Goal: Task Accomplishment & Management: Use online tool/utility

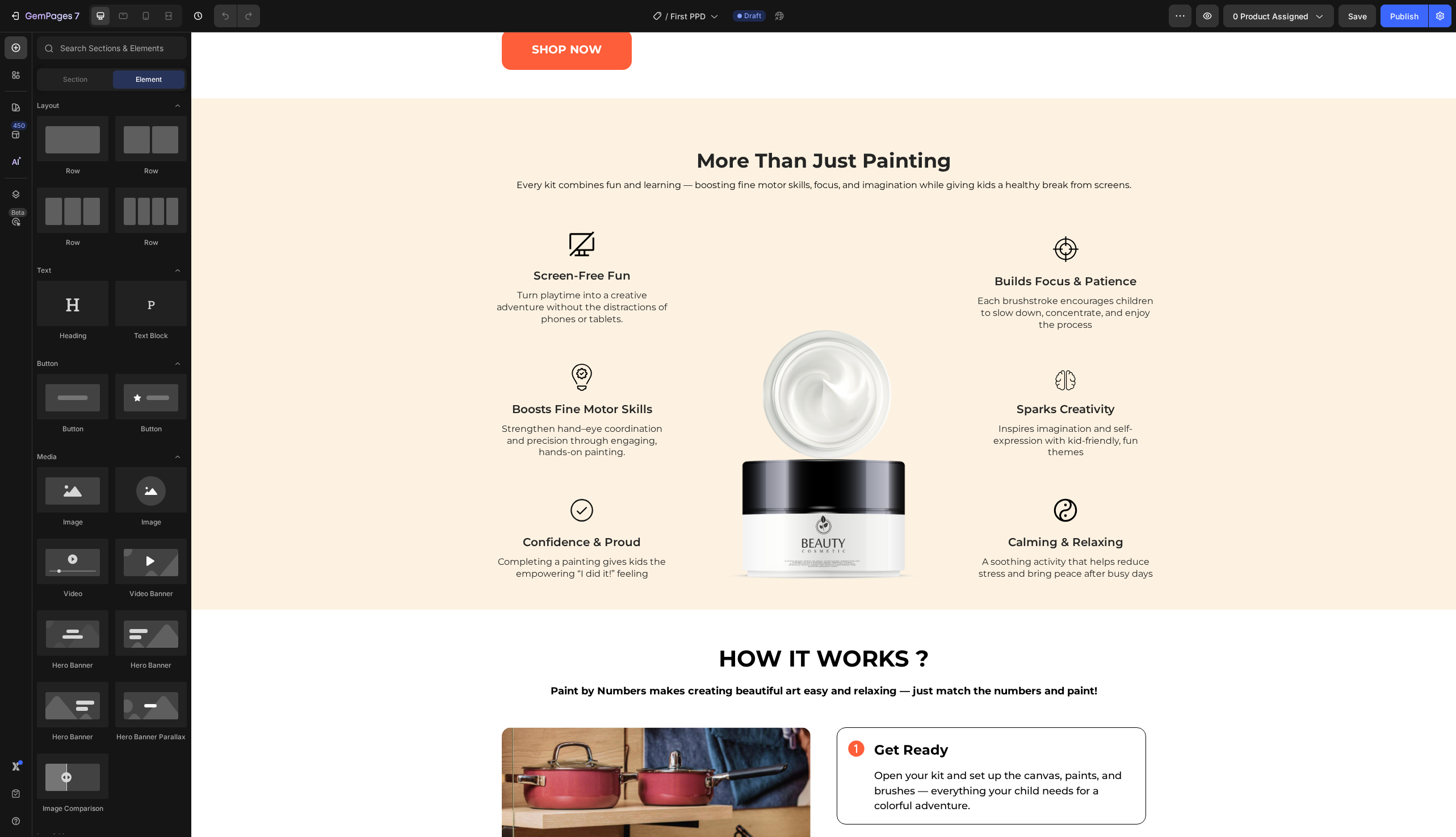
scroll to position [936, 0]
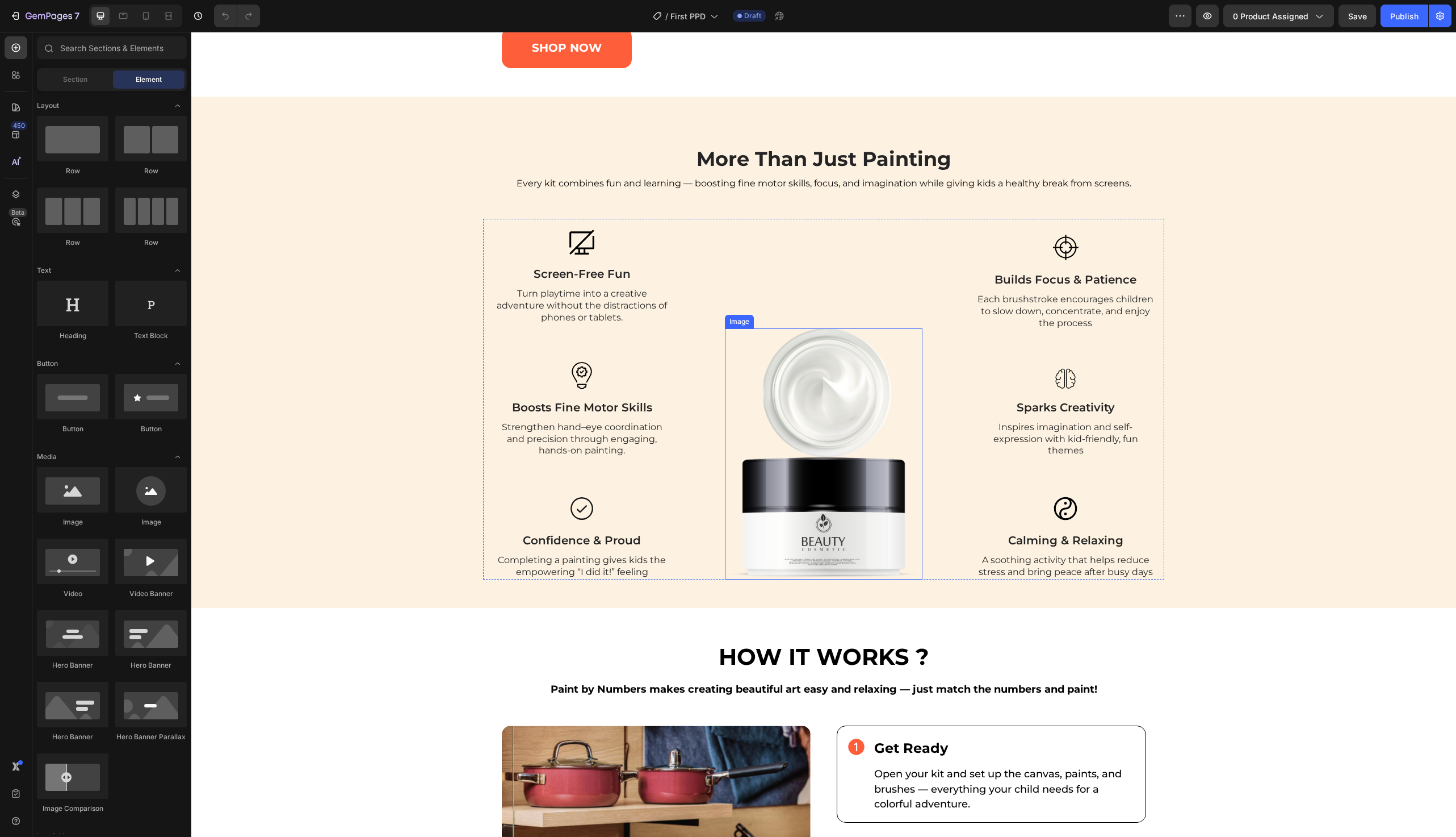
click at [760, 457] on img at bounding box center [824, 453] width 197 height 251
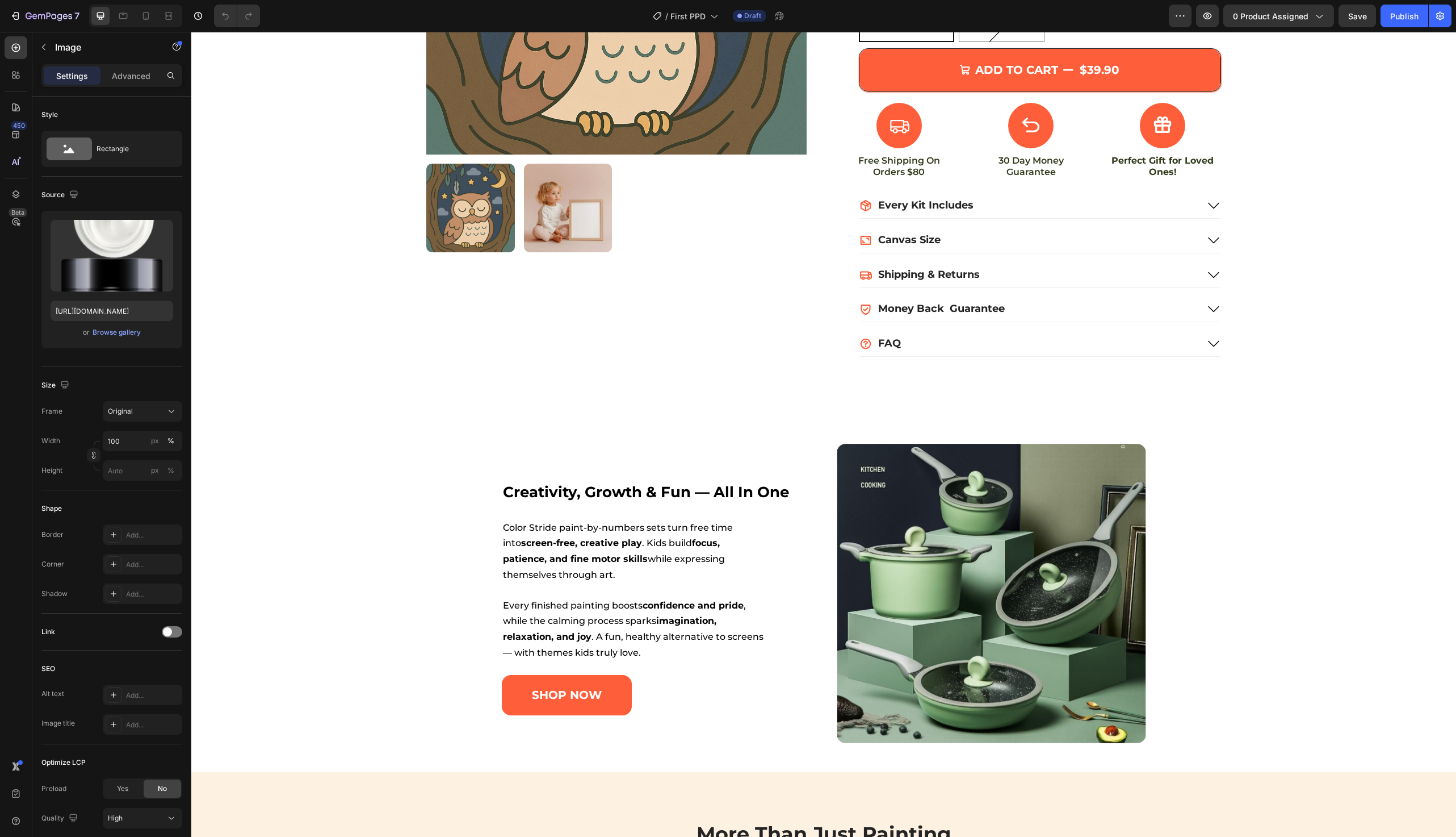
scroll to position [515, 0]
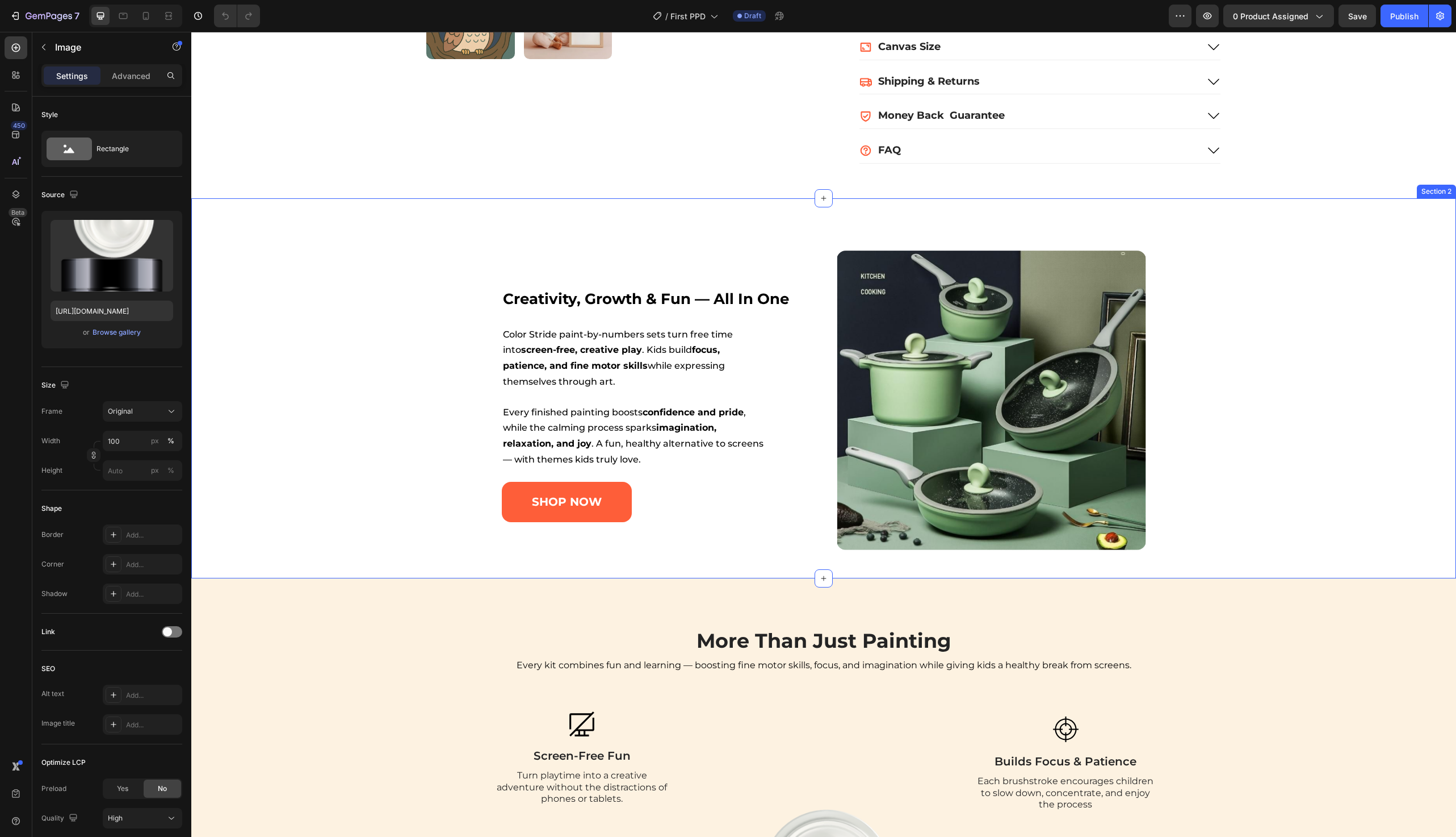
click at [332, 308] on div "creativity, growth & fun — all in one Heading Color Stride paint-by-numbers set…" at bounding box center [824, 400] width 1236 height 299
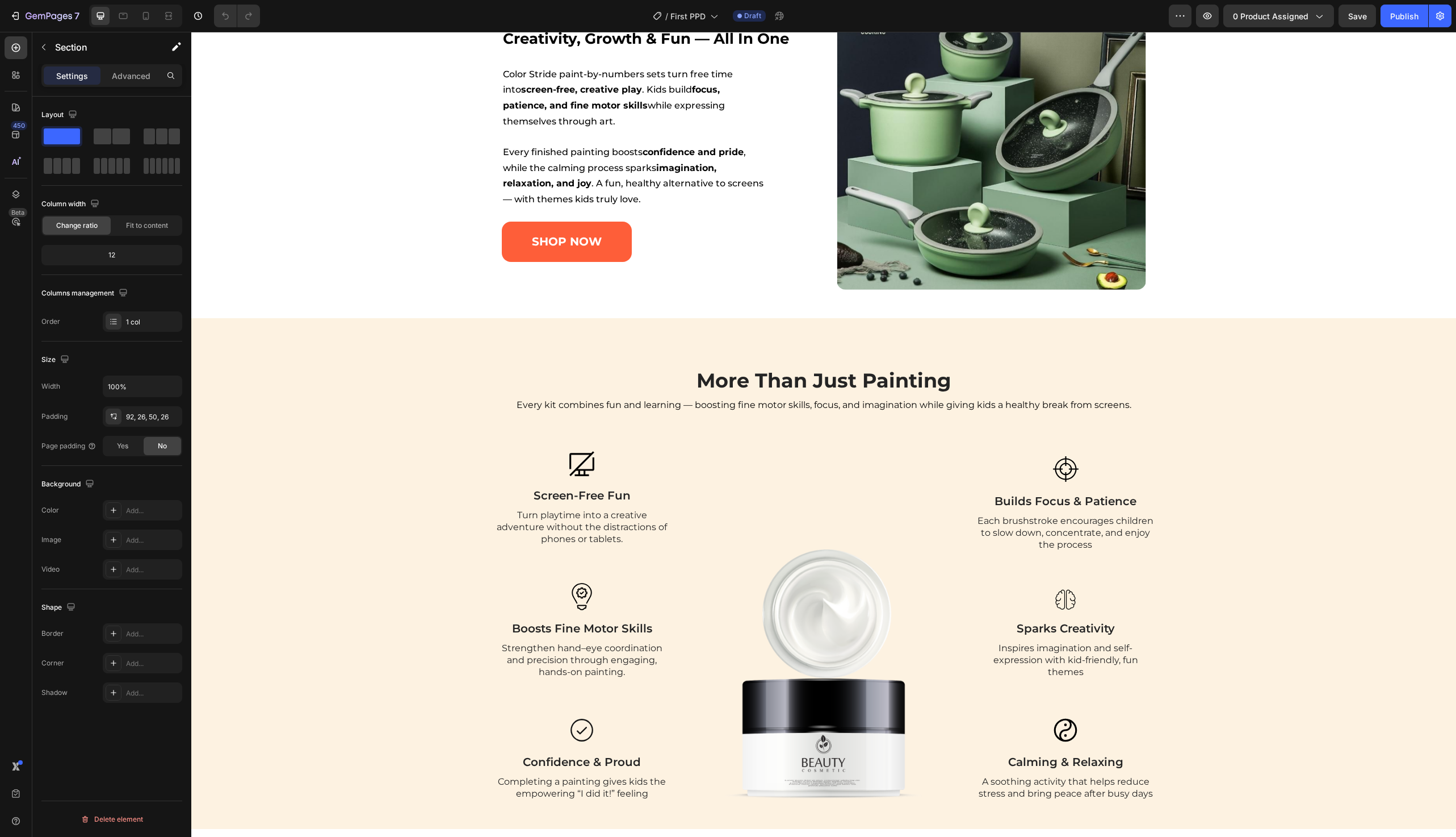
scroll to position [482, 0]
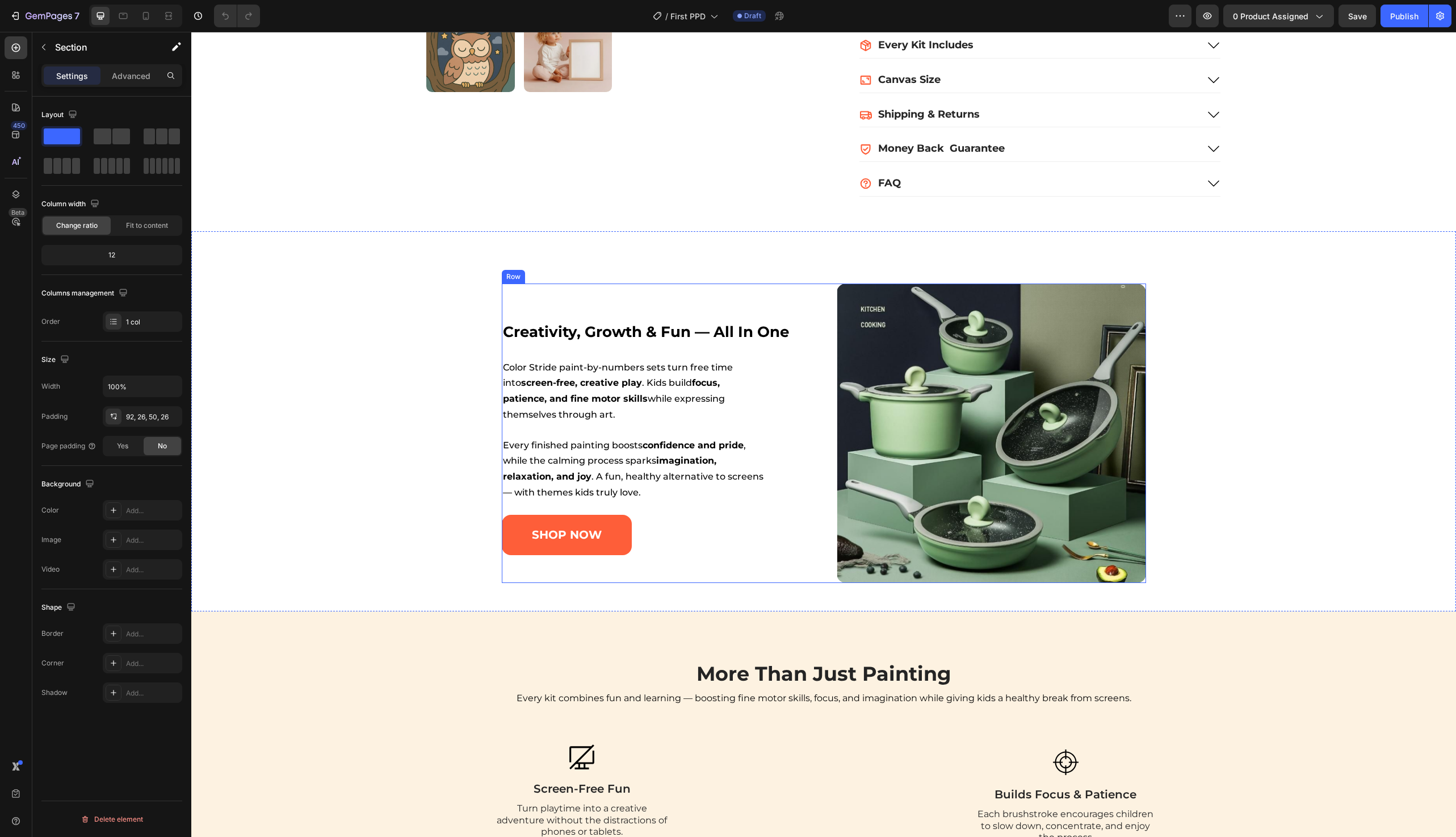
click at [993, 352] on img at bounding box center [991, 433] width 310 height 299
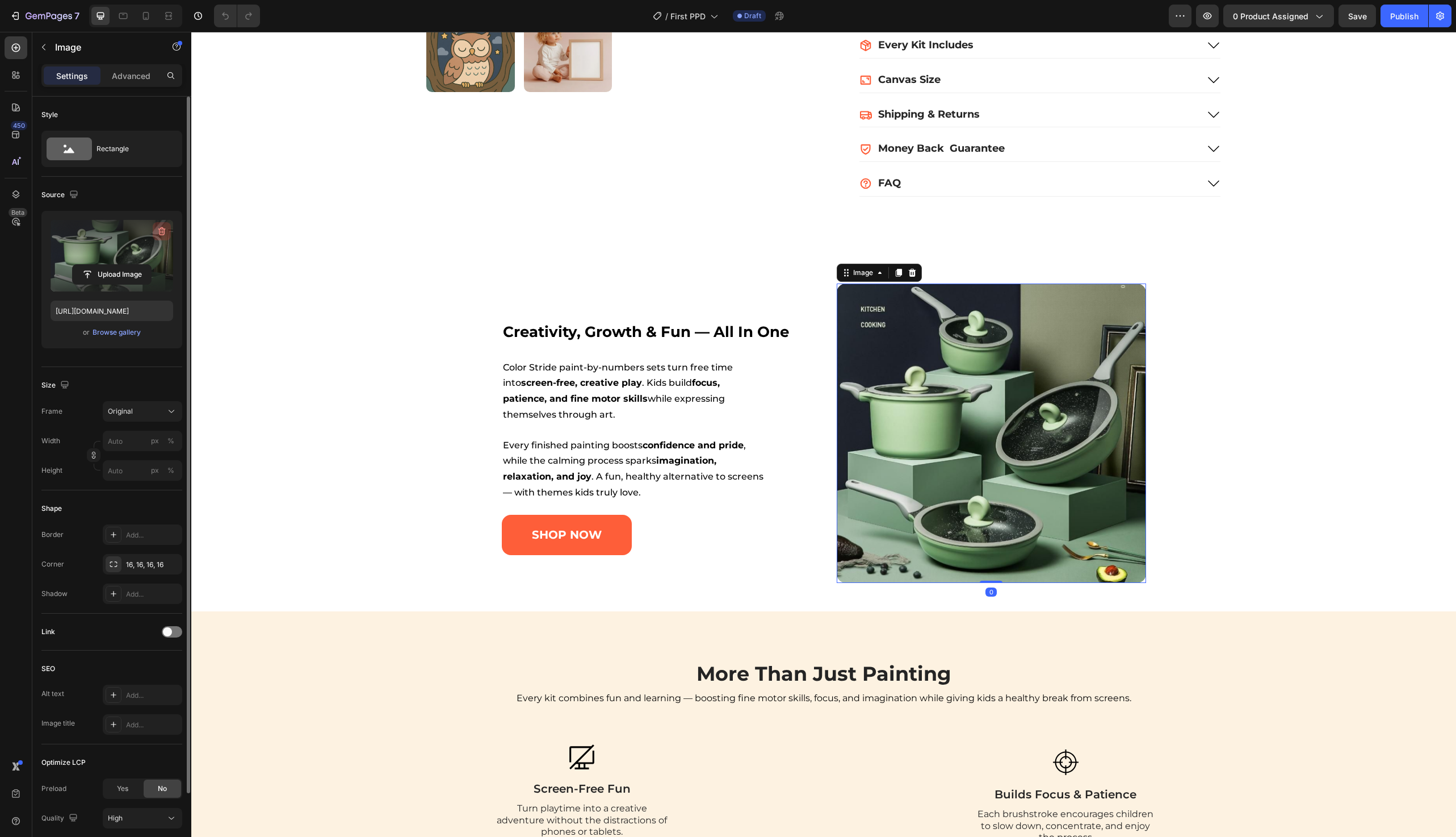
click at [160, 232] on icon "button" at bounding box center [162, 231] width 11 height 11
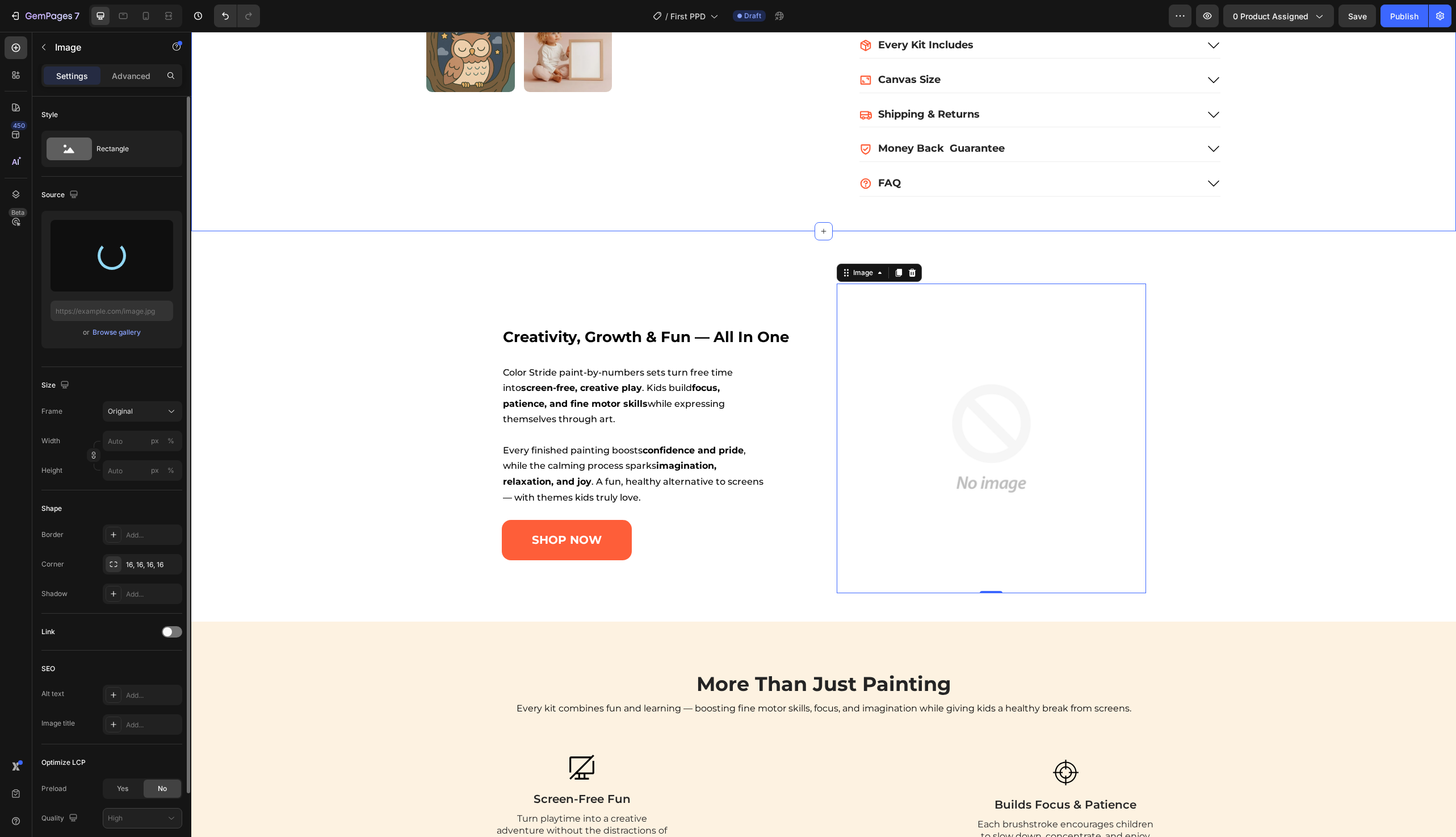
type input "https://cdn.shopify.com/s/files/1/0698/2143/1947/files/gempages_580622438459507…"
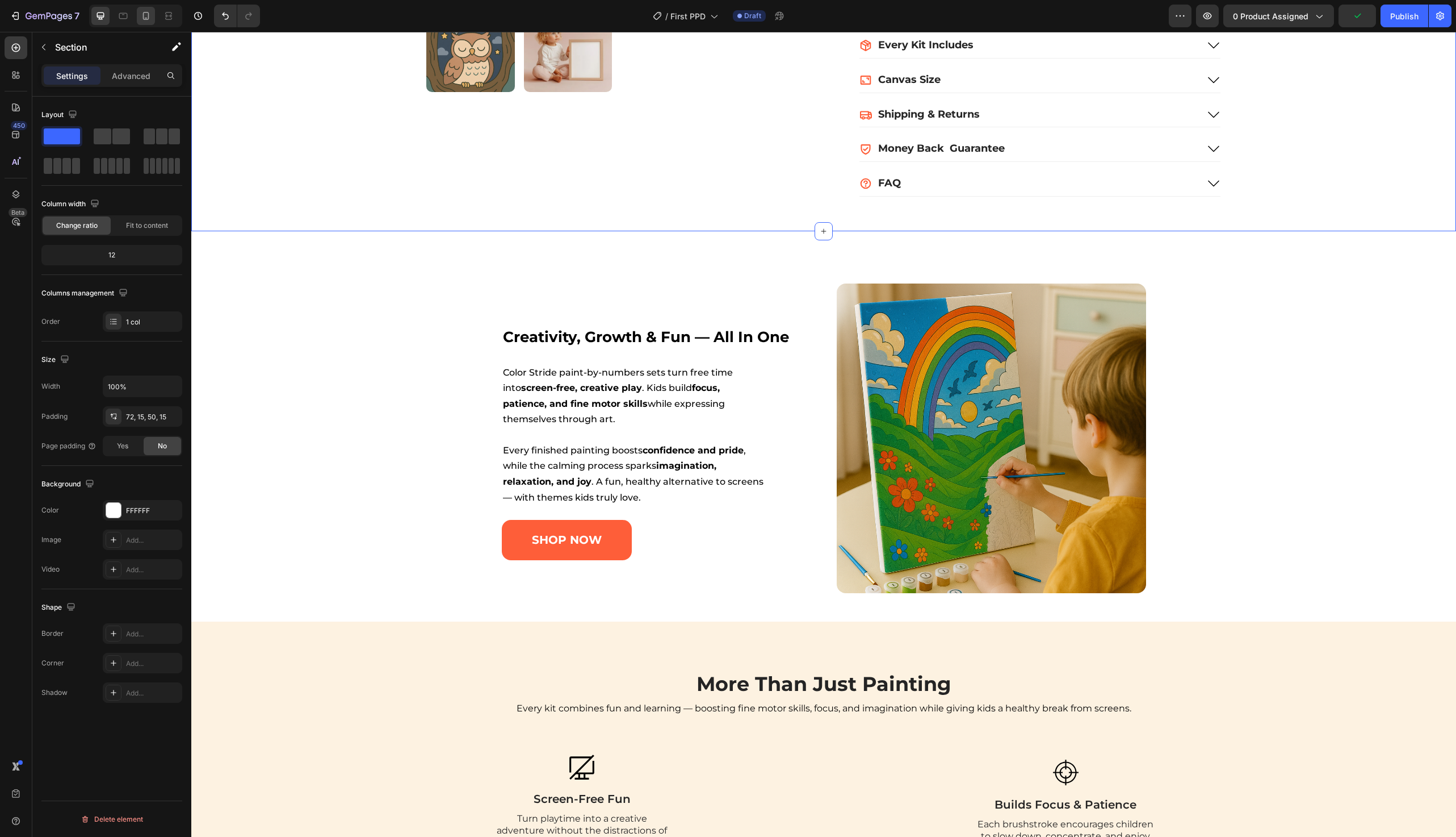
click at [143, 18] on icon at bounding box center [146, 15] width 11 height 11
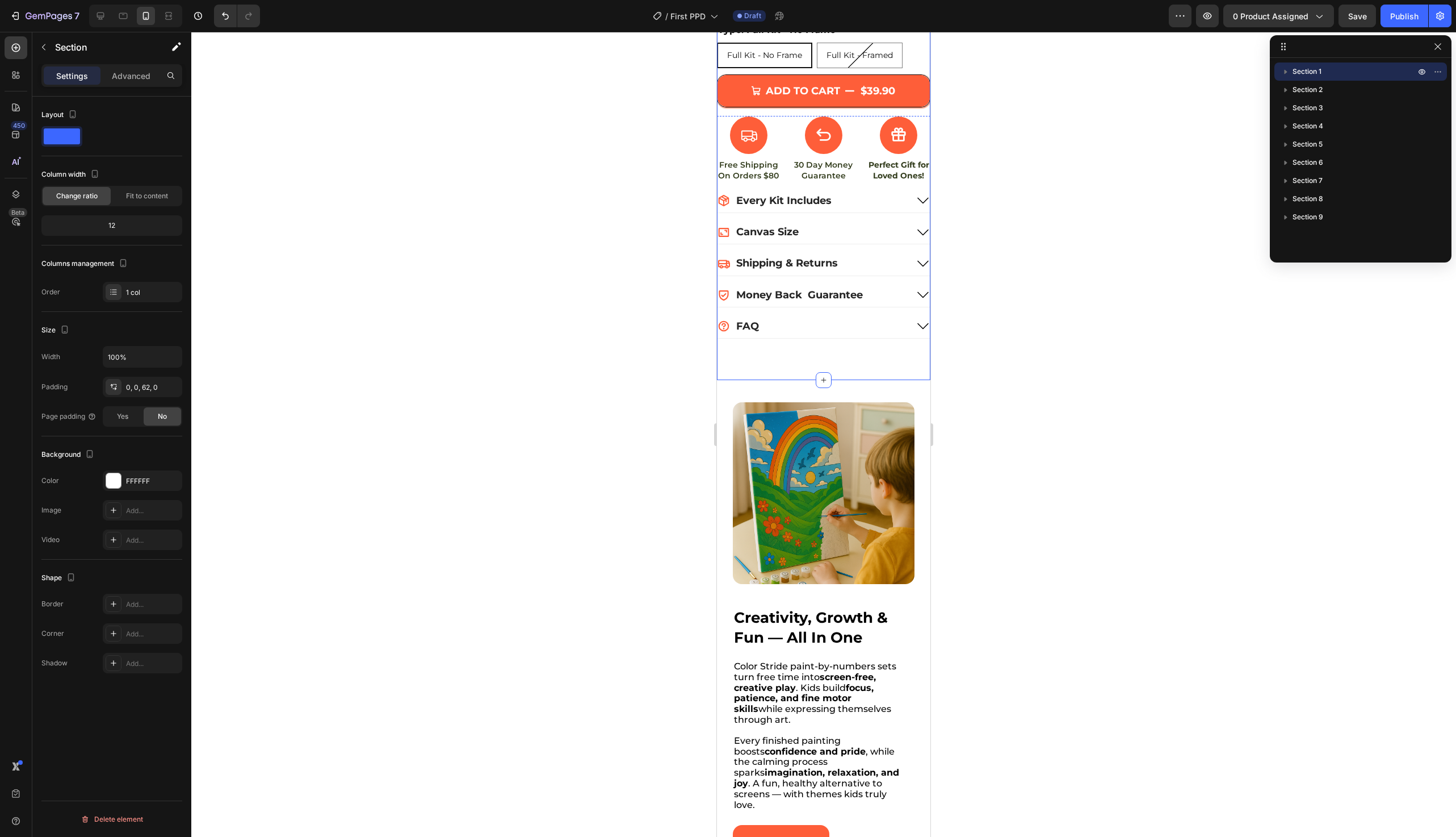
scroll to position [634, 0]
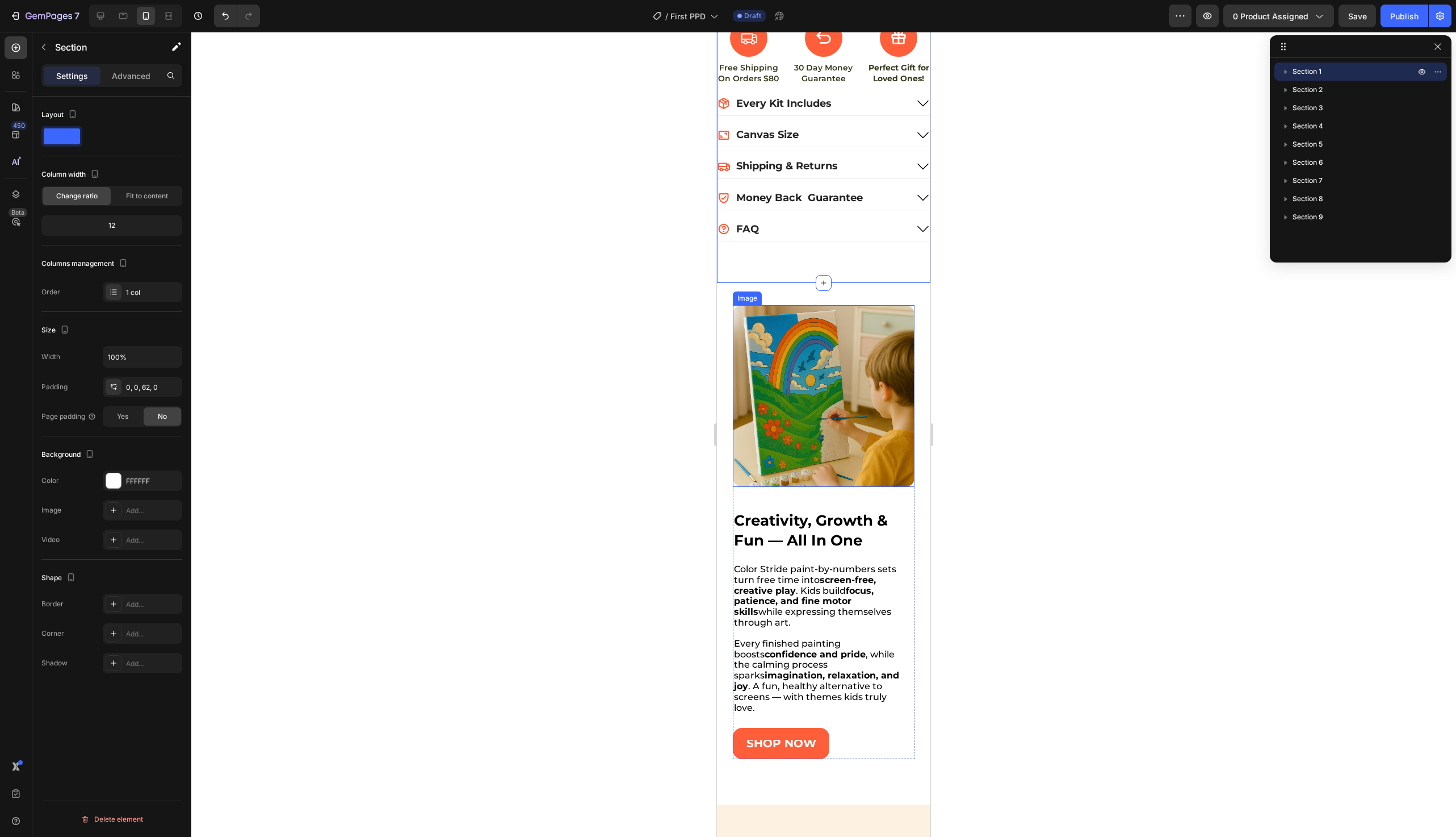
click at [817, 431] on img at bounding box center [824, 396] width 181 height 182
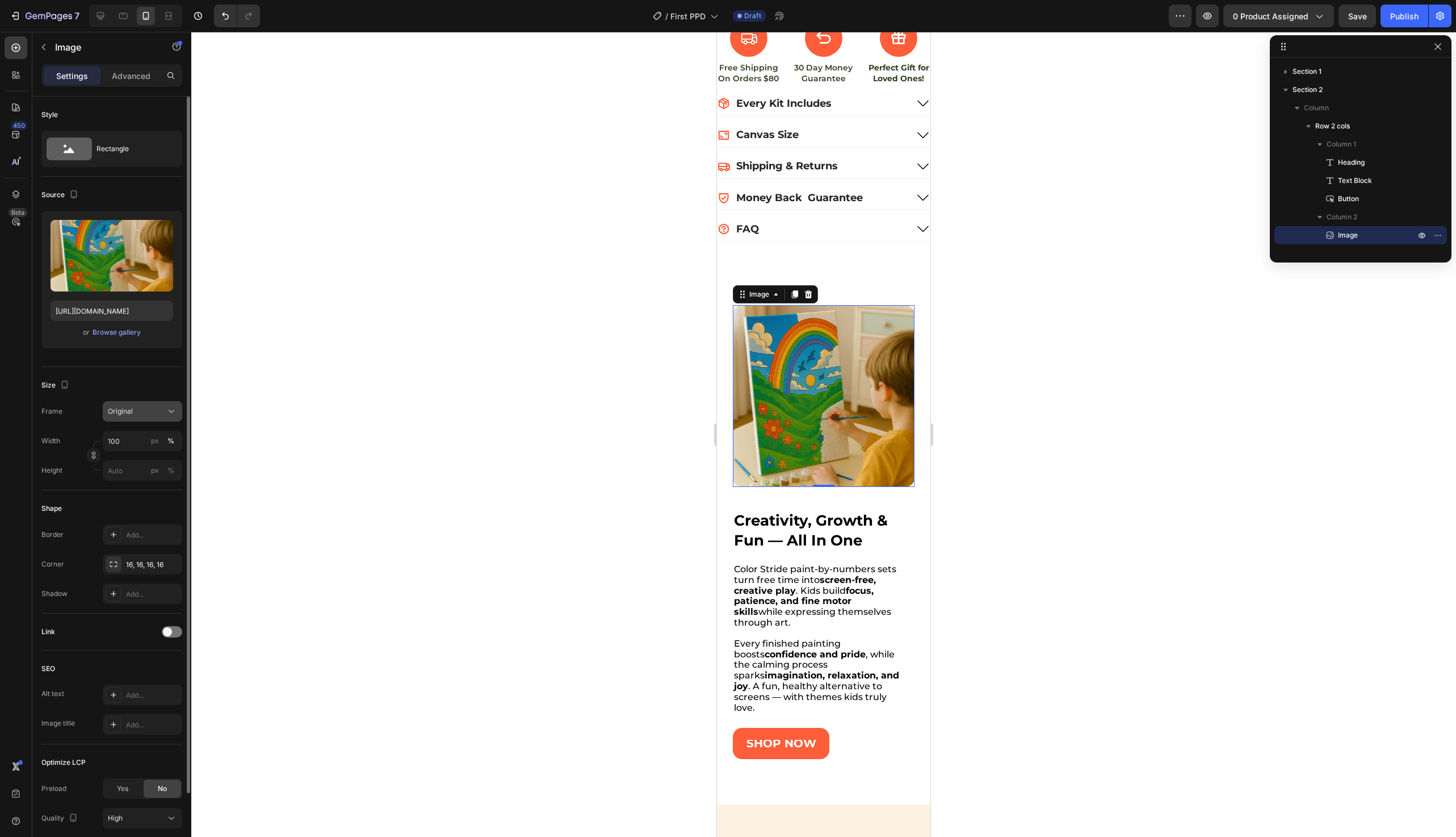
scroll to position [21, 0]
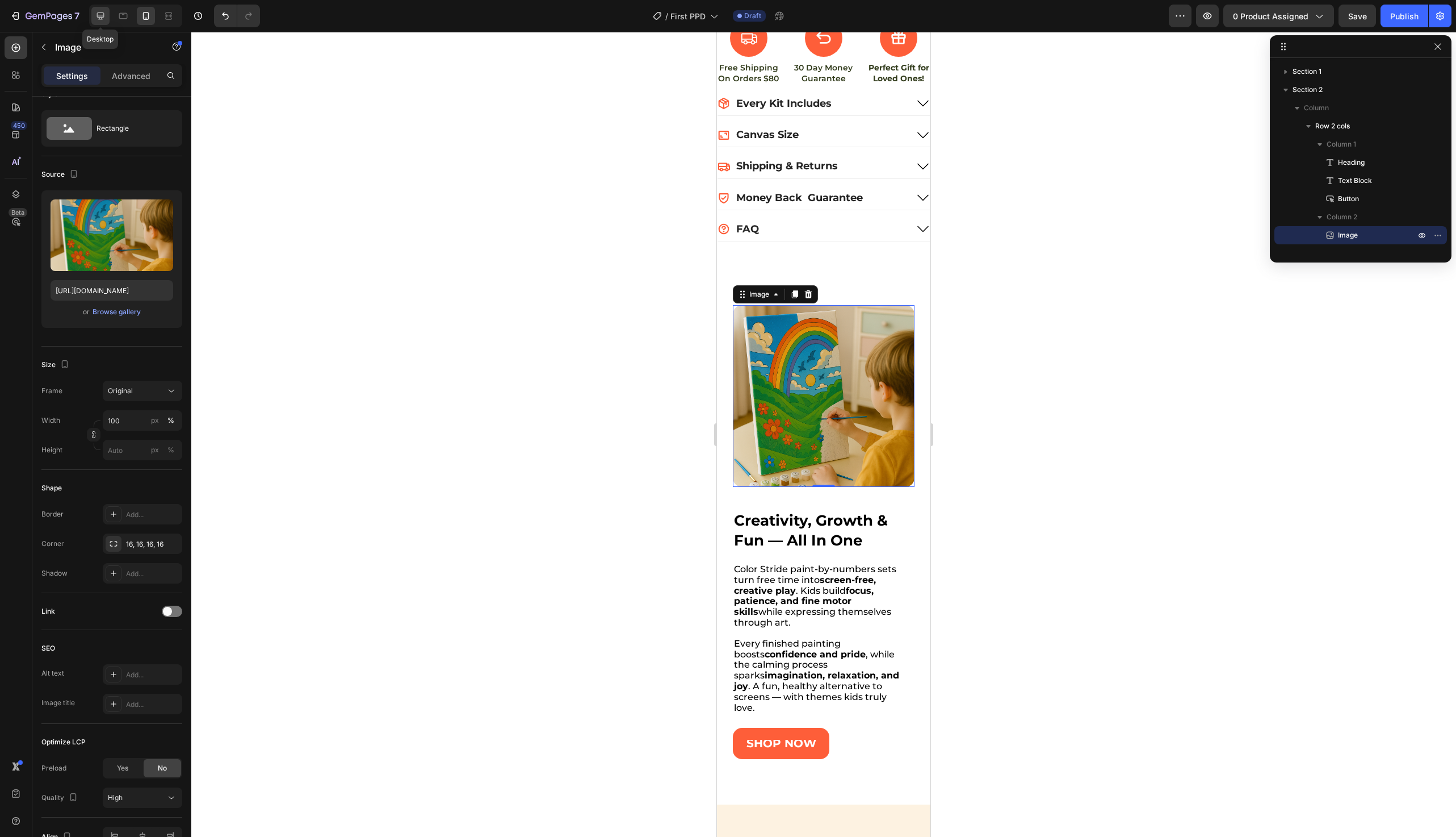
click at [95, 17] on icon at bounding box center [100, 15] width 11 height 11
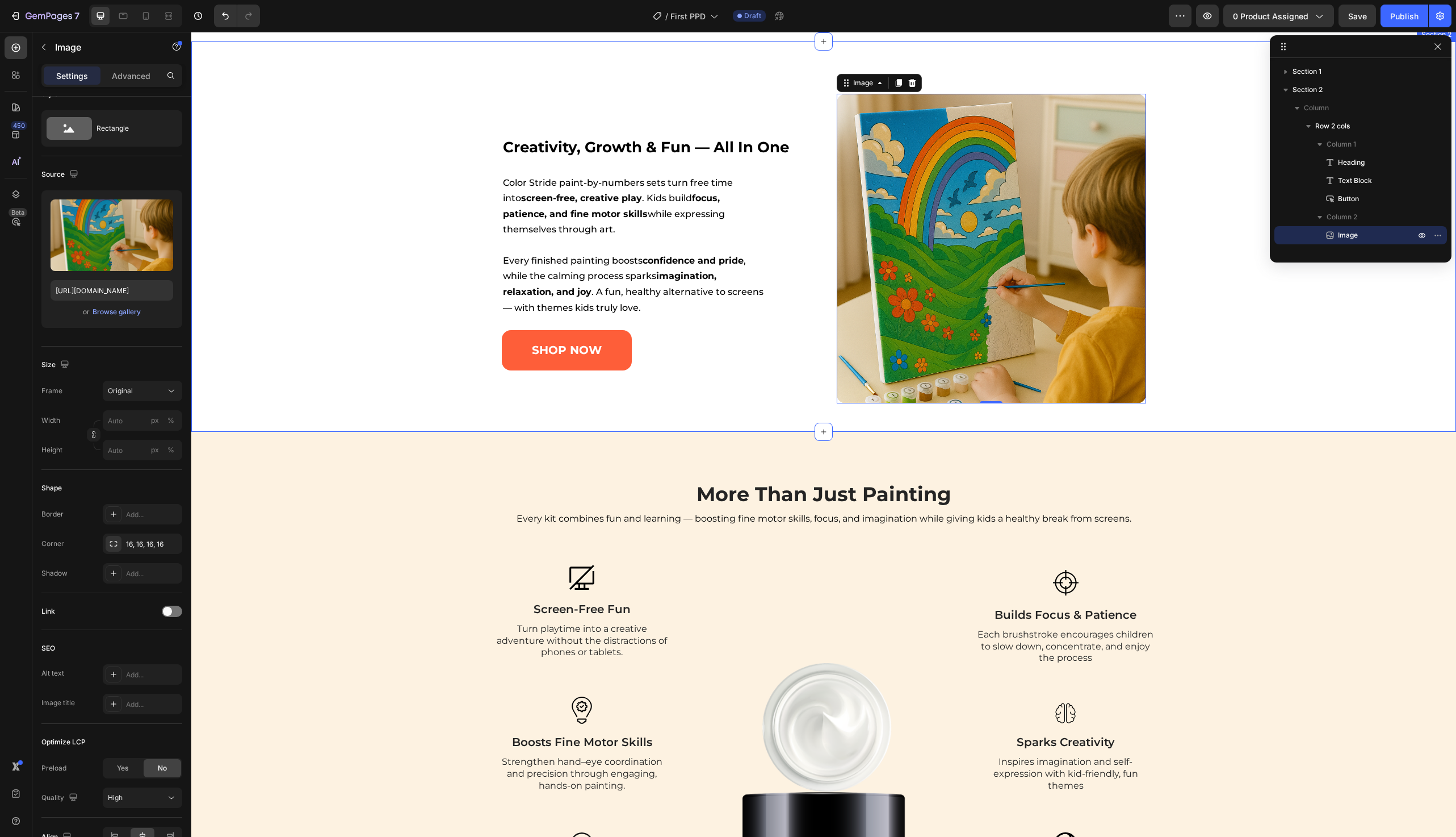
scroll to position [688, 0]
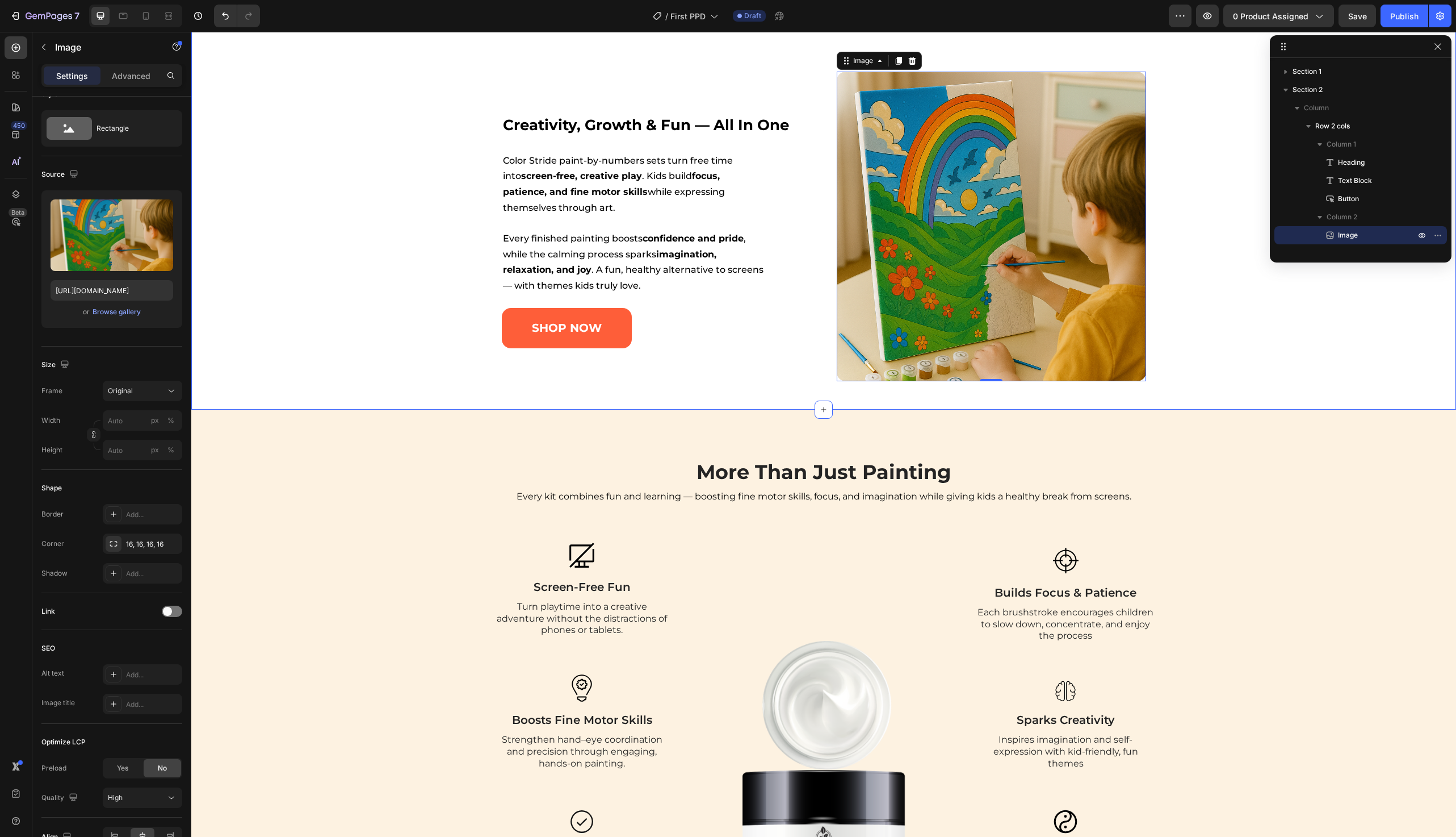
click at [378, 188] on div "creativity, growth & fun — all in one Heading Color Stride paint-by-numbers set…" at bounding box center [824, 226] width 1236 height 310
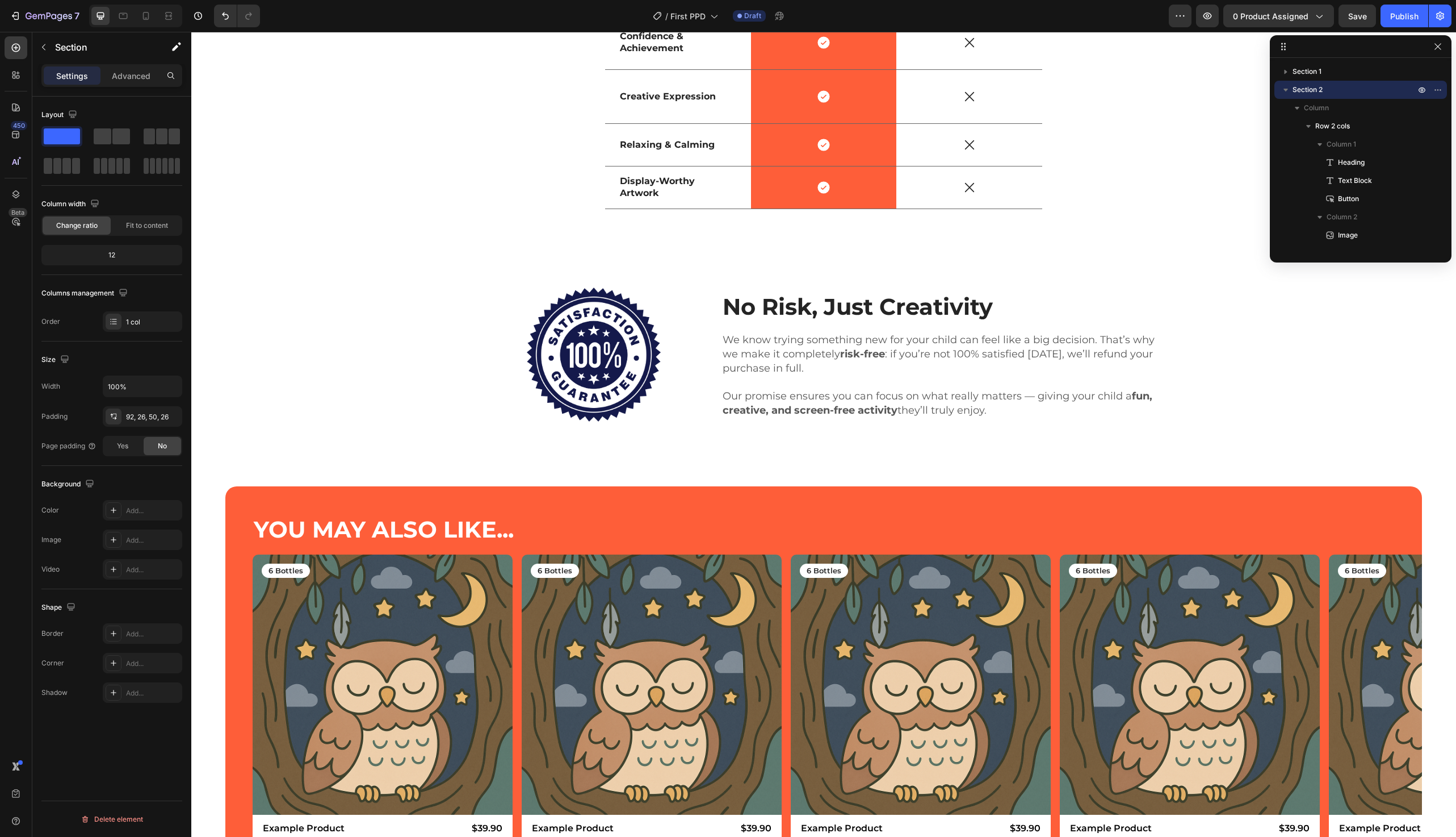
scroll to position [2585, 0]
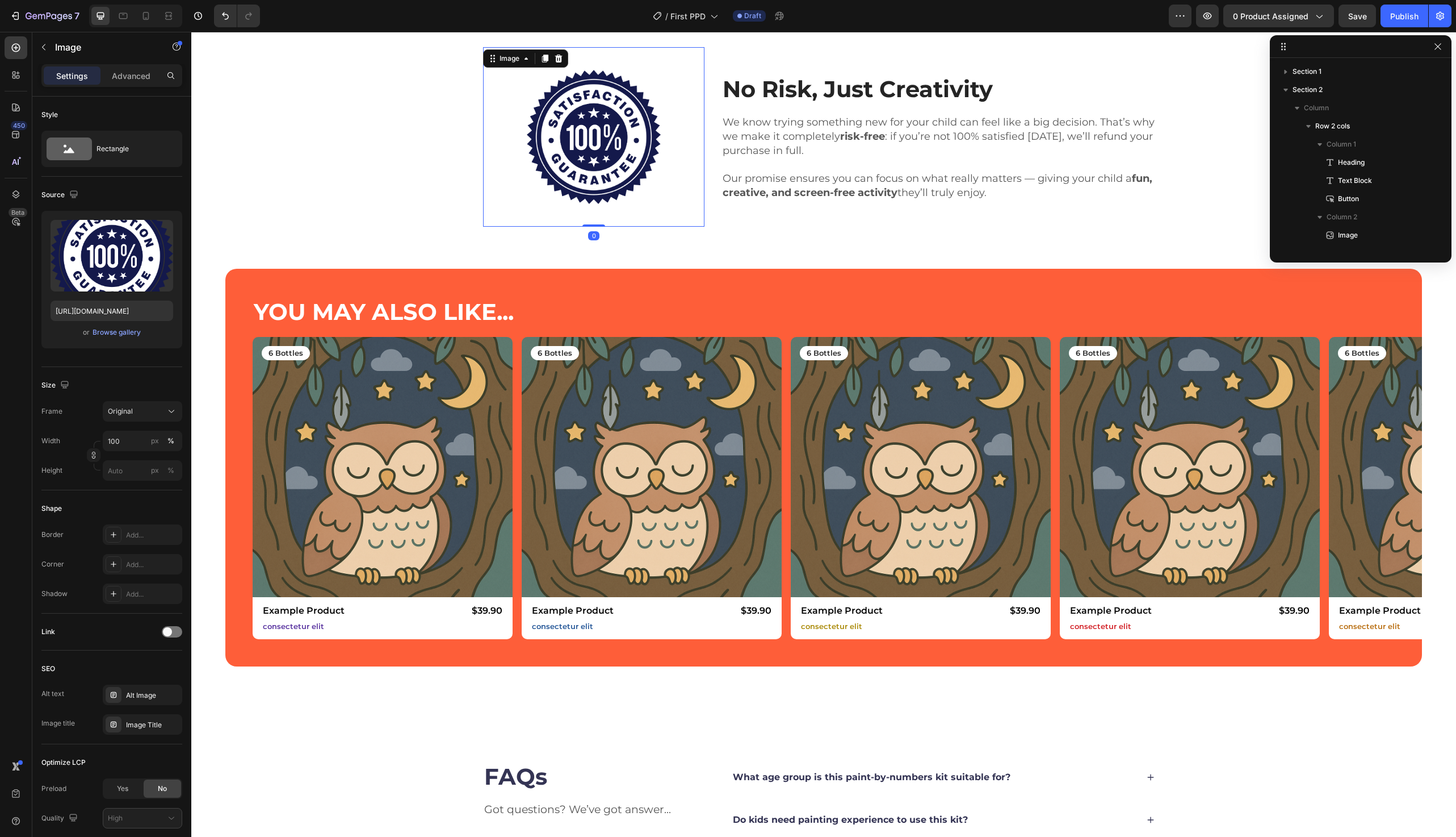
click at [606, 194] on img at bounding box center [594, 137] width 134 height 134
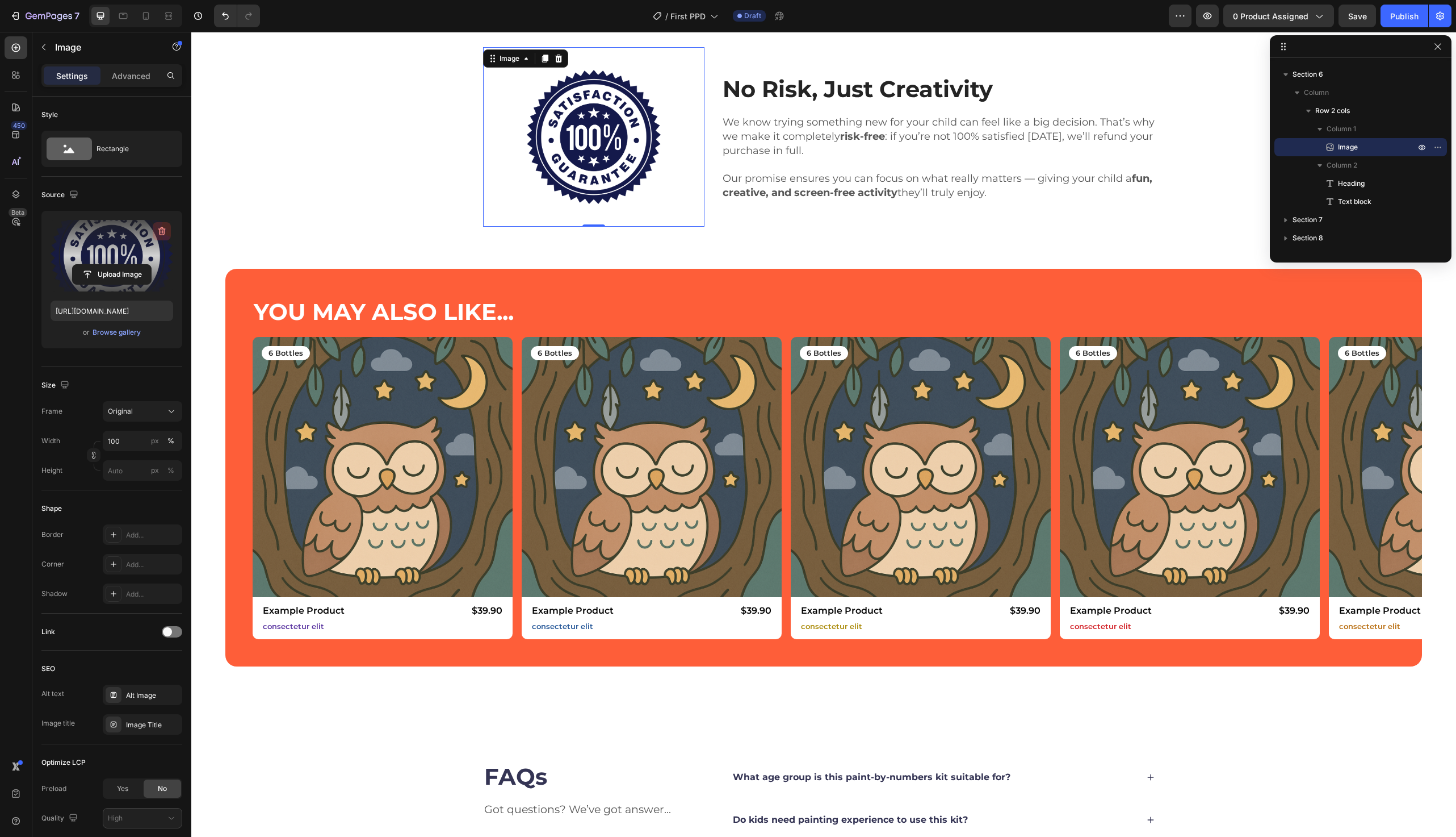
click at [161, 233] on icon "button" at bounding box center [162, 231] width 11 height 11
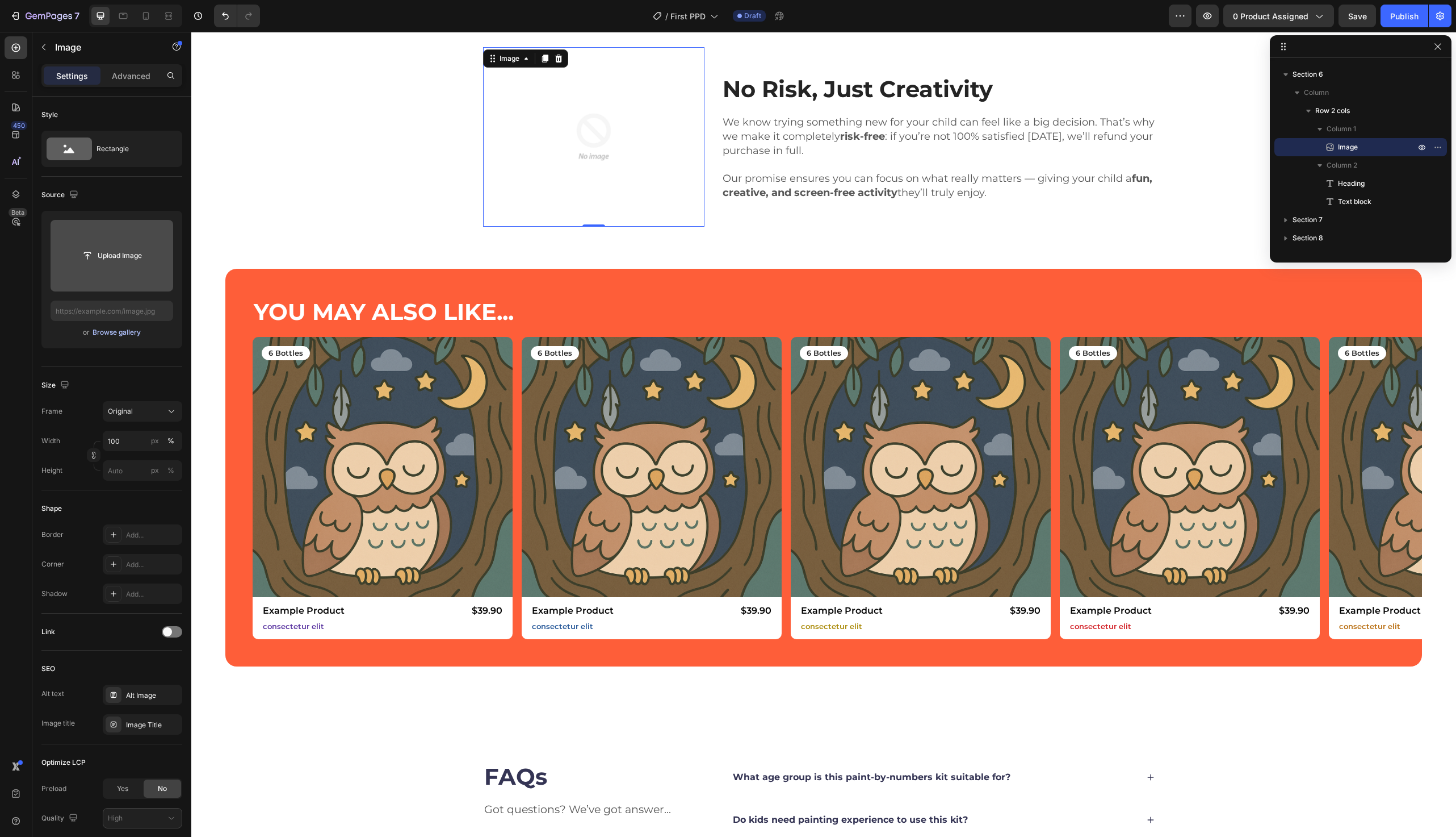
click at [104, 333] on div "Browse gallery" at bounding box center [117, 332] width 49 height 10
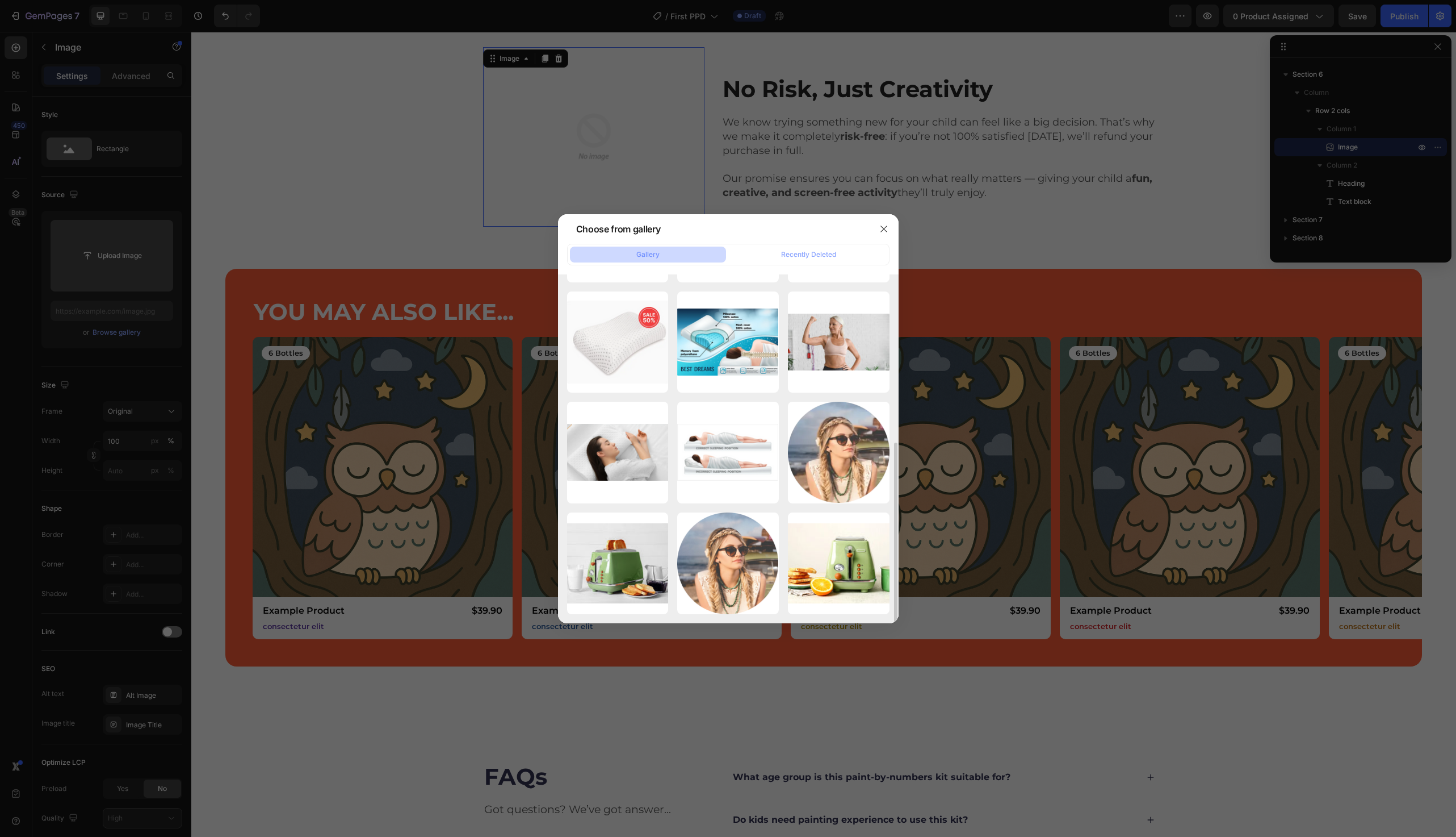
scroll to position [0, 0]
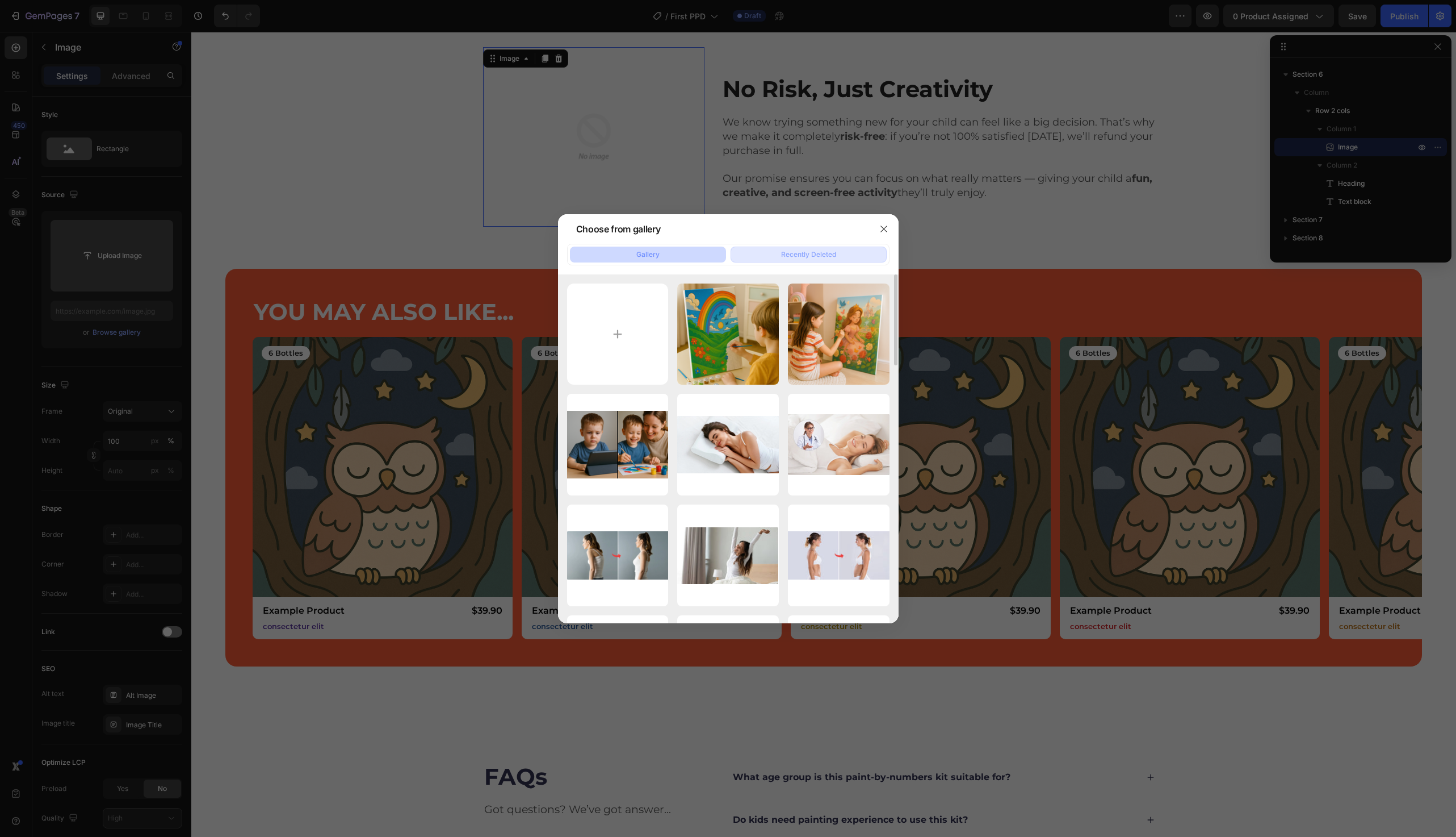
click at [818, 254] on div "Recently Deleted" at bounding box center [808, 254] width 55 height 10
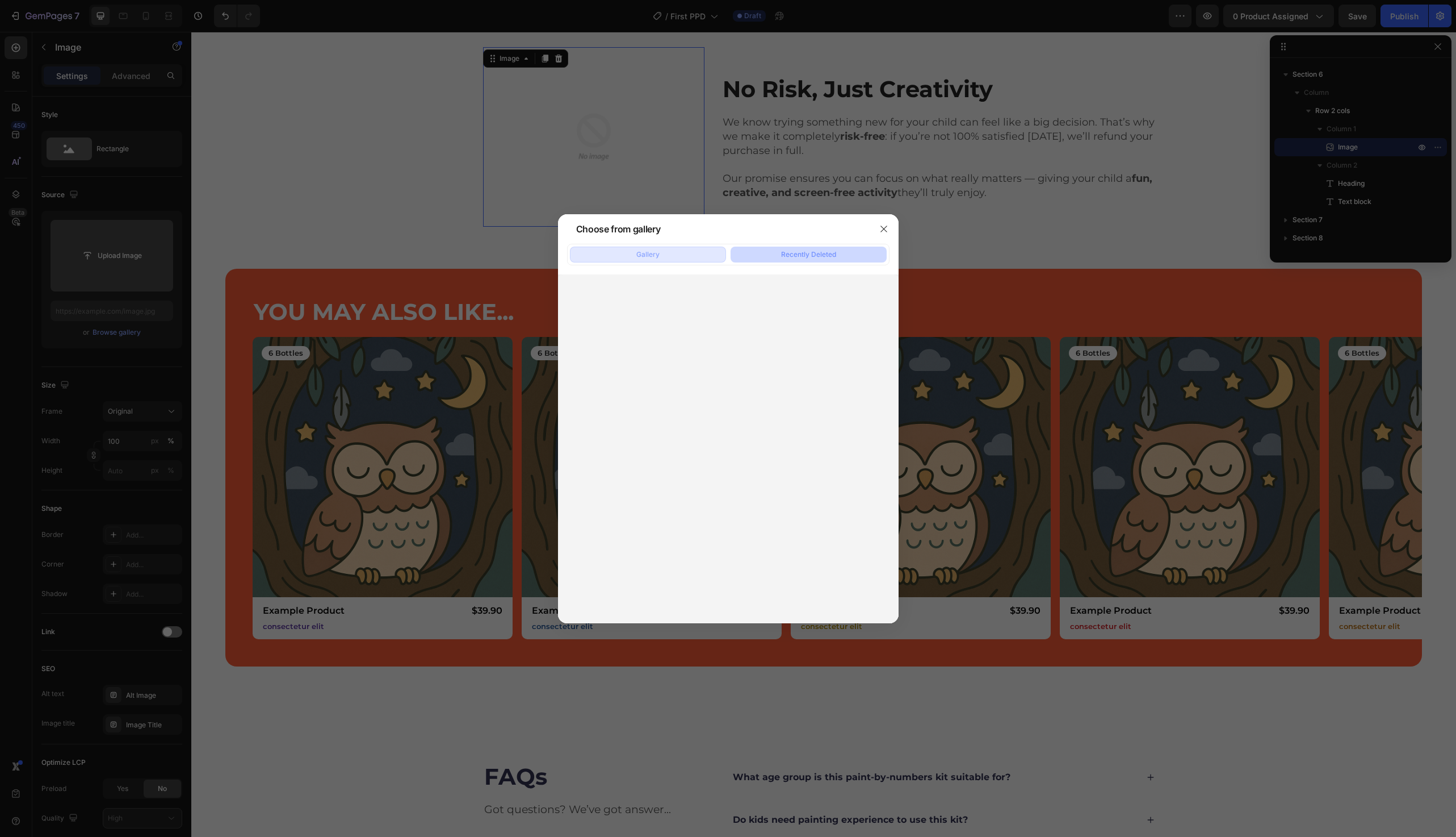
click at [676, 260] on button "Gallery" at bounding box center [648, 254] width 156 height 16
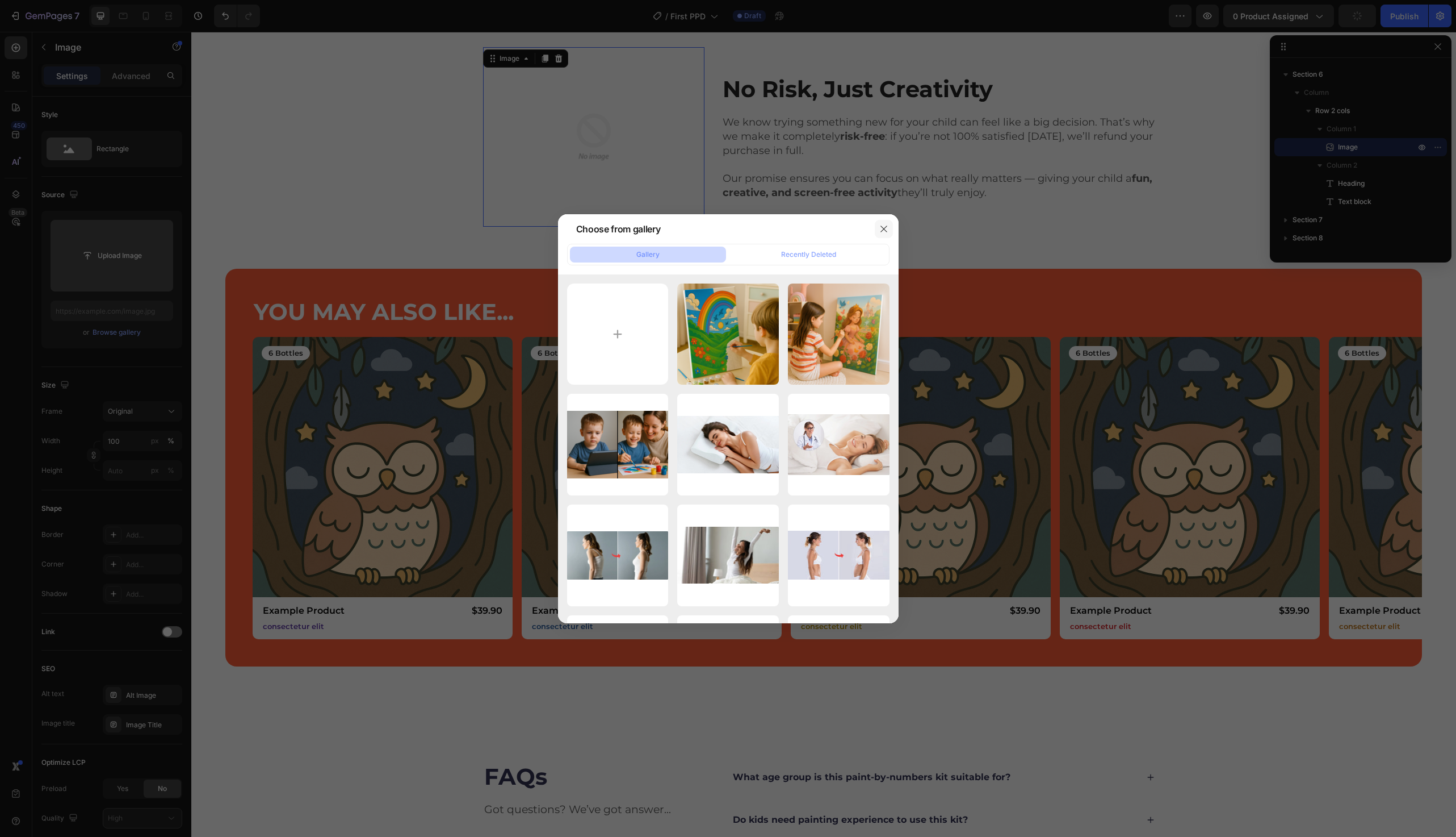
click at [881, 226] on icon "button" at bounding box center [884, 229] width 9 height 9
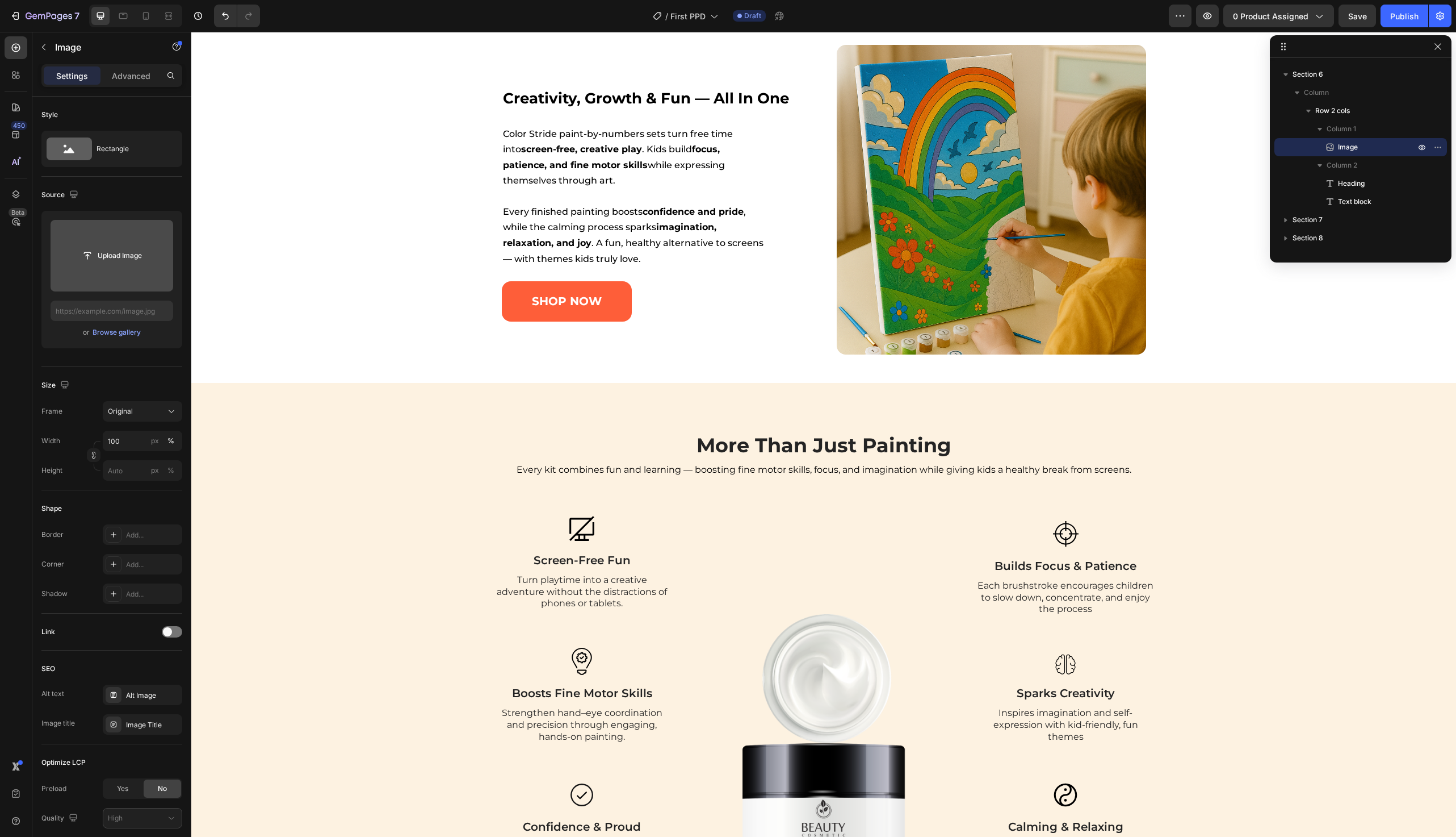
scroll to position [516, 0]
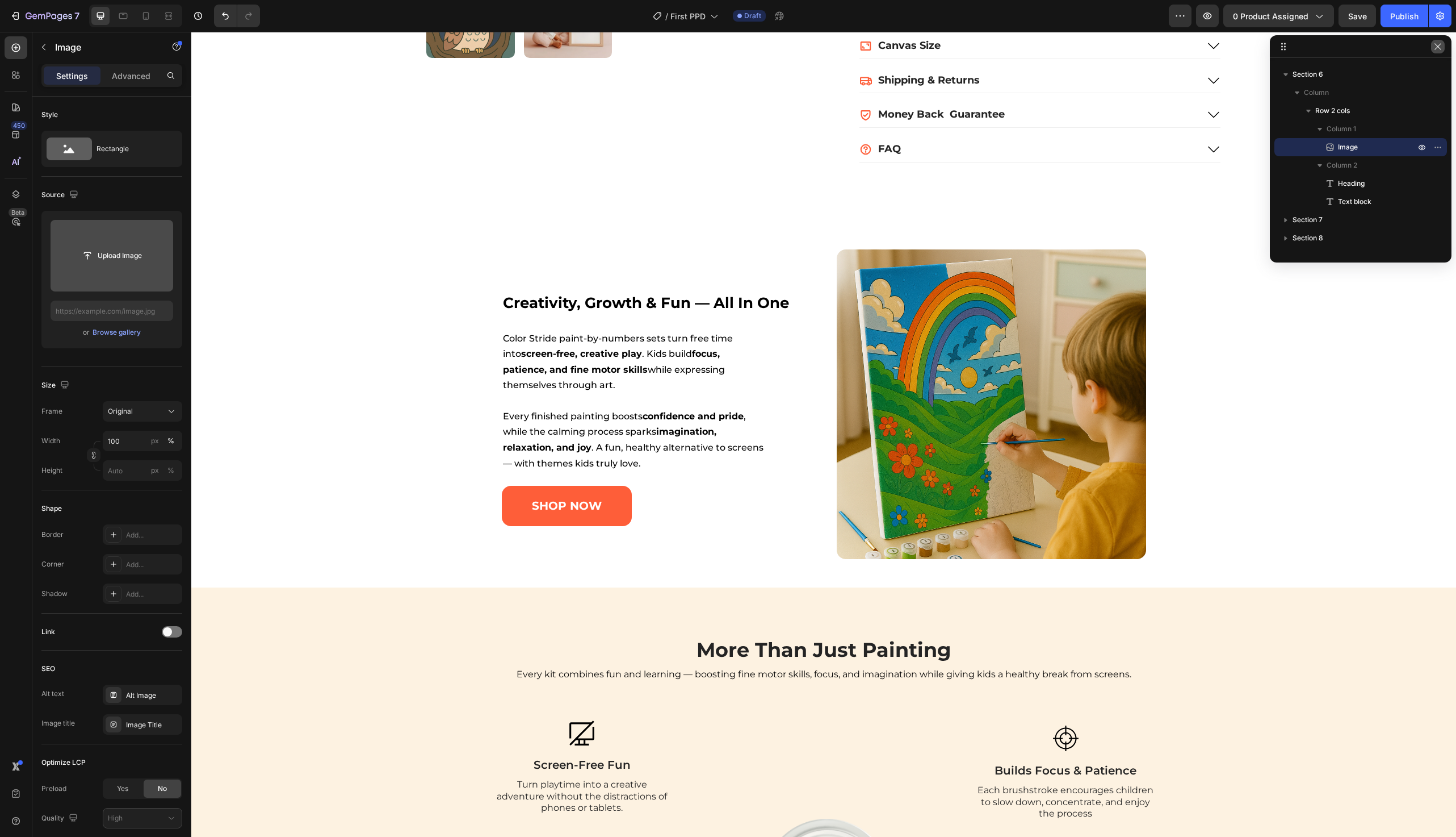
click at [1440, 52] on button "button" at bounding box center [1439, 46] width 14 height 14
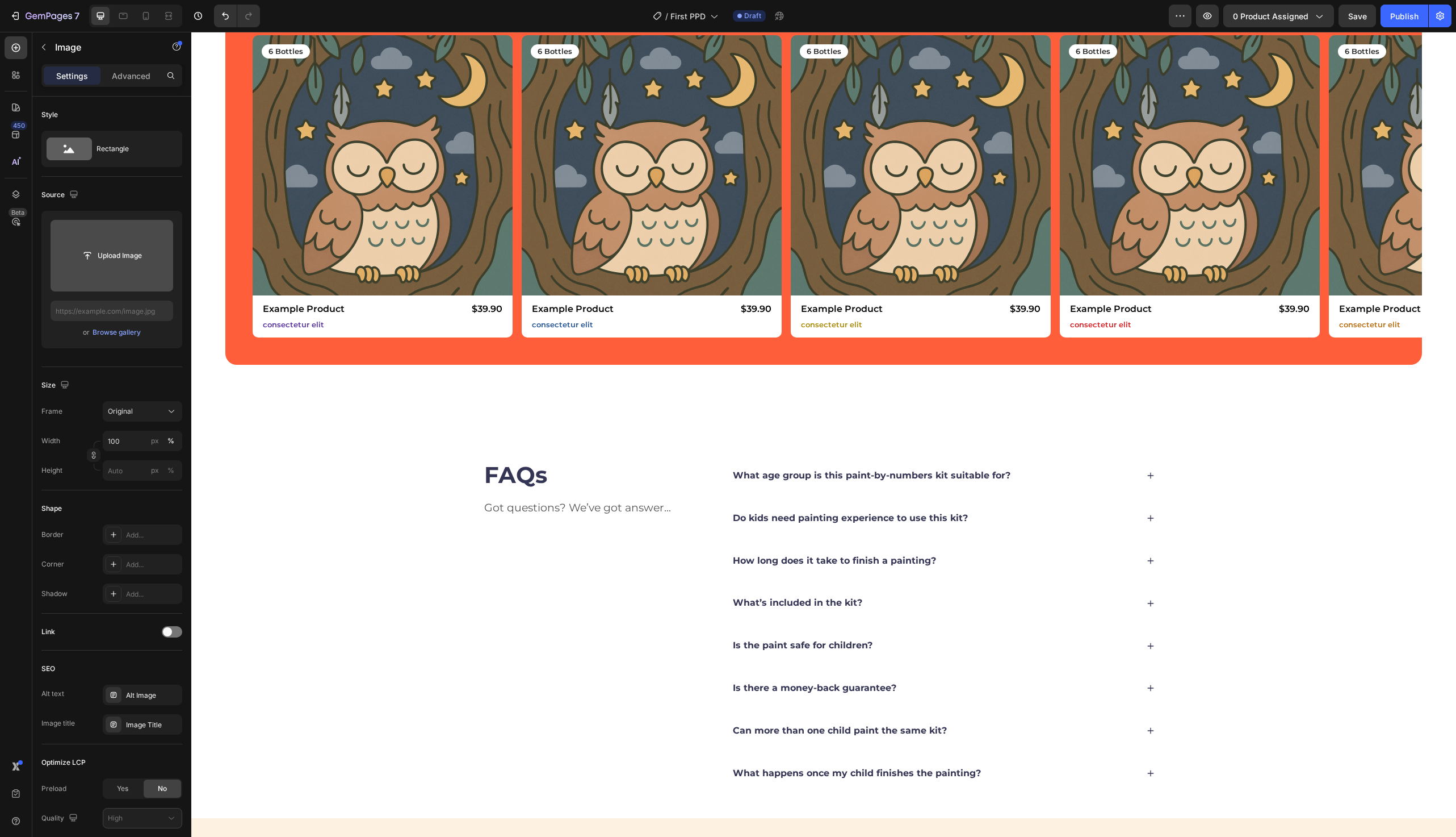
scroll to position [2231, 0]
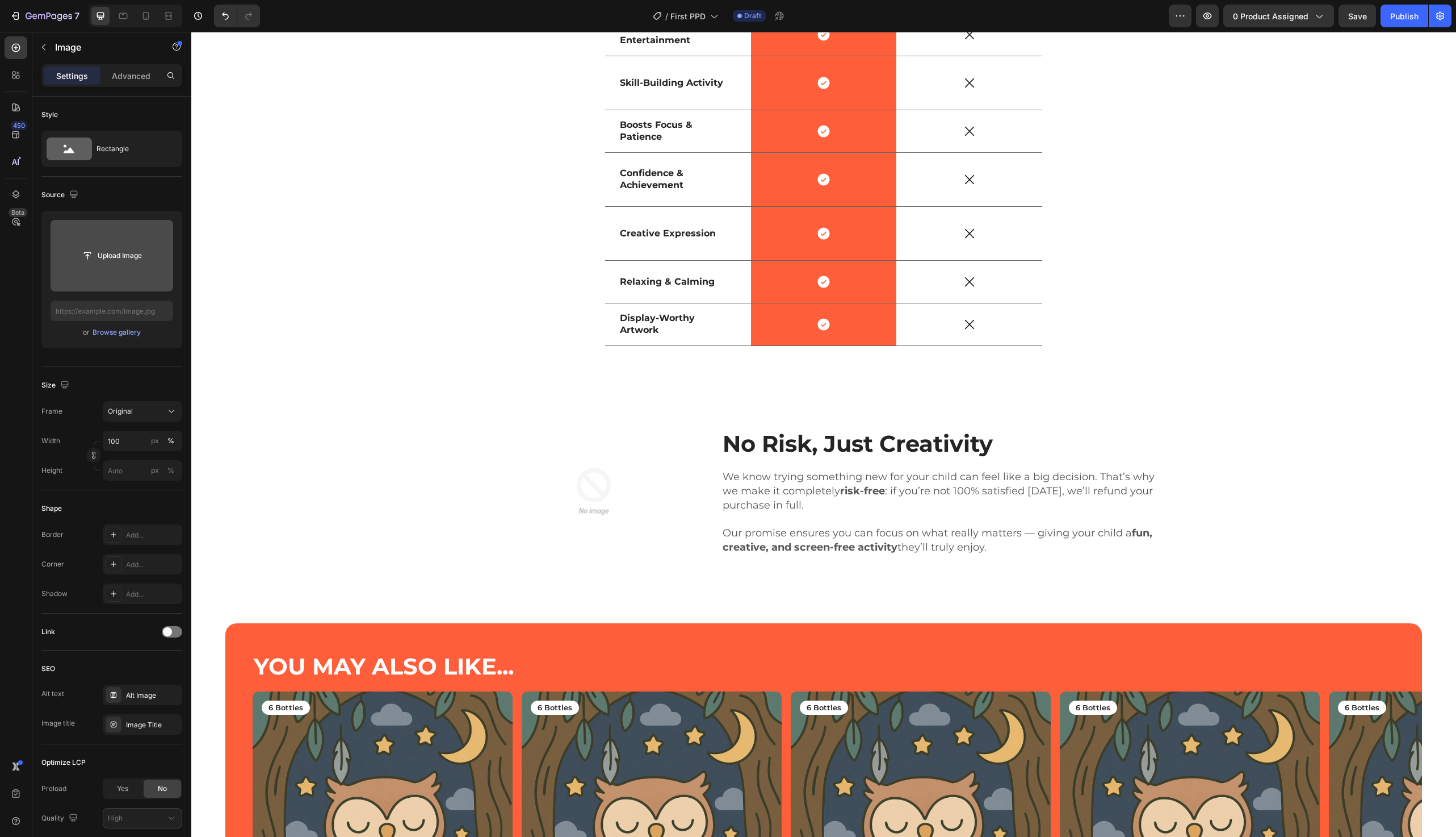
click at [628, 539] on img at bounding box center [594, 491] width 134 height 134
click at [588, 507] on img at bounding box center [594, 491] width 134 height 134
click at [457, 469] on div "Image No Risk, Just Creativity Heading We know trying something new for your ch…" at bounding box center [824, 491] width 1248 height 179
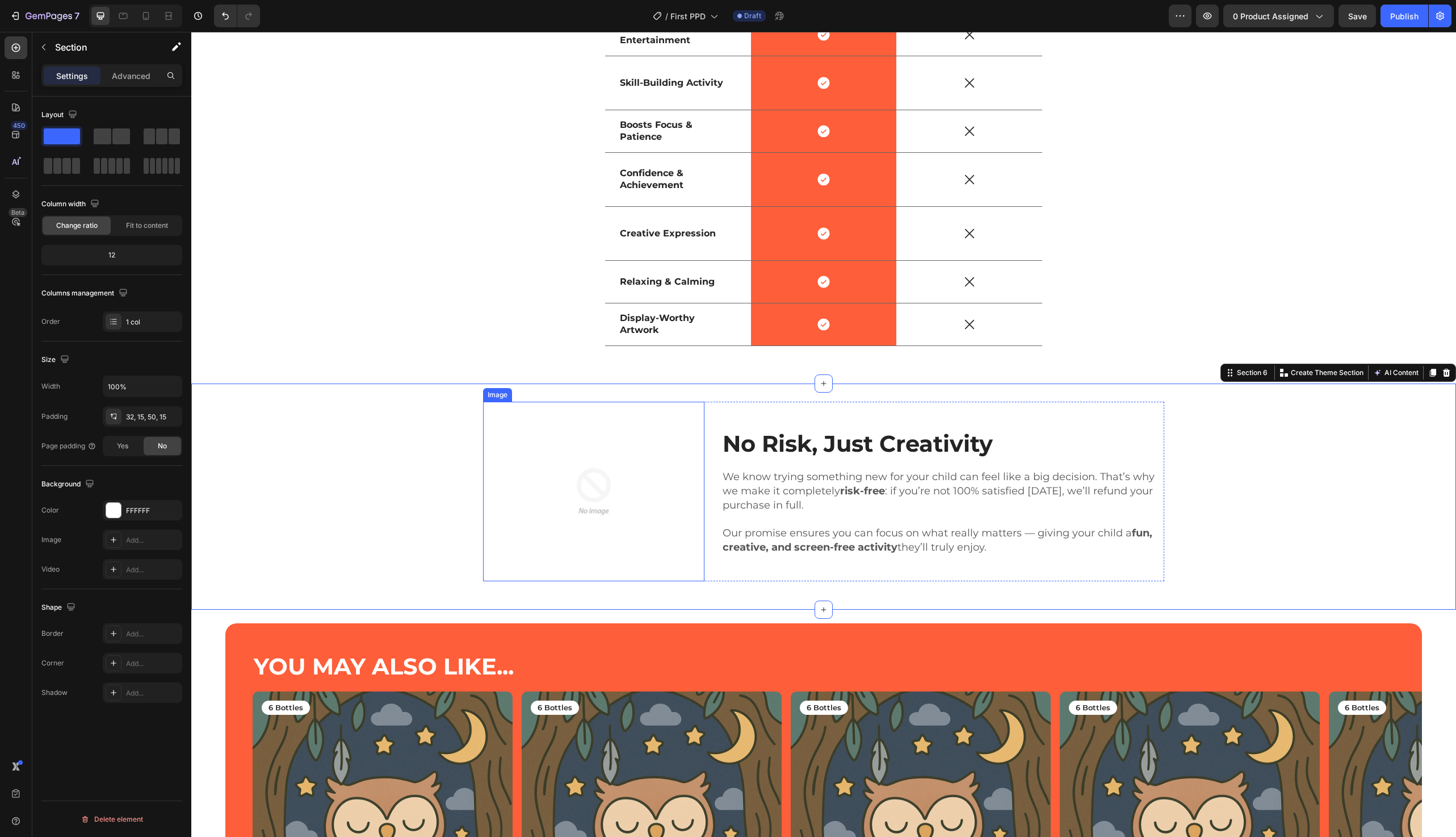
click at [598, 486] on img at bounding box center [594, 491] width 134 height 134
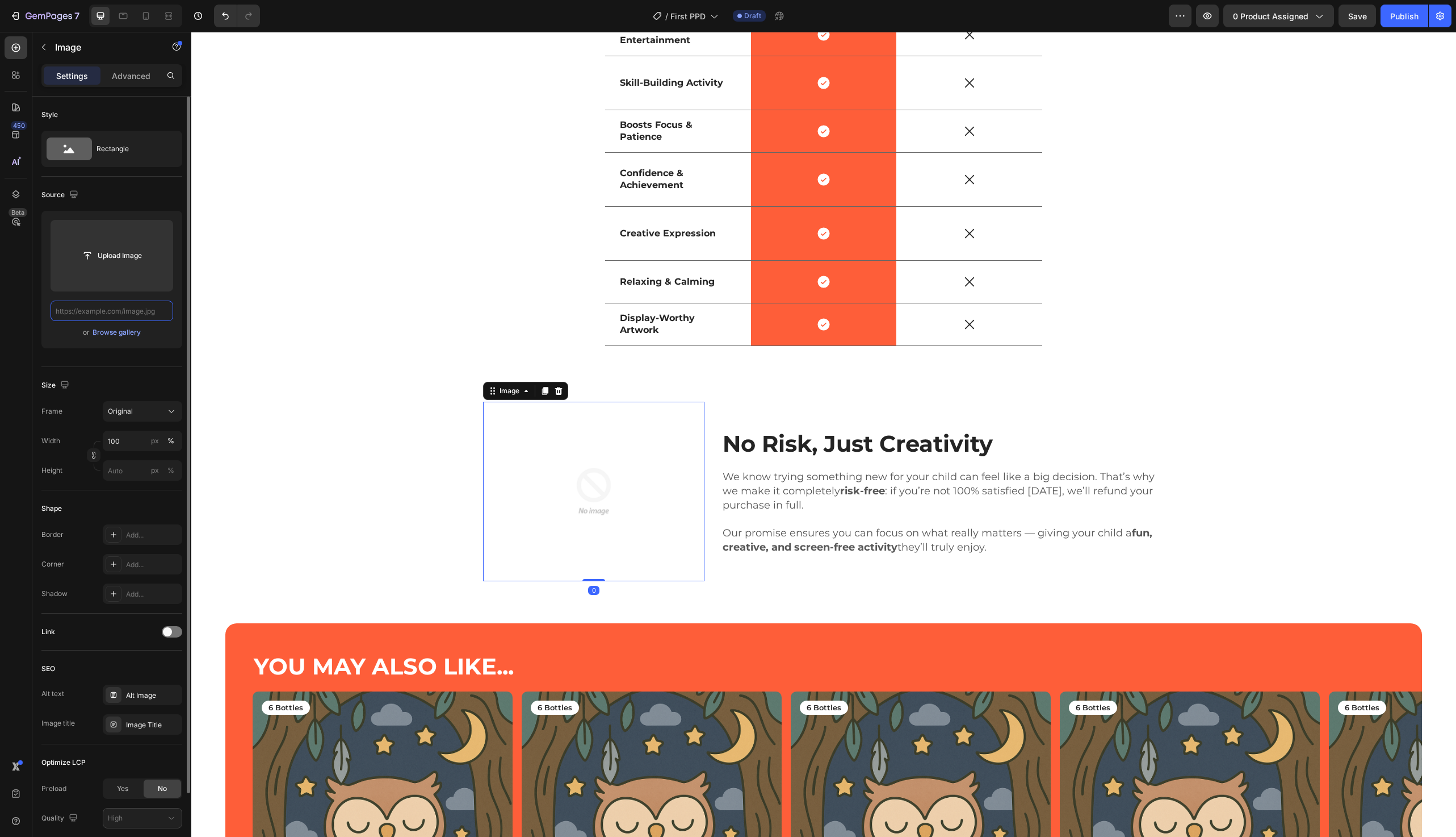
click at [121, 309] on input "text" at bounding box center [112, 311] width 123 height 21
paste input "[URL][DOMAIN_NAME]"
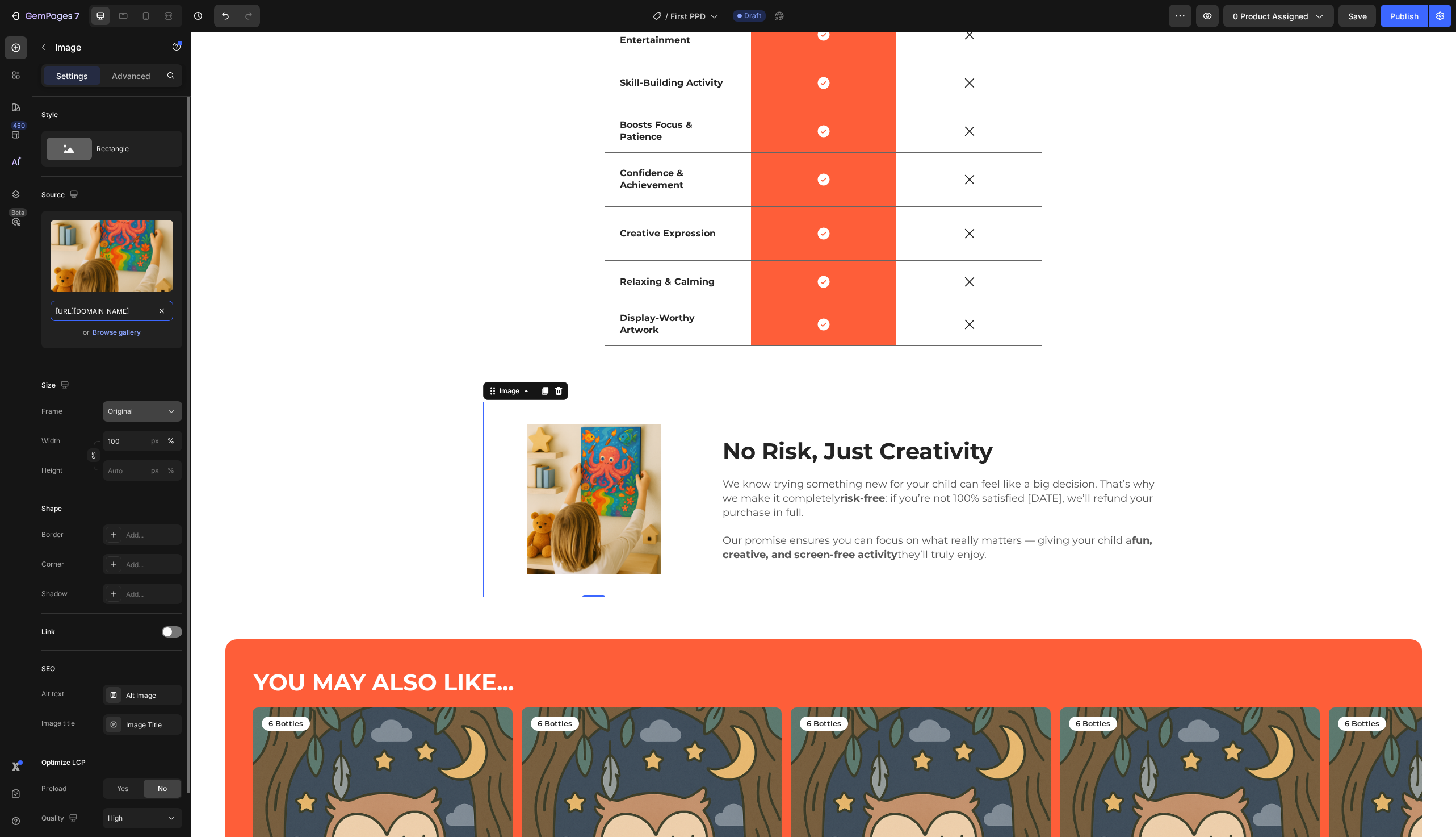
type input "[URL][DOMAIN_NAME]"
click at [115, 406] on div "Original" at bounding box center [142, 411] width 69 height 11
click at [108, 441] on span "Square" at bounding box center [118, 439] width 24 height 11
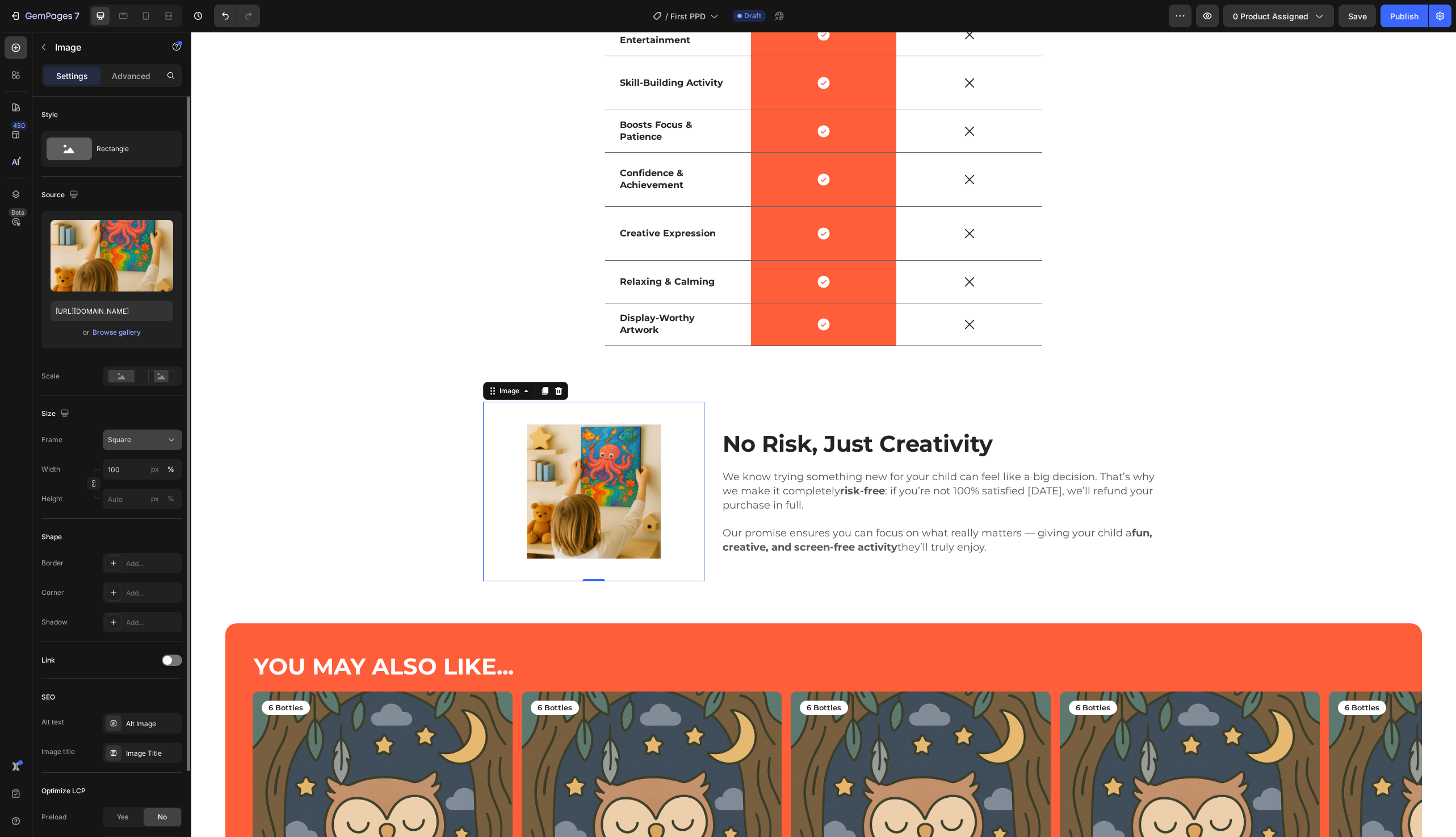
click at [125, 439] on span "Square" at bounding box center [119, 439] width 24 height 10
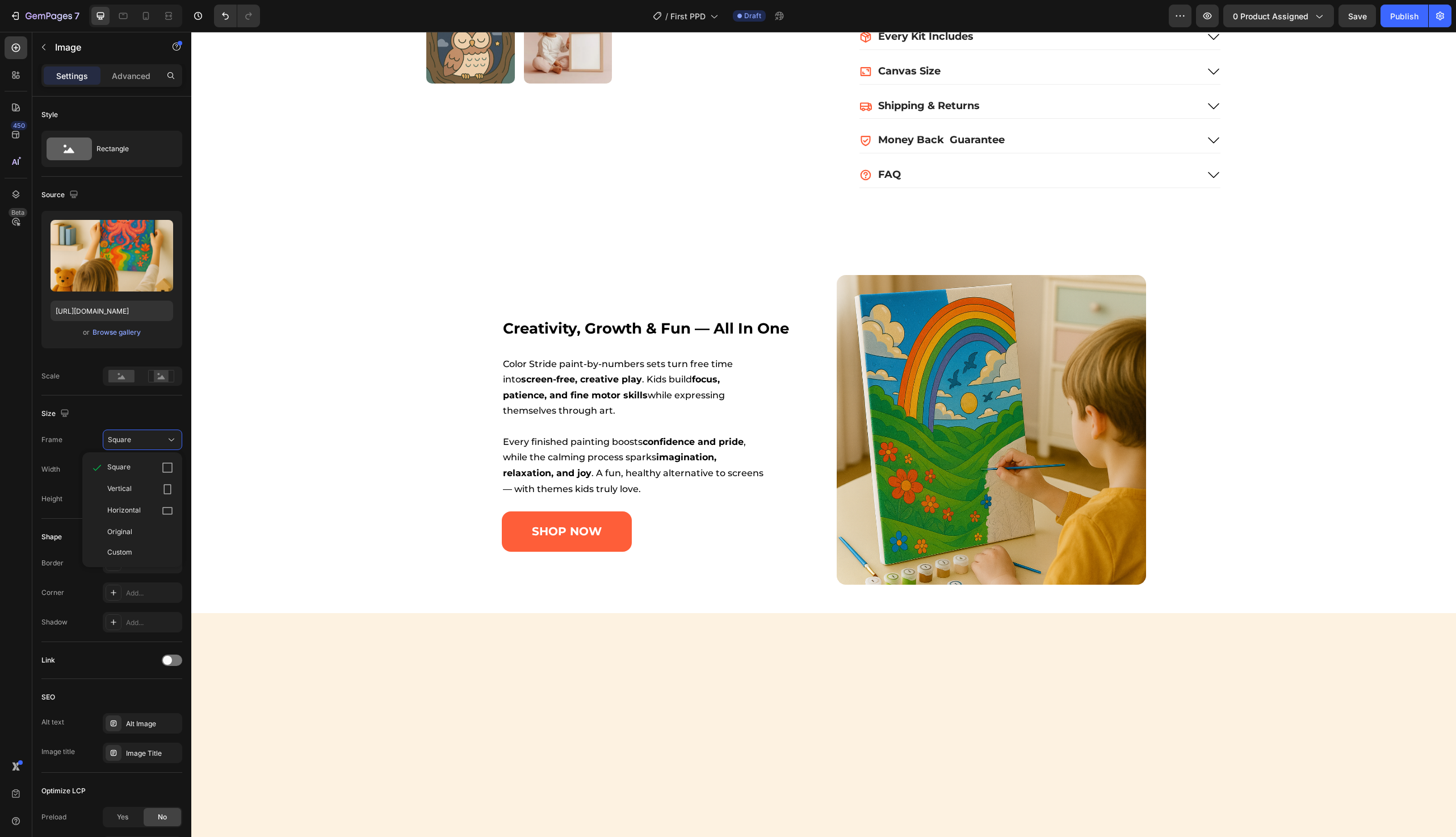
scroll to position [535, 0]
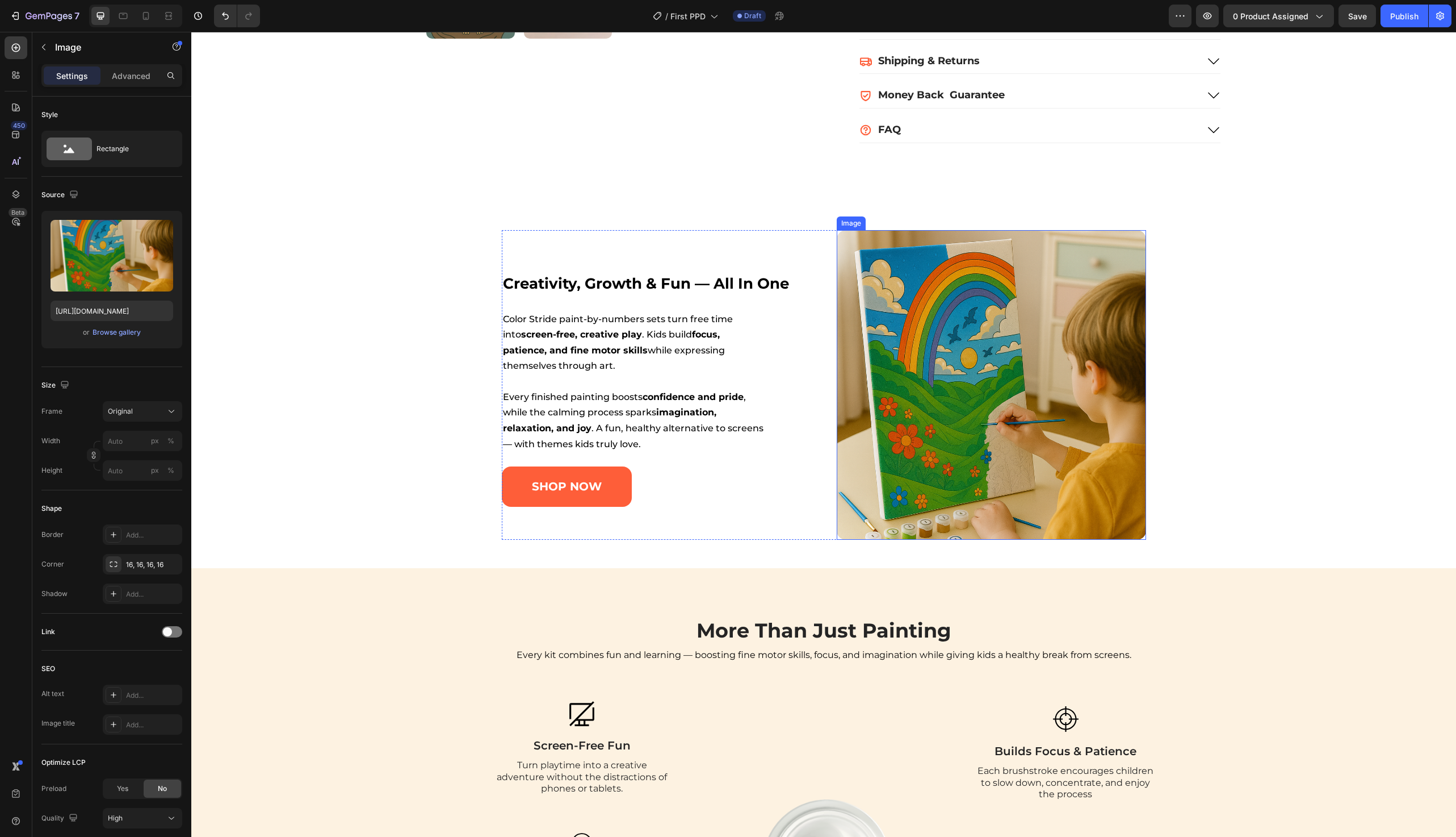
click at [927, 479] on img at bounding box center [991, 385] width 310 height 310
click at [902, 217] on div at bounding box center [899, 220] width 14 height 14
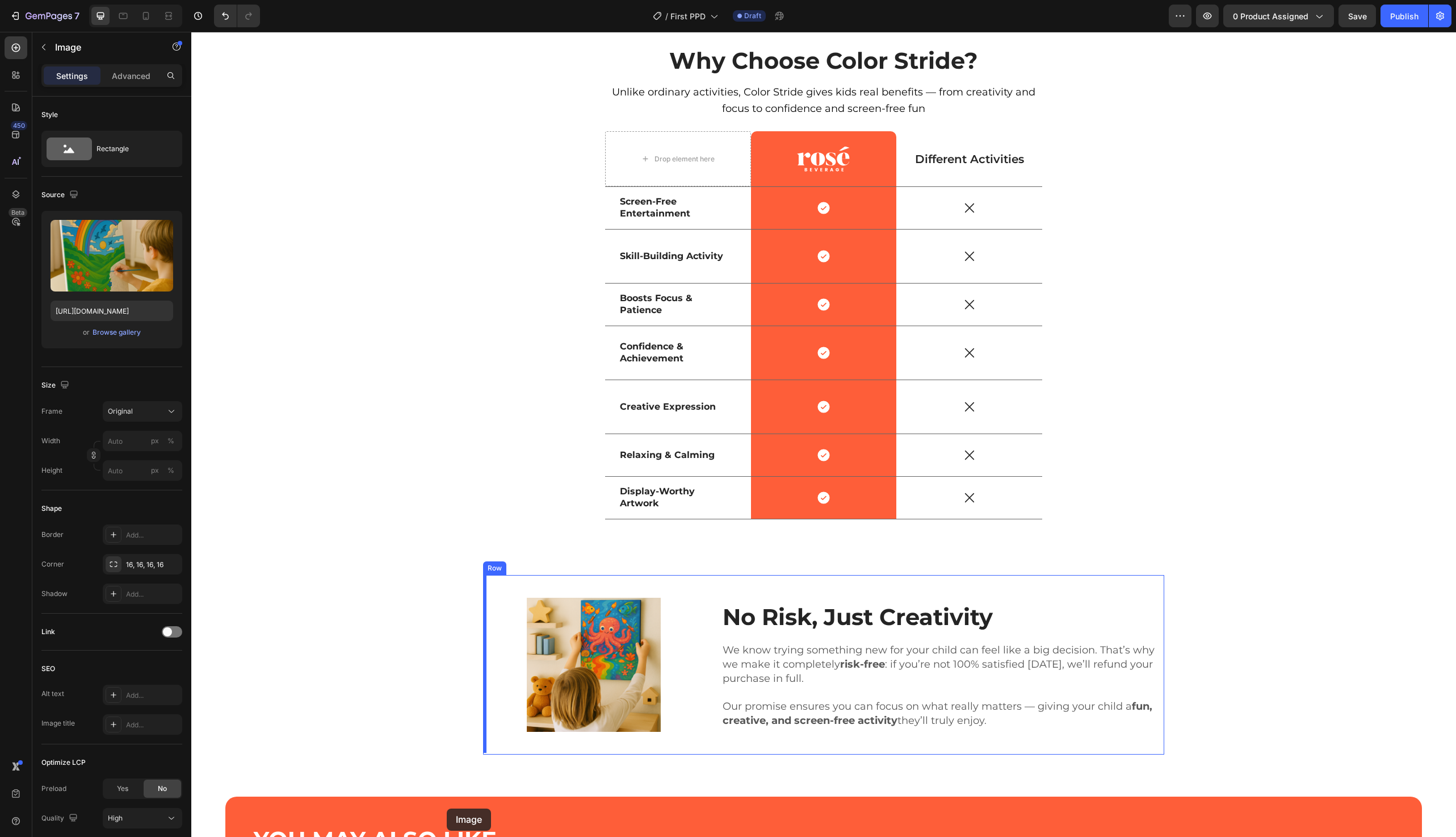
scroll to position [2399, 0]
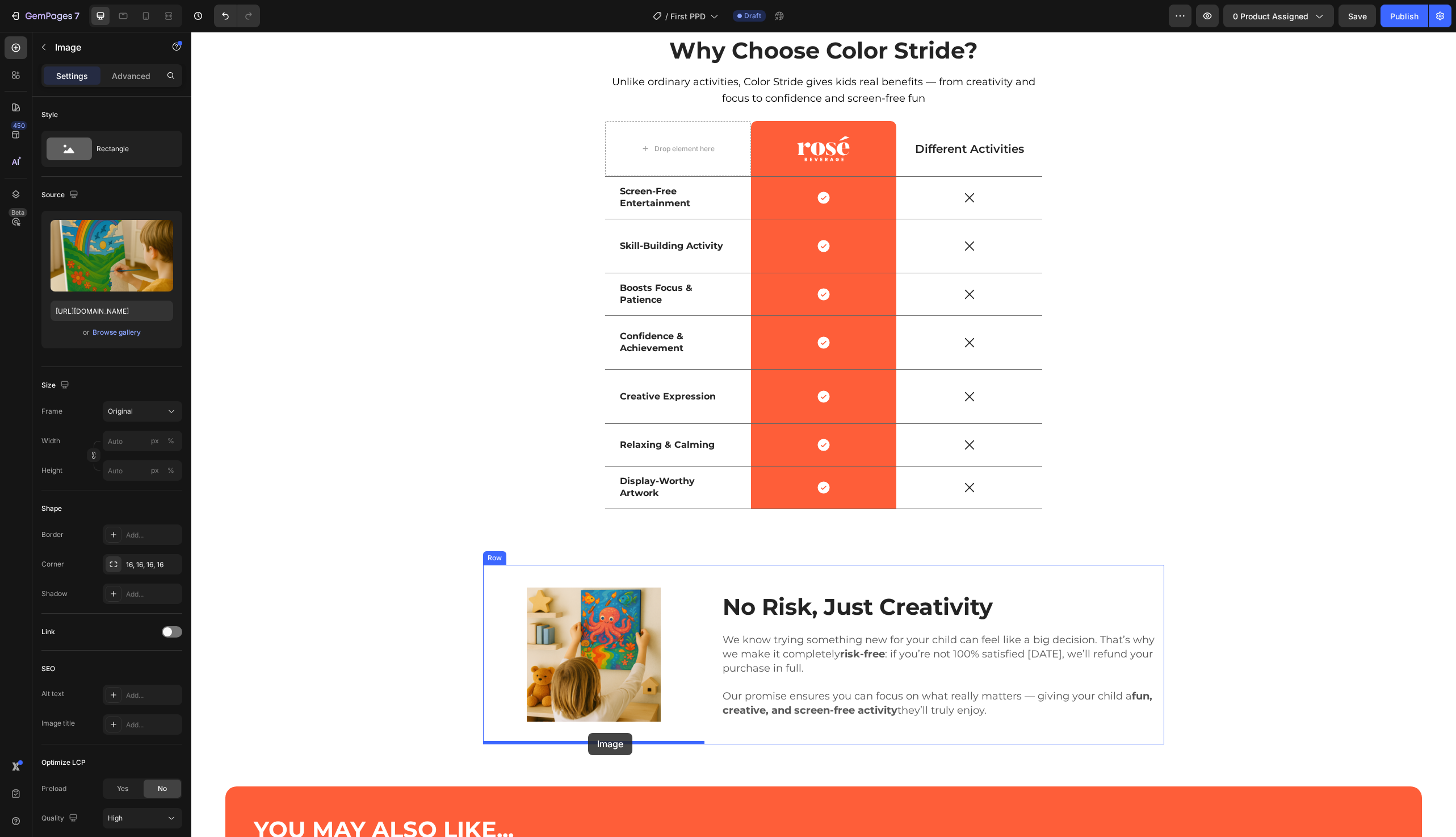
drag, startPoint x: 866, startPoint y: 121, endPoint x: 585, endPoint y: 738, distance: 678.0
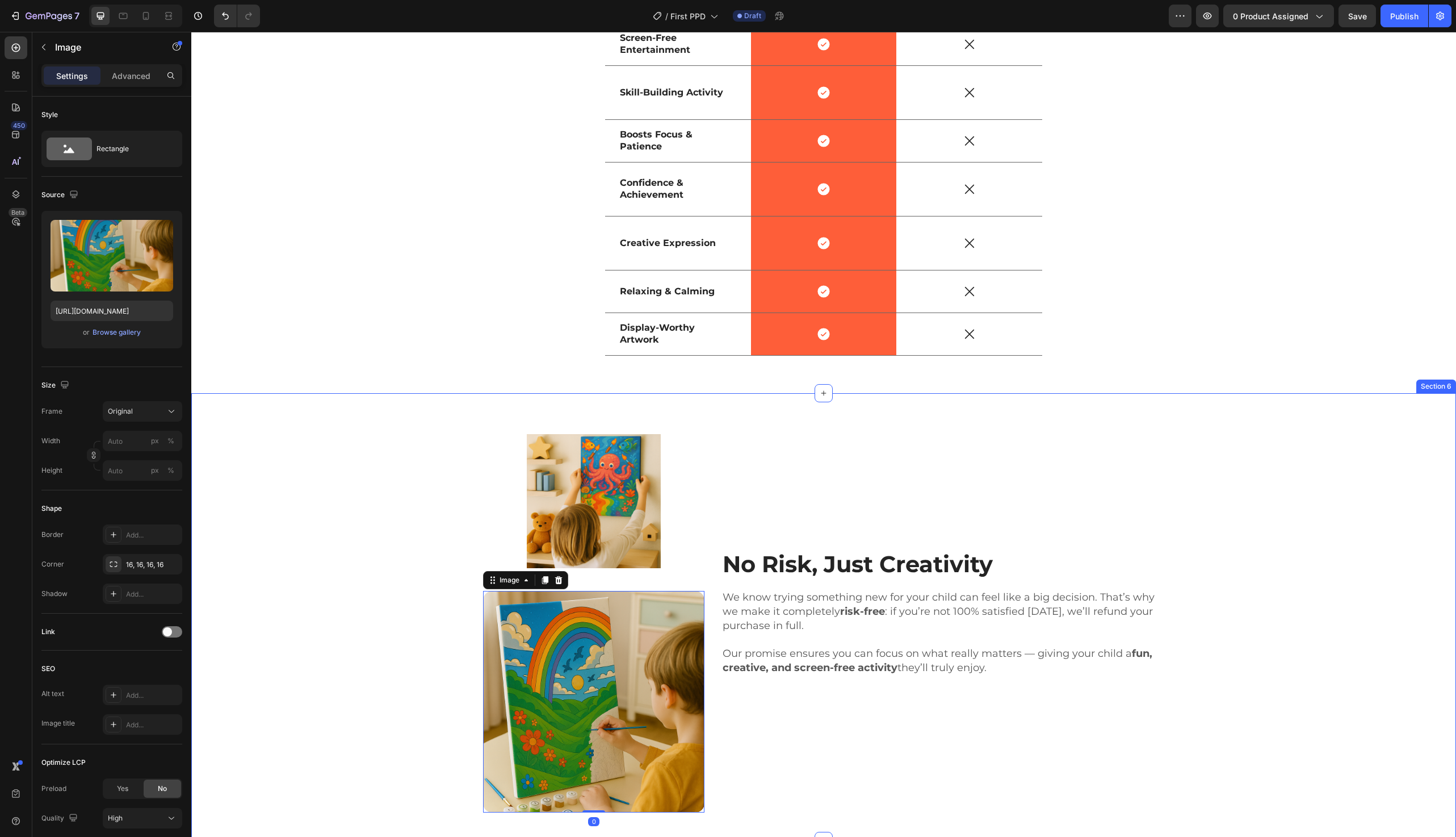
scroll to position [2694, 0]
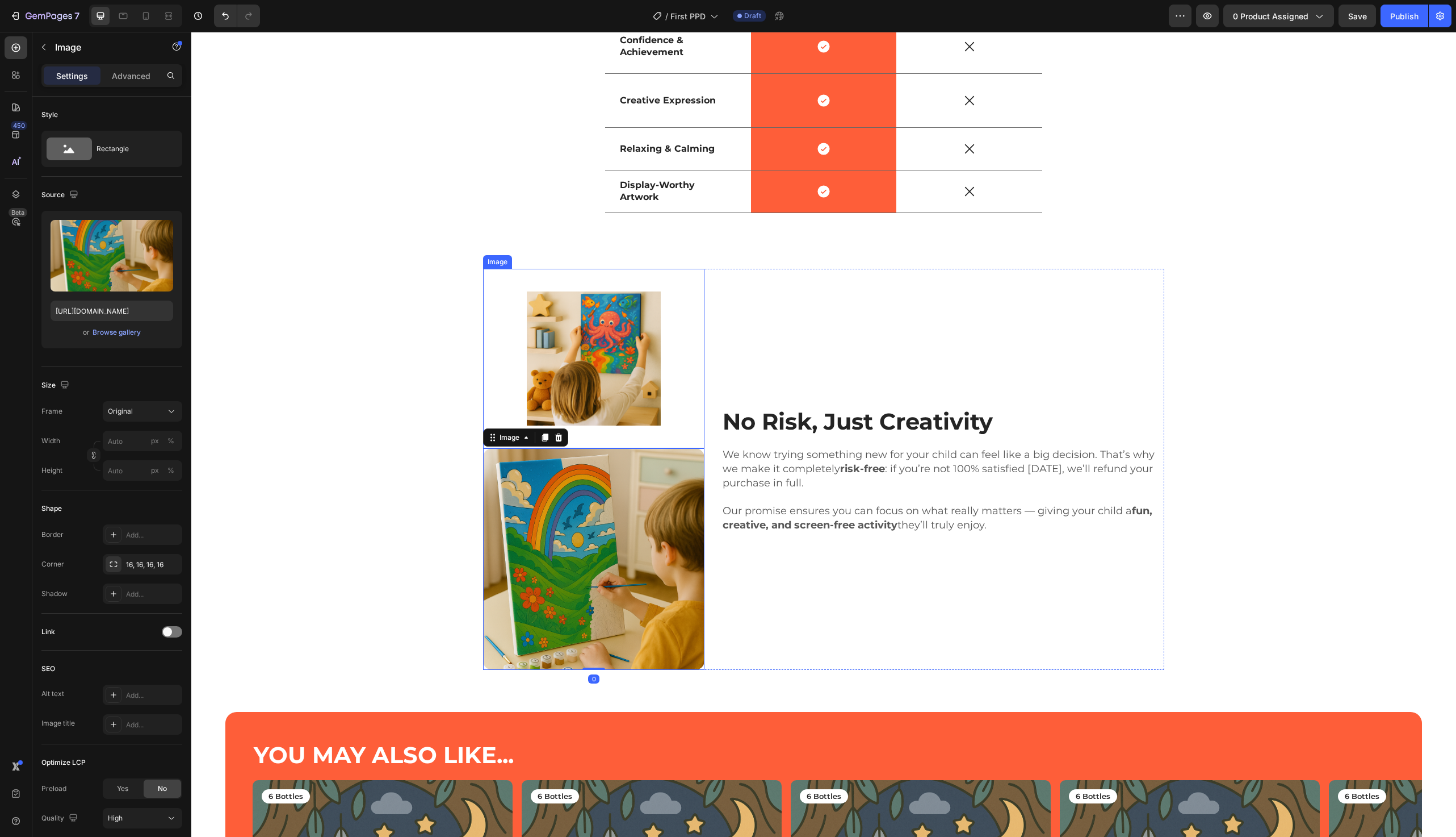
click at [605, 344] on img at bounding box center [594, 358] width 134 height 134
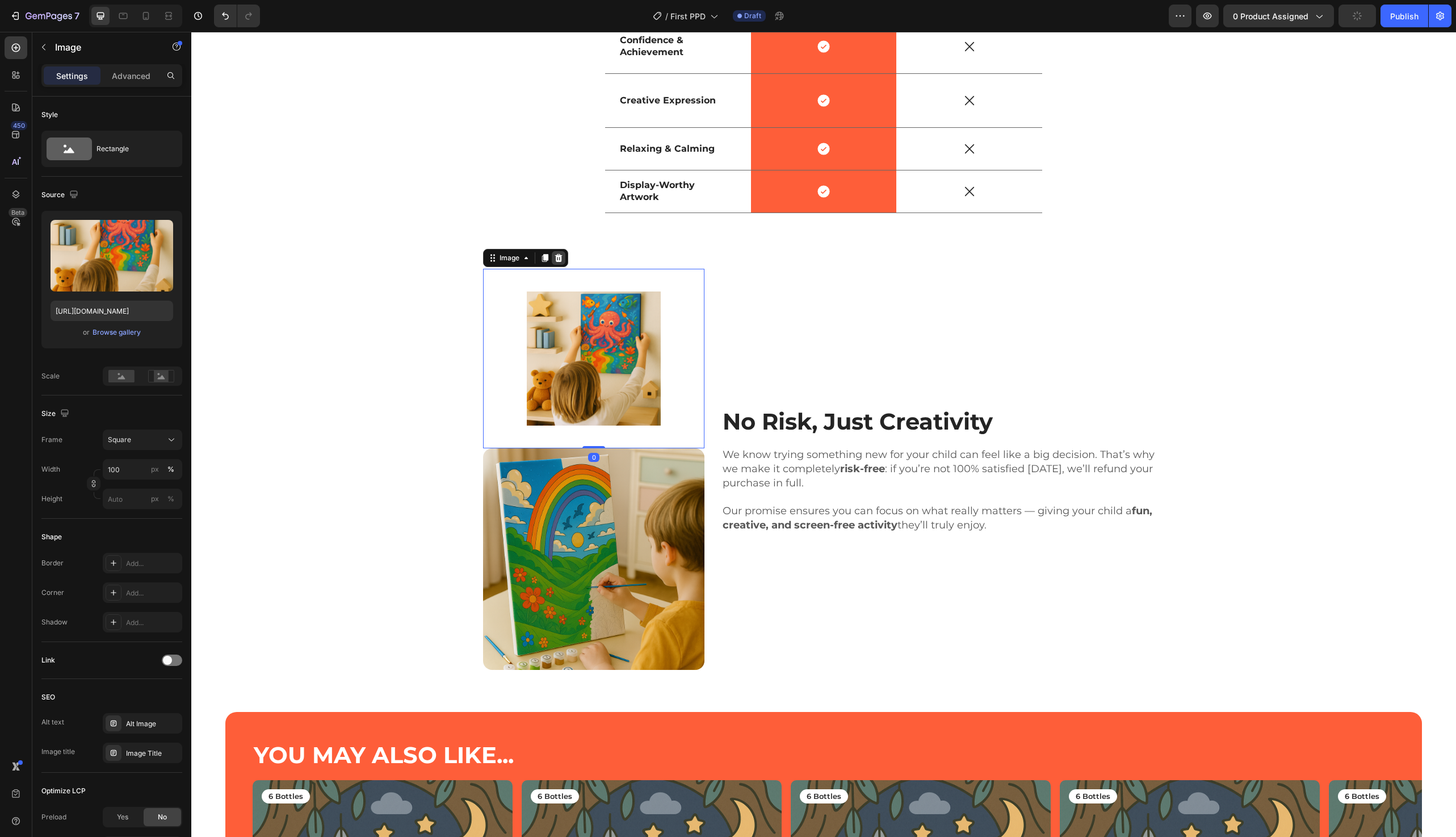
click at [562, 259] on icon at bounding box center [559, 258] width 9 height 9
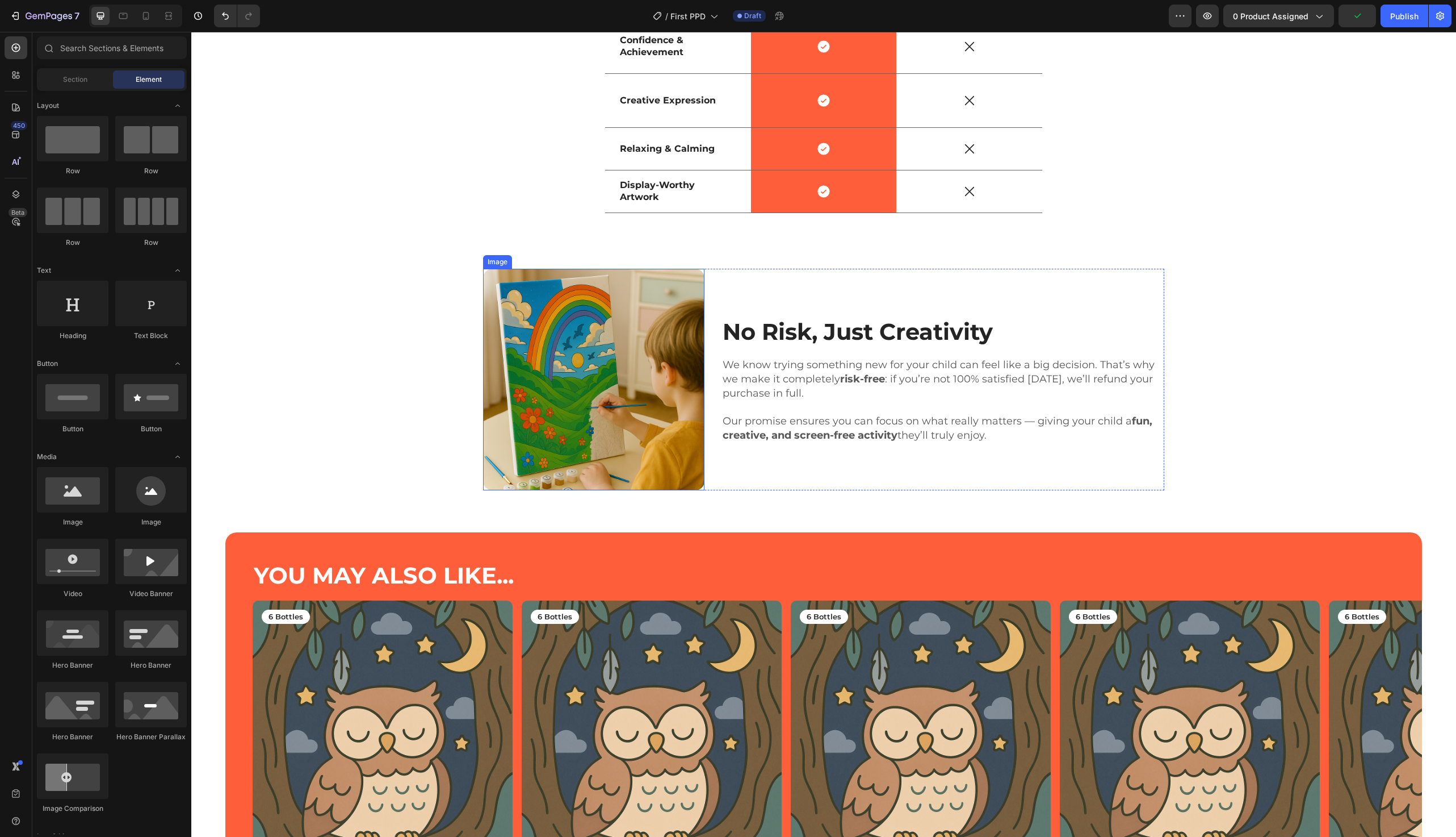
click at [594, 338] on img at bounding box center [594, 380] width 222 height 222
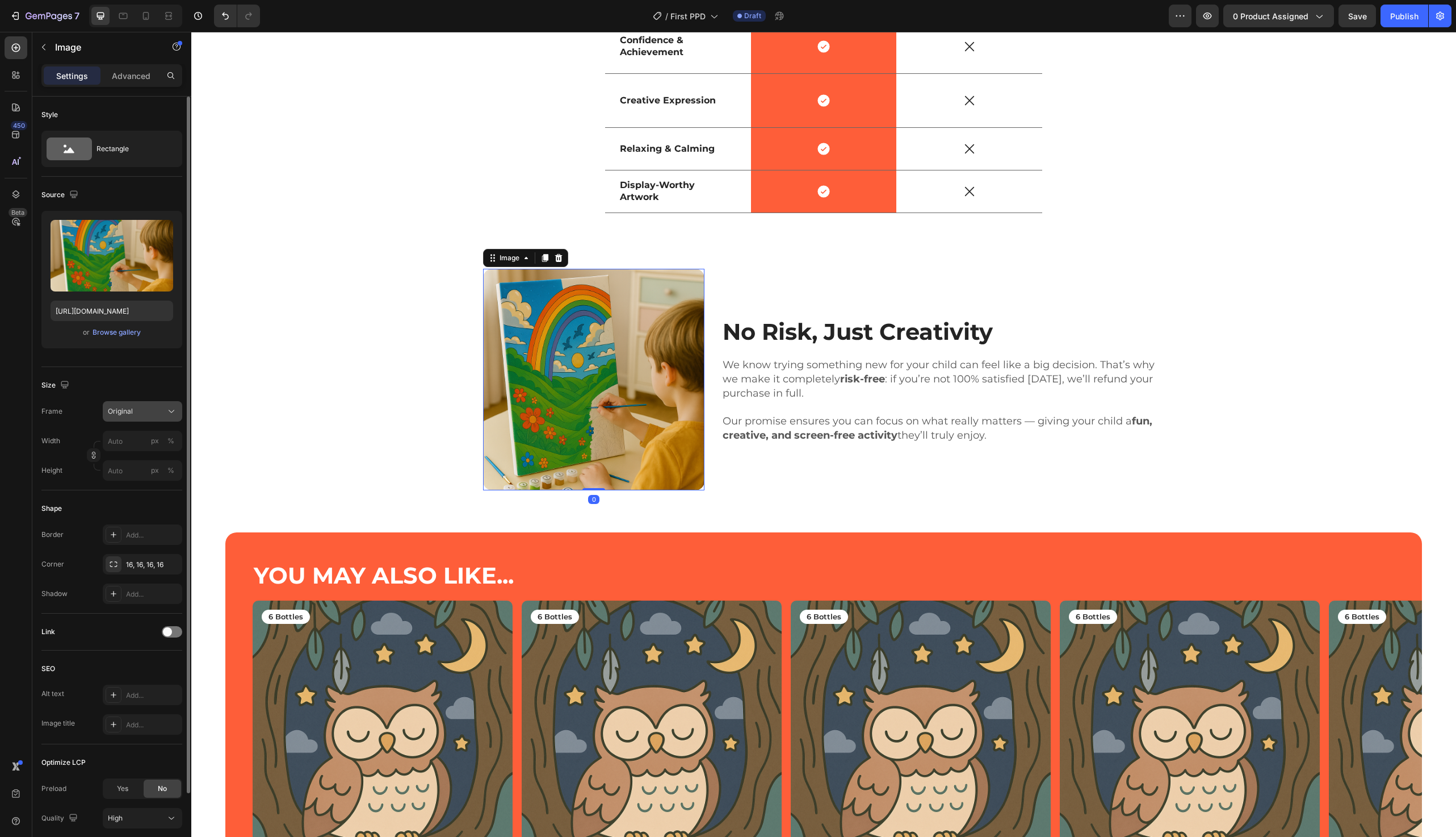
click at [143, 409] on div "Original" at bounding box center [135, 411] width 55 height 10
click at [134, 435] on div "Square" at bounding box center [140, 439] width 66 height 11
click at [134, 450] on div "Frame Square Width px % Height px %" at bounding box center [112, 469] width 140 height 80
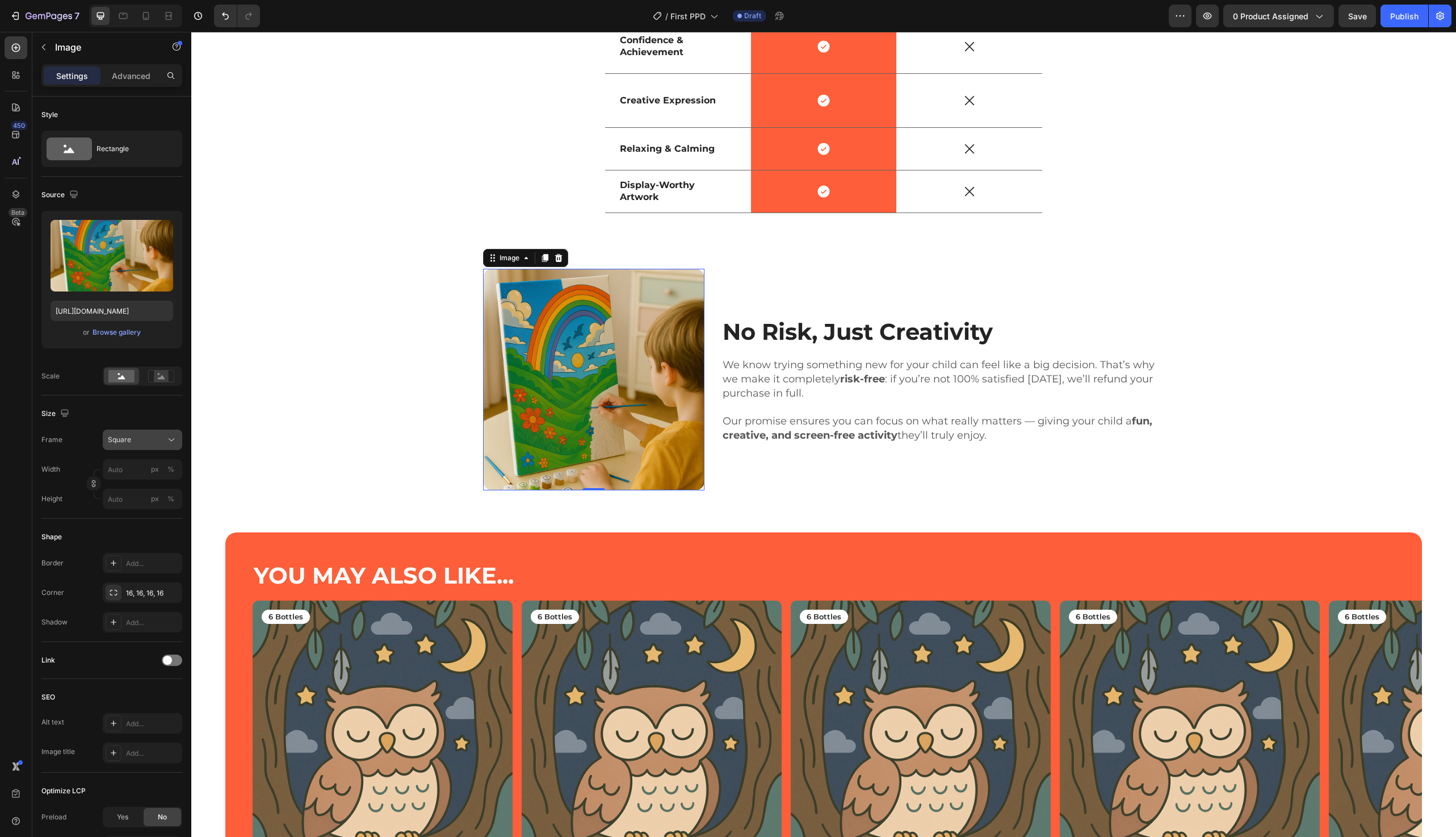
click at [134, 446] on button "Square" at bounding box center [142, 439] width 80 height 21
click at [123, 529] on span "Original" at bounding box center [119, 531] width 25 height 10
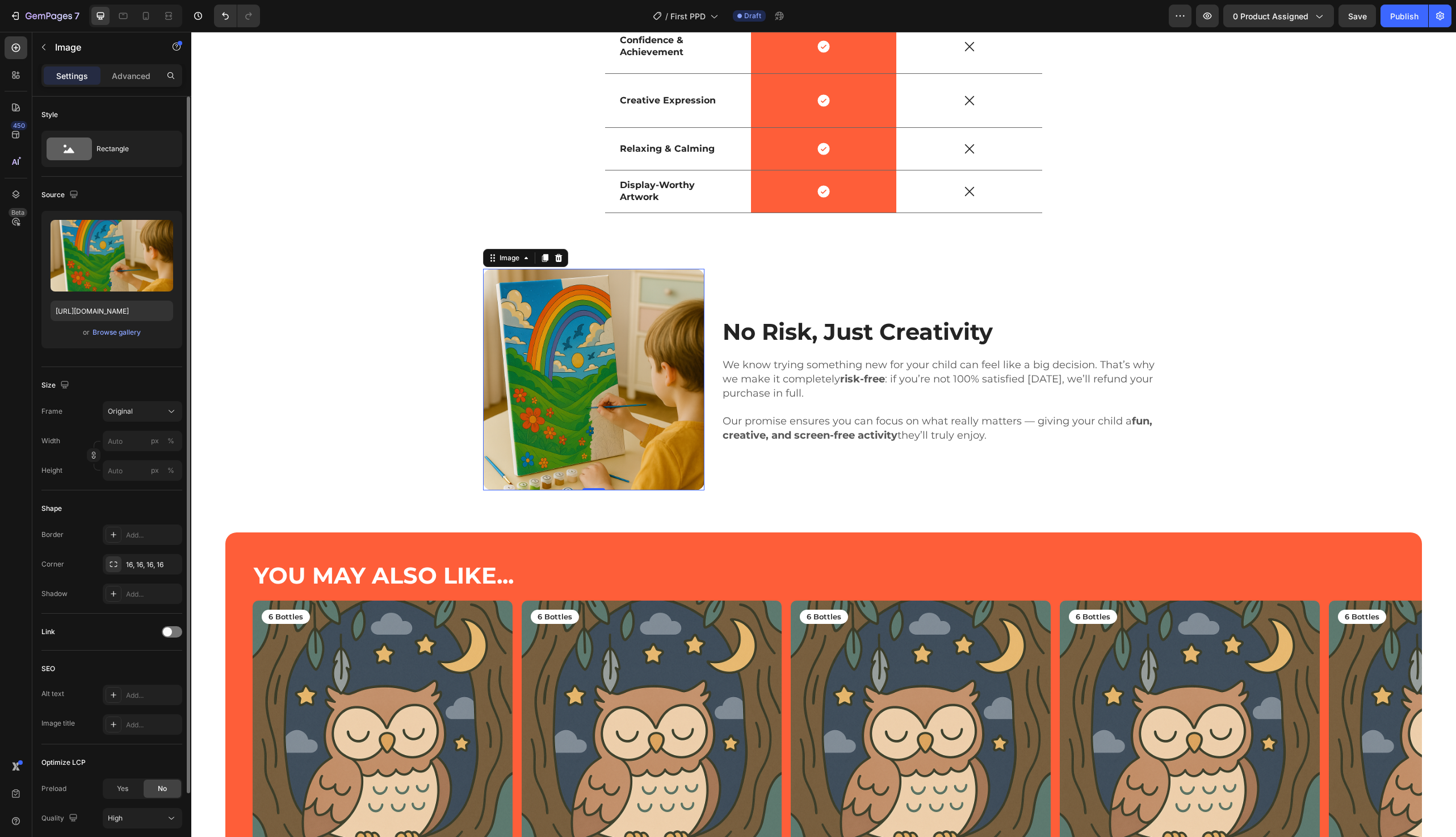
click at [129, 456] on div "Width px % Height px %" at bounding box center [112, 456] width 140 height 50
click at [129, 450] on div "px %" at bounding box center [142, 441] width 80 height 21
click at [556, 382] on img at bounding box center [594, 380] width 222 height 222
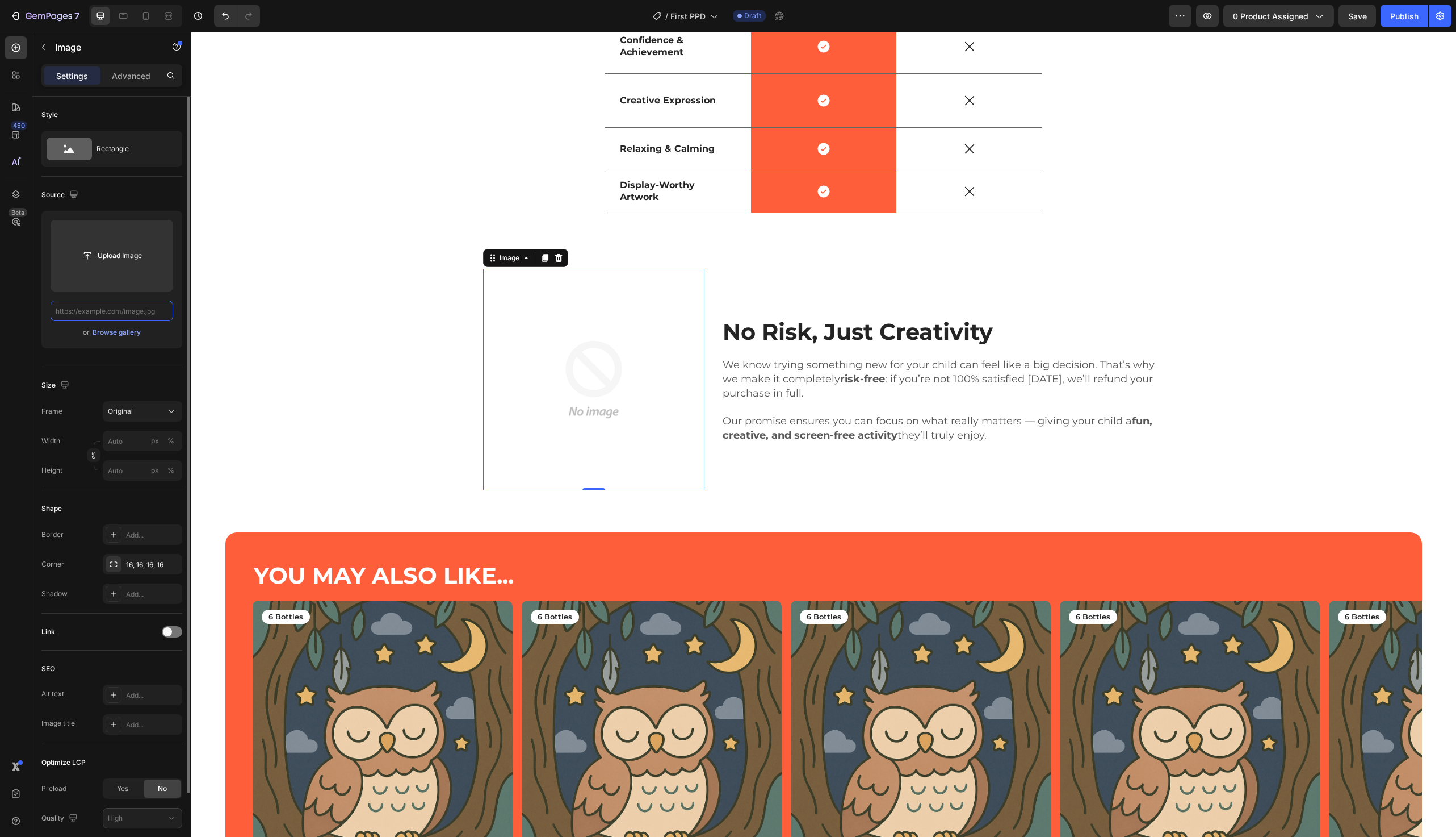
scroll to position [0, 0]
paste input "[URL][DOMAIN_NAME]"
type input "[URL][DOMAIN_NAME]"
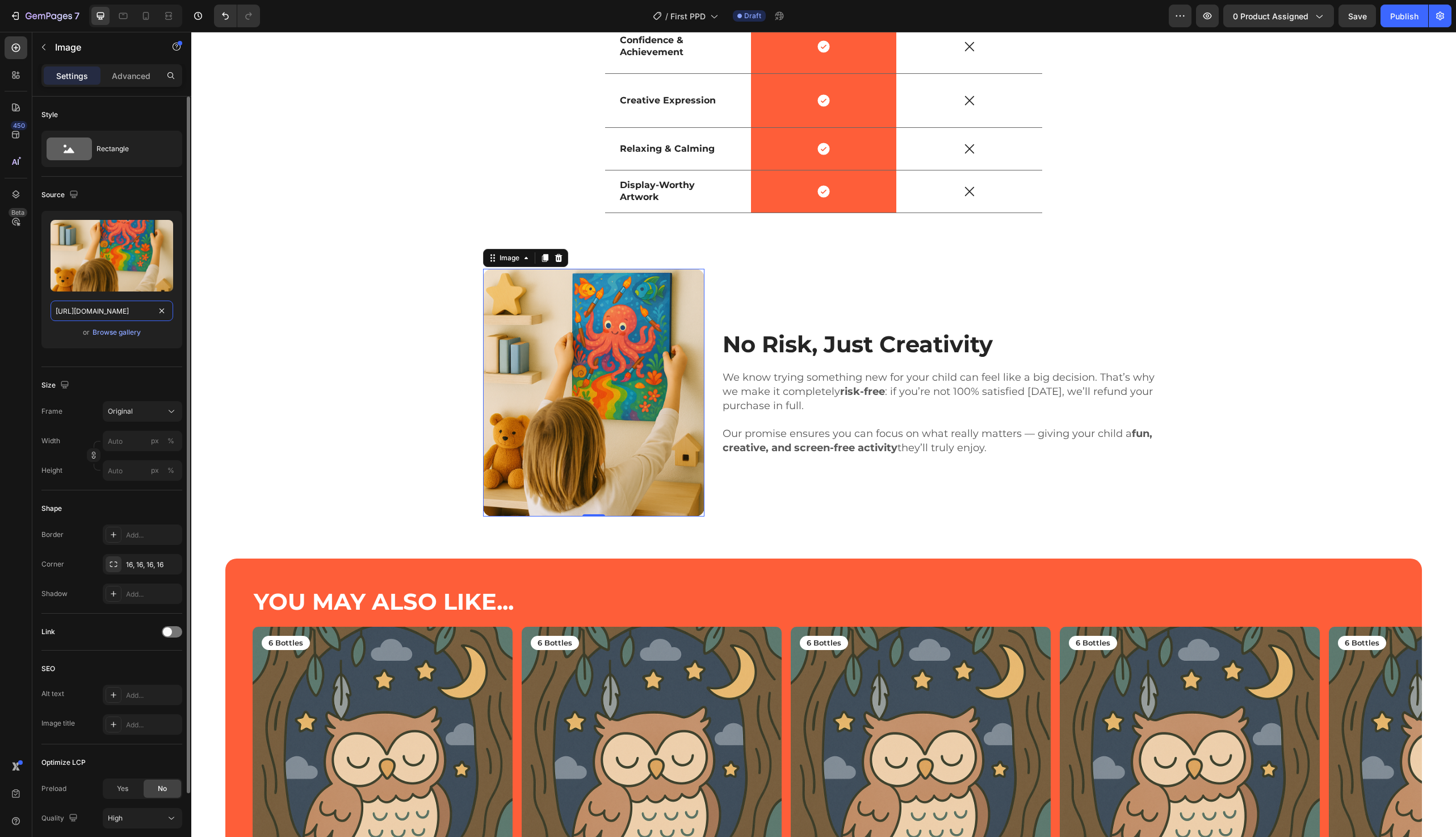
scroll to position [0, 293]
click at [319, 301] on div "Image 0 No Risk, Just Creativity Heading We know trying something new for your …" at bounding box center [824, 392] width 1248 height 247
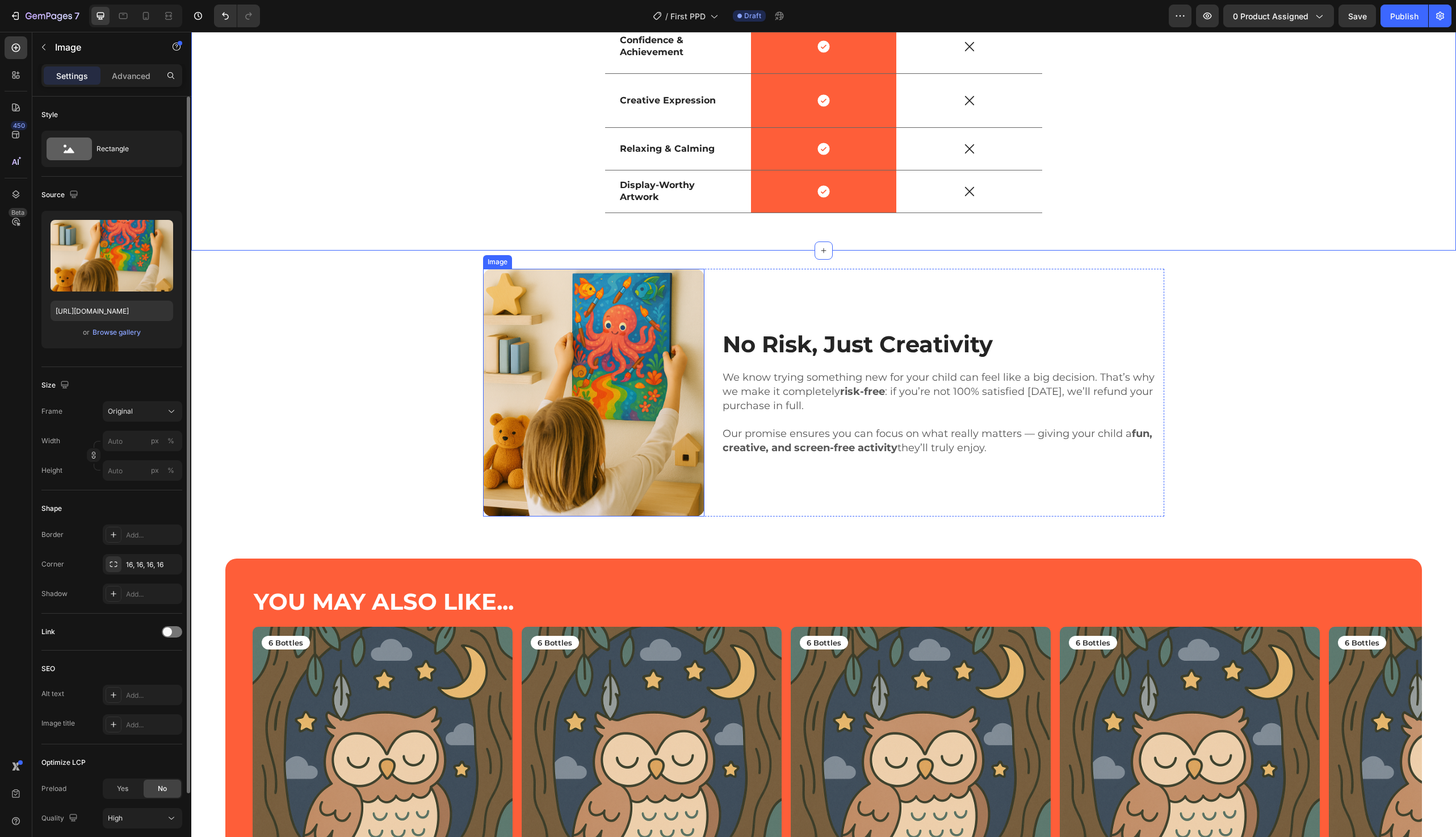
click at [573, 373] on img at bounding box center [594, 392] width 222 height 247
click at [114, 442] on input "px %" at bounding box center [142, 441] width 80 height 21
type input "1000"
click at [169, 438] on div "%" at bounding box center [171, 441] width 7 height 10
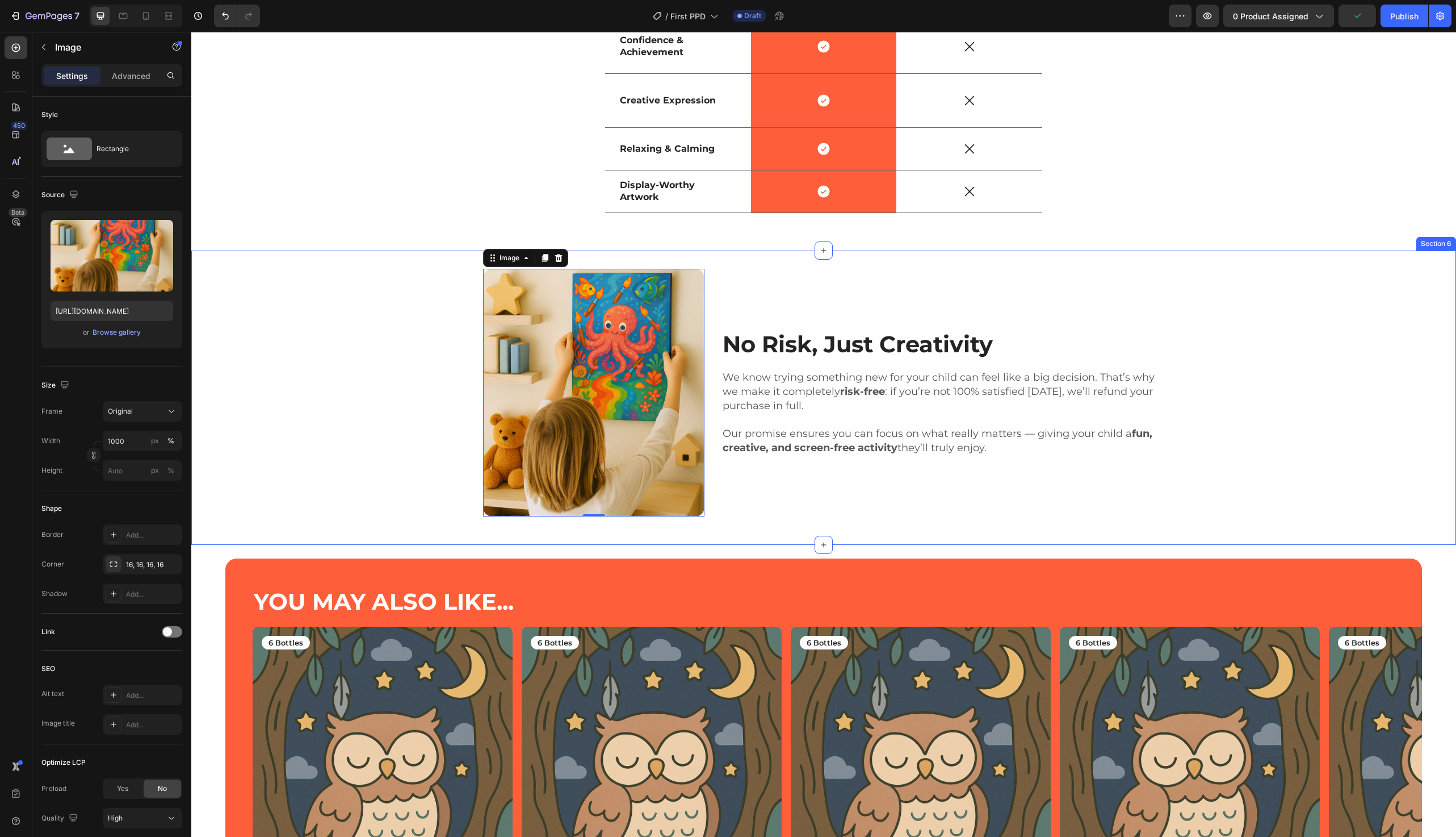
click at [348, 314] on div "Image 0 No Risk, Just Creativity Heading We know trying something new for your …" at bounding box center [824, 392] width 1248 height 247
click at [519, 336] on img at bounding box center [594, 392] width 222 height 247
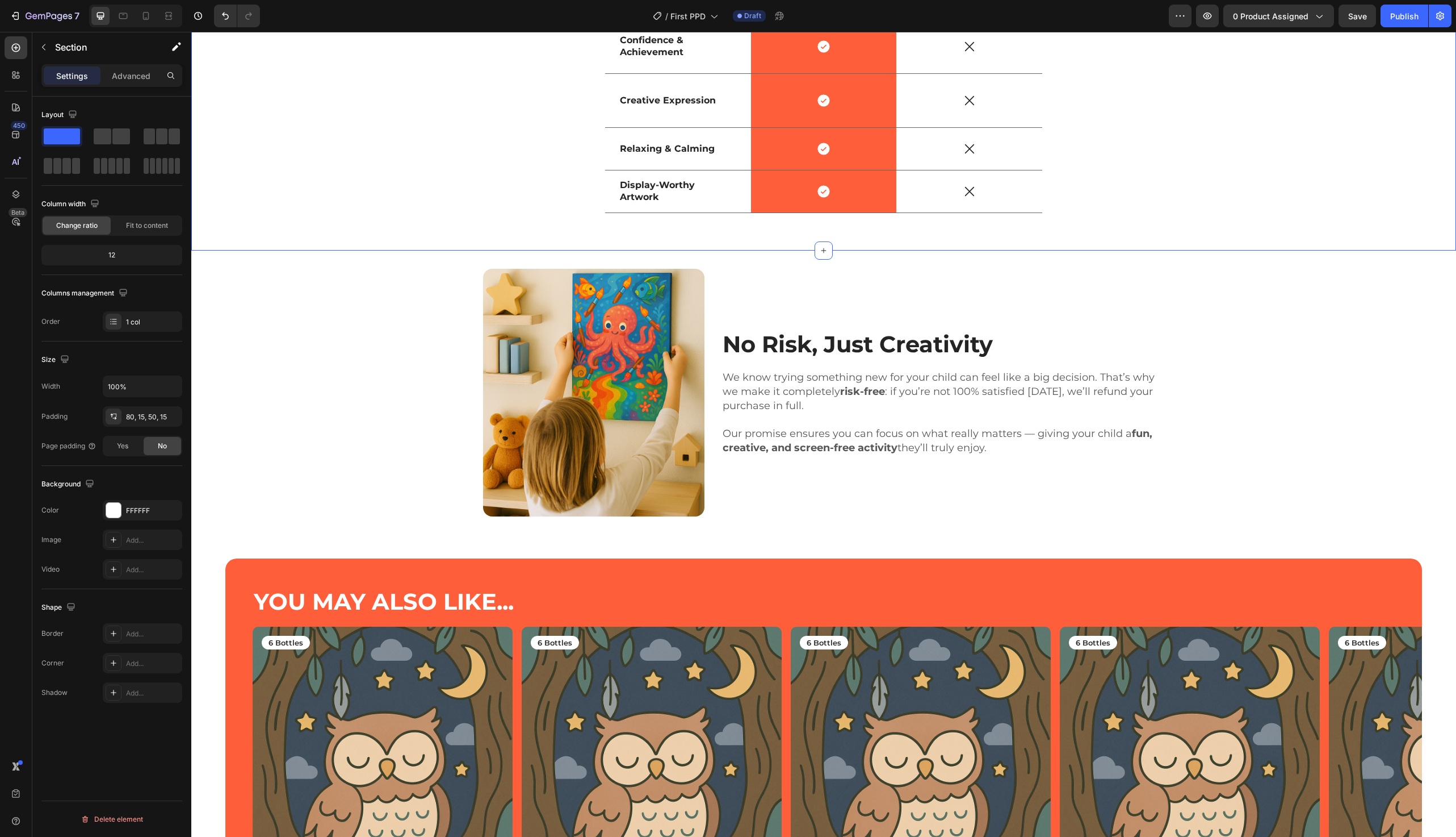
click at [145, 16] on icon at bounding box center [146, 15] width 11 height 11
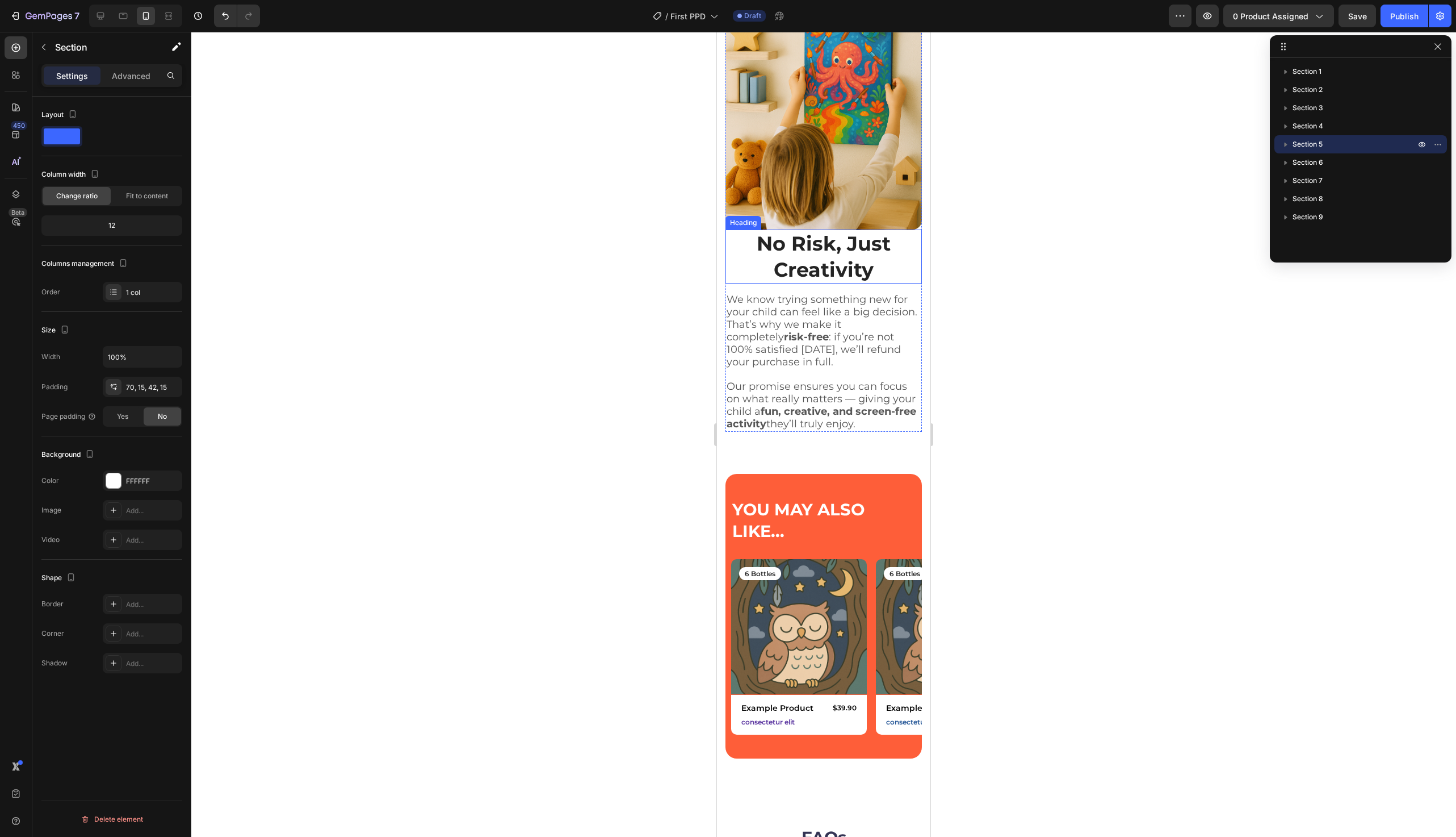
scroll to position [2883, 0]
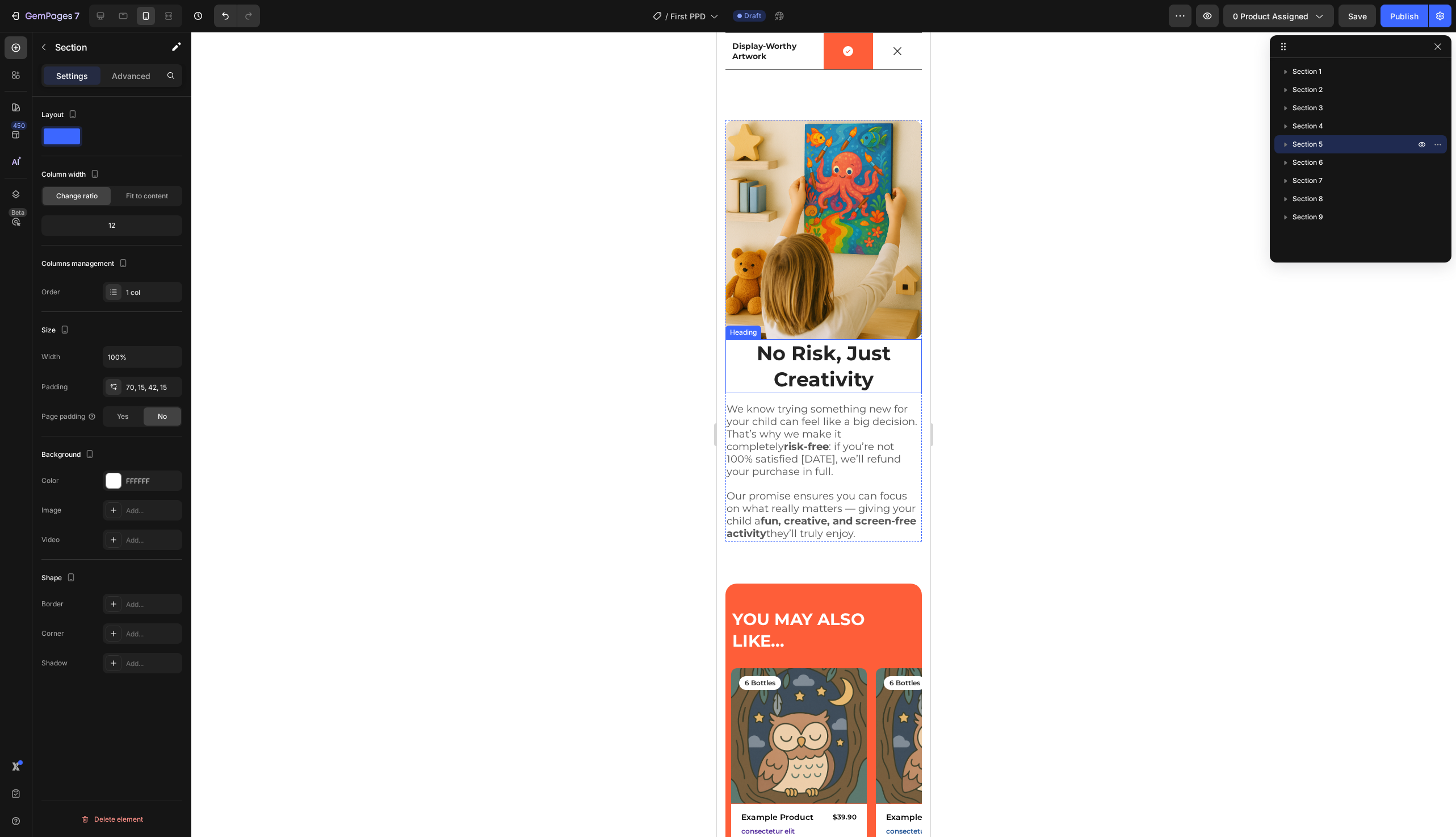
click at [815, 379] on strong "No Risk, Just Creativity" at bounding box center [824, 366] width 134 height 51
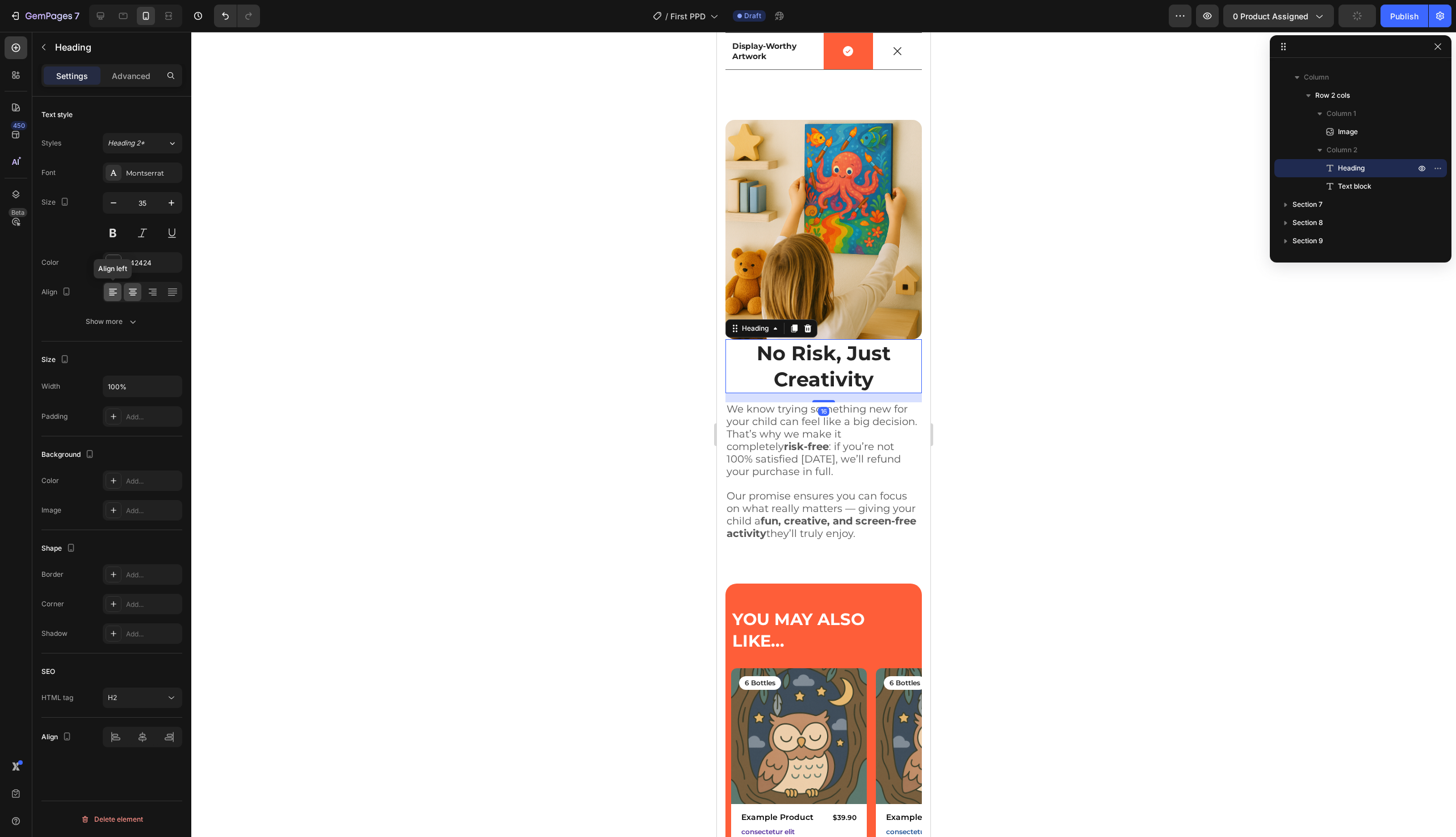
click at [107, 289] on icon at bounding box center [112, 292] width 11 height 11
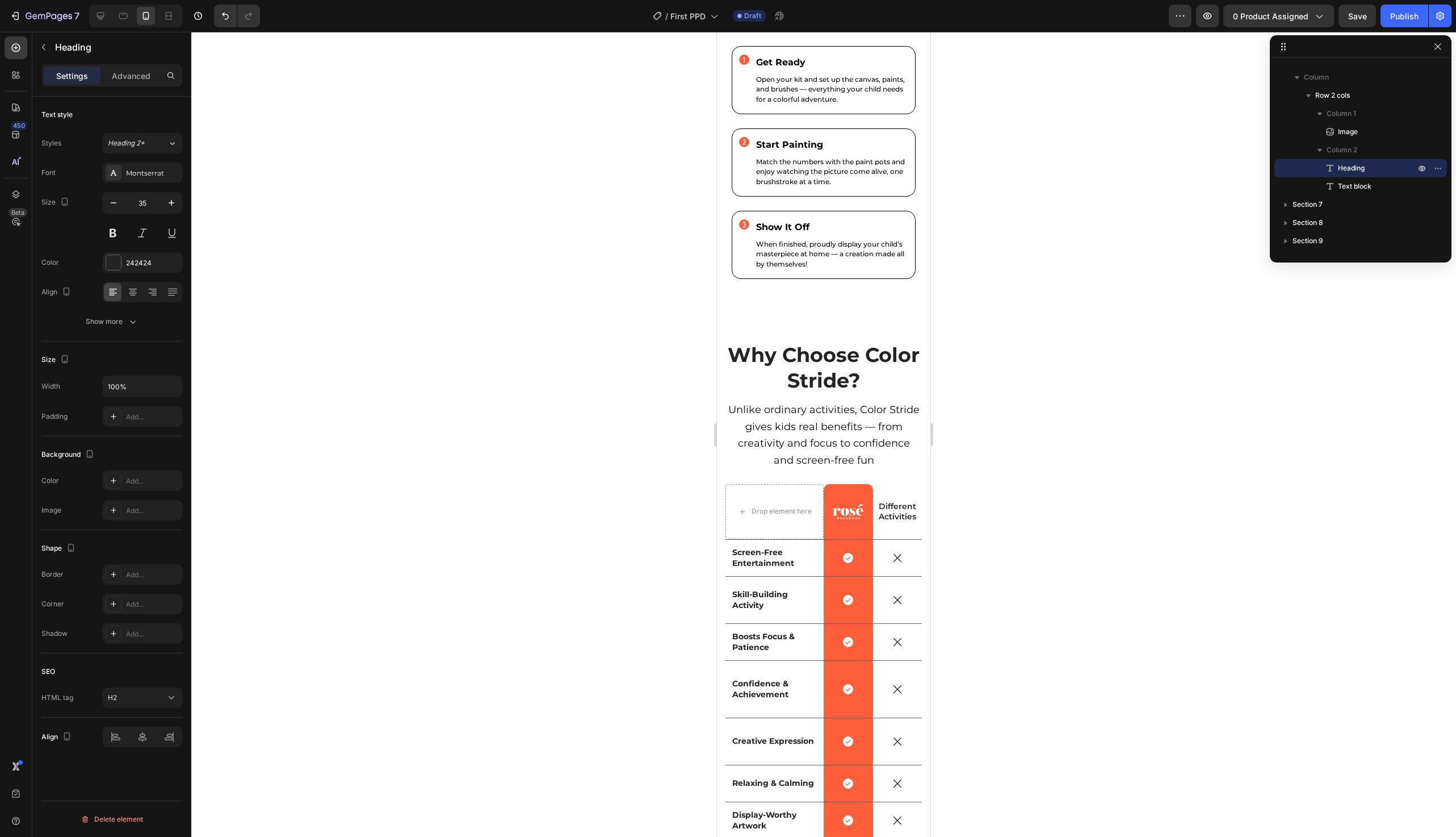
scroll to position [2646, 0]
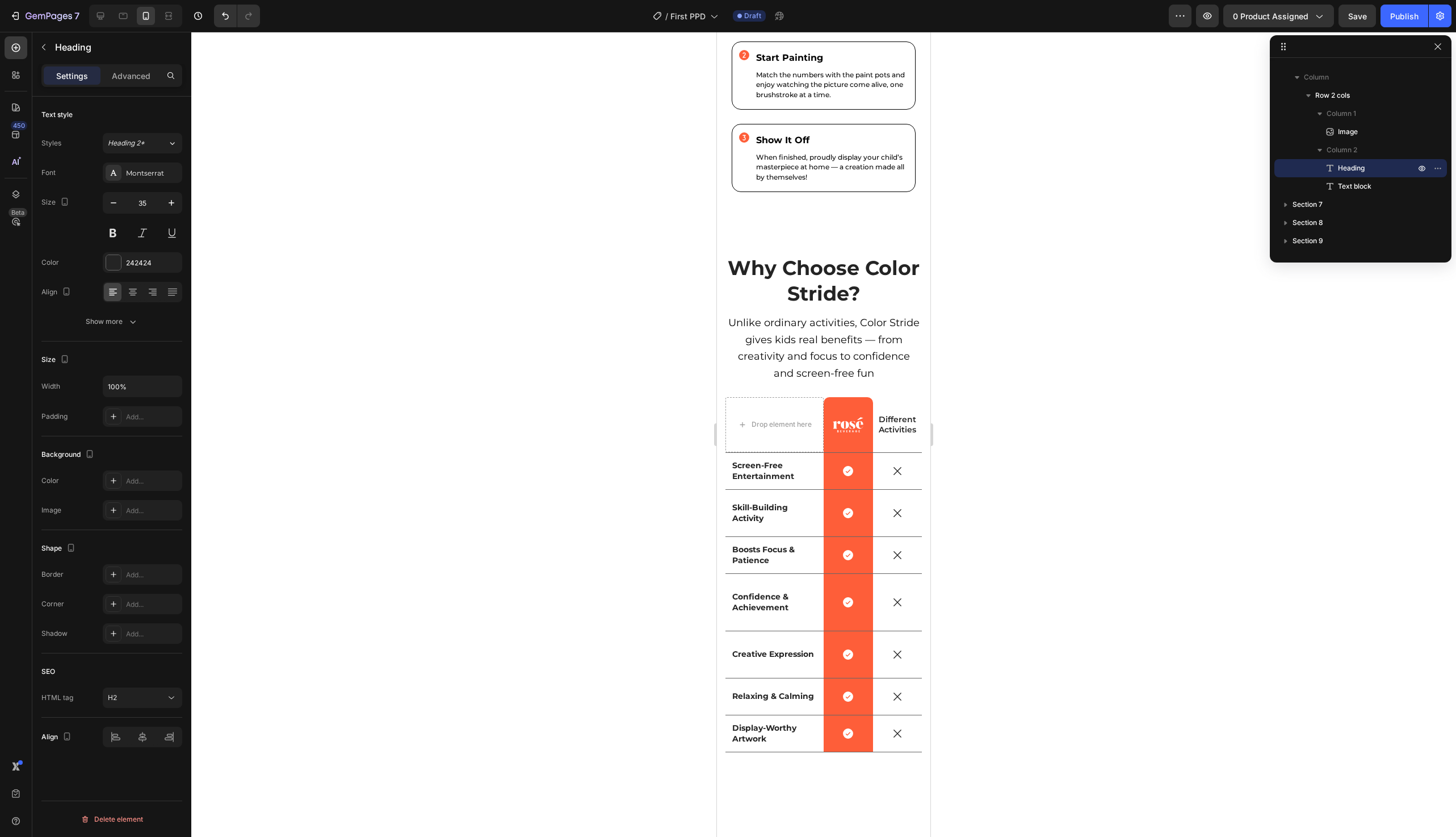
click at [811, 17] on p "Open your kit and set up the canvas, paints, and brushes — everything your chil…" at bounding box center [832, 3] width 153 height 30
click at [170, 201] on icon "button" at bounding box center [171, 203] width 11 height 11
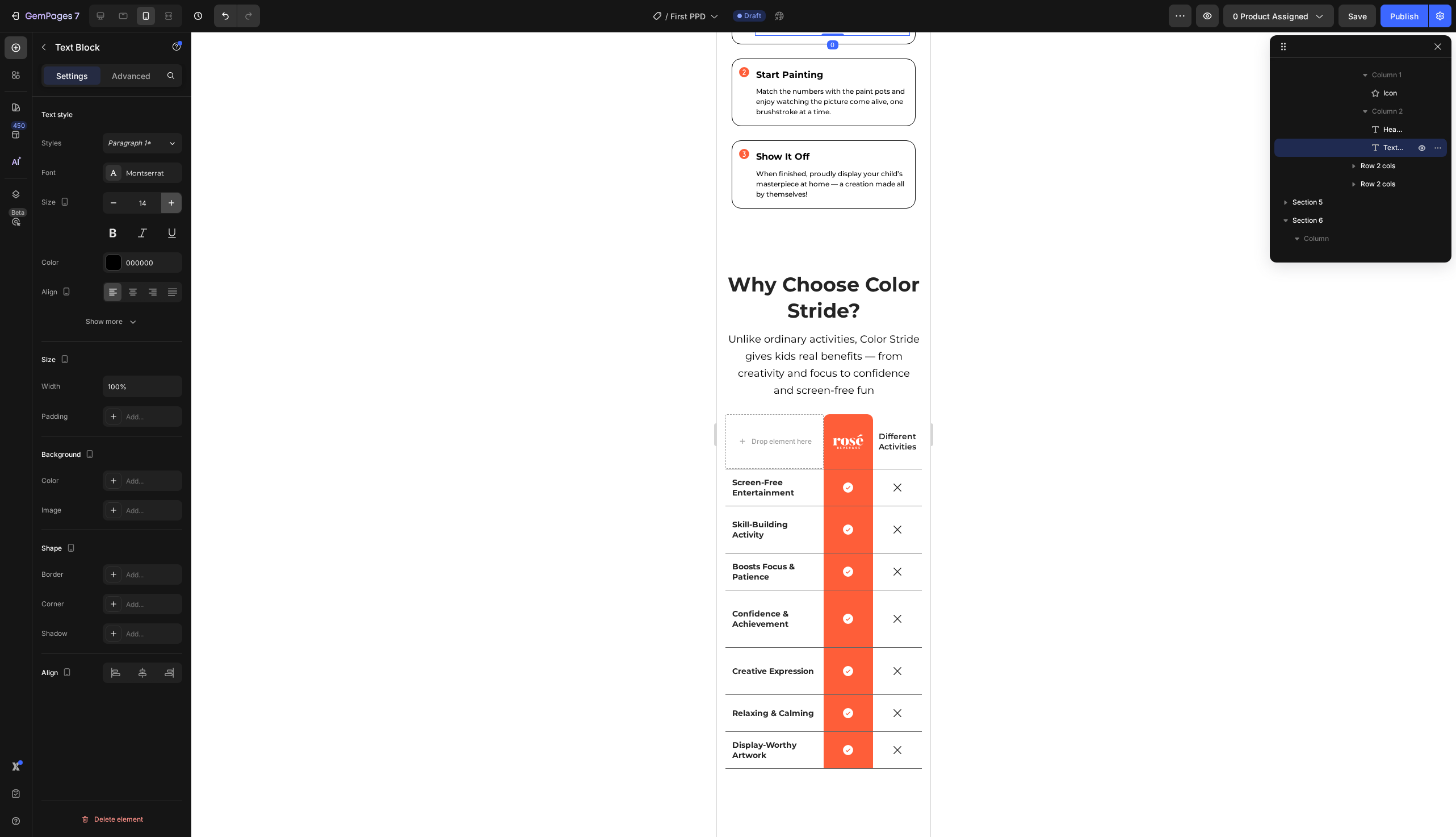
click at [170, 201] on icon "button" at bounding box center [171, 203] width 11 height 11
type input "16"
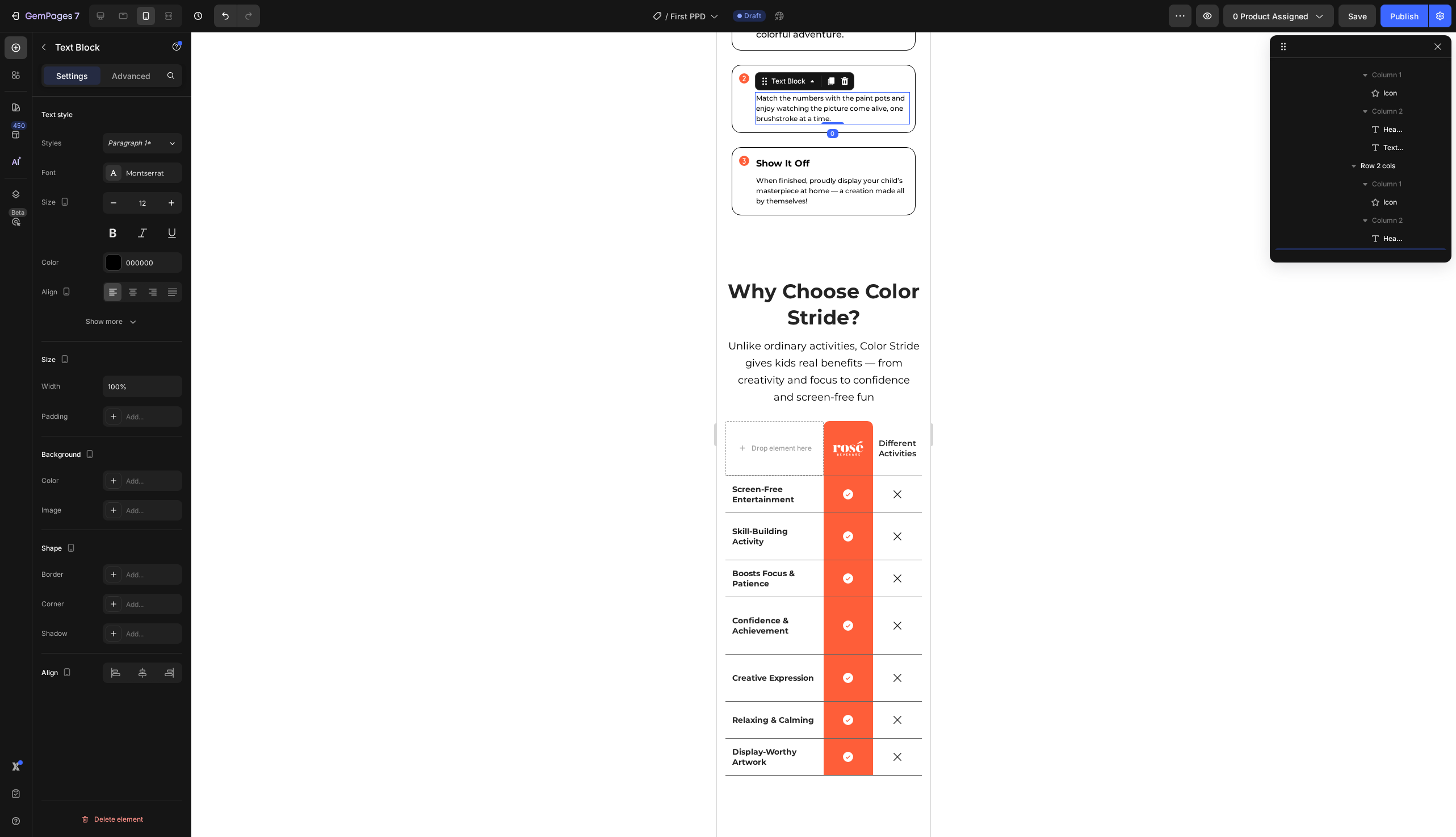
scroll to position [360, 0]
click at [817, 123] on p "Match the numbers with the paint pots and enjoy watching the picture come alive…" at bounding box center [832, 109] width 153 height 30
click at [177, 204] on button "button" at bounding box center [171, 203] width 20 height 21
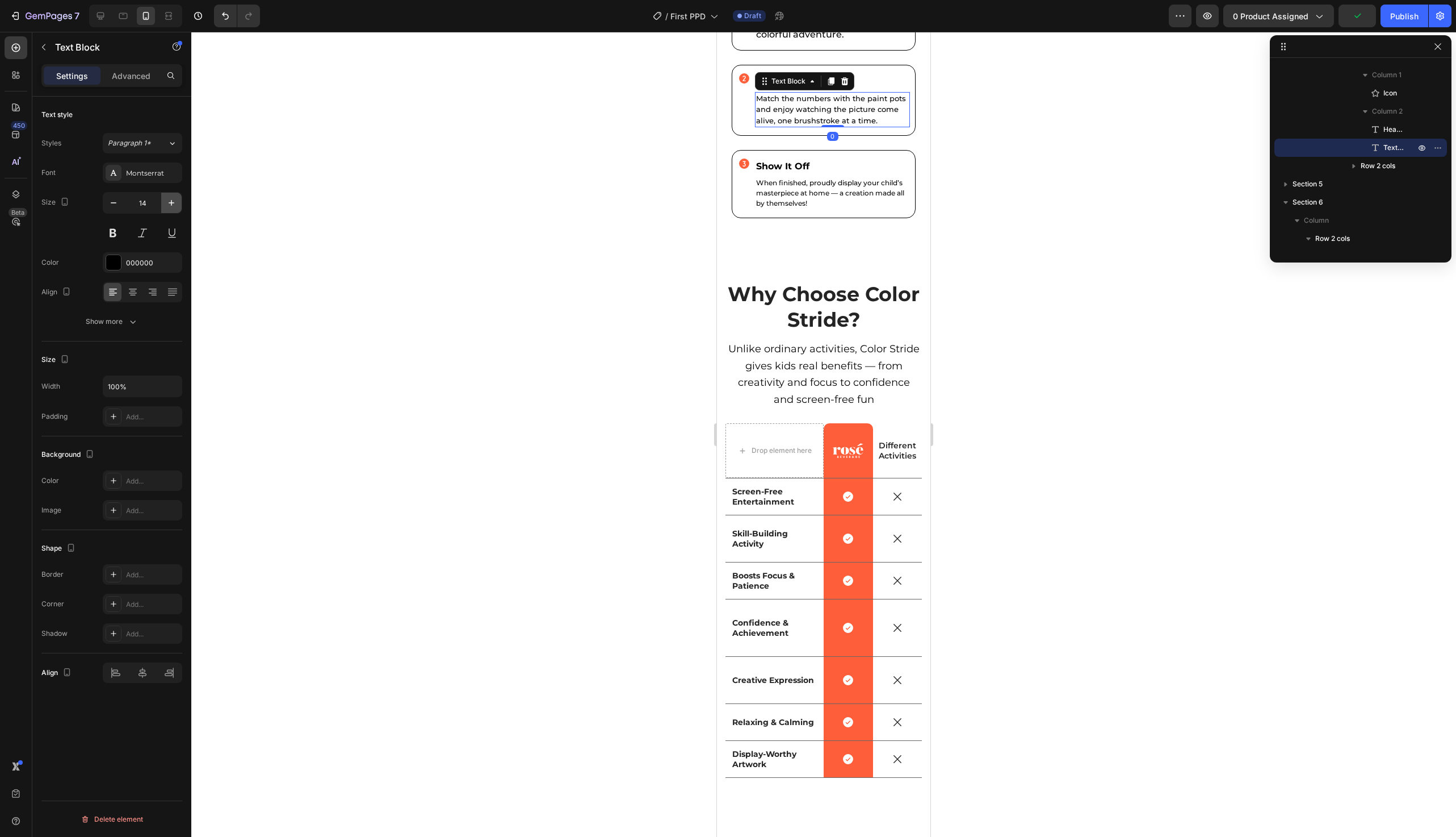
click at [177, 204] on button "button" at bounding box center [171, 203] width 20 height 21
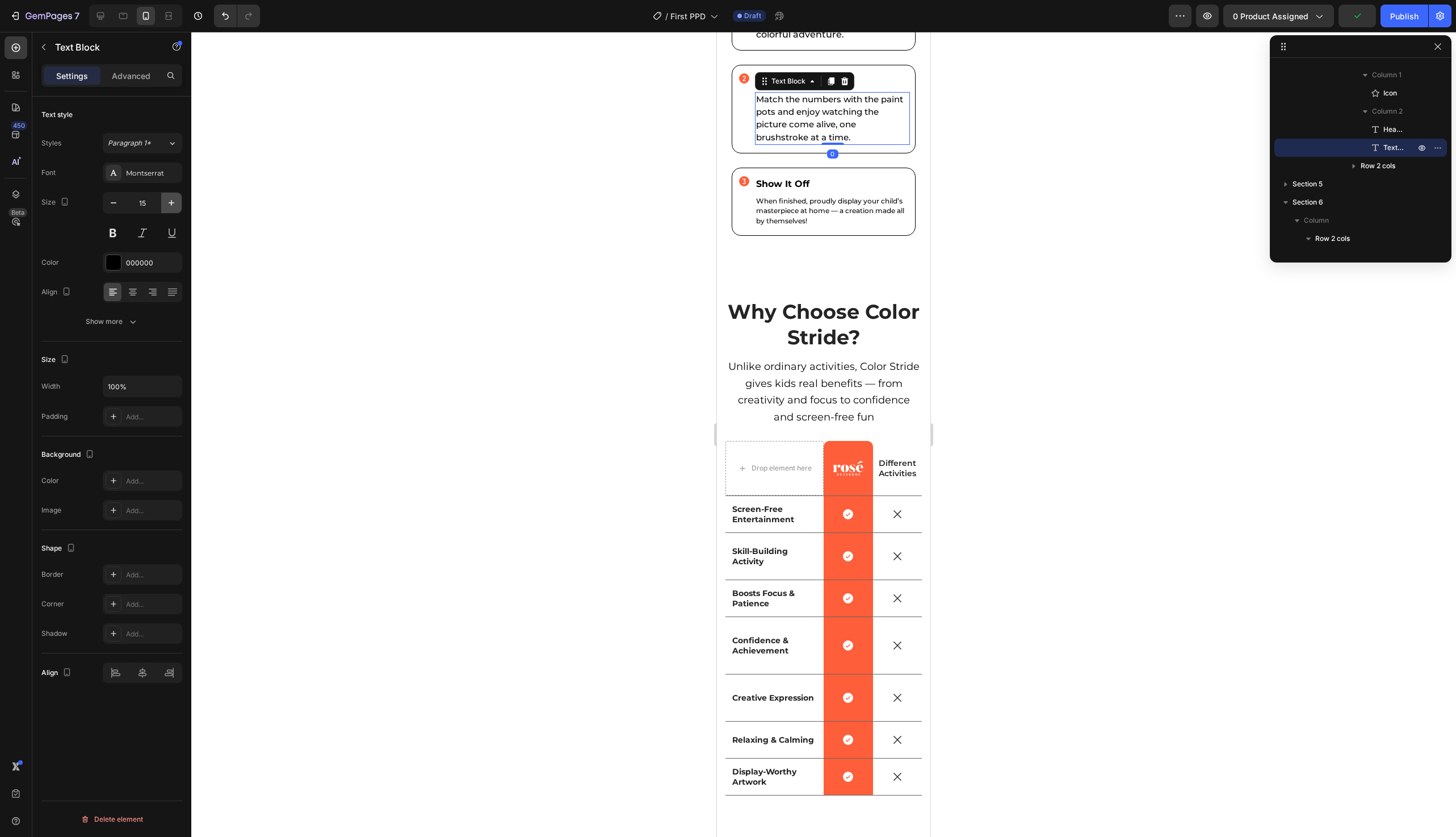
click at [177, 204] on button "button" at bounding box center [171, 203] width 20 height 21
type input "16"
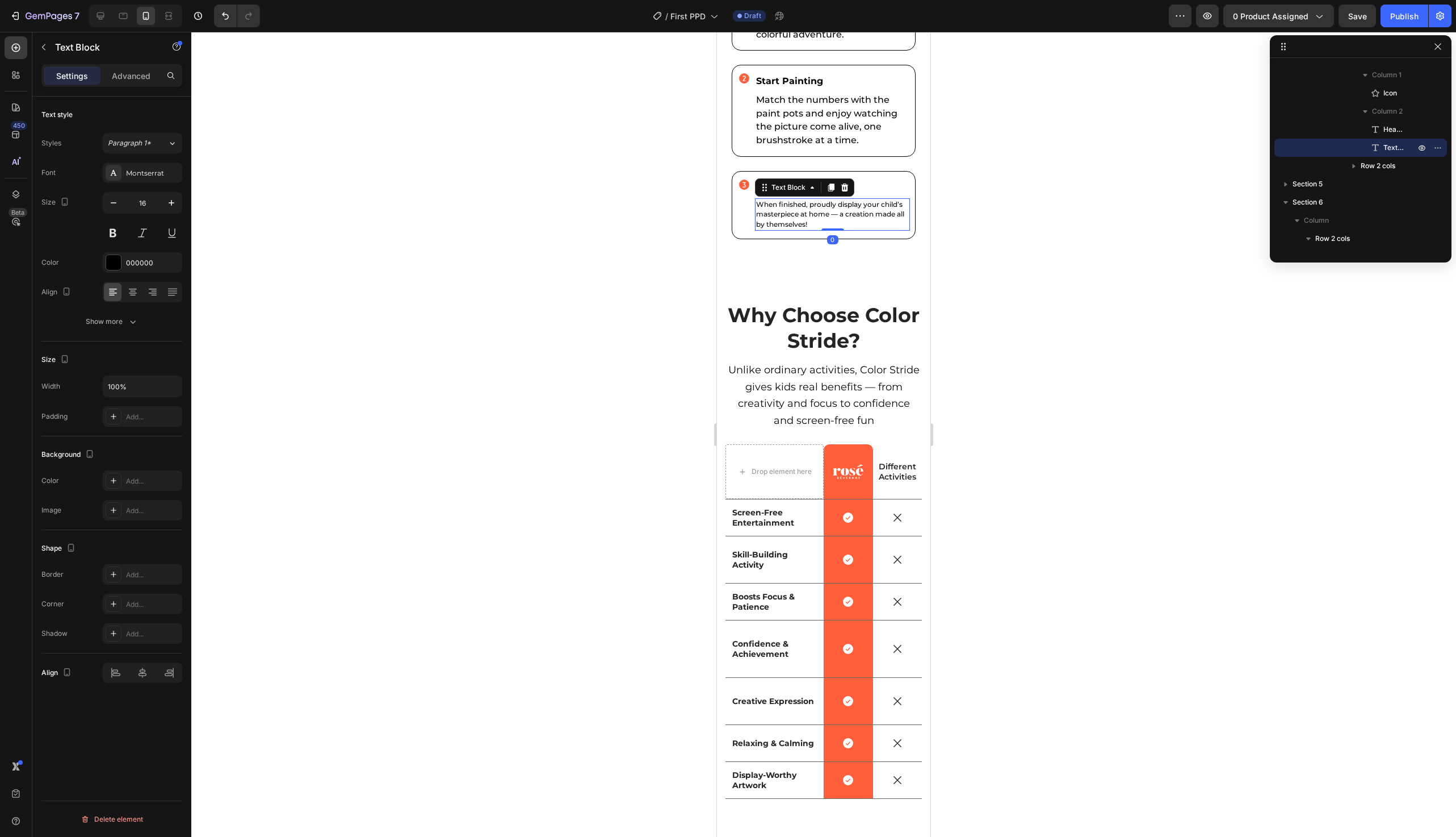
click at [782, 229] on p "When finished, proudly display your child’s masterpiece at home — a creation ma…" at bounding box center [832, 215] width 153 height 30
click at [174, 211] on button "button" at bounding box center [171, 203] width 20 height 21
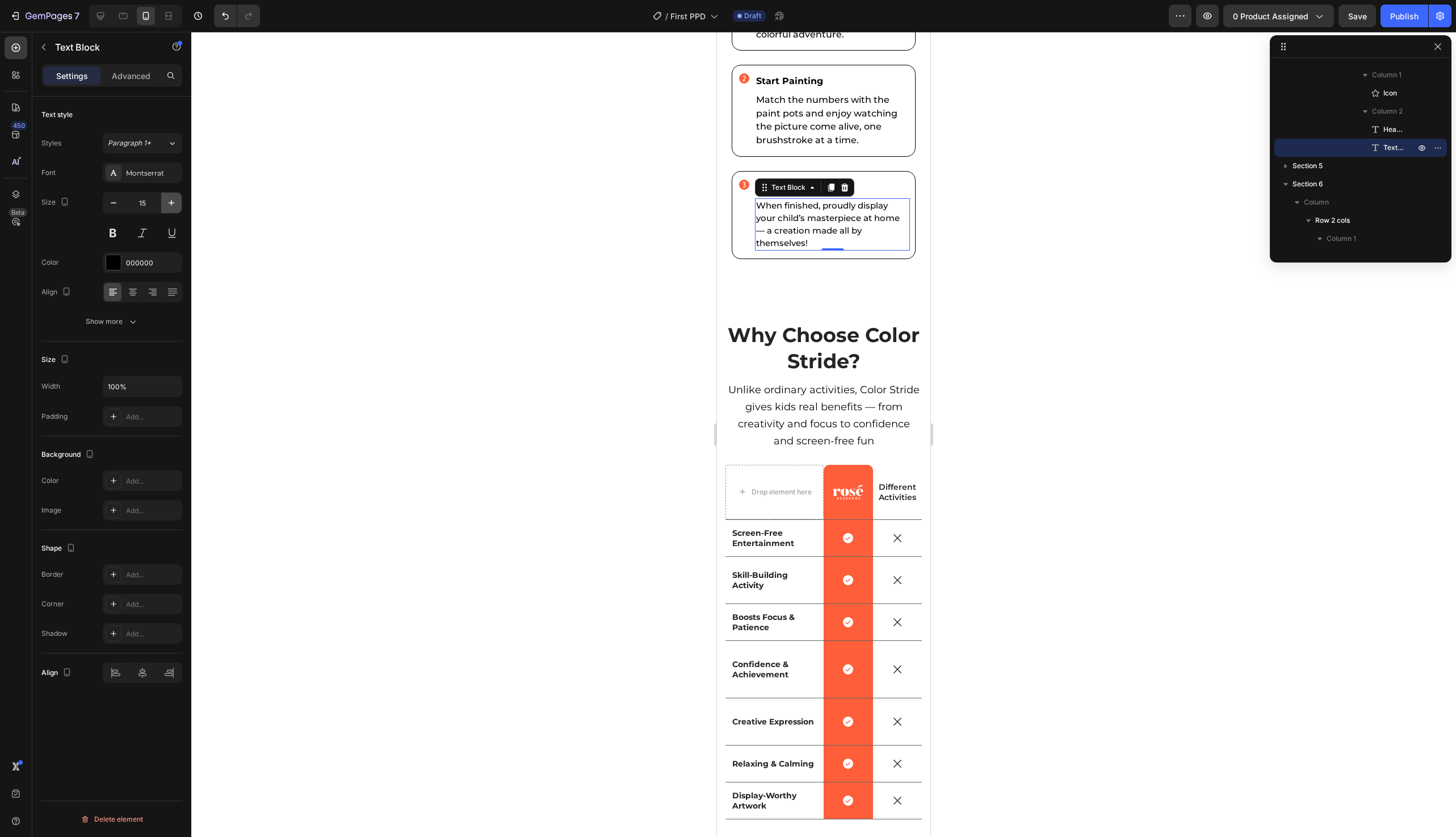
click at [174, 211] on button "button" at bounding box center [171, 203] width 20 height 21
type input "16"
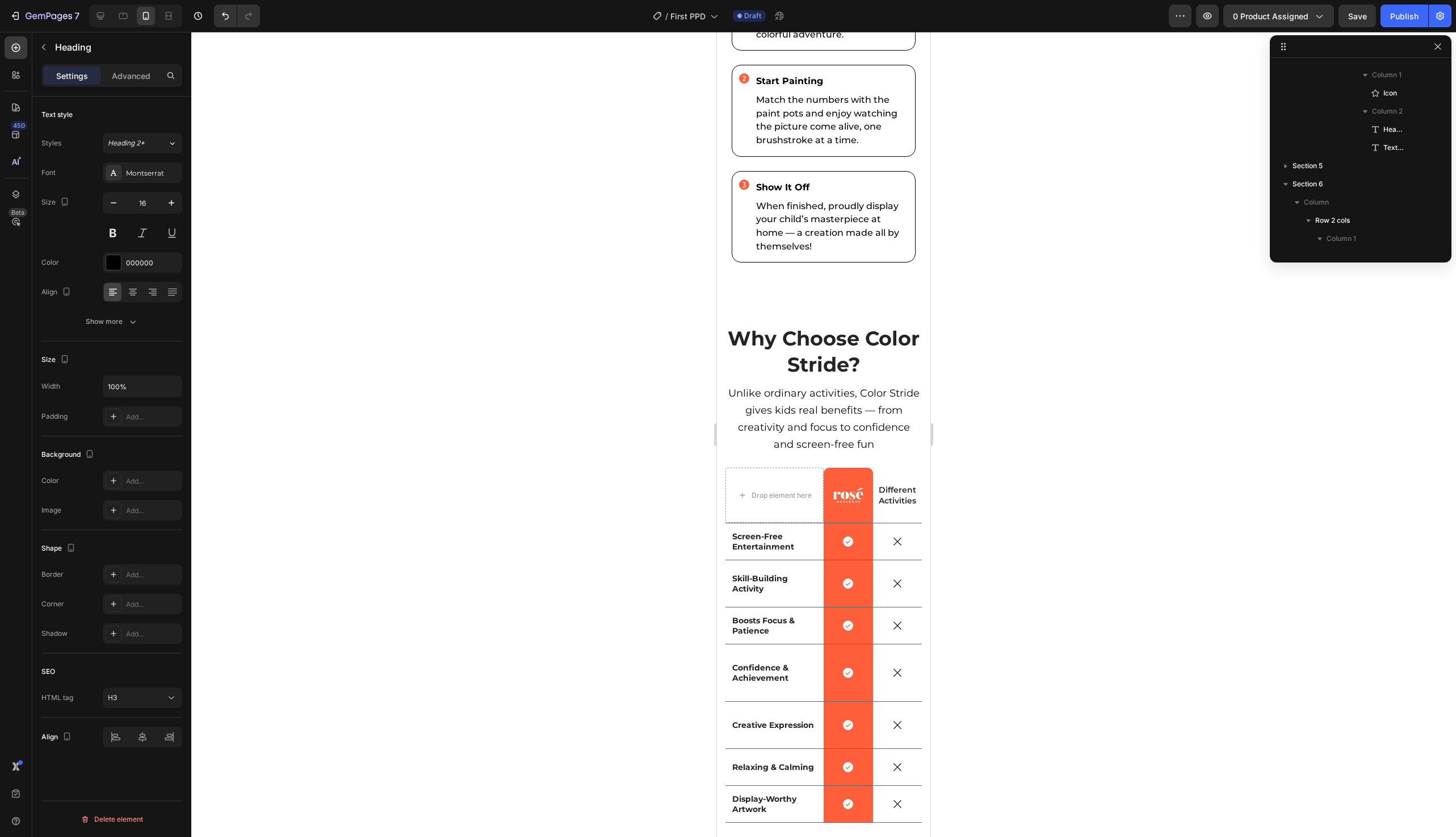
click at [174, 204] on icon "button" at bounding box center [171, 203] width 11 height 11
click at [173, 204] on icon "button" at bounding box center [171, 203] width 11 height 11
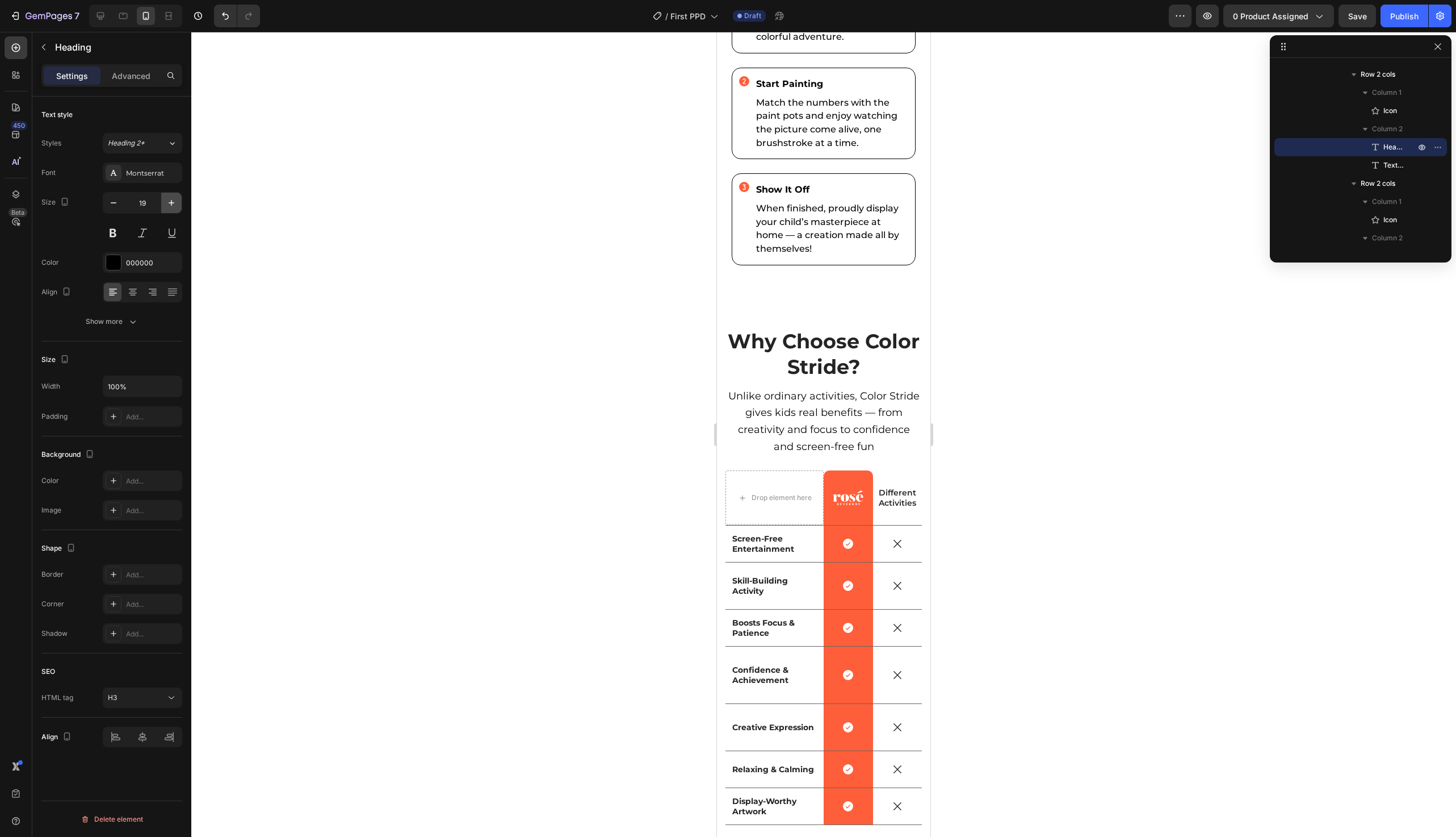
click at [173, 204] on icon "button" at bounding box center [171, 203] width 11 height 11
type input "20"
click at [786, 93] on h3 "Start Painting" at bounding box center [833, 84] width 155 height 16
click at [175, 207] on icon "button" at bounding box center [171, 203] width 11 height 11
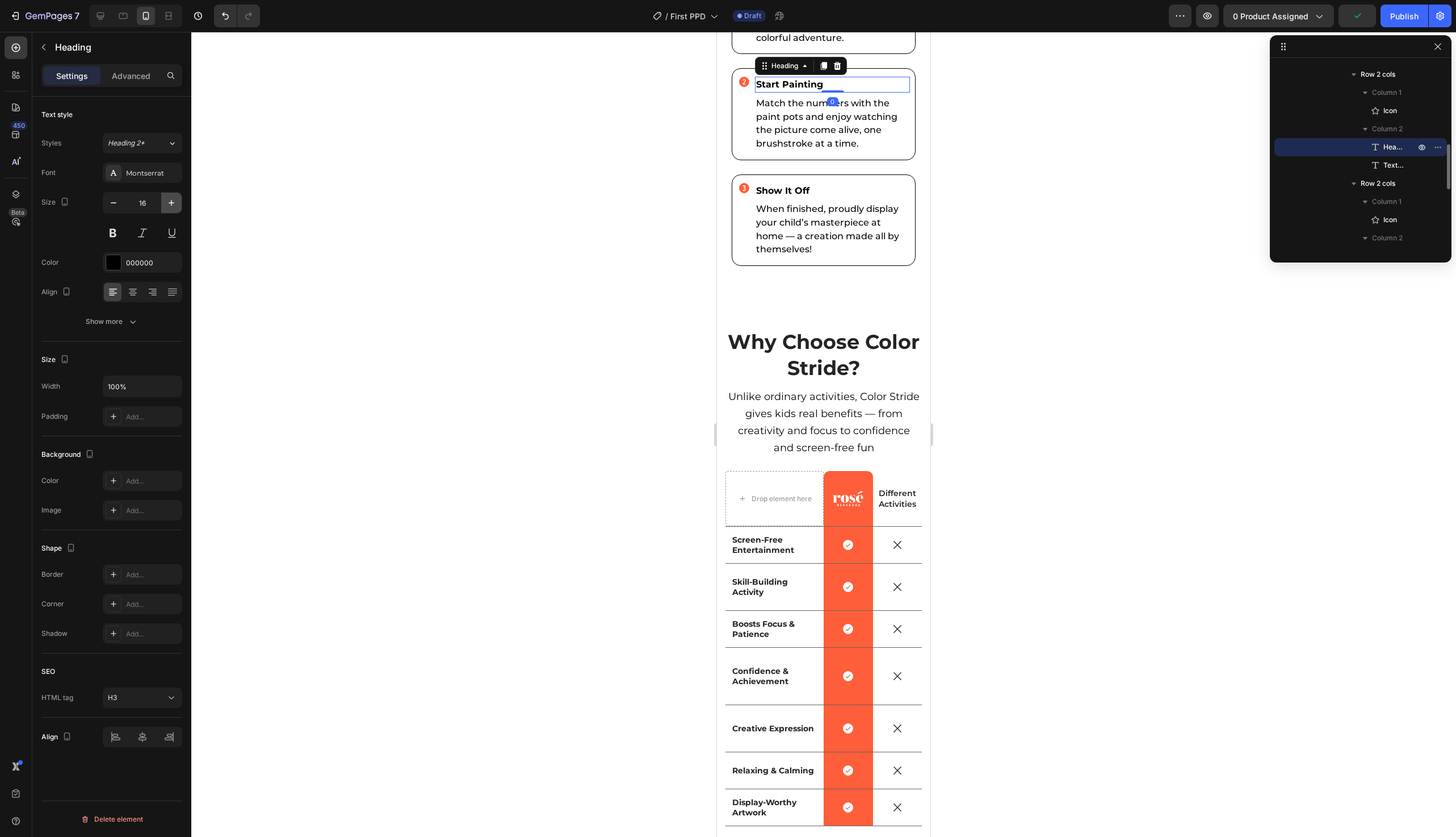
click at [175, 207] on icon "button" at bounding box center [171, 203] width 11 height 11
type input "20"
click at [799, 200] on strong "Show It Off" at bounding box center [783, 194] width 53 height 11
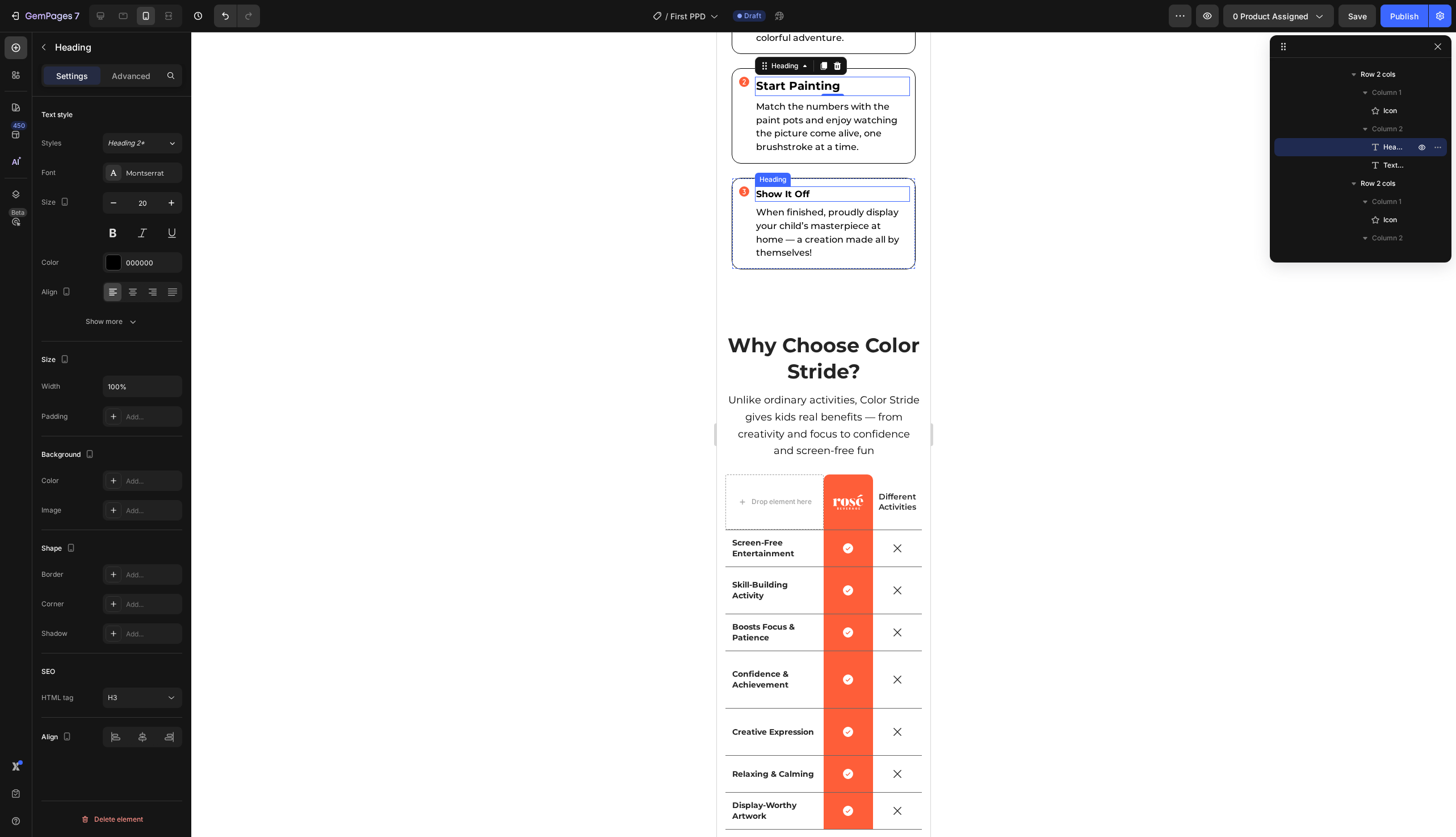
scroll to position [452, 0]
click at [175, 205] on icon "button" at bounding box center [171, 203] width 11 height 11
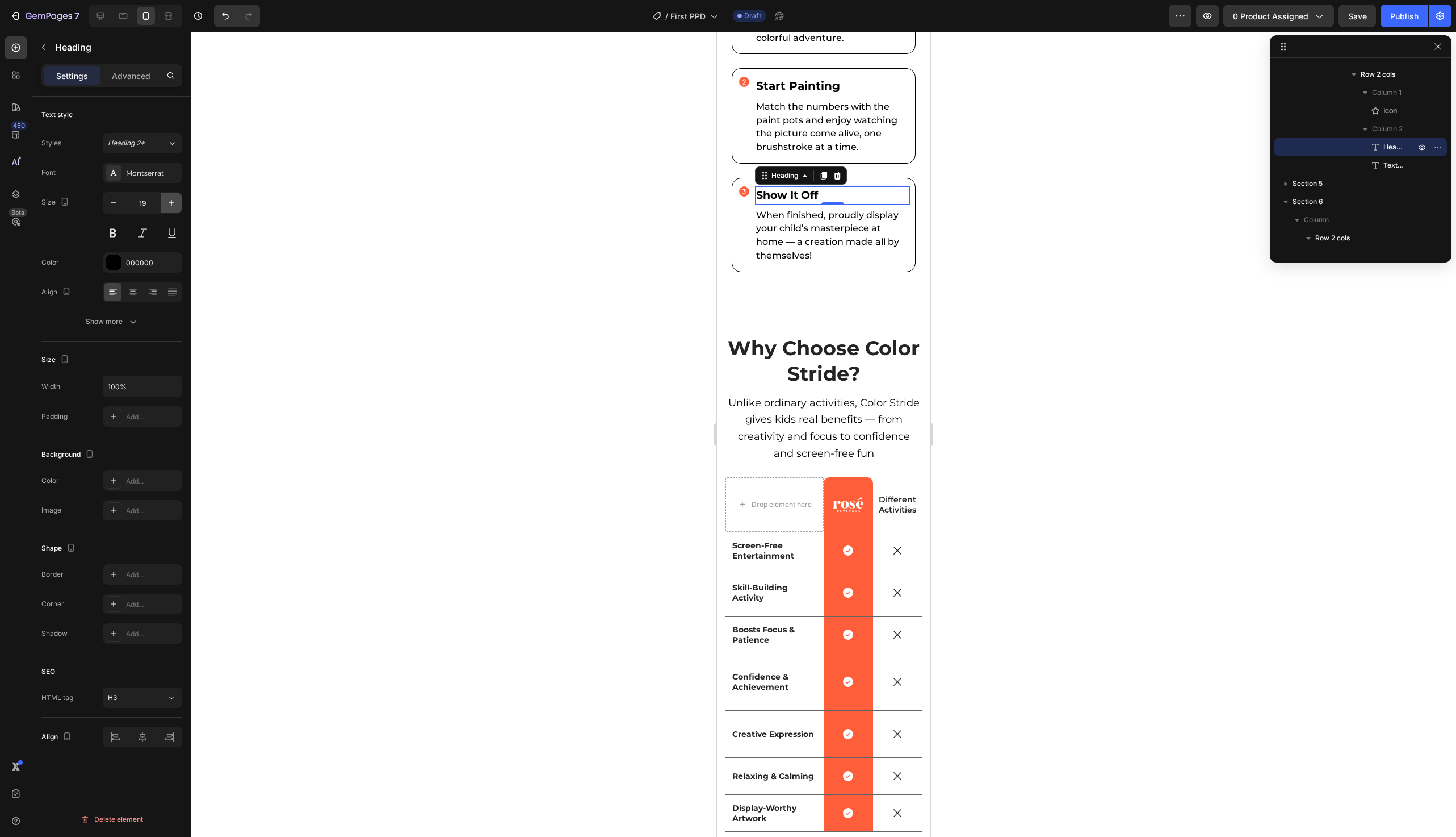
click at [175, 205] on icon "button" at bounding box center [171, 203] width 11 height 11
type input "20"
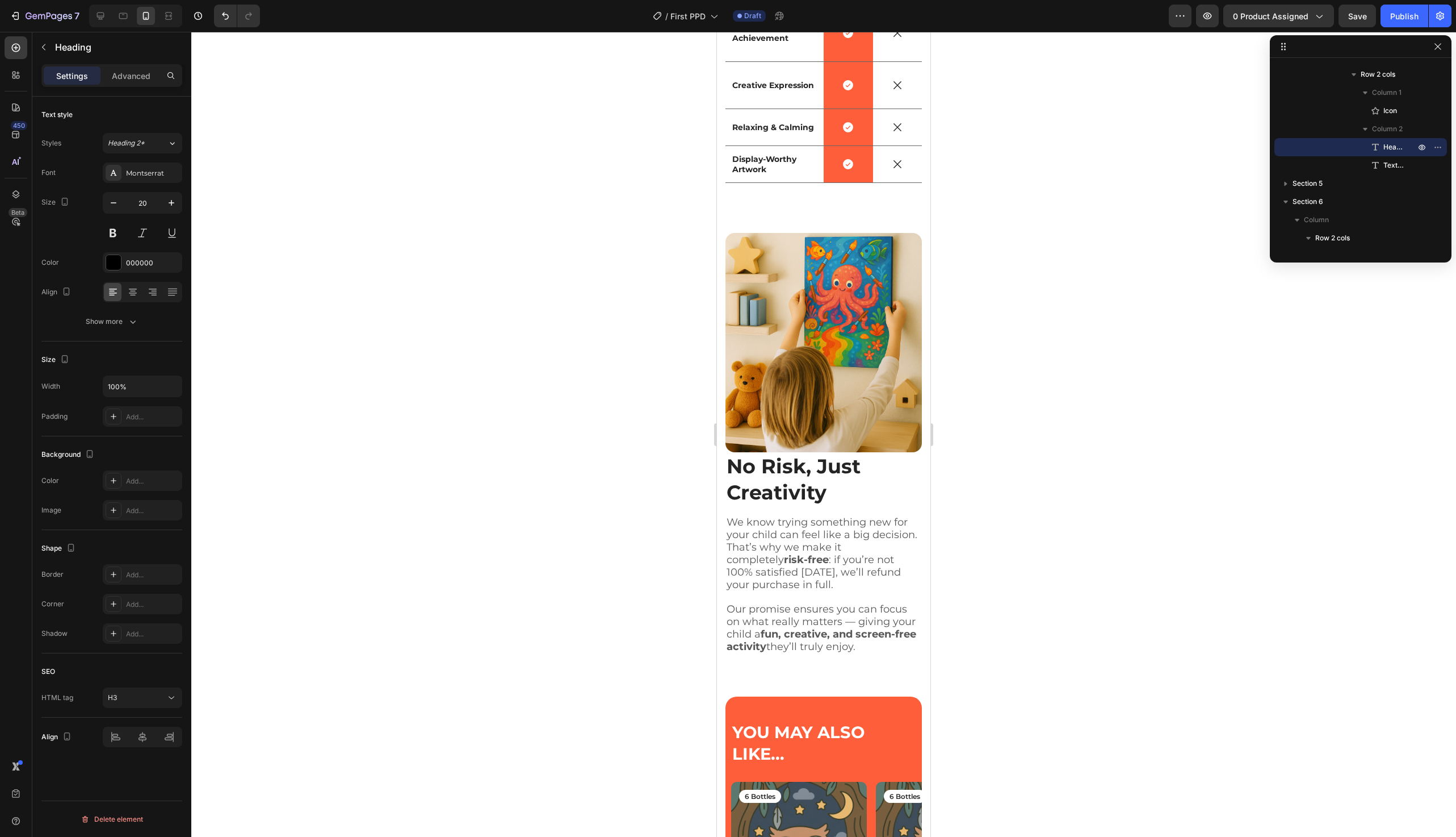
scroll to position [3561, 0]
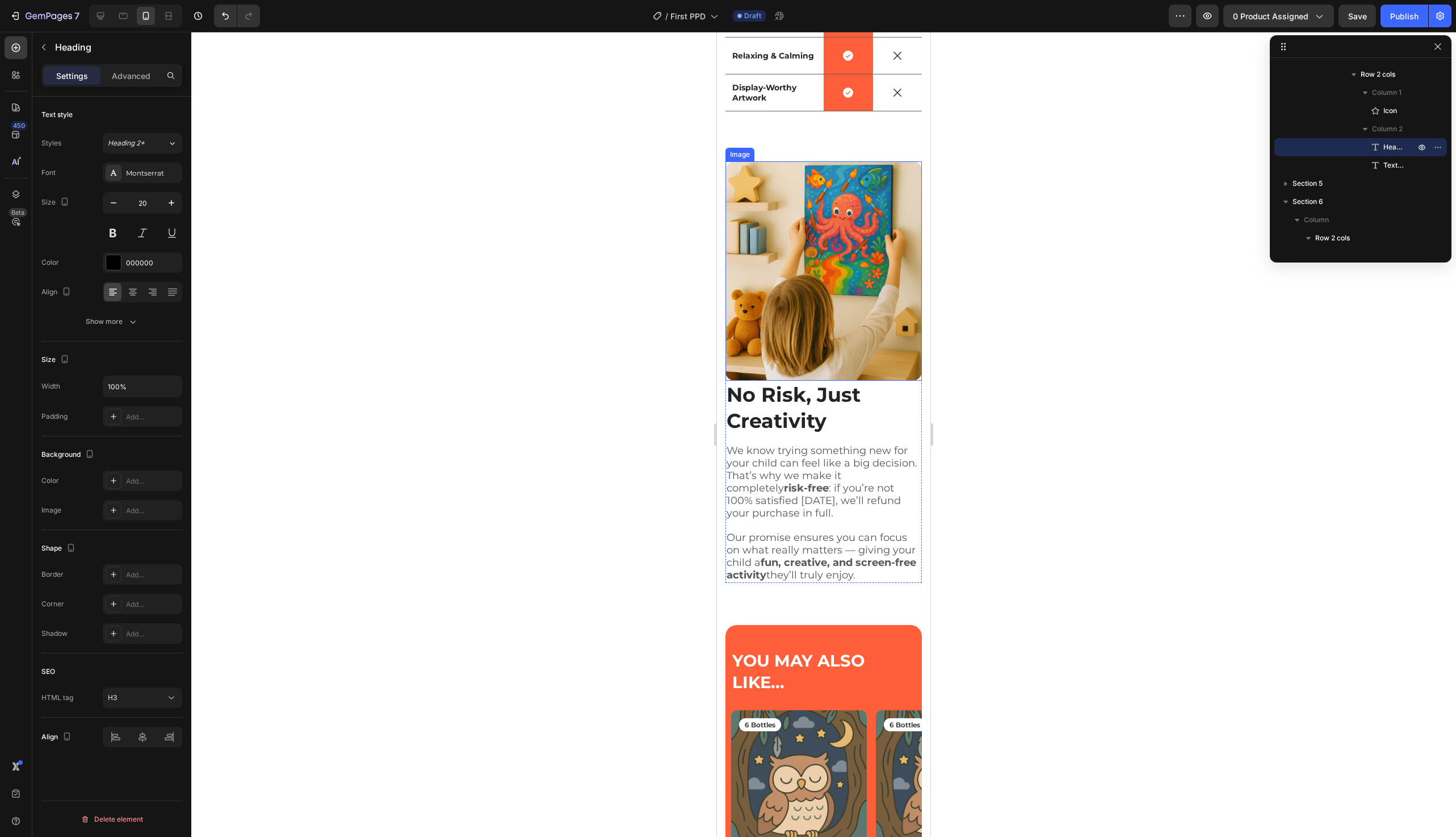
click at [843, 314] on img at bounding box center [824, 270] width 197 height 220
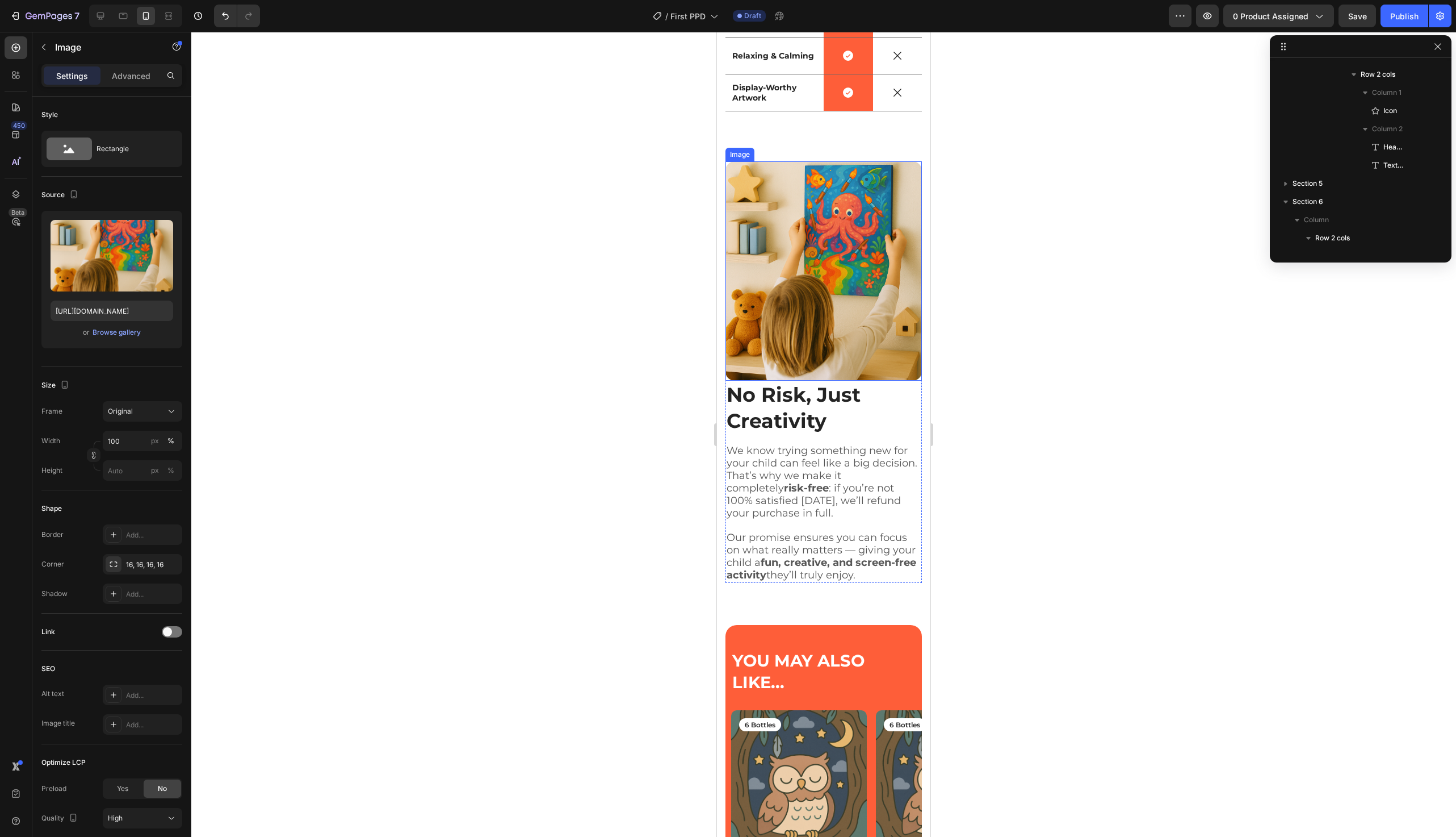
scroll to position [578, 0]
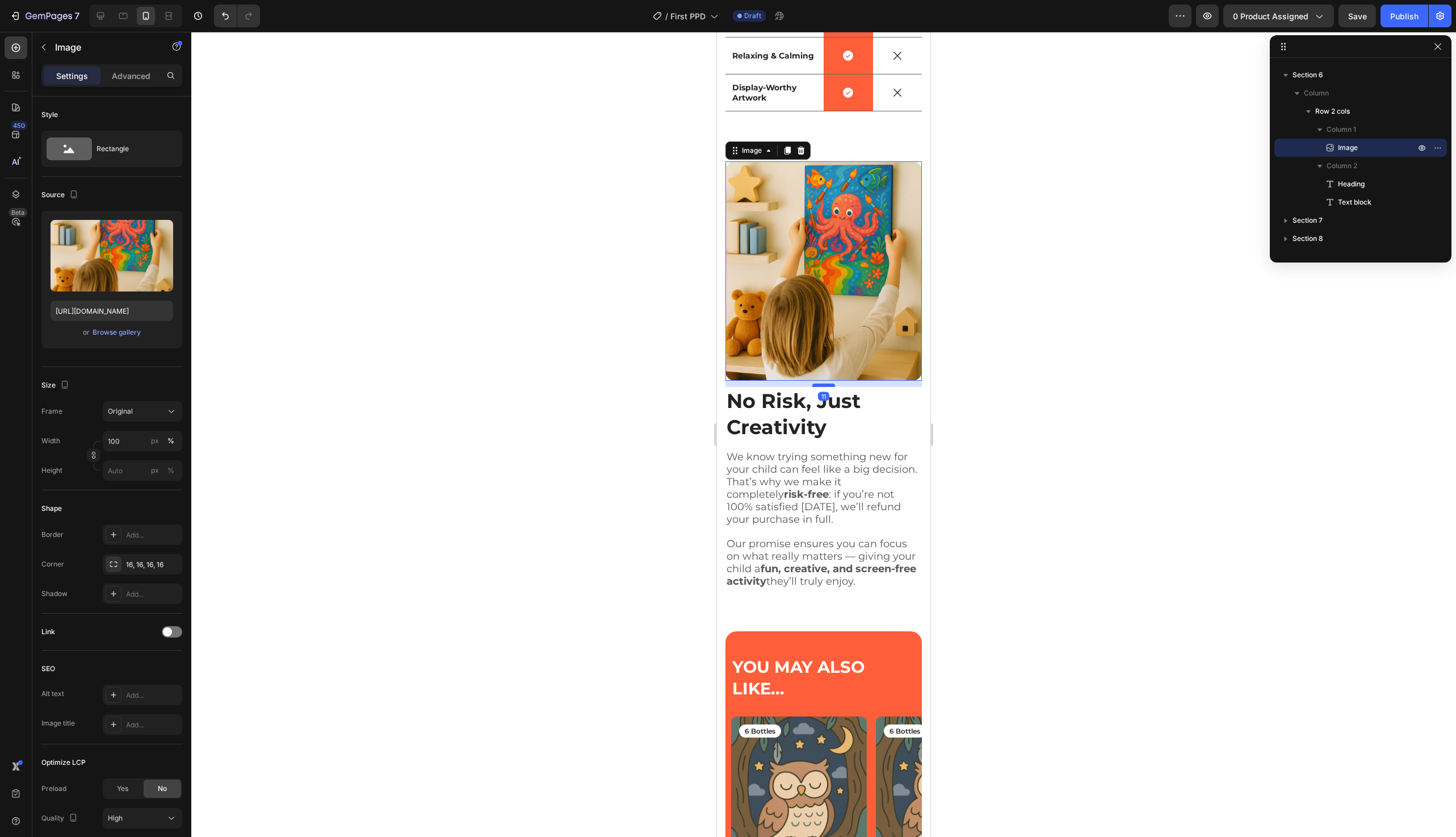
drag, startPoint x: 825, startPoint y: 375, endPoint x: 825, endPoint y: 382, distance: 7.0
click at [825, 384] on div at bounding box center [824, 385] width 23 height 3
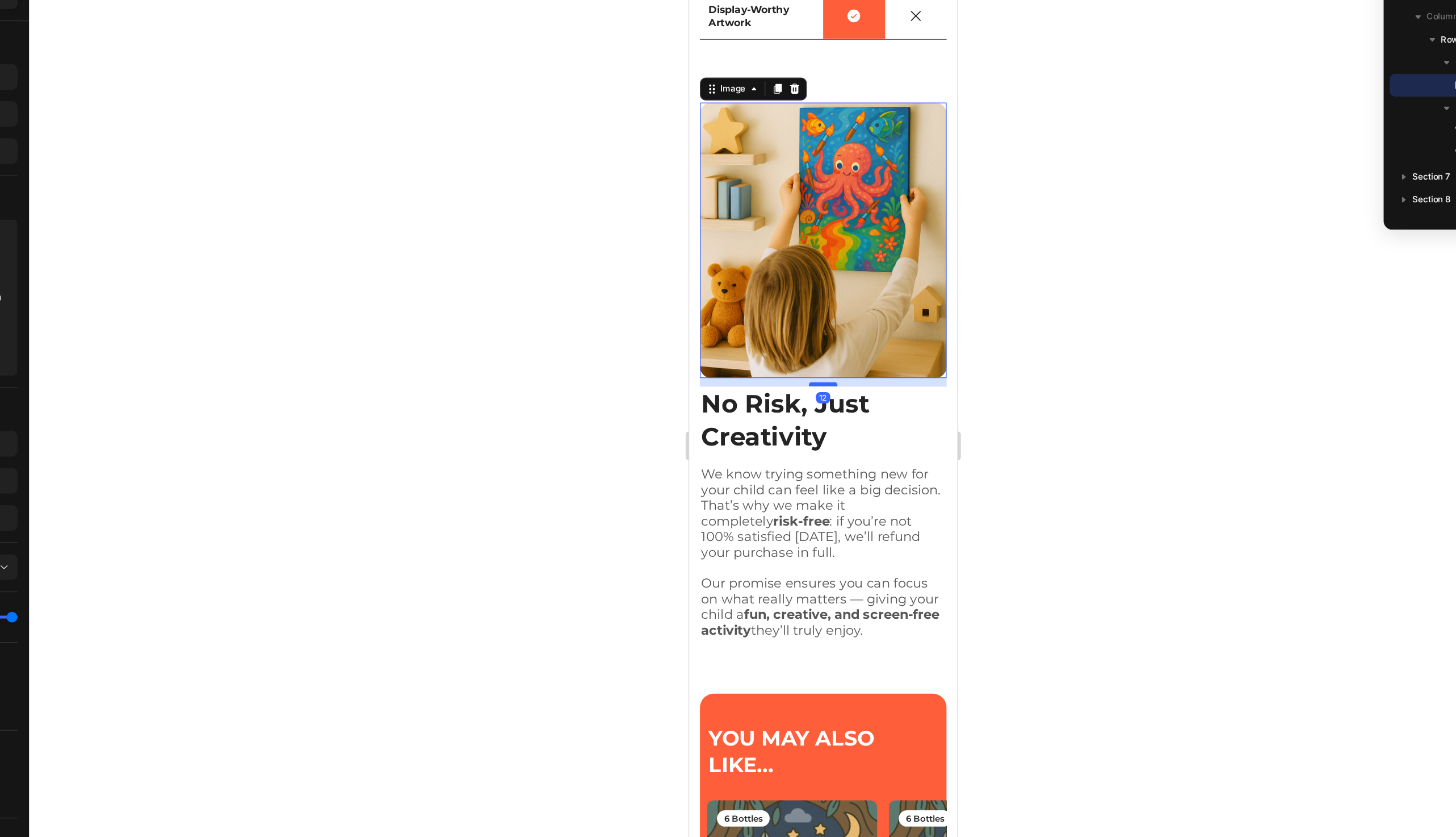
click at [801, 292] on div at bounding box center [796, 294] width 23 height 3
type input "12"
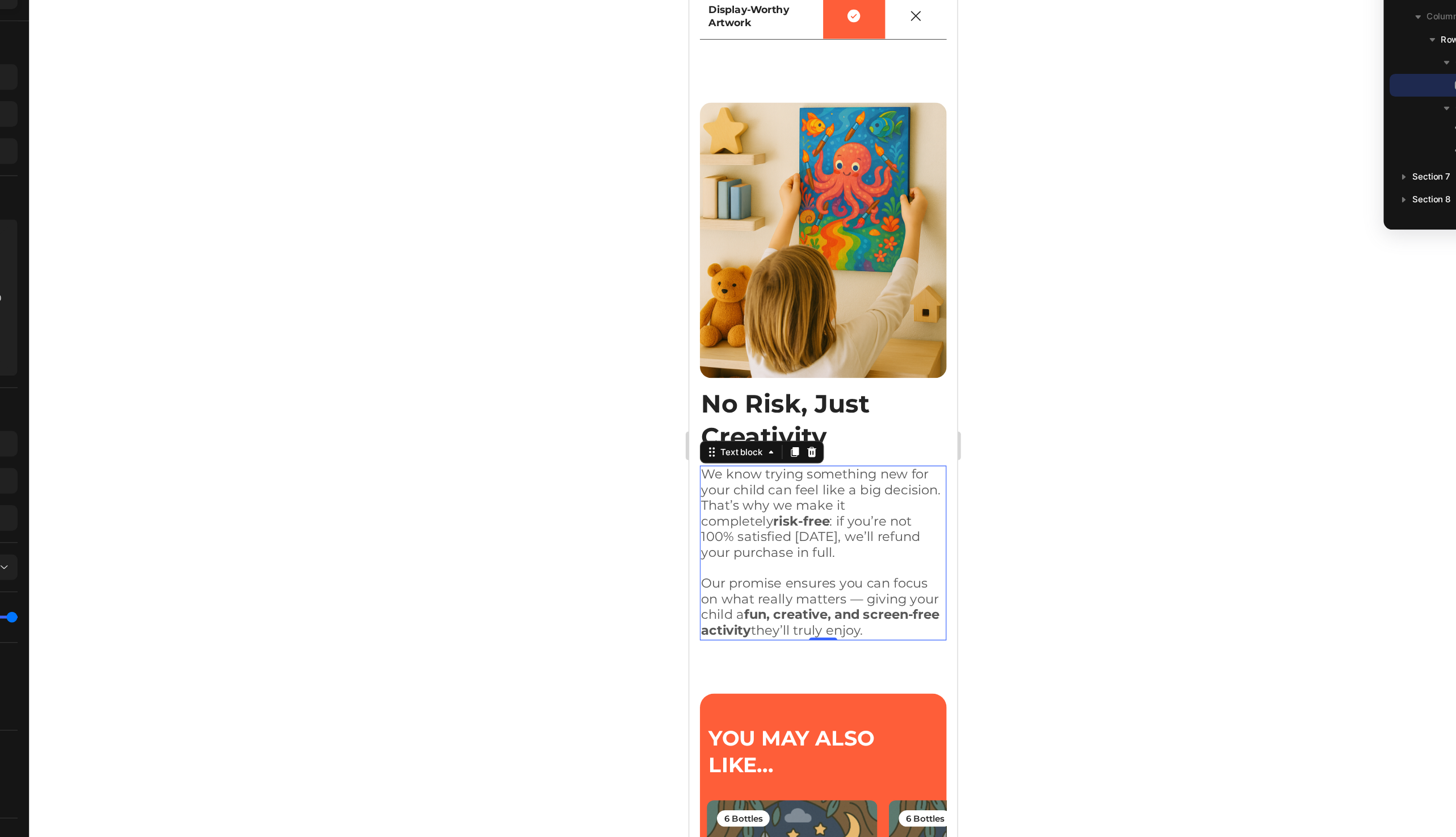
click at [864, 359] on span "We know trying something new for your child can feel like a big decision. That’…" at bounding box center [794, 396] width 191 height 75
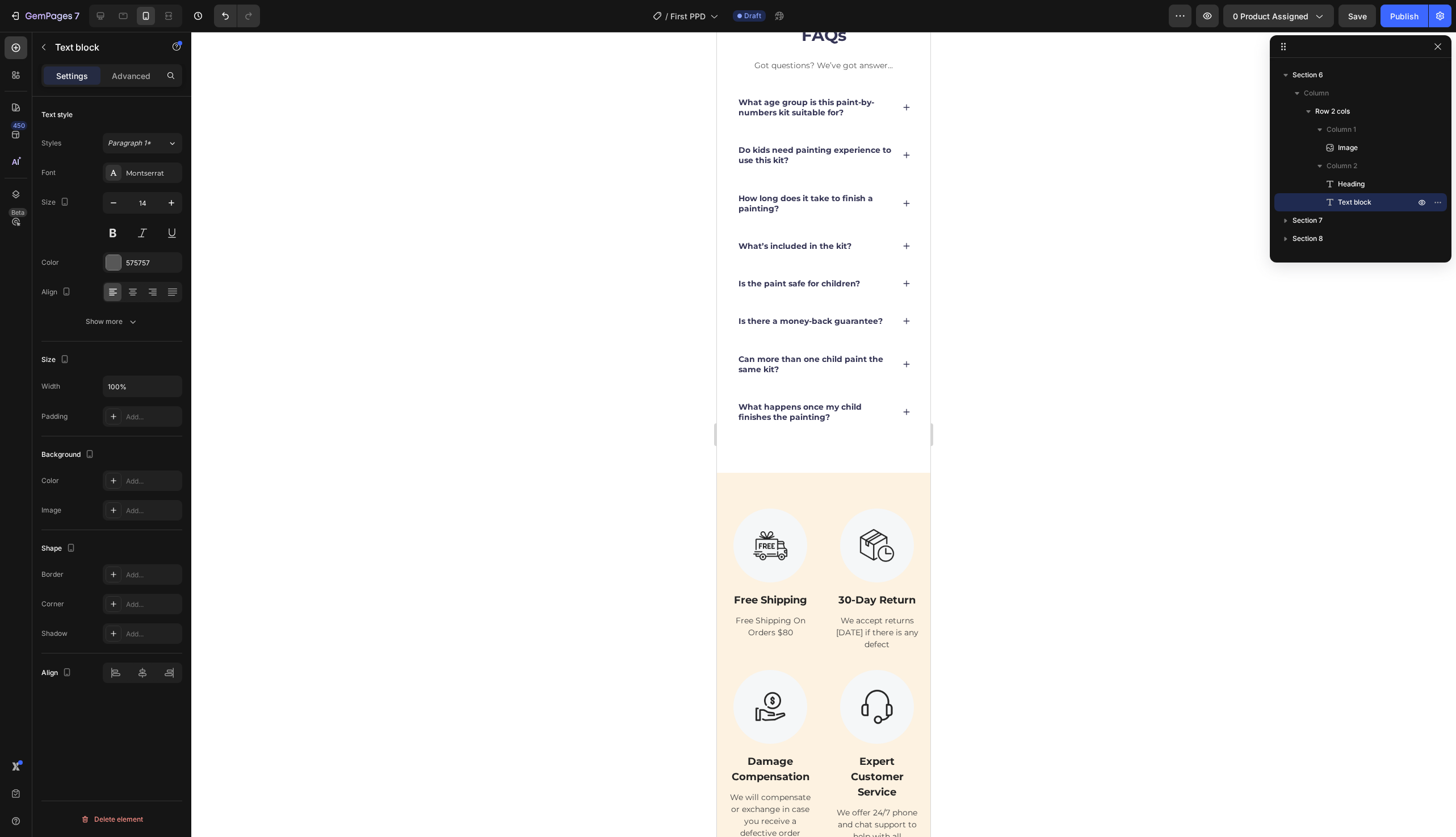
scroll to position [4060, 0]
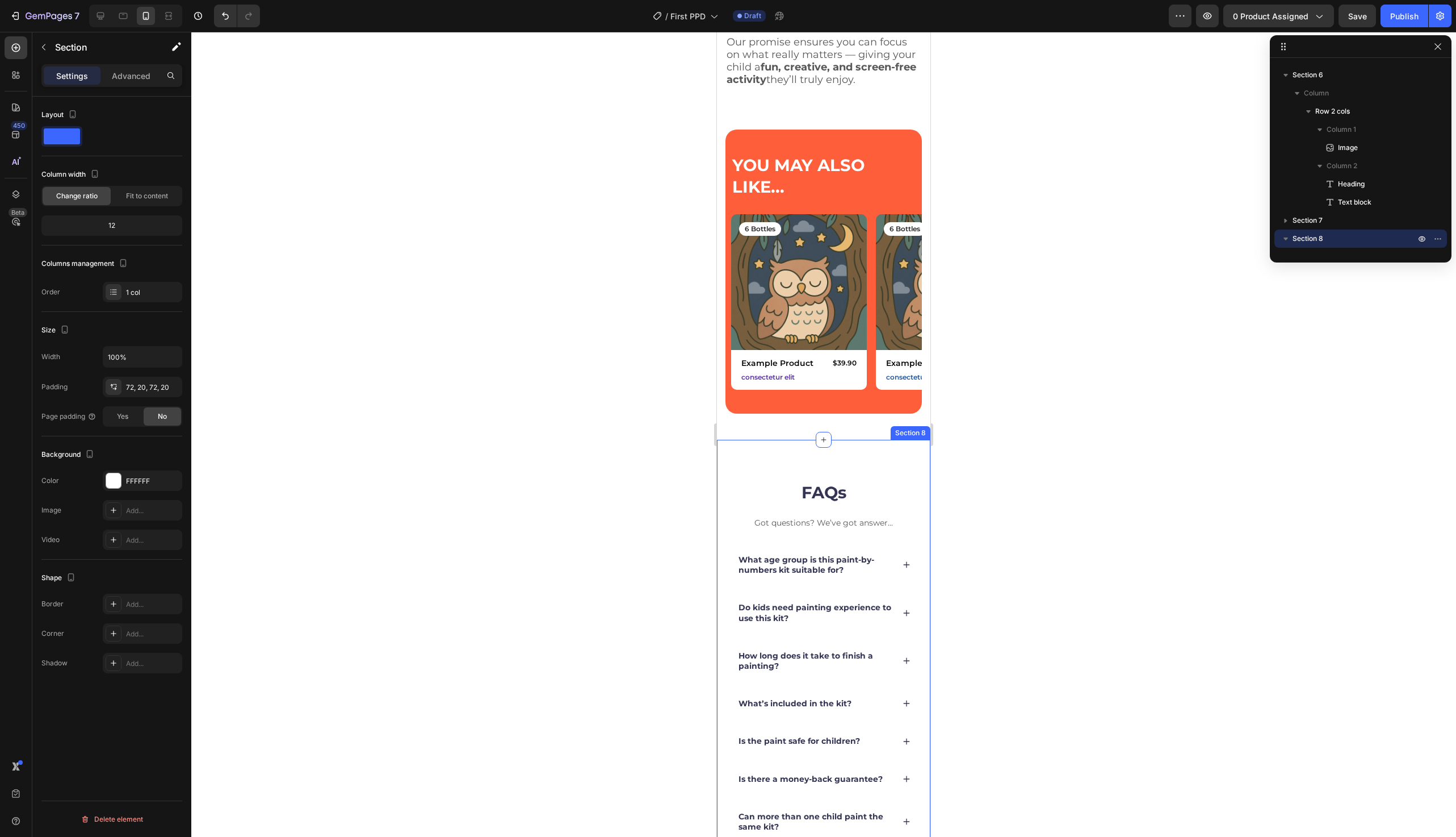
click at [856, 459] on div "FAQs Heading Got questions? We’ve got answer... Text Block What age group is th…" at bounding box center [824, 685] width 213 height 491
click at [685, 435] on div at bounding box center [824, 434] width 1265 height 805
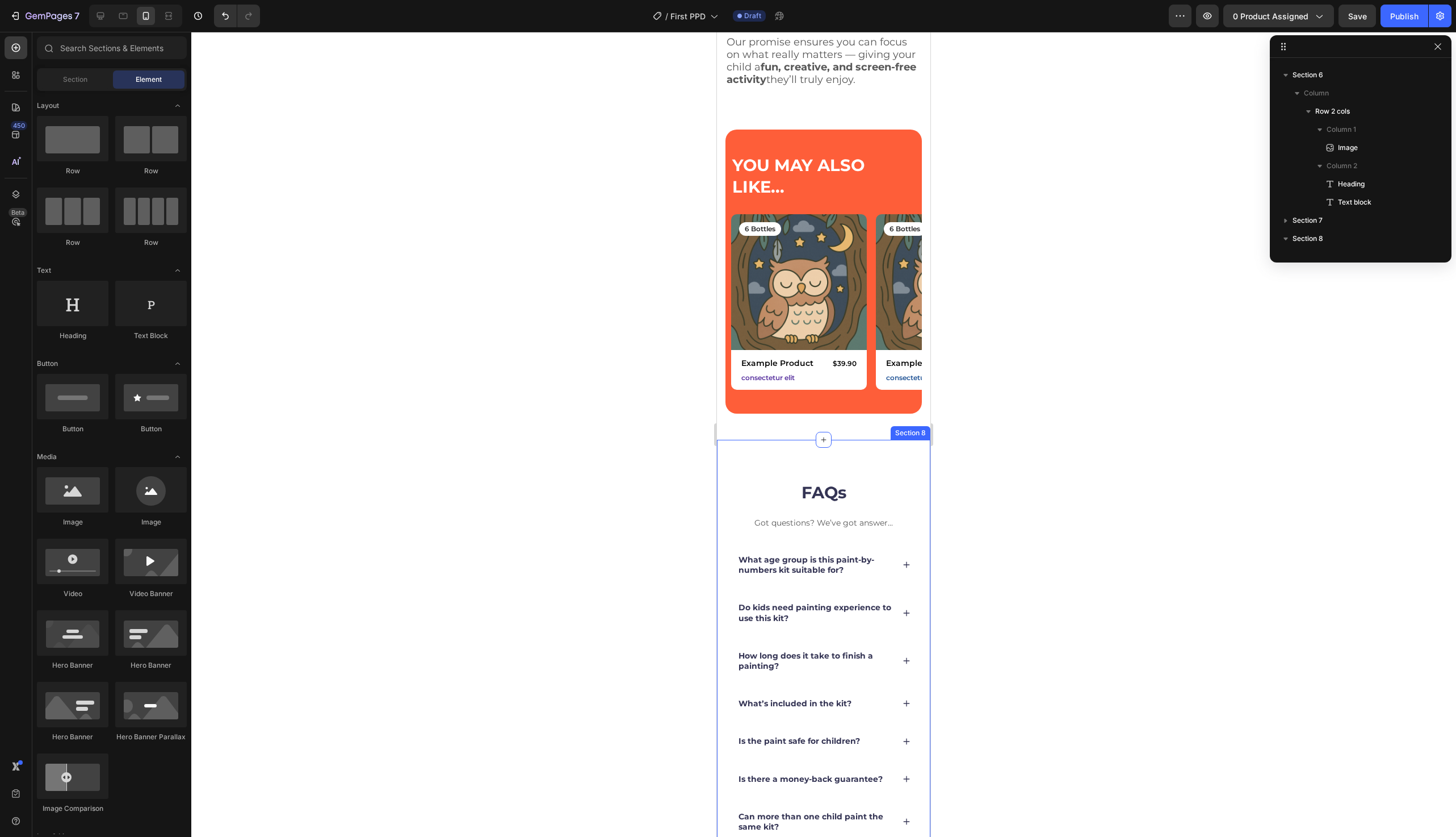
click at [859, 469] on div "FAQs Heading Got questions? We’ve got answer... Text Block What age group is th…" at bounding box center [824, 685] width 213 height 491
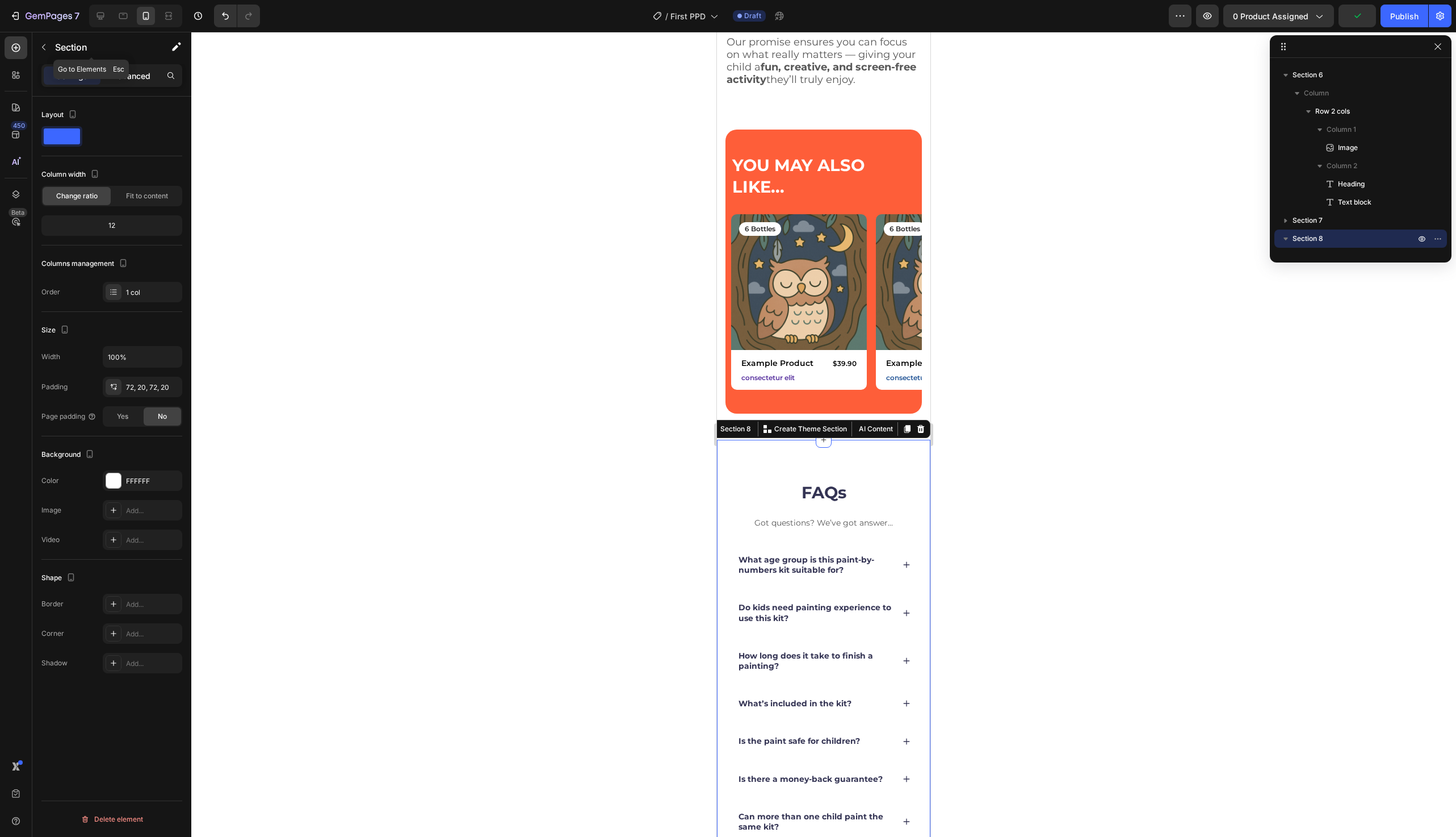
click at [133, 77] on p "Advanced" at bounding box center [131, 76] width 39 height 12
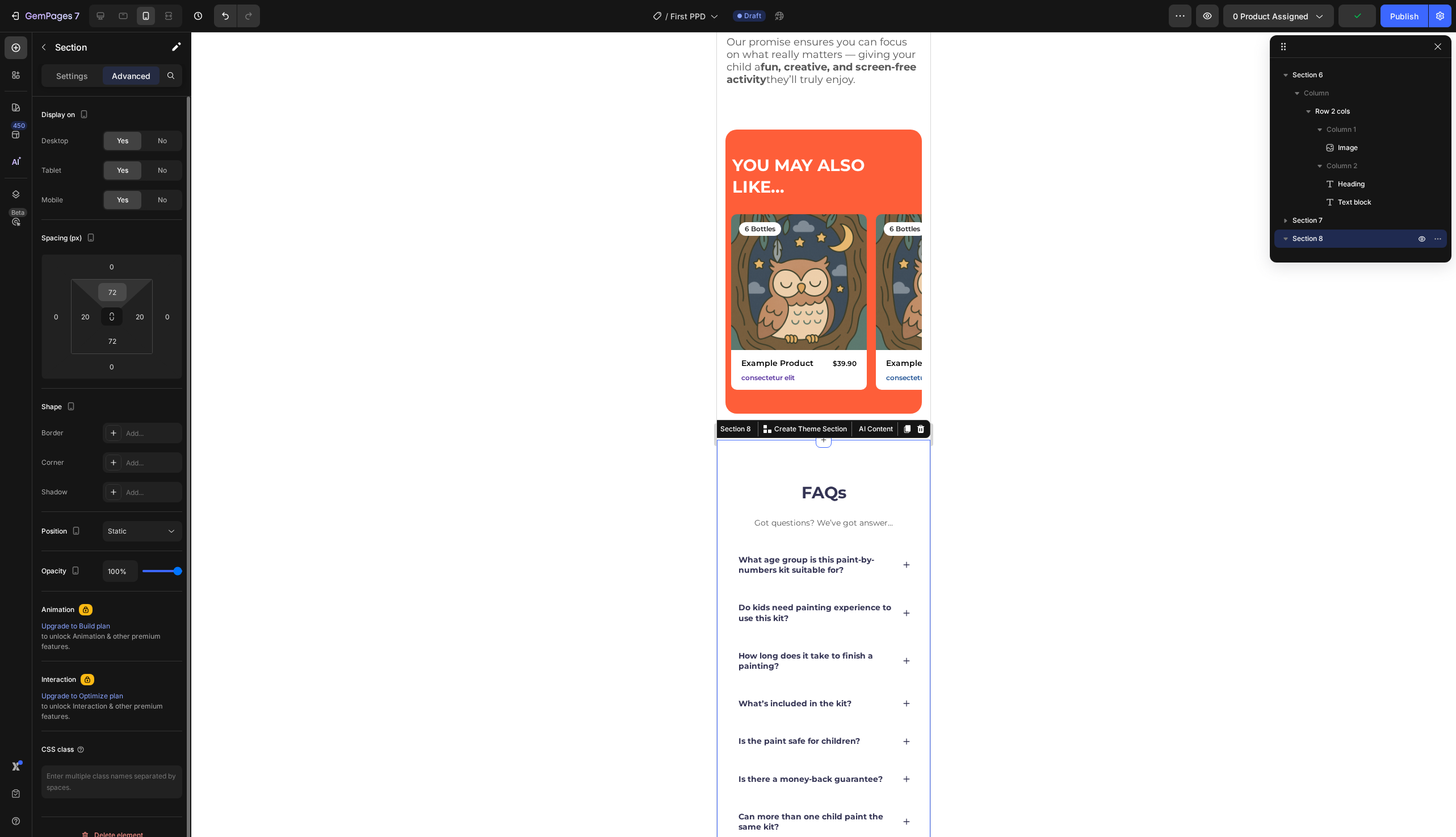
click at [115, 292] on input "72" at bounding box center [112, 292] width 23 height 17
type input "0"
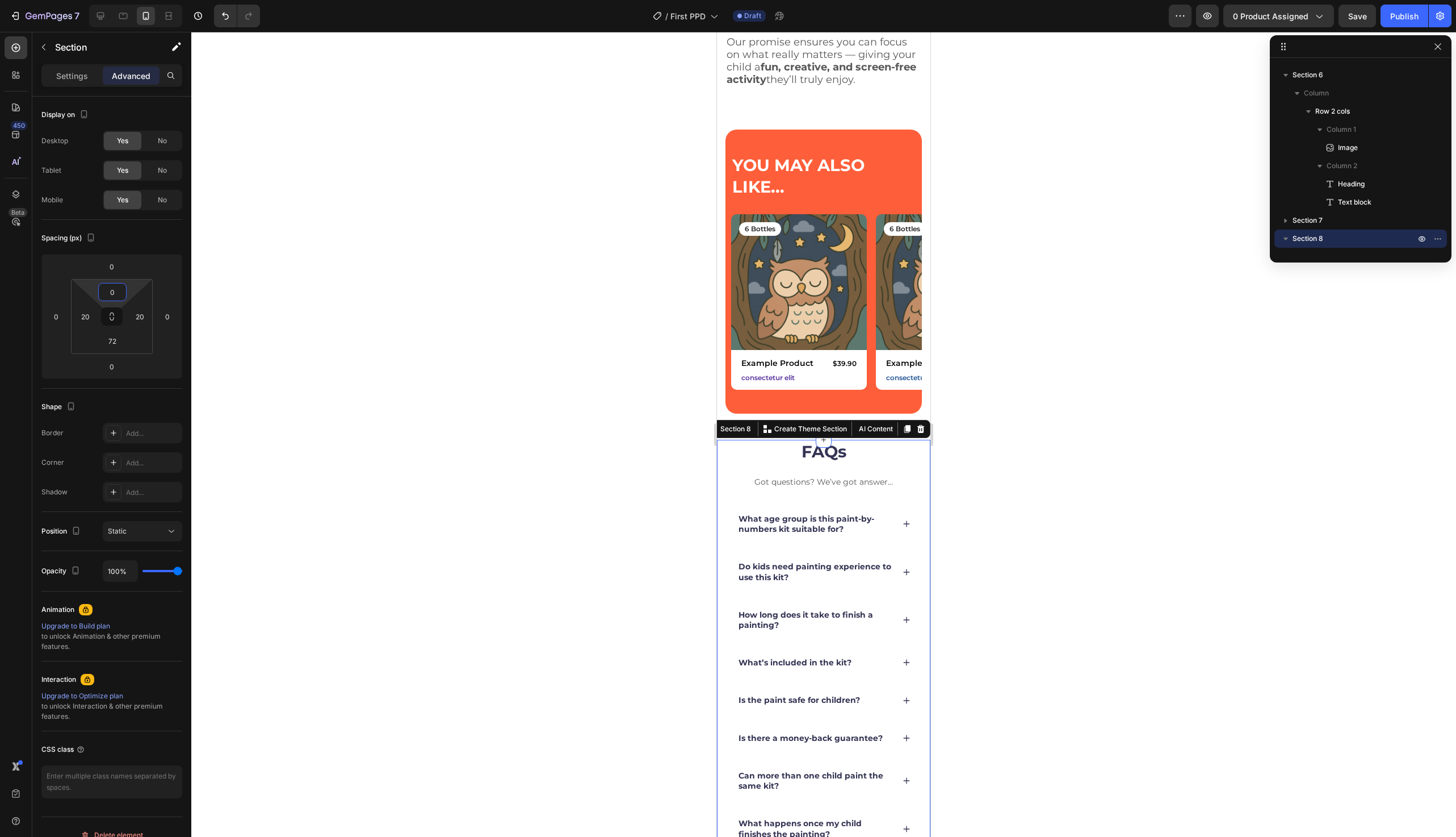
click at [584, 277] on div at bounding box center [824, 434] width 1265 height 805
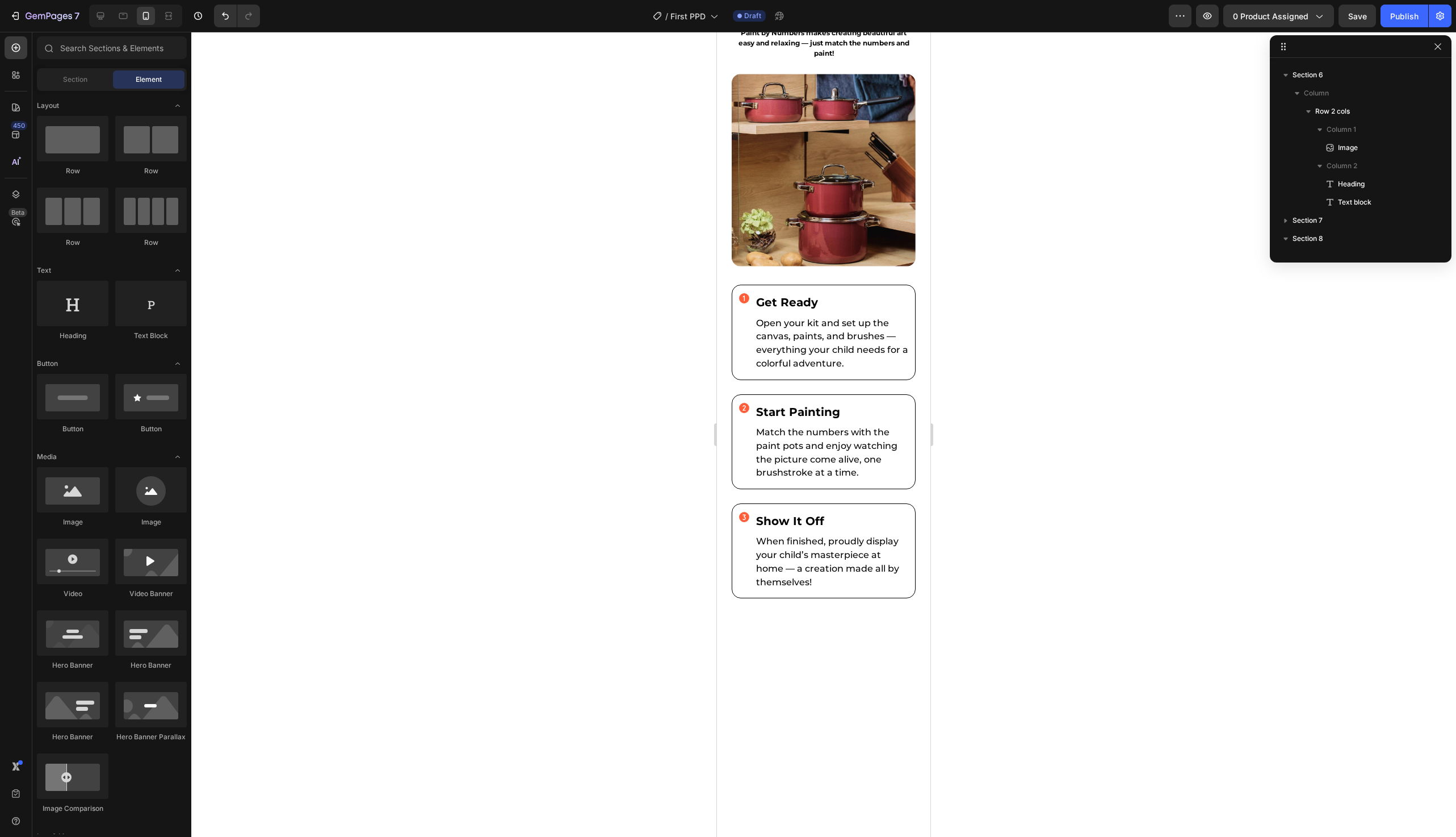
scroll to position [2250, 0]
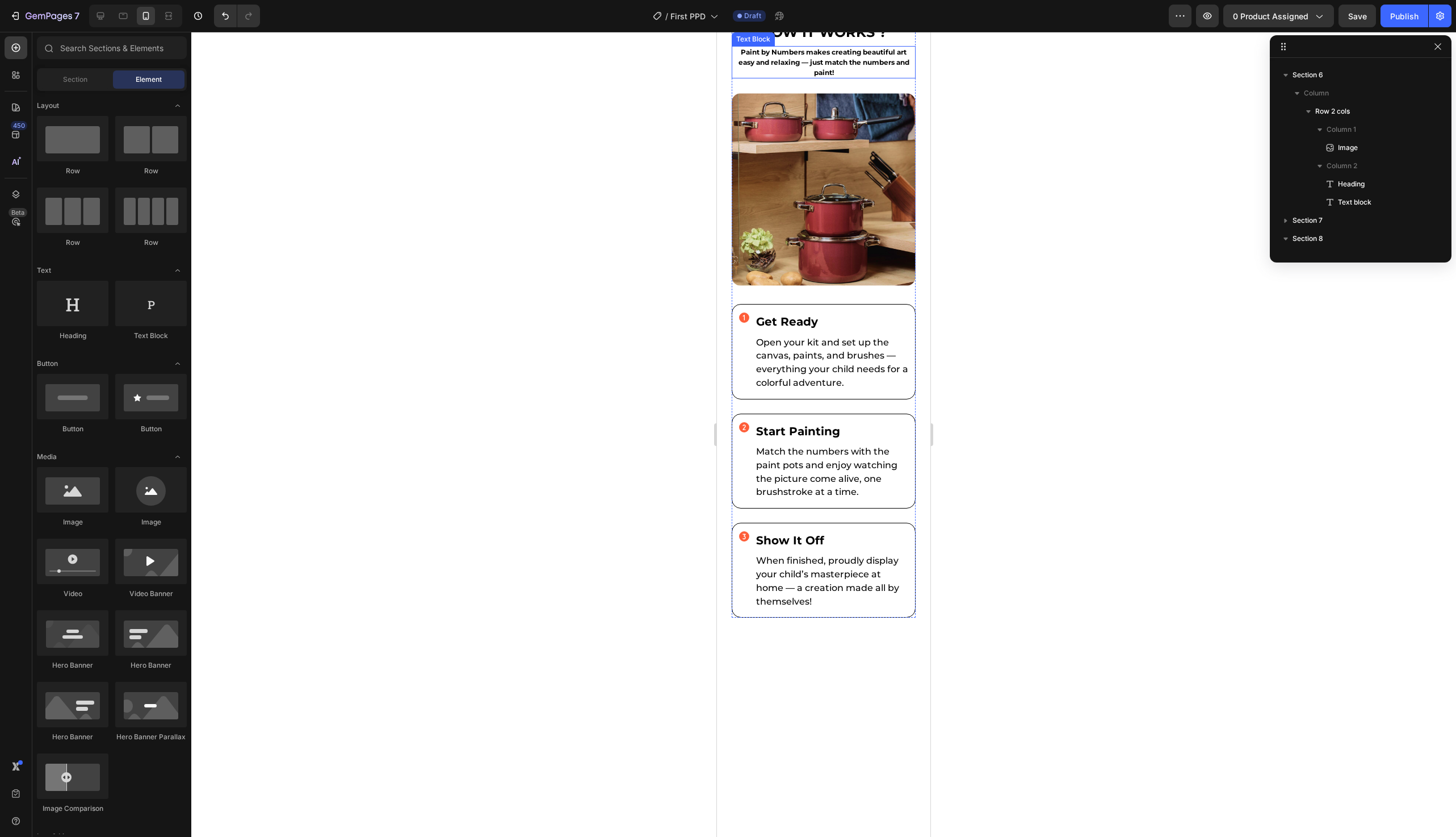
click at [771, 77] on p "Paint by Numbers makes creating beautiful art easy and relaxing — just match th…" at bounding box center [824, 62] width 181 height 30
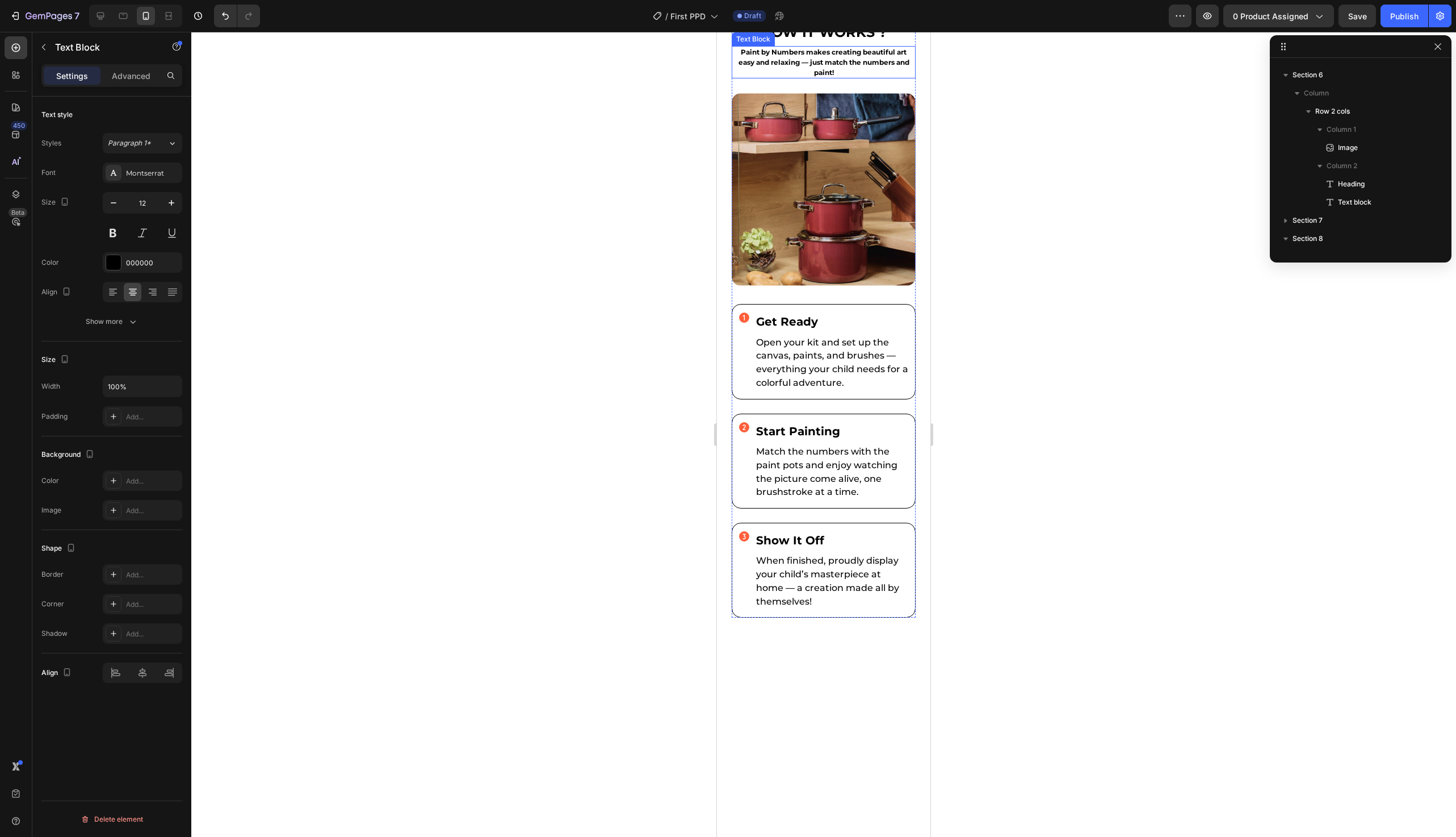
scroll to position [70, 0]
click at [181, 205] on button "button" at bounding box center [171, 203] width 20 height 21
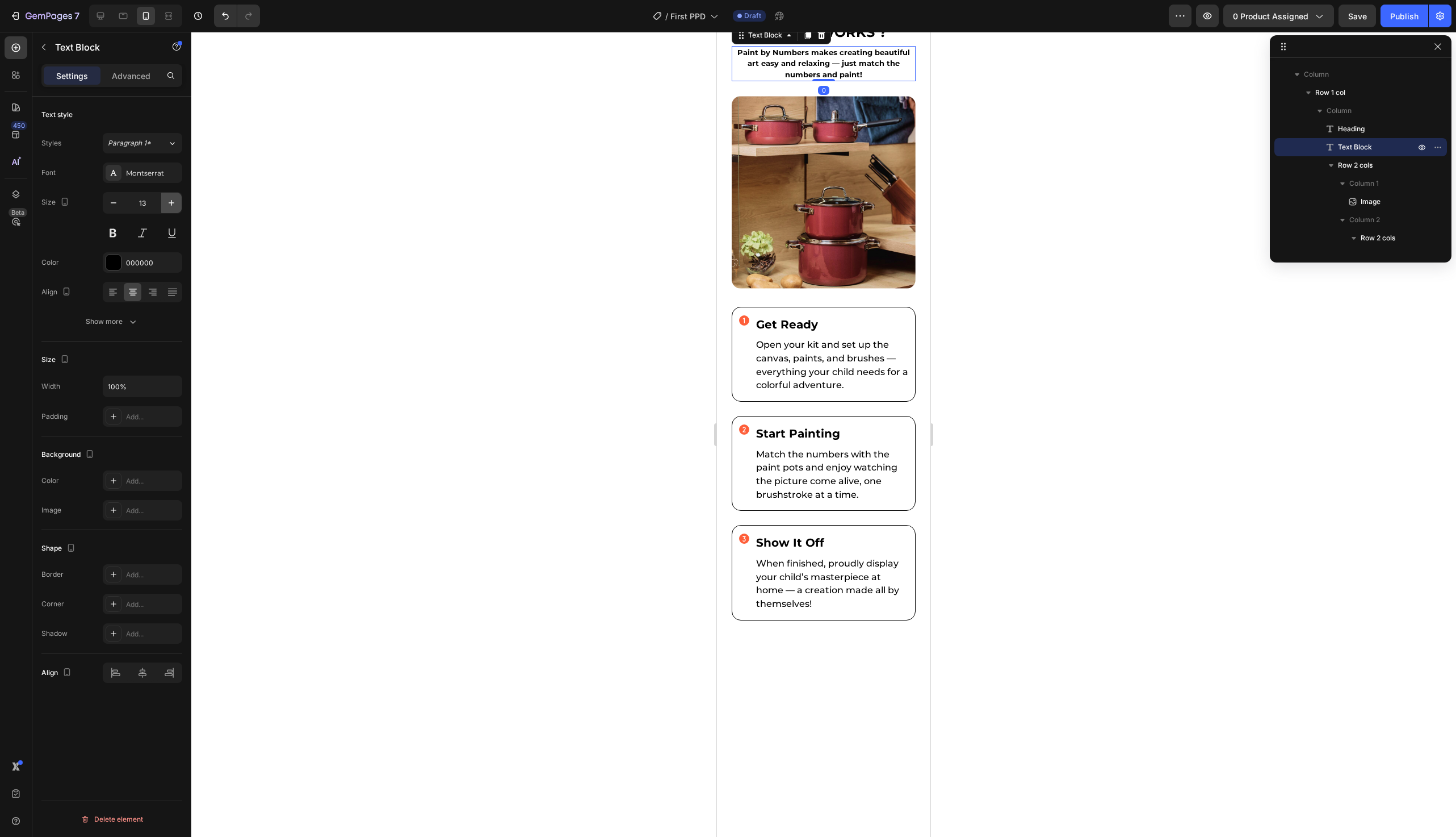
click at [181, 205] on button "button" at bounding box center [171, 203] width 20 height 21
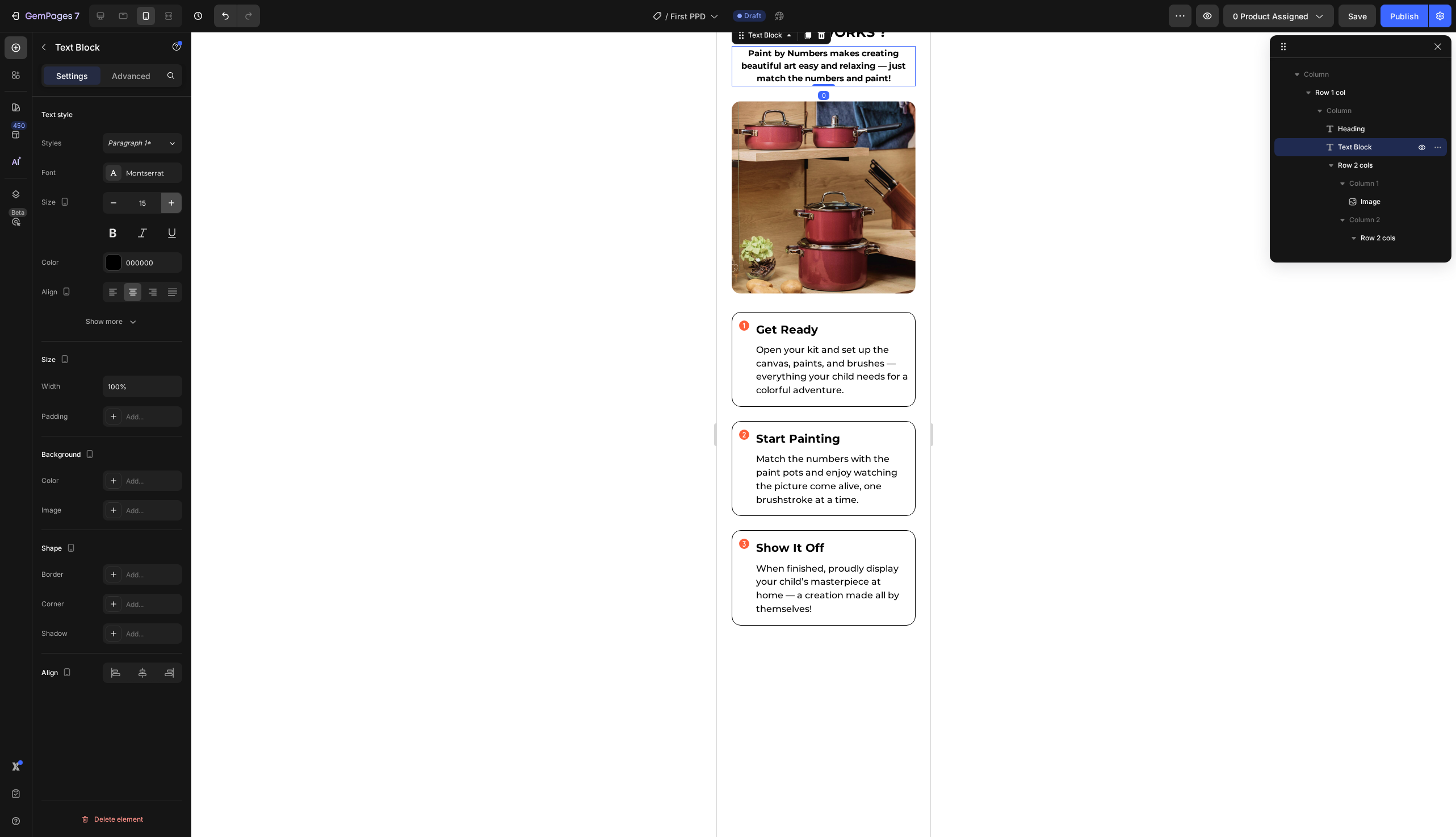
type input "16"
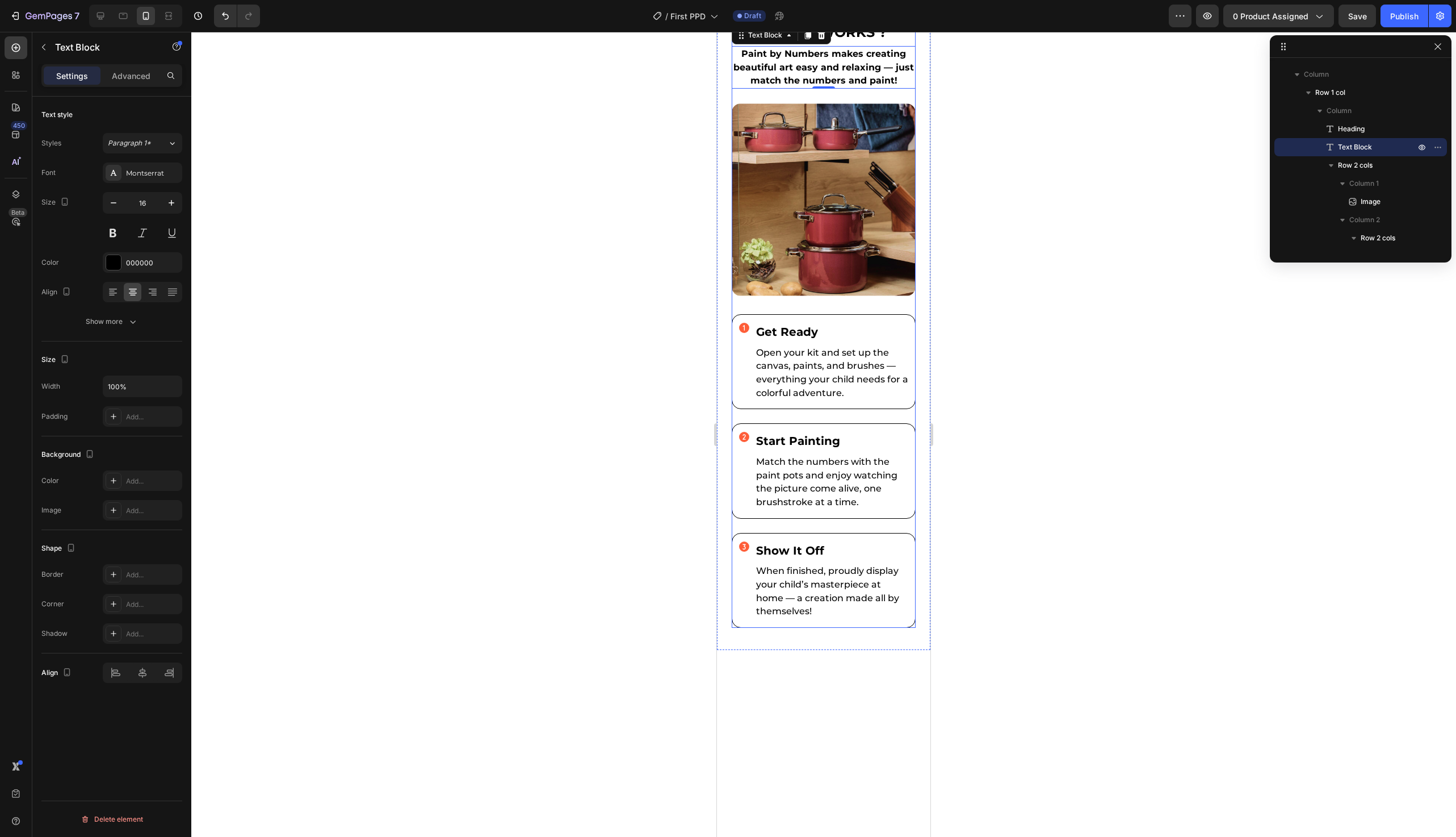
click at [875, 44] on h2 "how ıt works ?" at bounding box center [824, 33] width 184 height 23
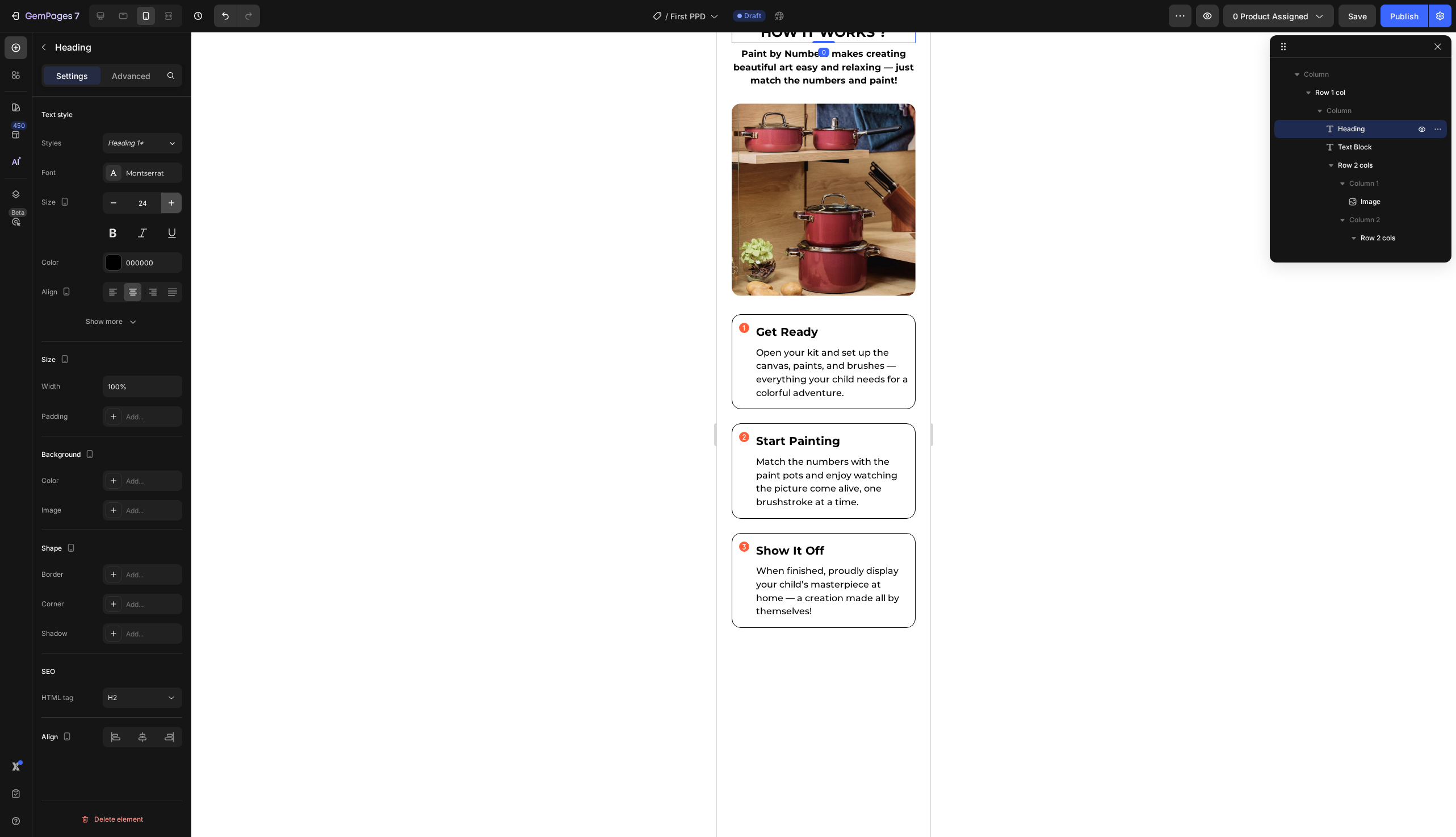
click at [171, 204] on icon "button" at bounding box center [171, 203] width 11 height 11
click at [170, 204] on icon "button" at bounding box center [171, 203] width 11 height 11
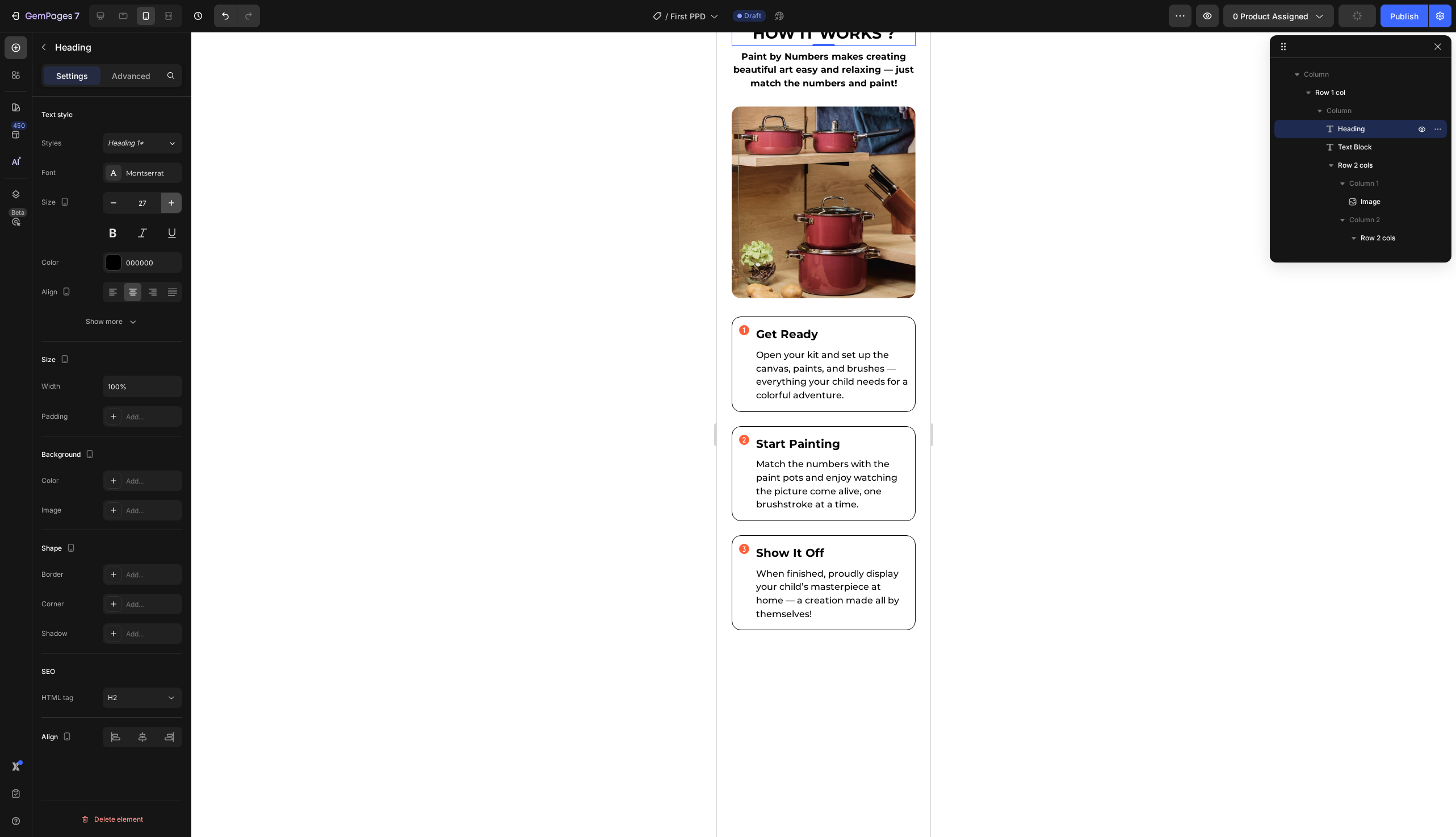
click at [170, 204] on icon "button" at bounding box center [171, 203] width 11 height 11
type input "28"
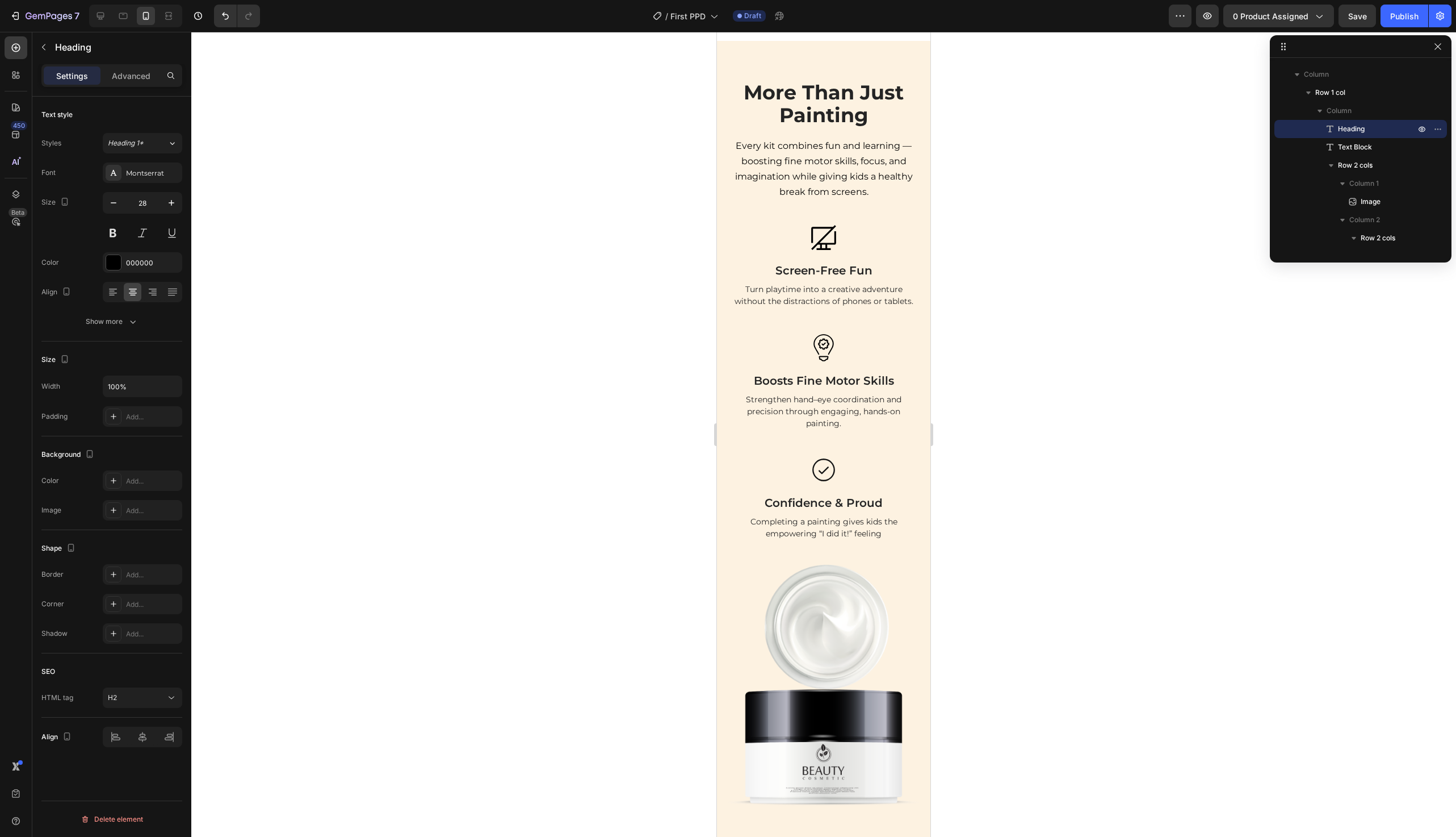
scroll to position [979, 0]
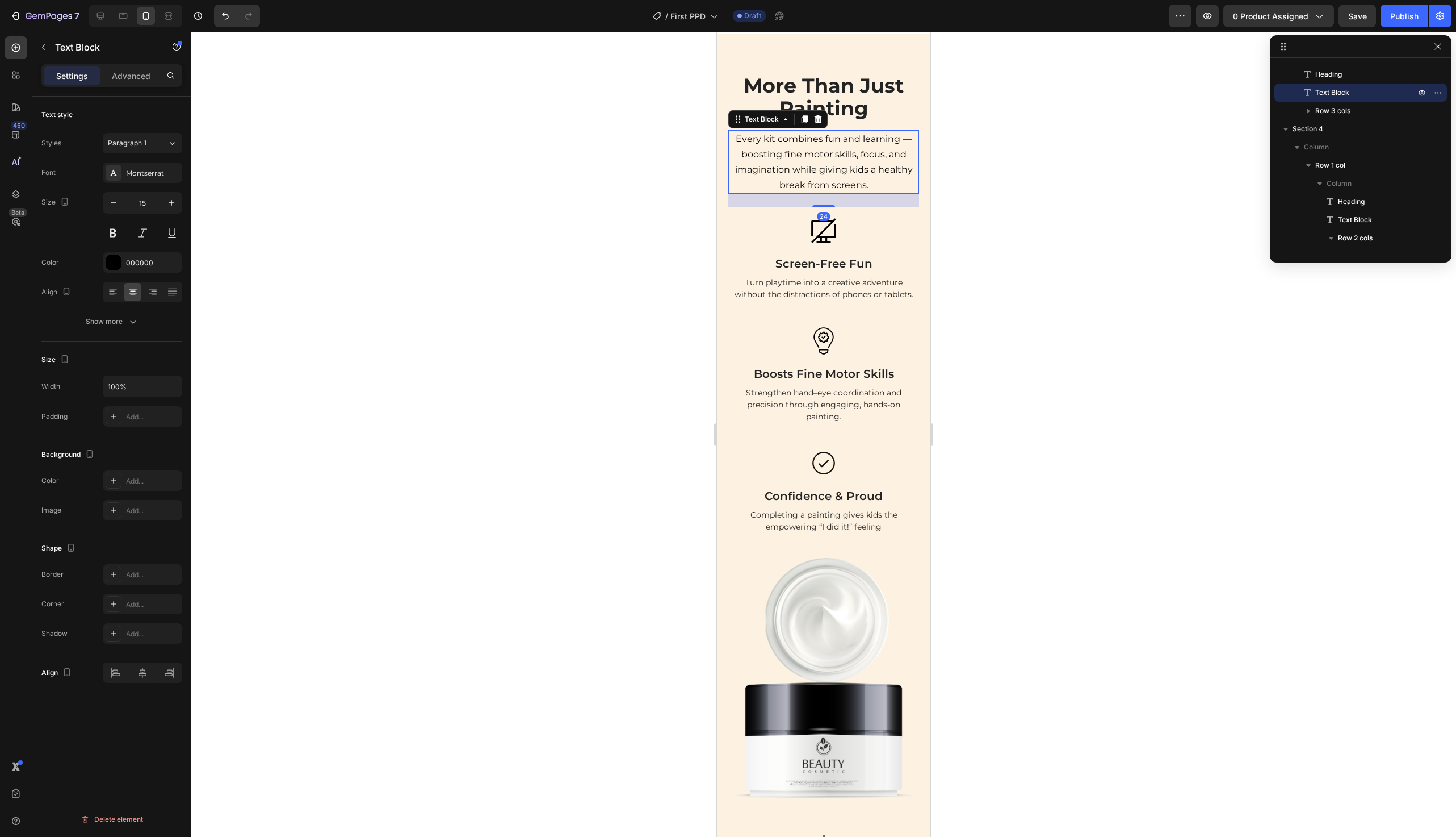
click at [808, 191] on span "Every kit combines fun and learning — boosting fine motor skills, focus, and im…" at bounding box center [824, 162] width 178 height 57
click at [178, 201] on button "button" at bounding box center [171, 203] width 20 height 21
type input "16"
click at [846, 305] on p "Turn playtime into a creative adventure without the distractions of phones or t…" at bounding box center [824, 292] width 188 height 24
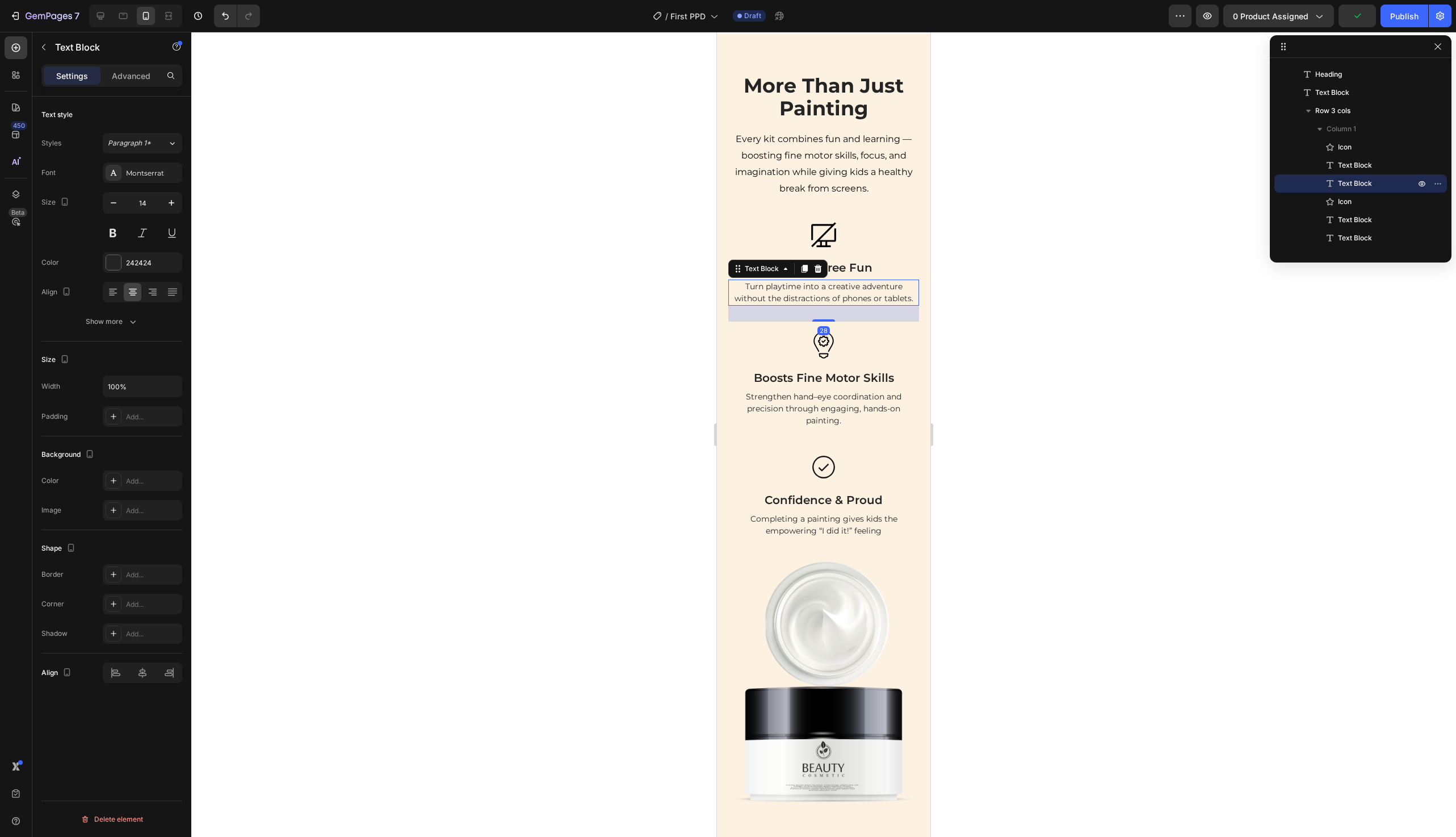
click at [846, 305] on p "Turn playtime into a creative adventure without the distractions of phones or t…" at bounding box center [824, 292] width 188 height 24
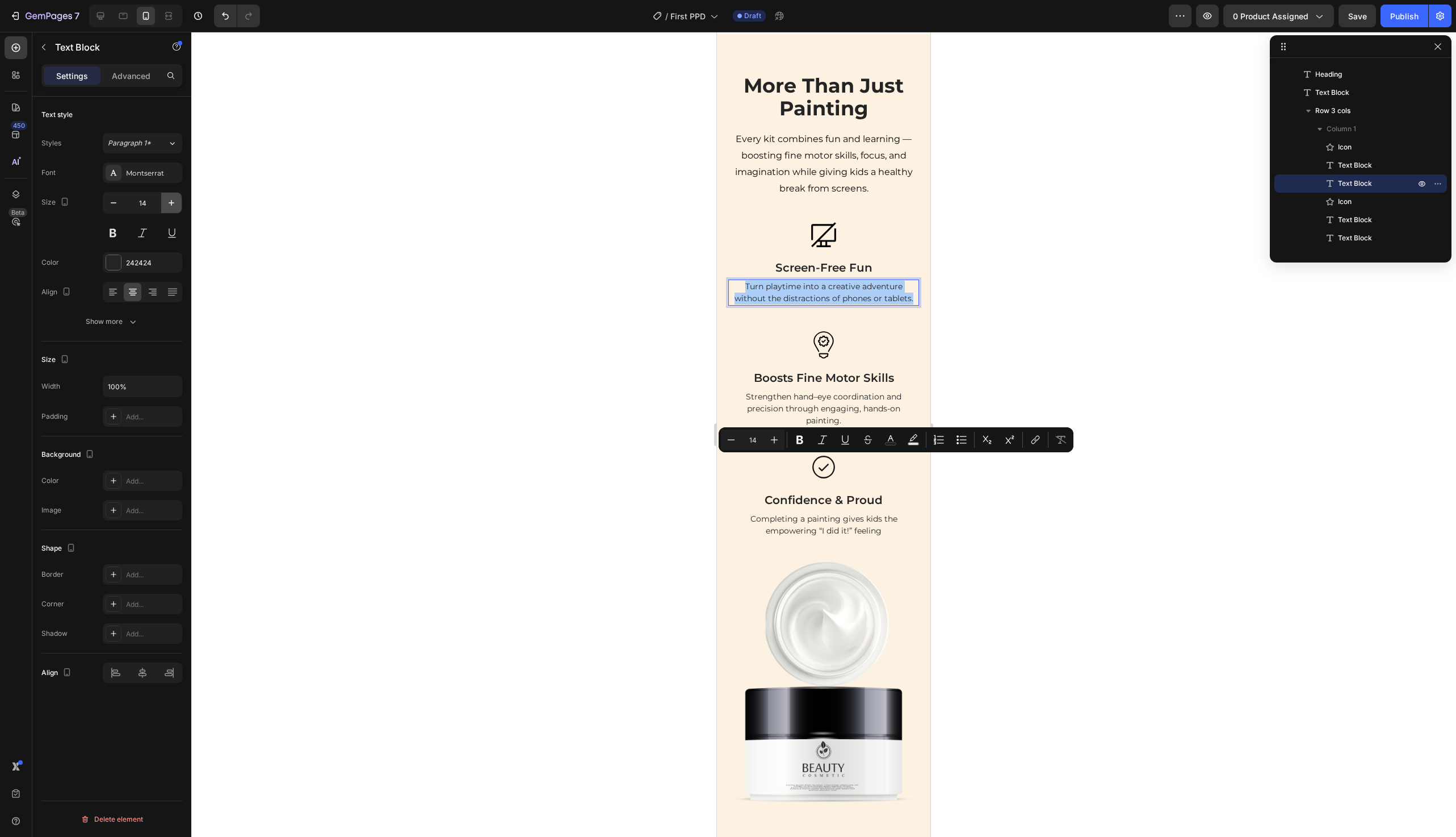
click at [178, 200] on button "button" at bounding box center [171, 203] width 20 height 21
type input "16"
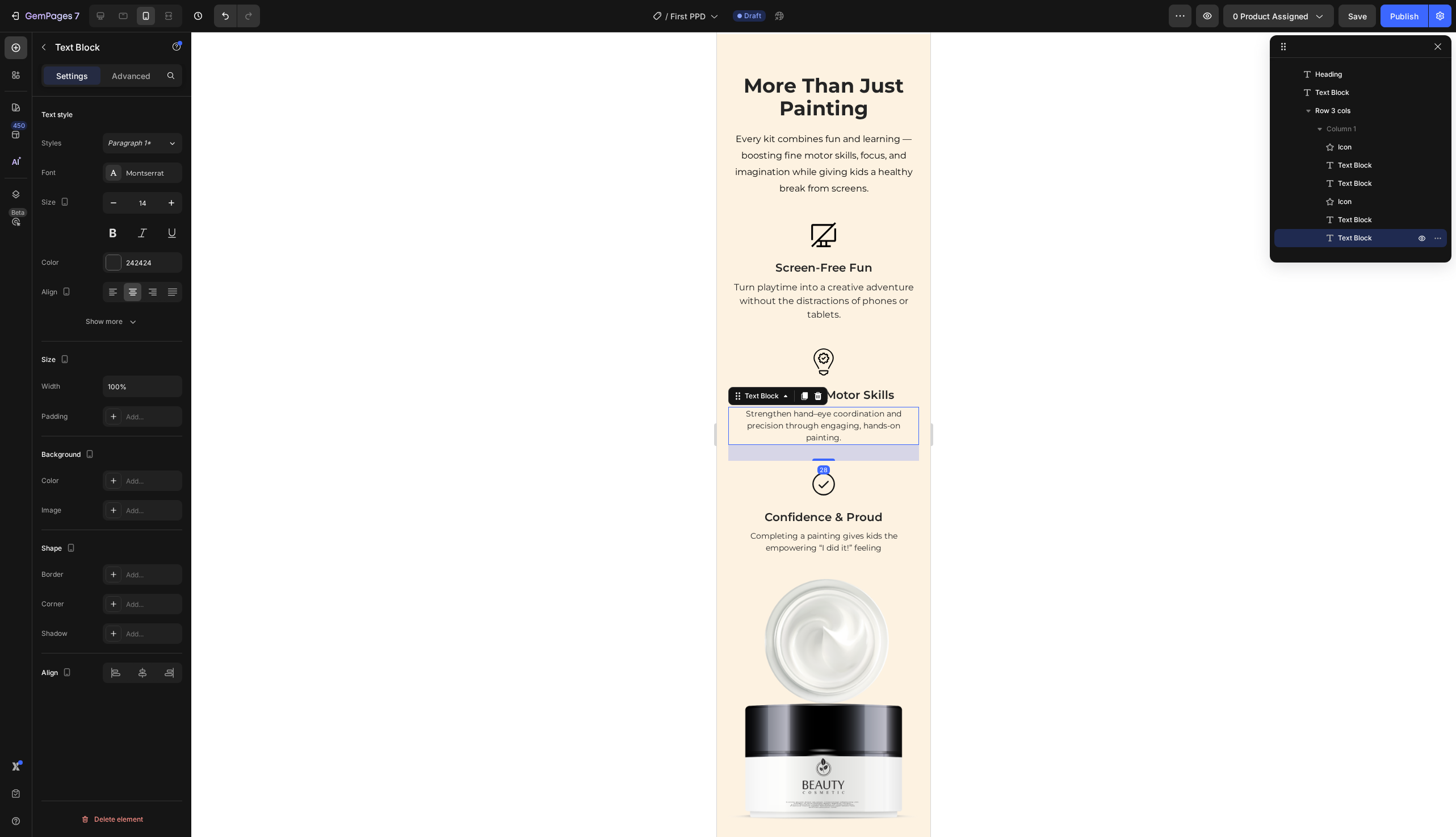
click at [861, 444] on p "Strengthen hand–eye coordination and precision through engaging, hands-on paint…" at bounding box center [824, 425] width 188 height 36
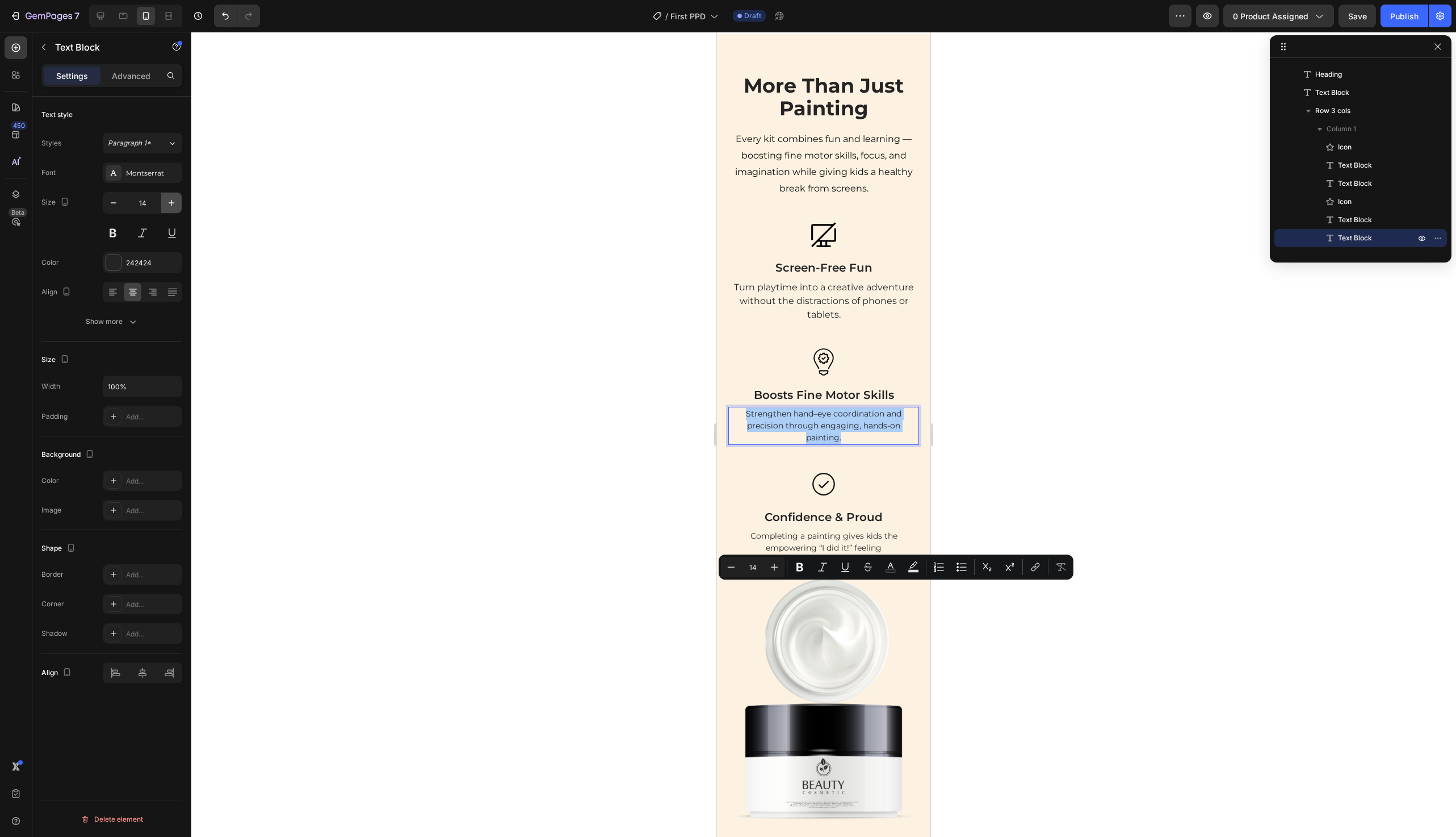
click at [171, 204] on icon "button" at bounding box center [171, 203] width 11 height 11
type input "16"
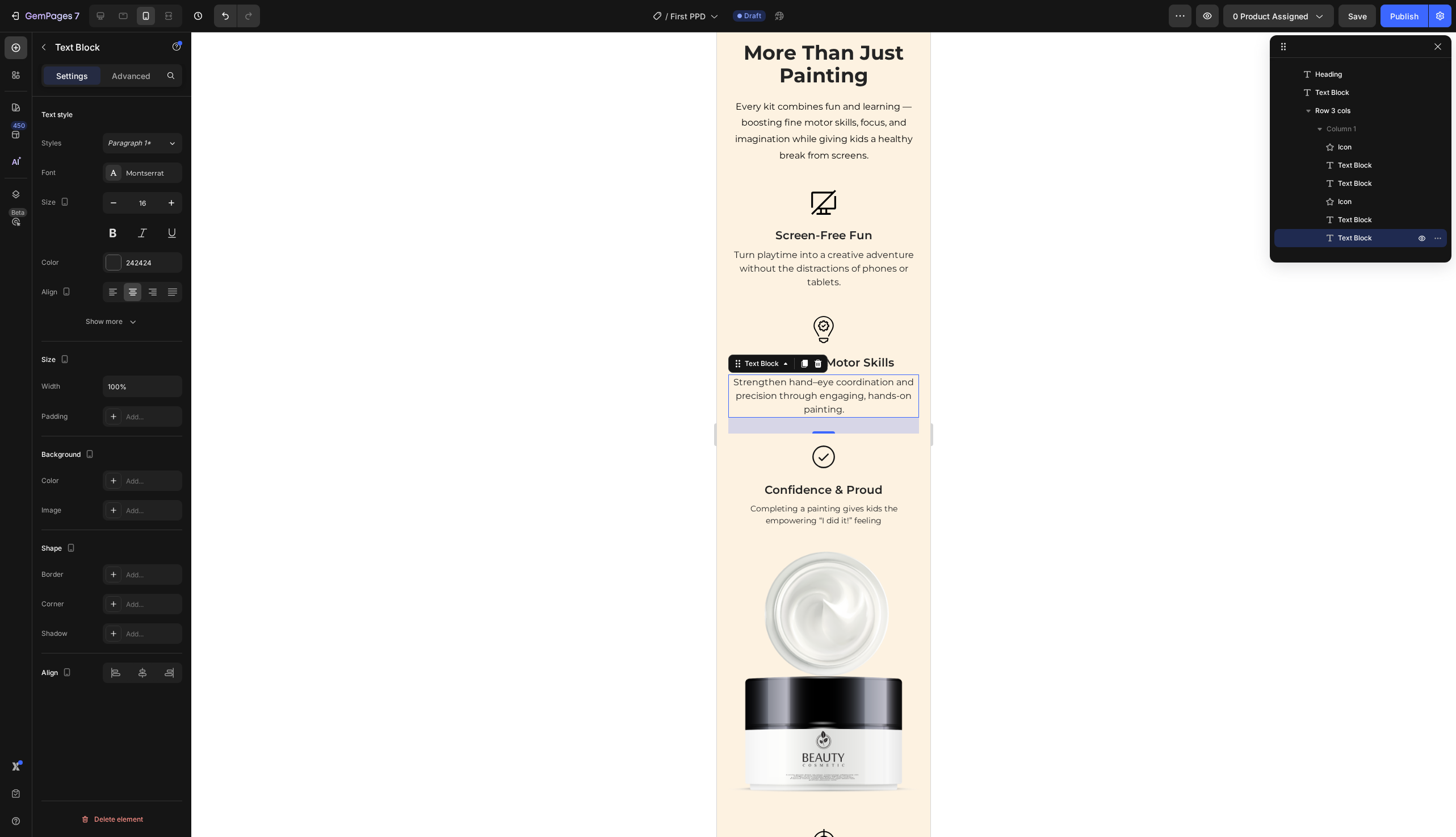
scroll to position [1203, 0]
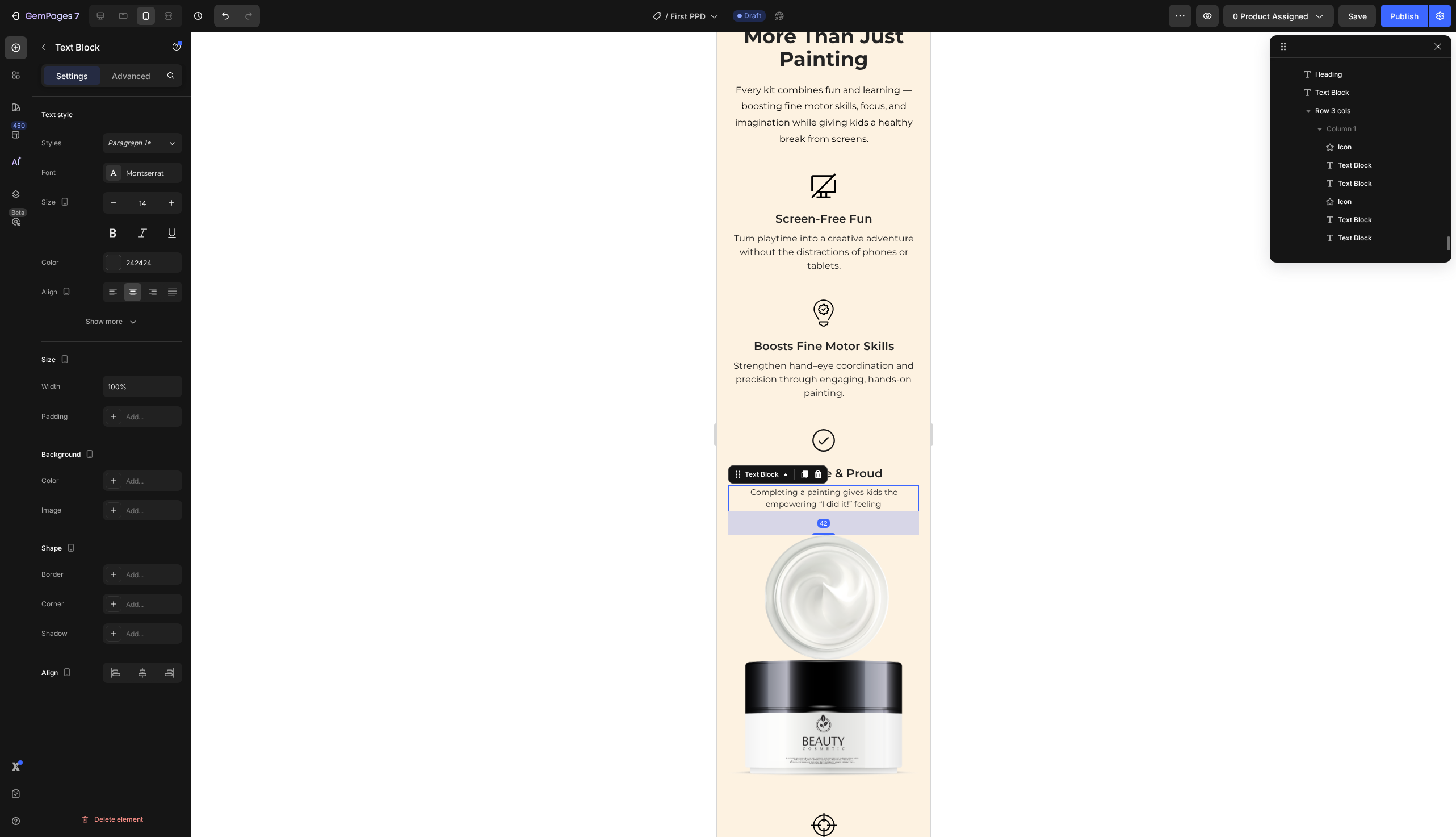
click at [846, 508] on p "Completing a painting gives kids the empowering “I did it!” feeling" at bounding box center [824, 497] width 188 height 24
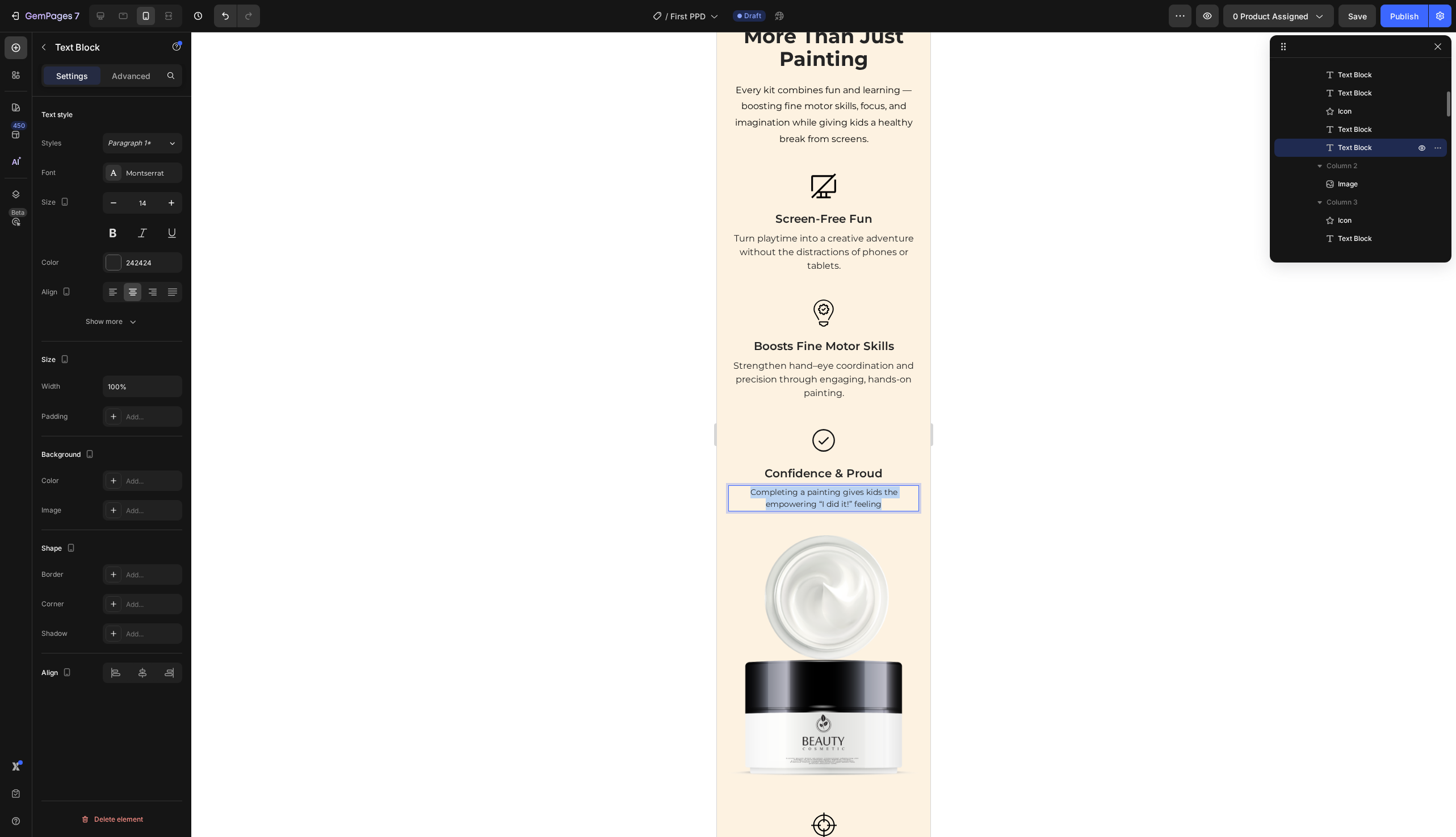
click at [846, 508] on p "Completing a painting gives kids the empowering “I did it!” feeling" at bounding box center [824, 497] width 188 height 24
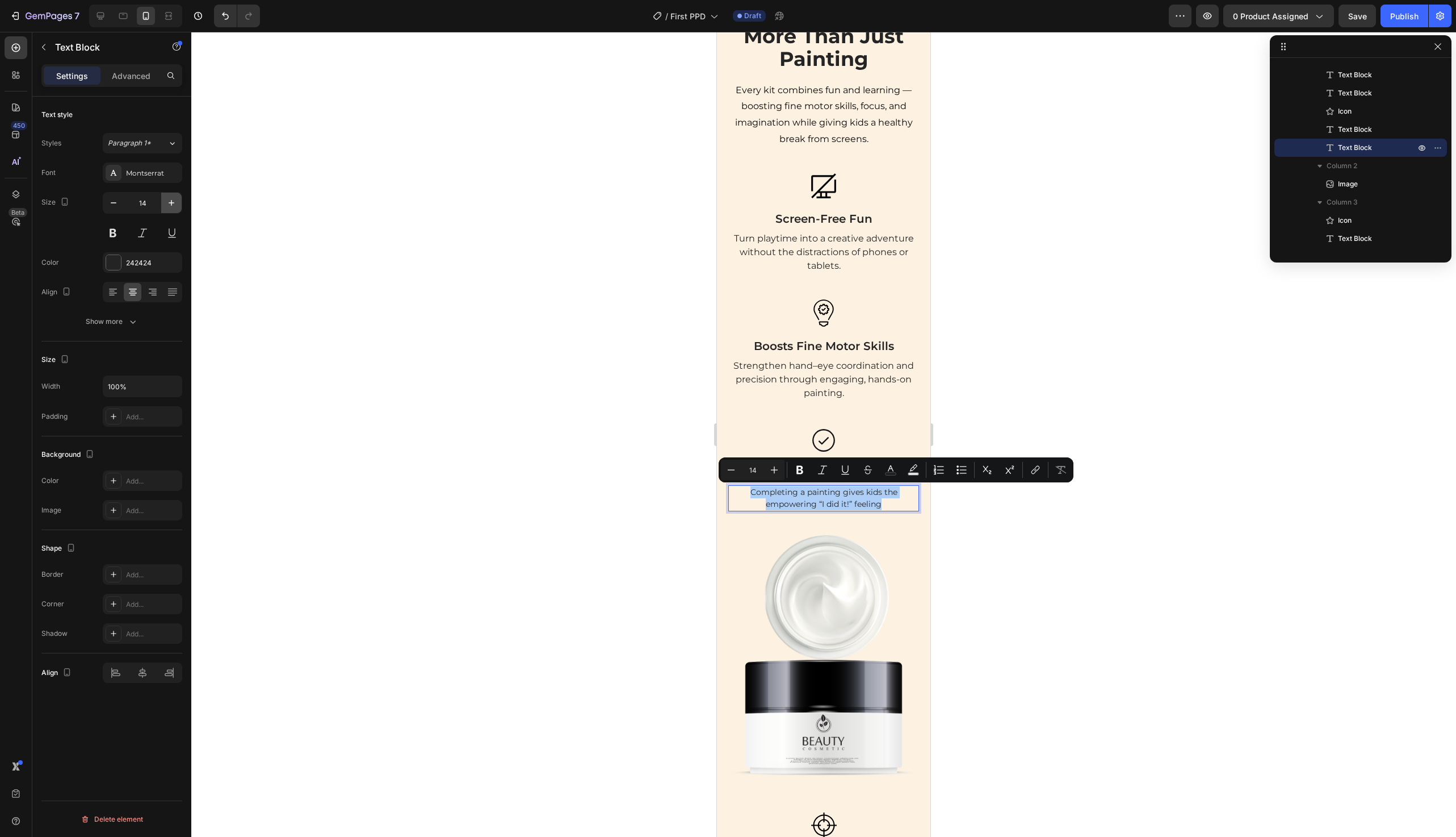
click at [175, 202] on icon "button" at bounding box center [171, 203] width 11 height 11
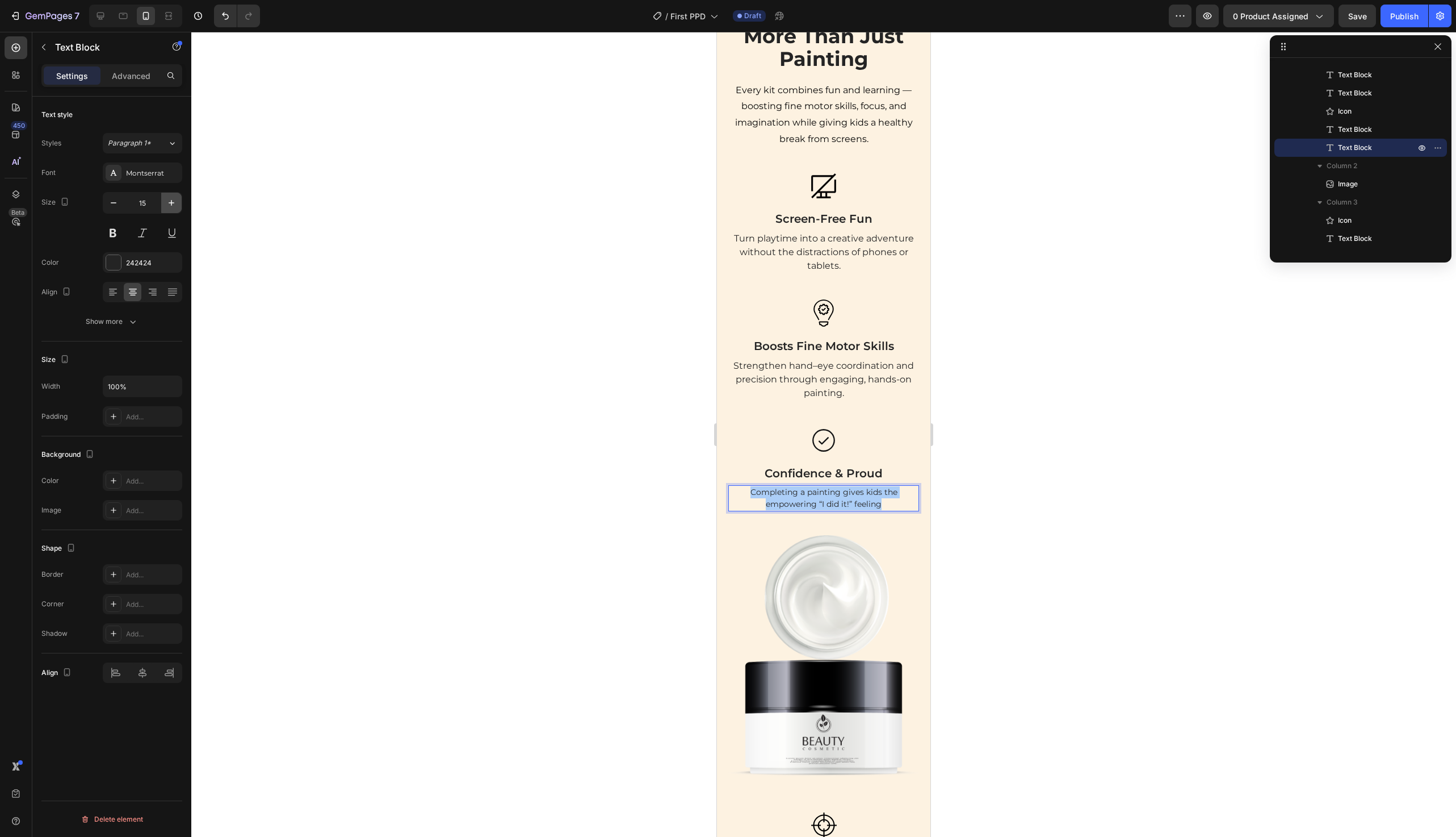
type input "16"
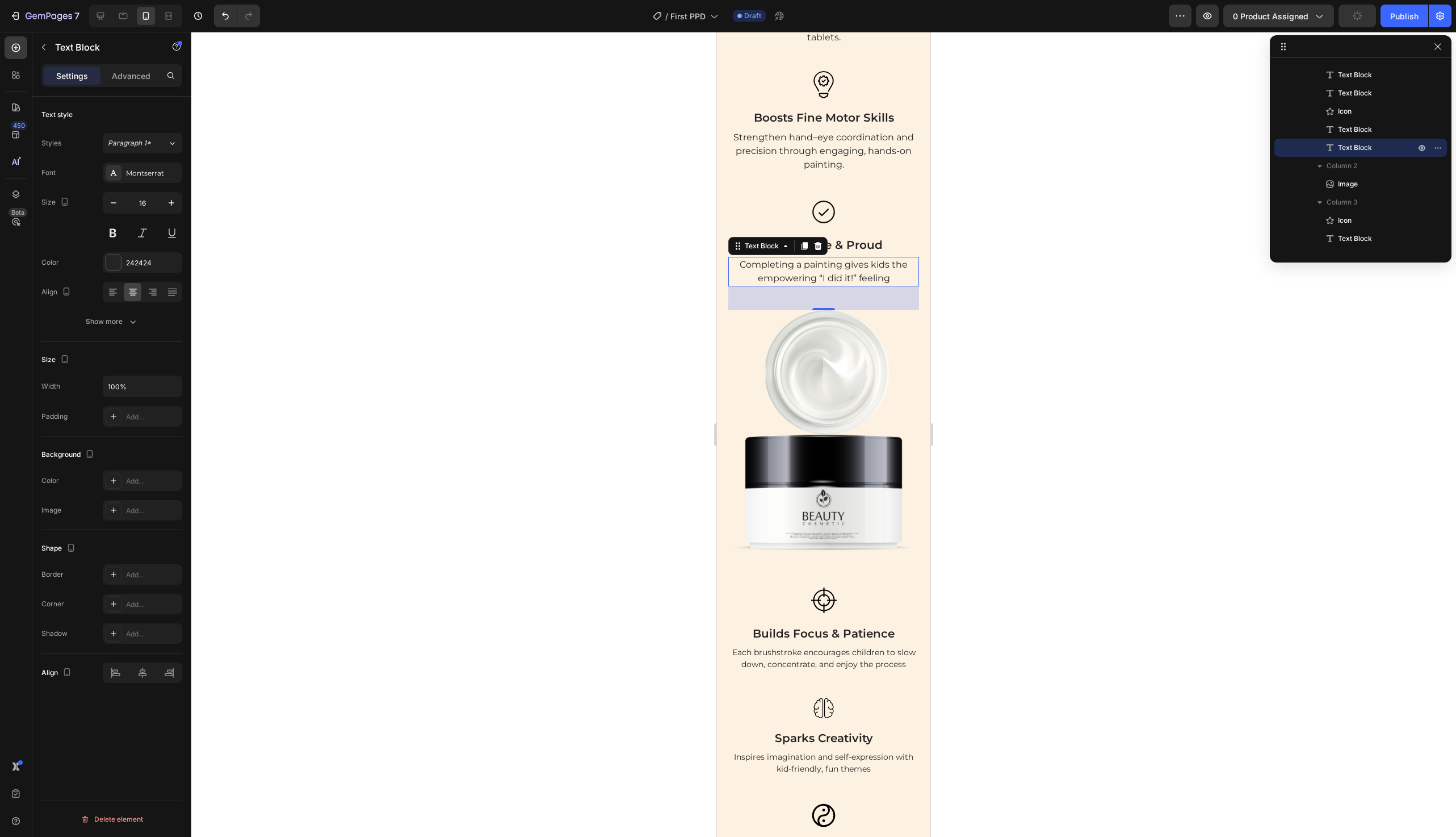
scroll to position [1457, 0]
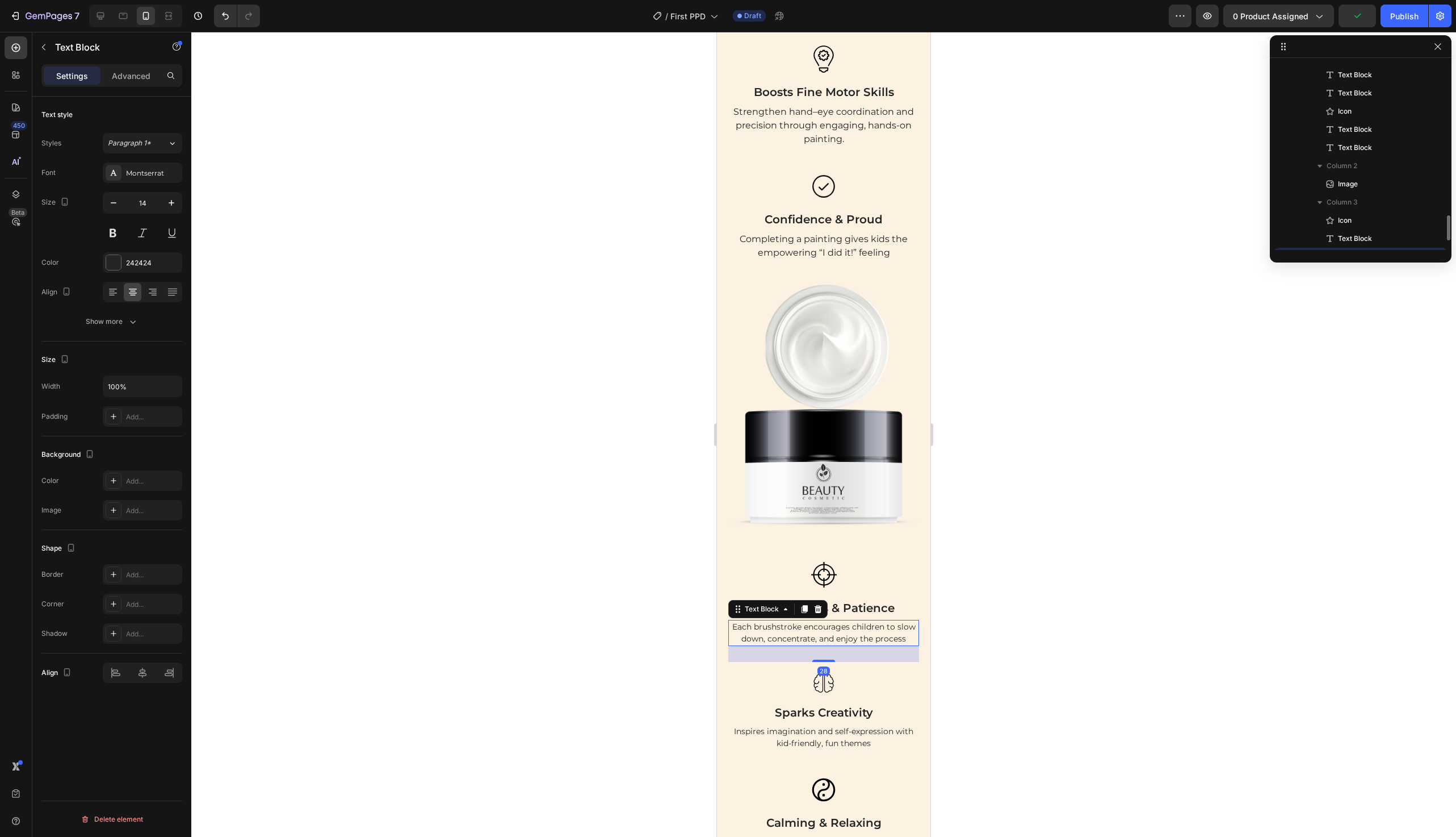
click at [771, 641] on p "Each brushstroke encourages children to slow down, concentrate, and enjoy the p…" at bounding box center [824, 632] width 188 height 24
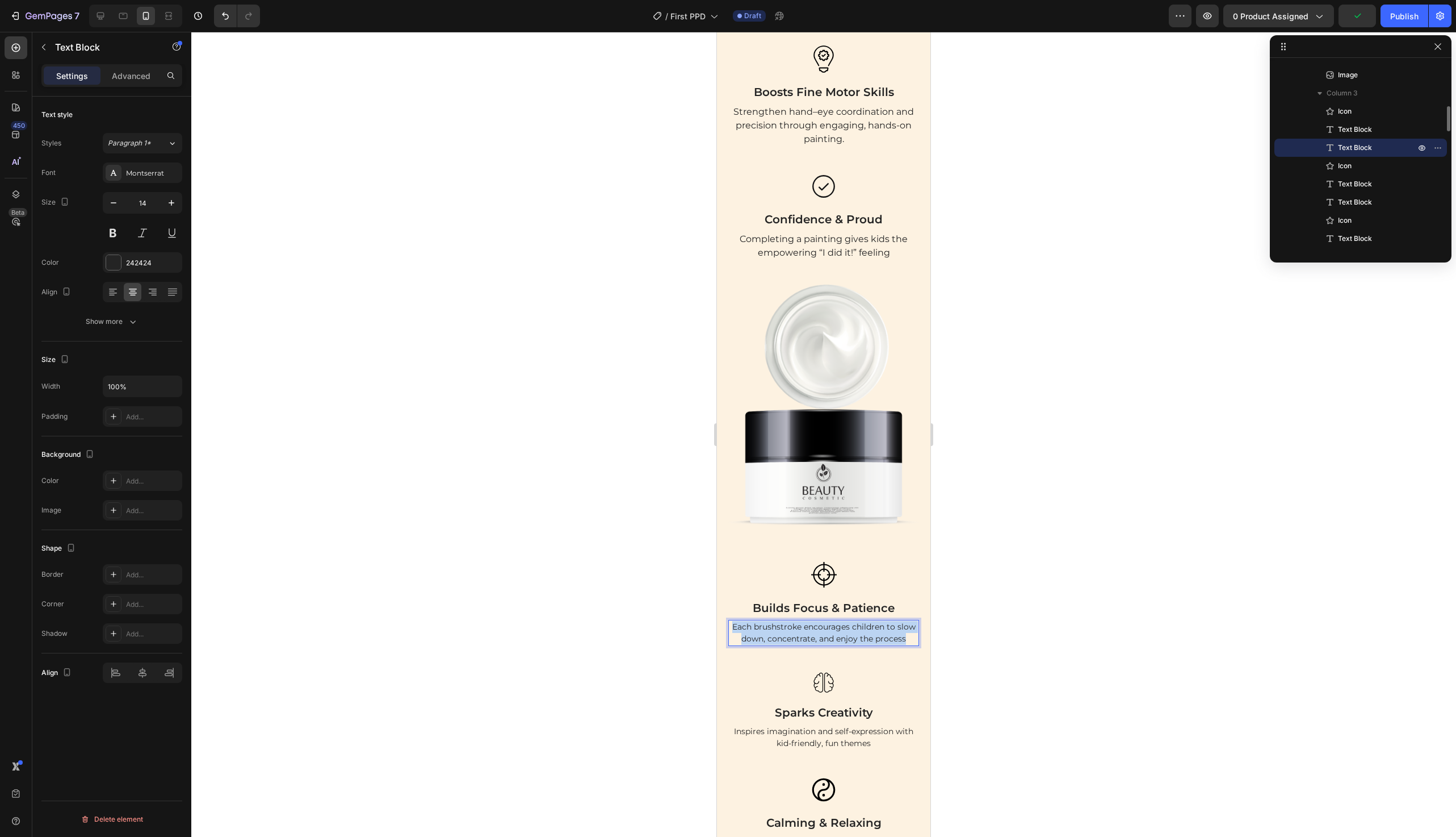
click at [771, 641] on p "Each brushstroke encourages children to slow down, concentrate, and enjoy the p…" at bounding box center [824, 632] width 188 height 24
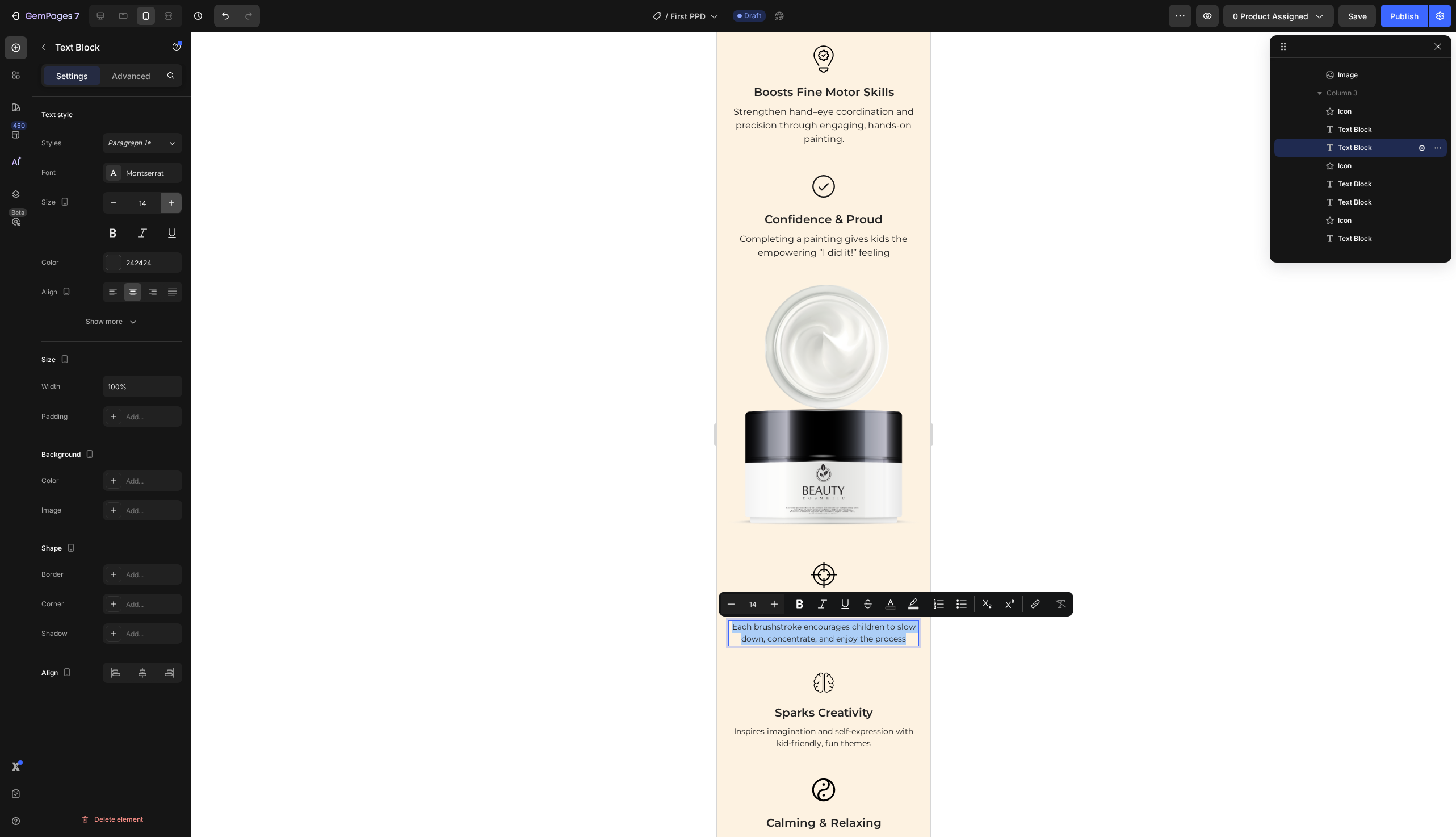
click at [172, 210] on button "button" at bounding box center [171, 203] width 20 height 21
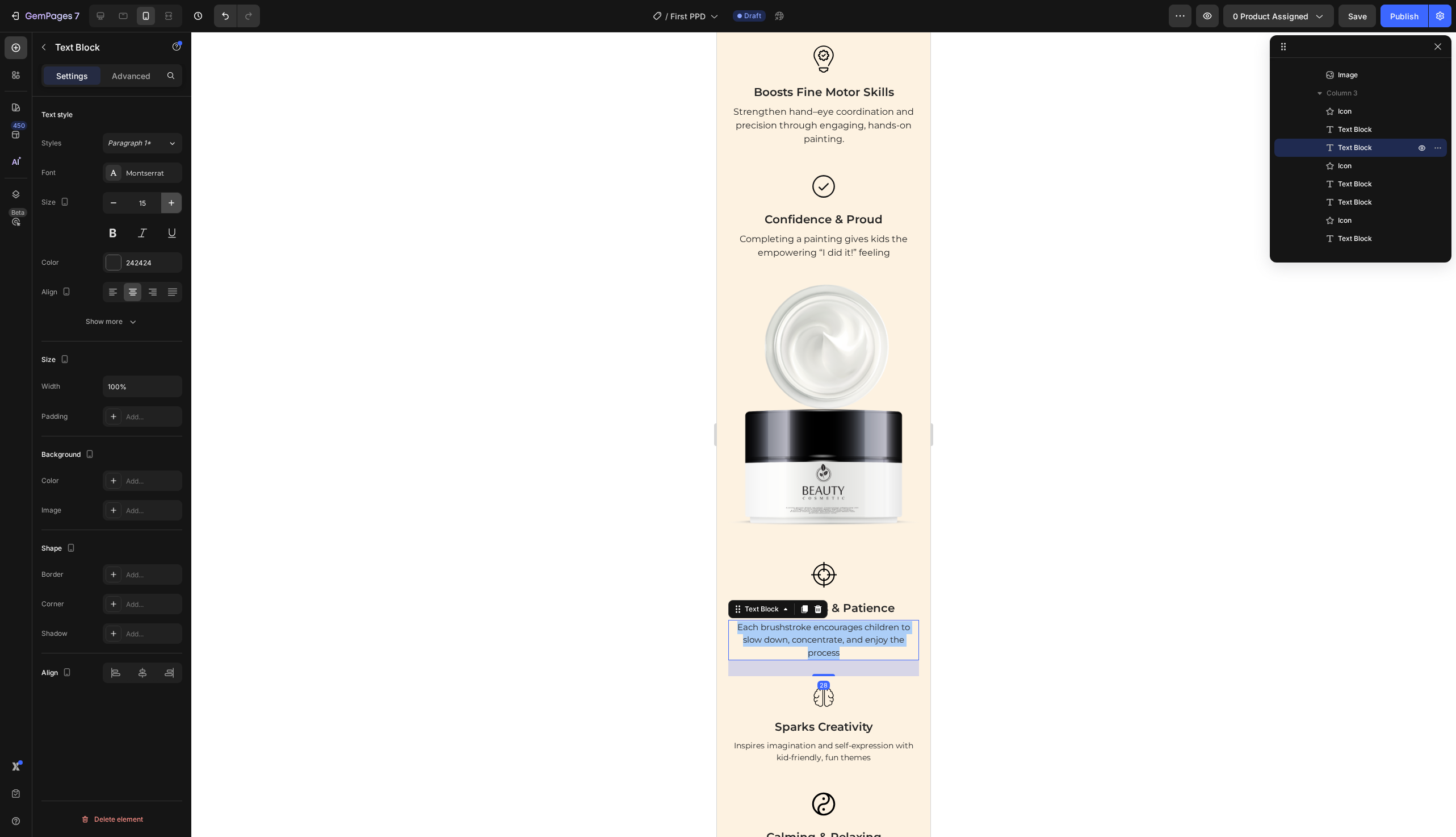
type input "16"
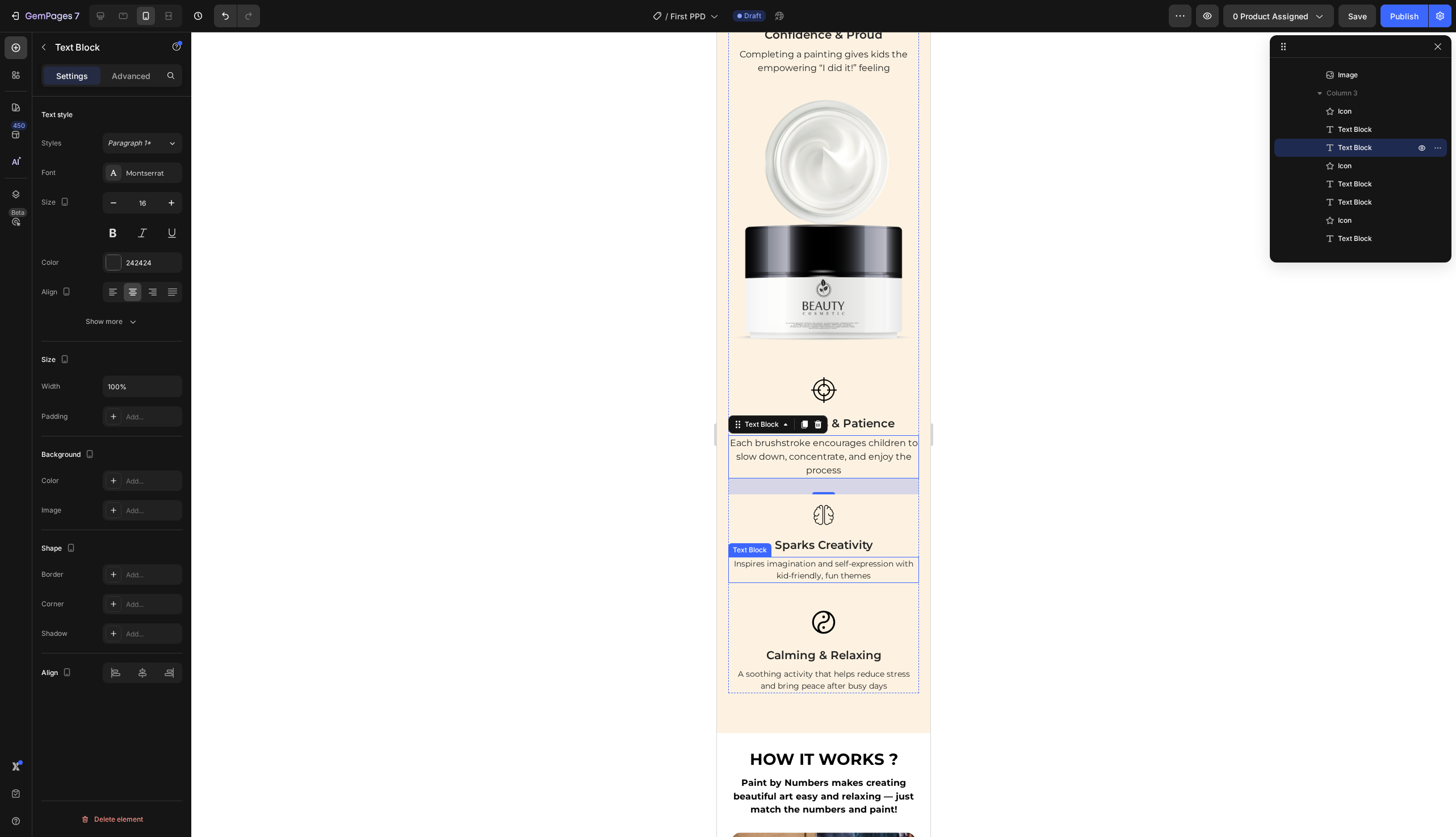
click at [834, 549] on p "Sparks Creativity" at bounding box center [824, 545] width 188 height 17
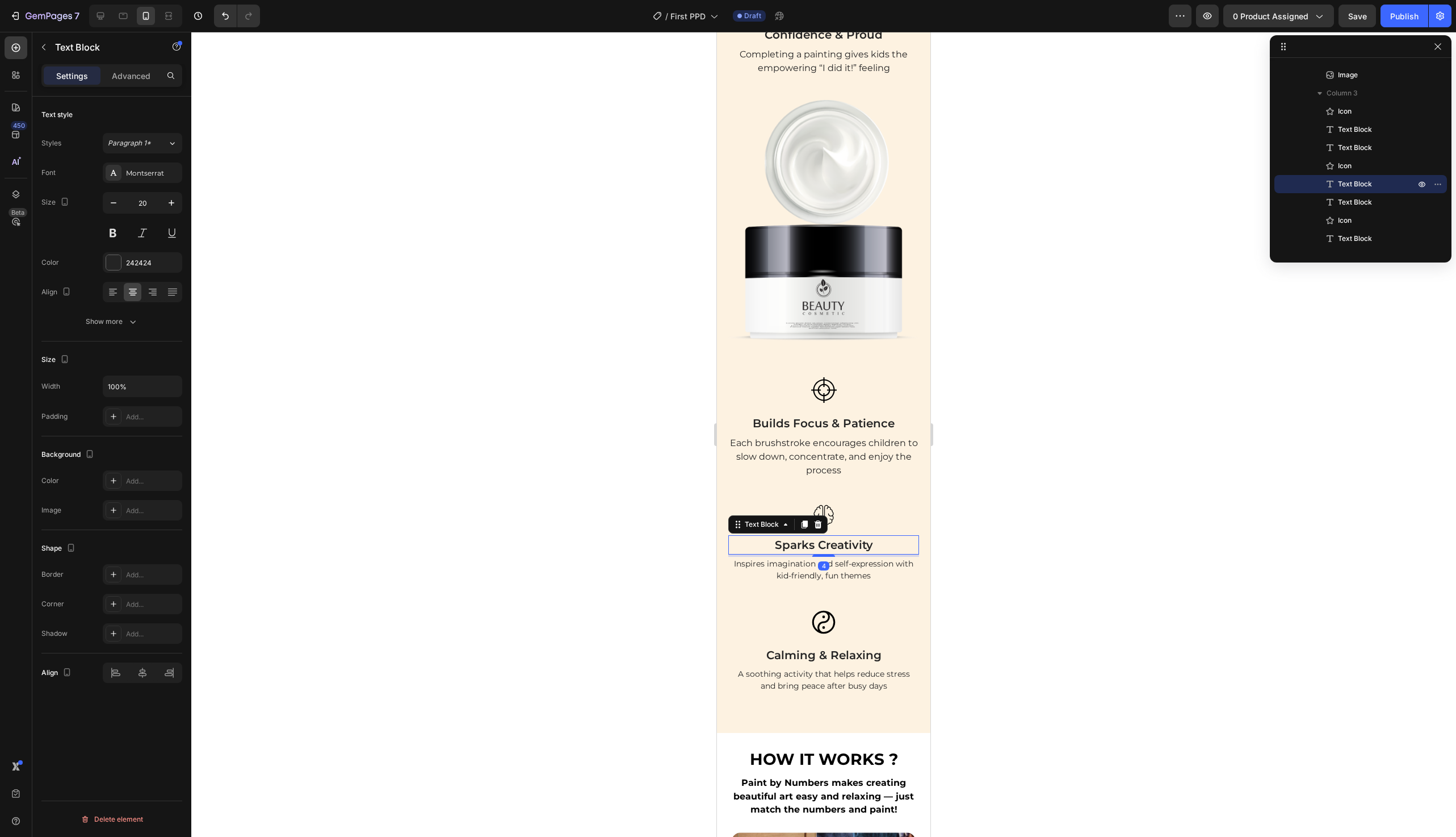
click at [834, 549] on p "Sparks Creativity" at bounding box center [824, 545] width 188 height 17
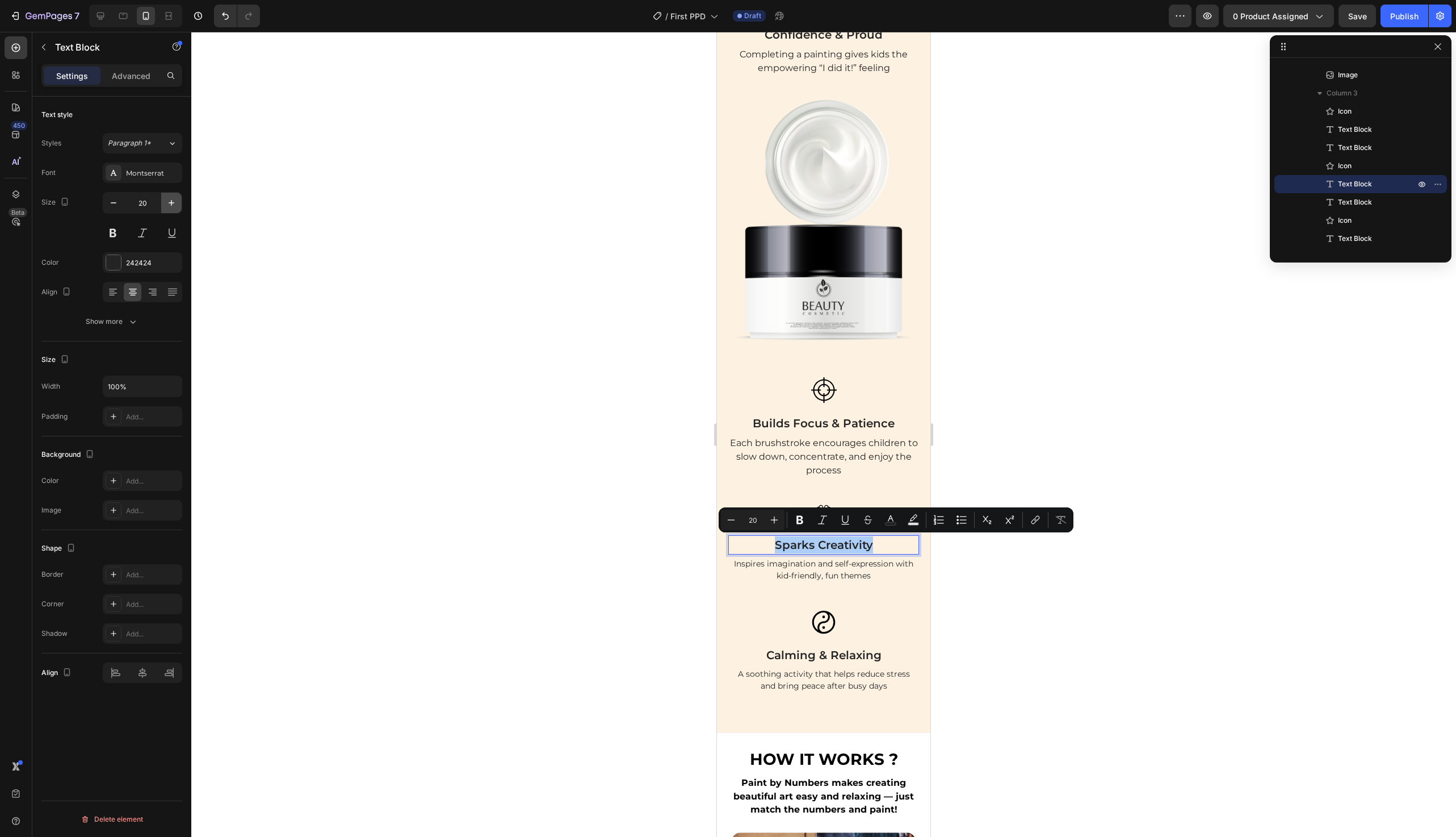
click at [165, 194] on button "button" at bounding box center [171, 203] width 20 height 21
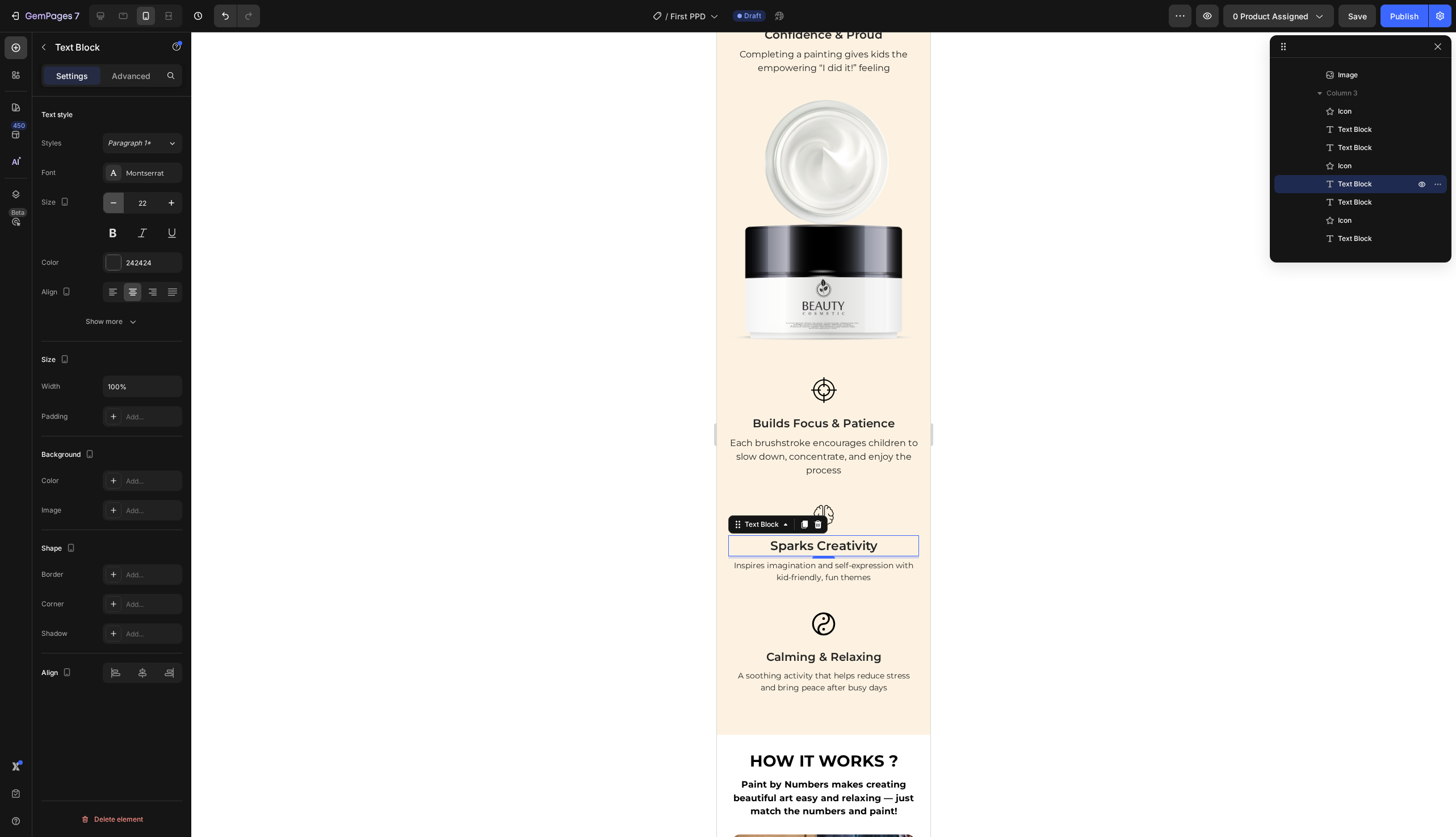
click at [113, 207] on icon "button" at bounding box center [113, 203] width 11 height 11
type input "20"
click at [805, 580] on p "Inspires imagination and self-expression with kid-friendly, fun themes" at bounding box center [824, 569] width 188 height 24
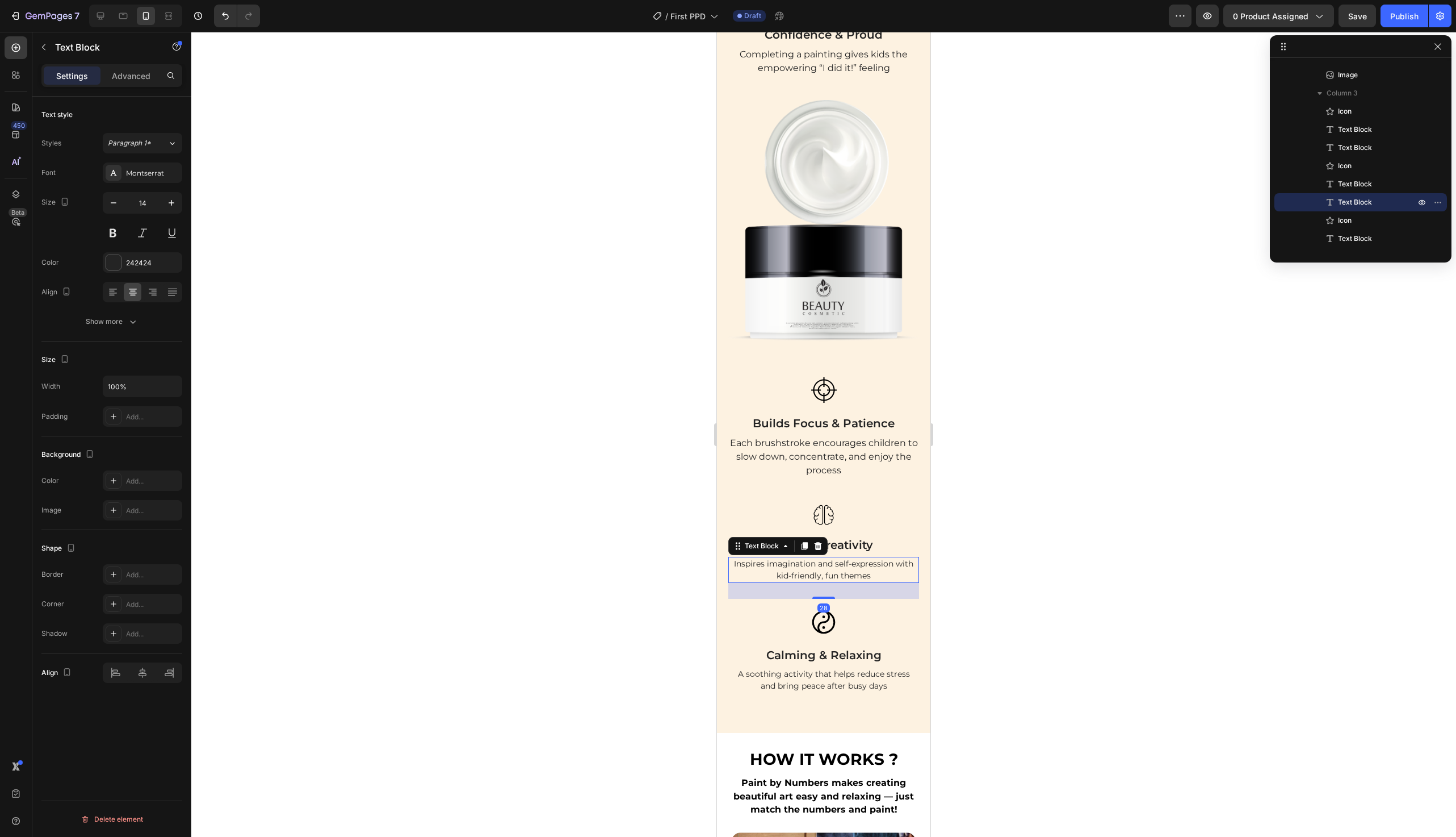
click at [805, 580] on p "Inspires imagination and self-expression with kid-friendly, fun themes" at bounding box center [824, 569] width 188 height 24
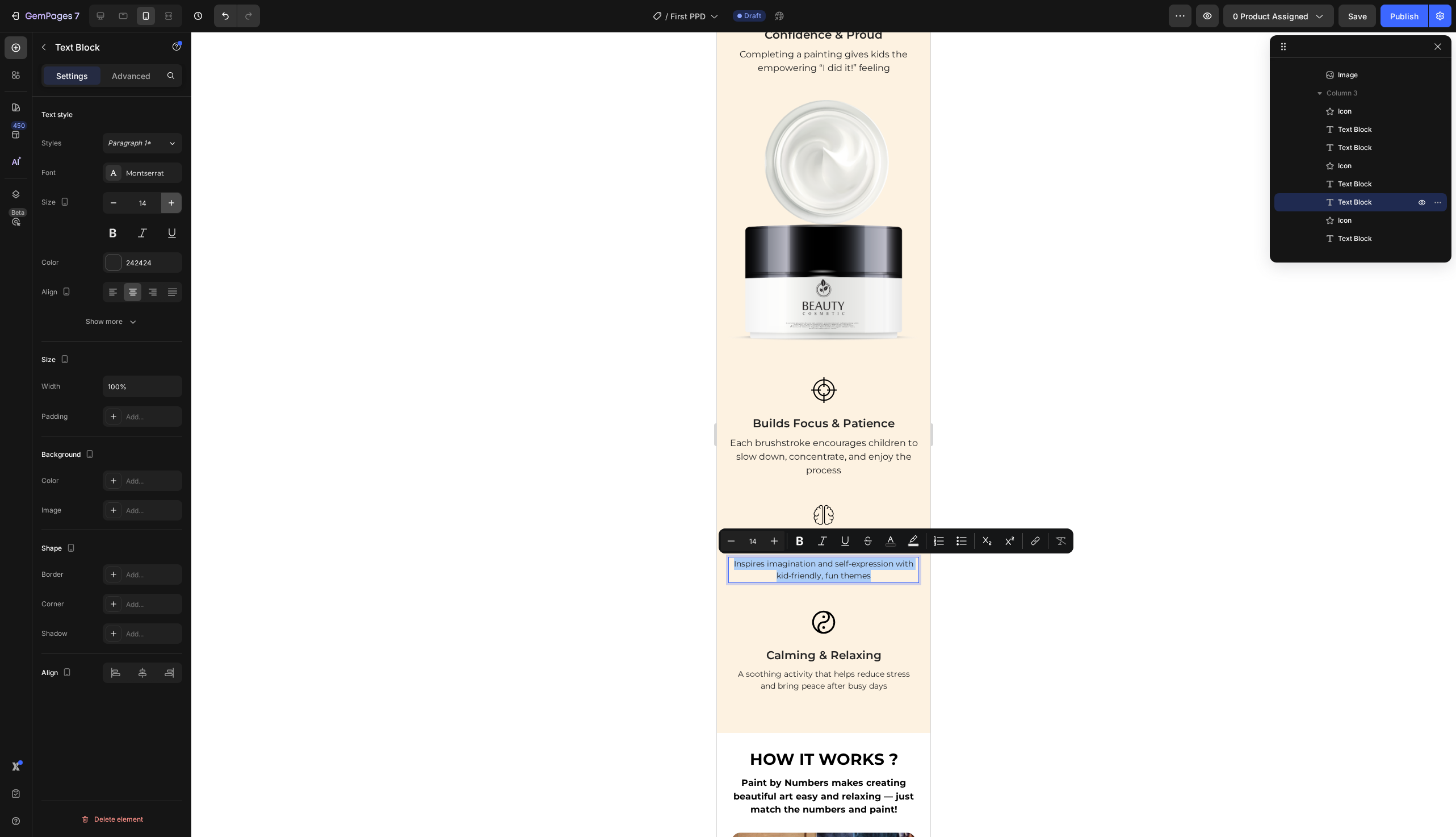
click at [176, 207] on icon "button" at bounding box center [171, 203] width 11 height 11
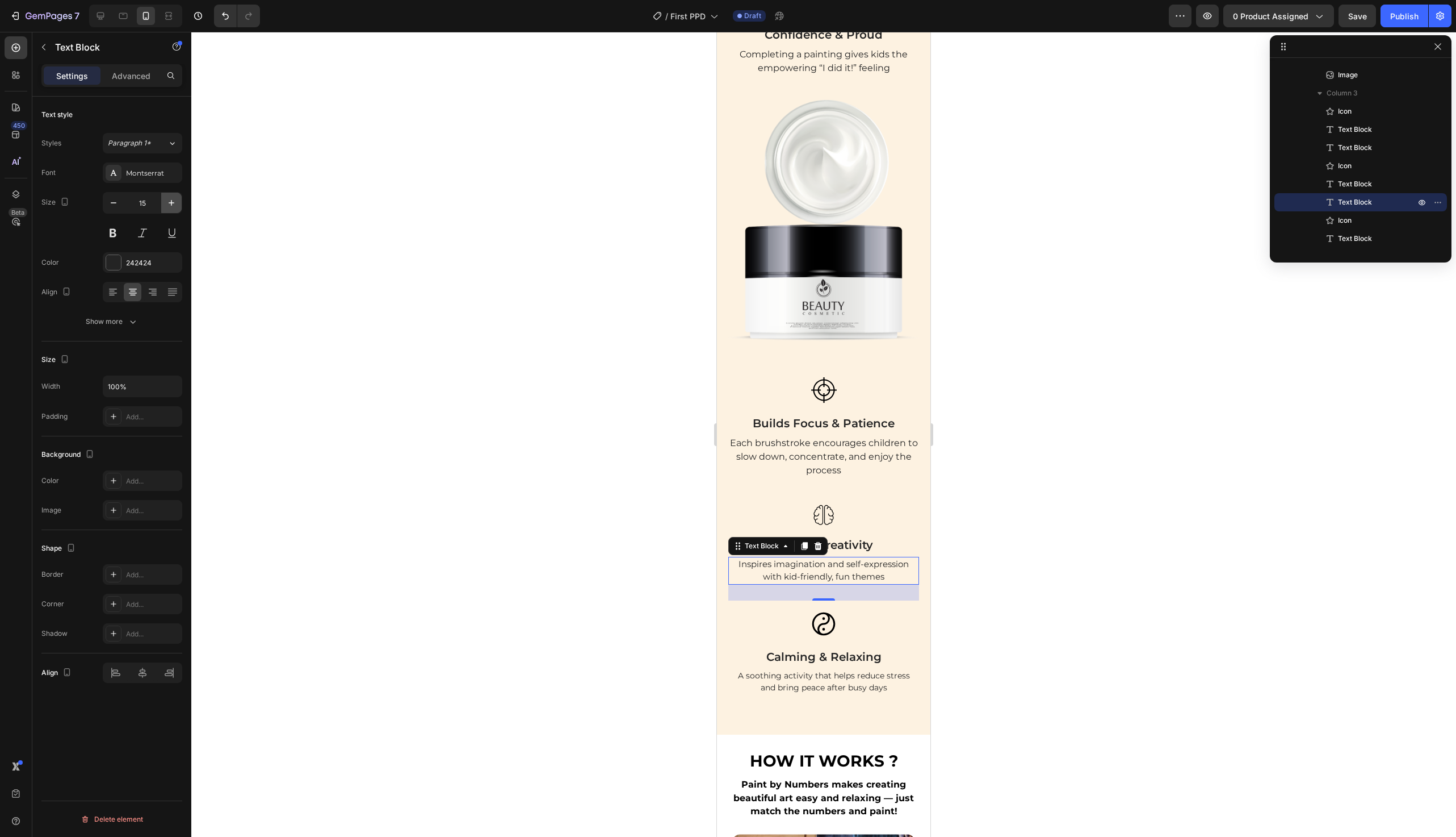
click at [176, 207] on icon "button" at bounding box center [171, 203] width 11 height 11
type input "16"
click at [789, 447] on p "Each brushstroke encourages children to slow down, concentrate, and enjoy the p…" at bounding box center [824, 456] width 188 height 41
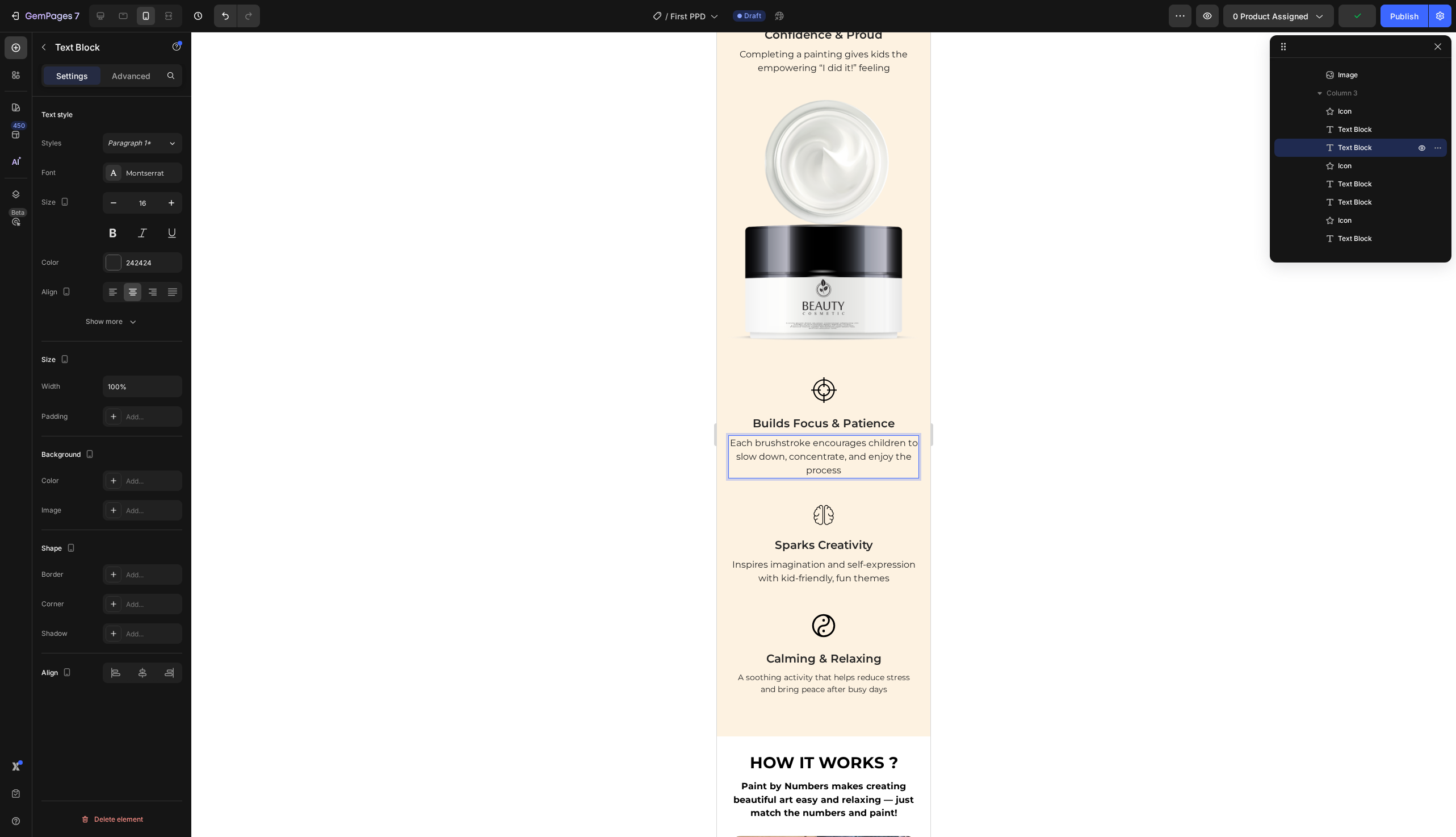
click at [789, 447] on p "Each brushstroke encourages children to slow down, concentrate, and enjoy the p…" at bounding box center [824, 456] width 188 height 41
click at [114, 204] on icon "button" at bounding box center [113, 203] width 11 height 11
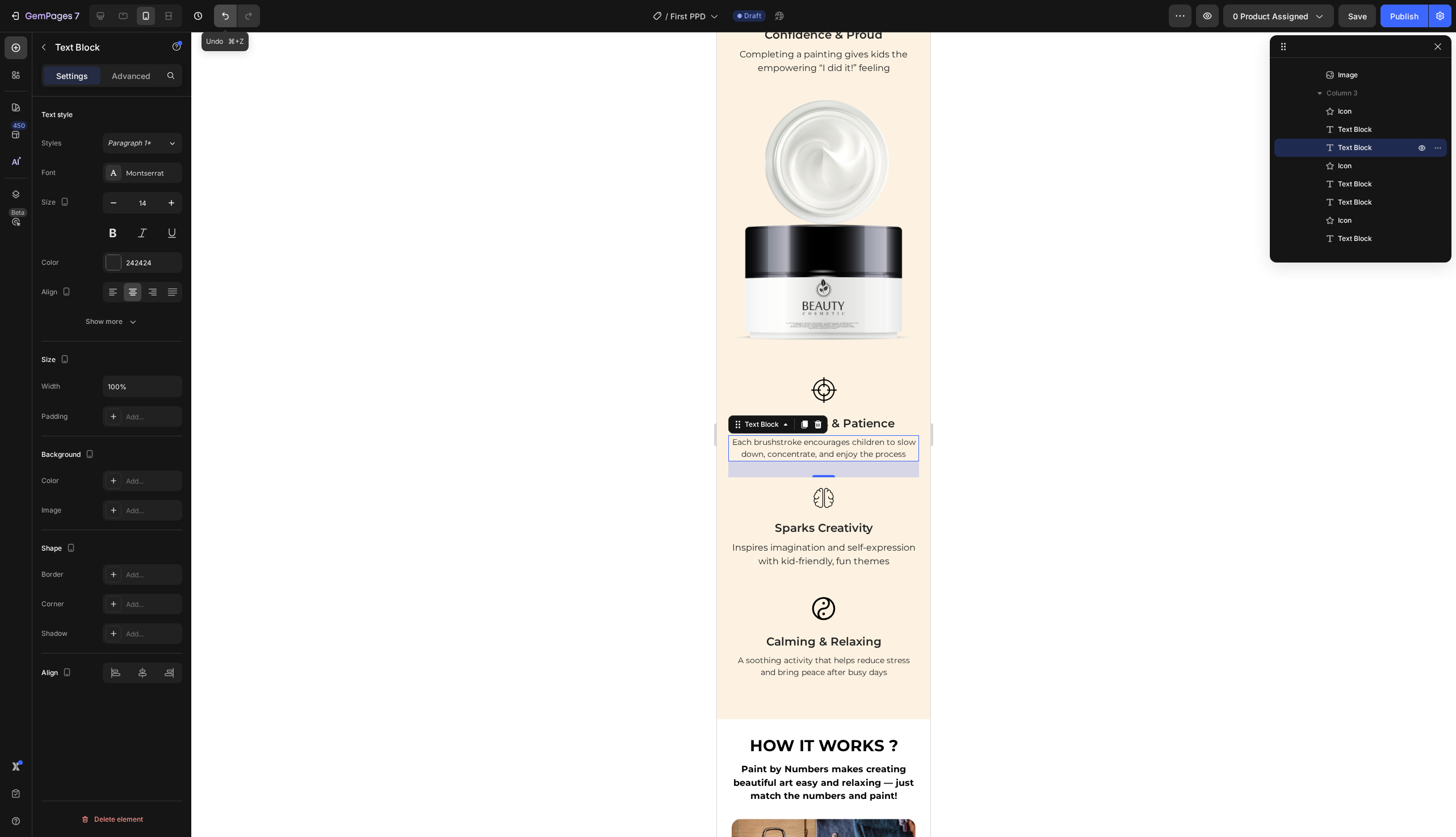
click at [226, 15] on icon "Undo/Redo" at bounding box center [225, 15] width 11 height 11
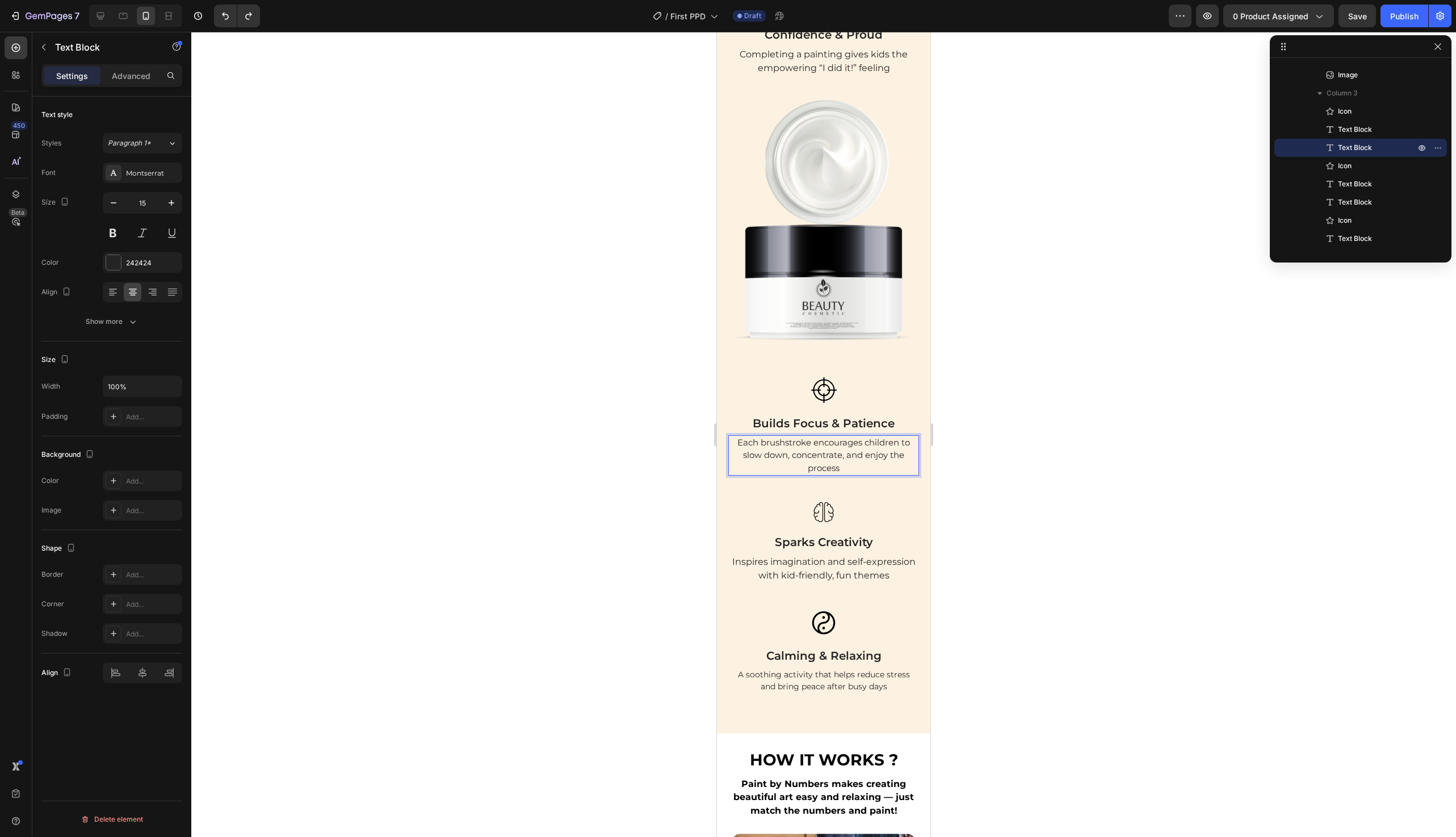
click at [804, 459] on p "Each brushstroke encourages children to slow down, concentrate, and enjoy the p…" at bounding box center [824, 455] width 188 height 39
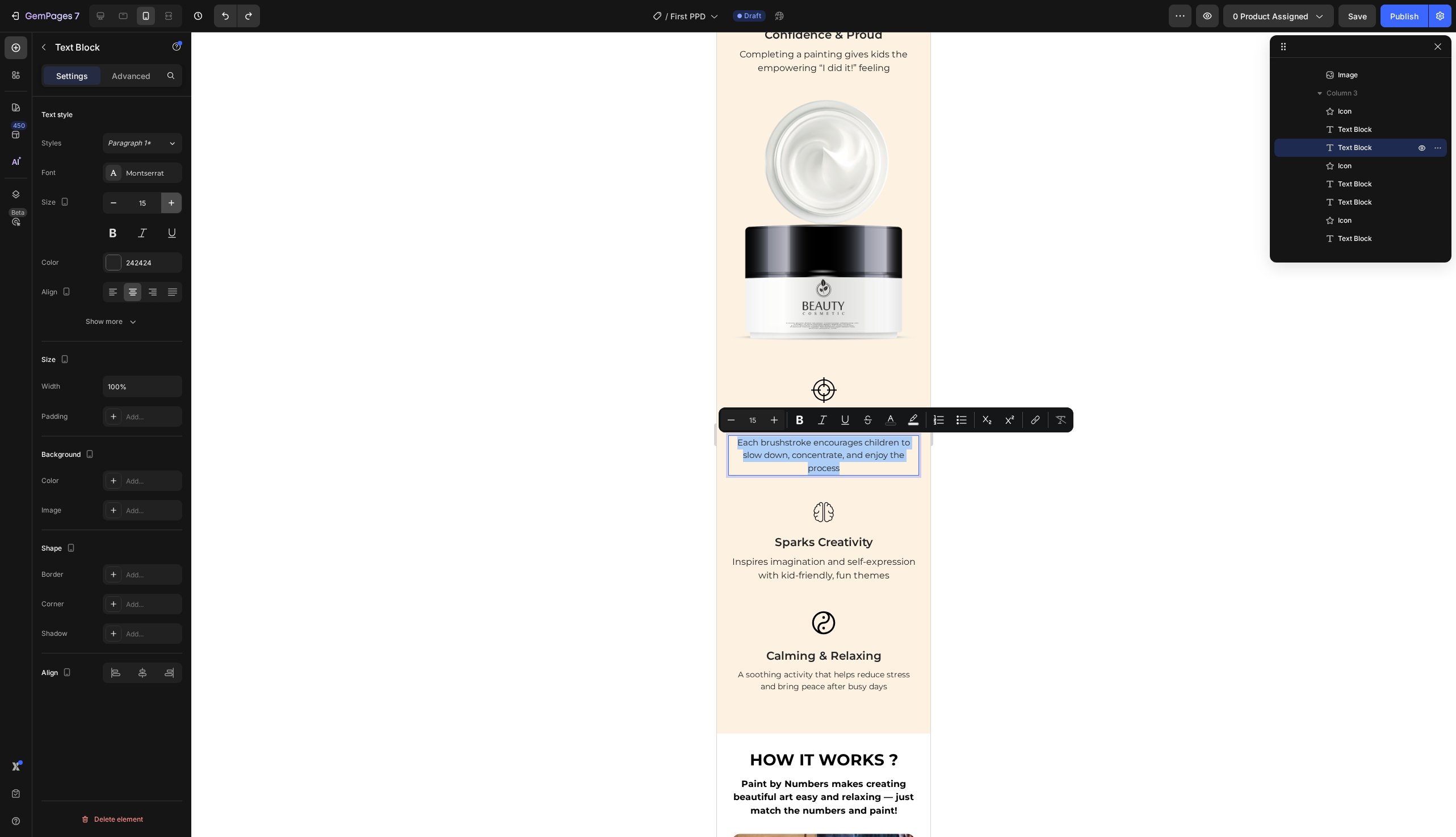
click at [170, 211] on button "button" at bounding box center [171, 203] width 20 height 21
type input "16"
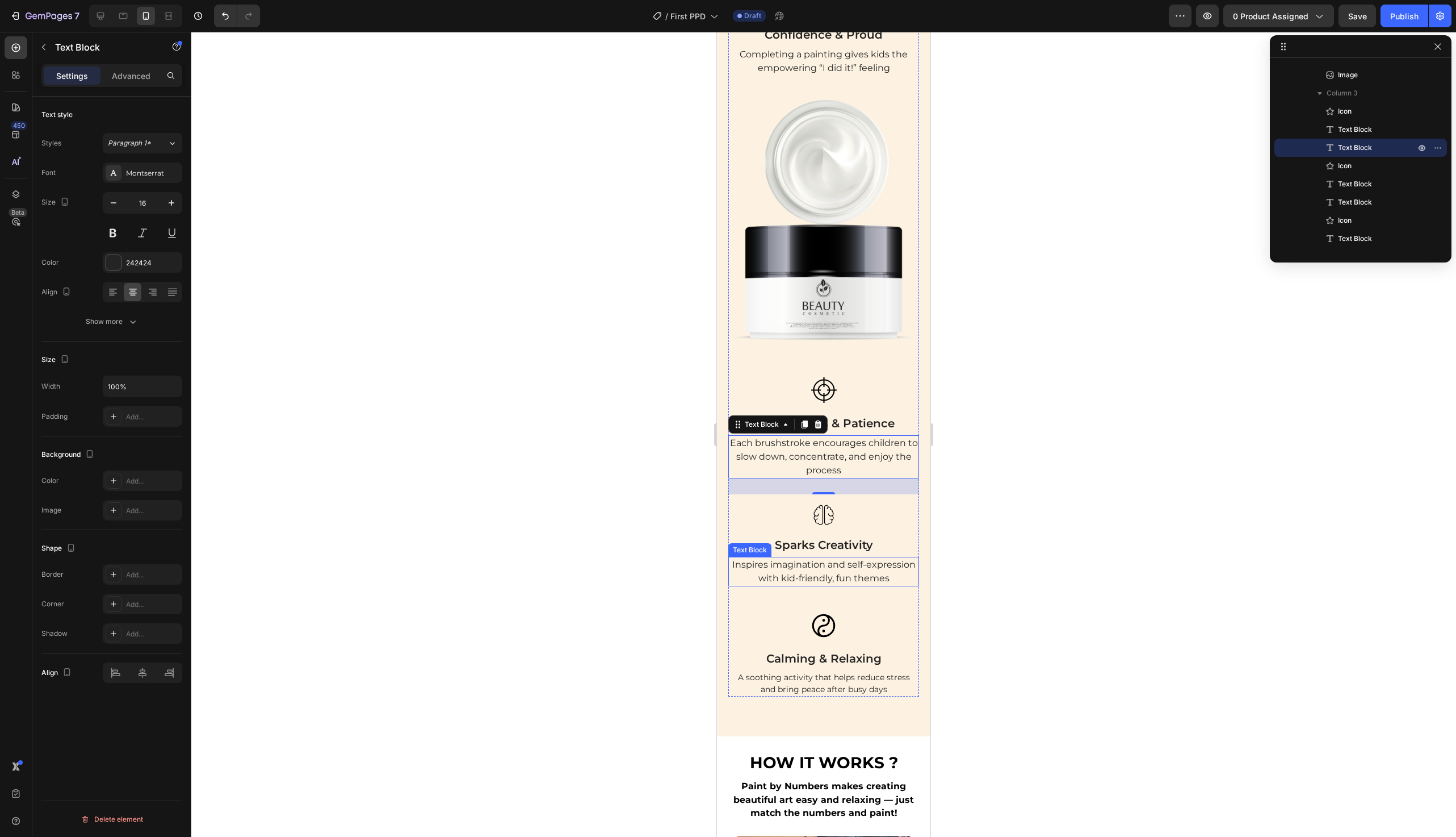
click at [821, 573] on p "Inspires imagination and self-expression with kid-friendly, fun themes" at bounding box center [824, 571] width 188 height 27
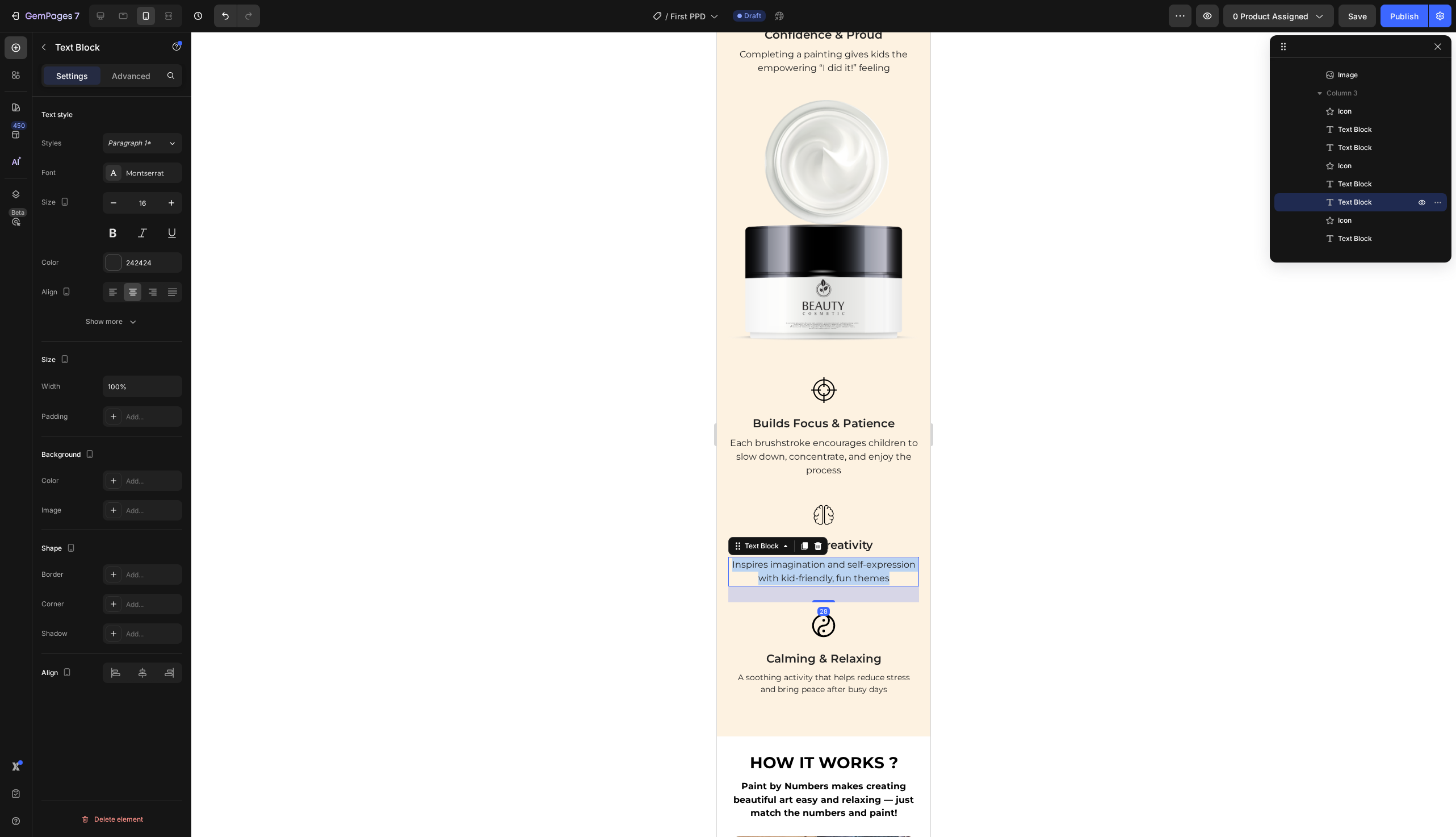
click at [821, 573] on p "Inspires imagination and self-expression with kid-friendly, fun themes" at bounding box center [824, 571] width 188 height 27
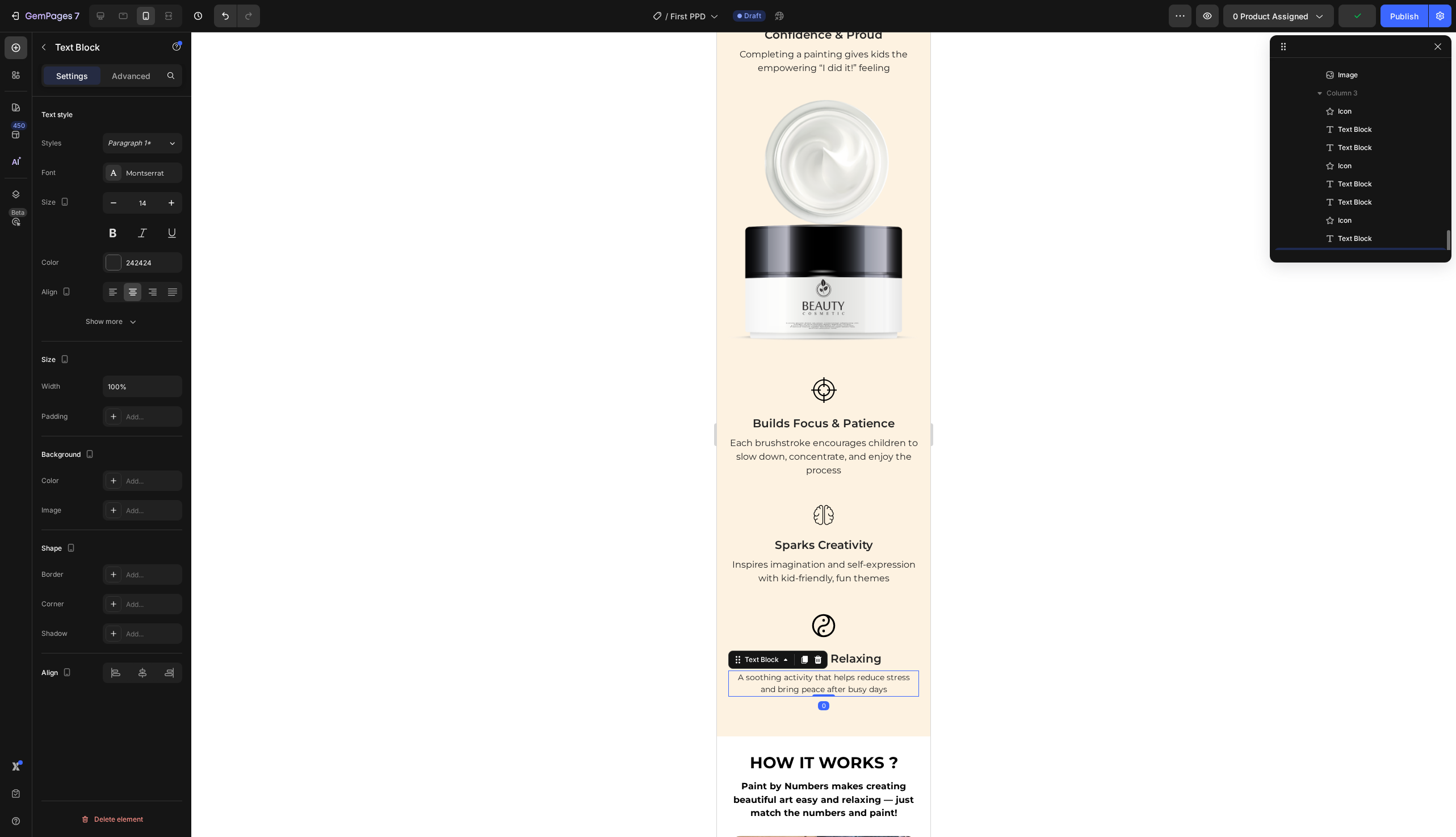
click at [772, 677] on p "A soothing activity that helps reduce stress and bring peace after busy days" at bounding box center [824, 683] width 188 height 24
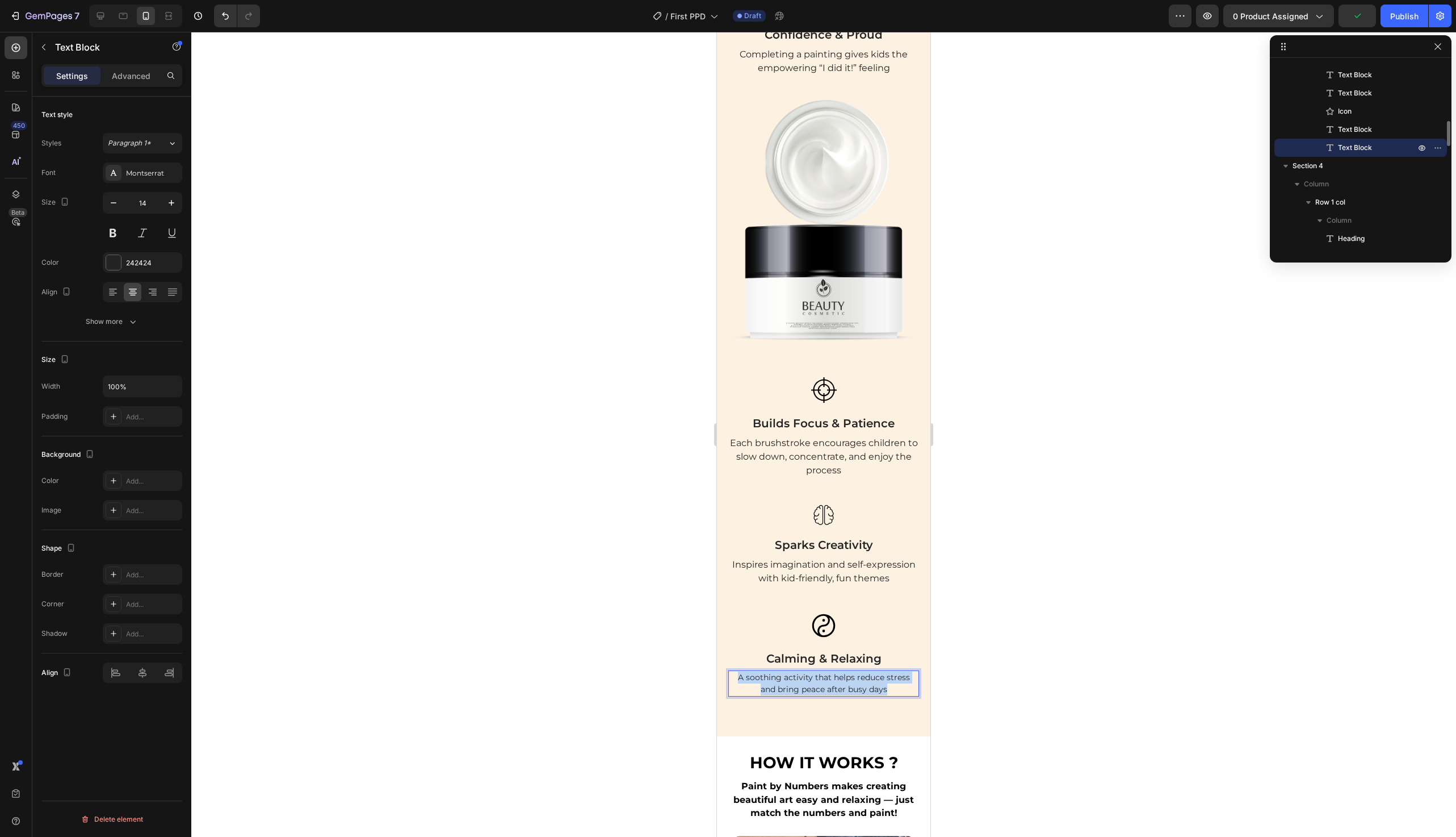
click at [772, 677] on p "A soothing activity that helps reduce stress and bring peace after busy days" at bounding box center [824, 683] width 188 height 24
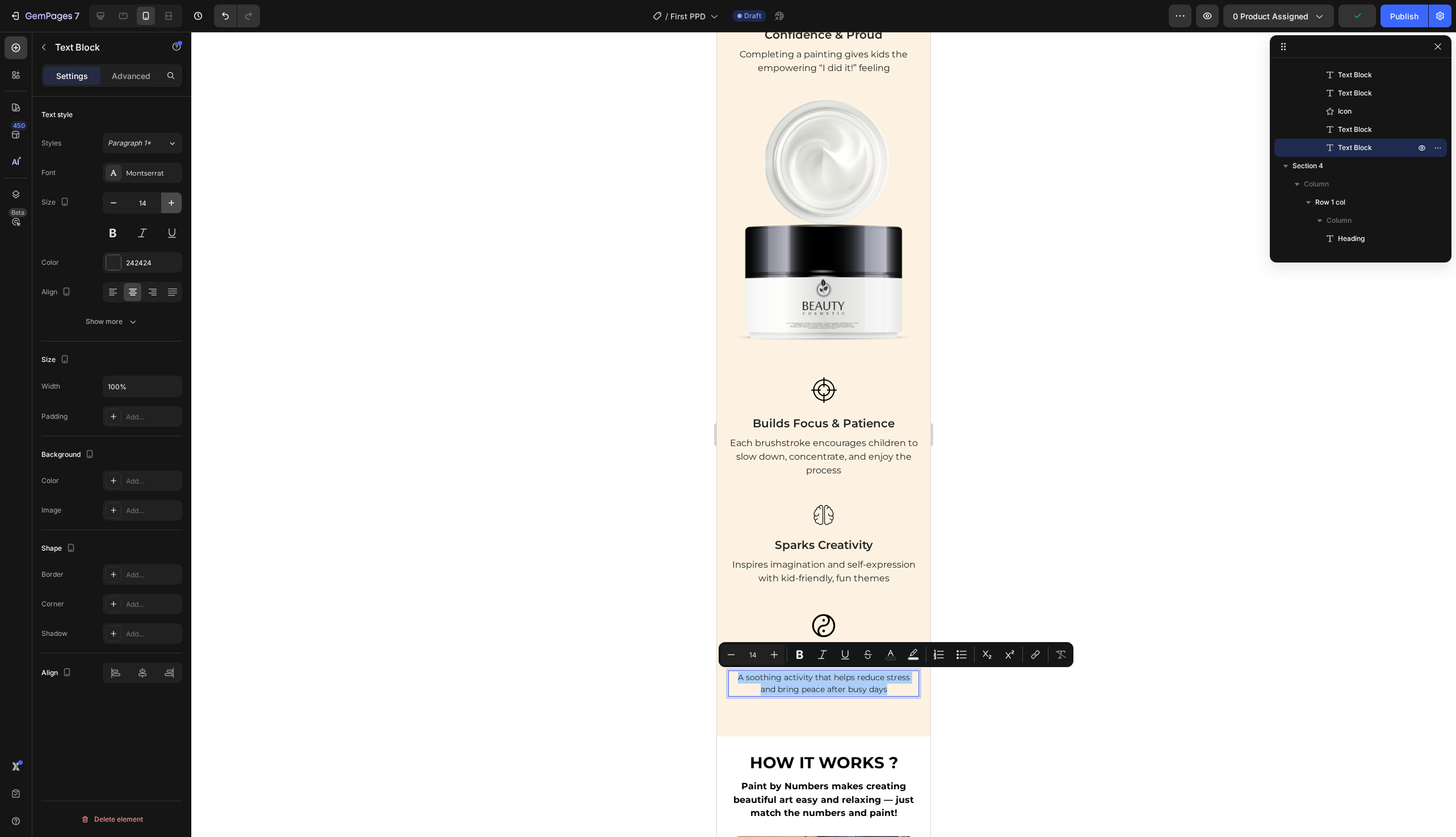
click at [165, 207] on icon "button" at bounding box center [171, 203] width 11 height 11
type input "16"
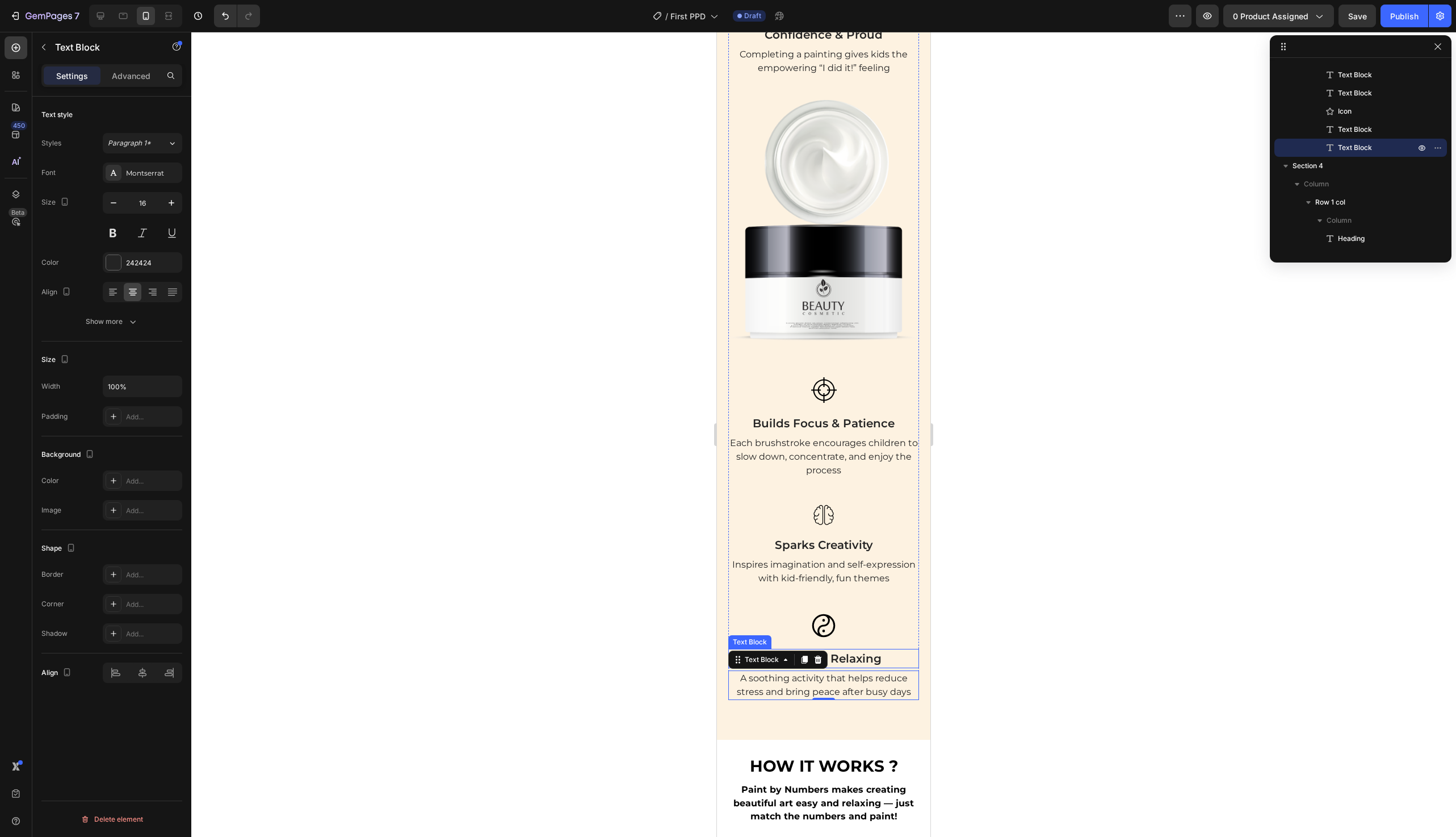
click at [863, 650] on p "Calming & Relaxing" at bounding box center [824, 659] width 188 height 17
click at [860, 653] on p "Calming & Relaxing" at bounding box center [824, 659] width 188 height 17
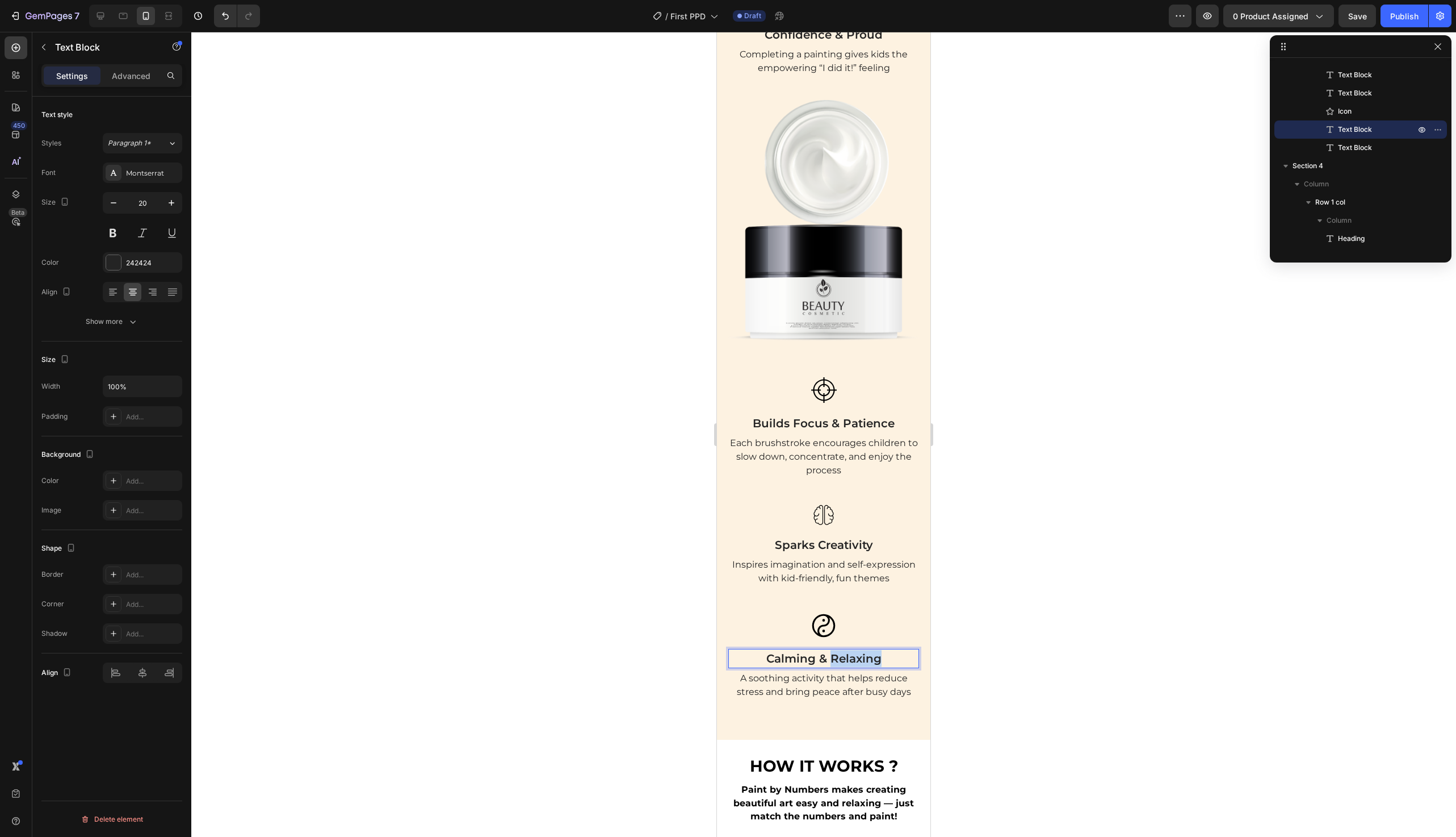
click at [860, 653] on p "Calming & Relaxing" at bounding box center [824, 659] width 188 height 17
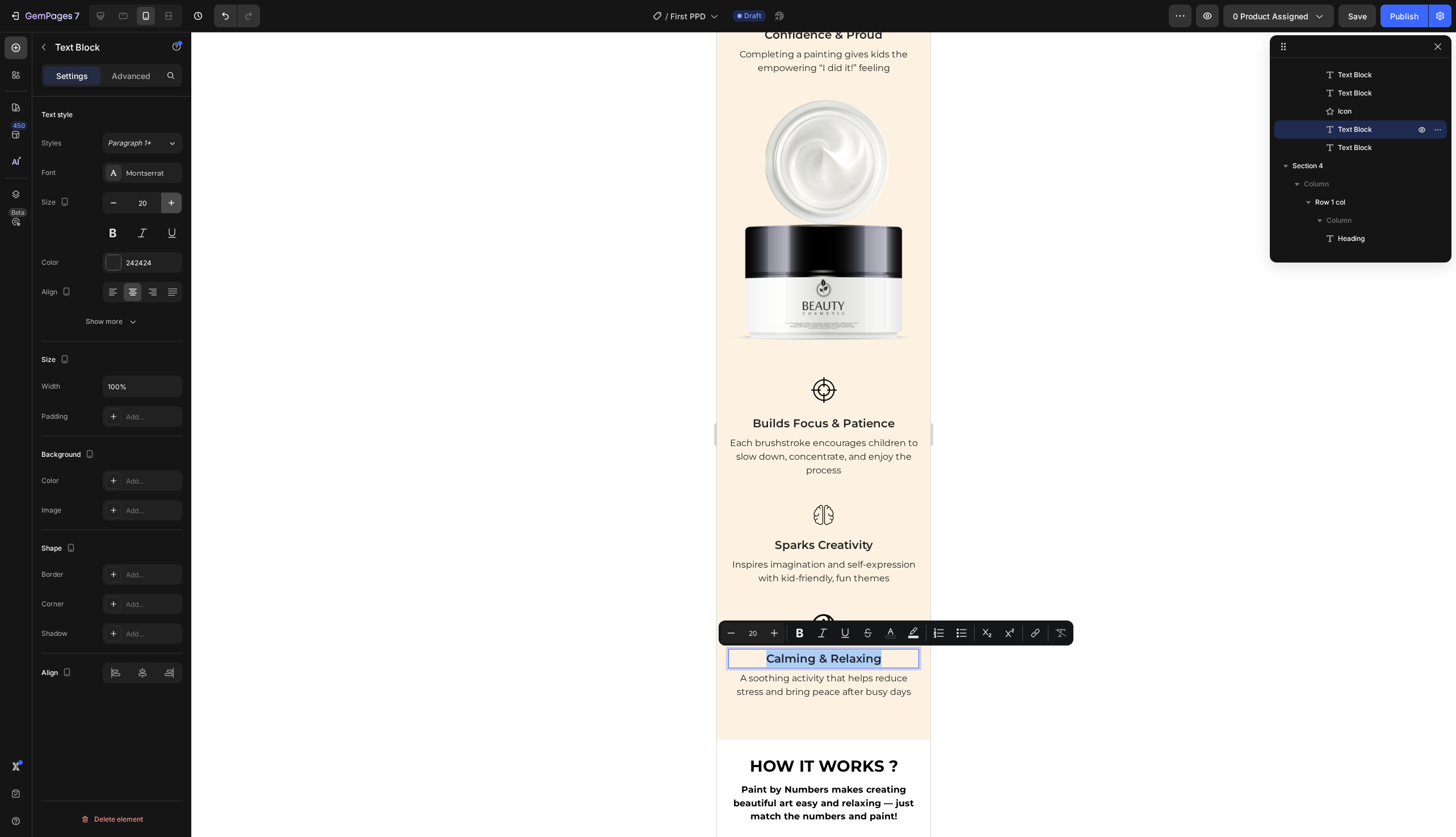
click at [168, 207] on icon "button" at bounding box center [171, 203] width 11 height 11
type input "22"
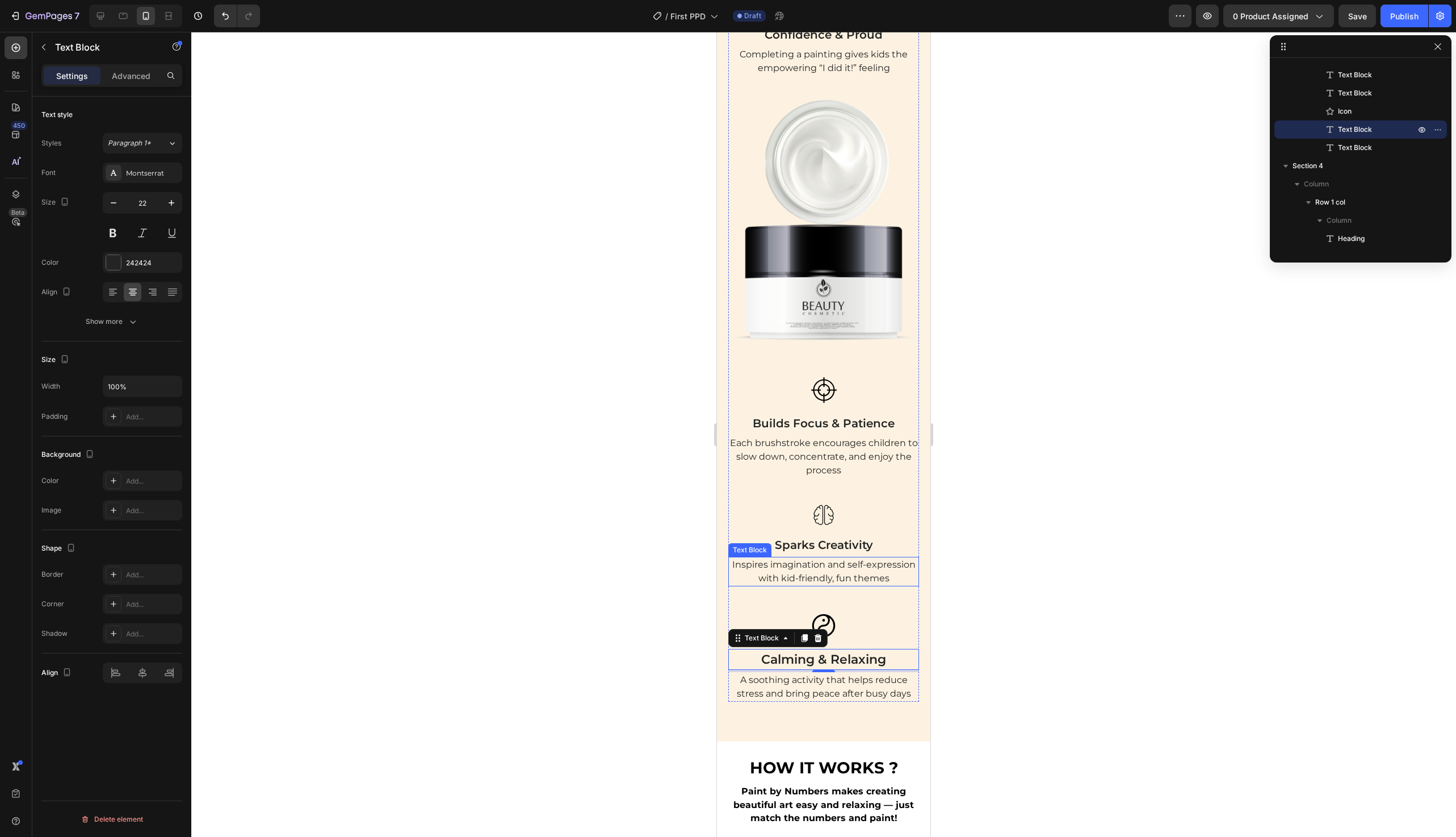
click at [846, 548] on p "Sparks Creativity" at bounding box center [824, 545] width 188 height 17
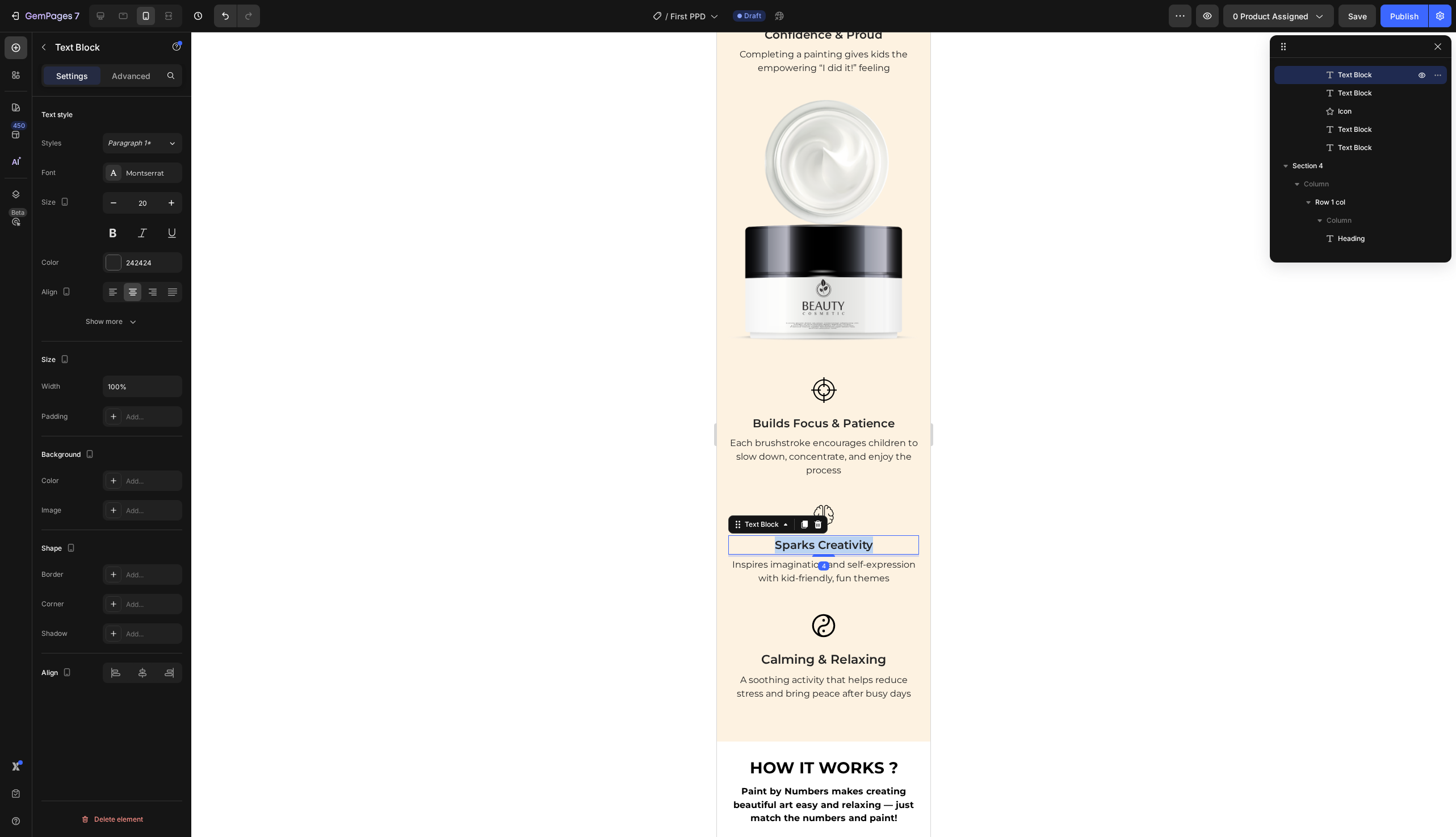
click at [846, 548] on p "Sparks Creativity" at bounding box center [824, 545] width 188 height 17
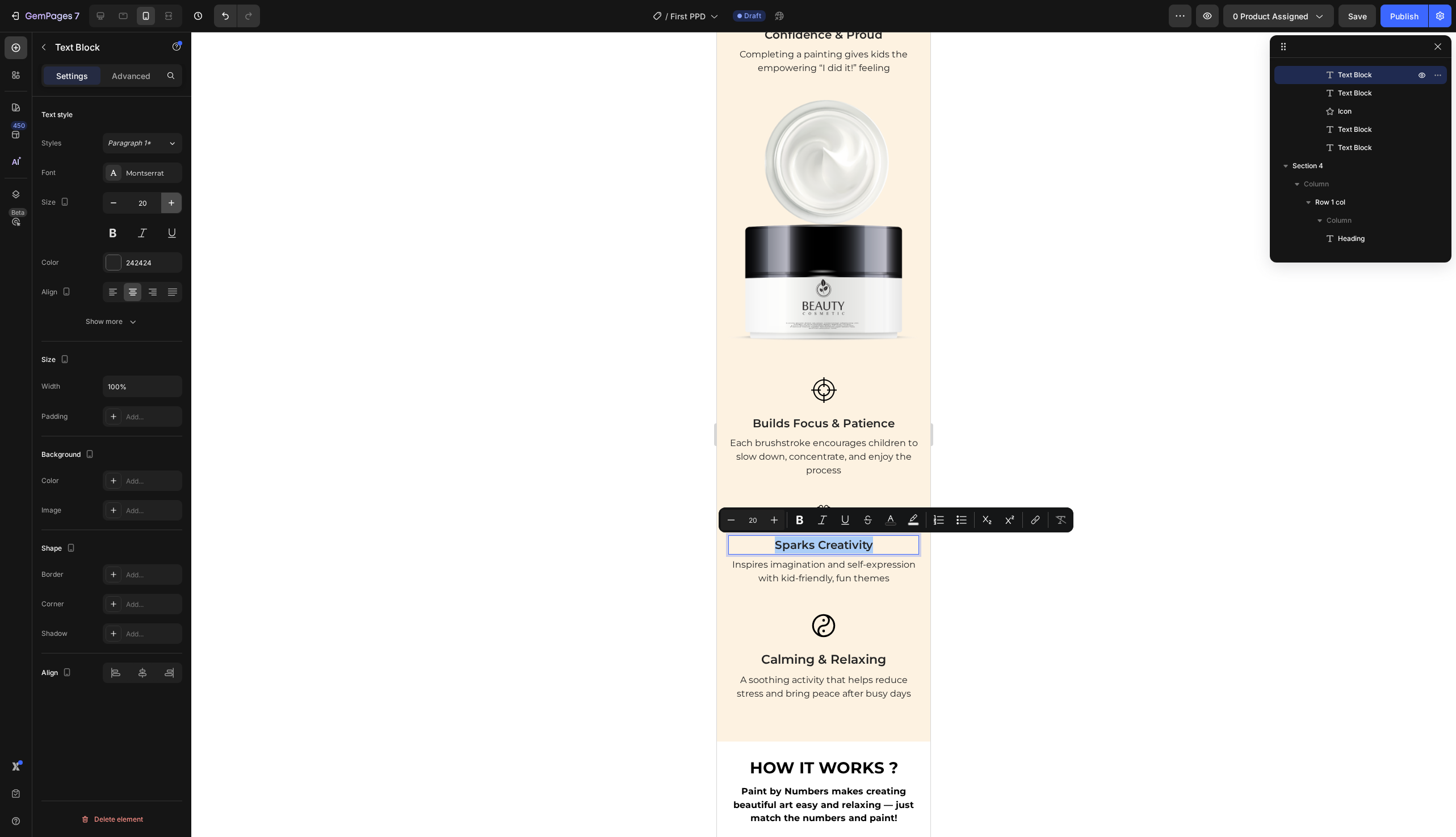
click at [170, 200] on icon "button" at bounding box center [171, 203] width 11 height 11
type input "22"
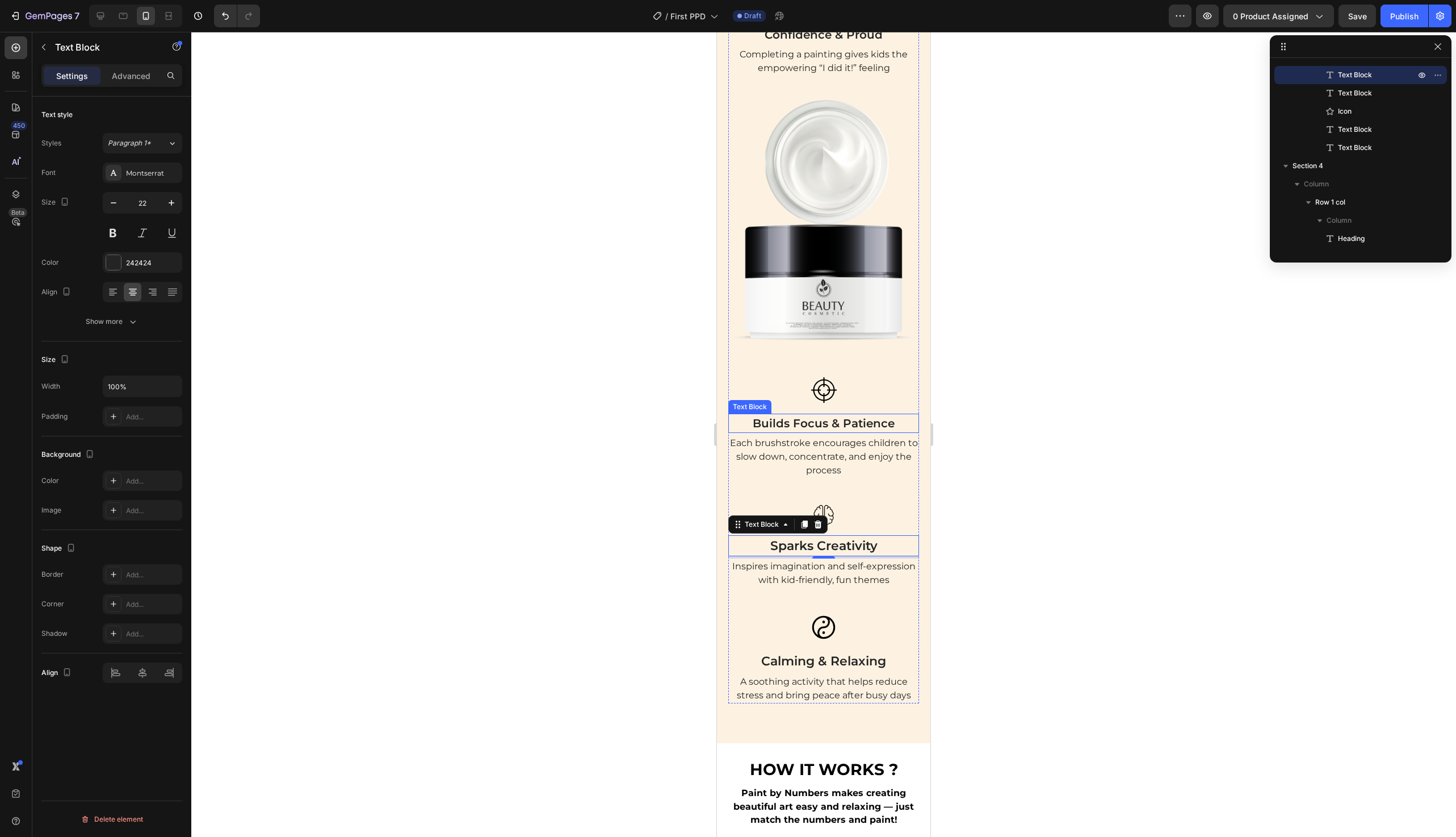
click at [830, 428] on p "Builds Focus & Patience" at bounding box center [824, 423] width 188 height 17
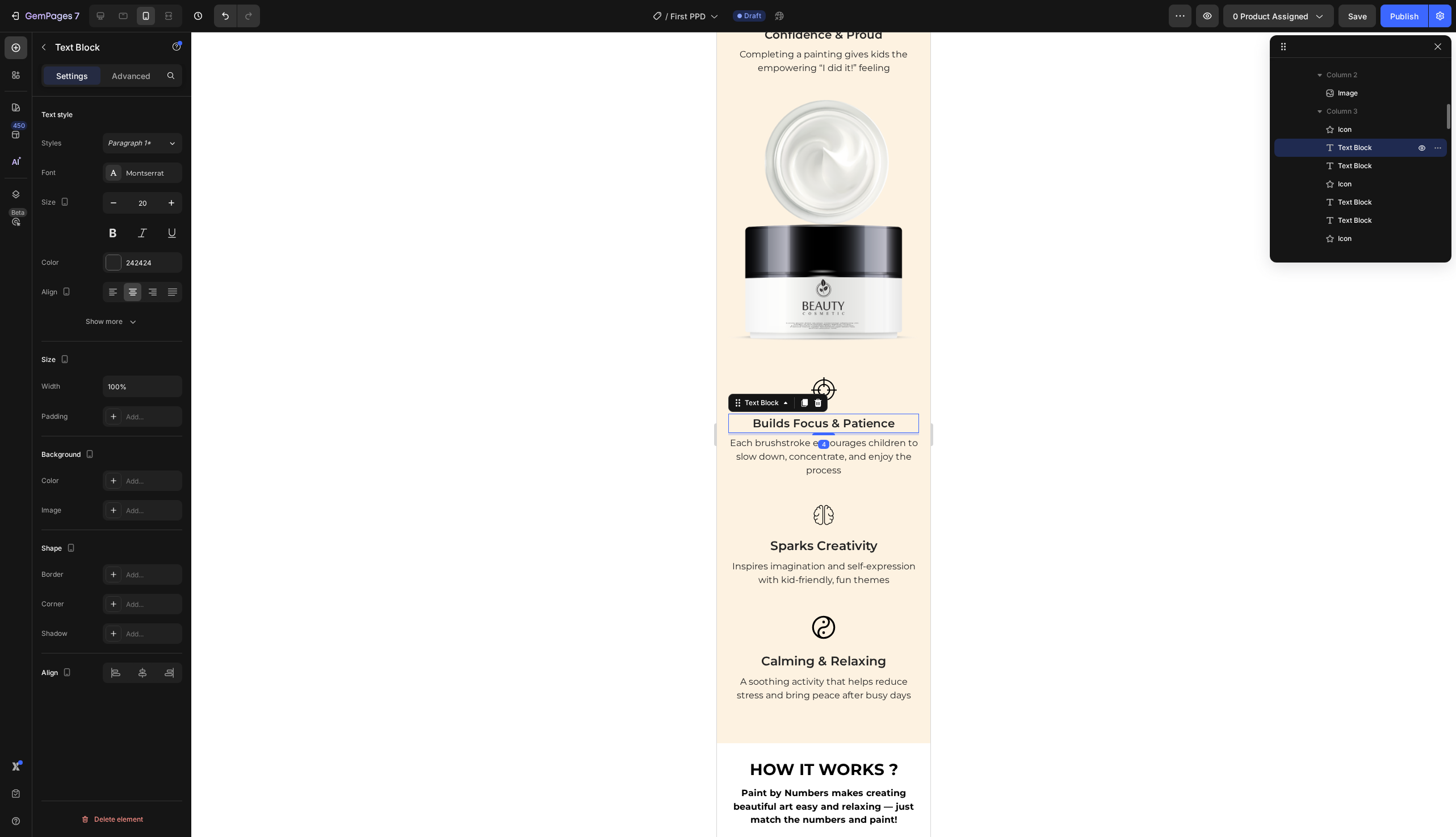
click at [830, 428] on p "Builds Focus & Patience" at bounding box center [824, 423] width 188 height 17
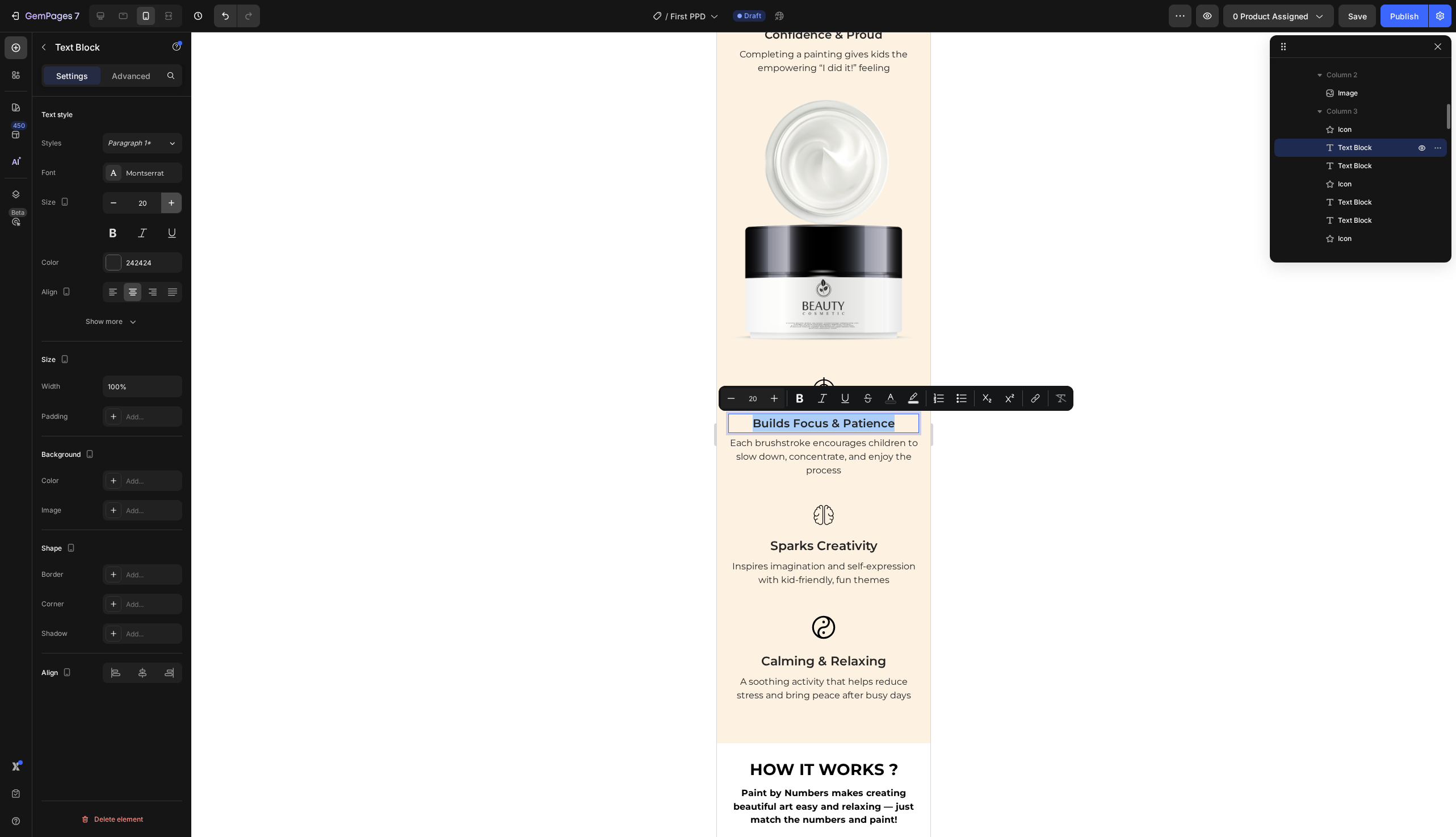
click at [176, 208] on button "button" at bounding box center [171, 203] width 20 height 21
type input "22"
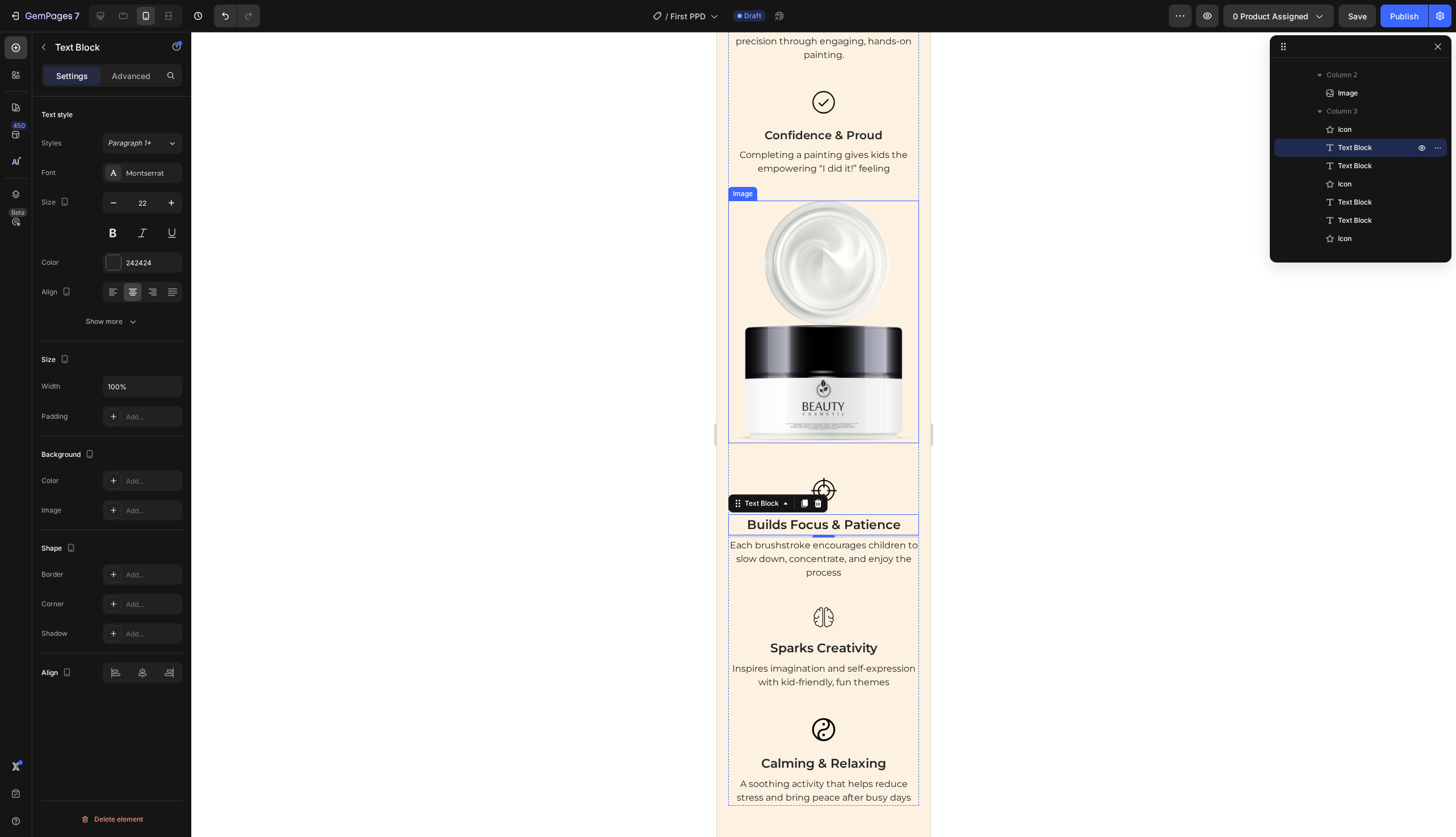
scroll to position [1329, 0]
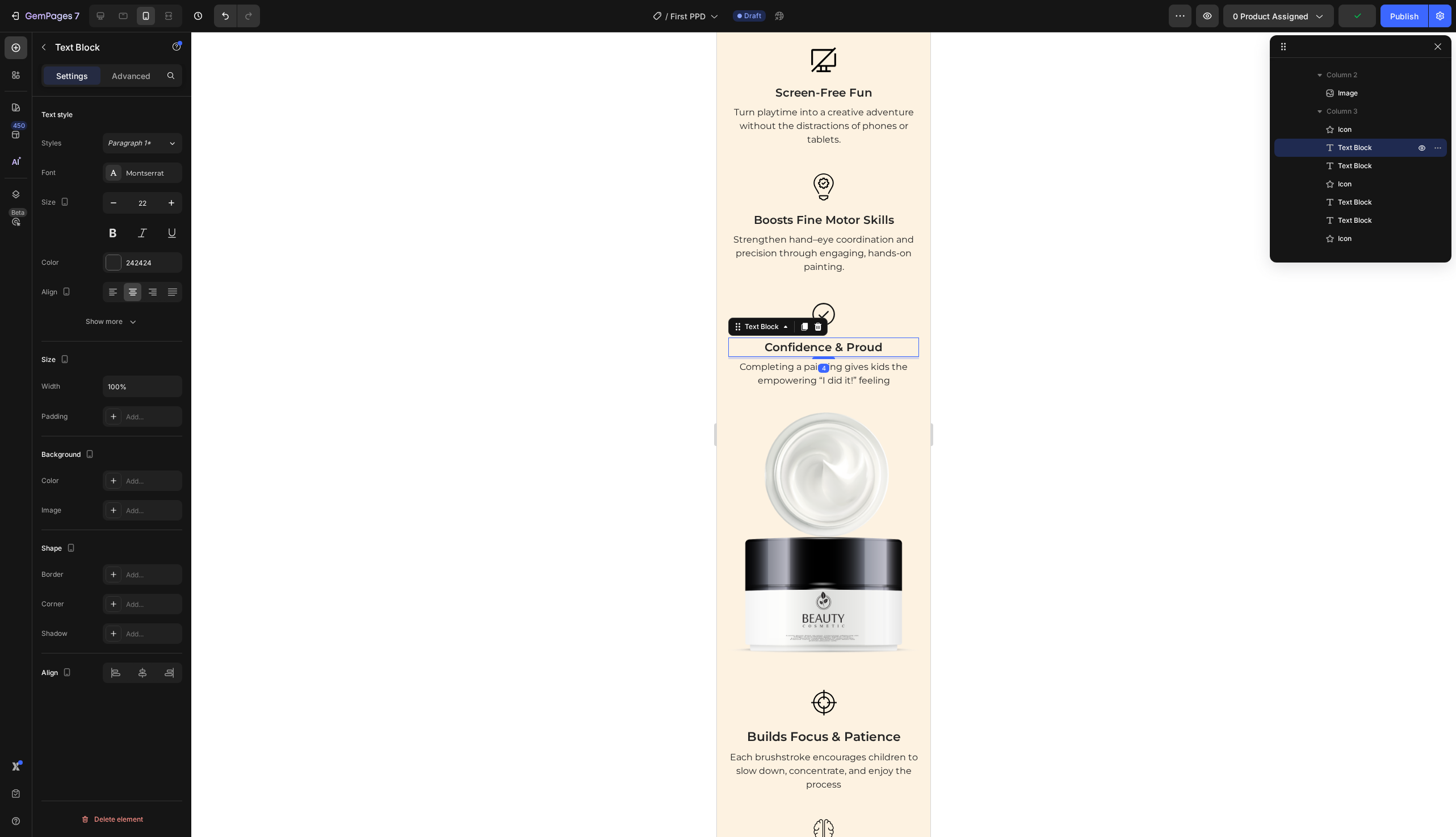
click at [803, 352] on p "Confidence & Proud" at bounding box center [824, 347] width 188 height 17
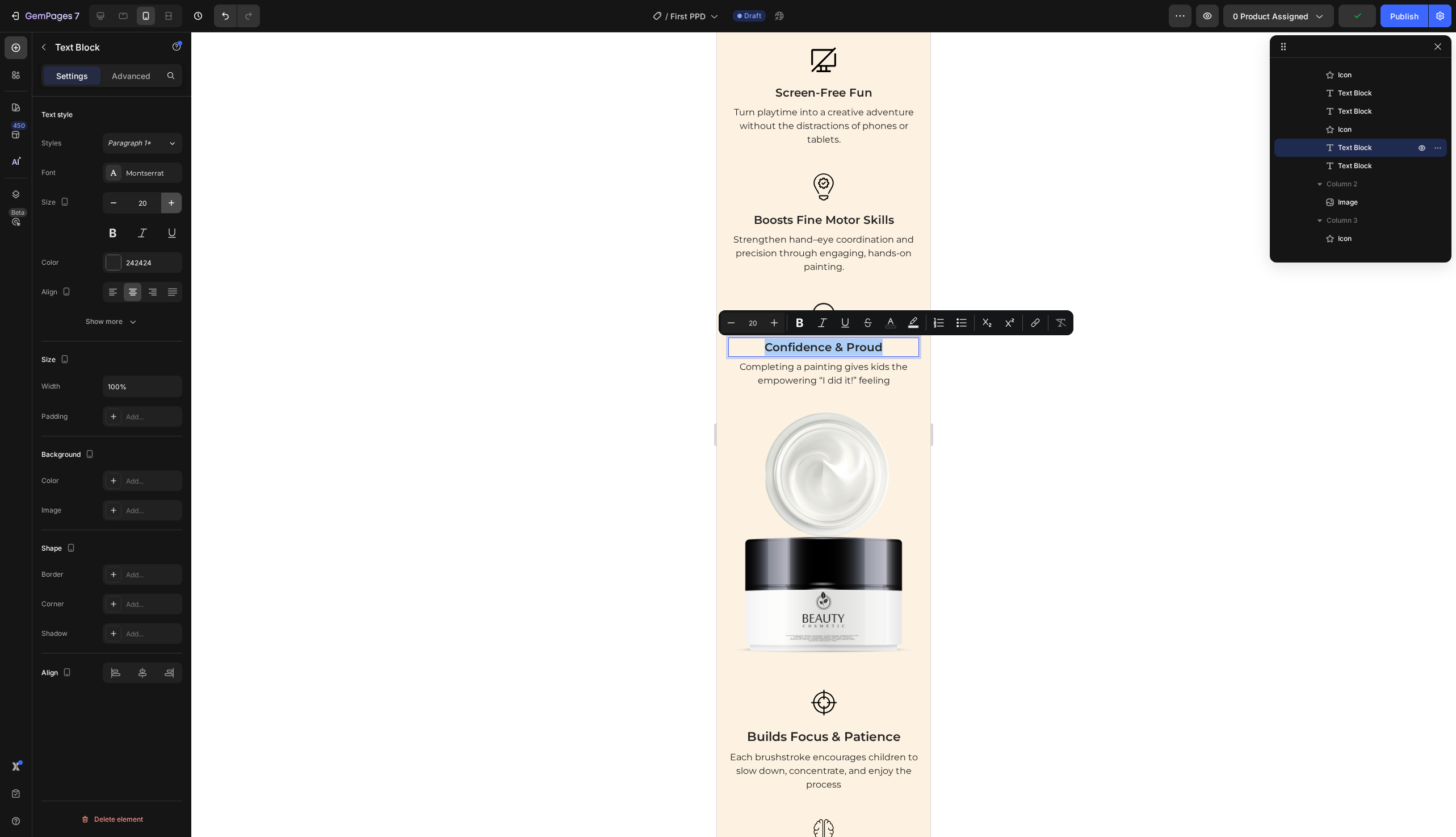
click at [172, 207] on icon "button" at bounding box center [171, 203] width 11 height 11
type input "22"
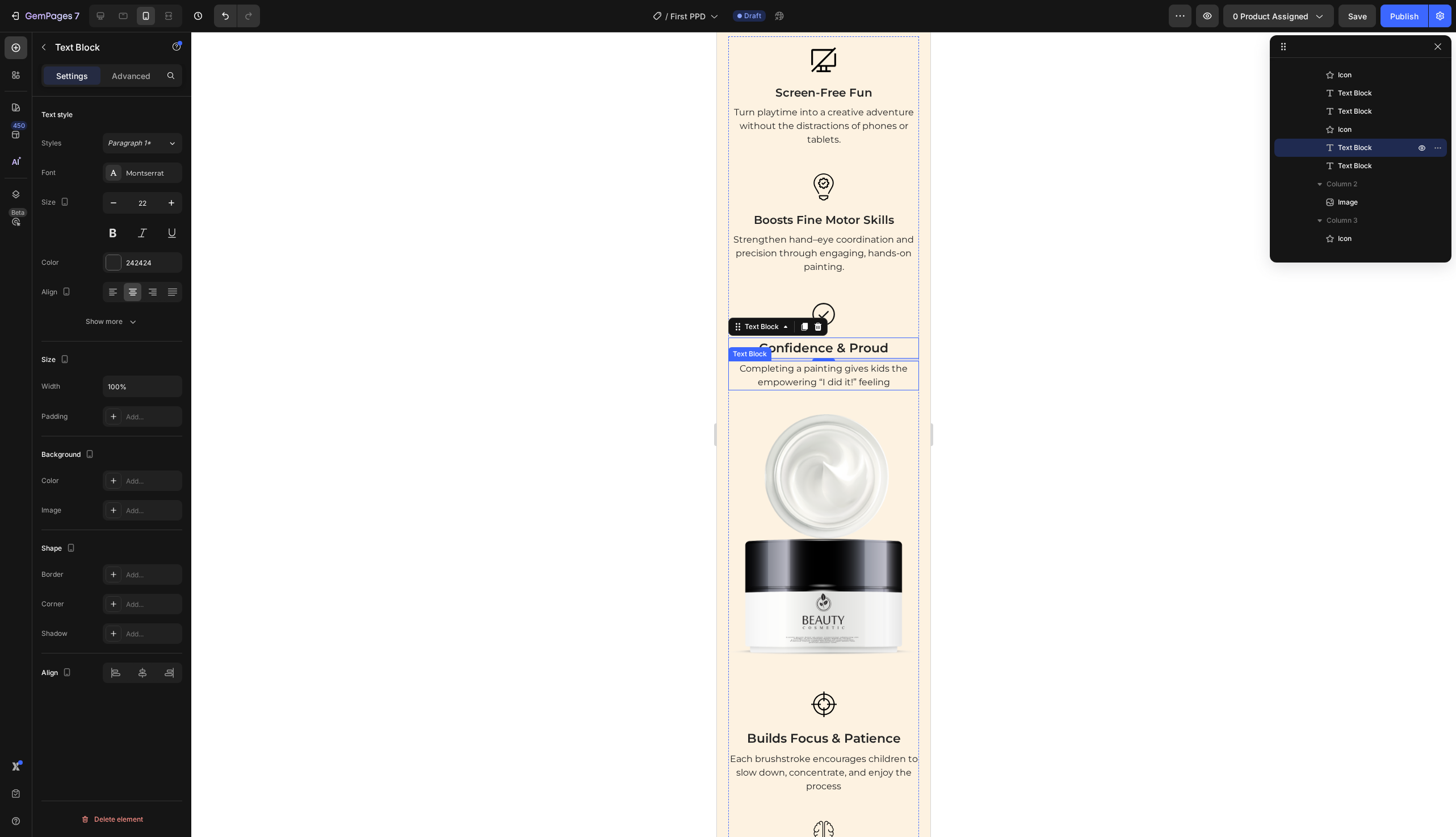
click at [815, 375] on p "Completing a painting gives kids the empowering “I did it!” feeling" at bounding box center [824, 375] width 188 height 27
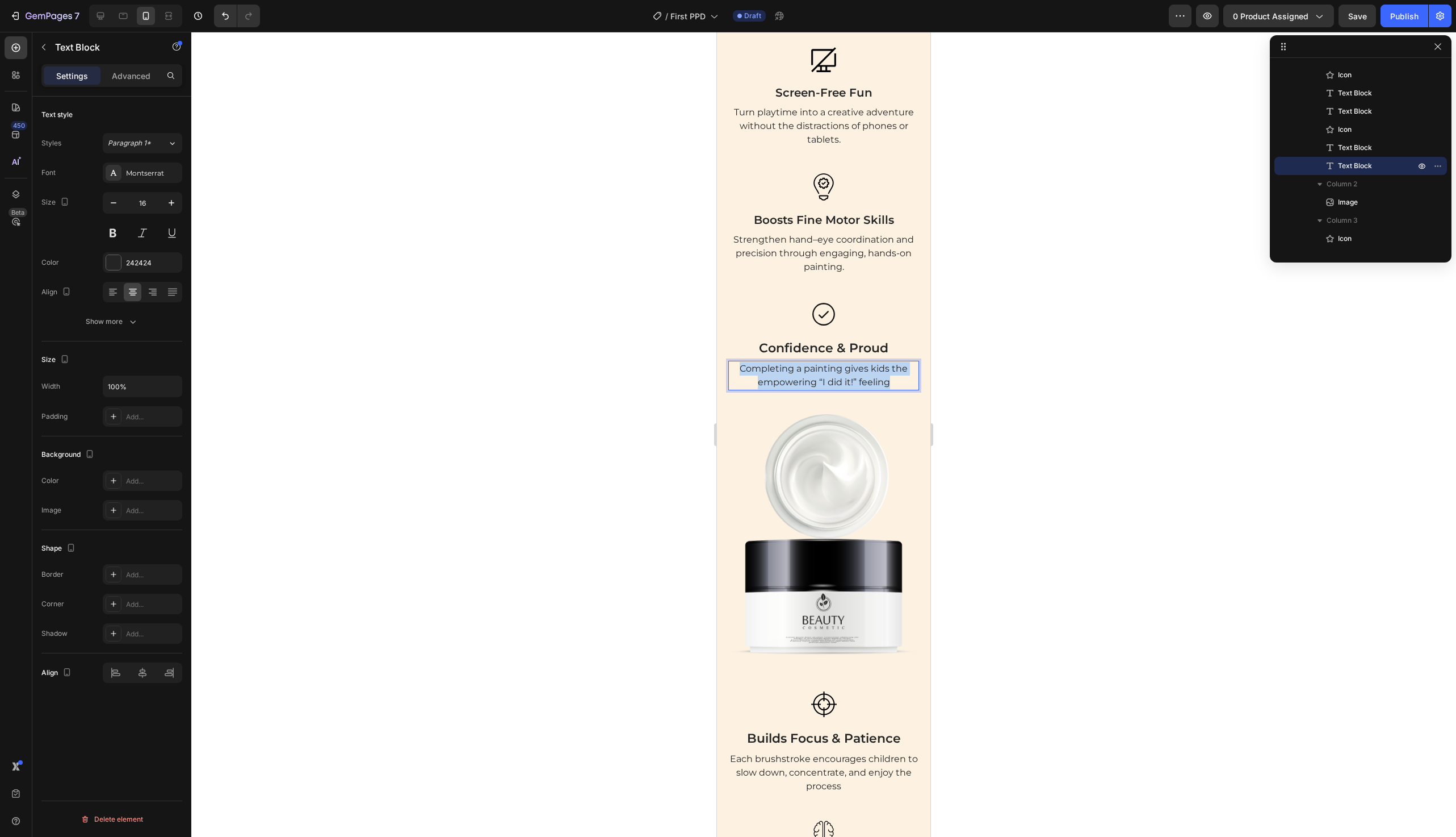
click at [815, 375] on p "Completing a painting gives kids the empowering “I did it!” feeling" at bounding box center [824, 375] width 188 height 27
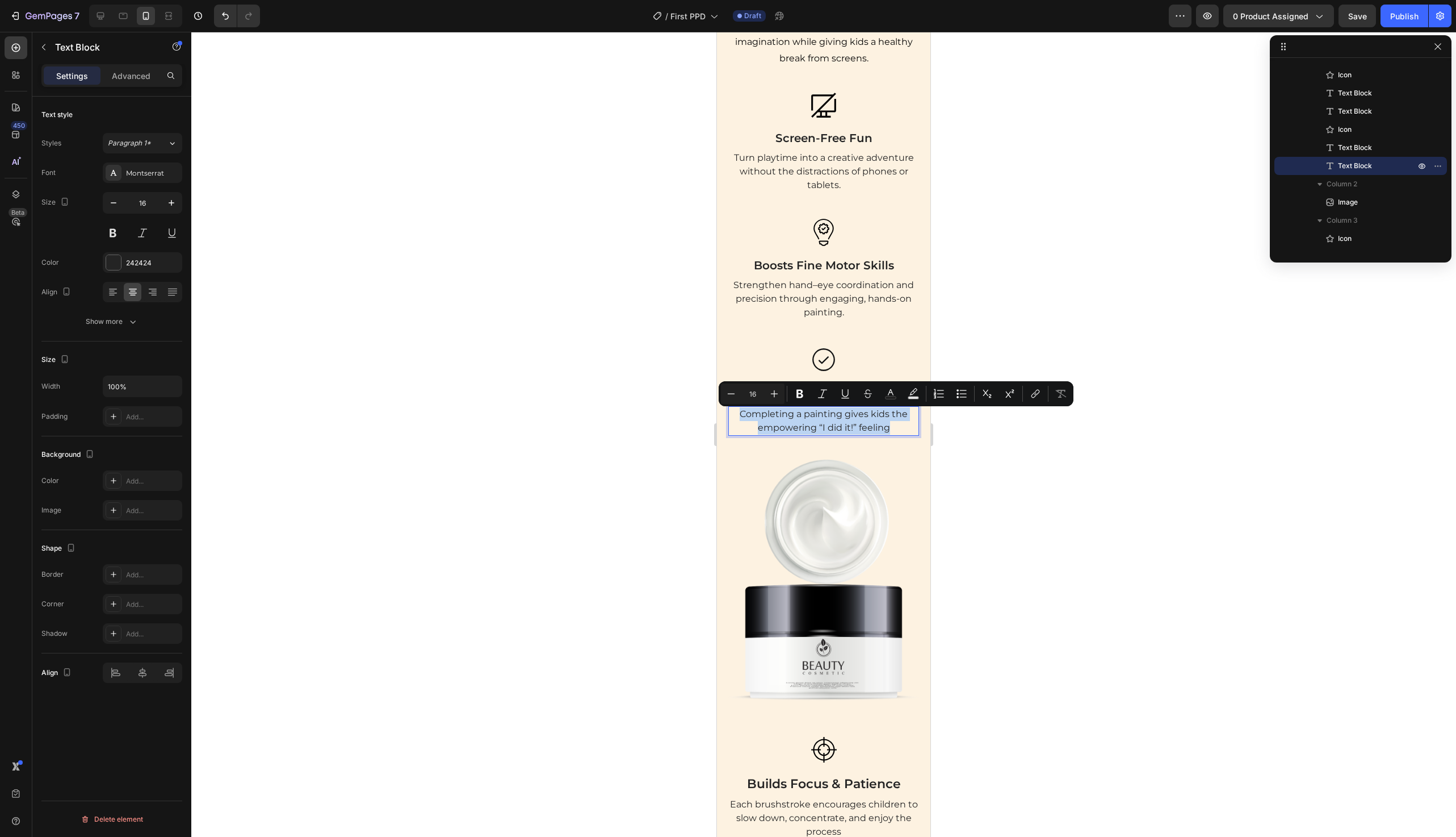
scroll to position [1281, 0]
click at [826, 273] on p "Boosts Fine Motor Skills" at bounding box center [824, 267] width 188 height 17
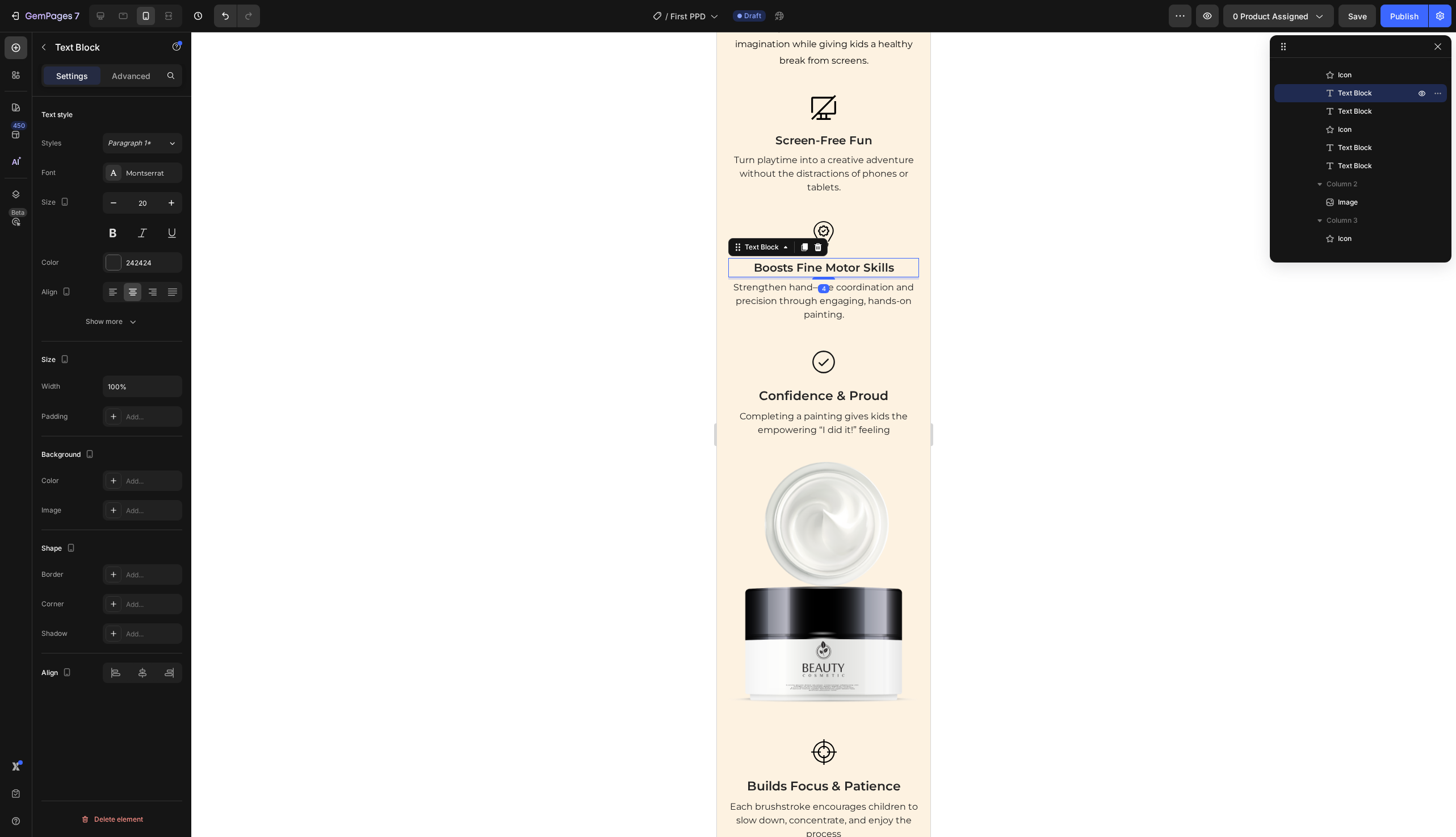
click at [826, 273] on p "Boosts Fine Motor Skills" at bounding box center [824, 267] width 188 height 17
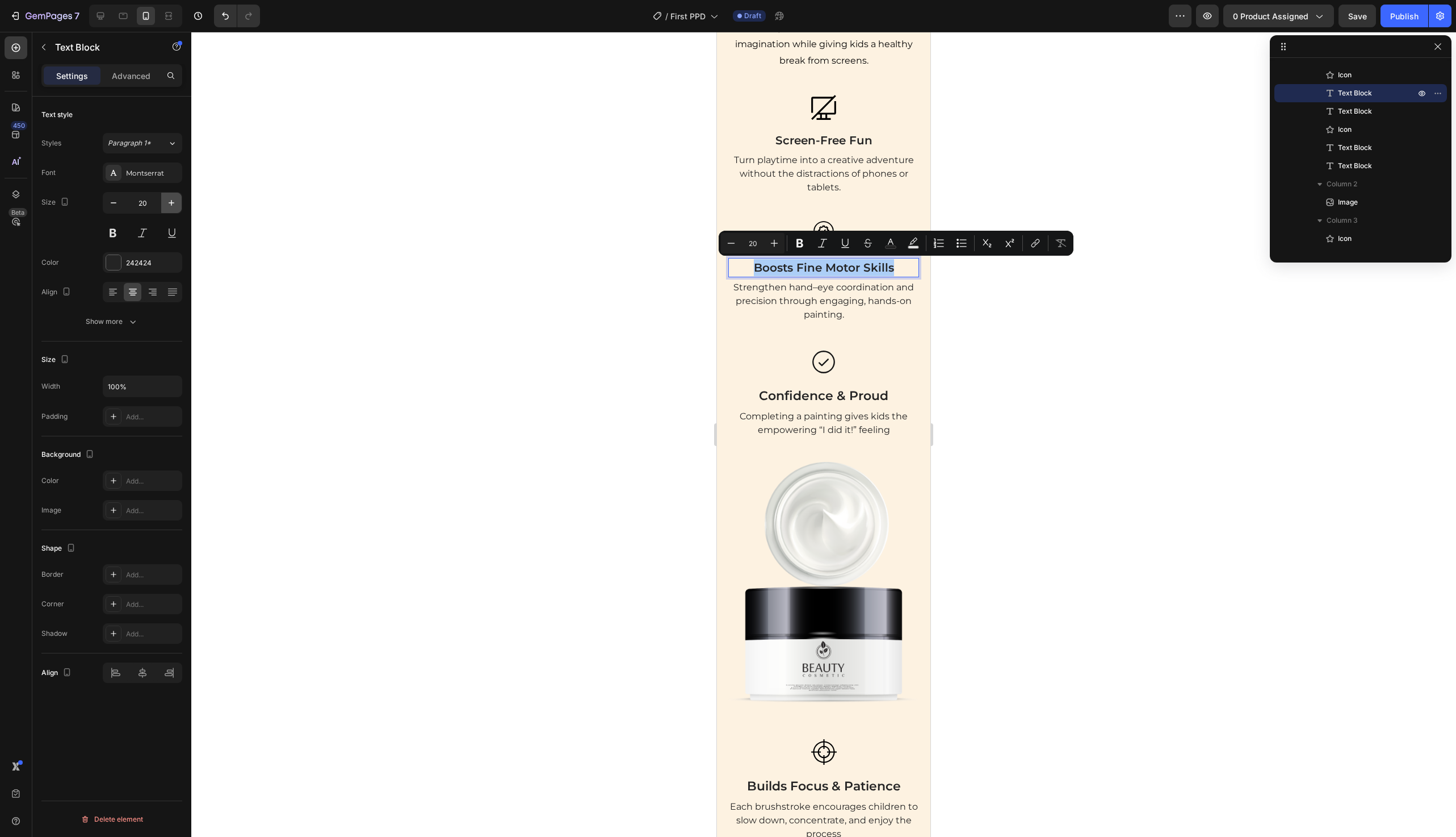
click at [174, 198] on icon "button" at bounding box center [171, 203] width 11 height 11
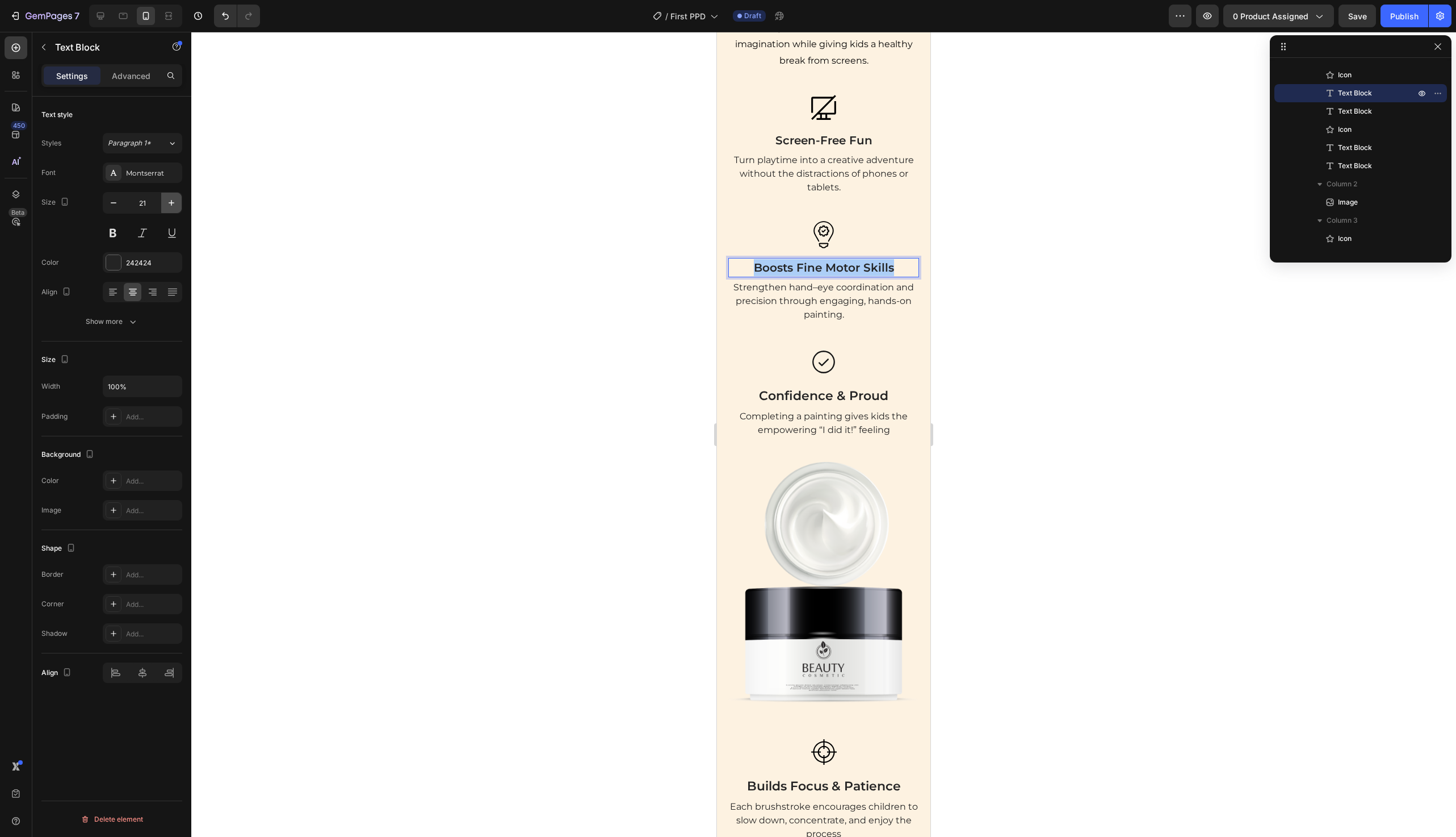
type input "22"
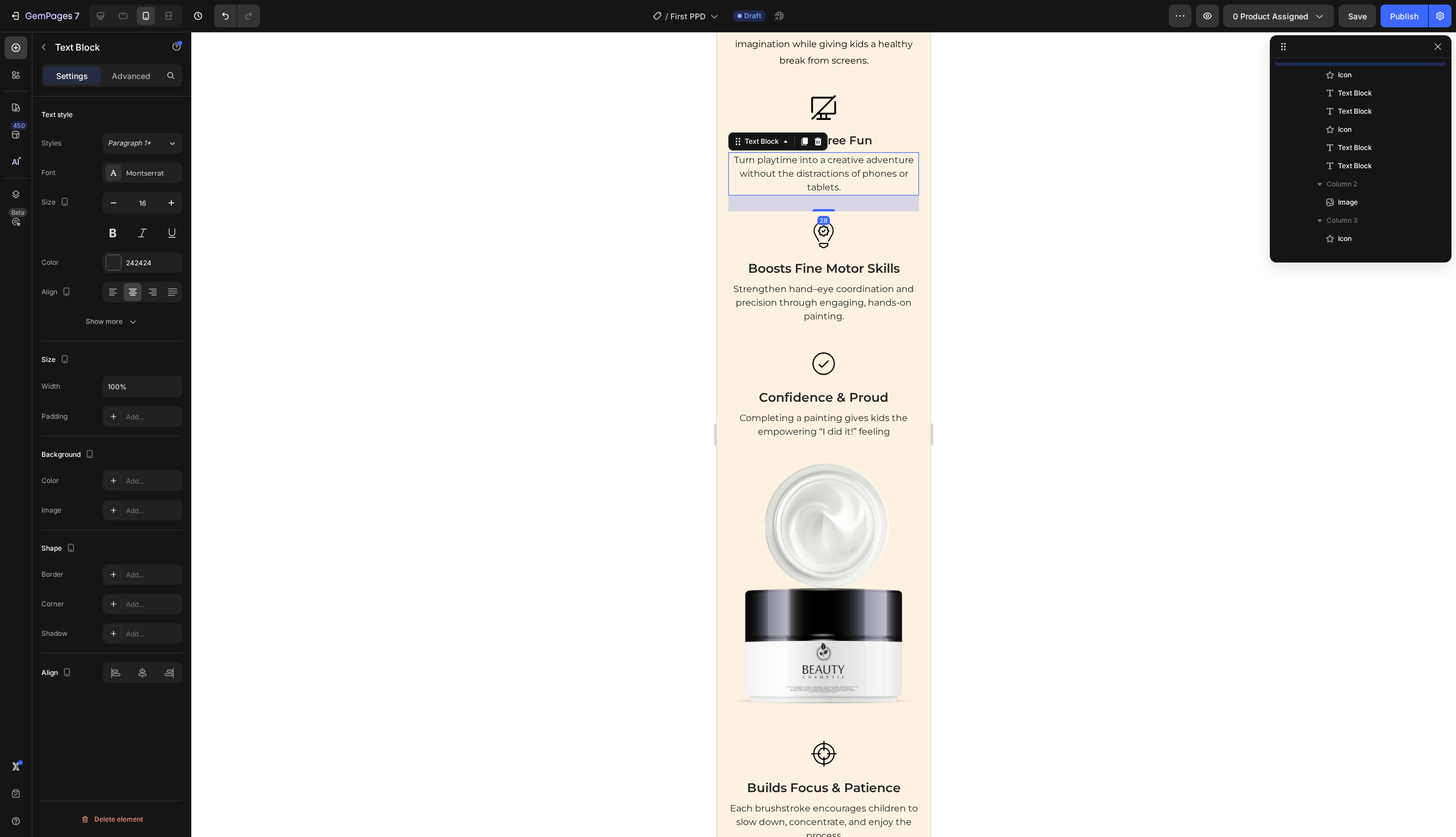
click at [843, 170] on p "Turn playtime into a creative adventure without the distractions of phones or t…" at bounding box center [824, 174] width 188 height 41
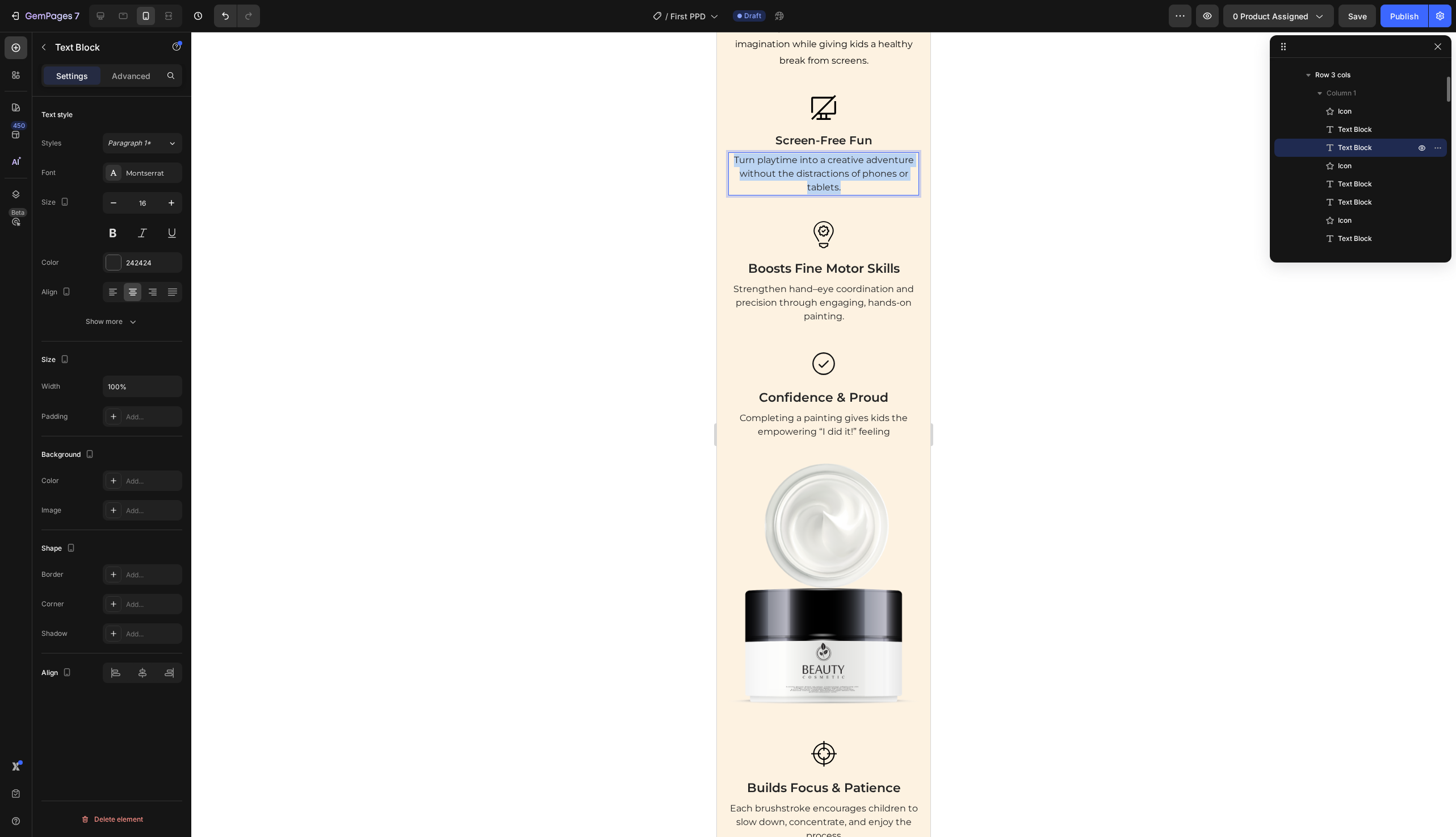
click at [843, 170] on p "Turn playtime into a creative adventure without the distractions of phones or t…" at bounding box center [824, 174] width 188 height 41
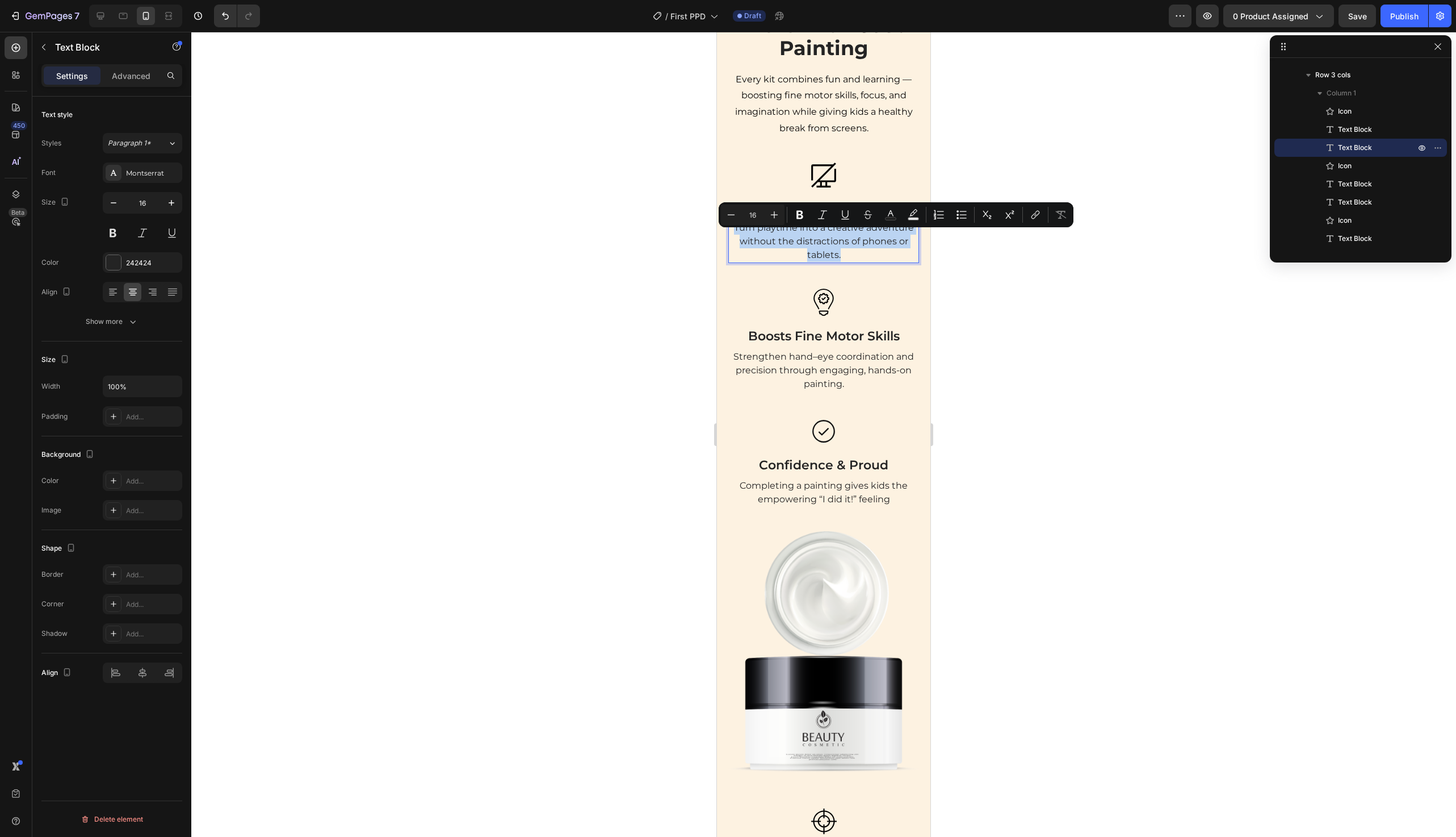
scroll to position [1177, 0]
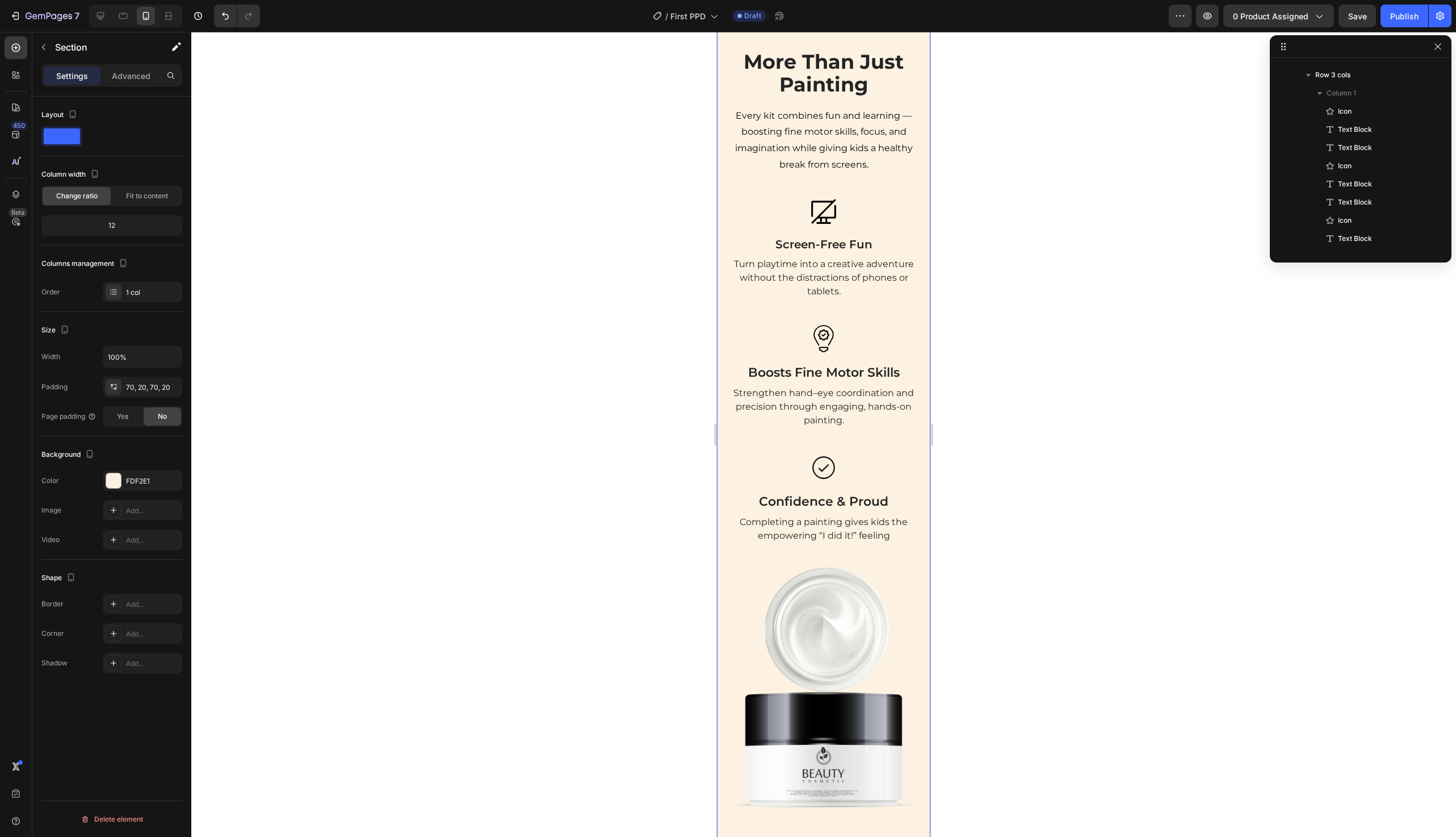
click at [823, 182] on div "More Than Just Painting Heading Every kit combines fun and learning — boosting …" at bounding box center [824, 611] width 191 height 1122
click at [802, 245] on p "Screen-Free Fun" at bounding box center [824, 244] width 188 height 17
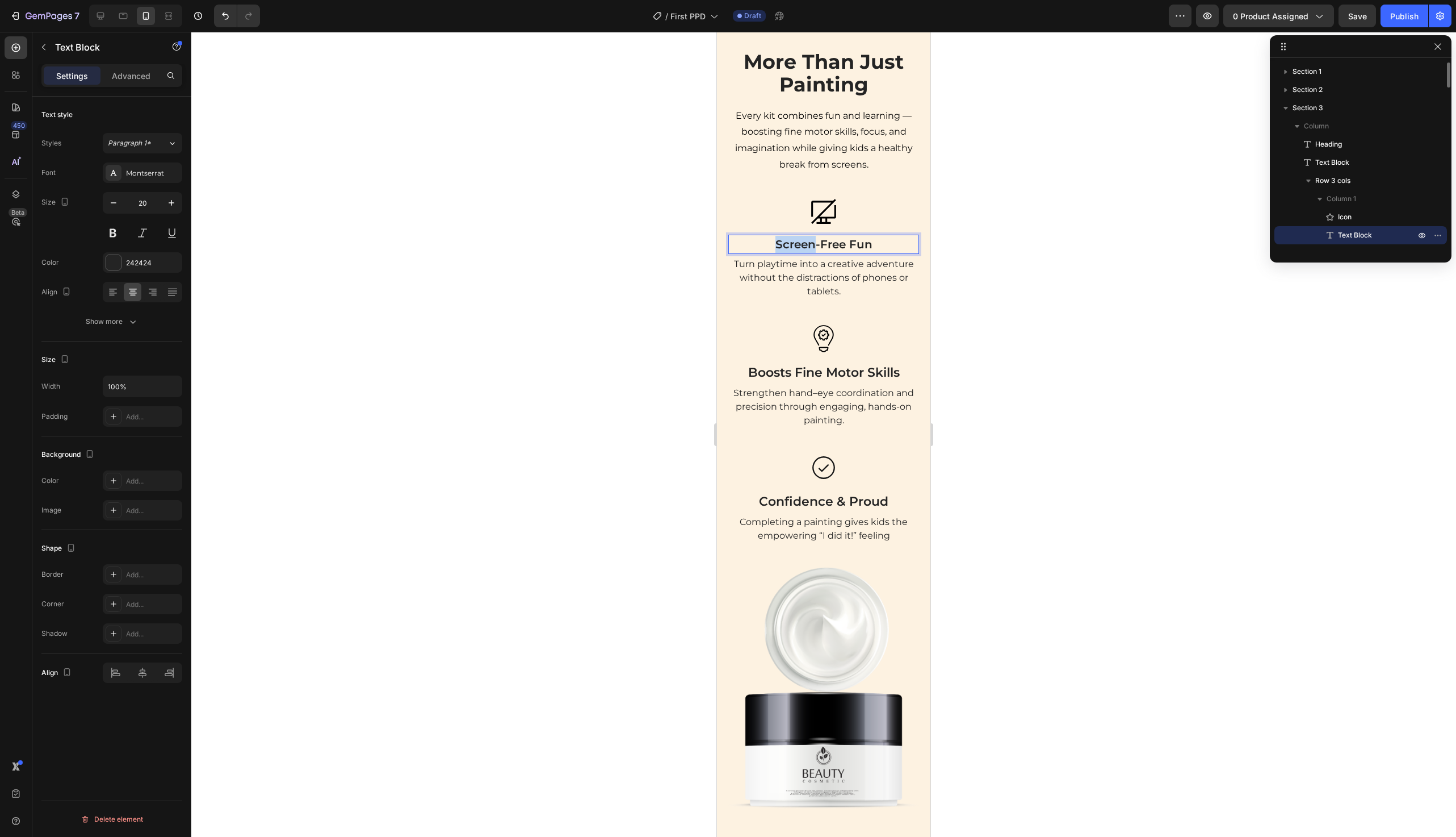
click at [802, 245] on p "Screen-Free Fun" at bounding box center [824, 244] width 188 height 17
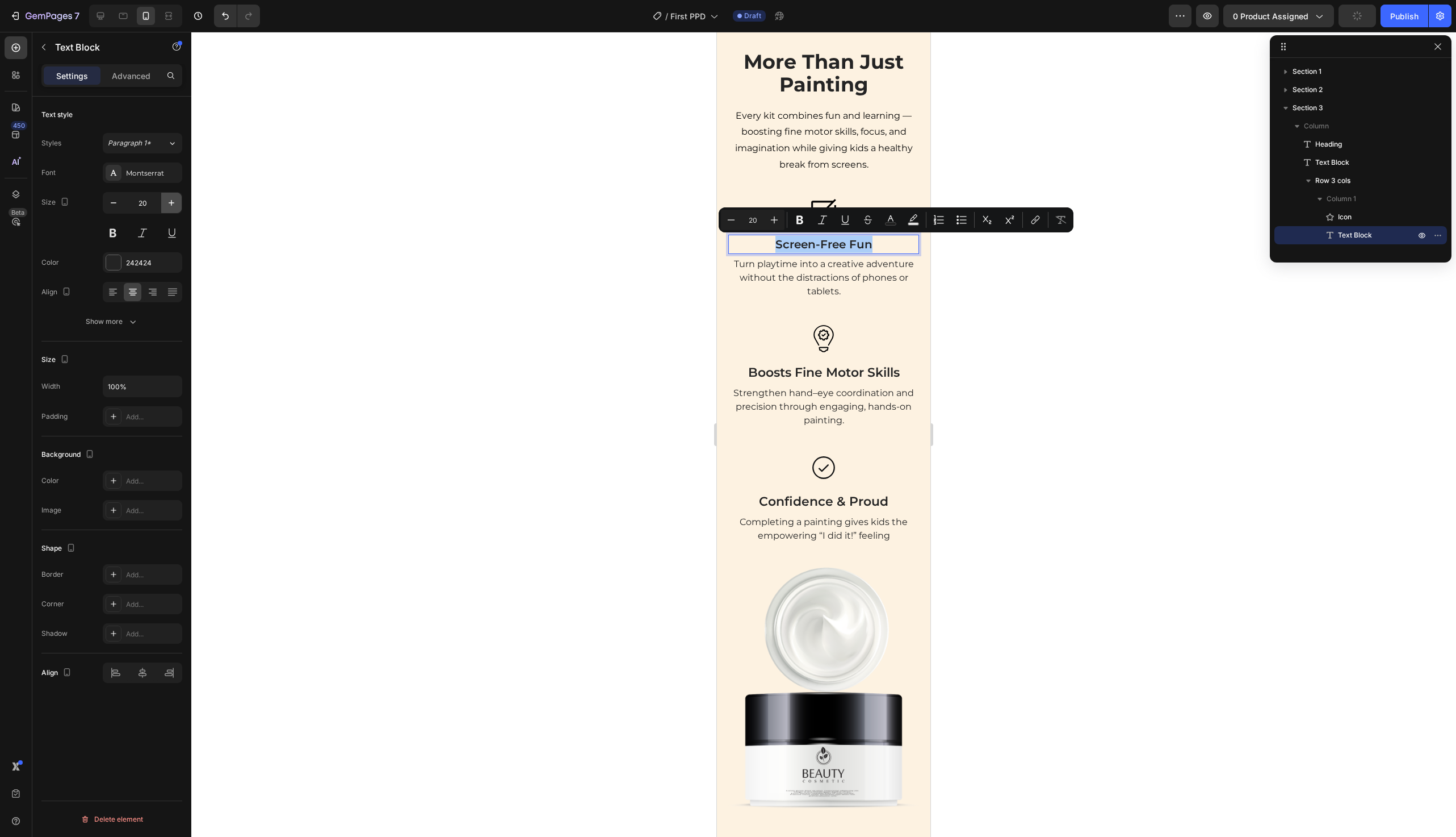
click at [172, 204] on icon "button" at bounding box center [171, 203] width 11 height 11
type input "22"
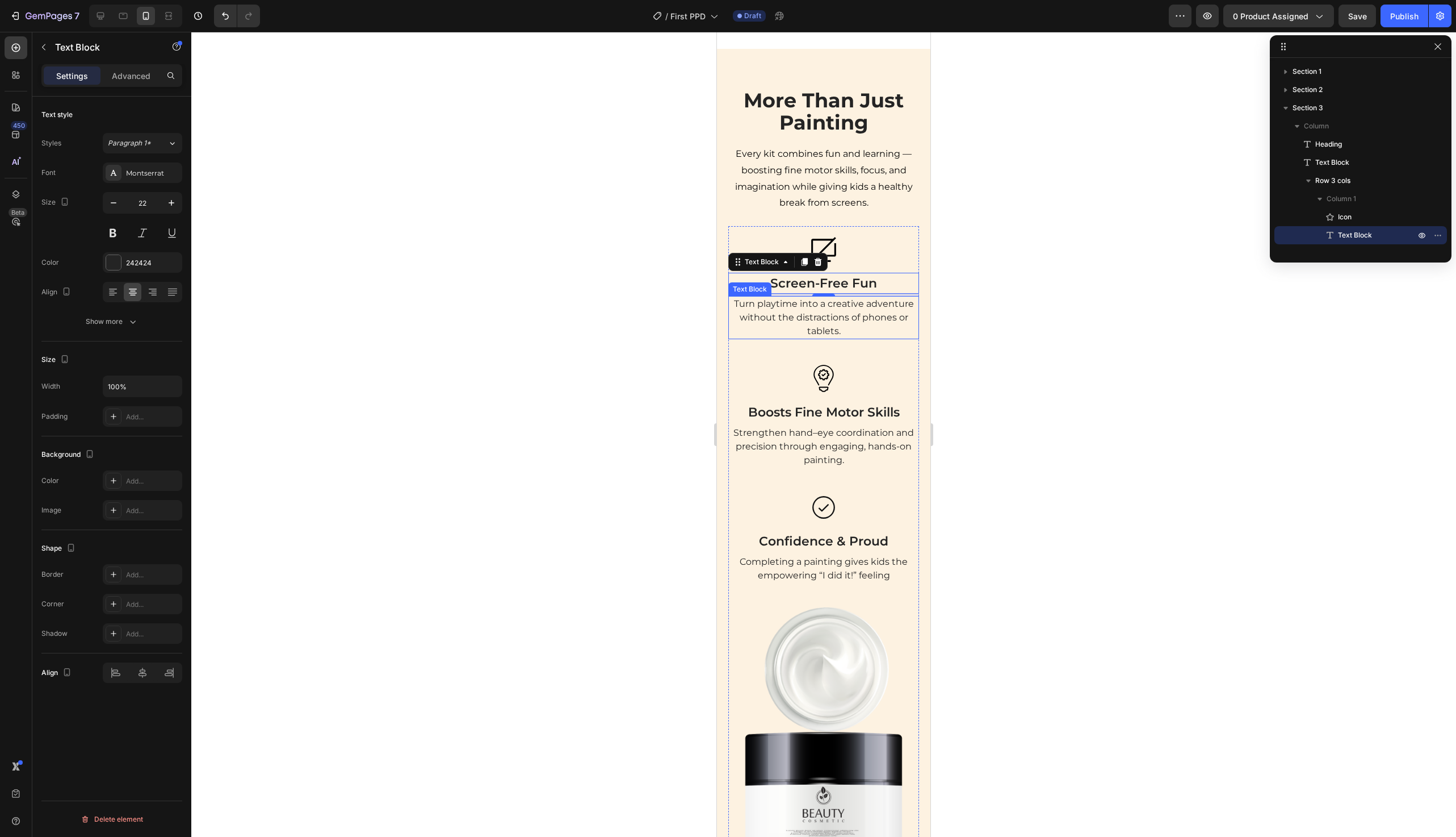
scroll to position [922, 0]
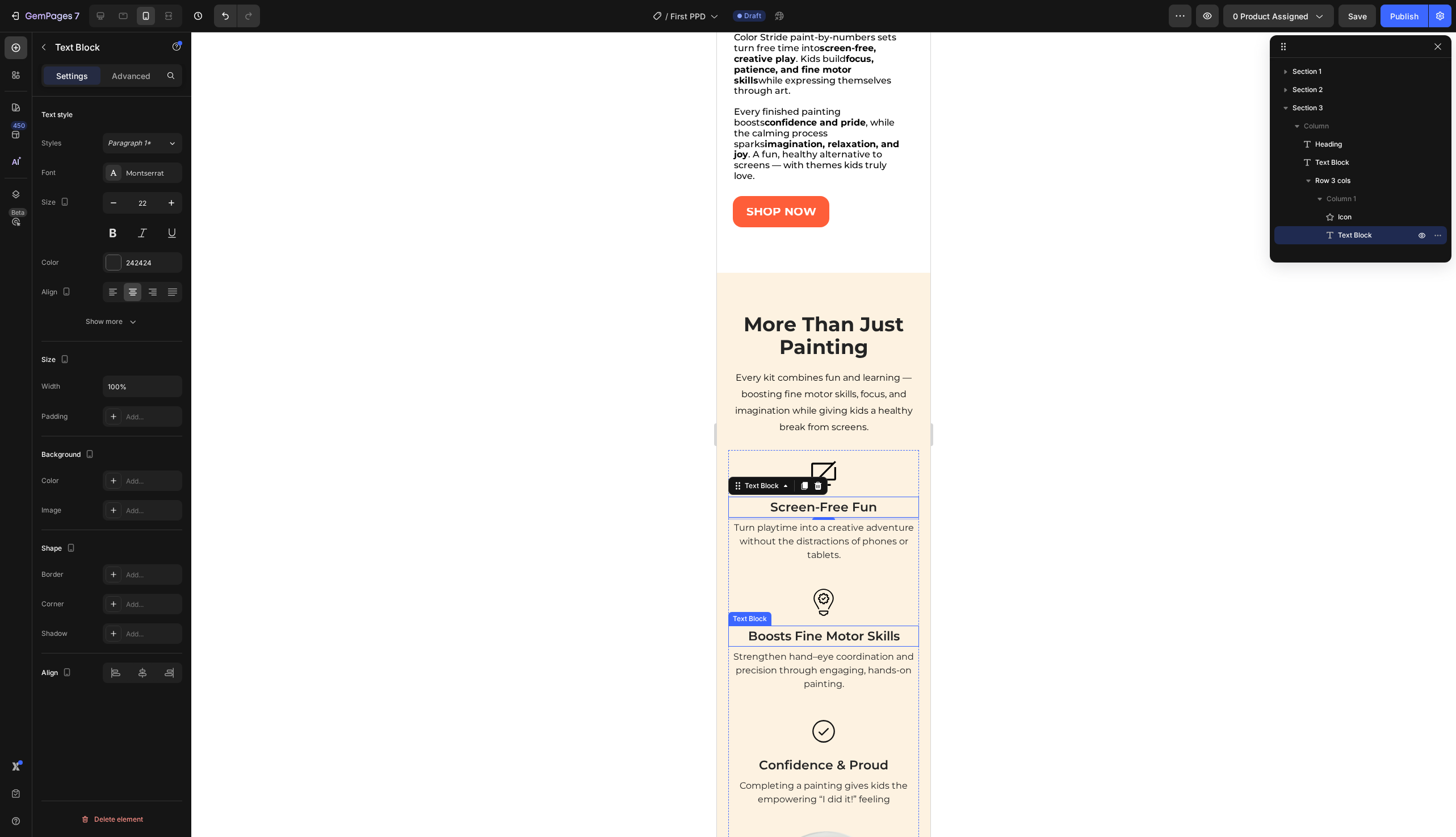
click at [800, 636] on p "Boosts Fine Motor Skills" at bounding box center [824, 636] width 188 height 19
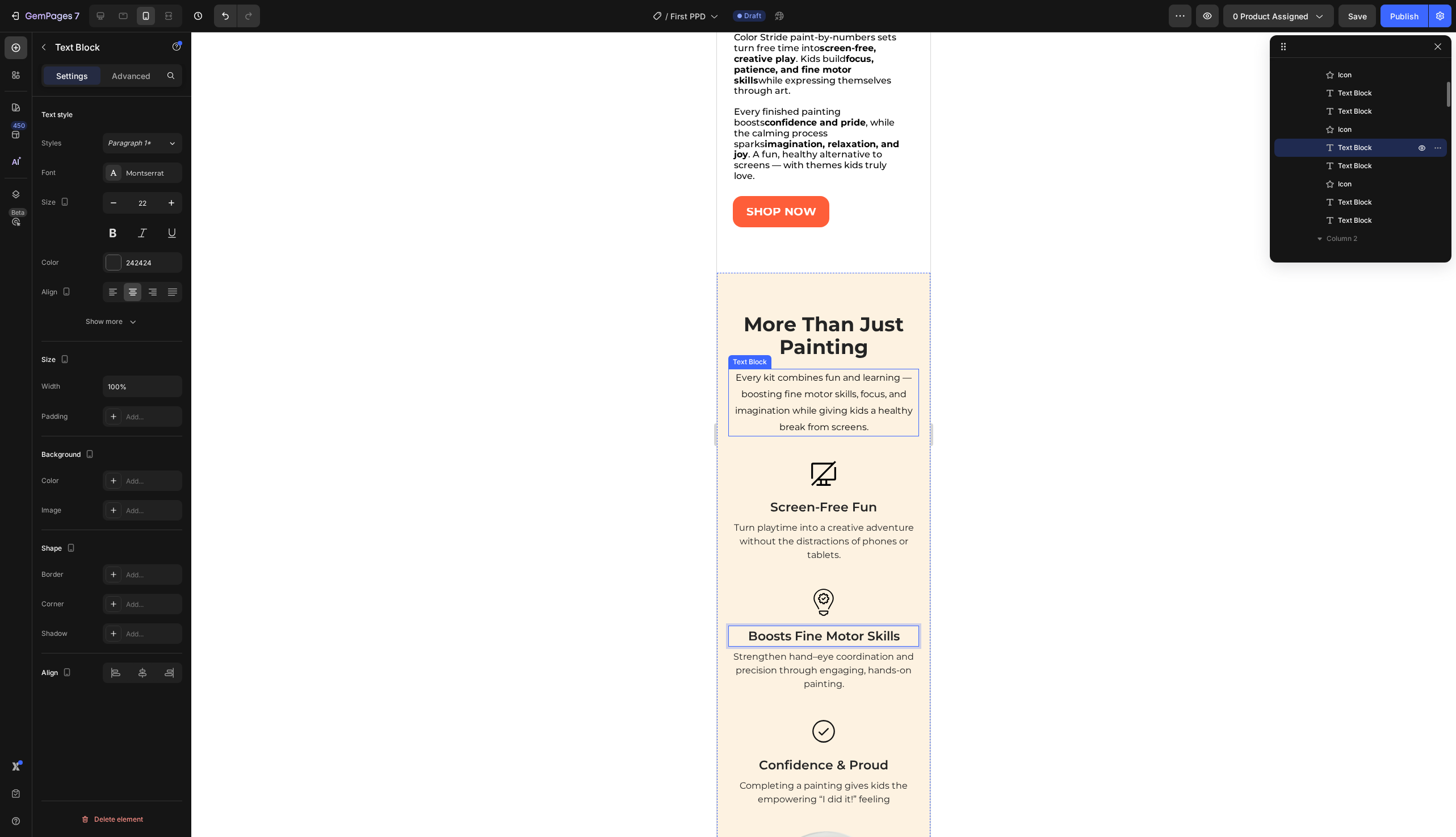
click at [827, 381] on p "Every kit combines fun and learning — boosting fine motor skills, focus, and im…" at bounding box center [824, 403] width 188 height 65
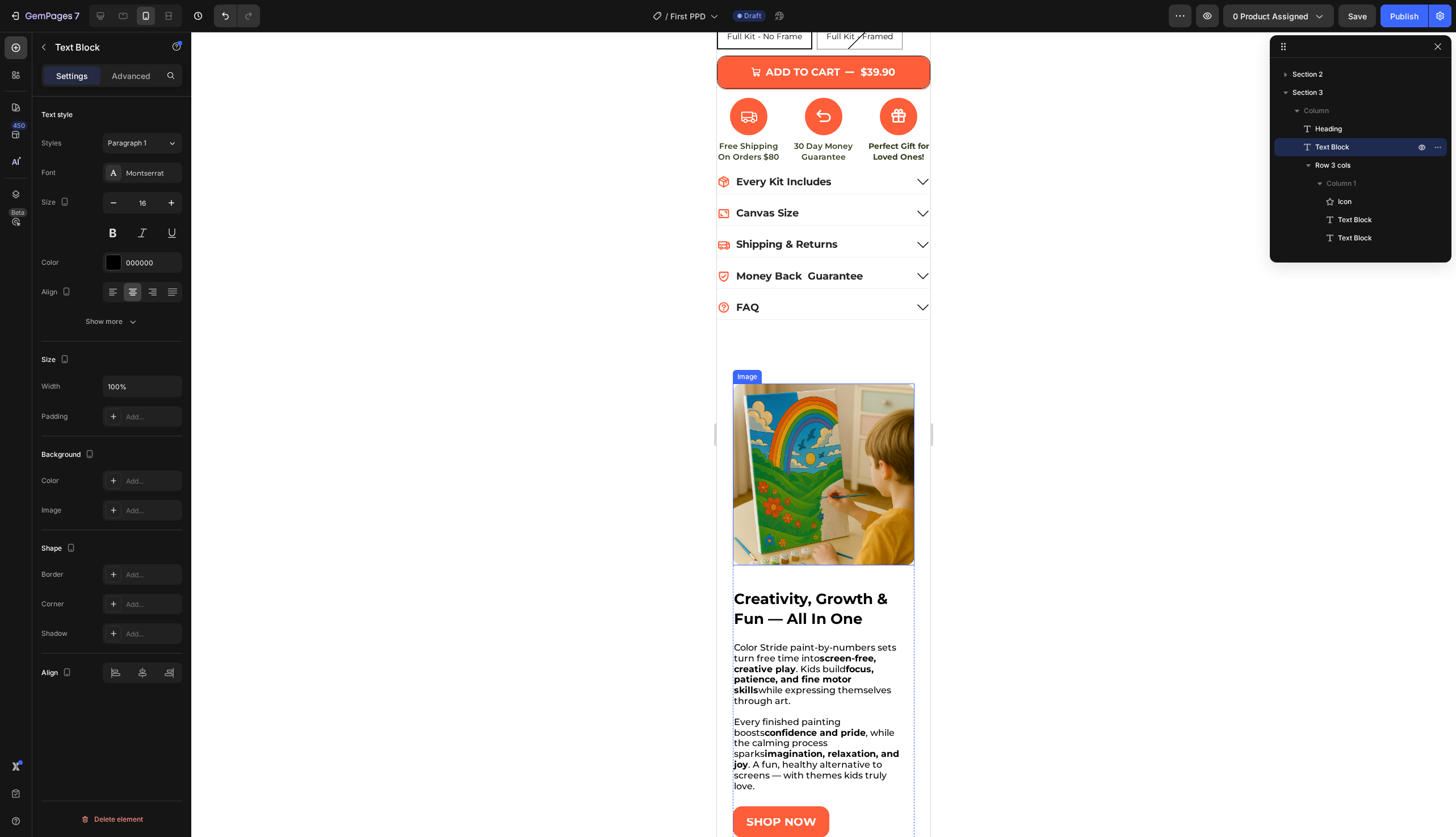
scroll to position [824, 0]
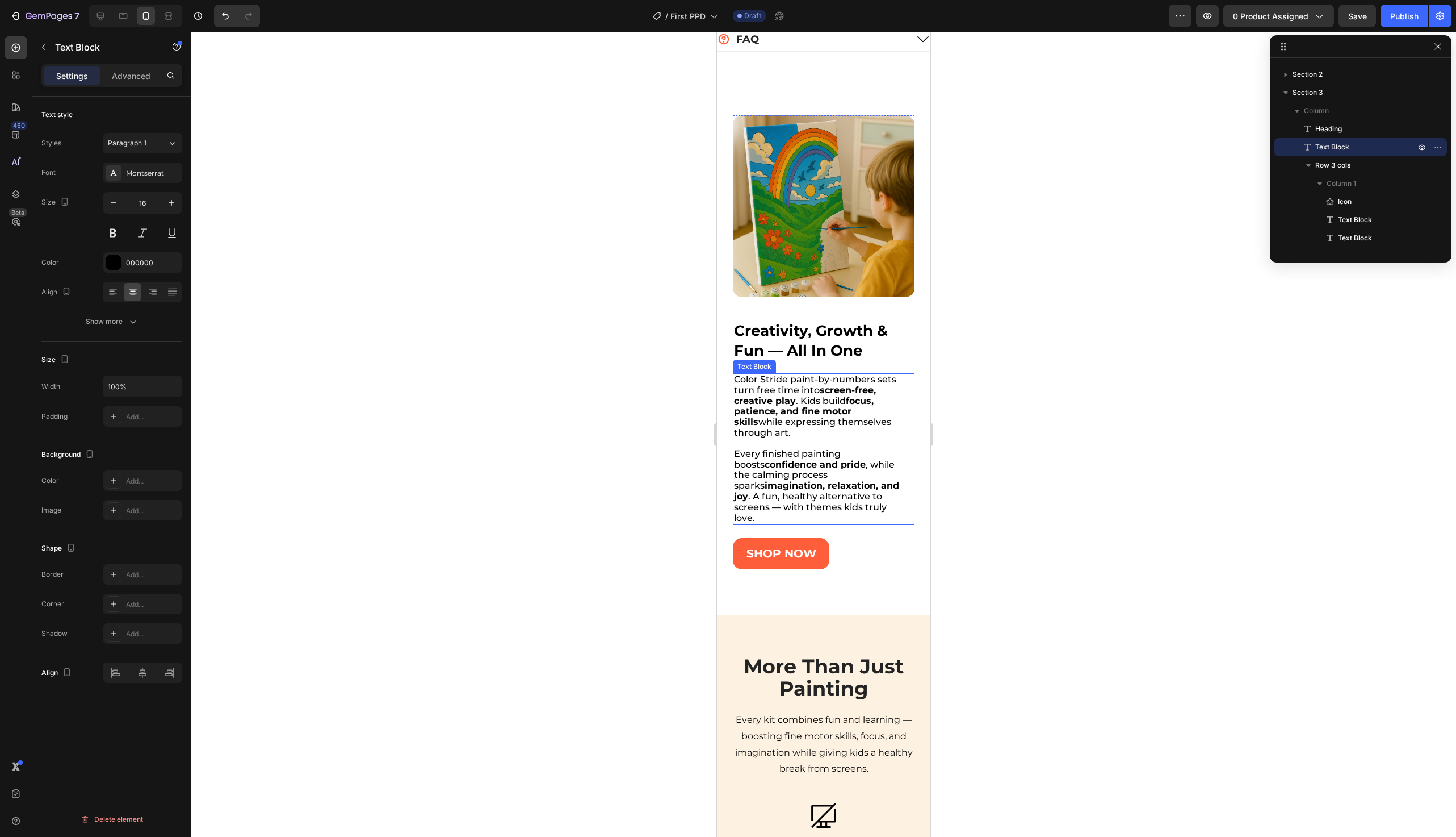
click at [817, 482] on span "Every finished painting boosts confidence and pride , while the calming process…" at bounding box center [817, 485] width 165 height 75
click at [175, 205] on icon "button" at bounding box center [171, 203] width 11 height 11
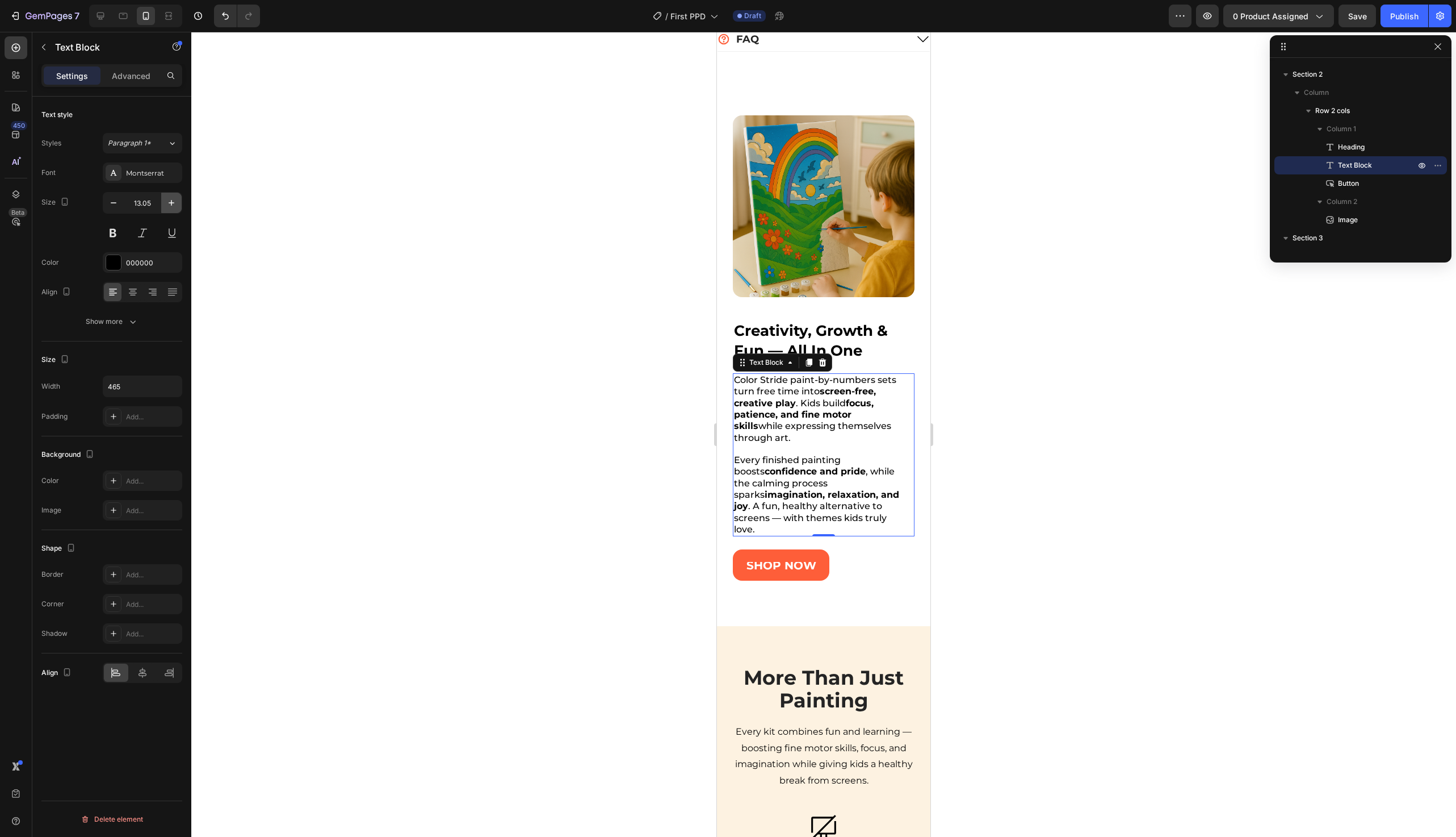
click at [175, 205] on icon "button" at bounding box center [171, 203] width 11 height 11
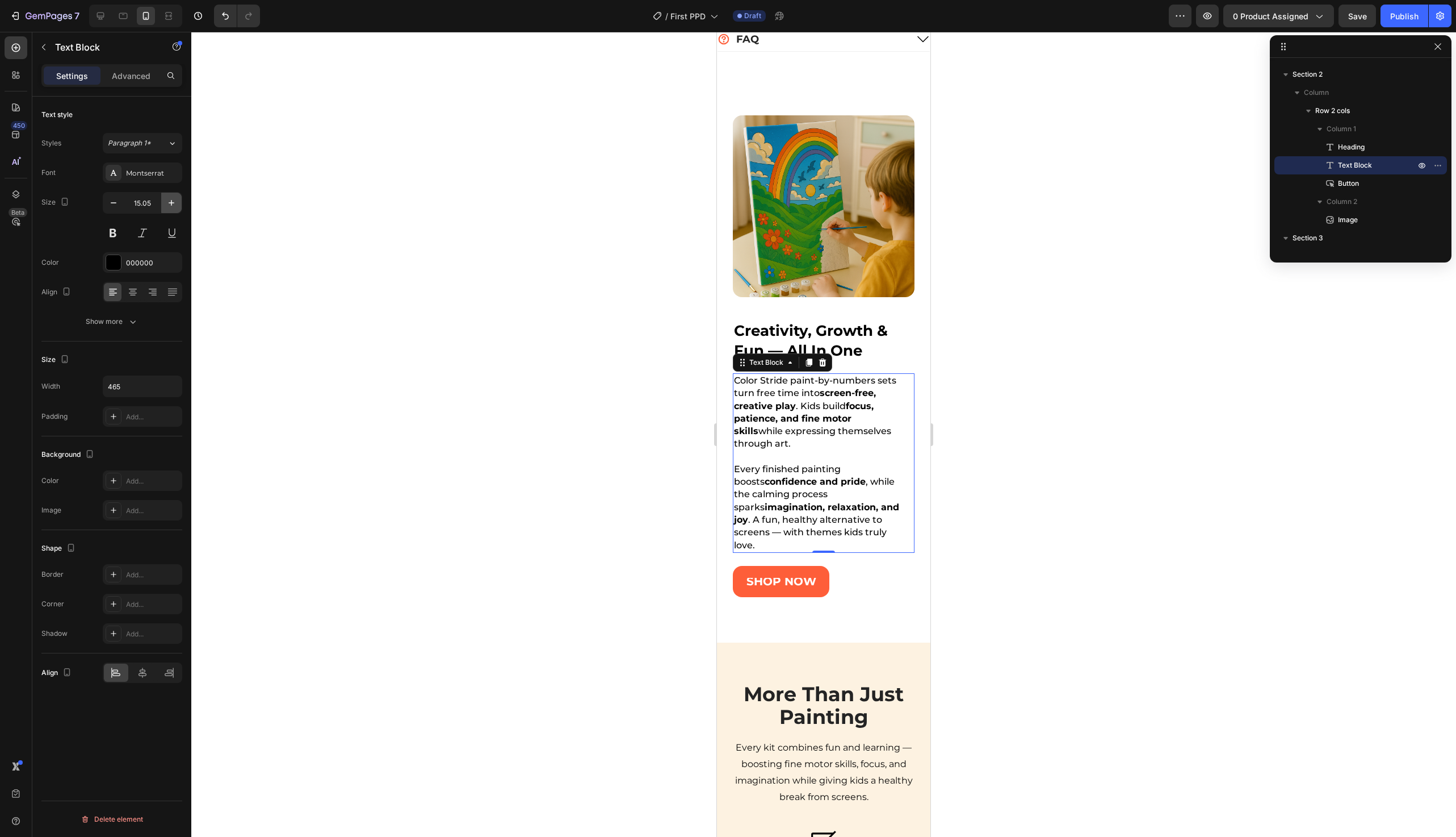
click at [175, 205] on icon "button" at bounding box center [171, 203] width 11 height 11
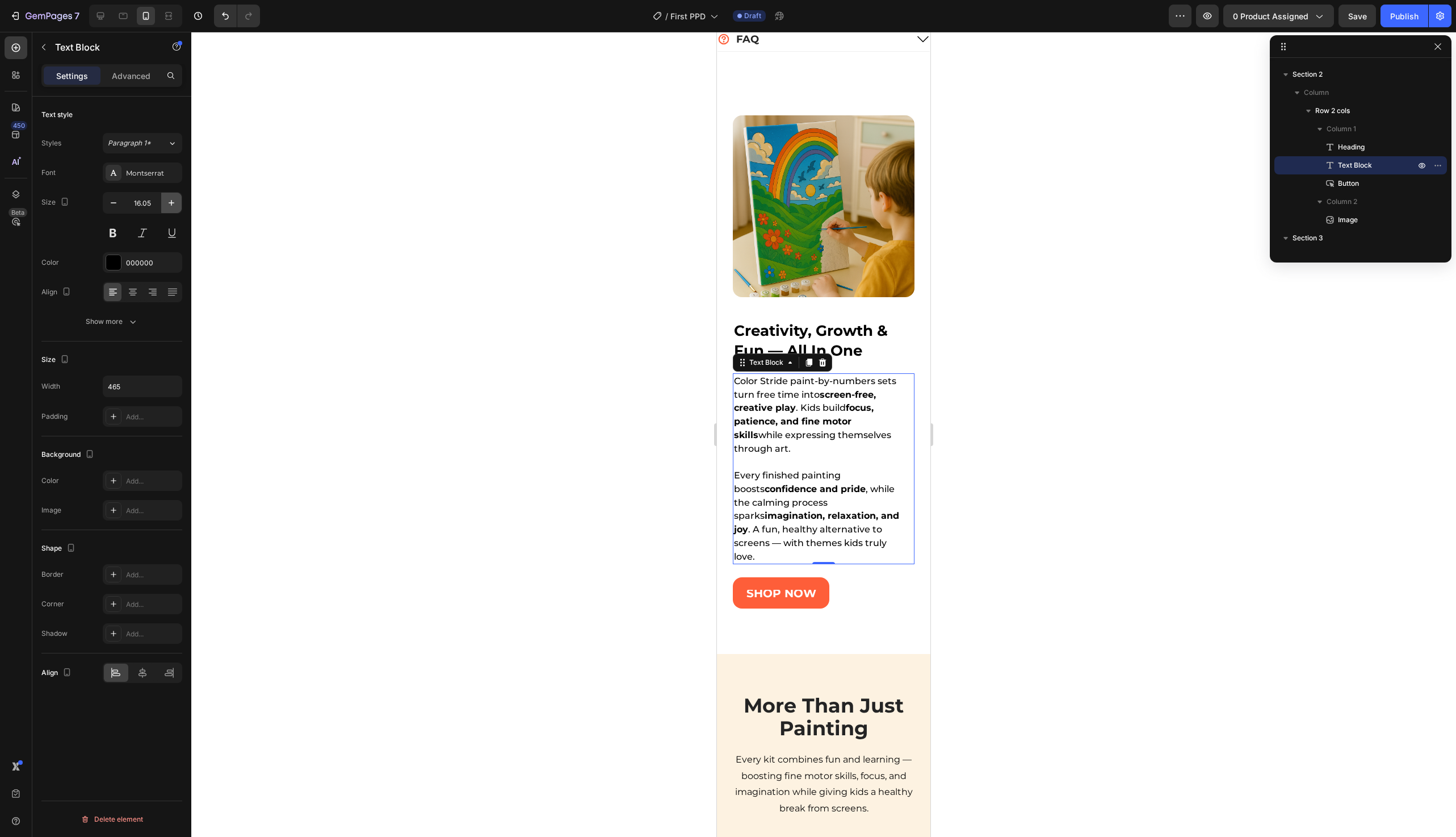
click at [175, 205] on icon "button" at bounding box center [171, 203] width 11 height 11
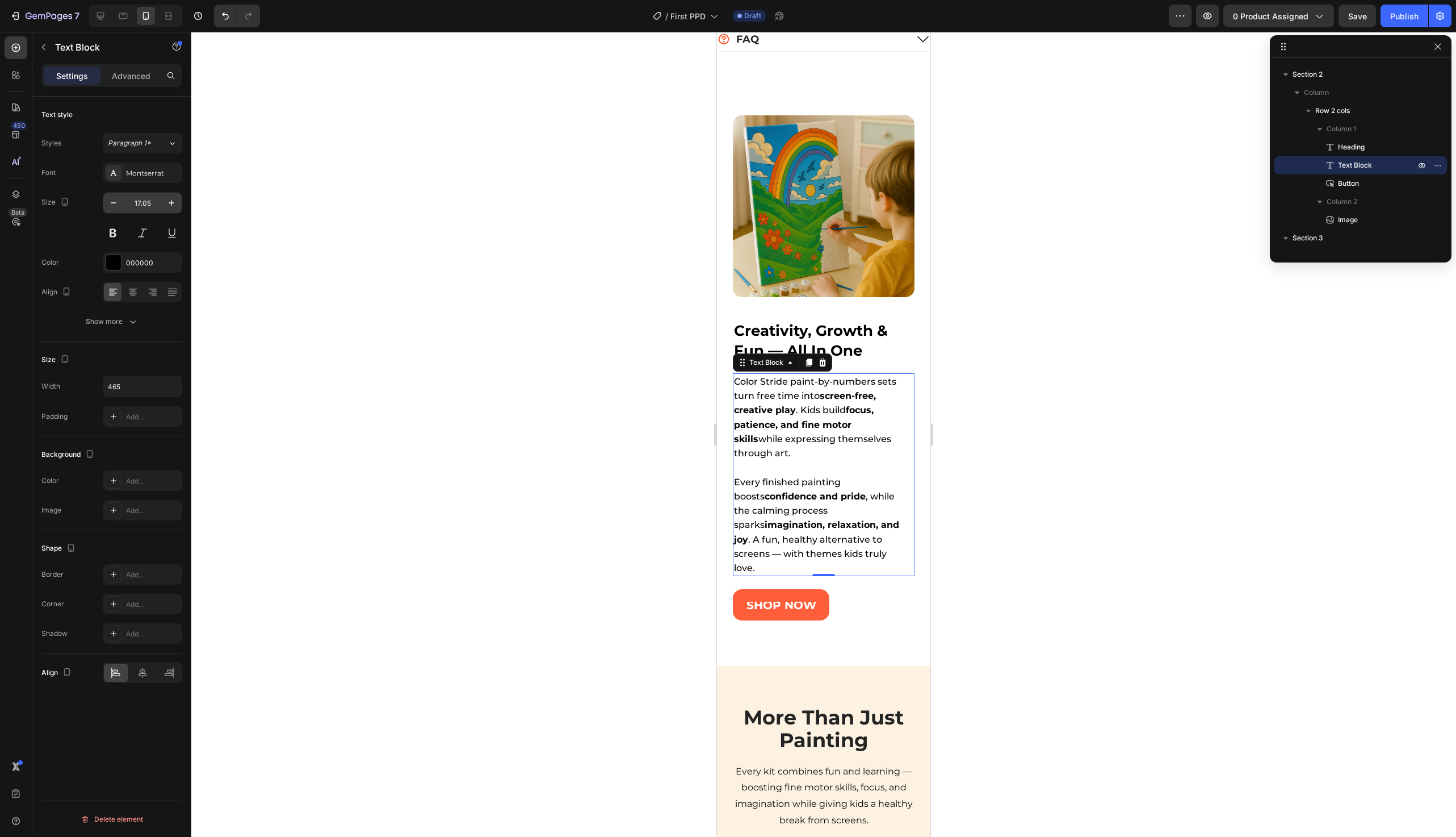
click at [147, 204] on input "17.05" at bounding box center [142, 203] width 37 height 21
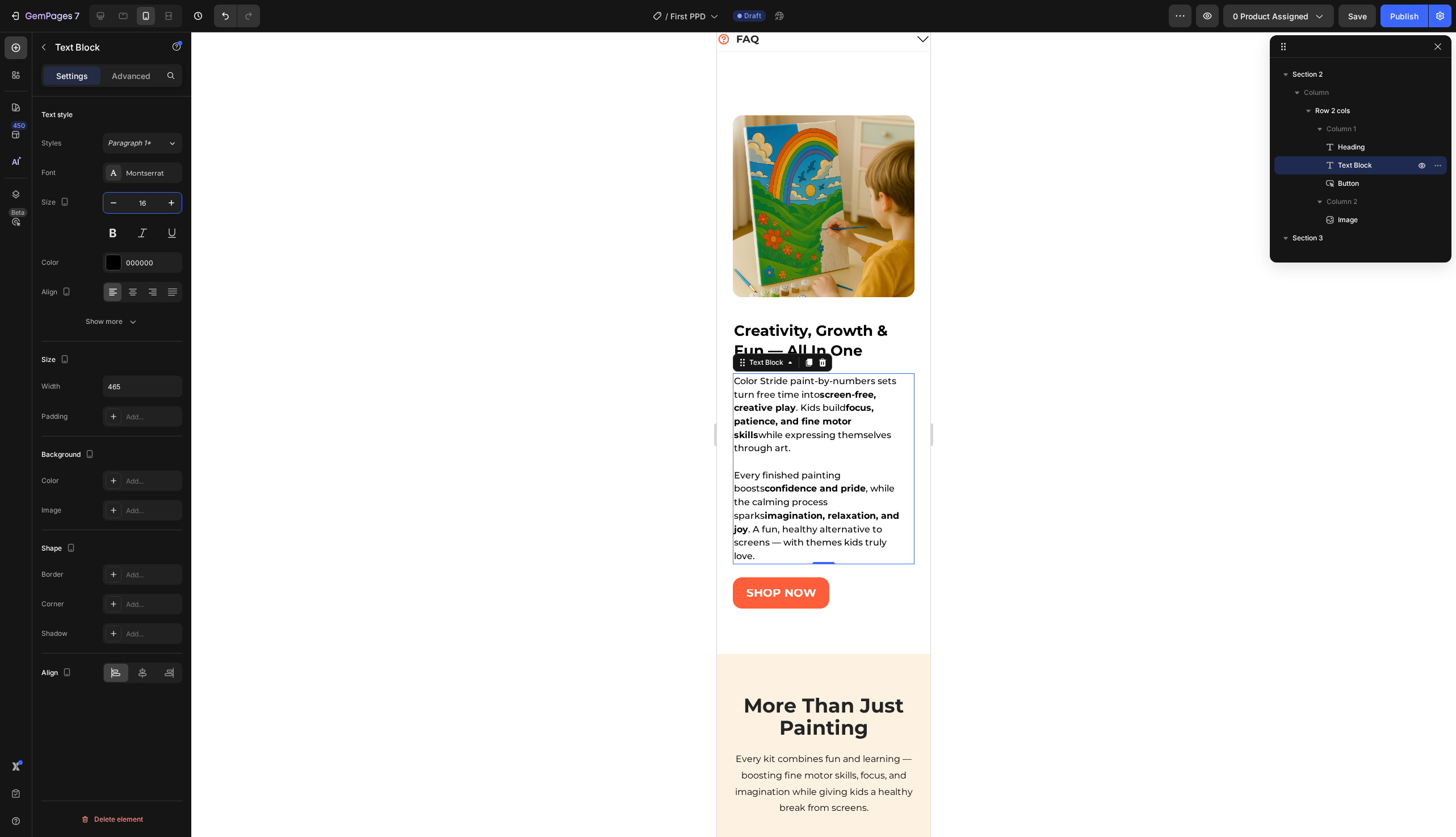
click at [851, 468] on p at bounding box center [818, 462] width 167 height 14
click at [851, 468] on p "Rich Text Editor. Editing area: main" at bounding box center [818, 462] width 167 height 14
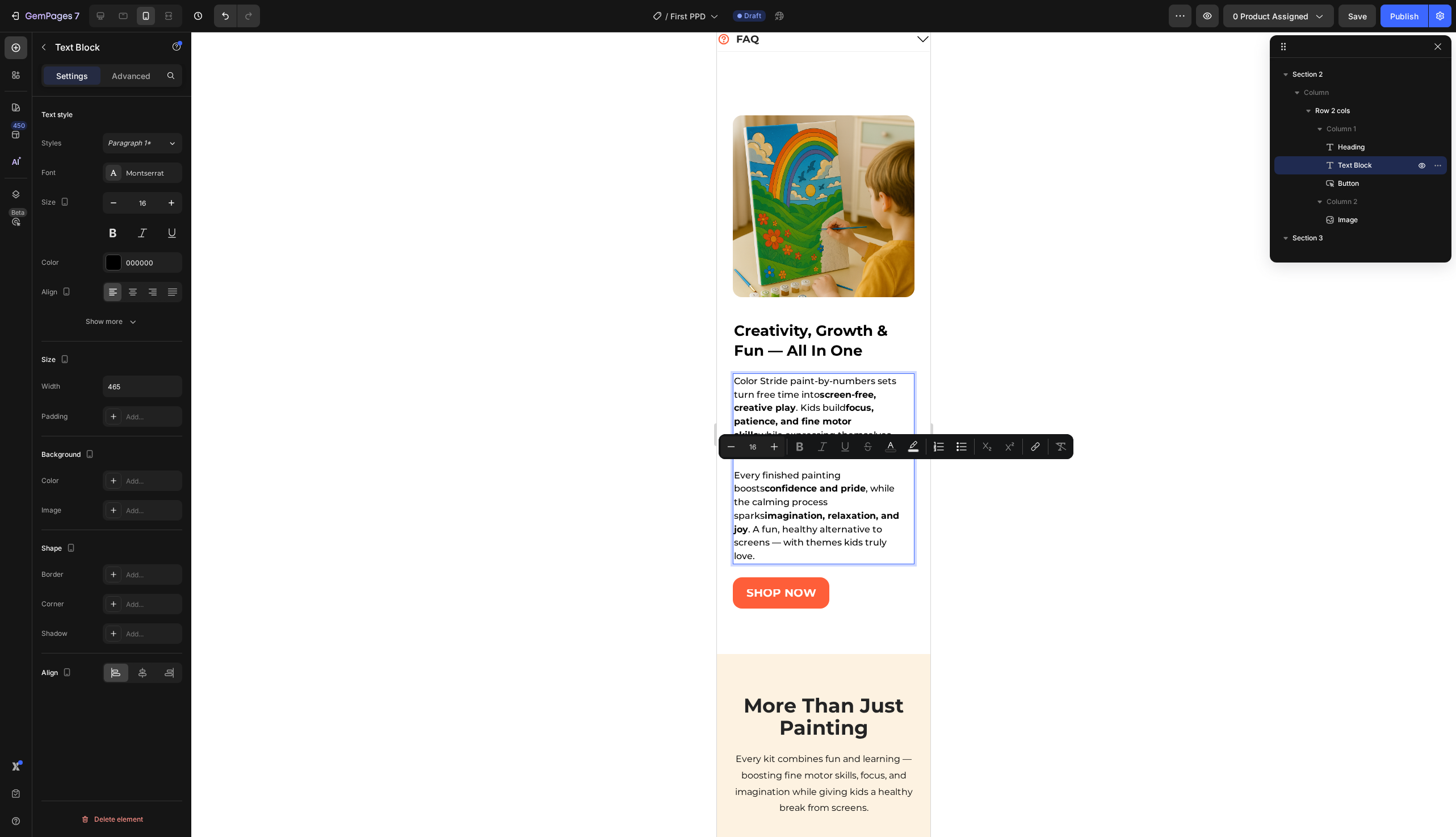
click at [890, 547] on p "Every finished painting boosts confidence and pride , while the calming process…" at bounding box center [818, 516] width 167 height 94
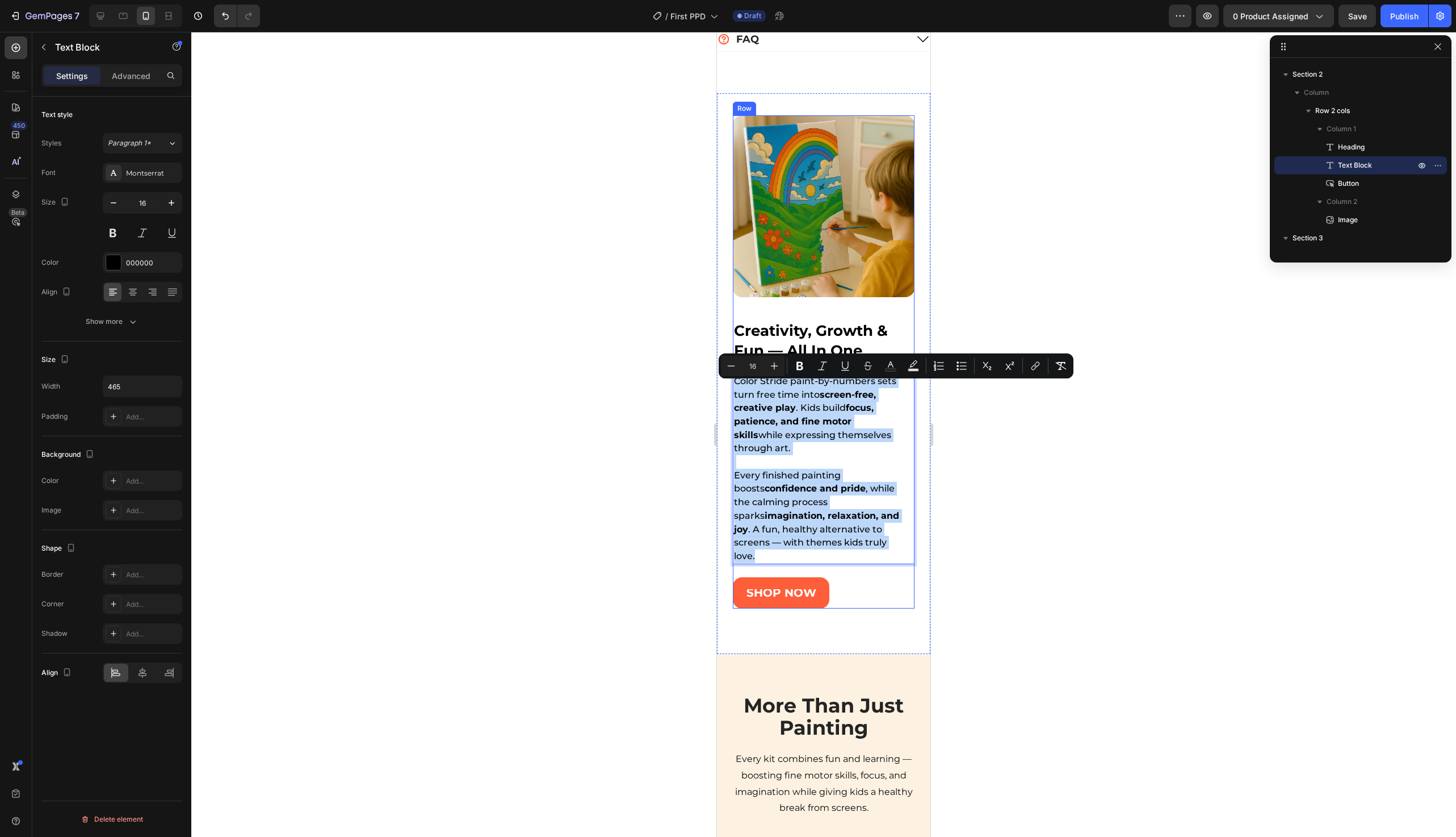
drag, startPoint x: 890, startPoint y: 547, endPoint x: 752, endPoint y: 373, distance: 222.1
click at [752, 373] on div "creativity, growth & fun — all in one Heading Color Stride paint-by-numbers set…" at bounding box center [824, 453] width 181 height 311
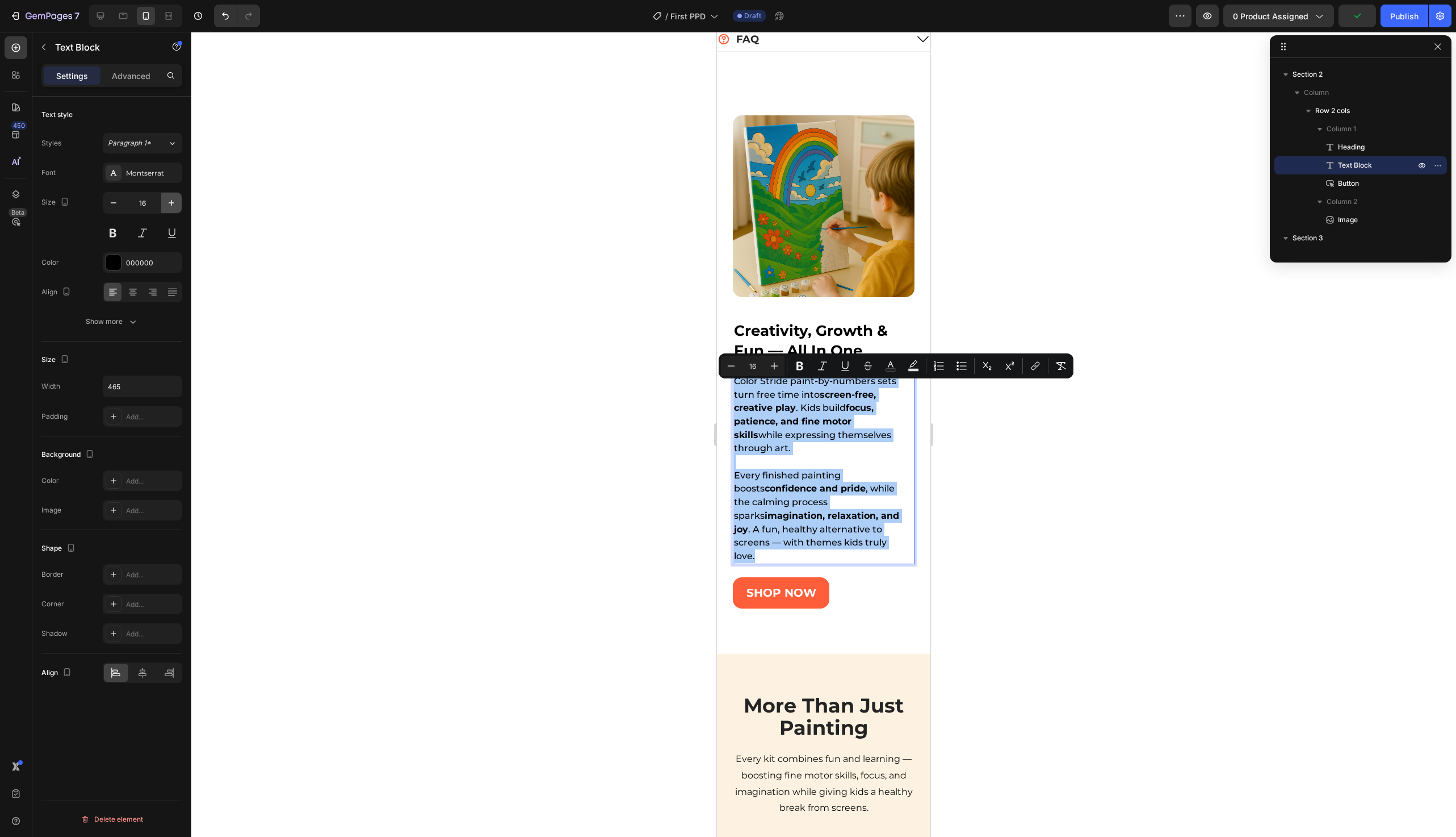
click at [173, 202] on icon "button" at bounding box center [171, 202] width 5 height 5
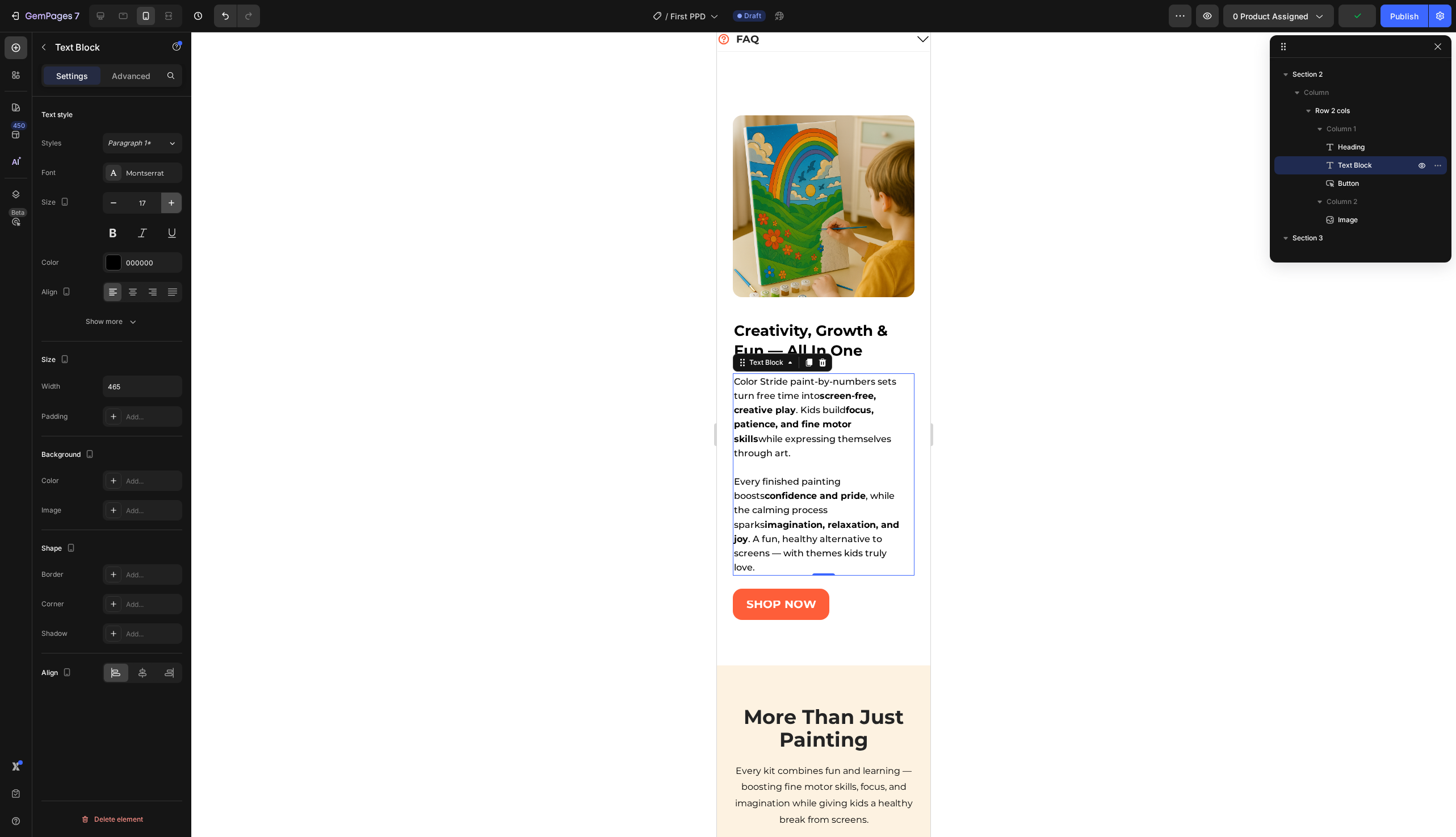
click at [173, 202] on icon "button" at bounding box center [171, 202] width 5 height 5
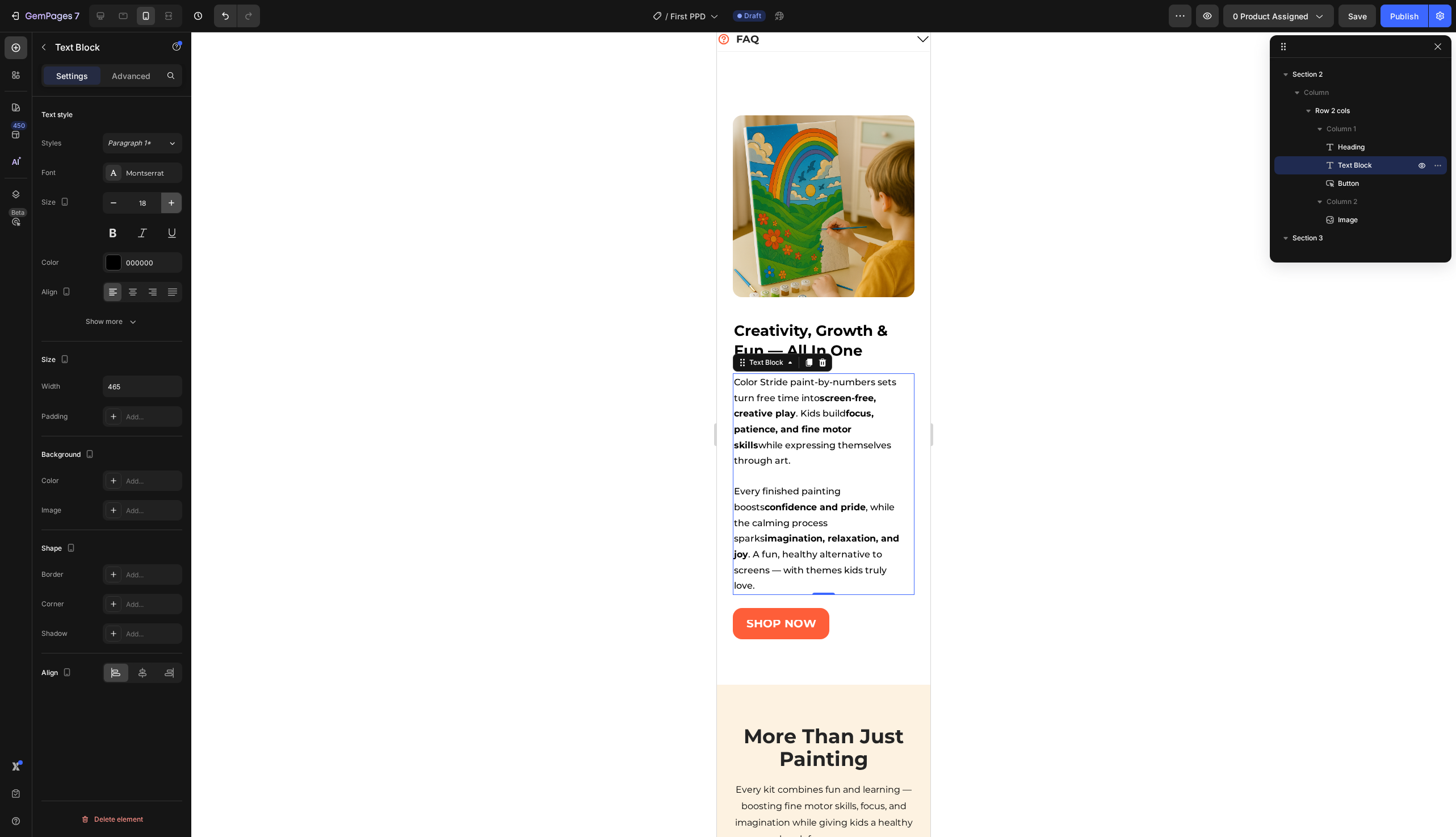
click at [173, 202] on icon "button" at bounding box center [171, 202] width 5 height 5
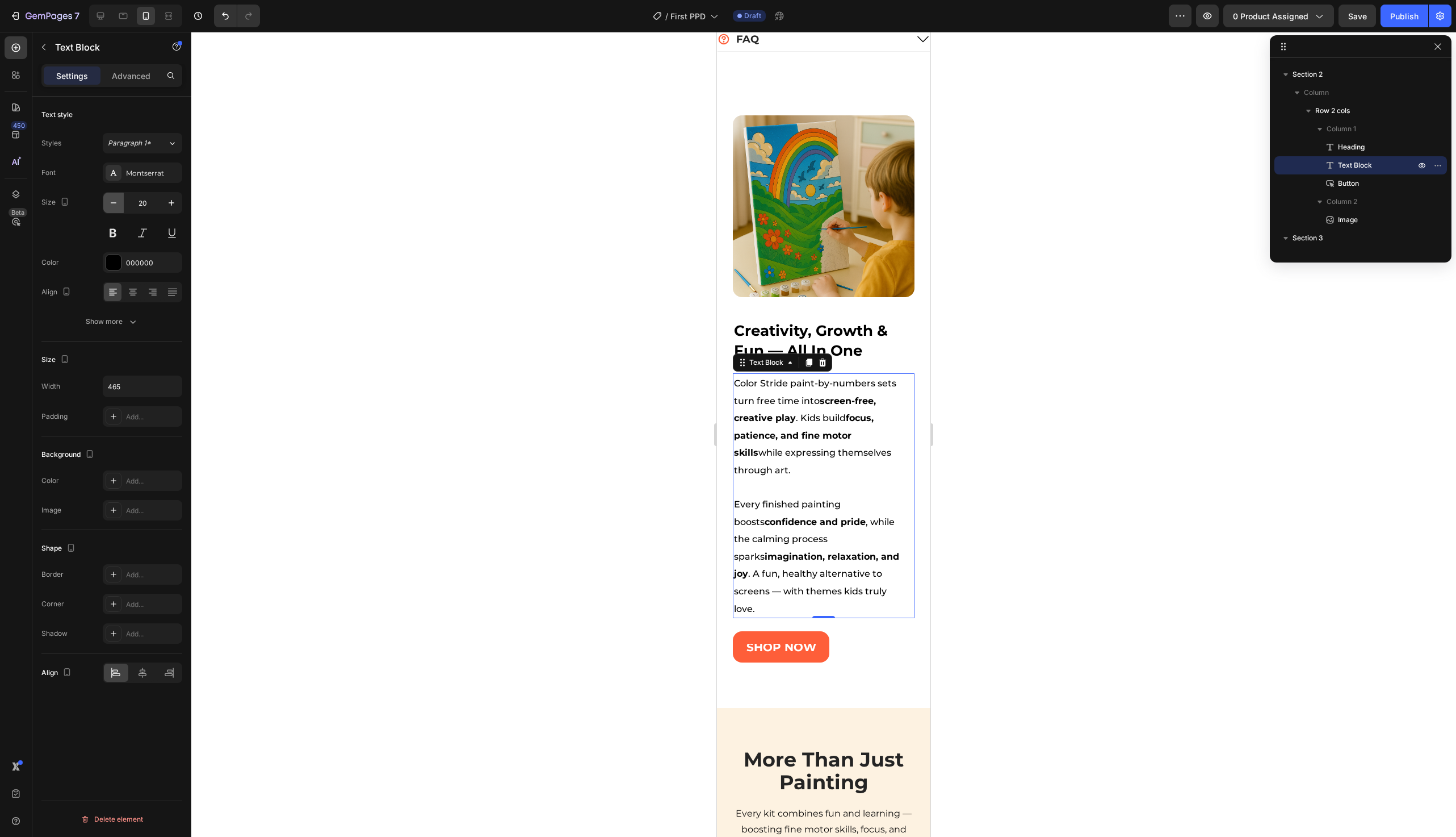
click at [117, 213] on button "button" at bounding box center [113, 203] width 20 height 21
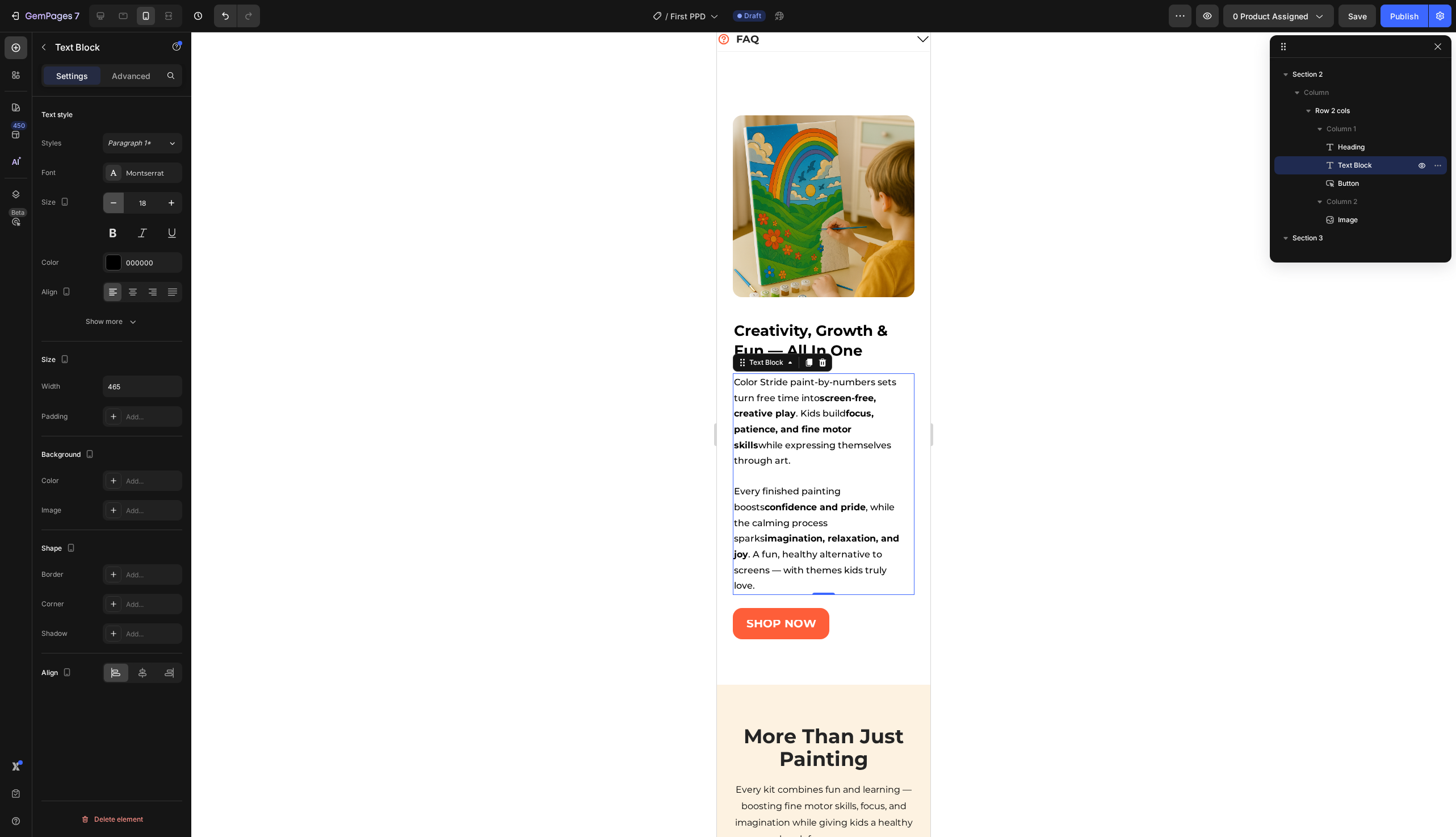
click at [117, 213] on button "button" at bounding box center [113, 203] width 20 height 21
type input "17"
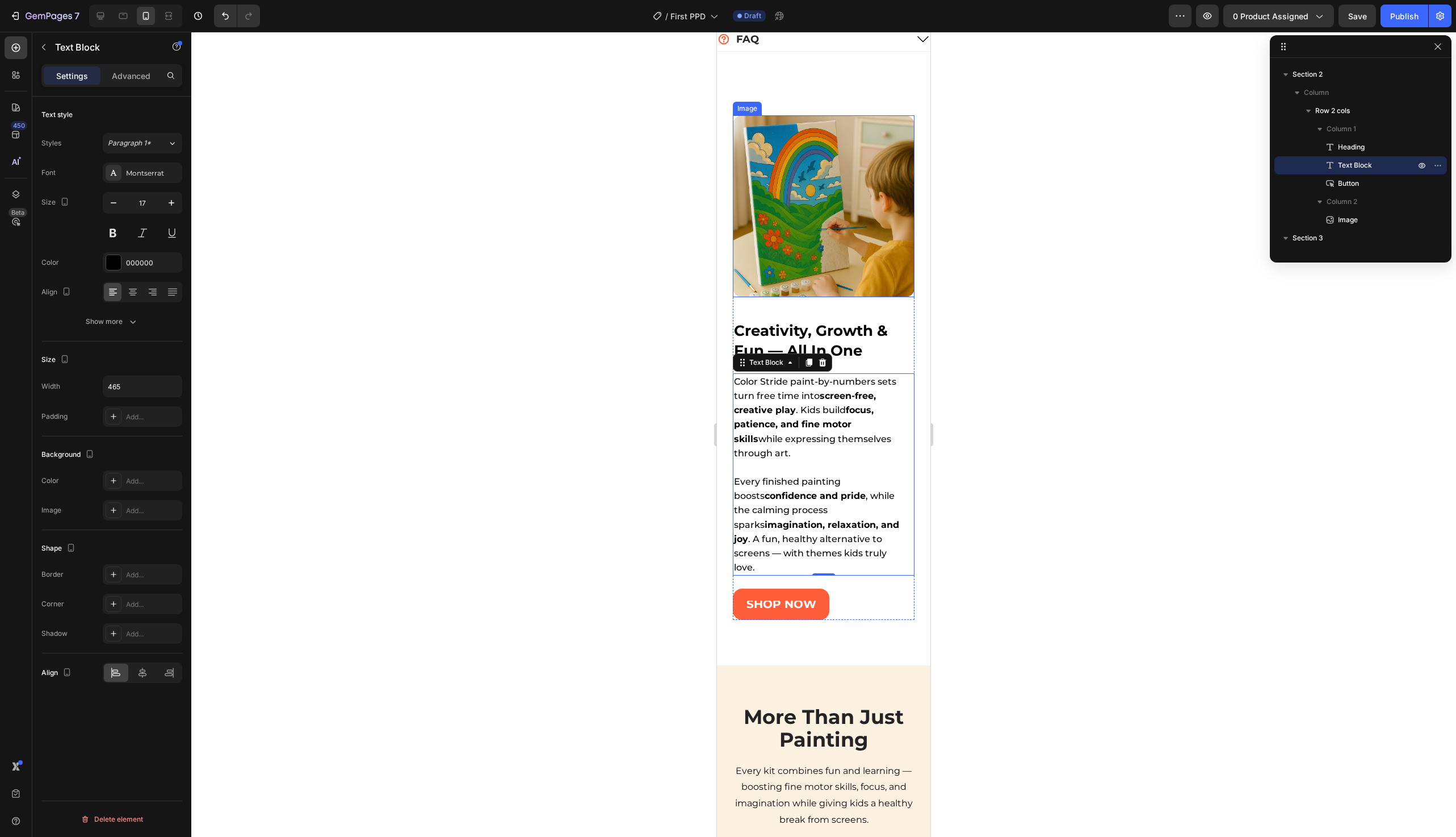
click at [878, 170] on img at bounding box center [824, 206] width 181 height 182
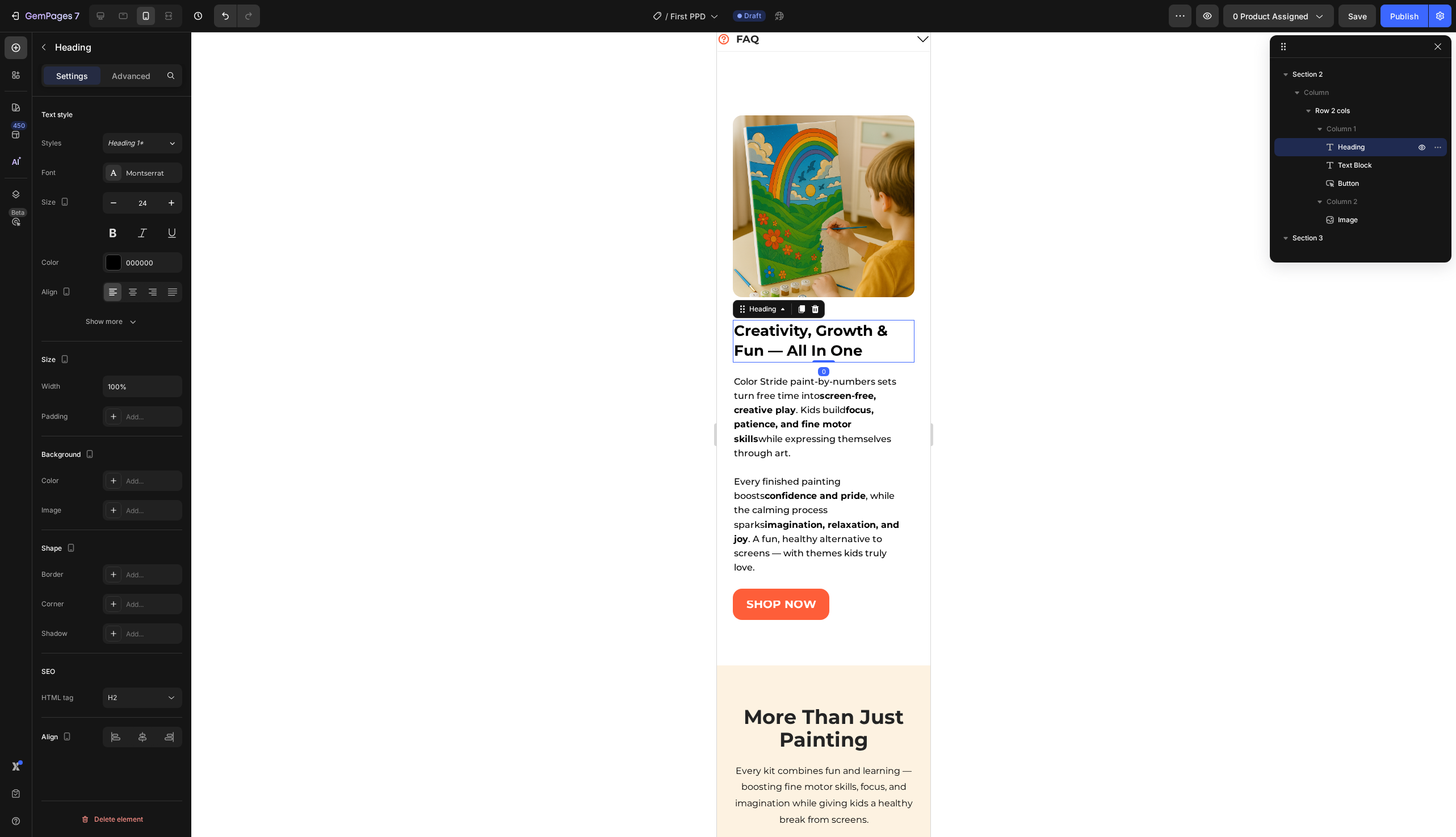
click at [831, 332] on strong "creativity, growth & fun — all in one" at bounding box center [811, 340] width 154 height 39
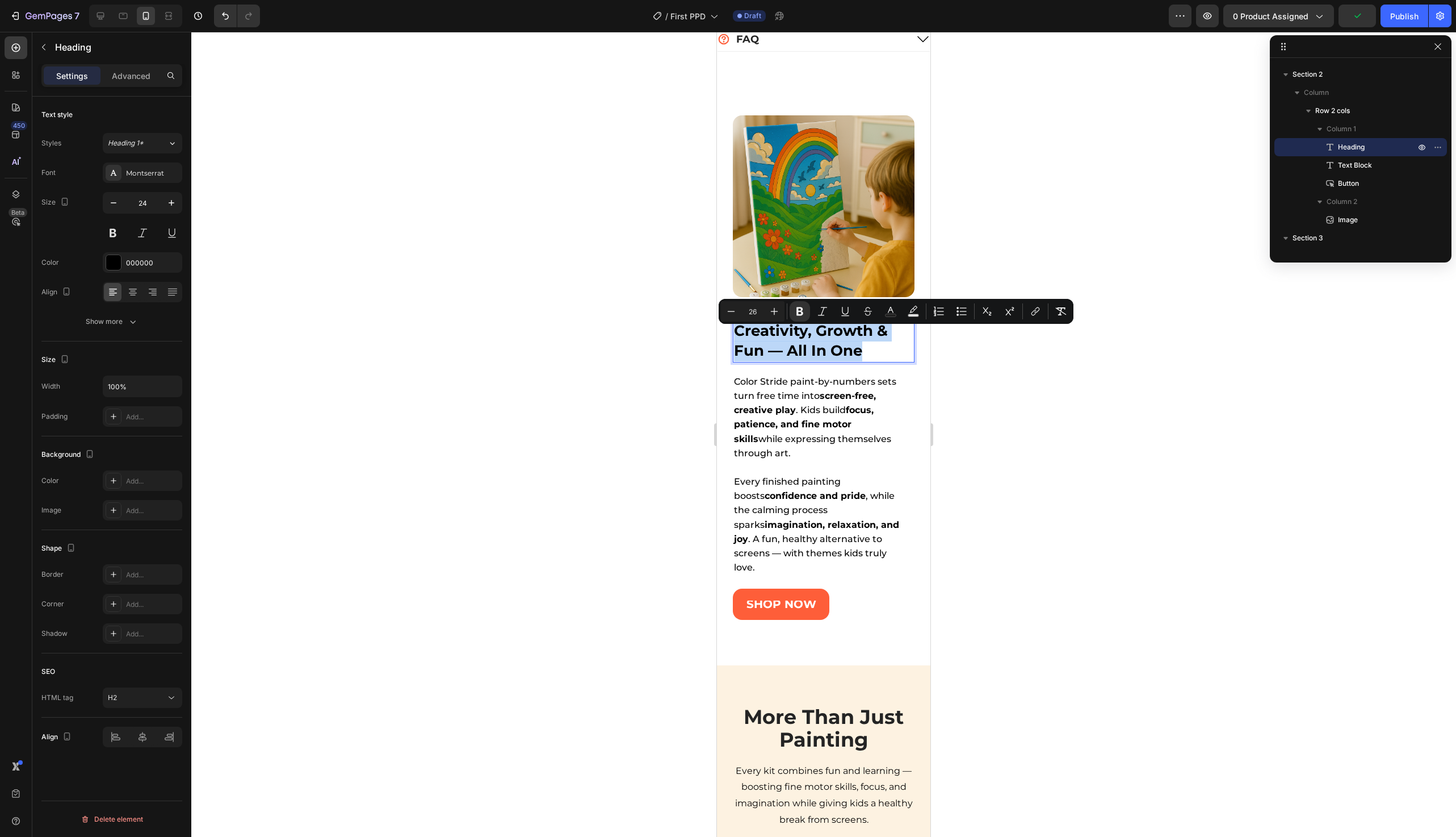
click at [844, 229] on img at bounding box center [824, 206] width 181 height 182
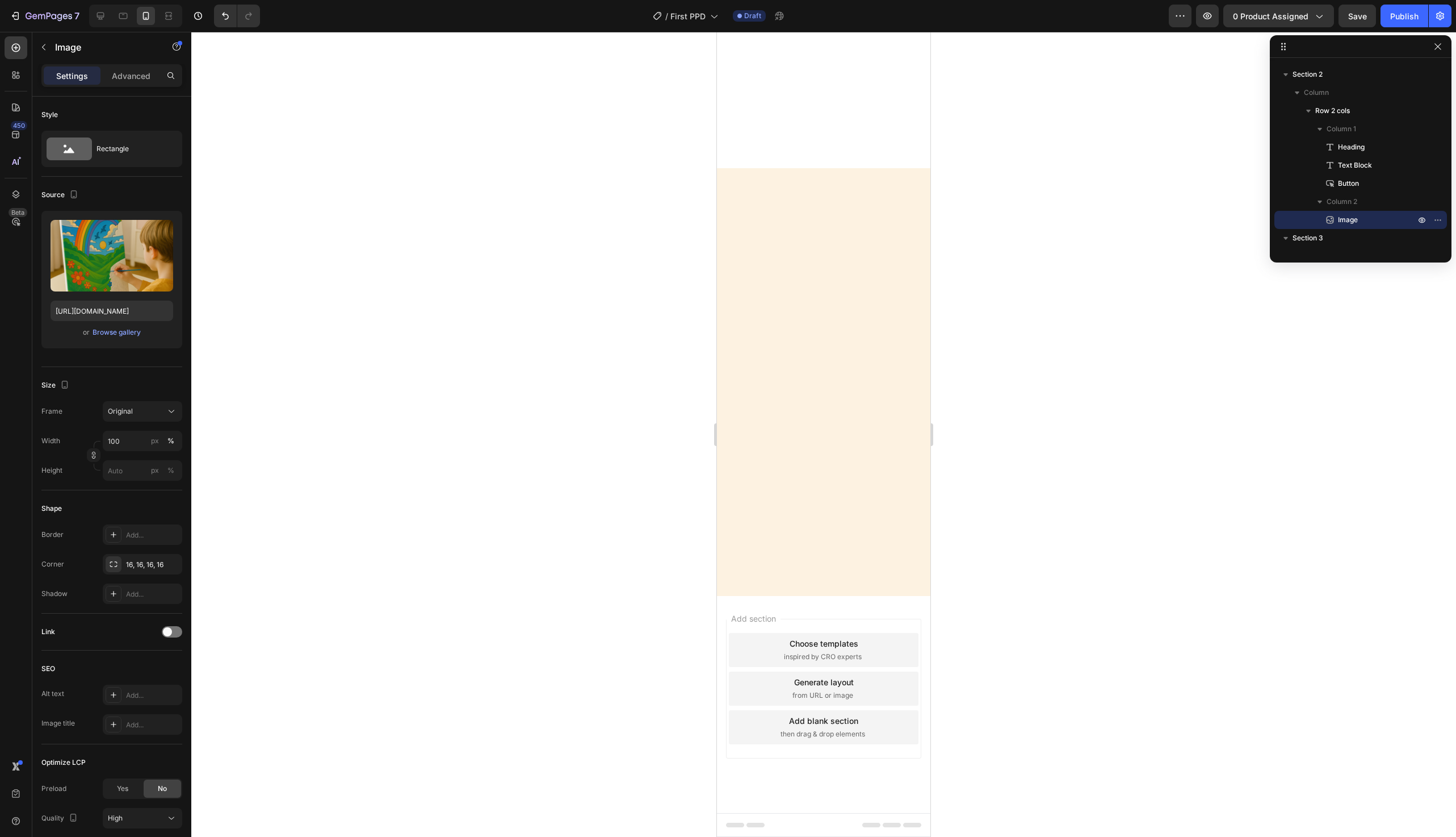
scroll to position [0, 0]
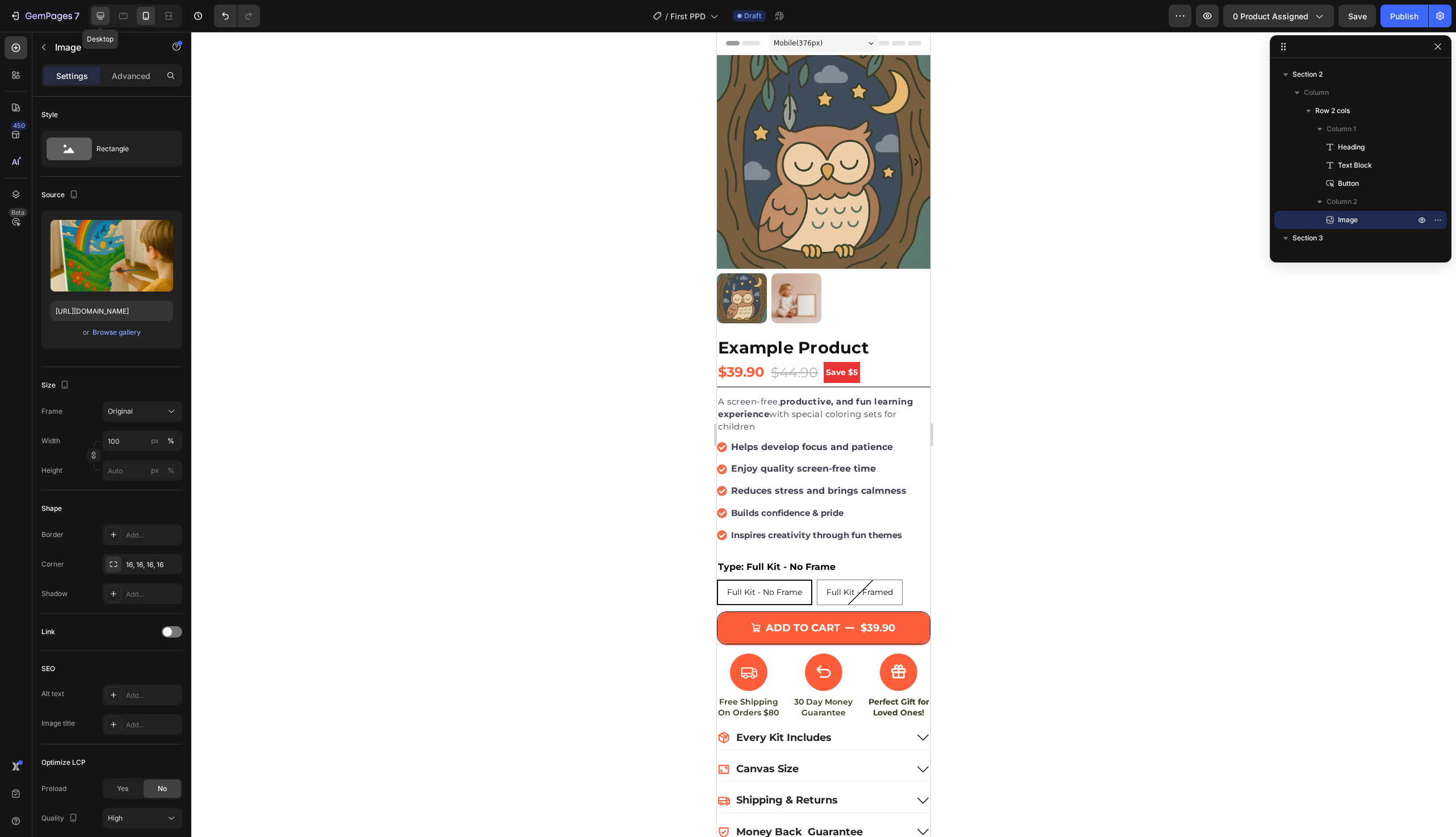
click at [96, 17] on icon at bounding box center [100, 15] width 11 height 11
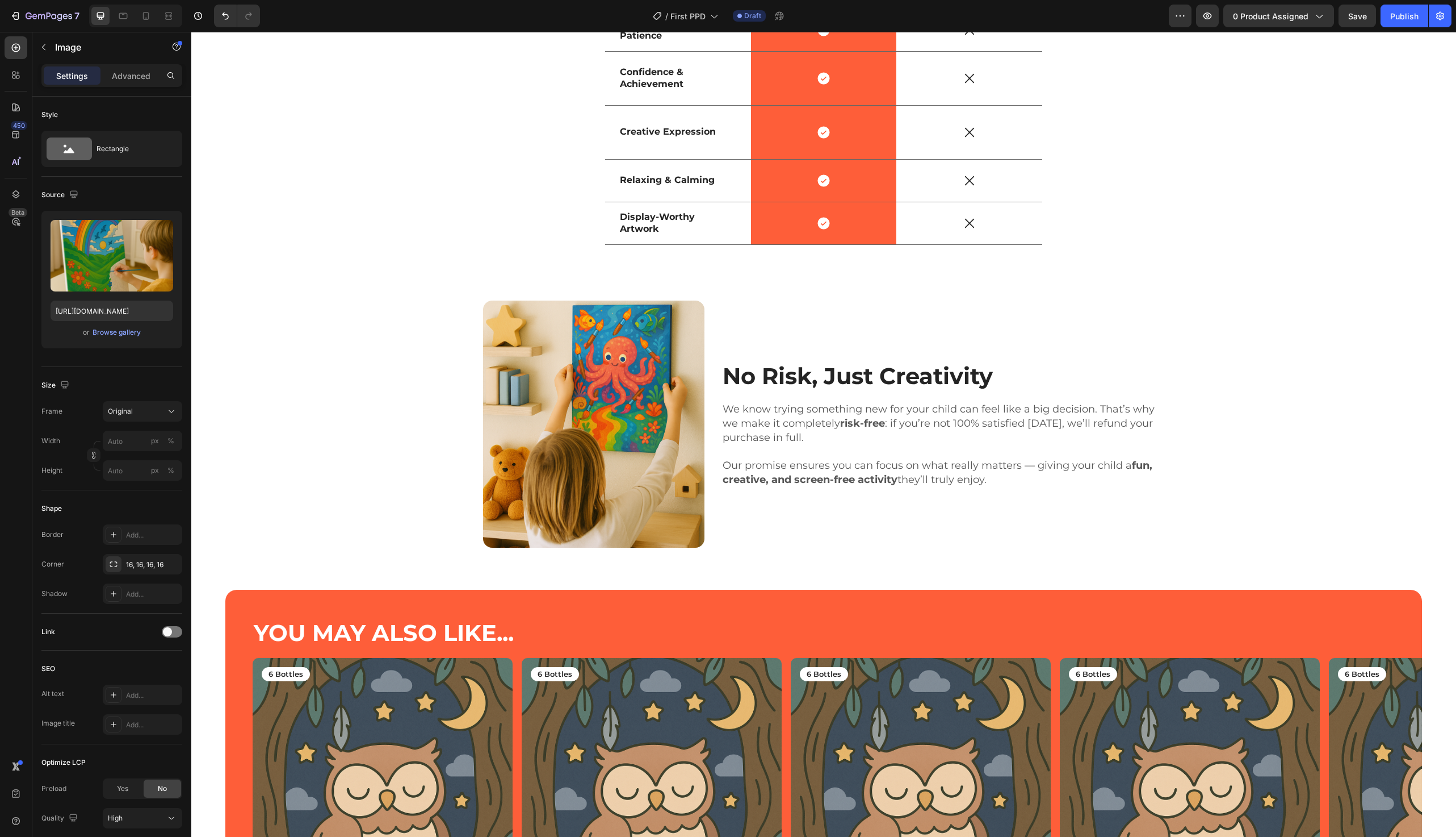
scroll to position [2355, 0]
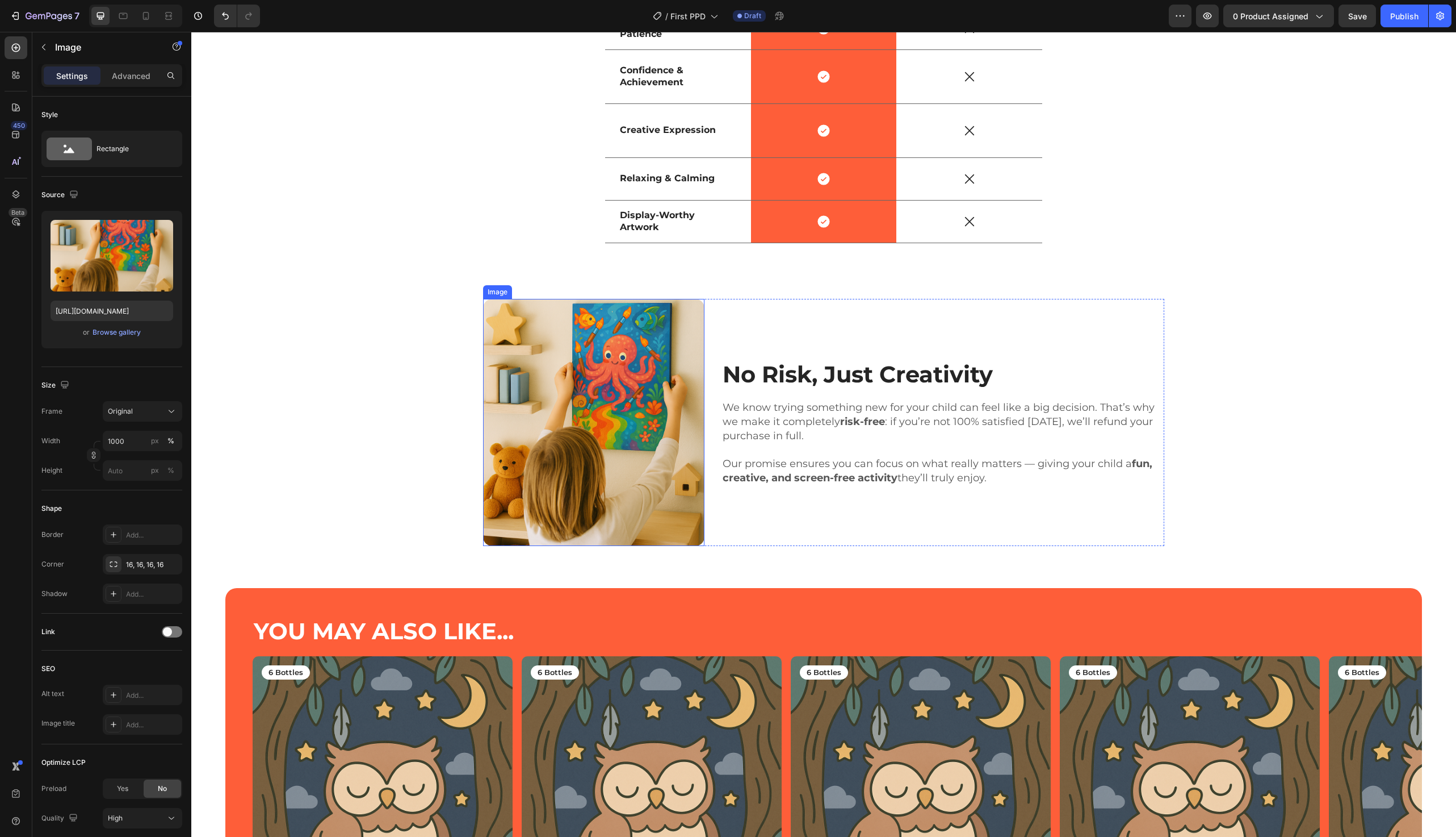
click at [532, 353] on img at bounding box center [594, 422] width 222 height 247
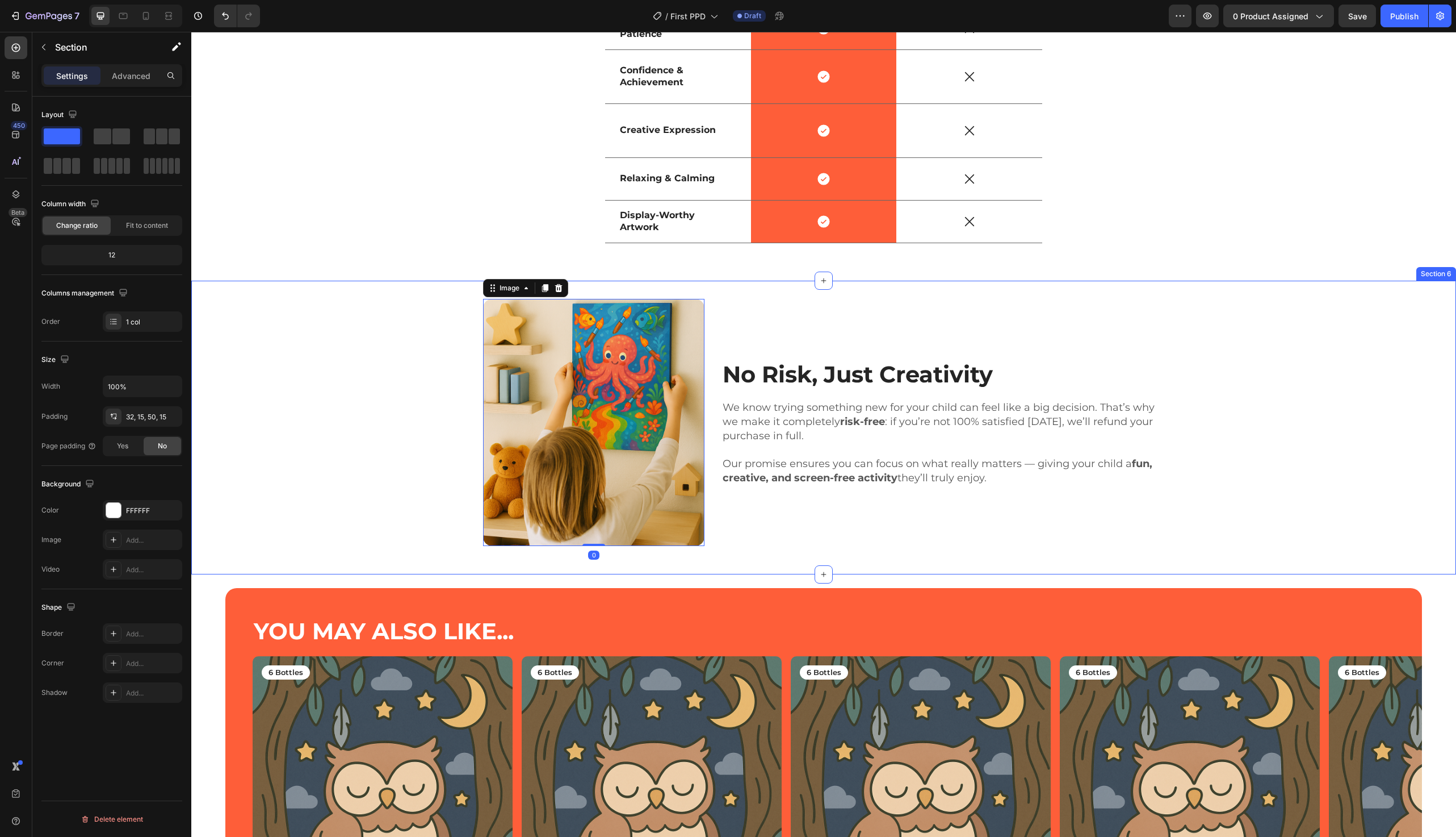
click at [328, 384] on div "Image 0 No Risk, Just Creativity Heading We know trying something new for your …" at bounding box center [824, 422] width 1248 height 247
click at [582, 406] on img at bounding box center [594, 422] width 222 height 247
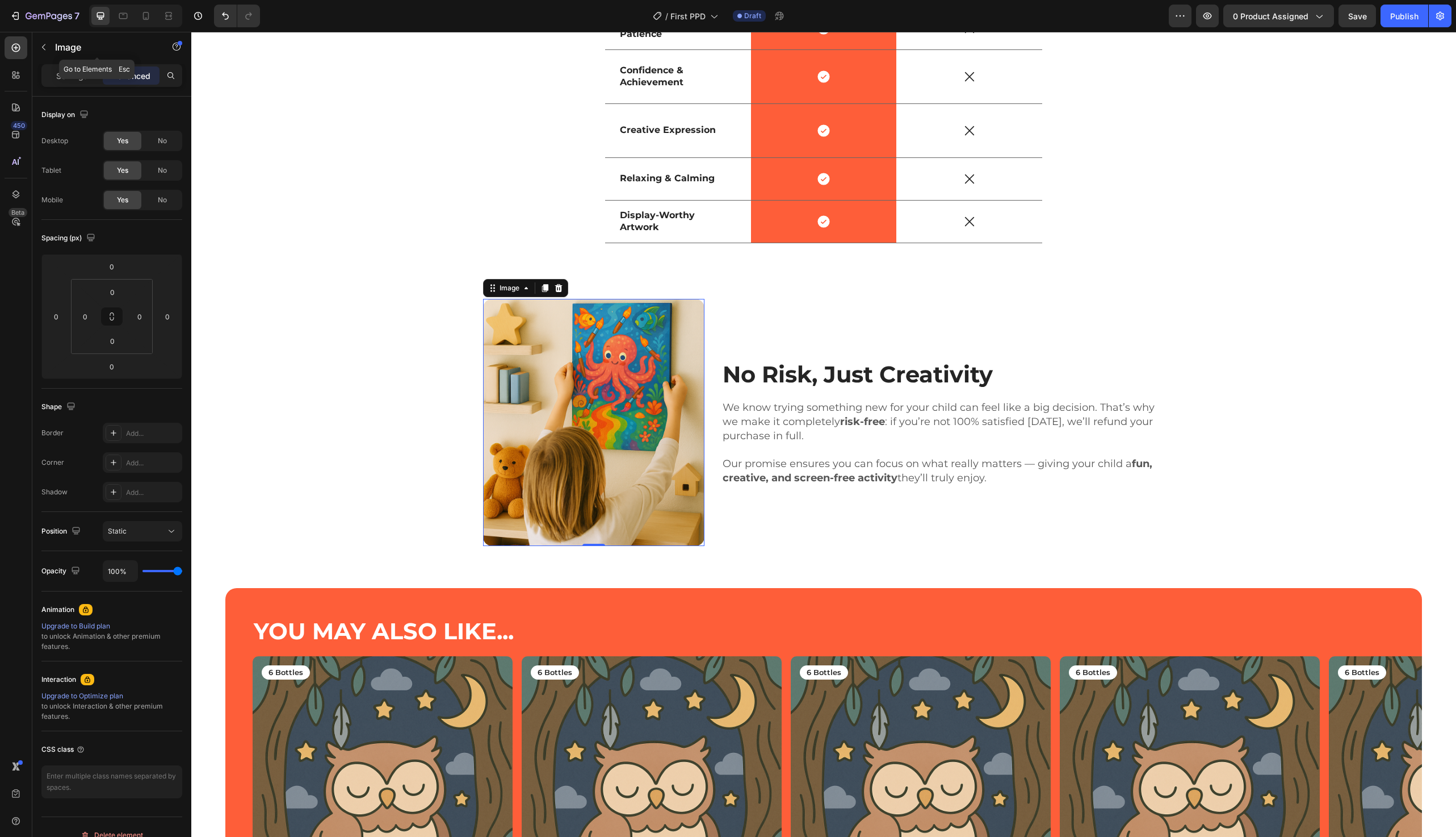
click at [62, 87] on div "Settings Advanced" at bounding box center [112, 81] width 159 height 33
click at [70, 83] on div "Settings" at bounding box center [72, 76] width 57 height 18
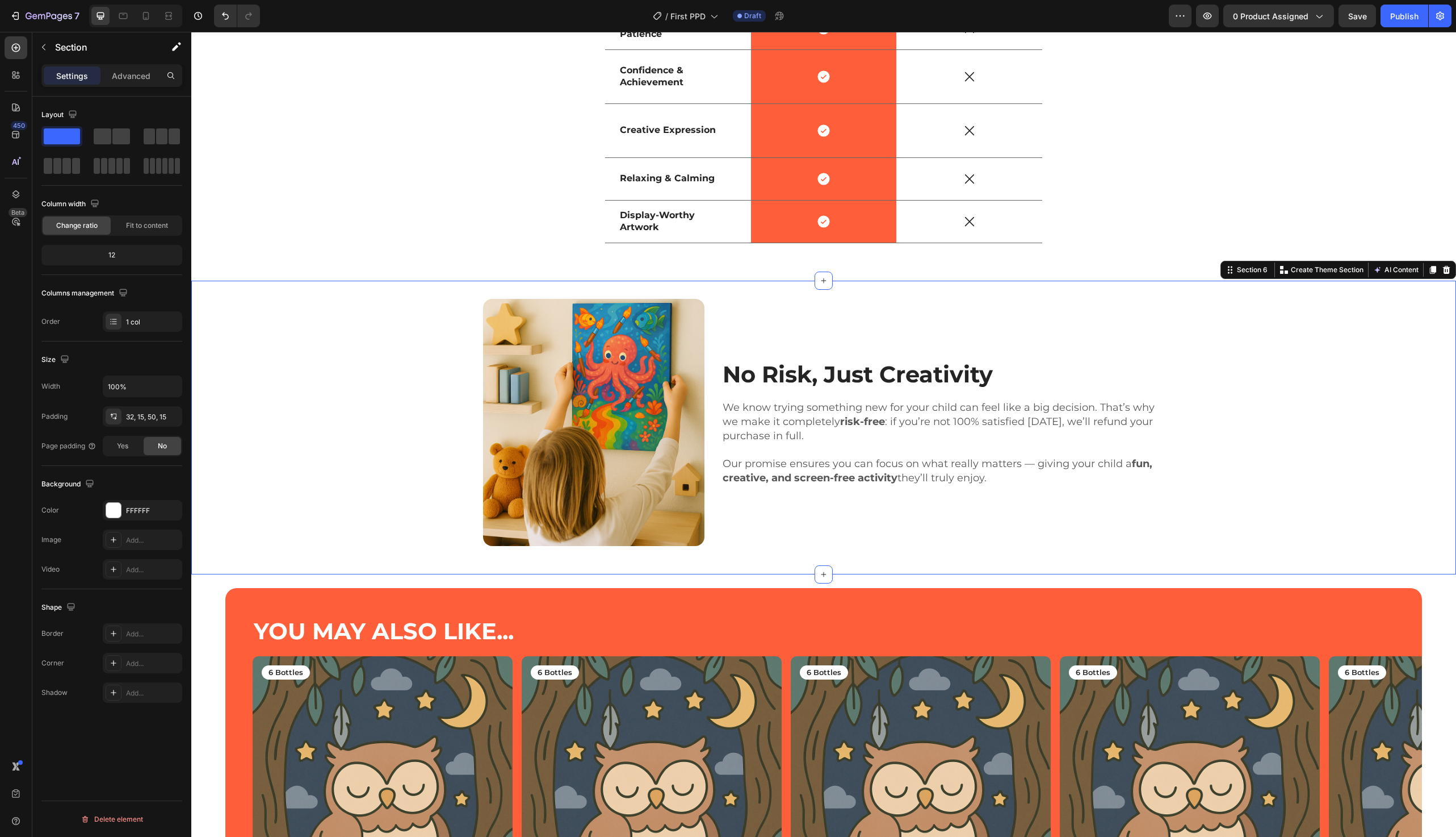
click at [370, 461] on div "Image No Risk, Just Creativity Heading We know trying something new for your ch…" at bounding box center [824, 422] width 1248 height 247
click at [114, 447] on div "Yes" at bounding box center [122, 446] width 37 height 18
drag, startPoint x: 160, startPoint y: 447, endPoint x: 2, endPoint y: 394, distance: 166.7
click at [160, 447] on span "No" at bounding box center [162, 445] width 9 height 10
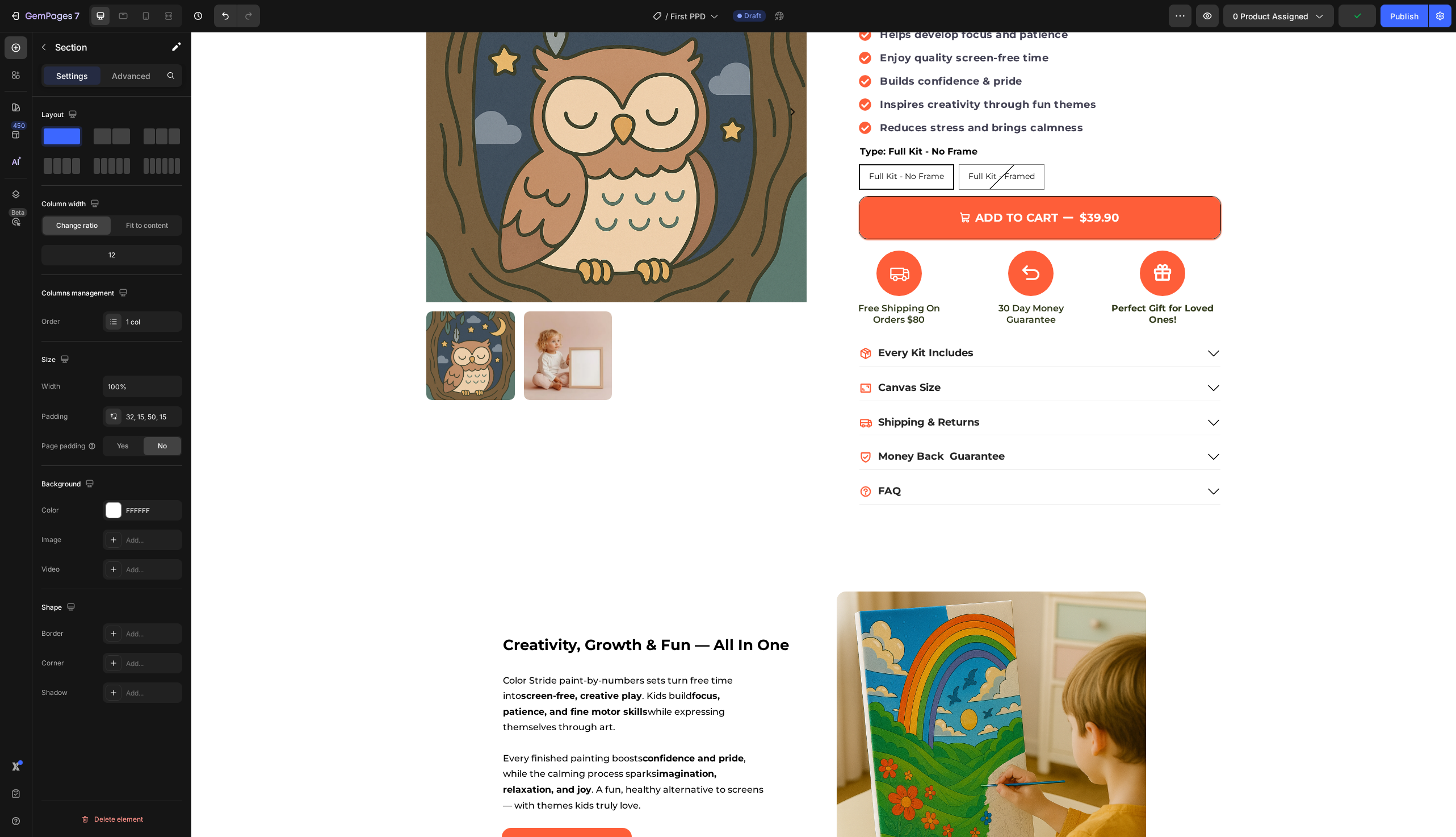
scroll to position [597, 0]
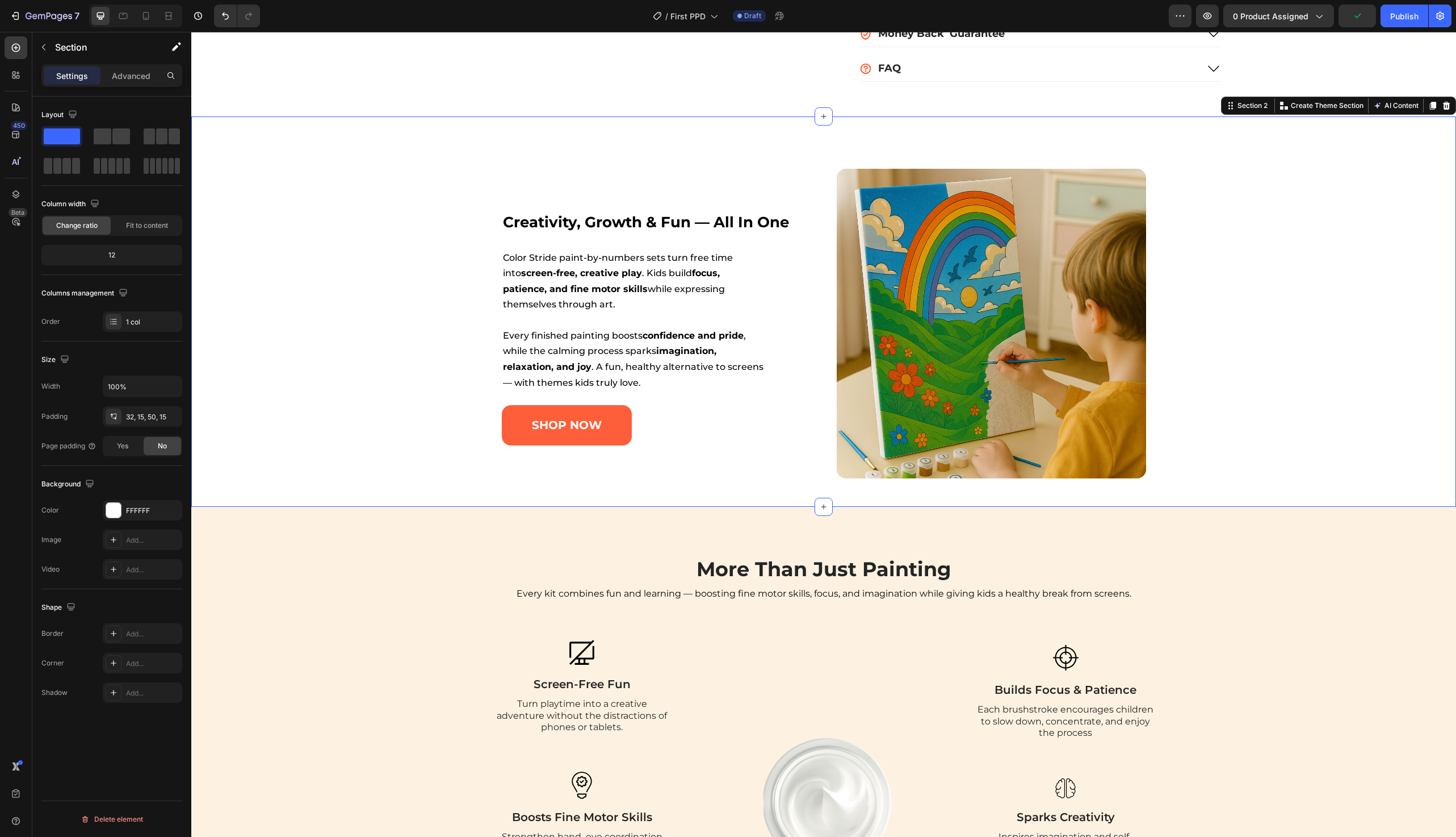
click at [320, 358] on div "creativity, growth & fun — all in one Heading Color Stride paint-by-numbers set…" at bounding box center [824, 324] width 1236 height 310
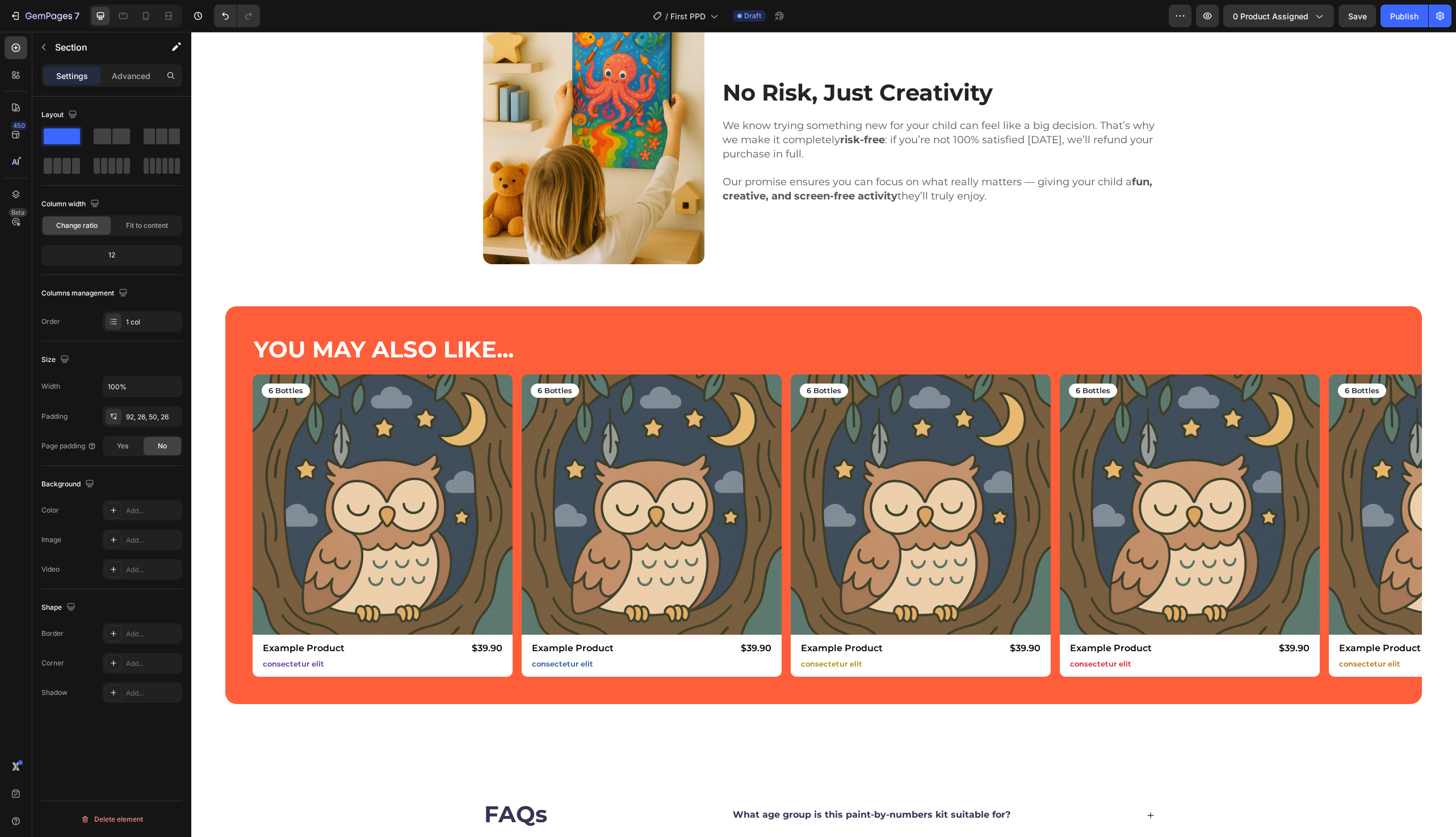
click at [320, 358] on h2 "YOU MAY ALSO LIKE..." at bounding box center [824, 349] width 1142 height 32
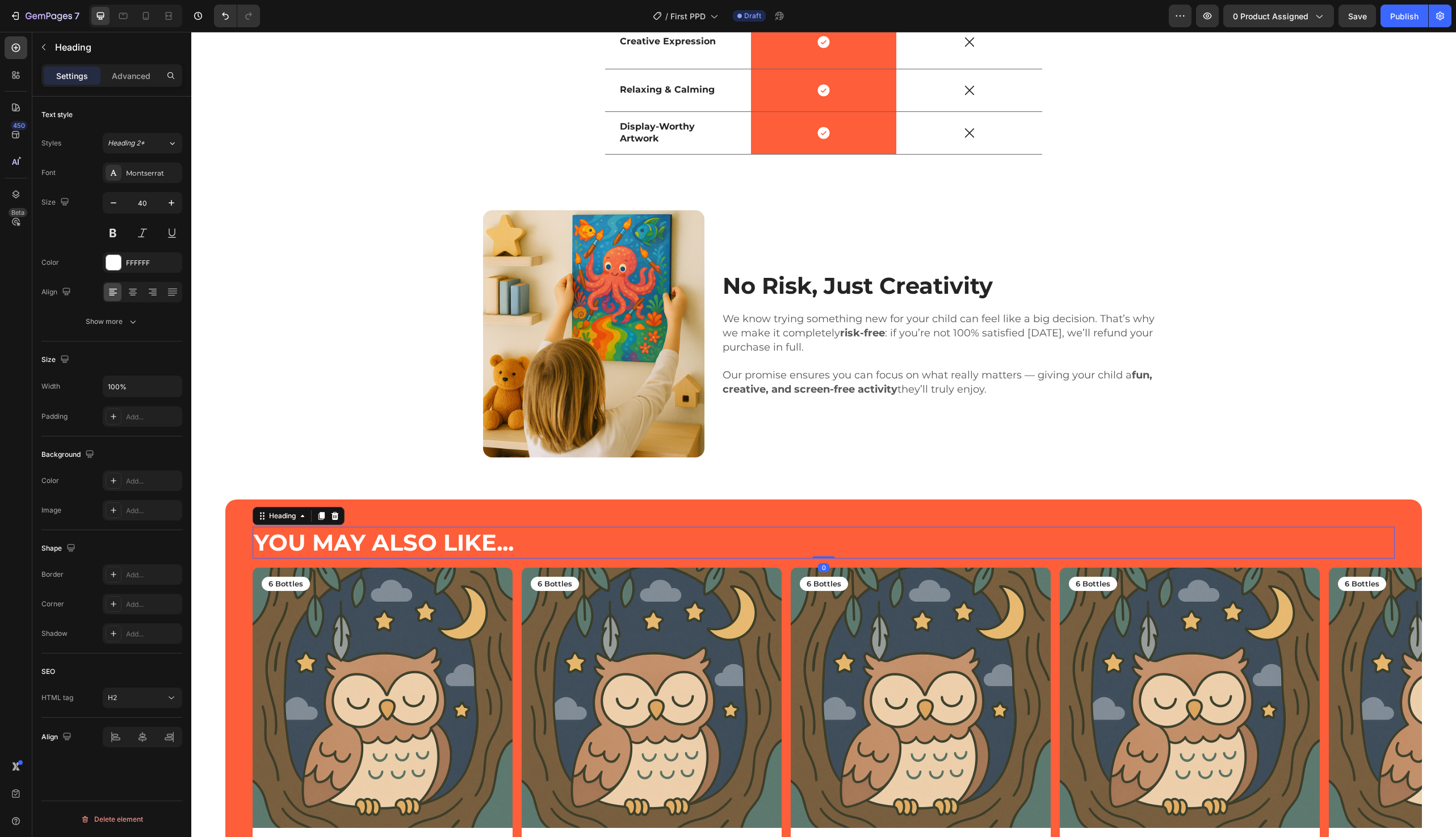
scroll to position [2389, 0]
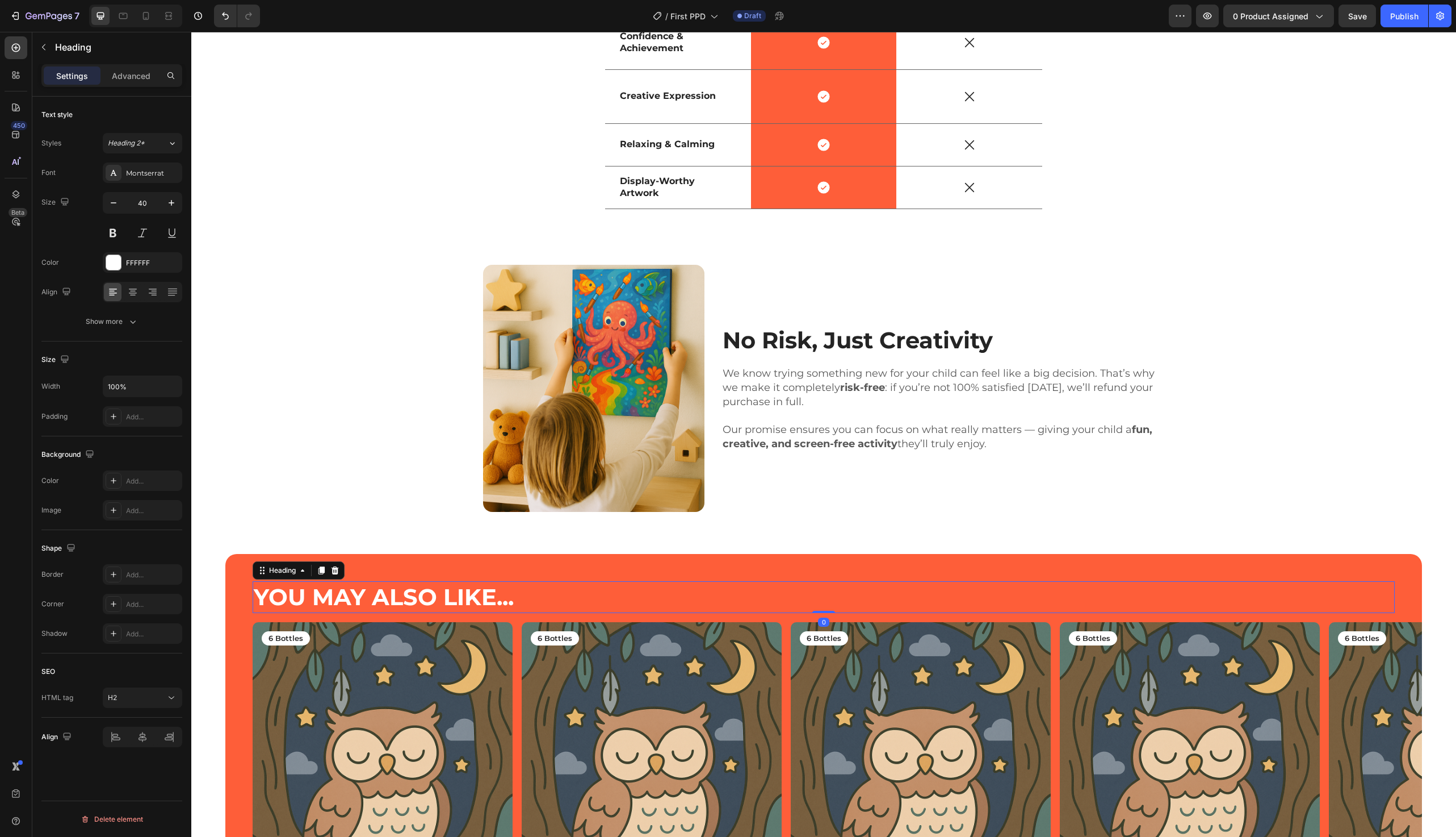
click at [320, 358] on div "Image No Risk, Just Creativity Heading We know trying something new for your ch…" at bounding box center [824, 388] width 1248 height 247
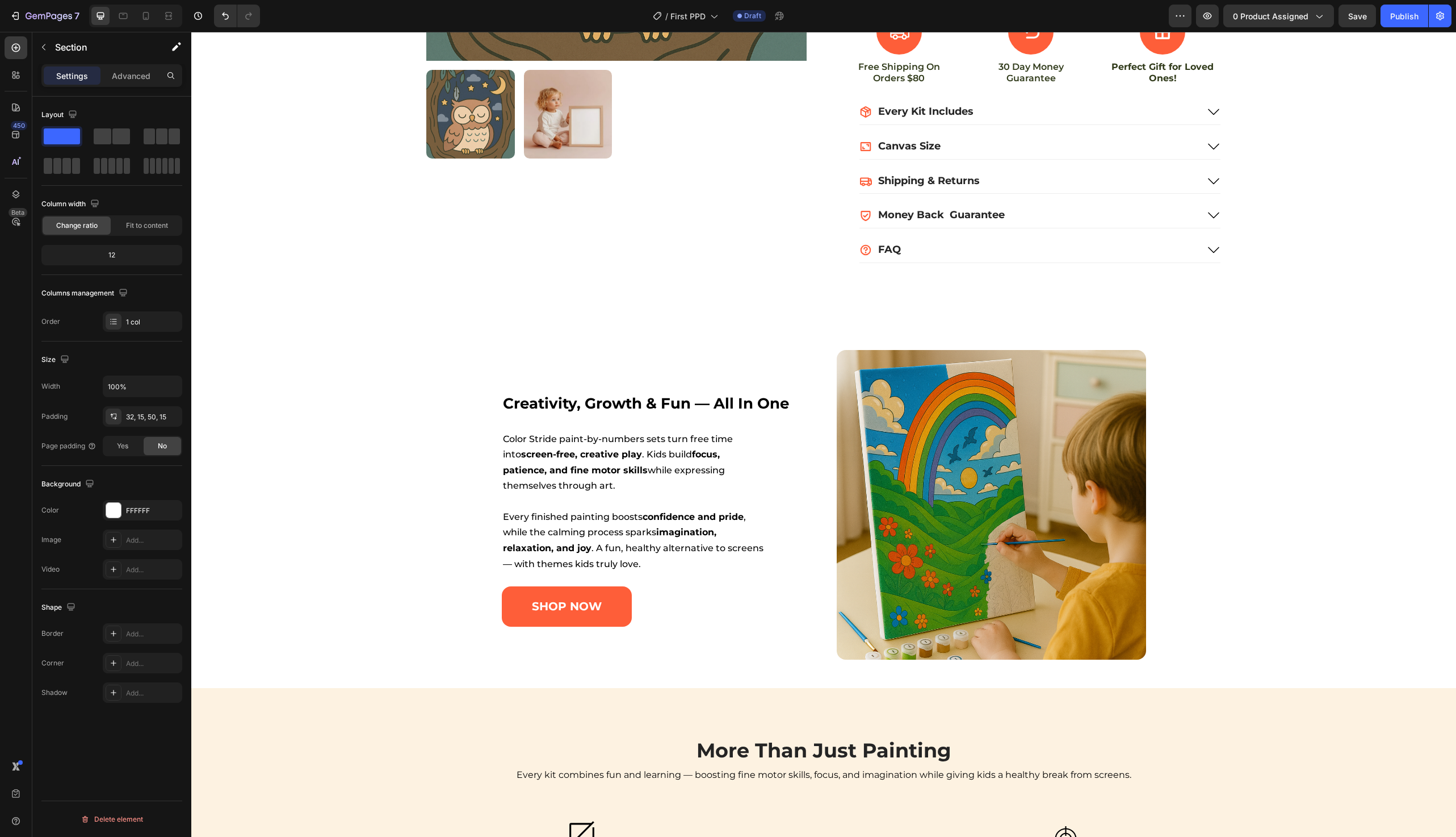
scroll to position [418, 0]
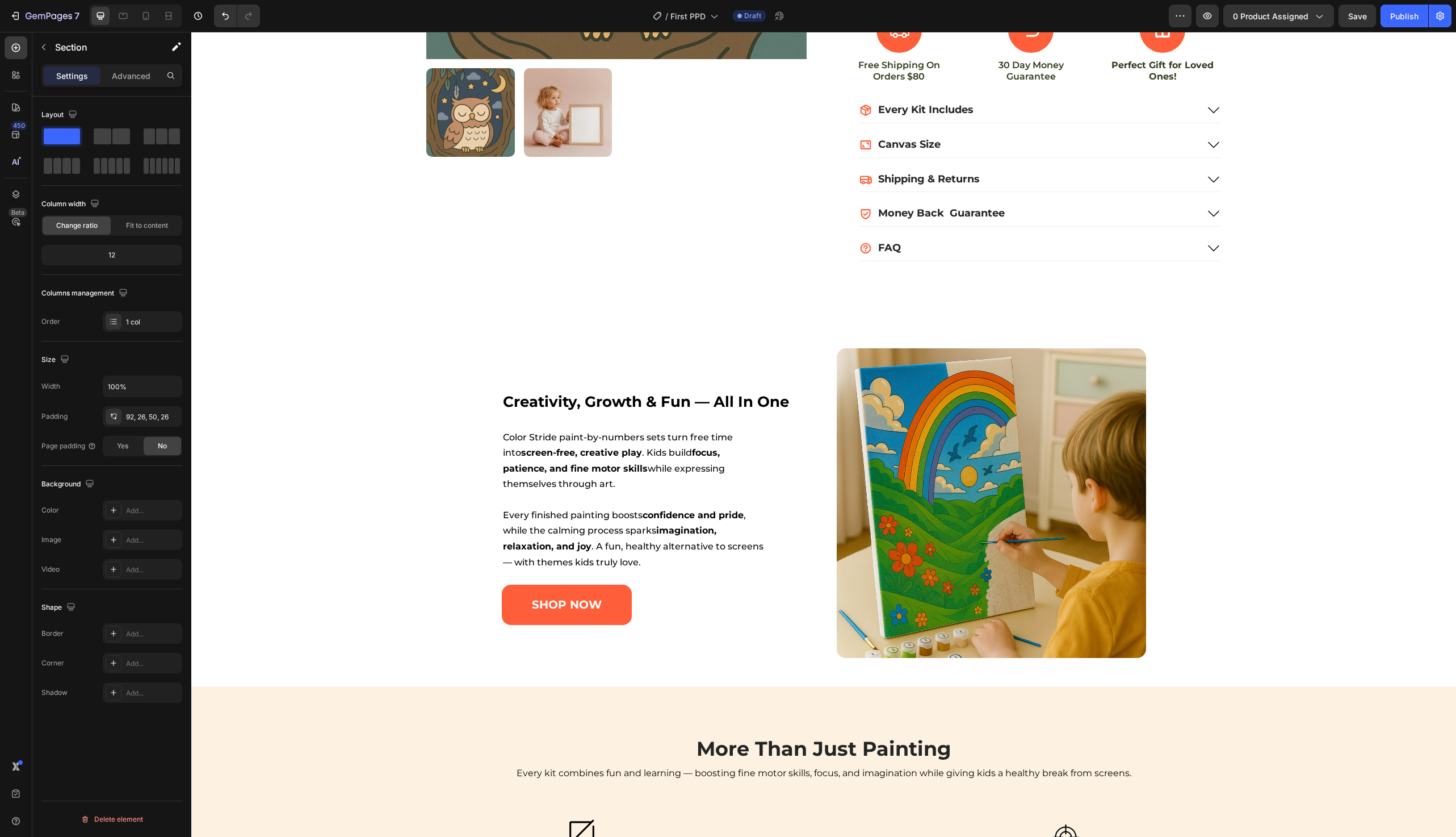
click at [320, 358] on div "creativity, growth & fun — all in one Heading Color Stride paint-by-numbers set…" at bounding box center [824, 503] width 1236 height 310
click at [1432, 281] on icon at bounding box center [1433, 285] width 6 height 8
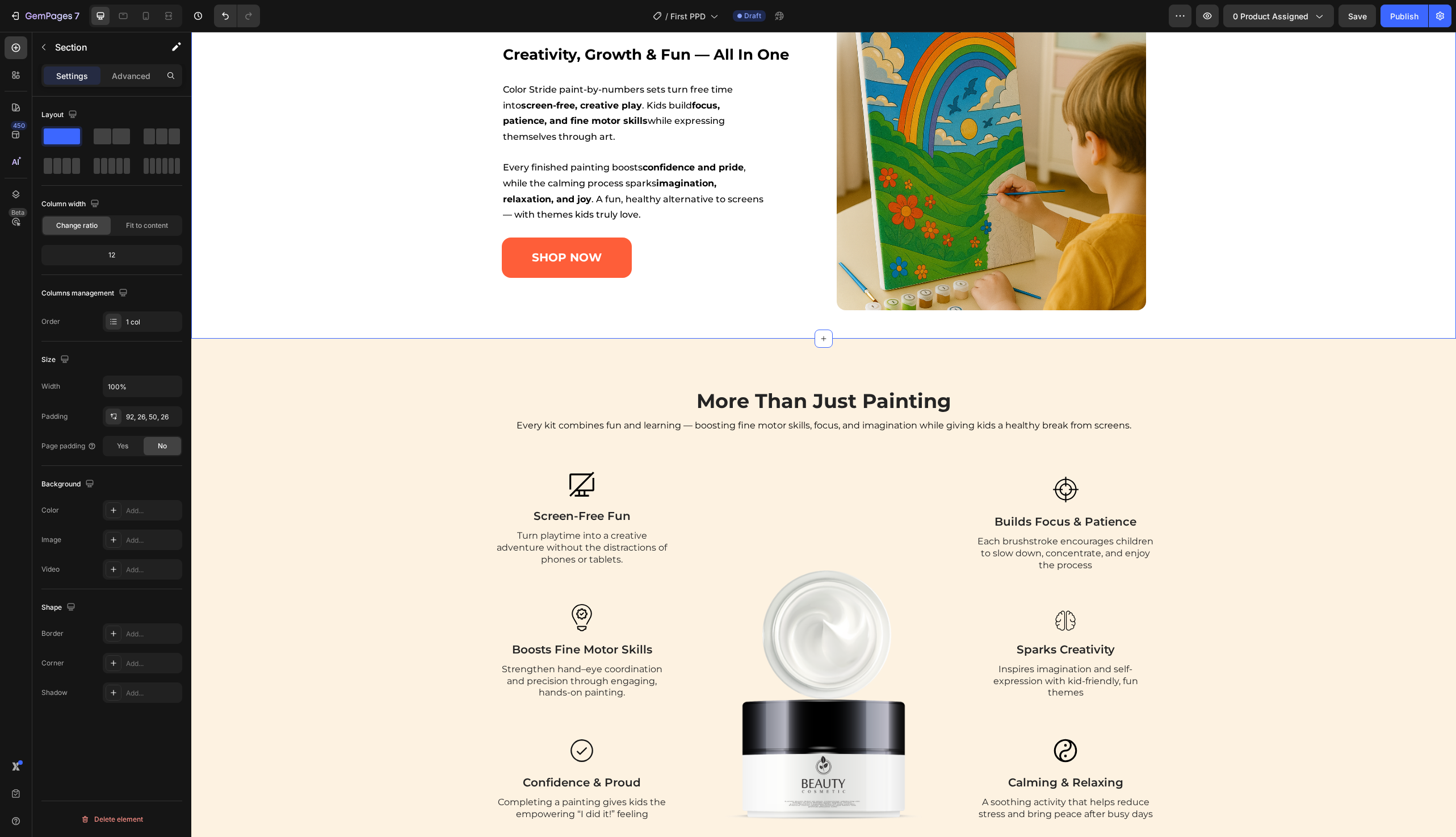
scroll to position [1173, 0]
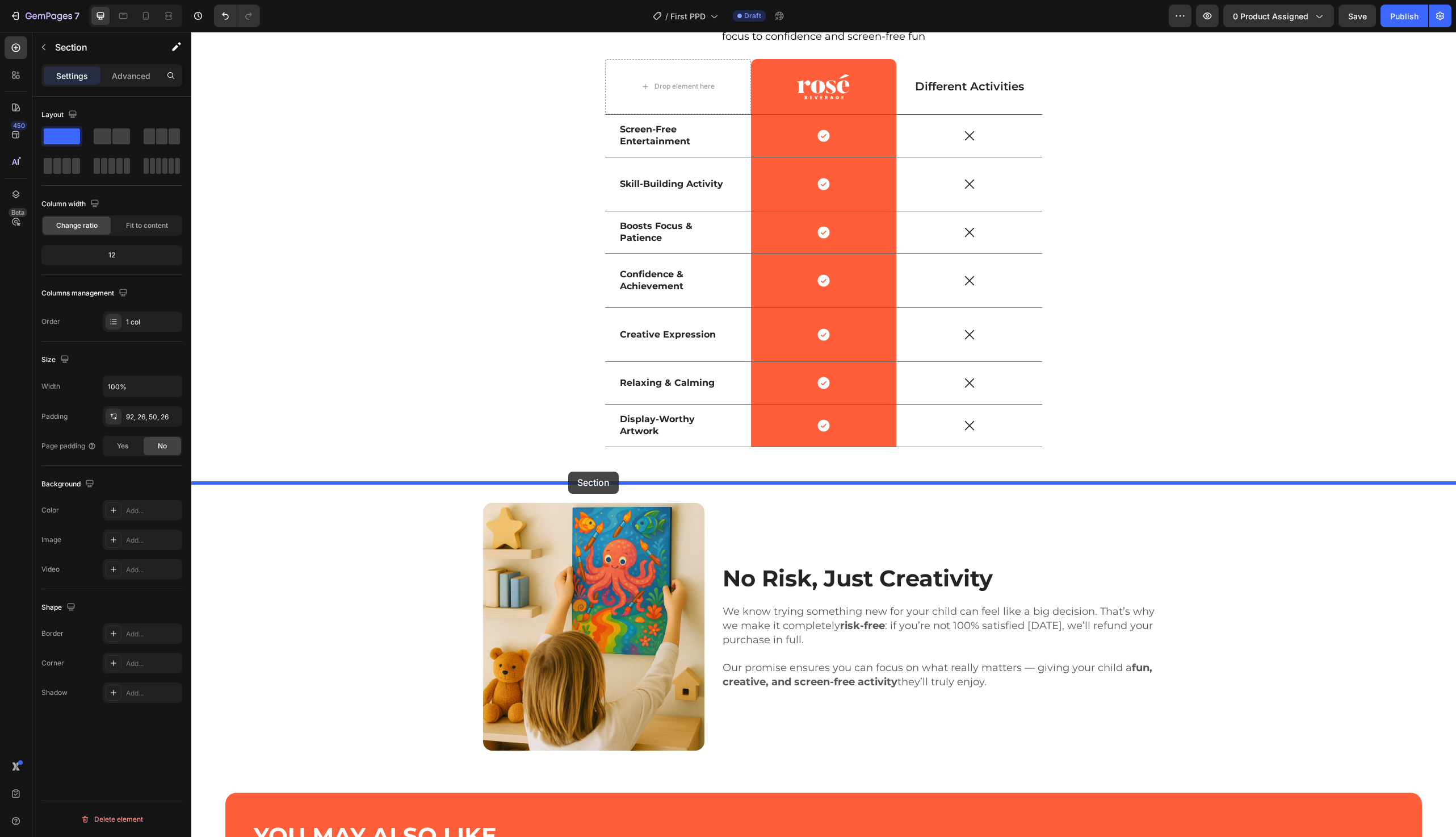
drag, startPoint x: 444, startPoint y: 263, endPoint x: 569, endPoint y: 472, distance: 243.5
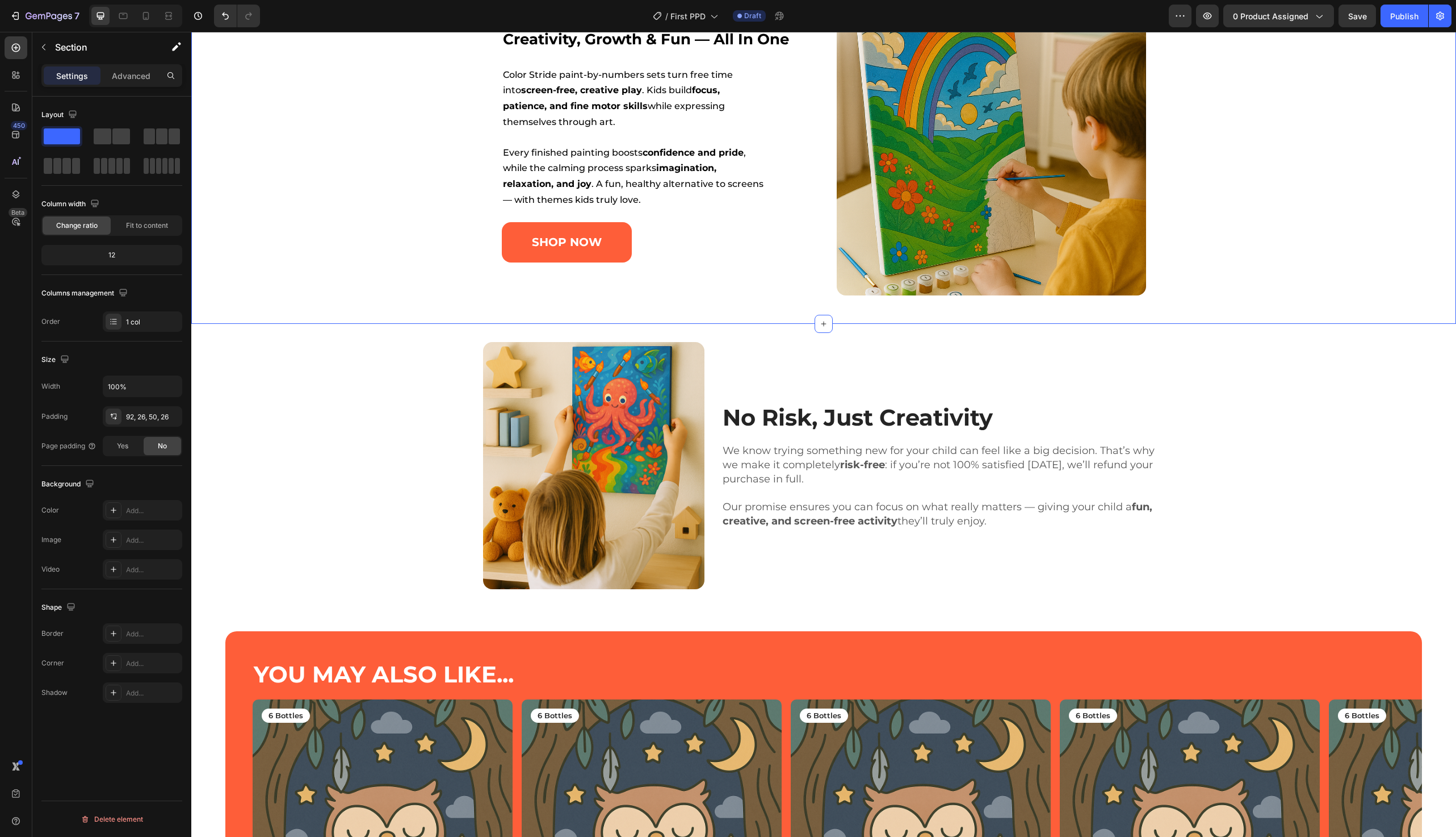
scroll to position [2593, 0]
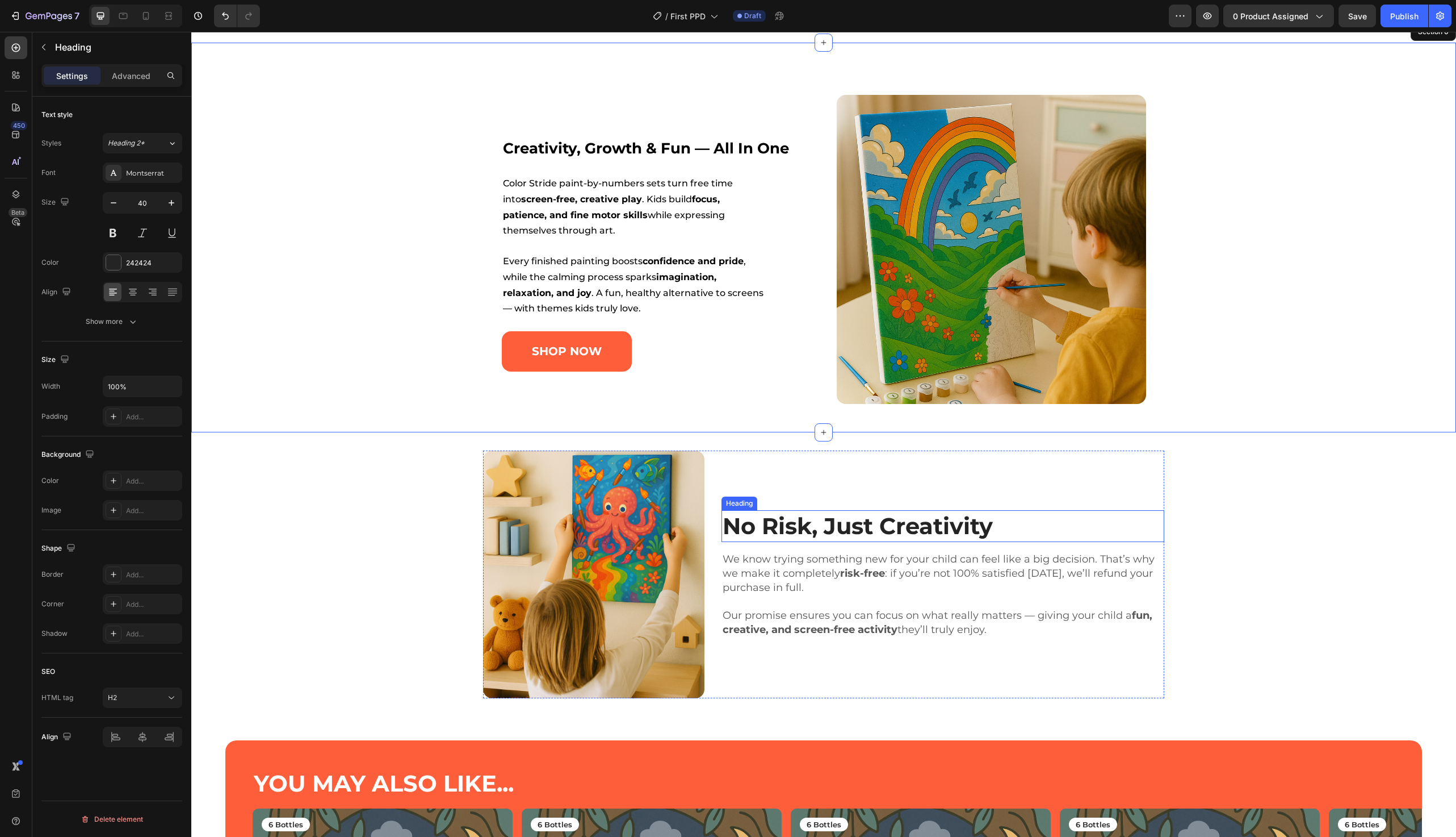
click at [789, 533] on strong "No Risk, Just Creativity" at bounding box center [858, 526] width 270 height 28
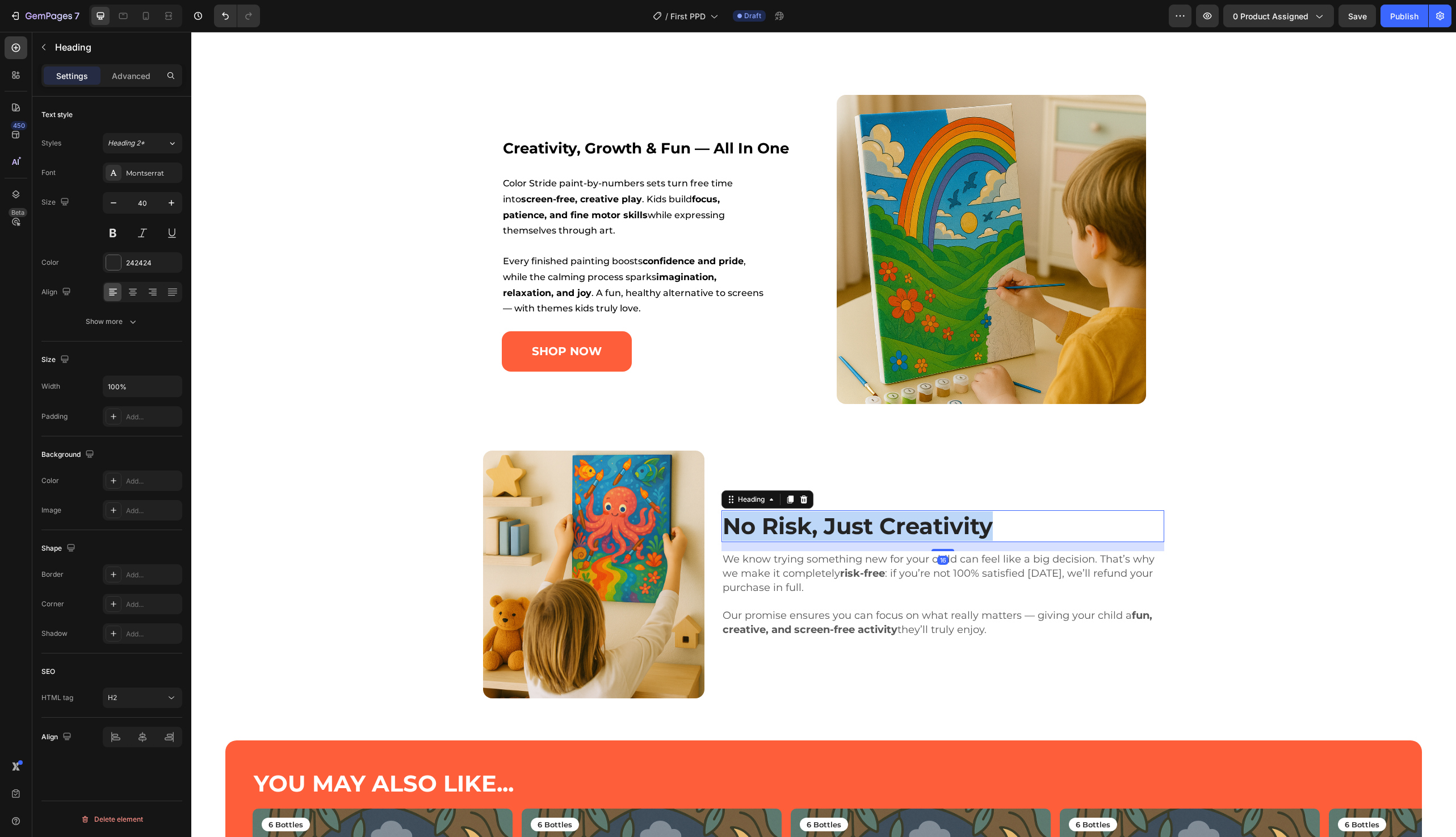
click at [789, 533] on strong "No Risk, Just Creativity" at bounding box center [858, 526] width 270 height 28
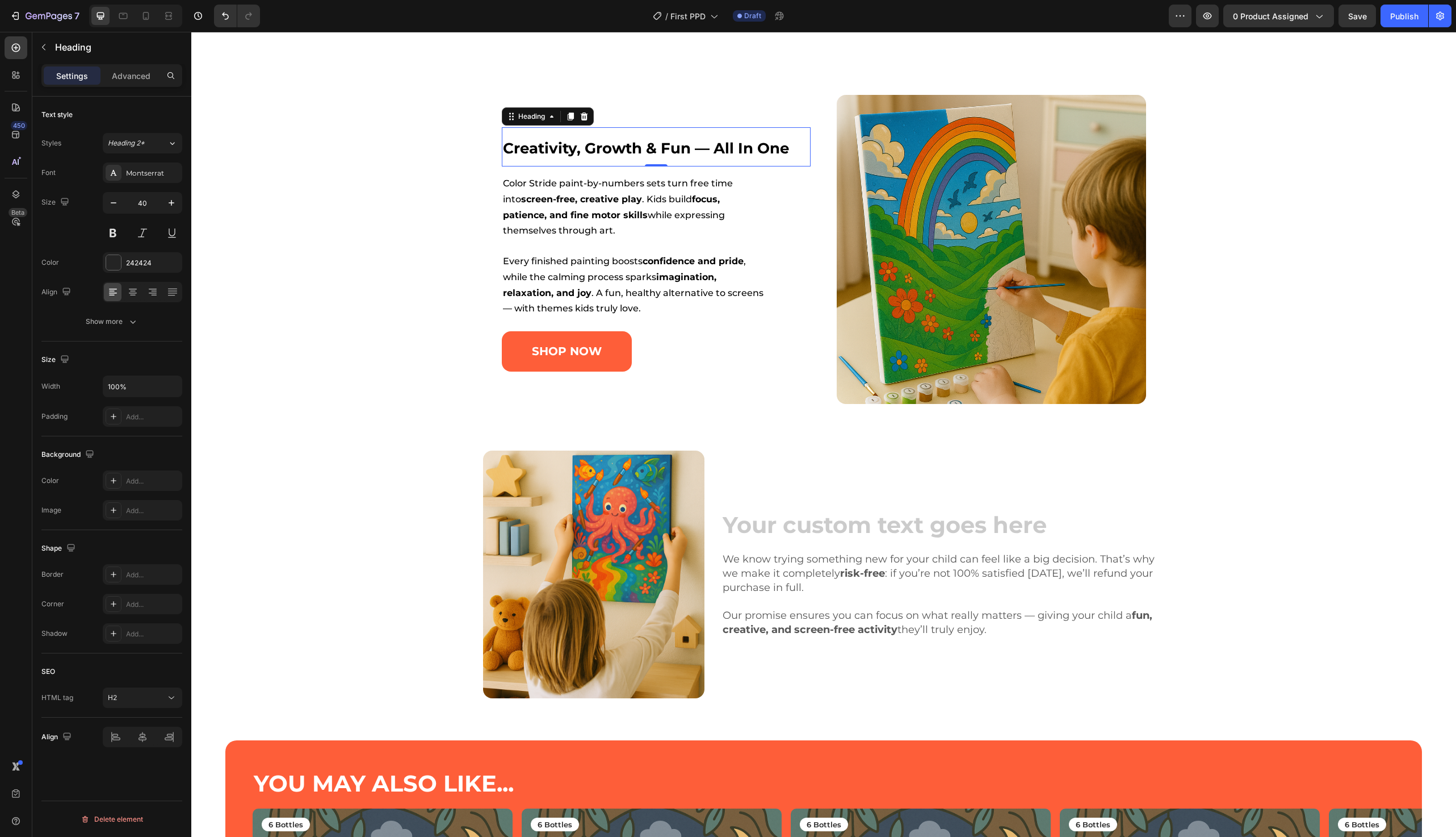
click at [612, 143] on strong "creativity, growth & fun — all in one" at bounding box center [646, 148] width 286 height 18
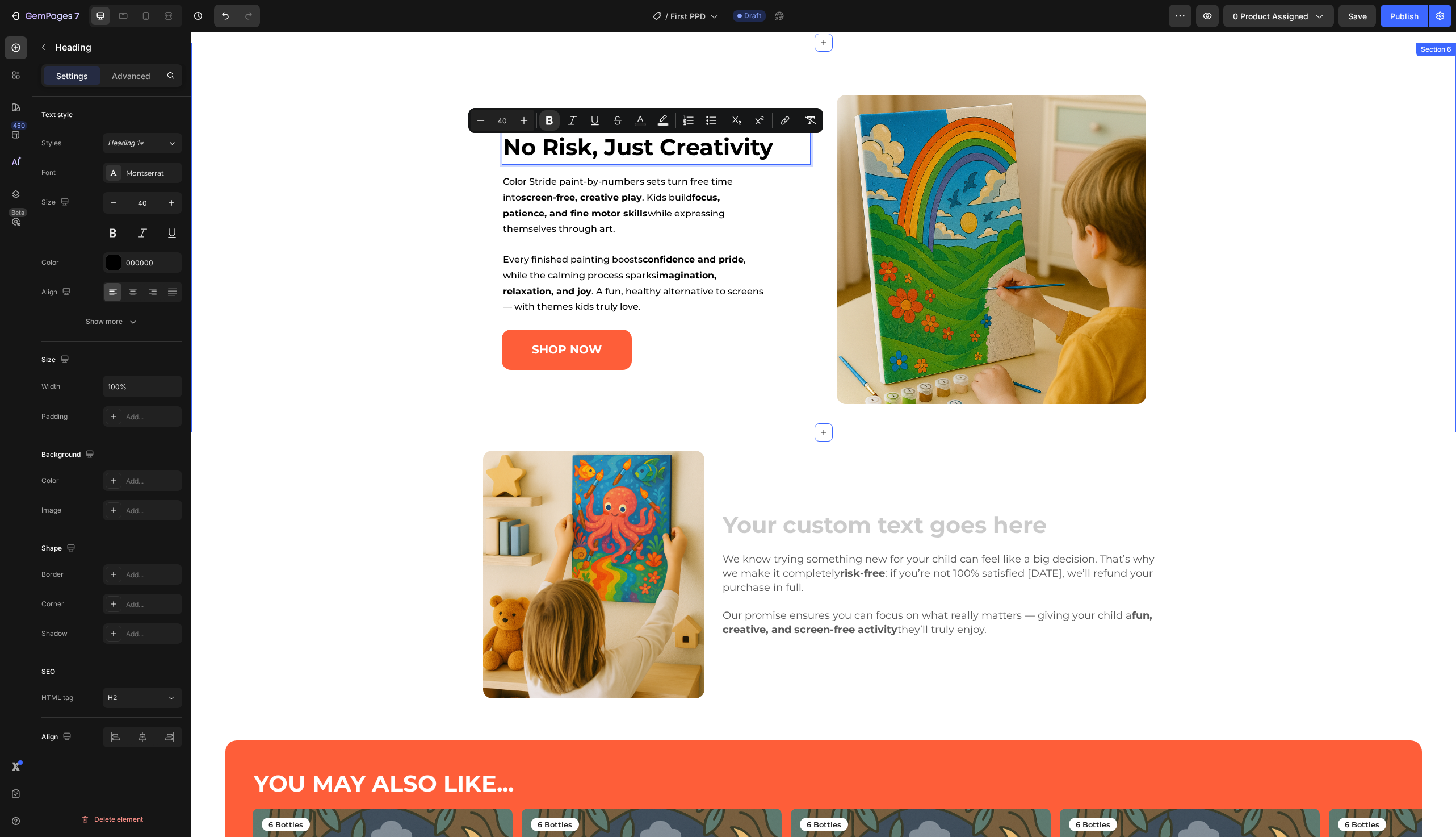
scroll to position [2595, 0]
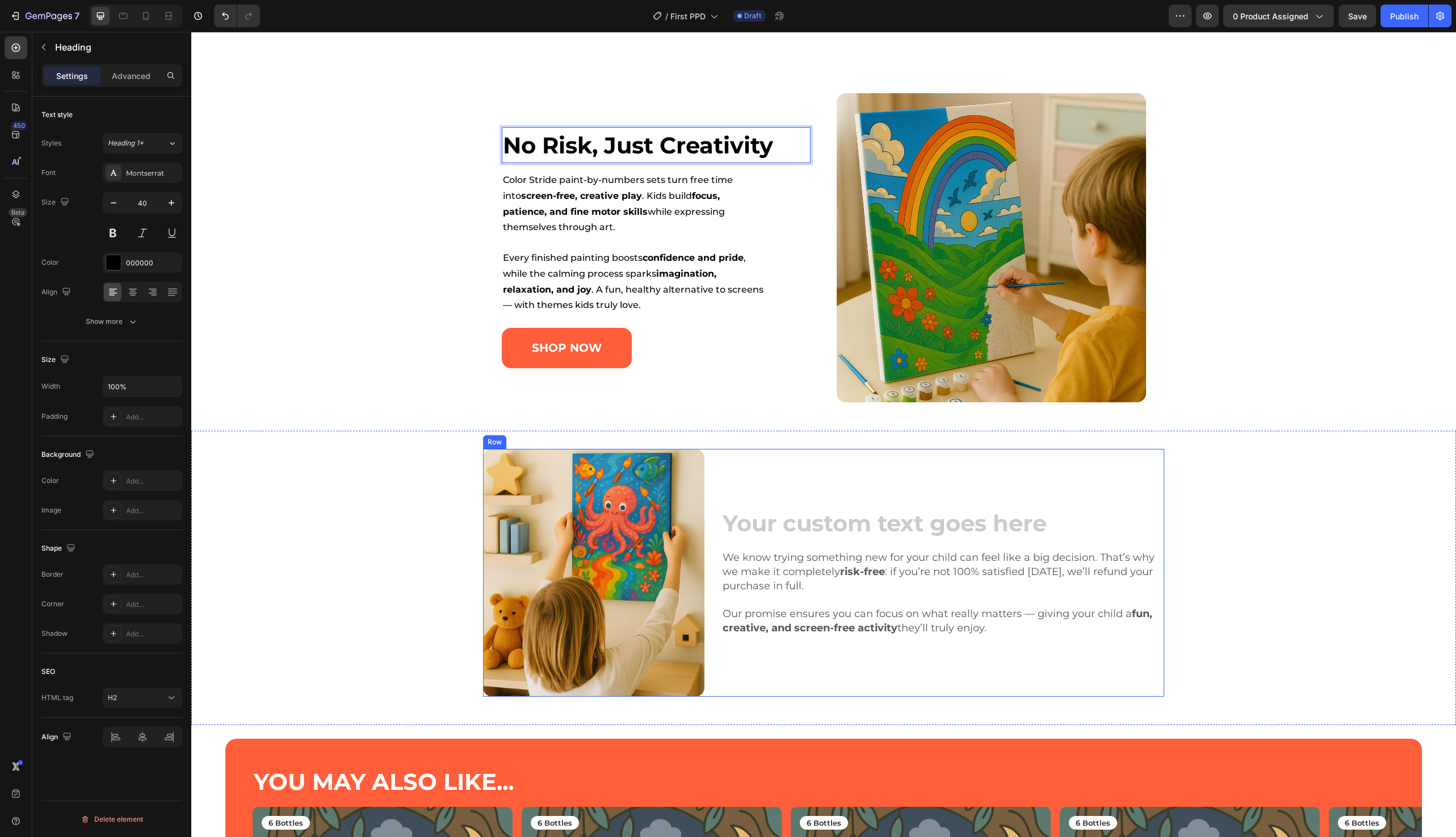
click at [815, 571] on span "We know trying something new for your child can feel like a big decision. That’…" at bounding box center [938, 571] width 432 height 41
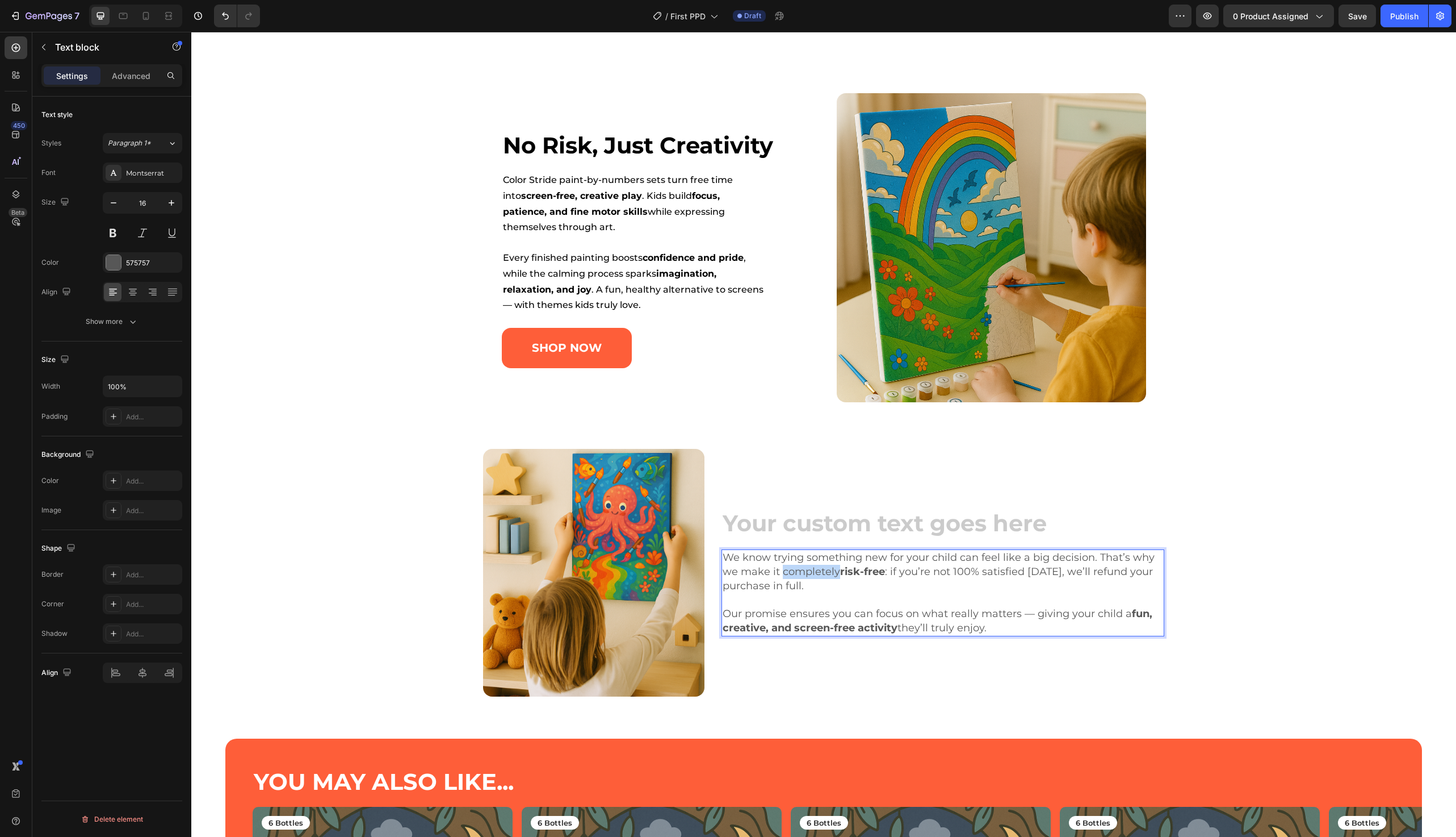
click at [815, 571] on span "We know trying something new for your child can feel like a big decision. That’…" at bounding box center [938, 571] width 432 height 41
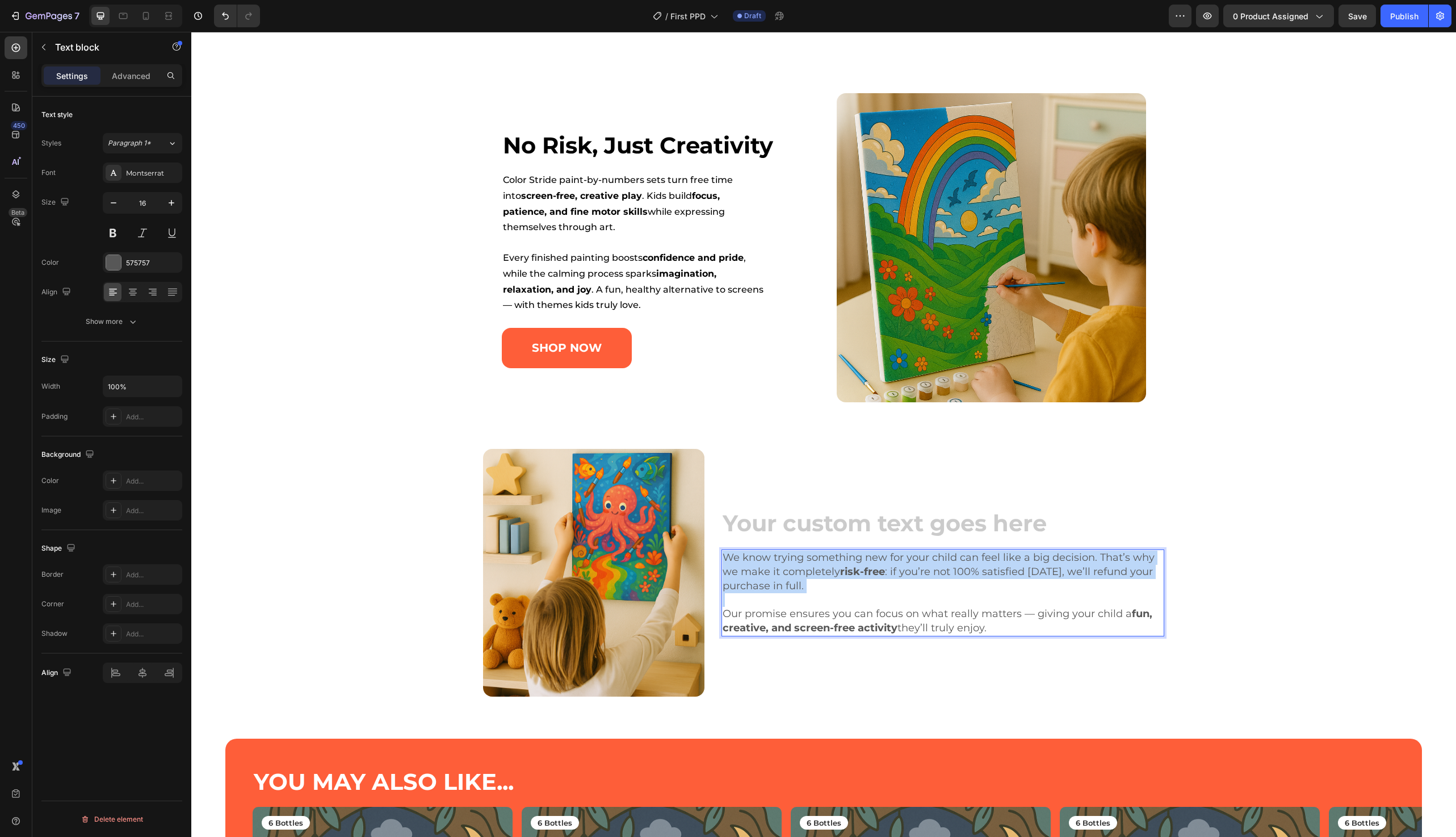
click at [815, 571] on span "We know trying something new for your child can feel like a big decision. That’…" at bounding box center [938, 571] width 432 height 41
drag, startPoint x: 1045, startPoint y: 619, endPoint x: 714, endPoint y: 553, distance: 337.5
click at [714, 553] on div "Image Heading We know trying something new for your child can feel like a big d…" at bounding box center [824, 572] width 682 height 247
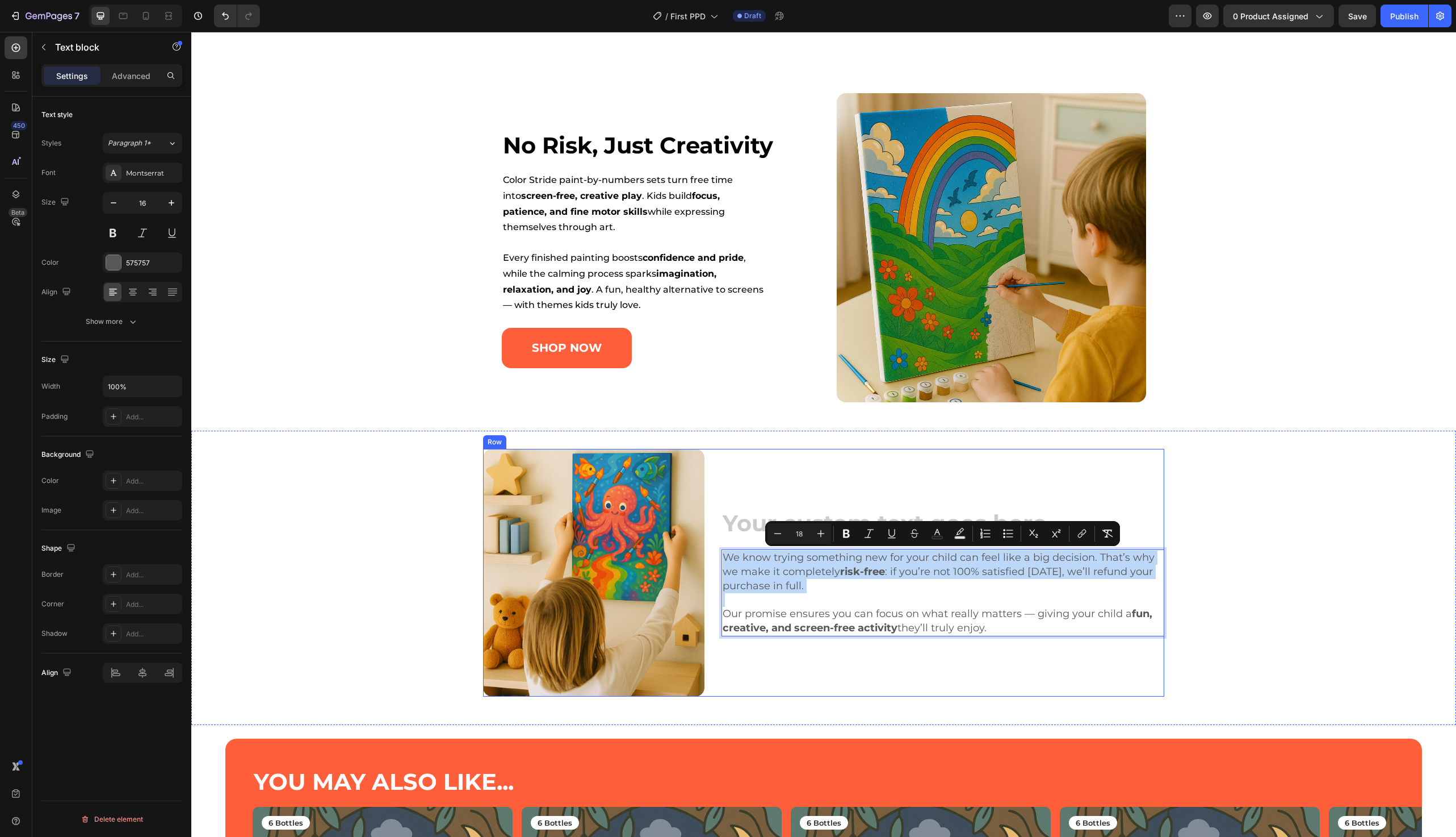
copy div "We know trying something new for your child can feel like a big decision. That’…"
click at [655, 270] on span "Every finished painting boosts confidence and pride , while the calming process…" at bounding box center [633, 281] width 260 height 58
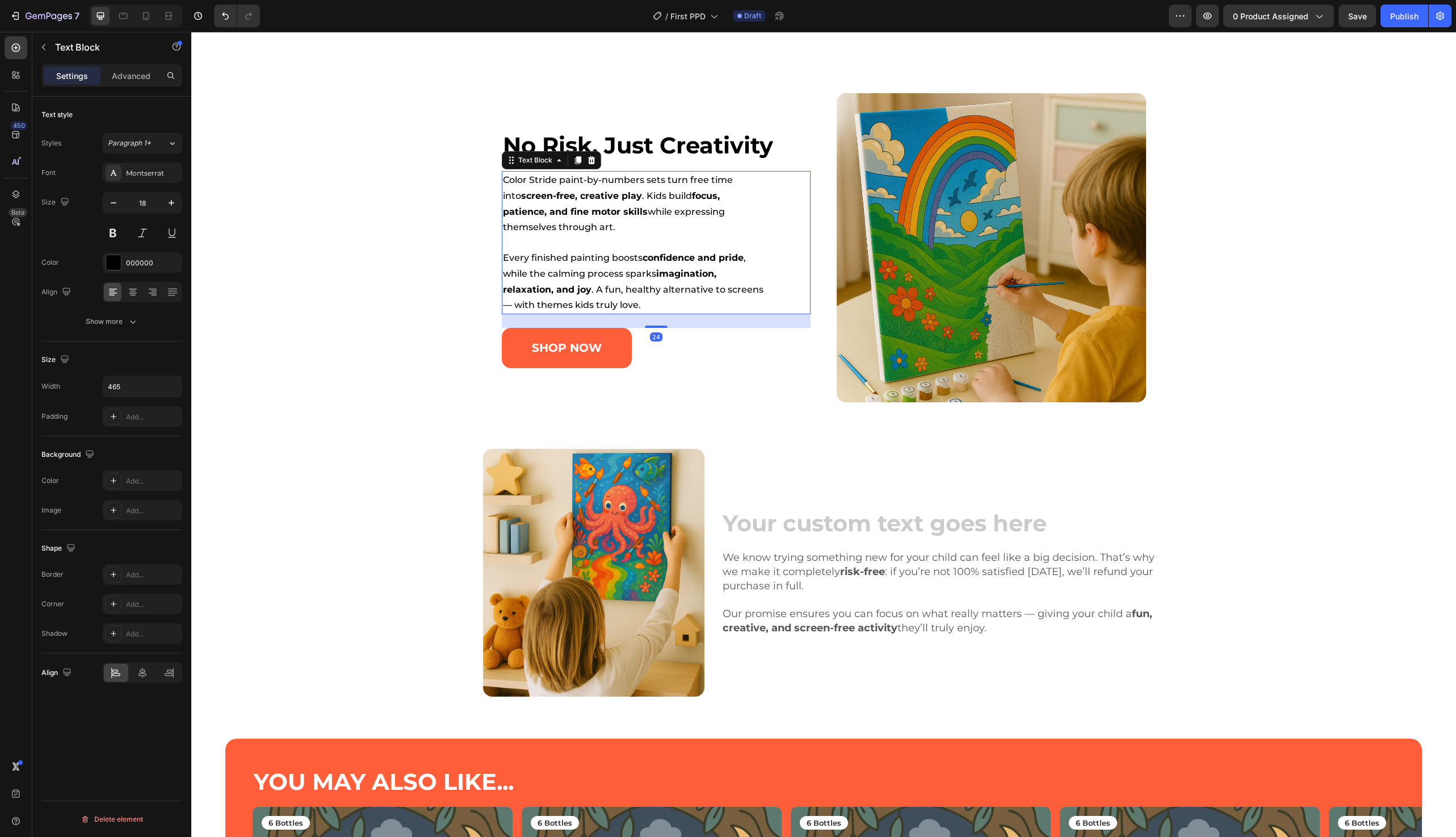
click at [655, 270] on span "Every finished painting boosts confidence and pride , while the calming process…" at bounding box center [633, 281] width 260 height 58
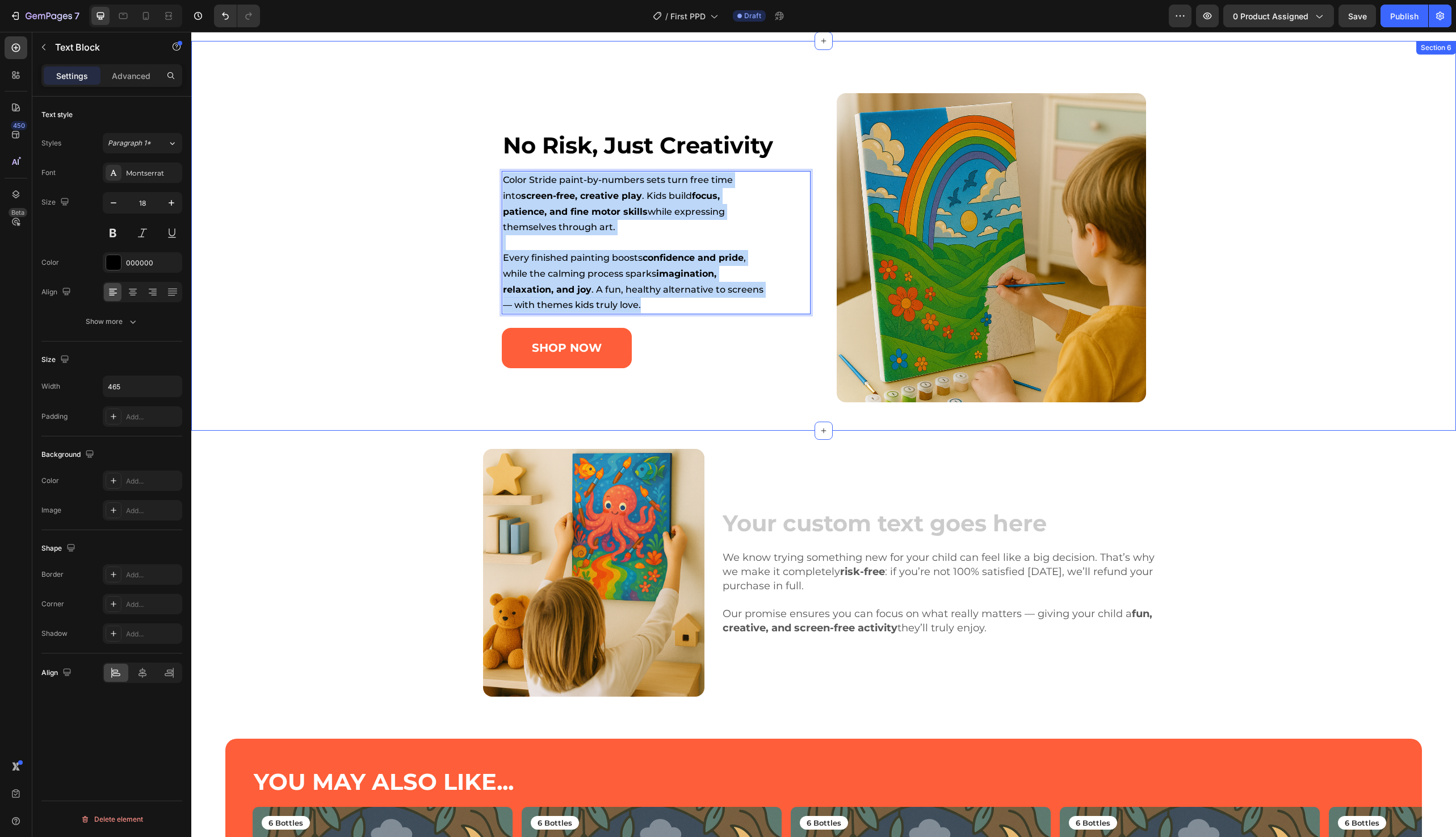
drag, startPoint x: 648, startPoint y: 309, endPoint x: 487, endPoint y: 178, distance: 207.6
click at [487, 178] on div "⁠⁠⁠⁠⁠⁠⁠ No Risk, Just Creativity Heading Color Stride paint-by-numbers sets tur…" at bounding box center [824, 248] width 1236 height 310
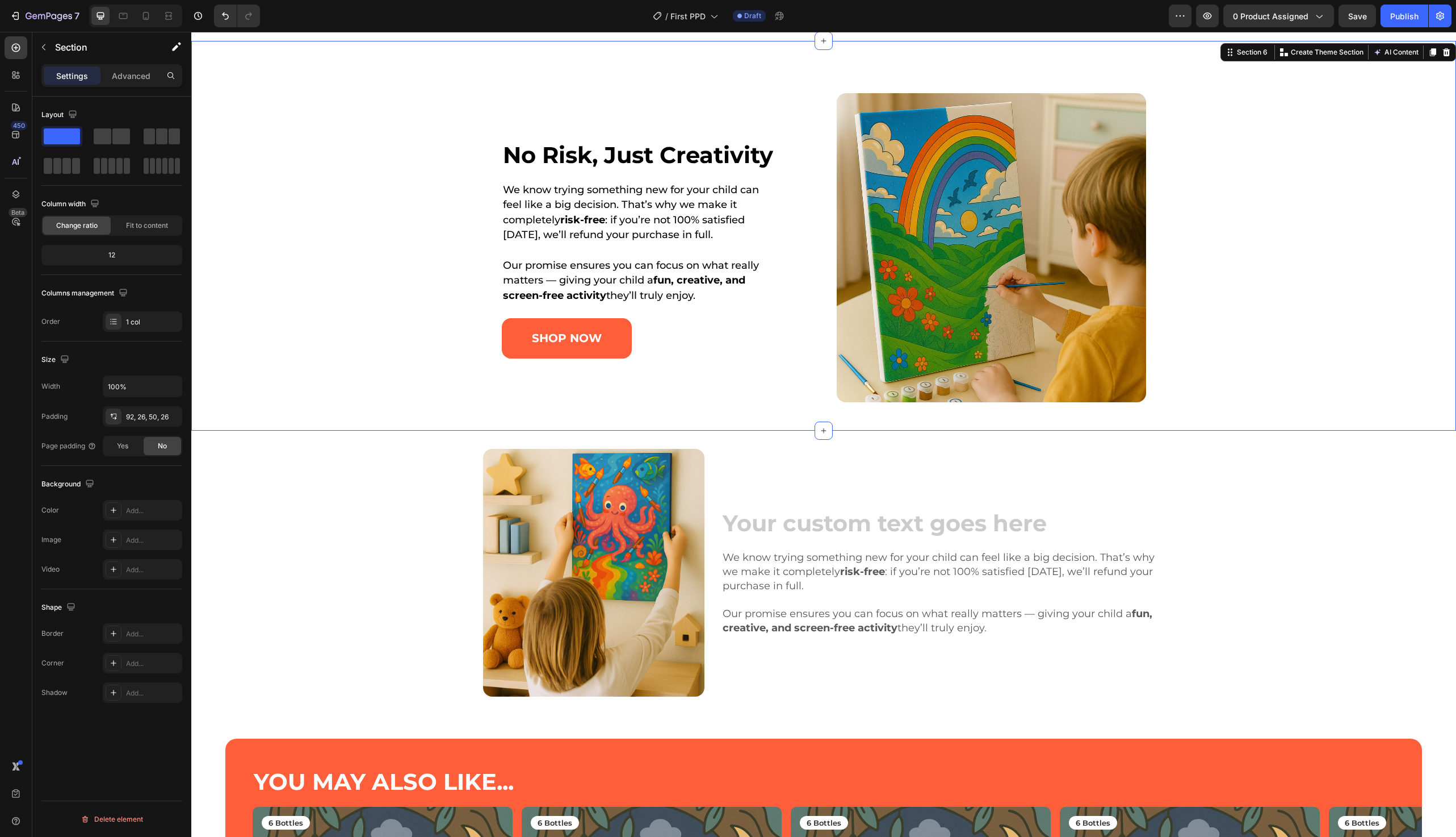
click at [434, 194] on div "⁠⁠⁠⁠⁠⁠⁠ No Risk, Just Creativity Heading We know trying something new for your …" at bounding box center [824, 248] width 1236 height 310
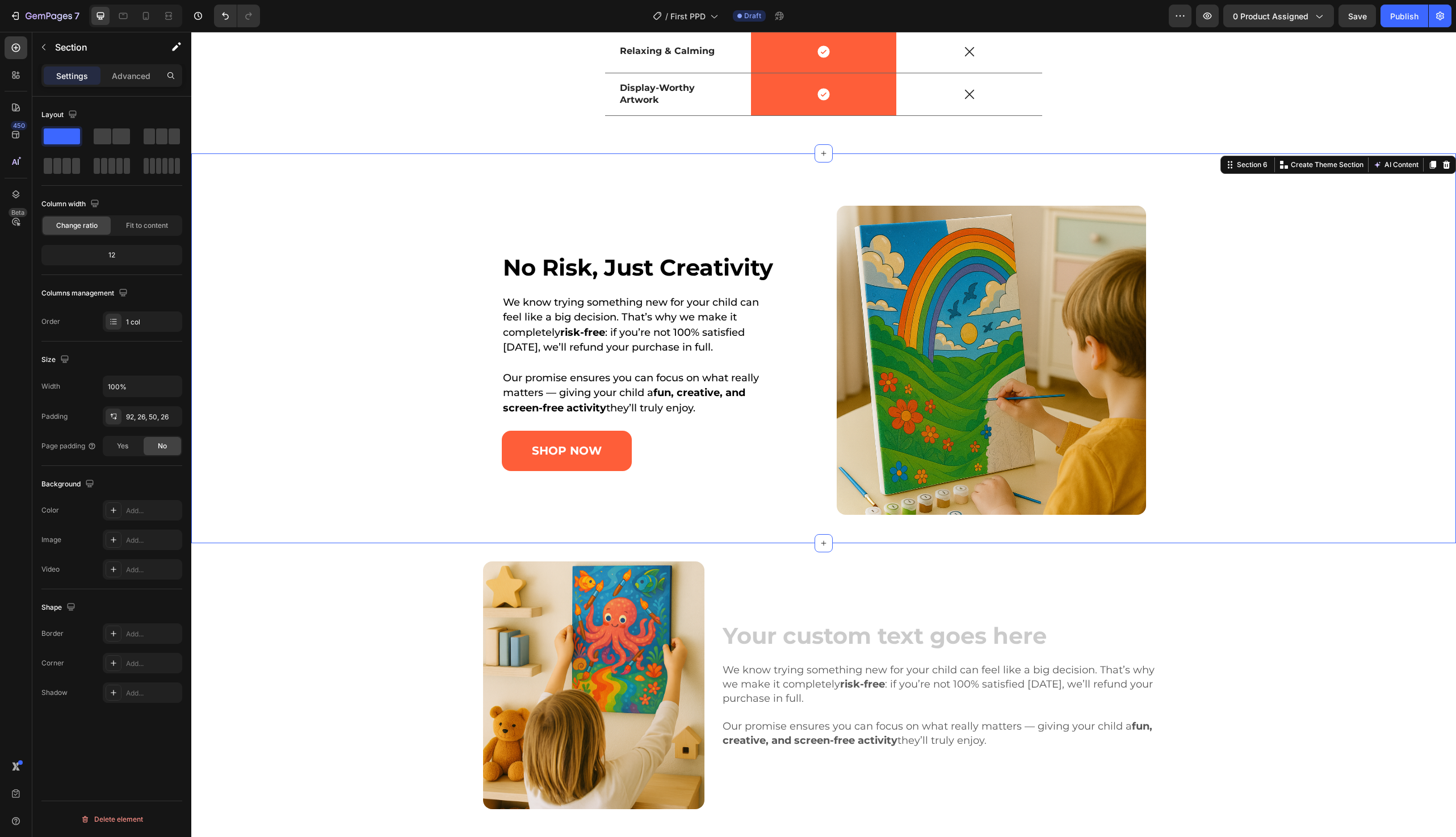
scroll to position [2481, 0]
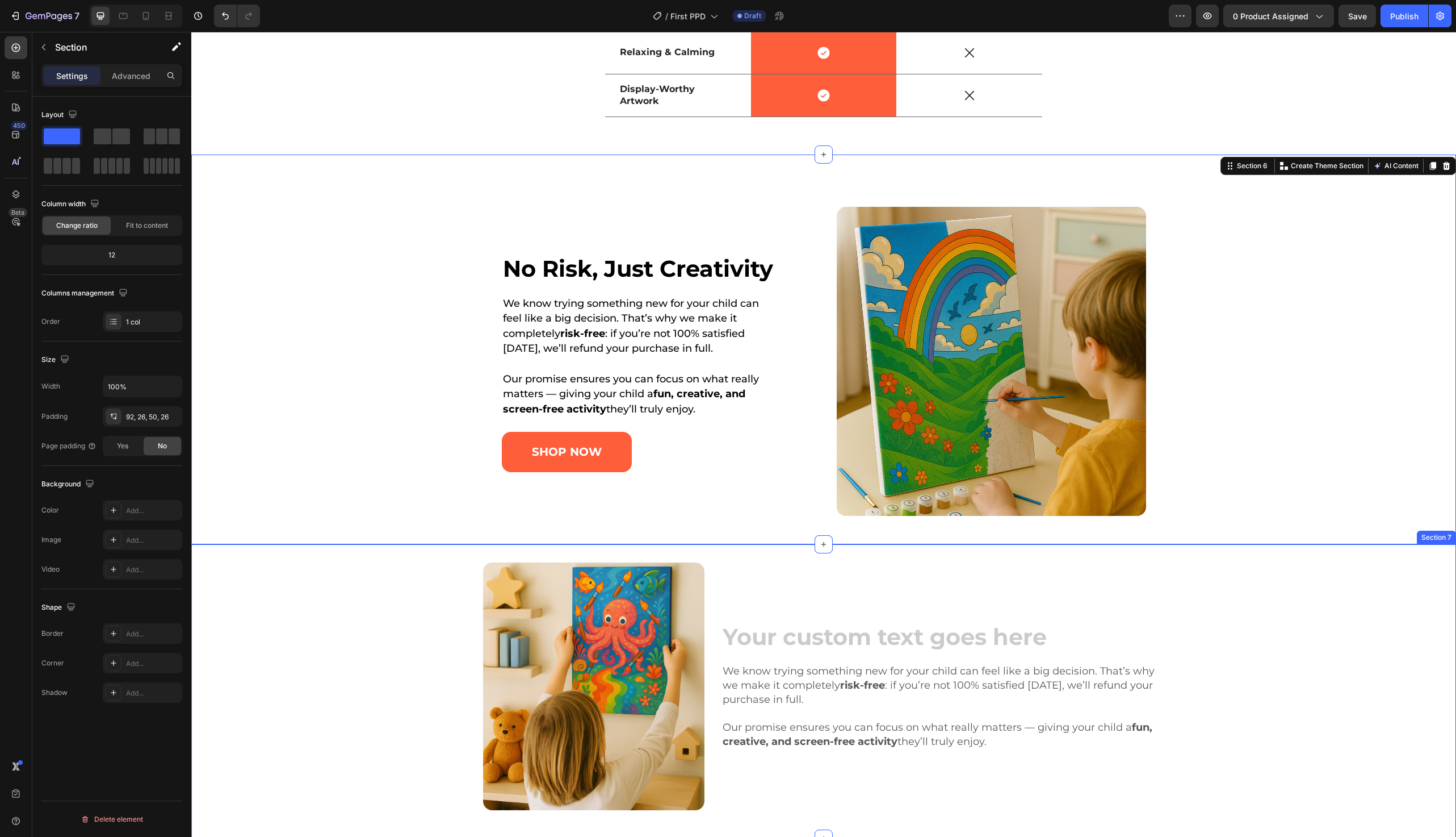
click at [343, 656] on div "Image Heading We know trying something new for your child can feel like a big d…" at bounding box center [824, 685] width 1248 height 247
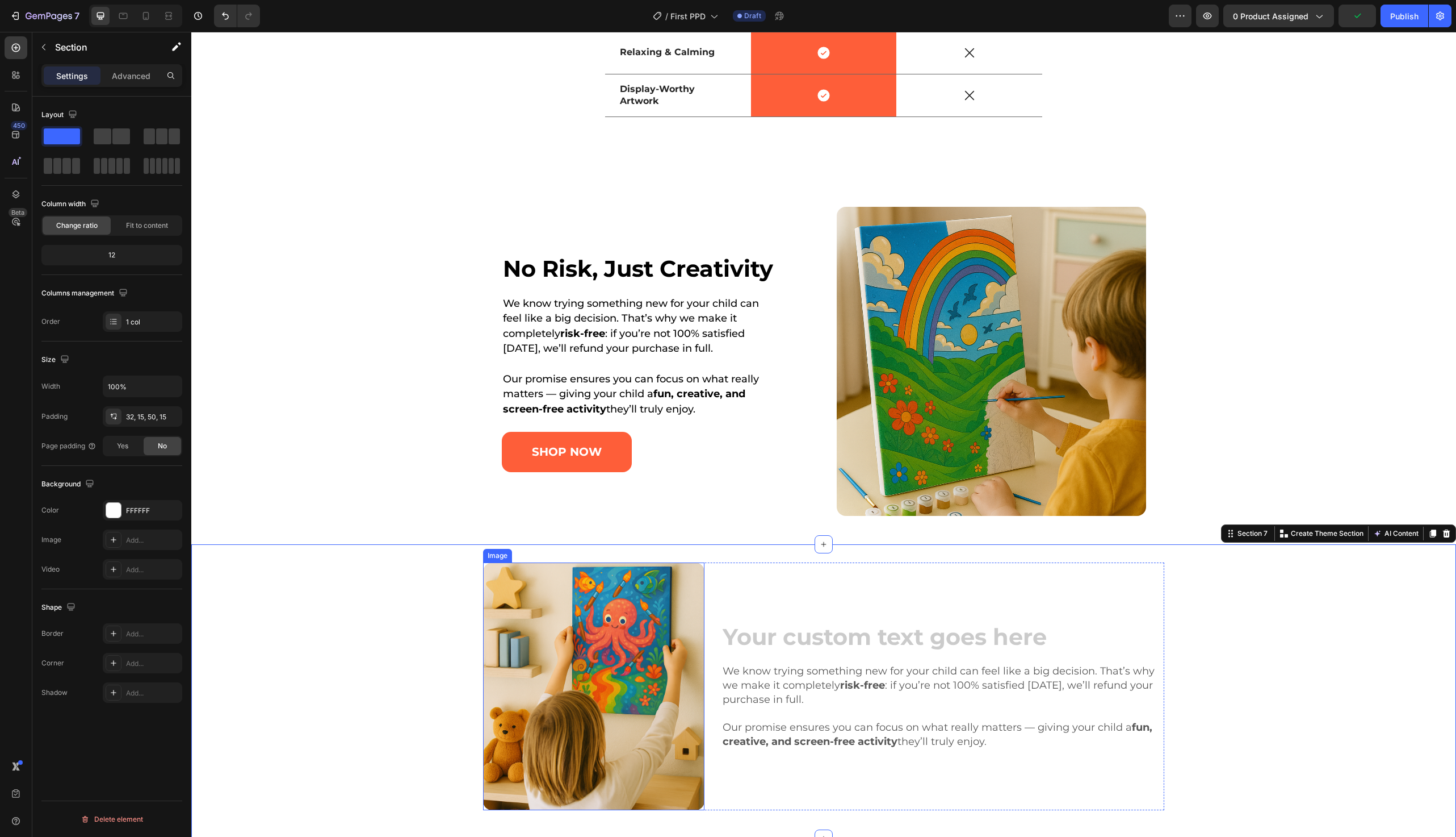
click at [553, 630] on img at bounding box center [594, 685] width 222 height 247
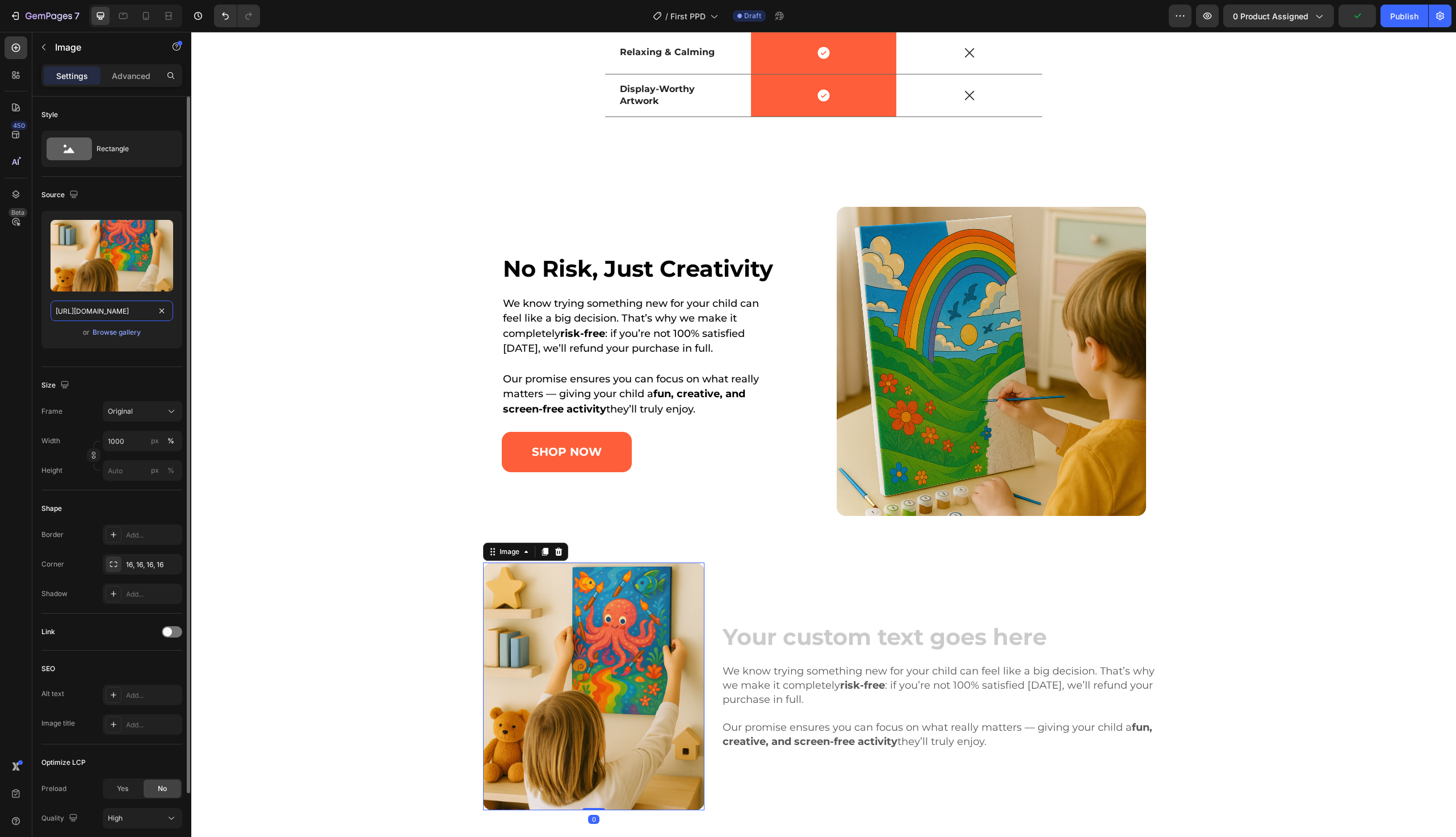
click at [116, 310] on input "[URL][DOMAIN_NAME]" at bounding box center [112, 311] width 123 height 21
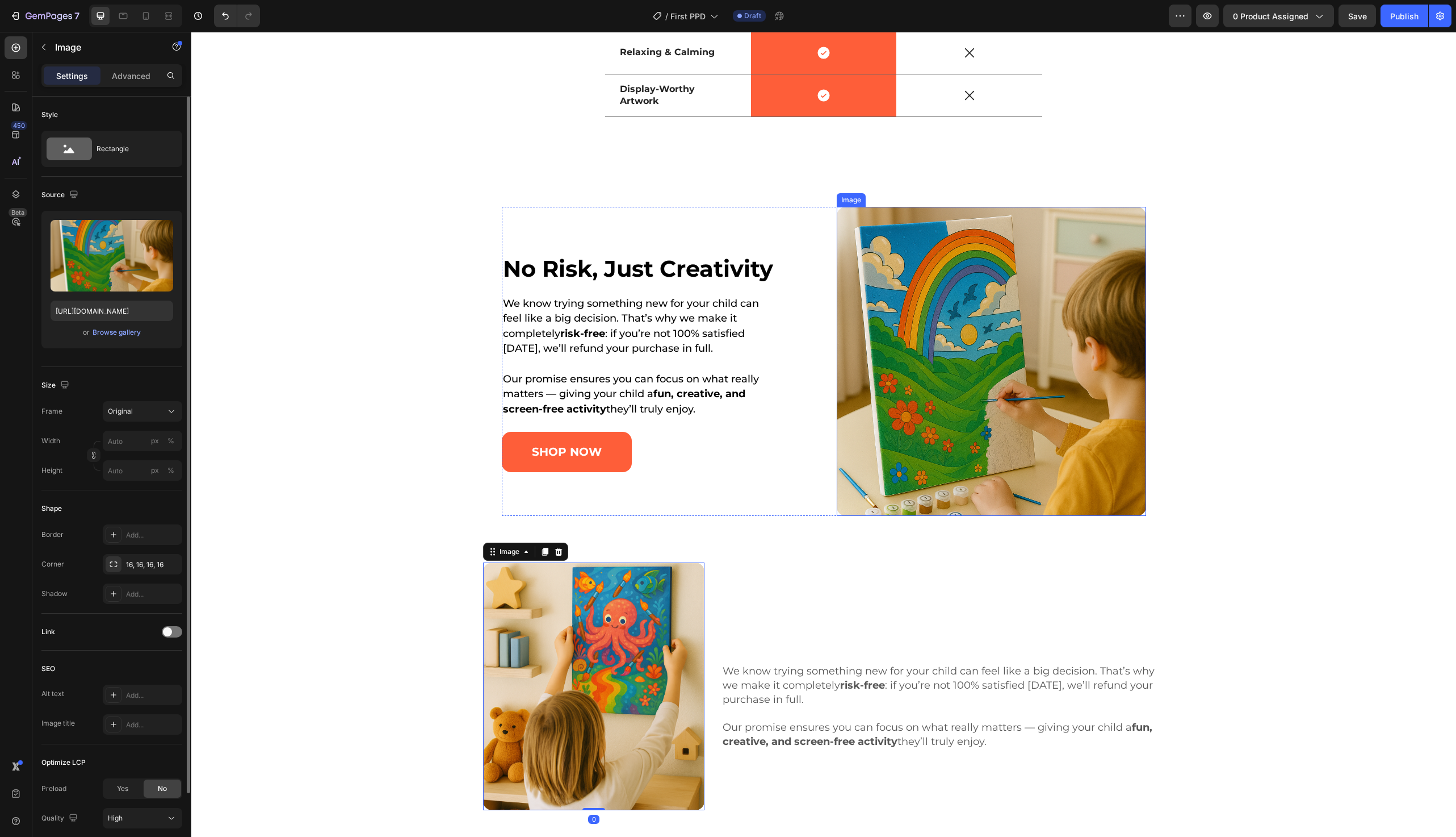
click at [1048, 382] on img at bounding box center [991, 362] width 310 height 310
click at [118, 309] on input "https://cdn.shopify.com/s/files/1/0698/2143/1947/files/gempages_580622438459507…" at bounding box center [112, 311] width 123 height 21
paste input "ChatGPT_Image_Aug_27_2025_01_04_04_AM.png?v=1756245889"
type input "[URL][DOMAIN_NAME]"
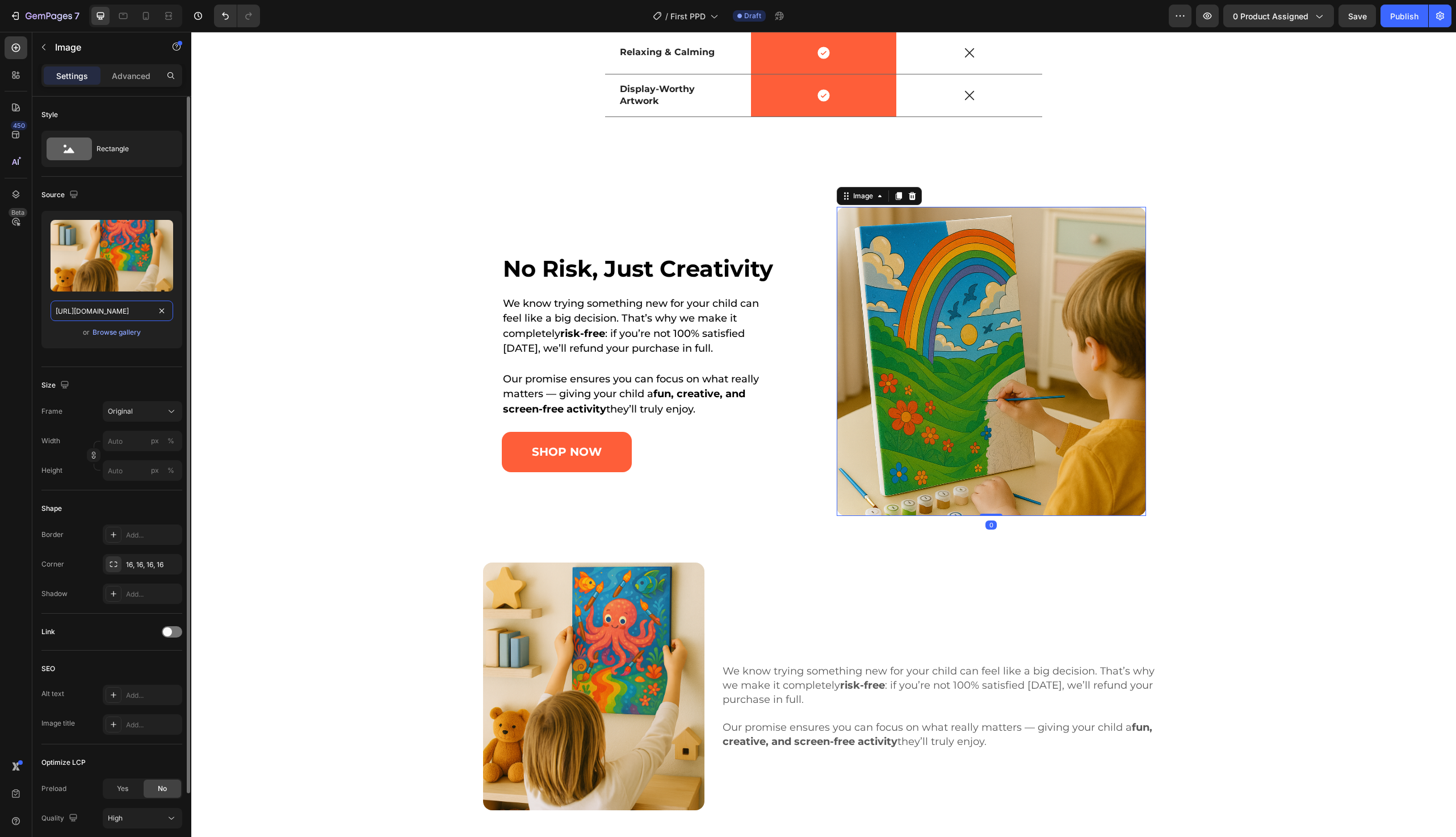
scroll to position [0, 293]
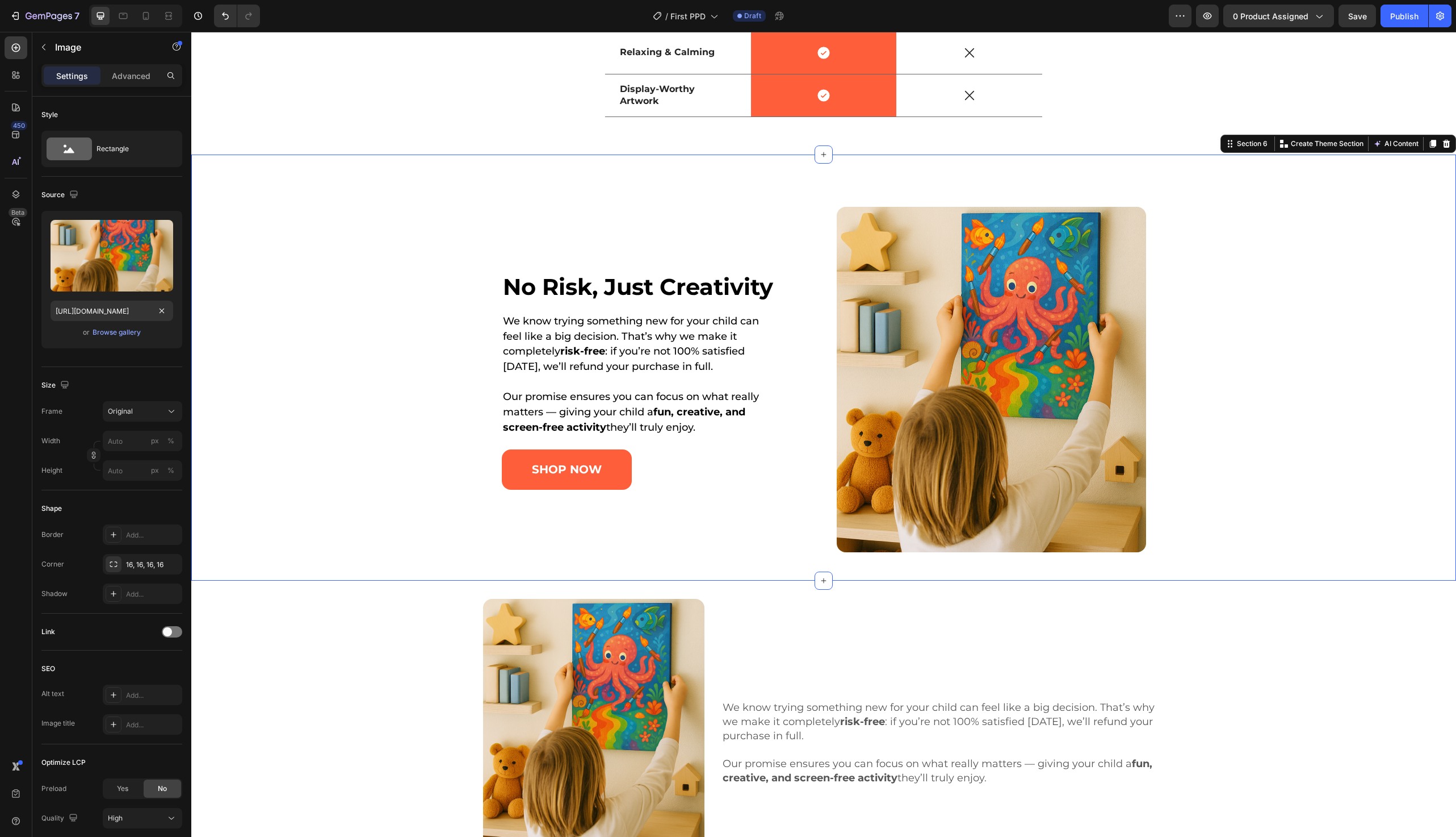
click at [392, 254] on div "⁠⁠⁠⁠⁠⁠⁠ No Risk, Just Creativity Heading We know trying something new for your …" at bounding box center [824, 379] width 1236 height 346
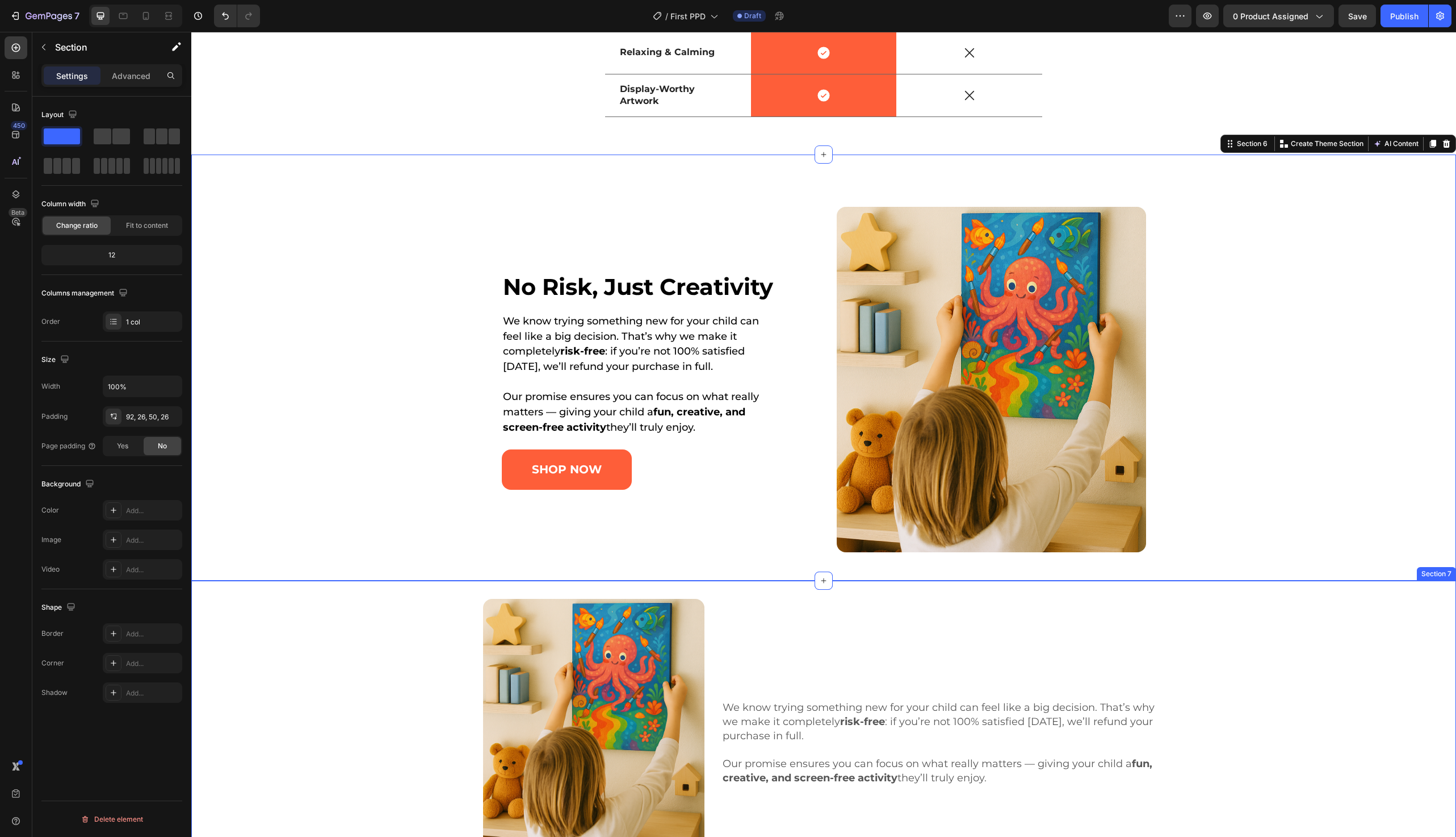
click at [372, 713] on div "Image Heading We know trying something new for your child can feel like a big d…" at bounding box center [824, 722] width 1248 height 247
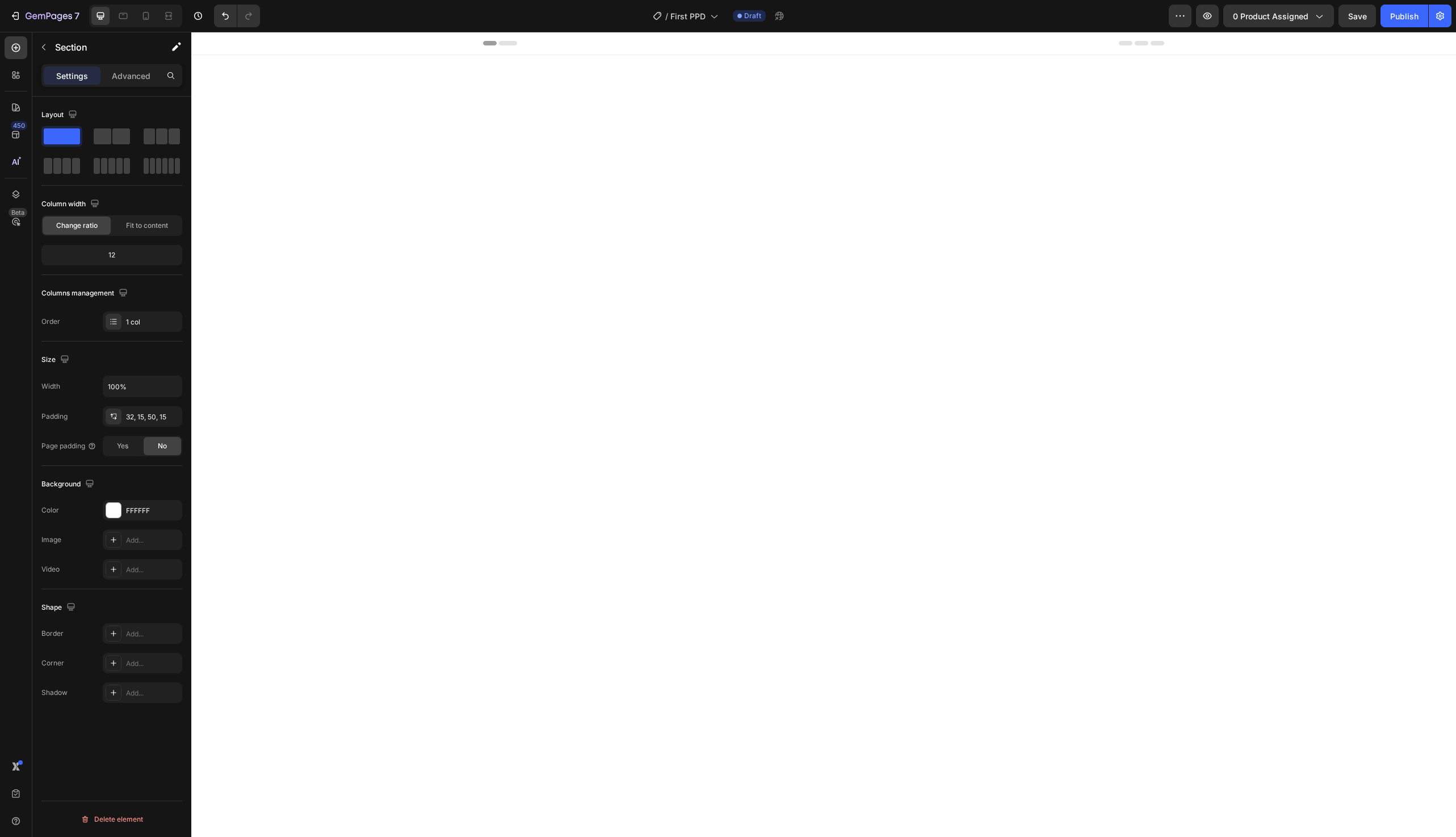
scroll to position [2481, 0]
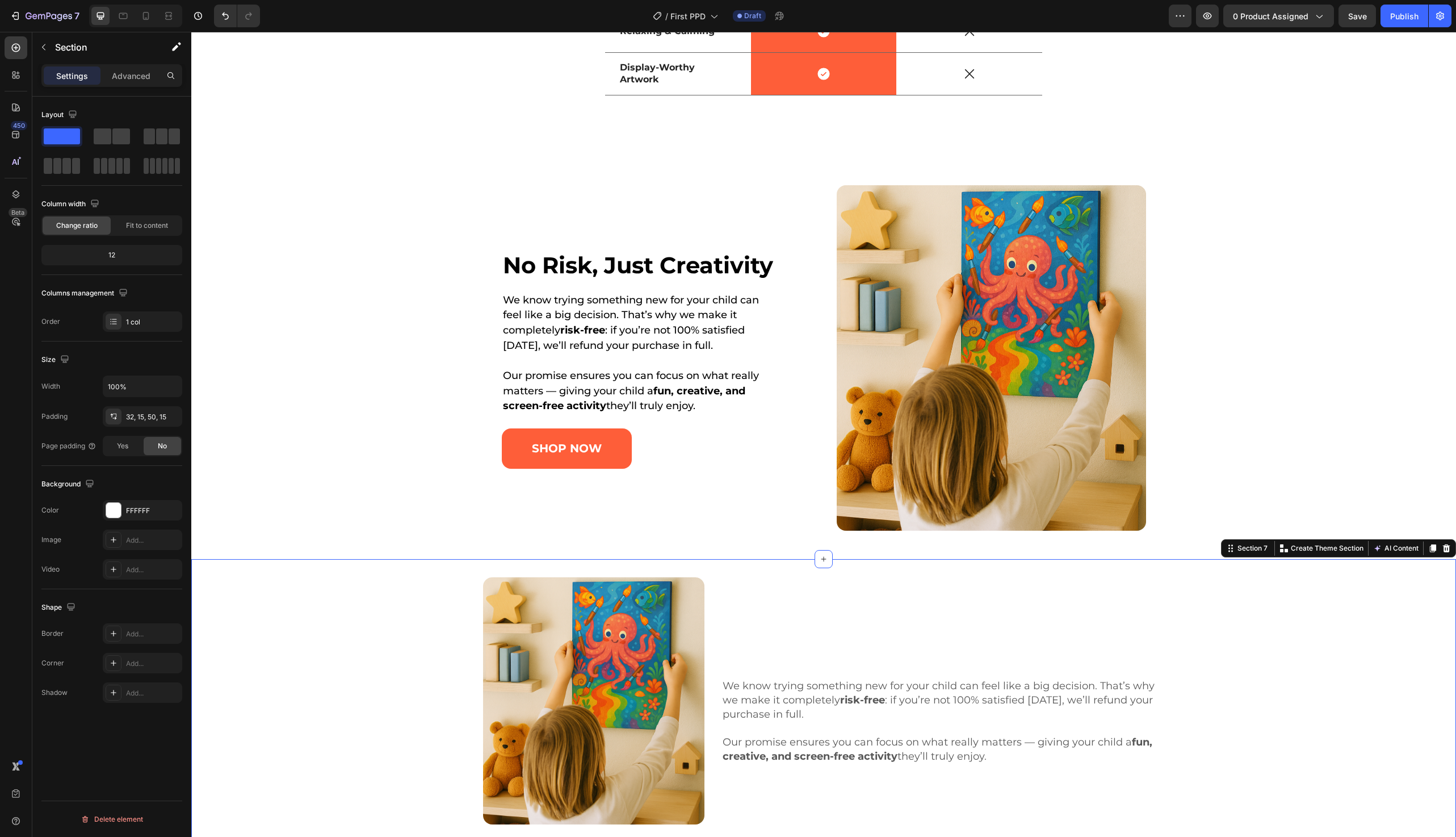
click at [1445, 557] on div "Section 7 You can create reusable sections Create Theme Section AI Content Writ…" at bounding box center [1339, 548] width 235 height 18
click at [1441, 555] on div at bounding box center [1447, 548] width 14 height 14
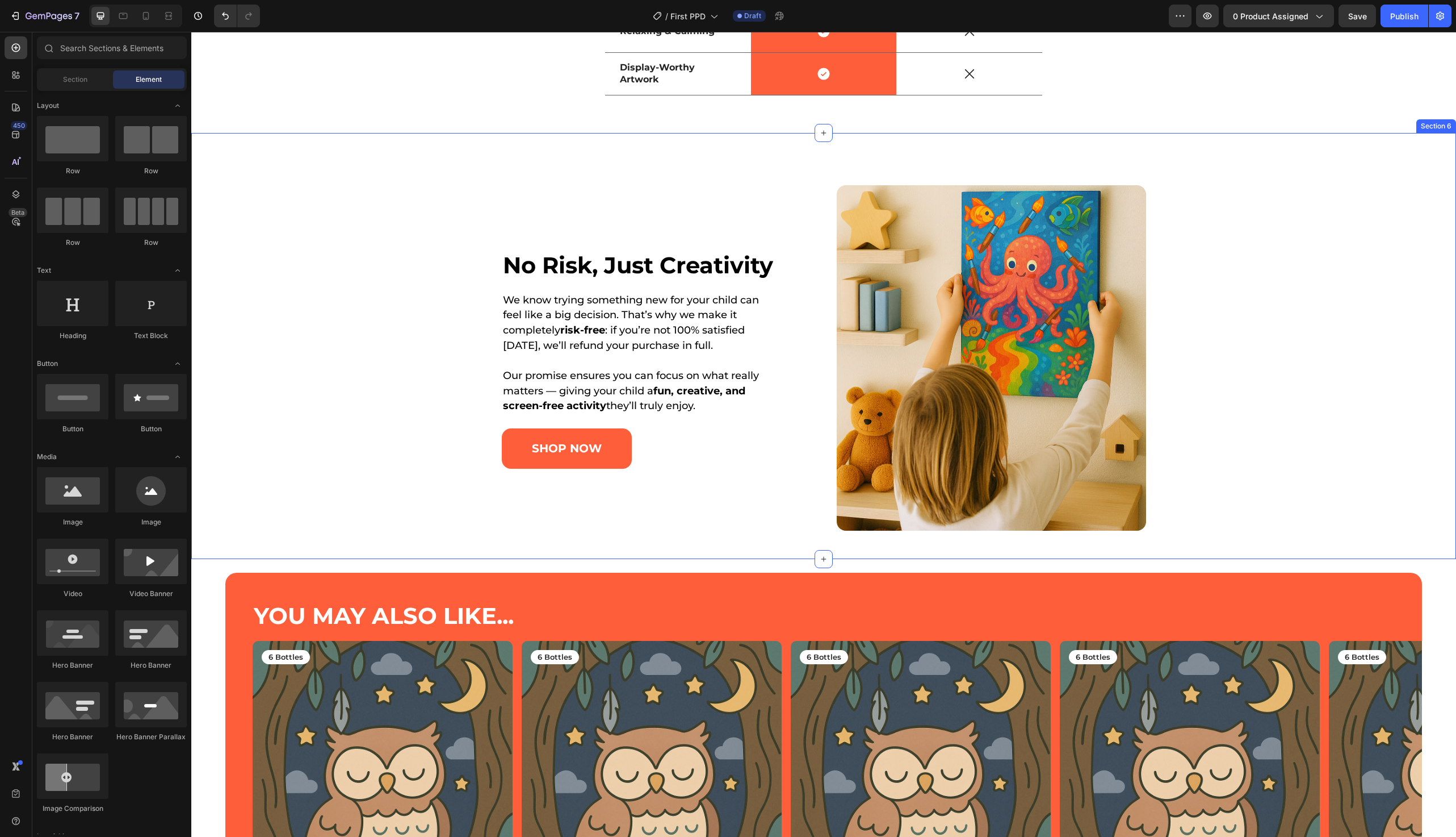
click at [341, 328] on div "⁠⁠⁠⁠⁠⁠⁠ No Risk, Just Creativity Heading We know trying something new for your …" at bounding box center [824, 358] width 1236 height 346
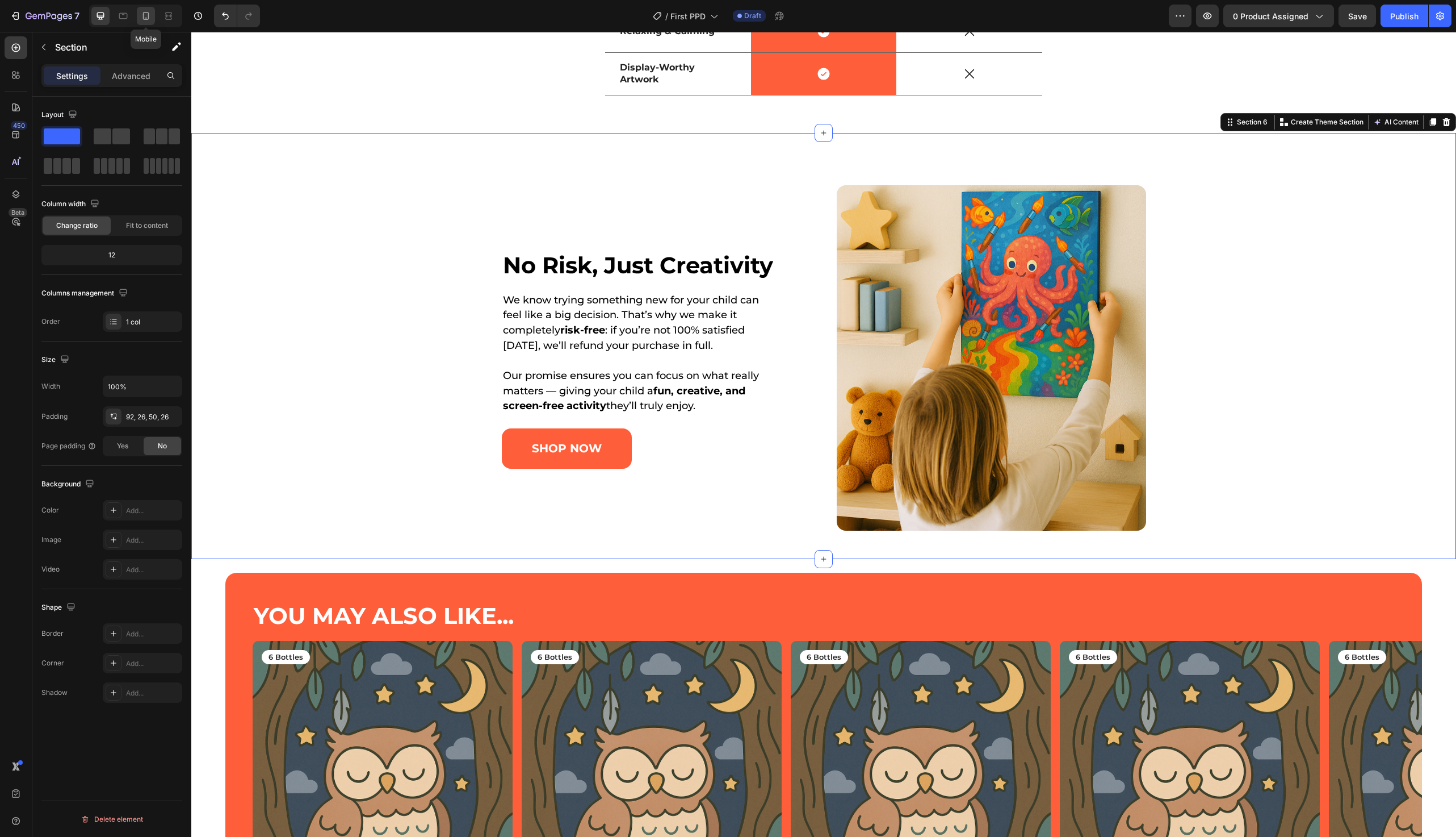
click at [147, 14] on icon at bounding box center [146, 16] width 6 height 8
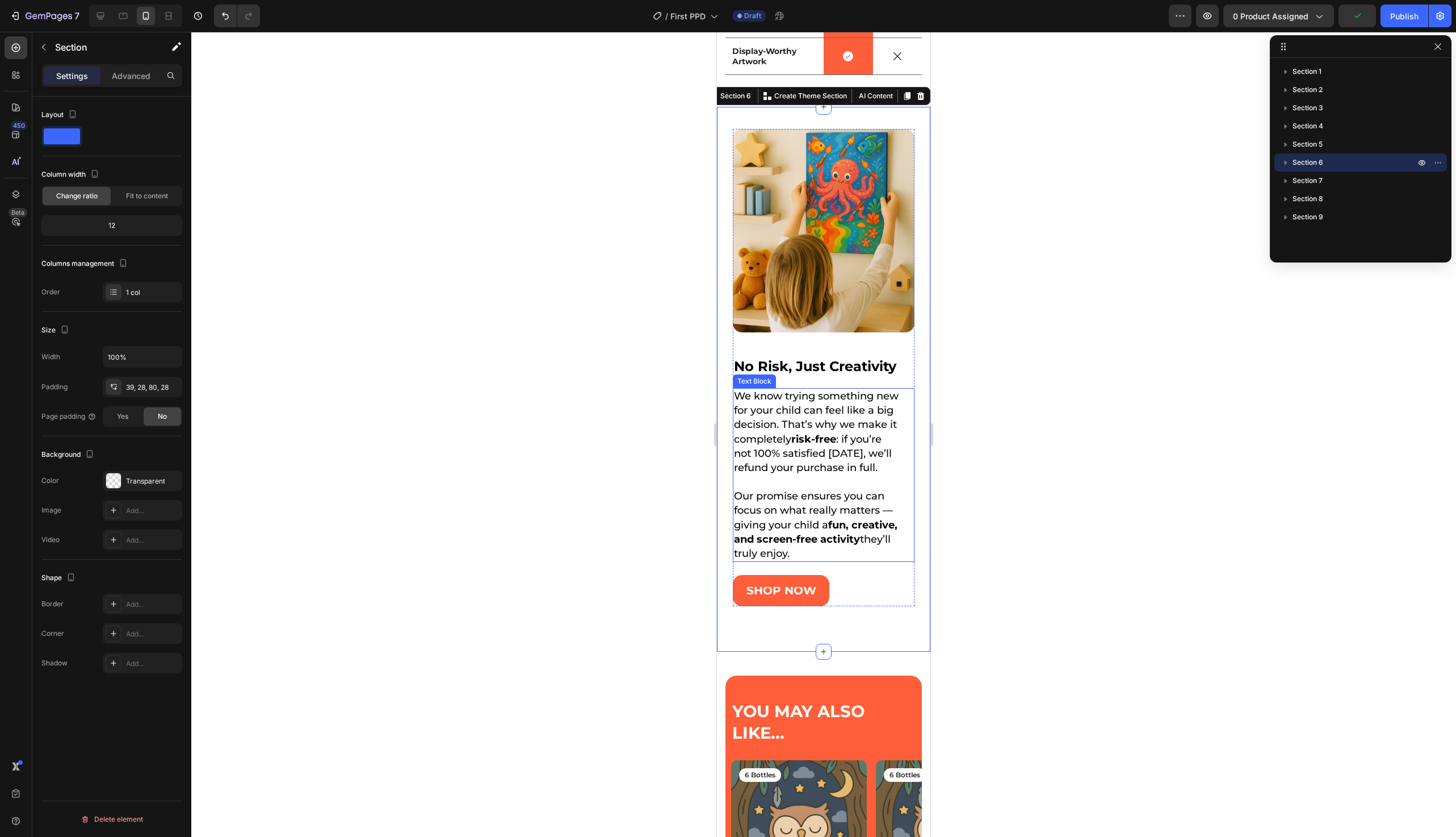
scroll to position [2336, 0]
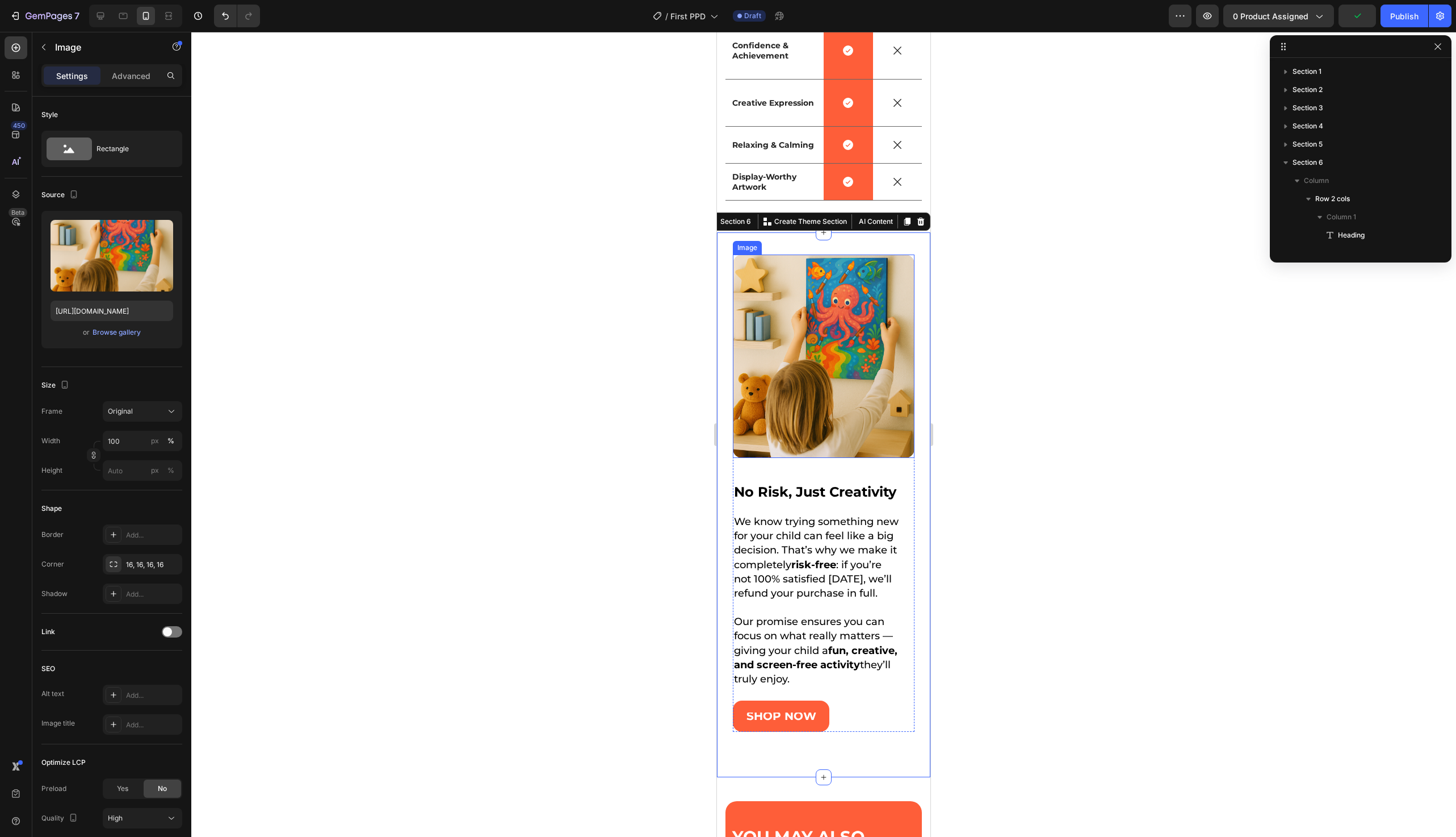
click at [764, 396] on img at bounding box center [824, 355] width 181 height 203
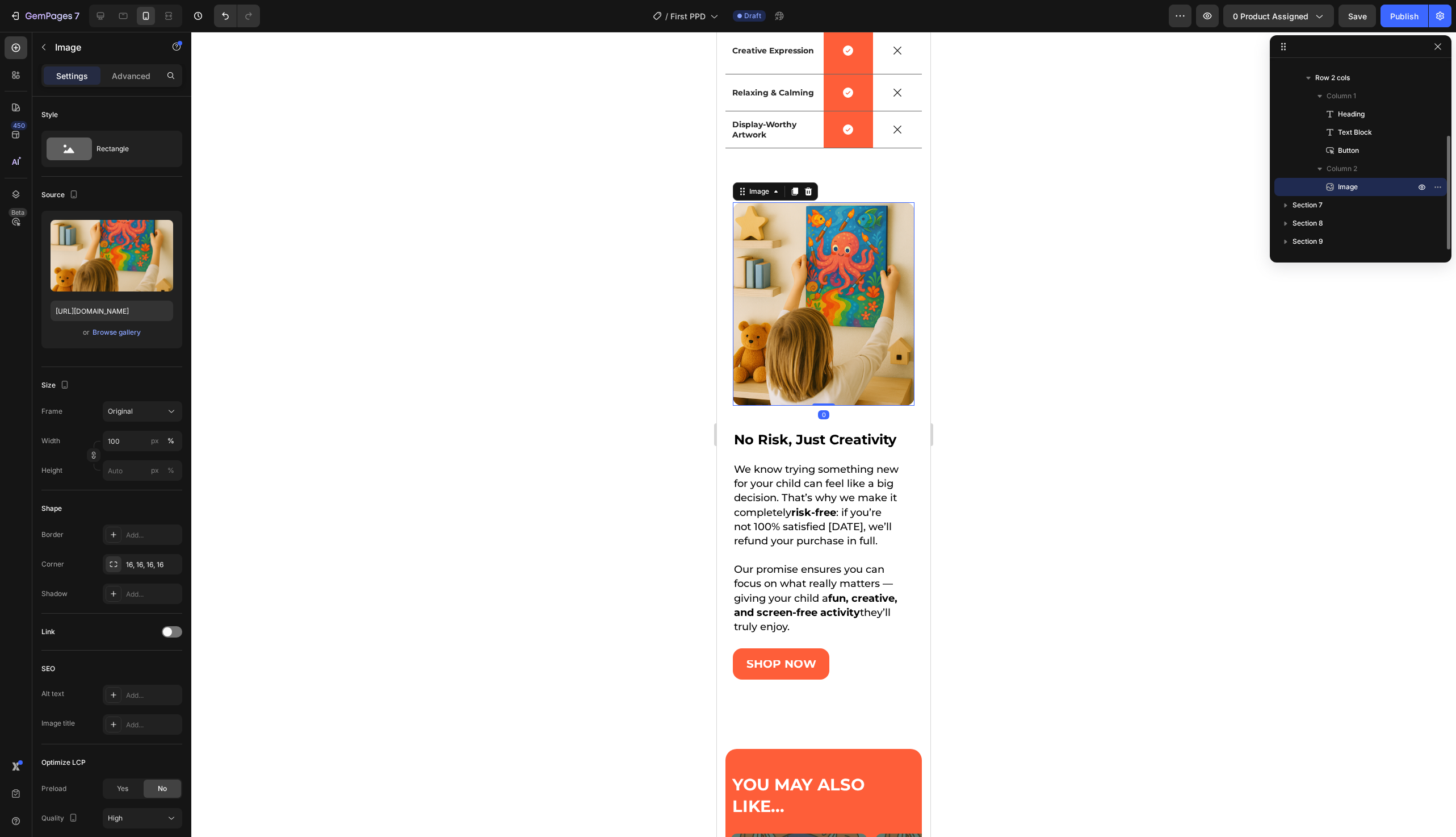
scroll to position [2433, 0]
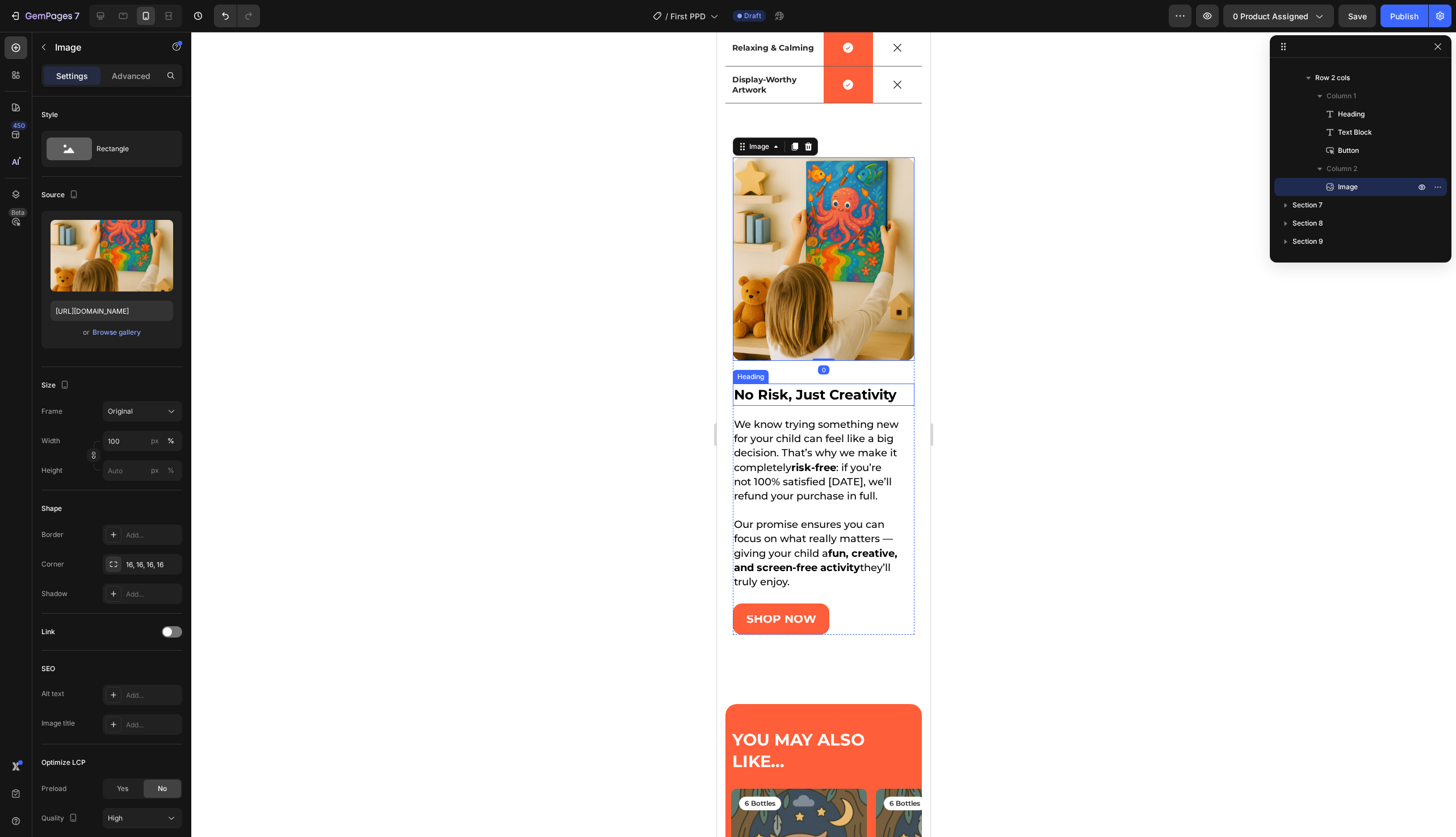
click at [771, 403] on strong "No Risk, Just Creativity" at bounding box center [815, 395] width 162 height 17
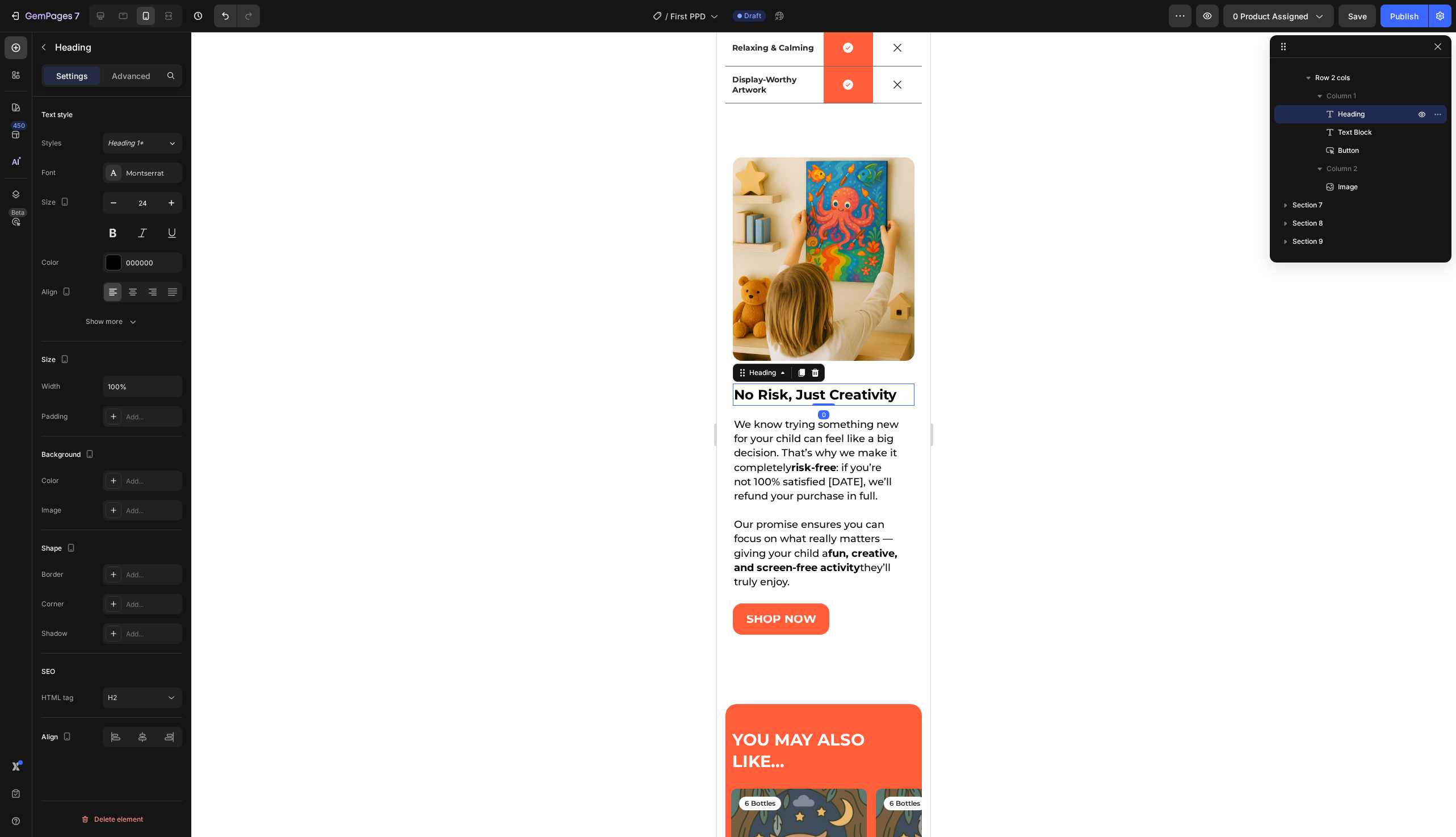
click at [627, 438] on div at bounding box center [824, 434] width 1265 height 805
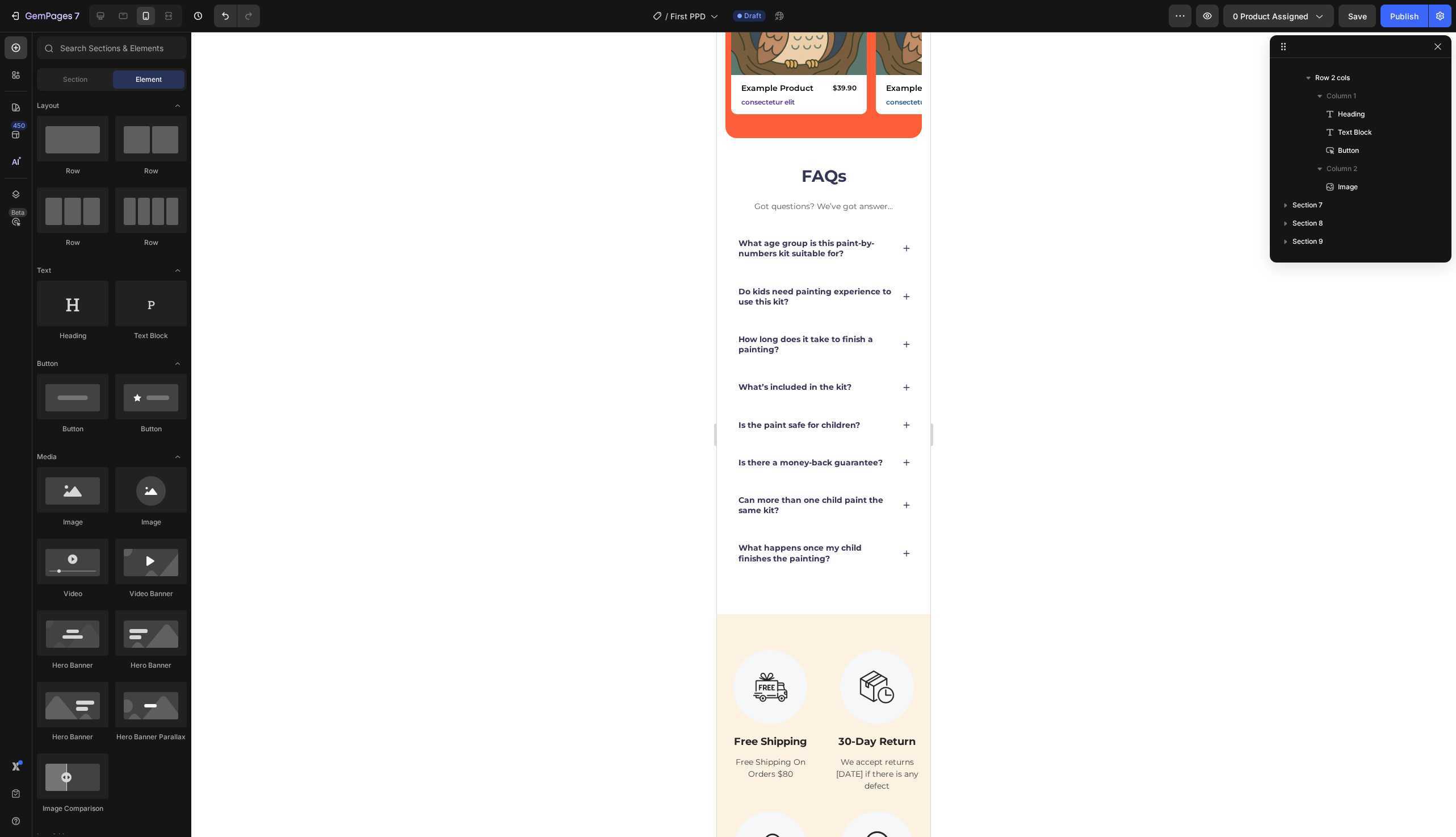
scroll to position [3700, 0]
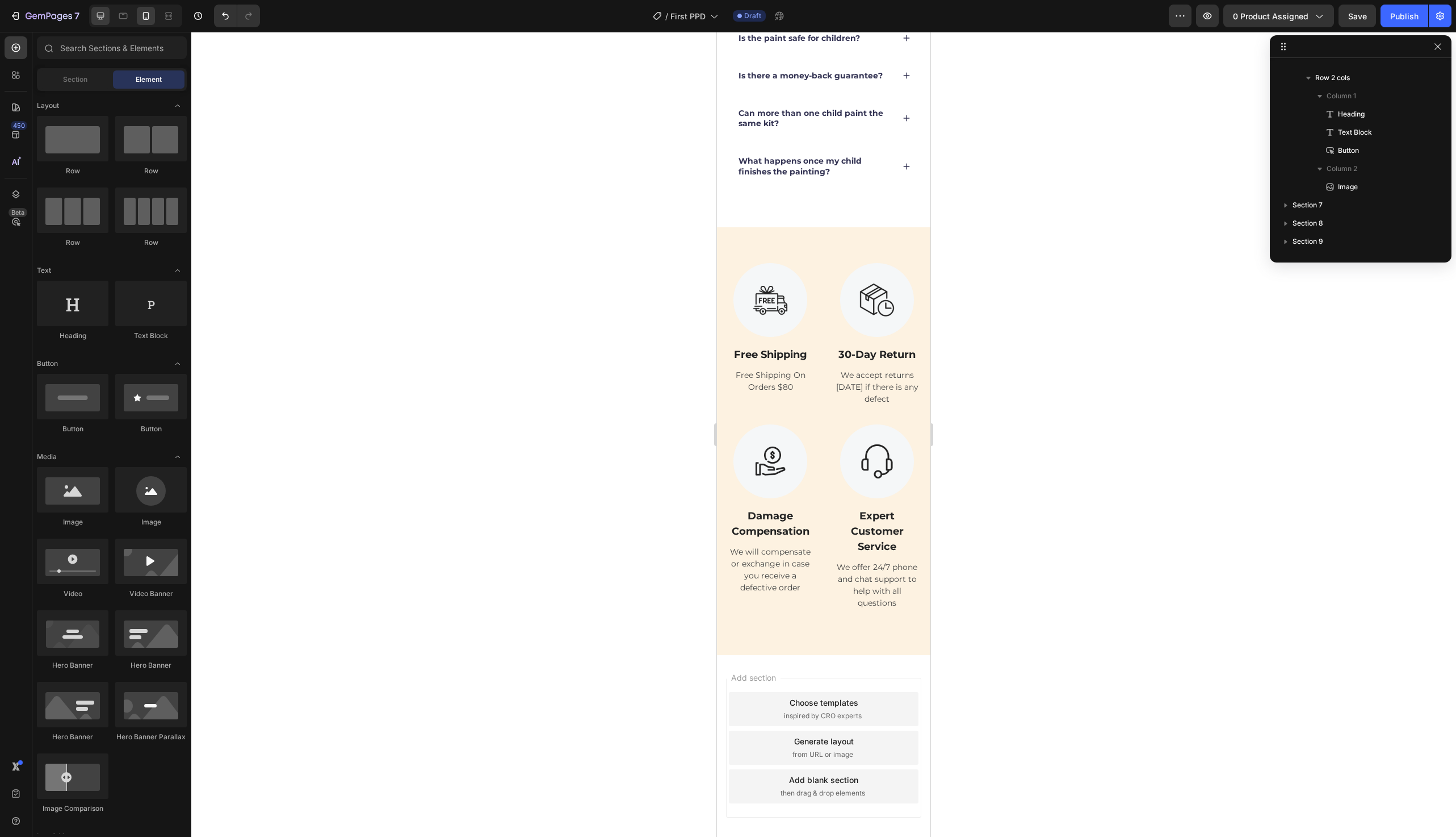
click at [93, 22] on div at bounding box center [100, 16] width 18 height 18
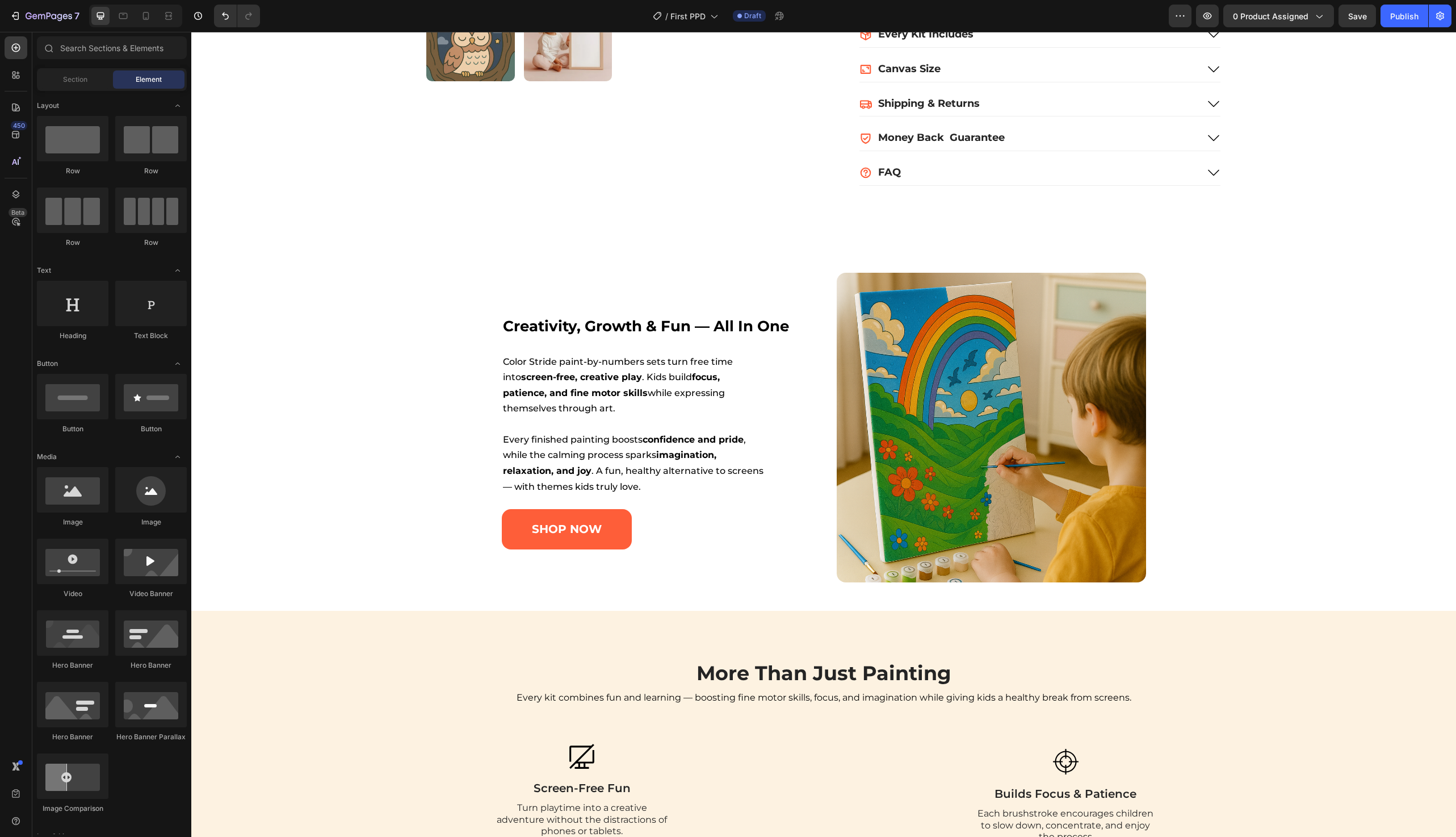
scroll to position [519, 0]
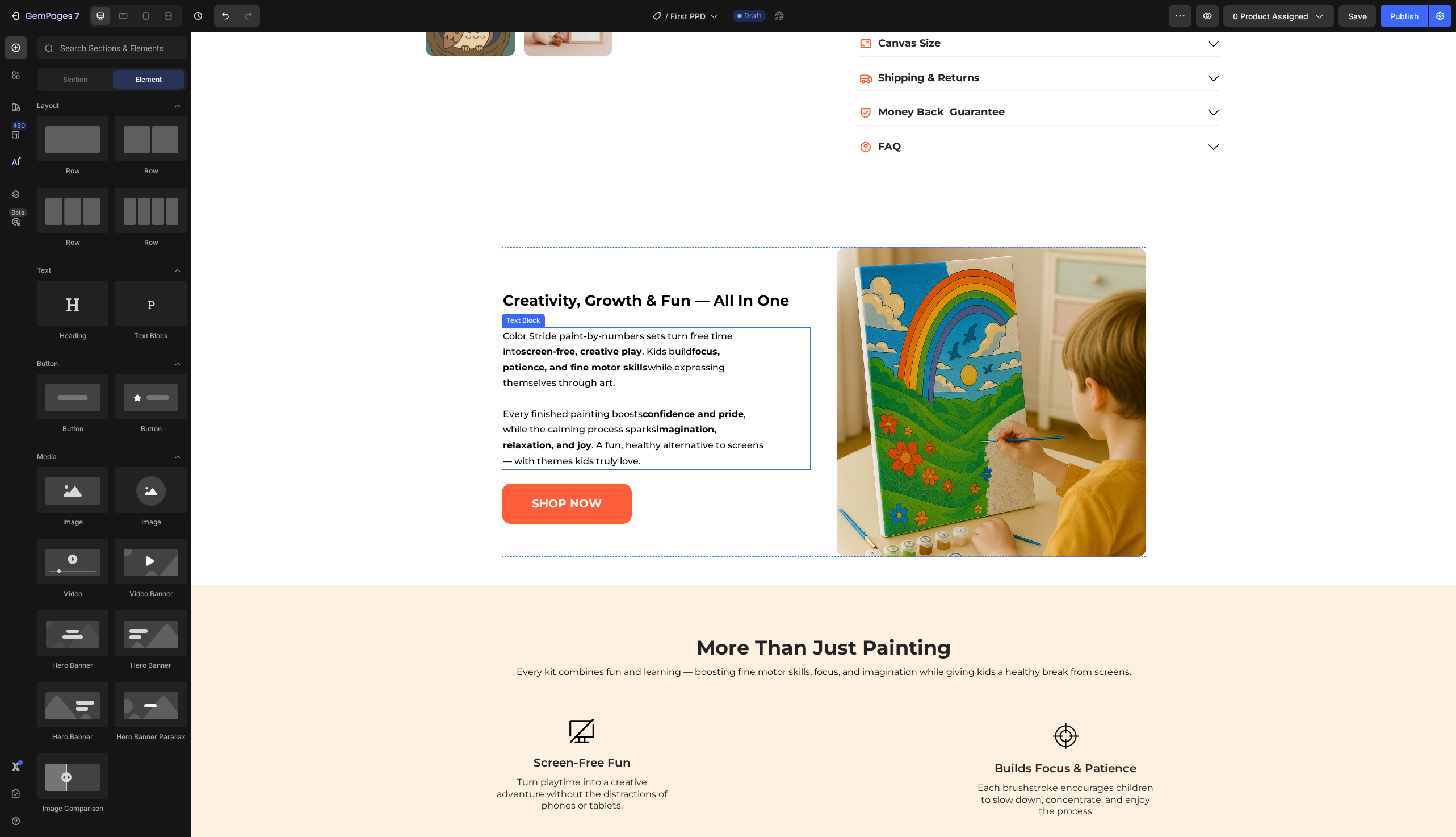
click at [578, 368] on p "Color Stride paint-by-numbers sets turn free time into screen-free, creative pl…" at bounding box center [634, 359] width 262 height 63
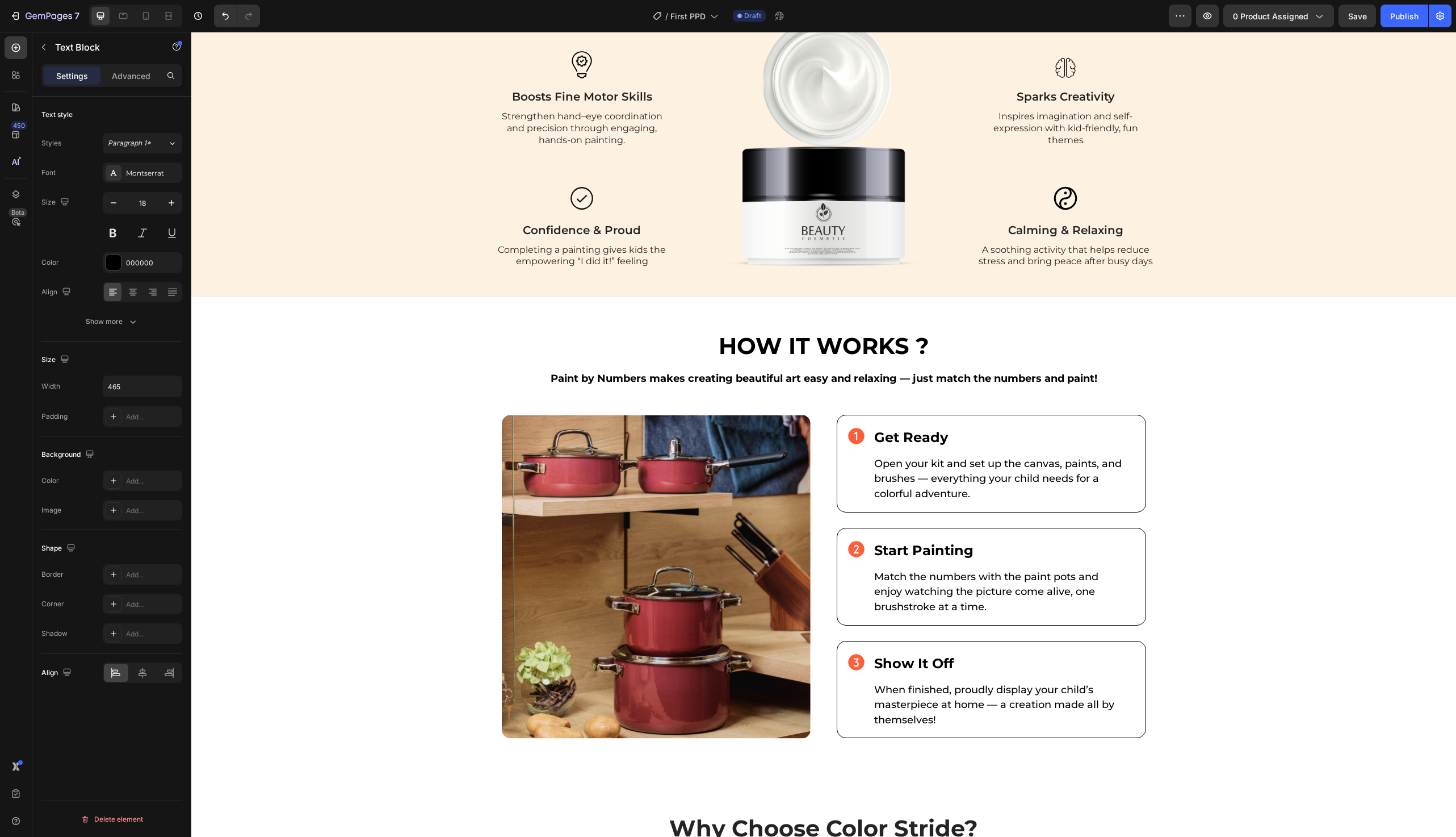
scroll to position [1372, 0]
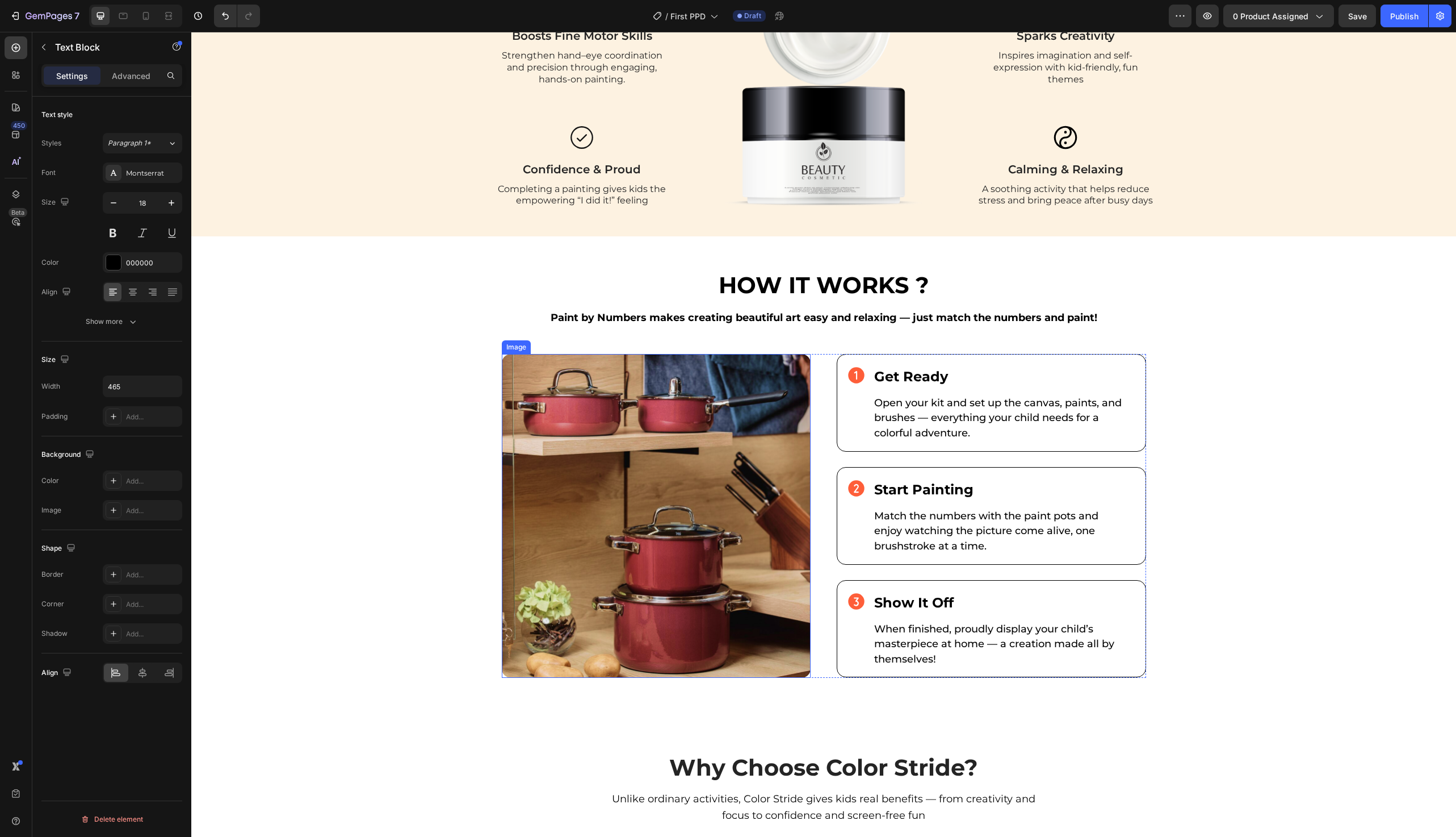
click at [621, 384] on img at bounding box center [657, 516] width 310 height 324
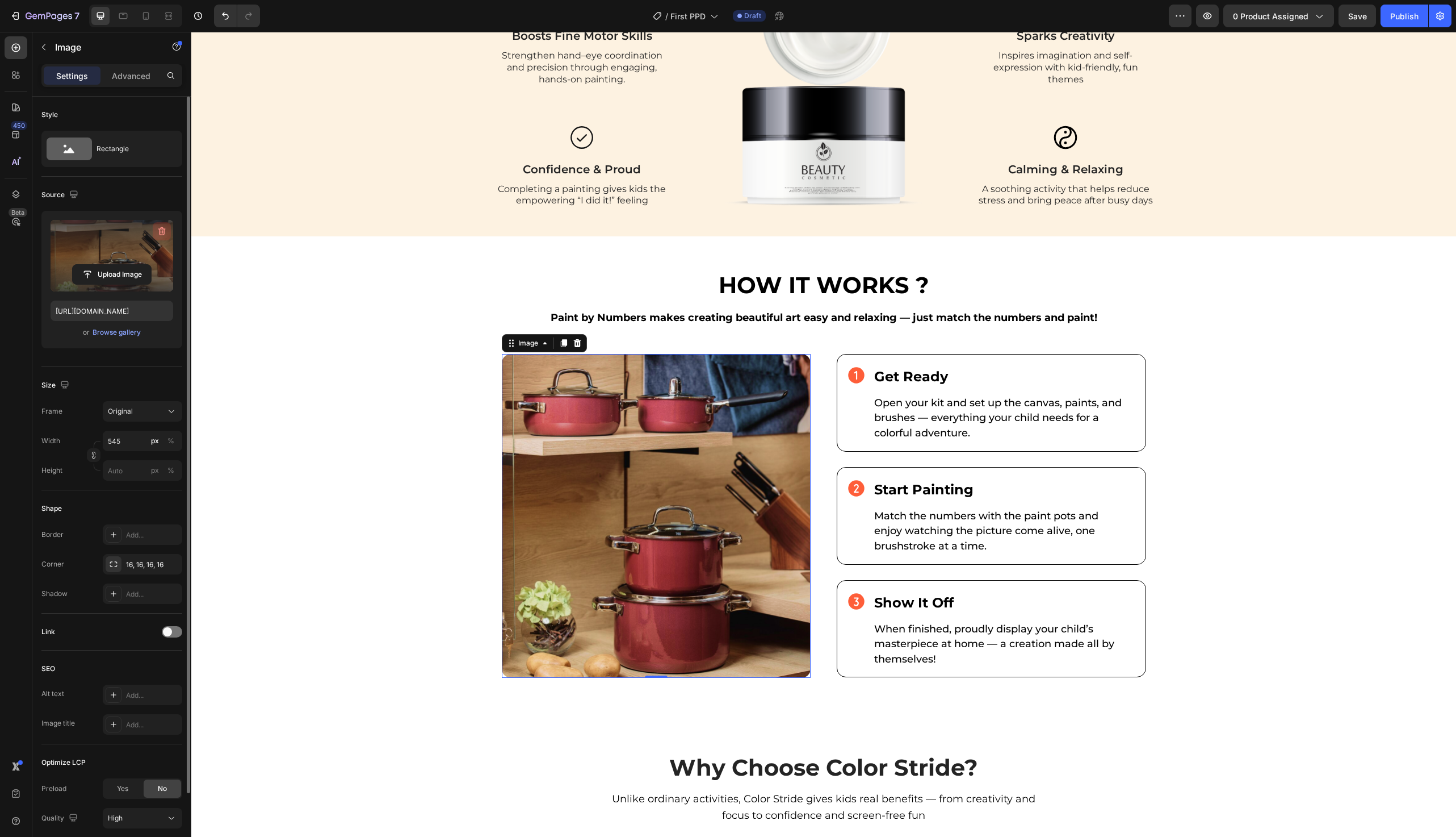
click at [162, 229] on icon "button" at bounding box center [162, 231] width 8 height 8
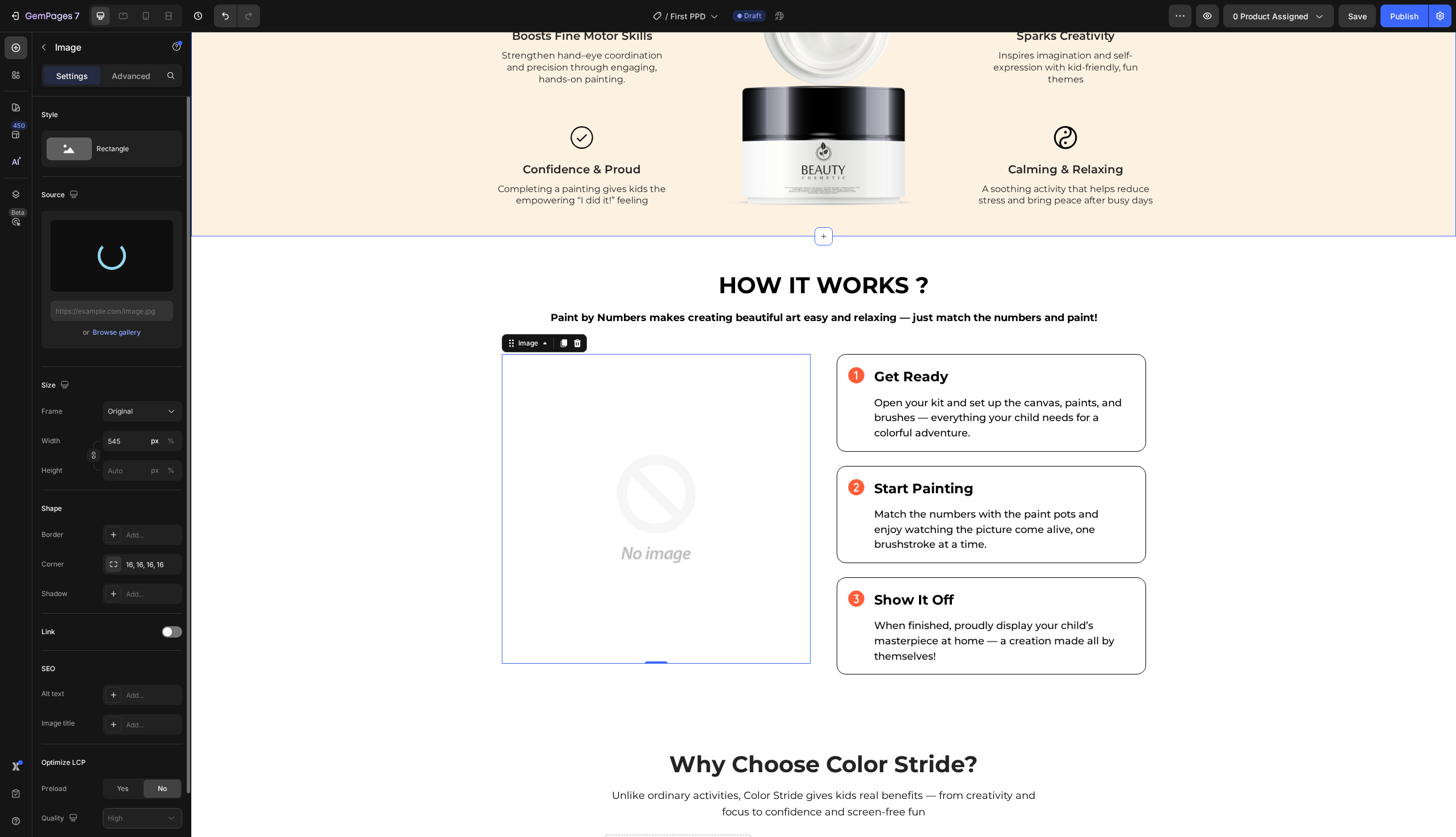
type input "[URL][DOMAIN_NAME]"
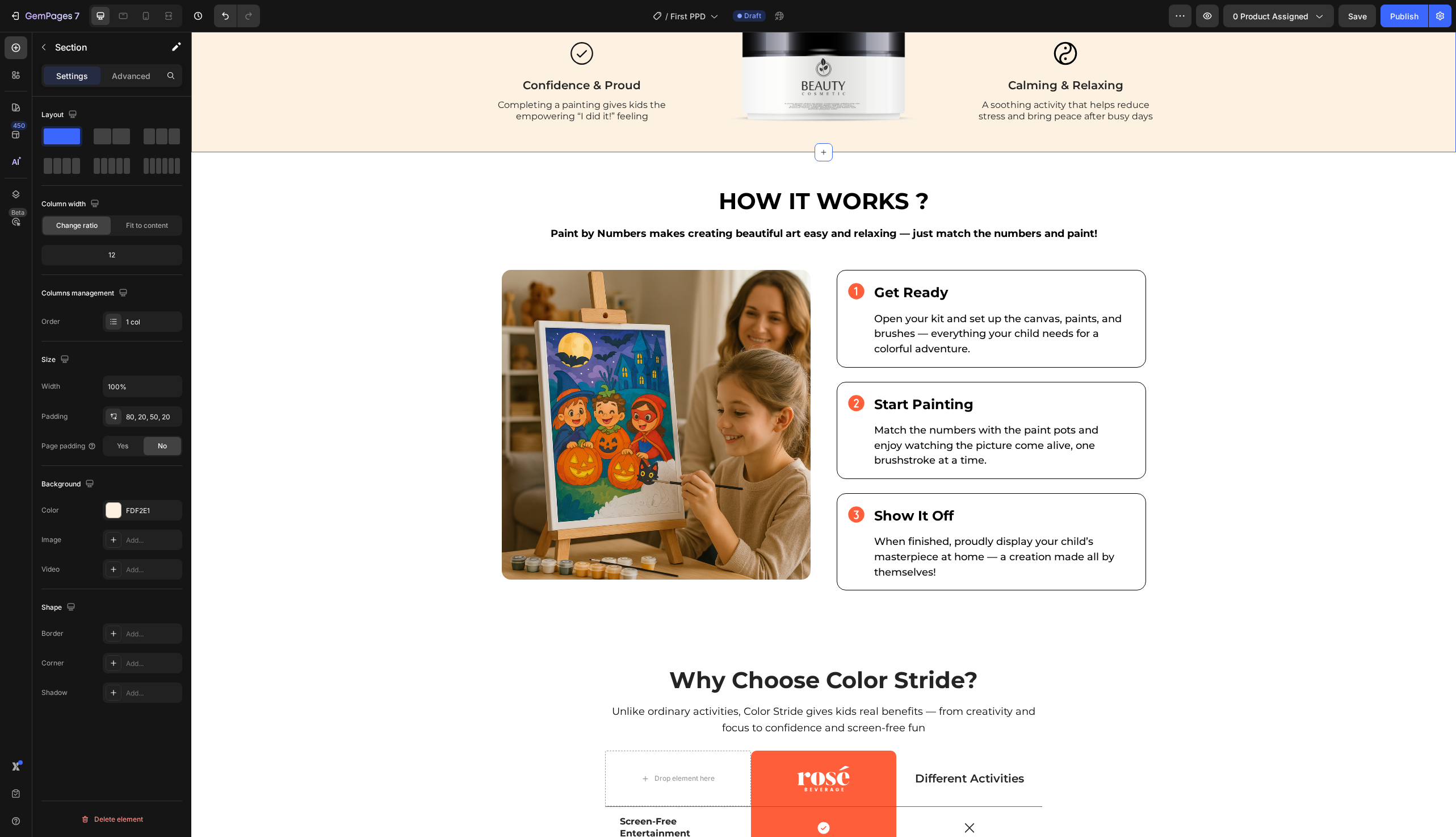
scroll to position [1457, 0]
click at [156, 23] on div "Fullscreen" at bounding box center [135, 16] width 93 height 23
click at [150, 23] on div at bounding box center [146, 16] width 18 height 18
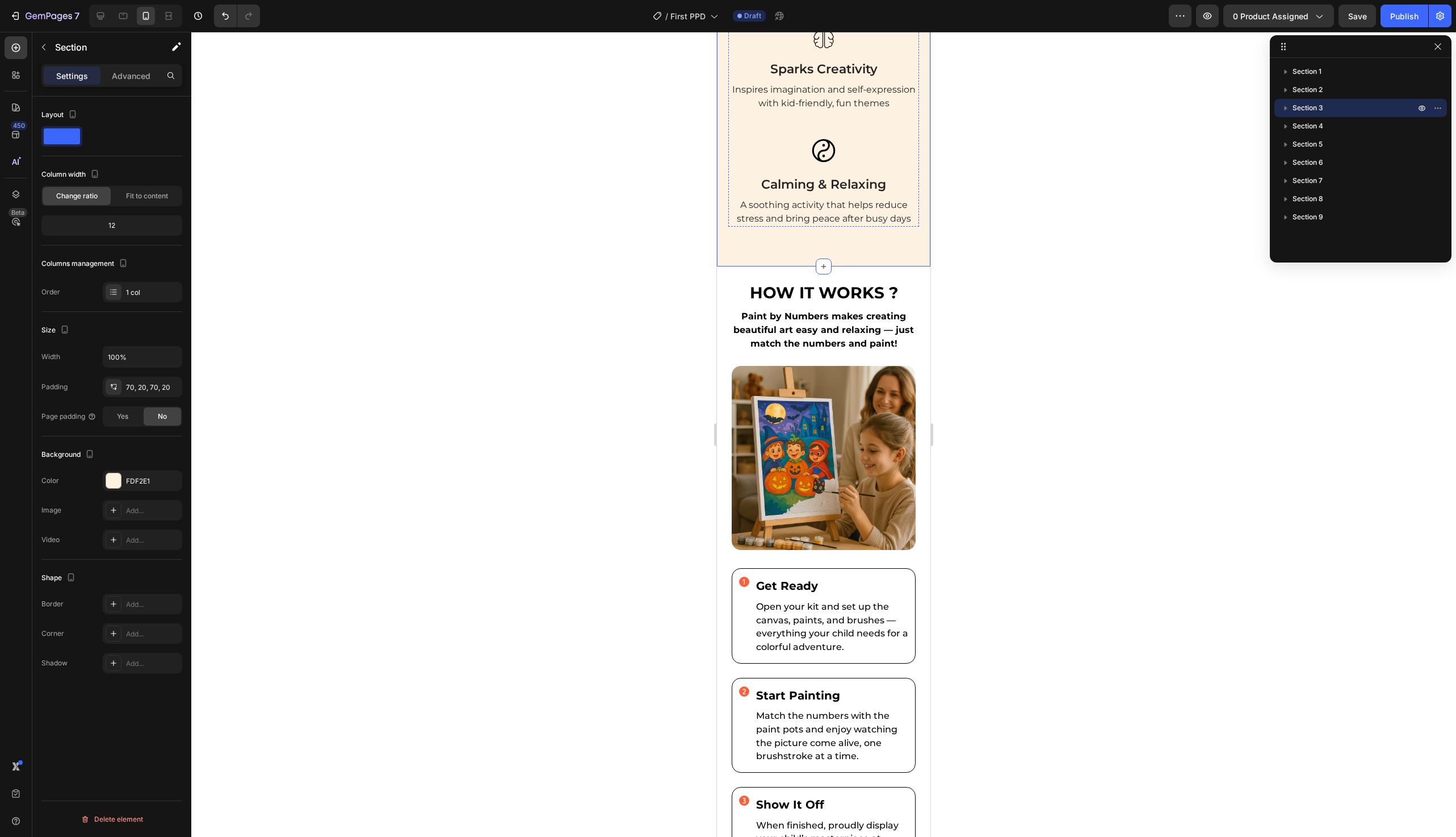
scroll to position [2237, 0]
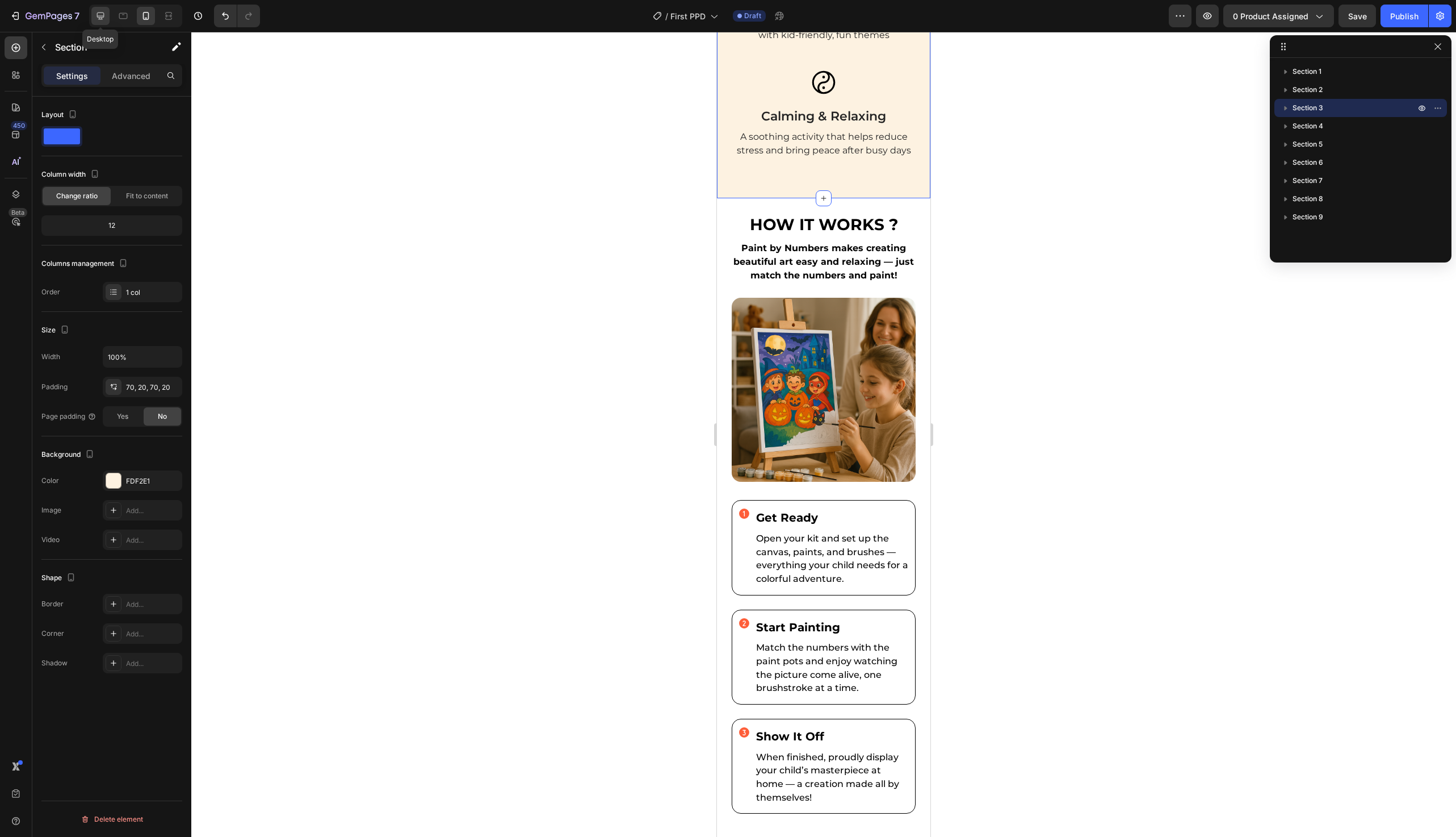
click at [106, 17] on div at bounding box center [100, 16] width 18 height 18
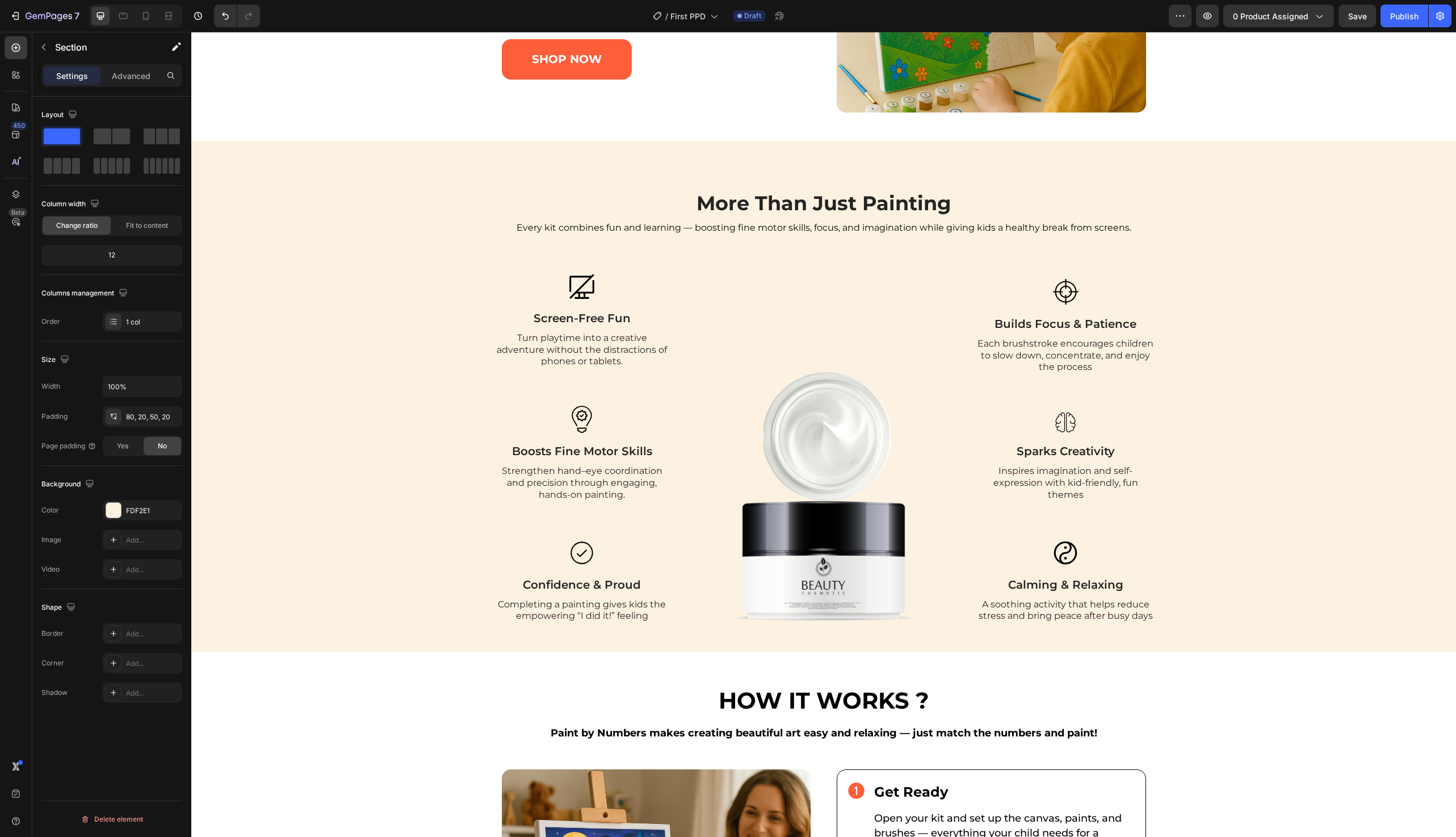
scroll to position [1177, 0]
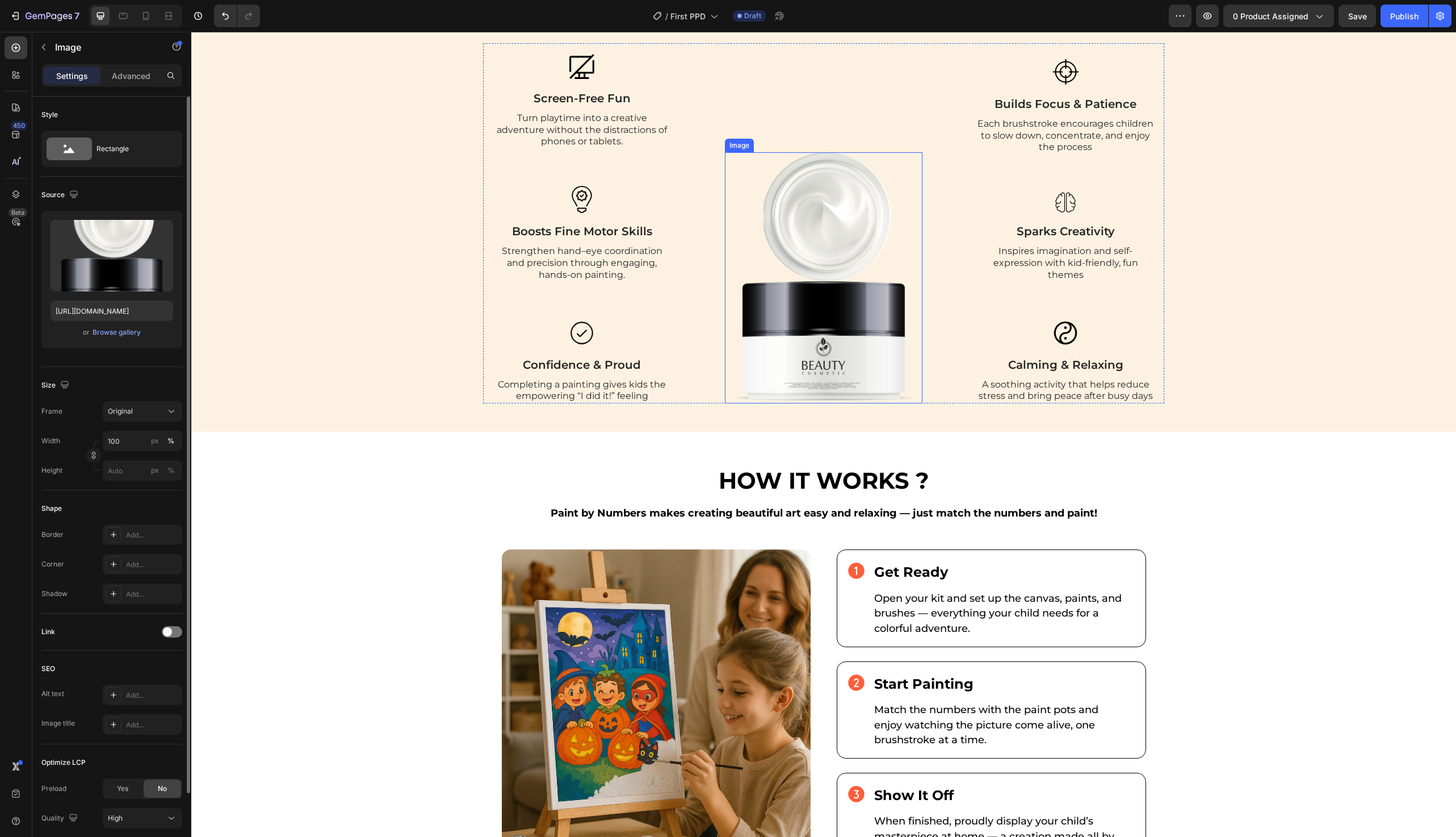
click at [824, 280] on img at bounding box center [824, 277] width 197 height 251
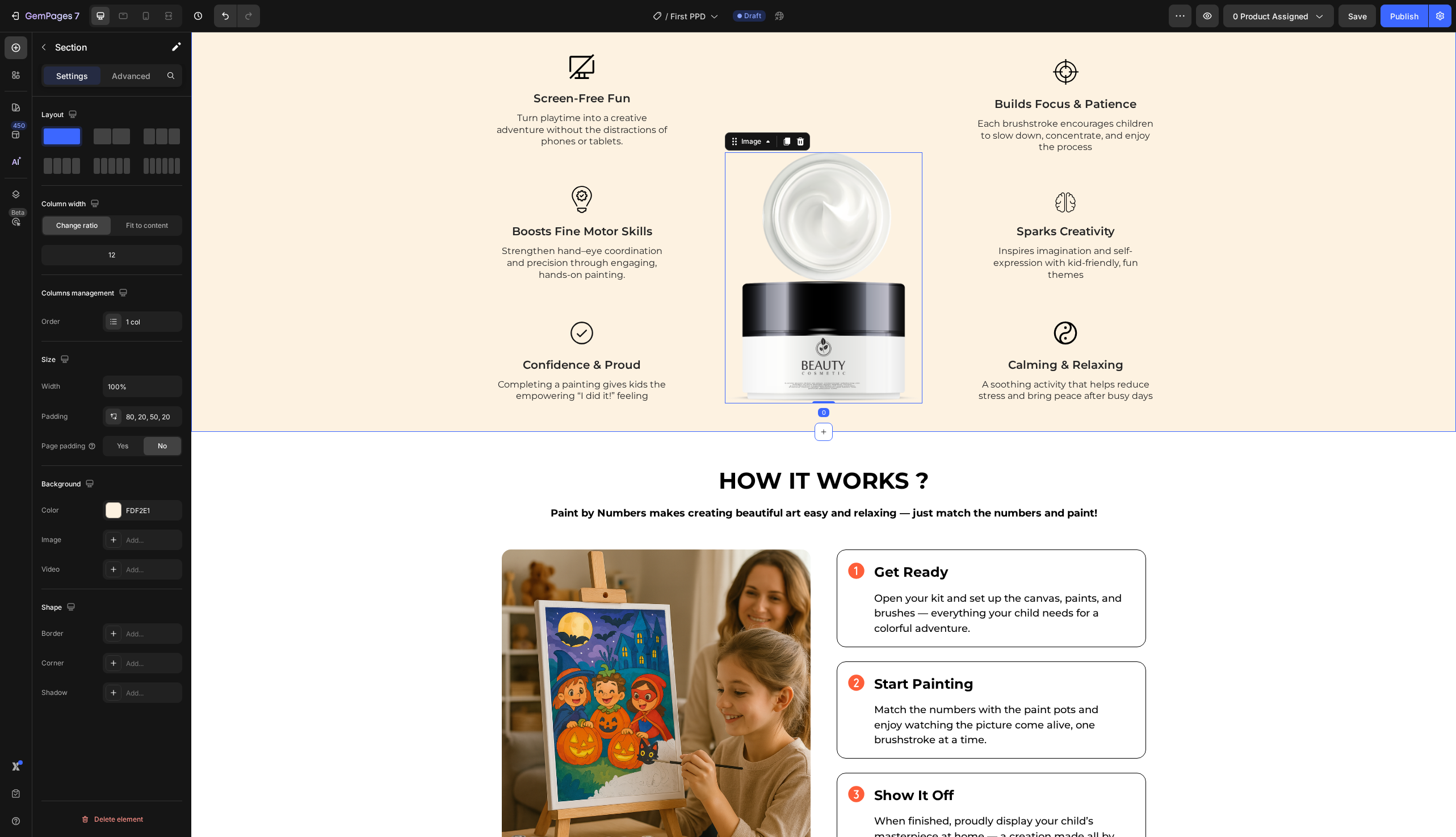
click at [379, 233] on div "More Than Just Painting Heading Every kit combines fun and learning — boosting …" at bounding box center [824, 185] width 1242 height 437
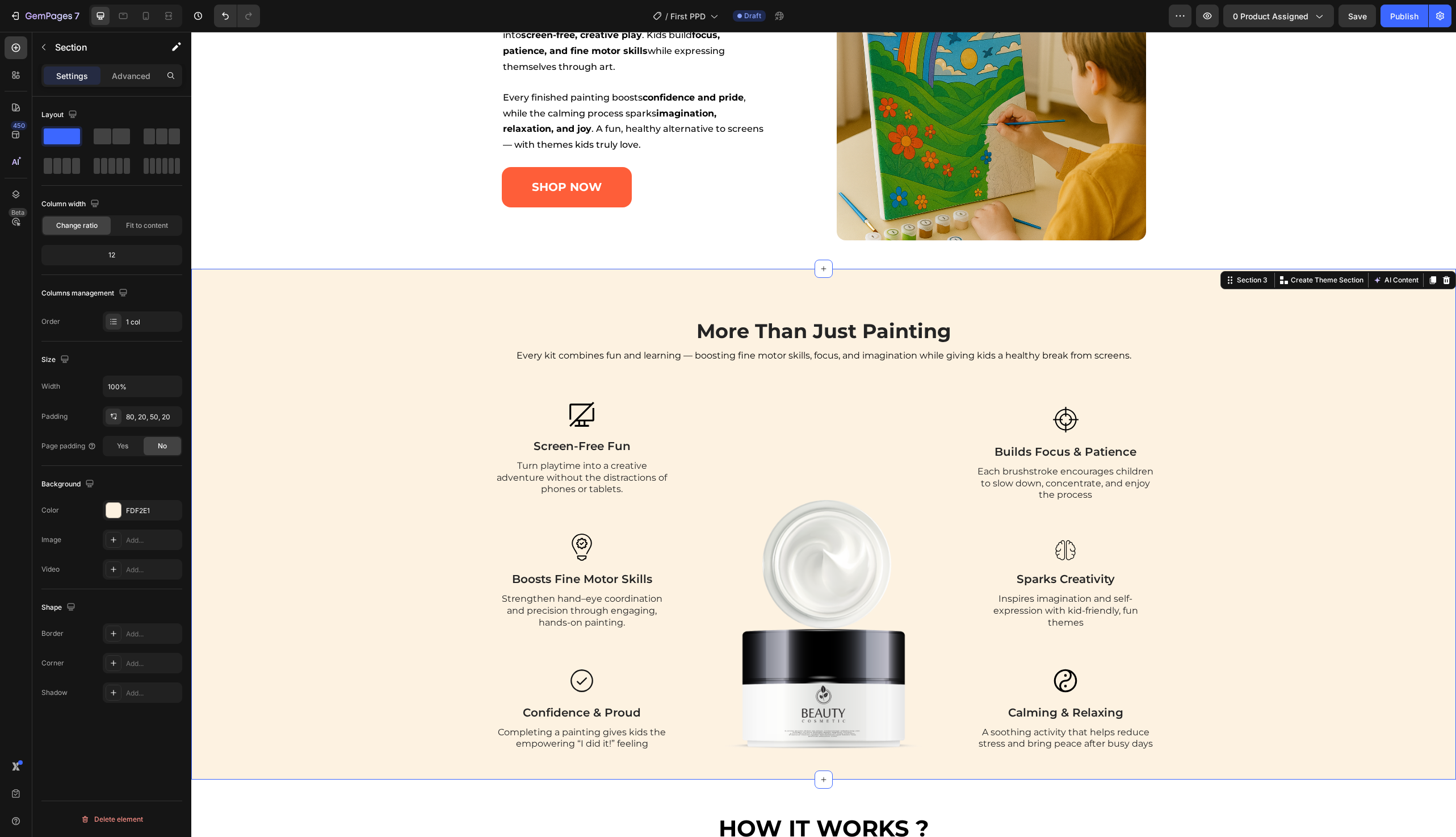
scroll to position [839, 0]
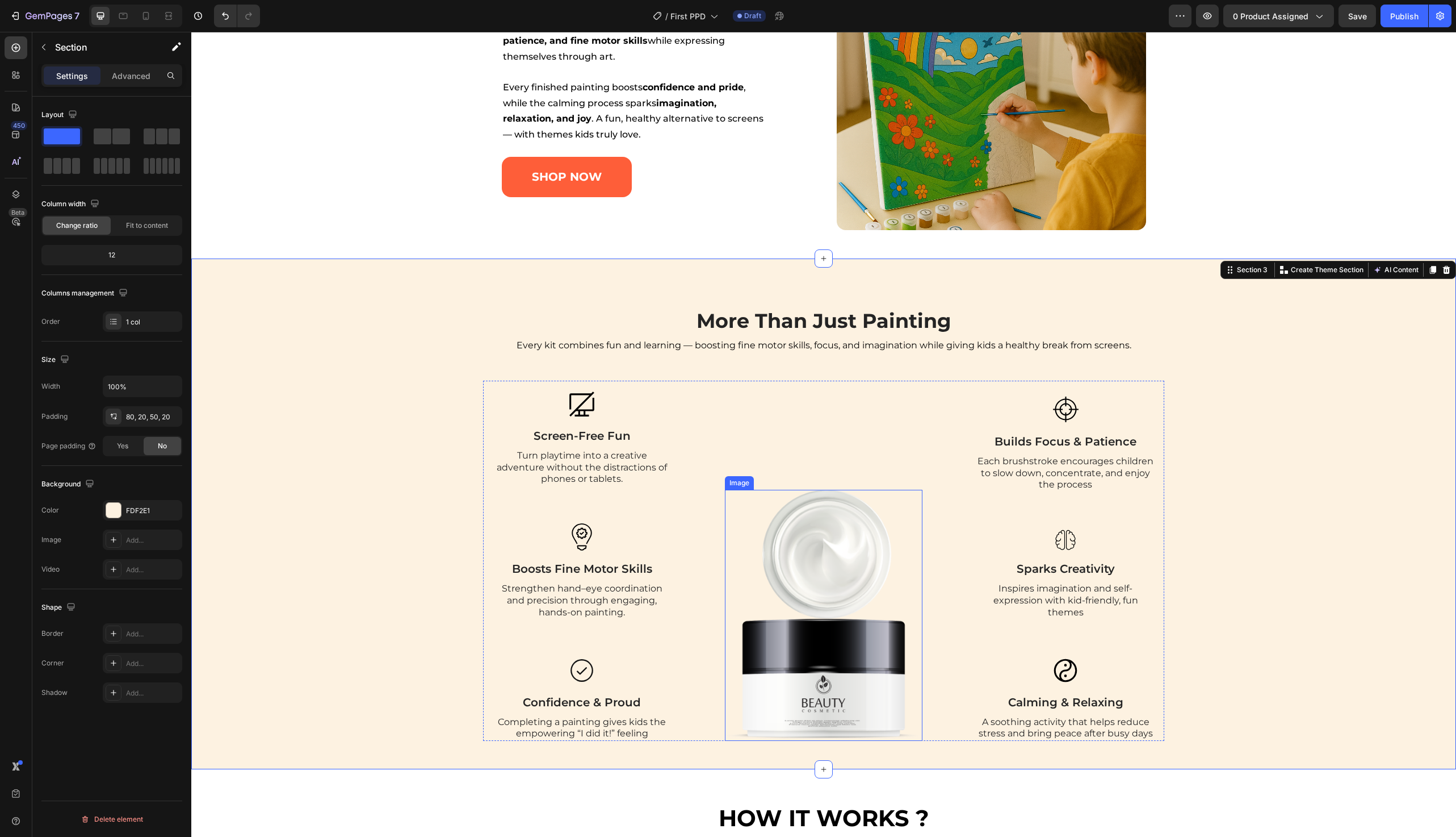
click at [813, 549] on img at bounding box center [824, 615] width 197 height 251
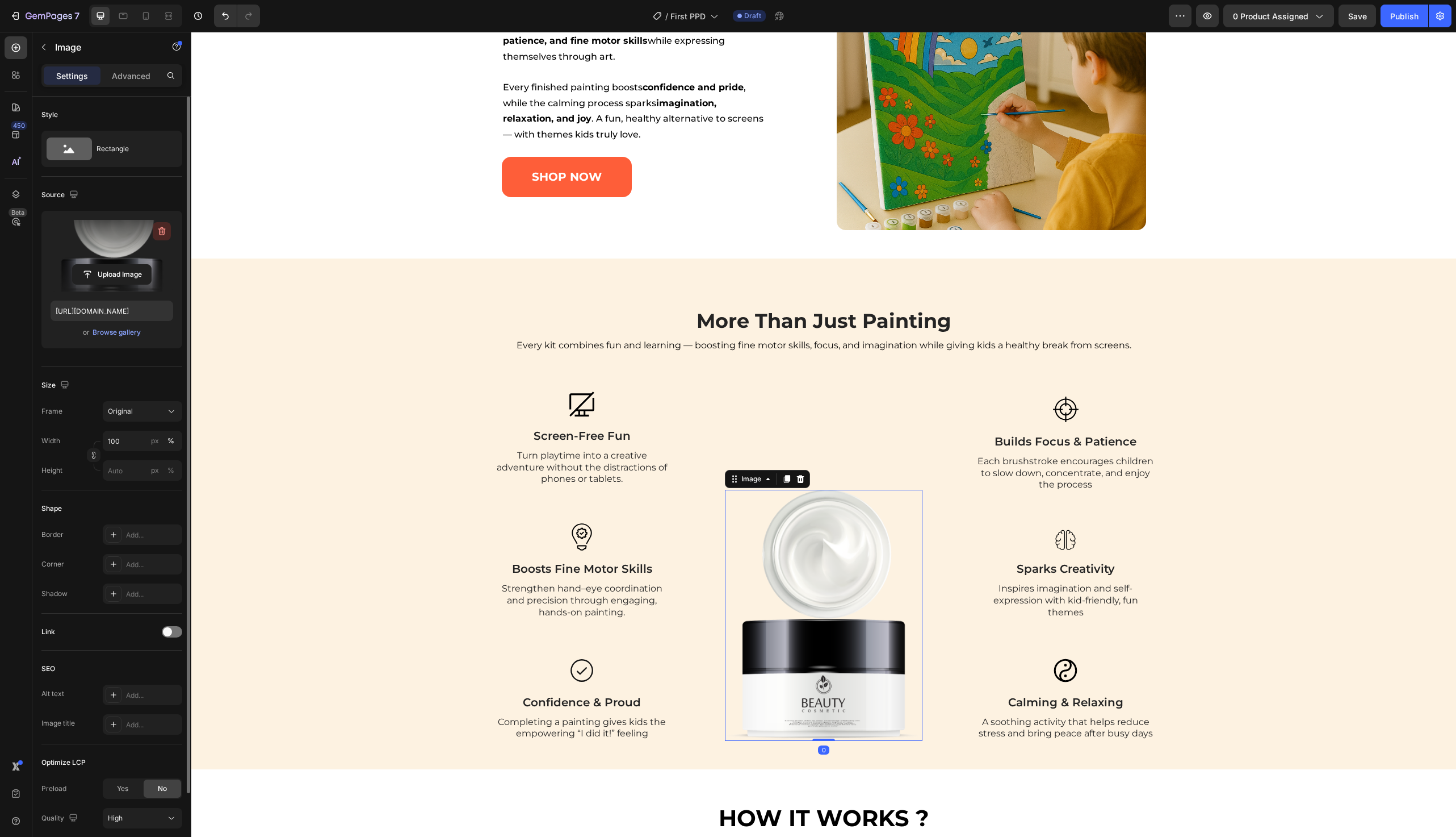
click at [163, 232] on icon "button" at bounding box center [162, 231] width 11 height 11
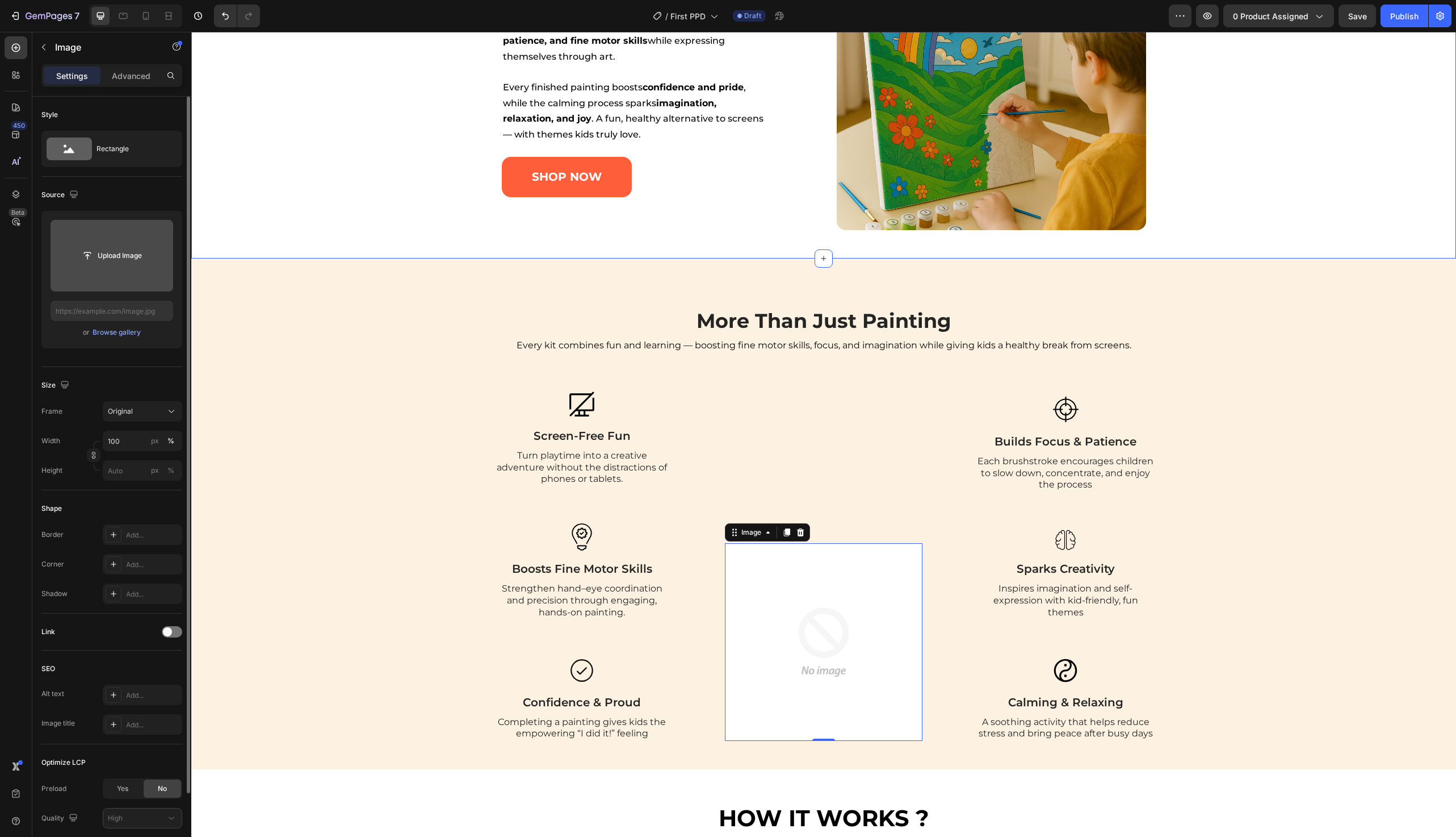
click at [403, 160] on div "creativity, growth & fun — all in one Heading Color Stride paint-by-numbers set…" at bounding box center [824, 75] width 1236 height 310
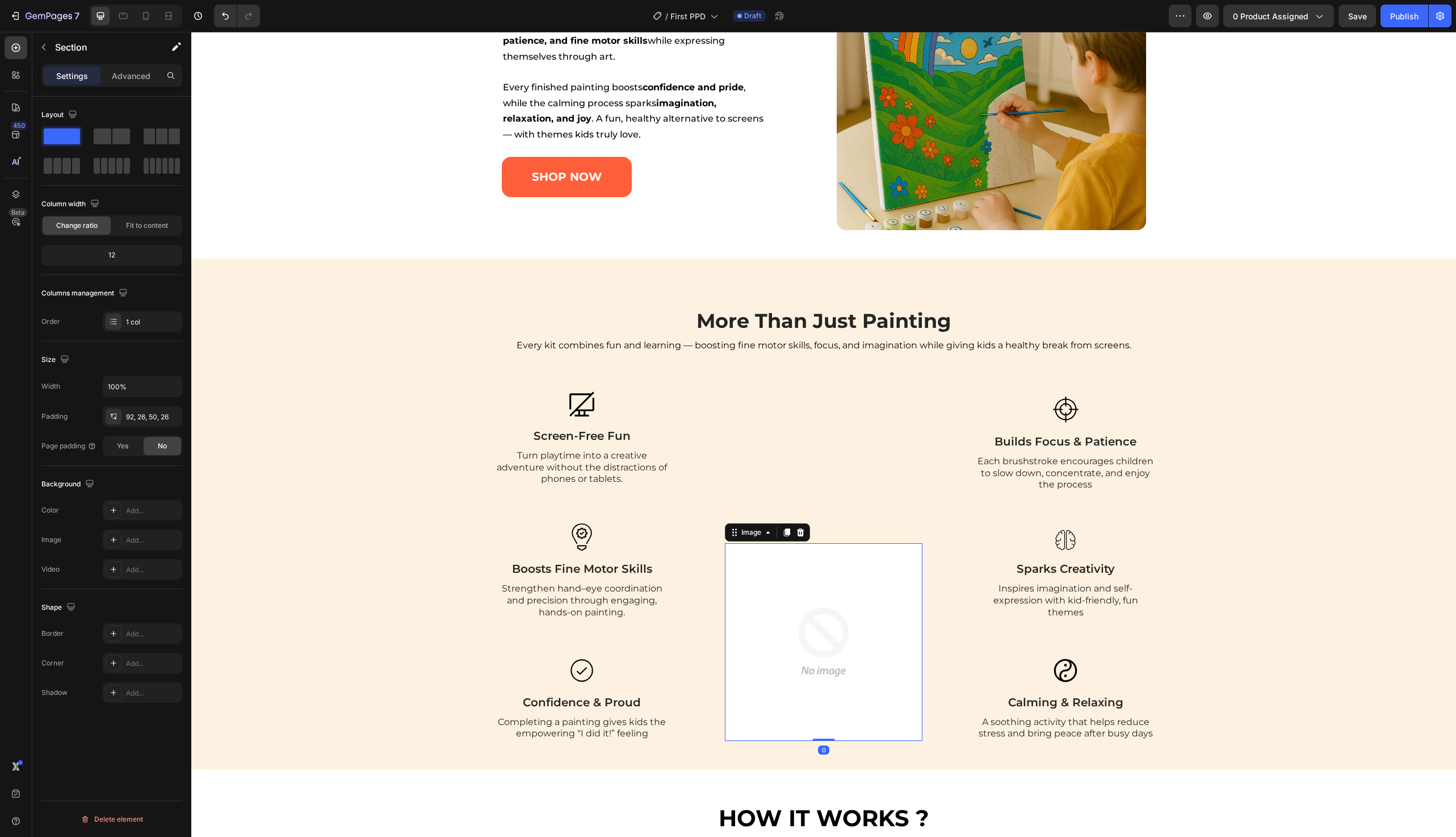
click at [819, 681] on img at bounding box center [824, 642] width 197 height 197
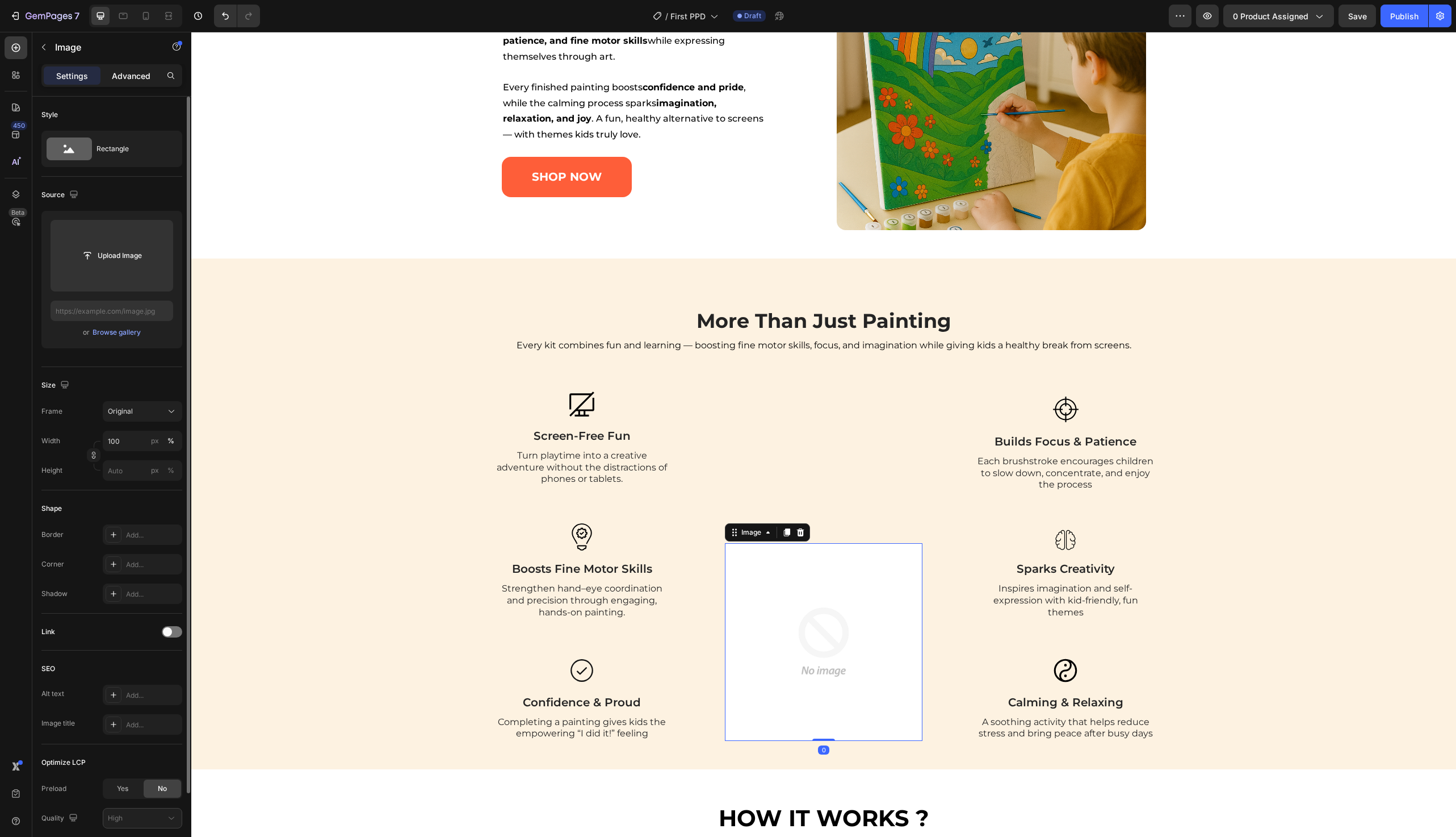
click at [140, 77] on p "Advanced" at bounding box center [131, 76] width 39 height 12
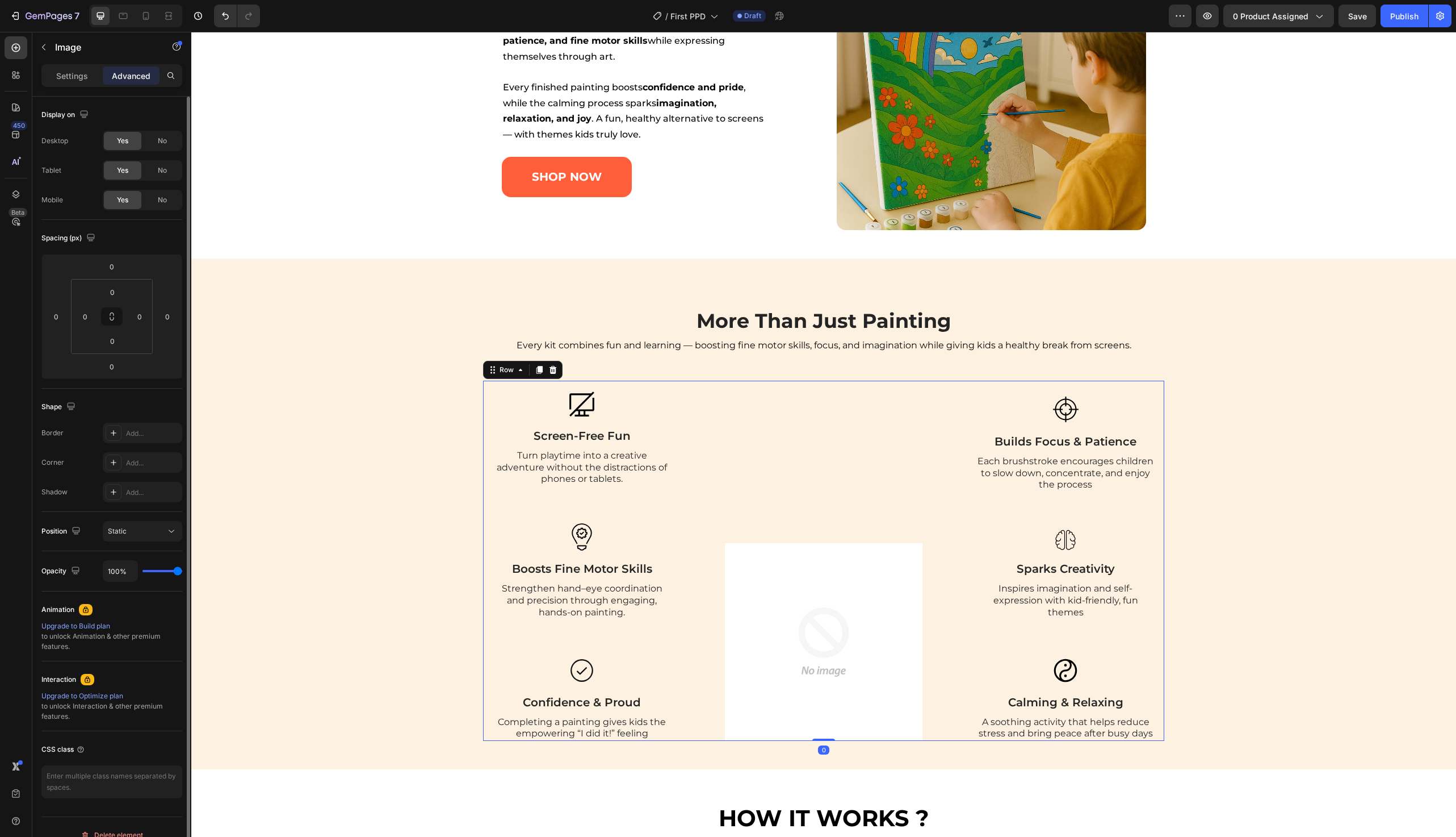
click at [787, 437] on div "Image" at bounding box center [824, 561] width 197 height 360
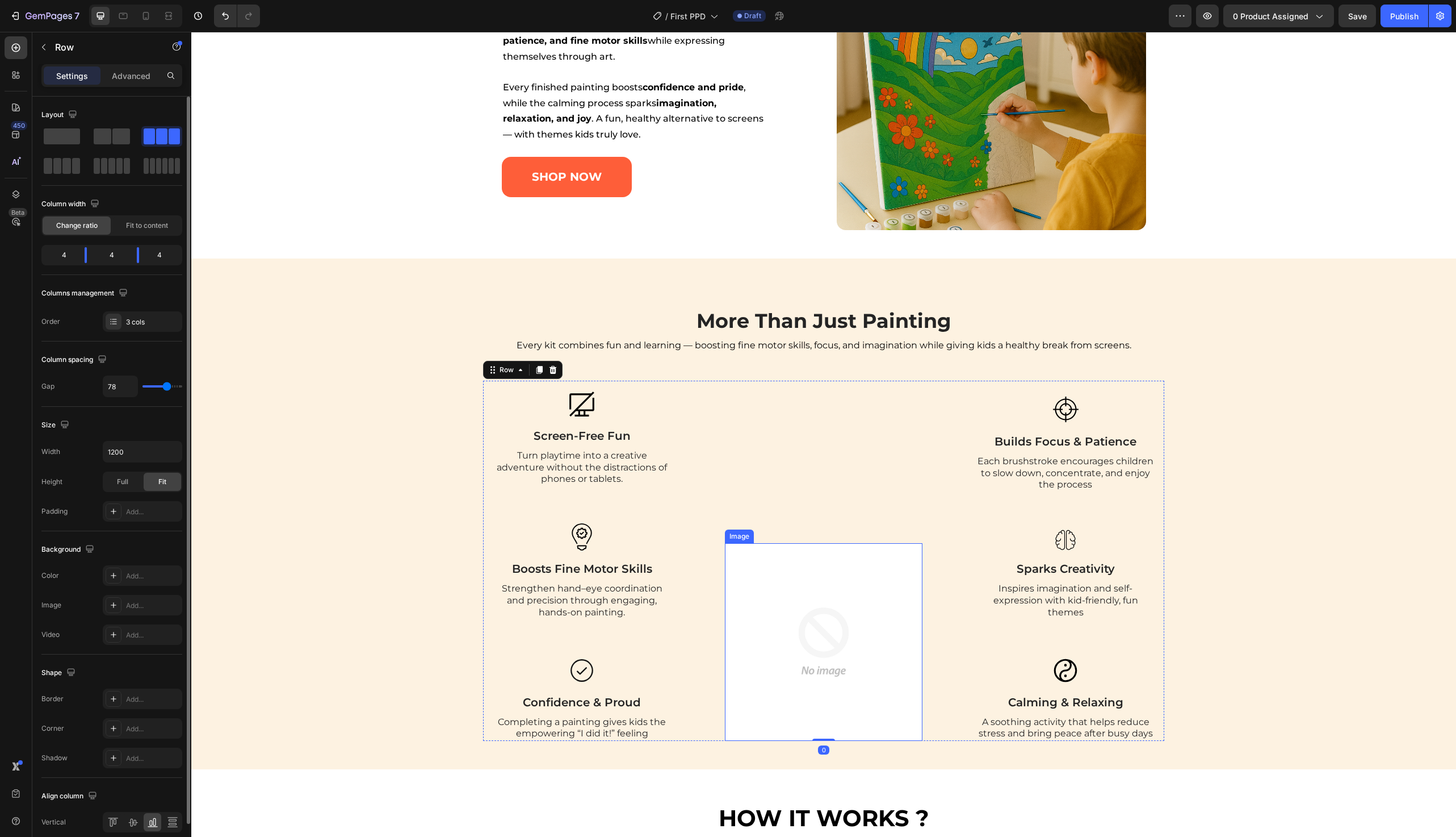
click at [794, 589] on img at bounding box center [824, 642] width 197 height 197
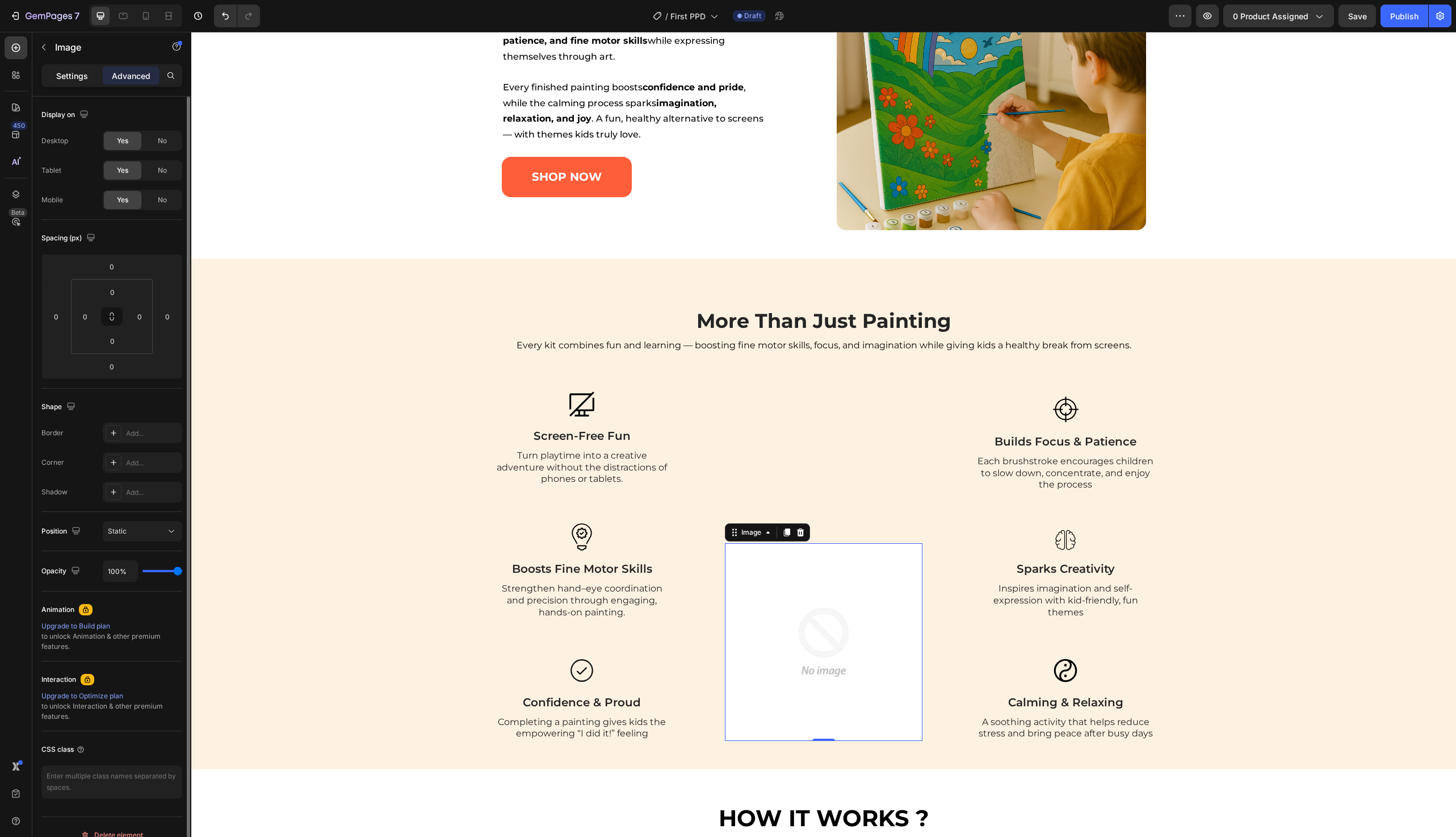
click at [75, 80] on p "Settings" at bounding box center [72, 76] width 32 height 12
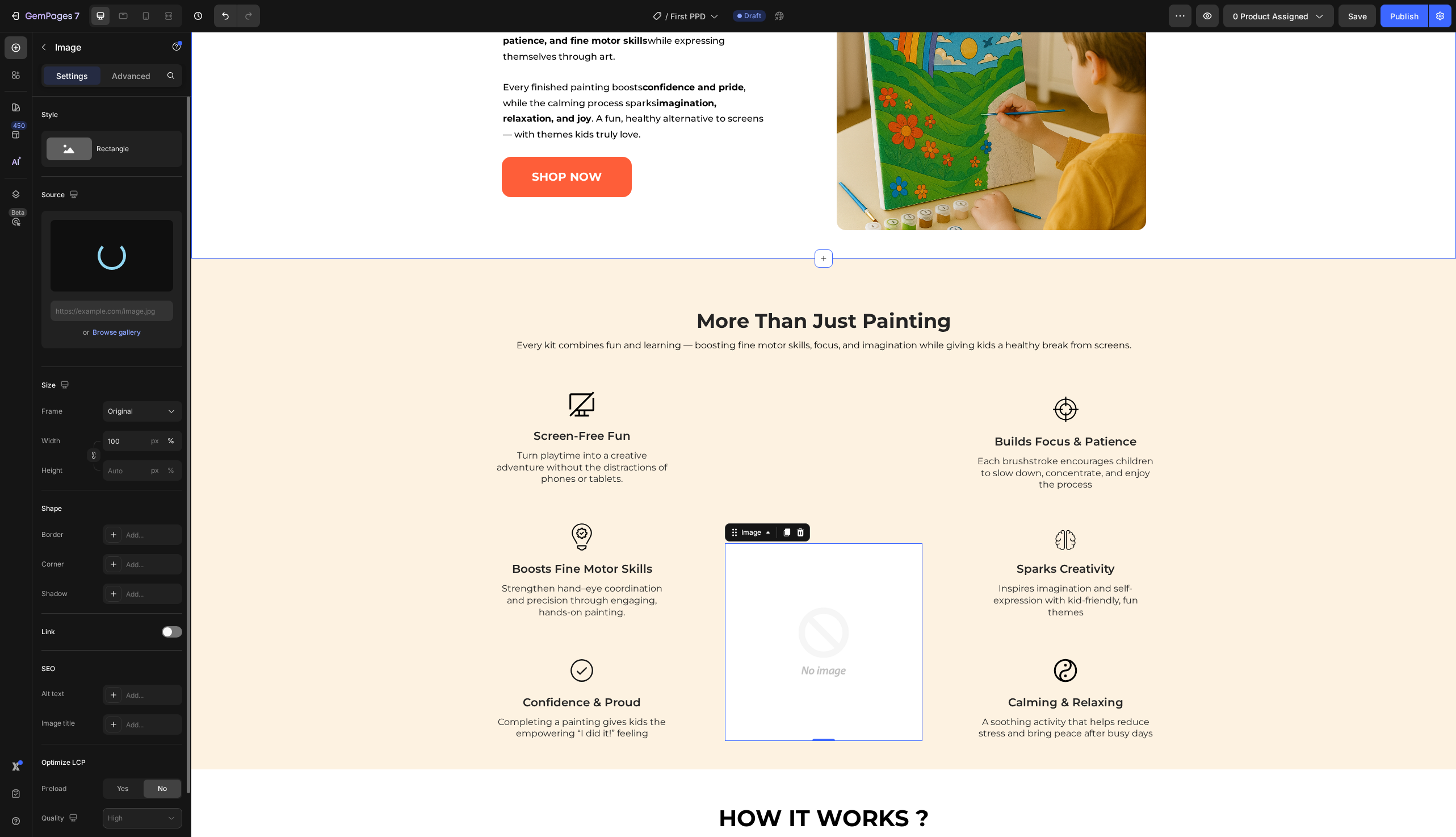
type input "[URL][DOMAIN_NAME]"
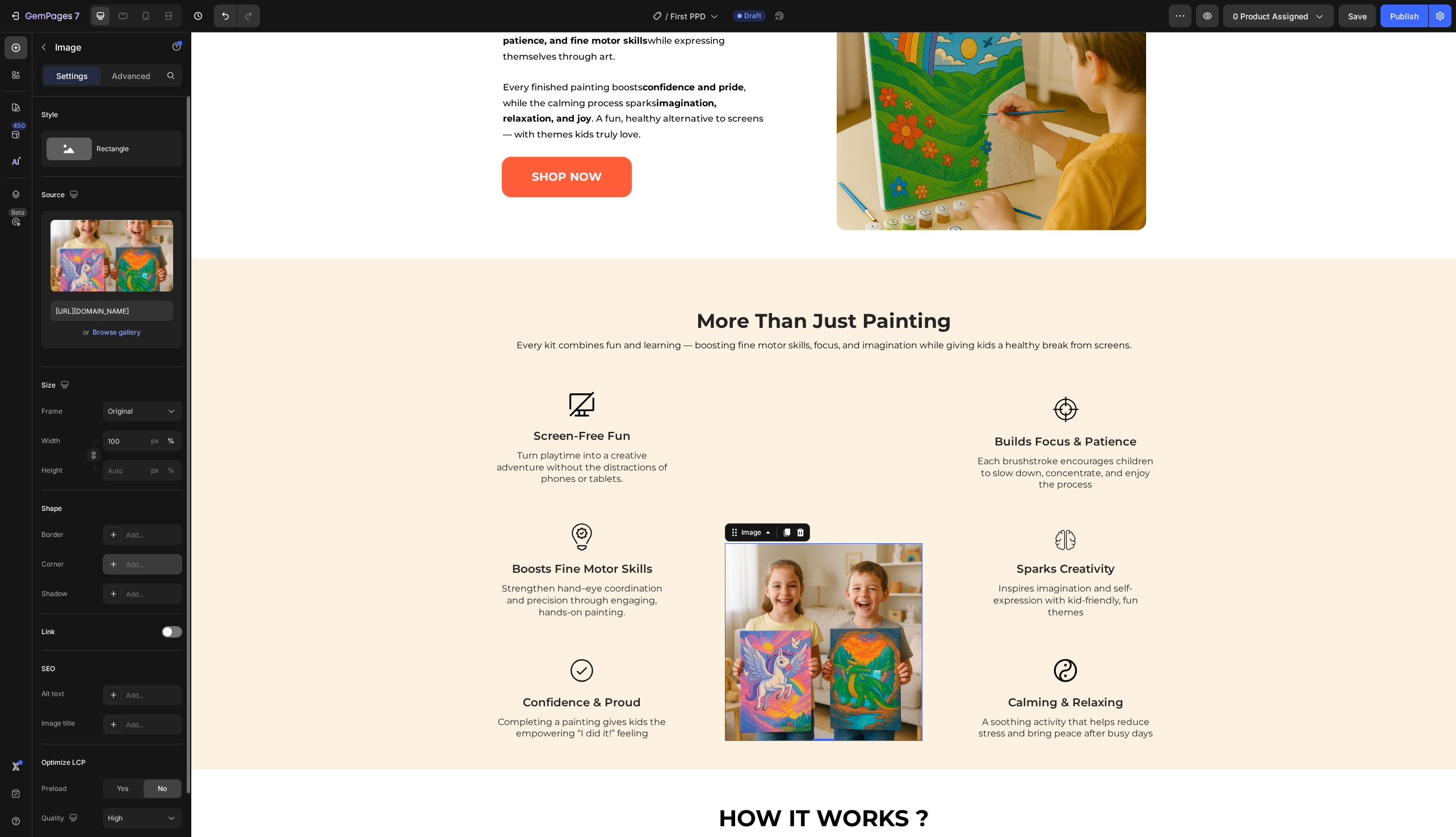
click at [143, 555] on div "Add..." at bounding box center [142, 564] width 80 height 21
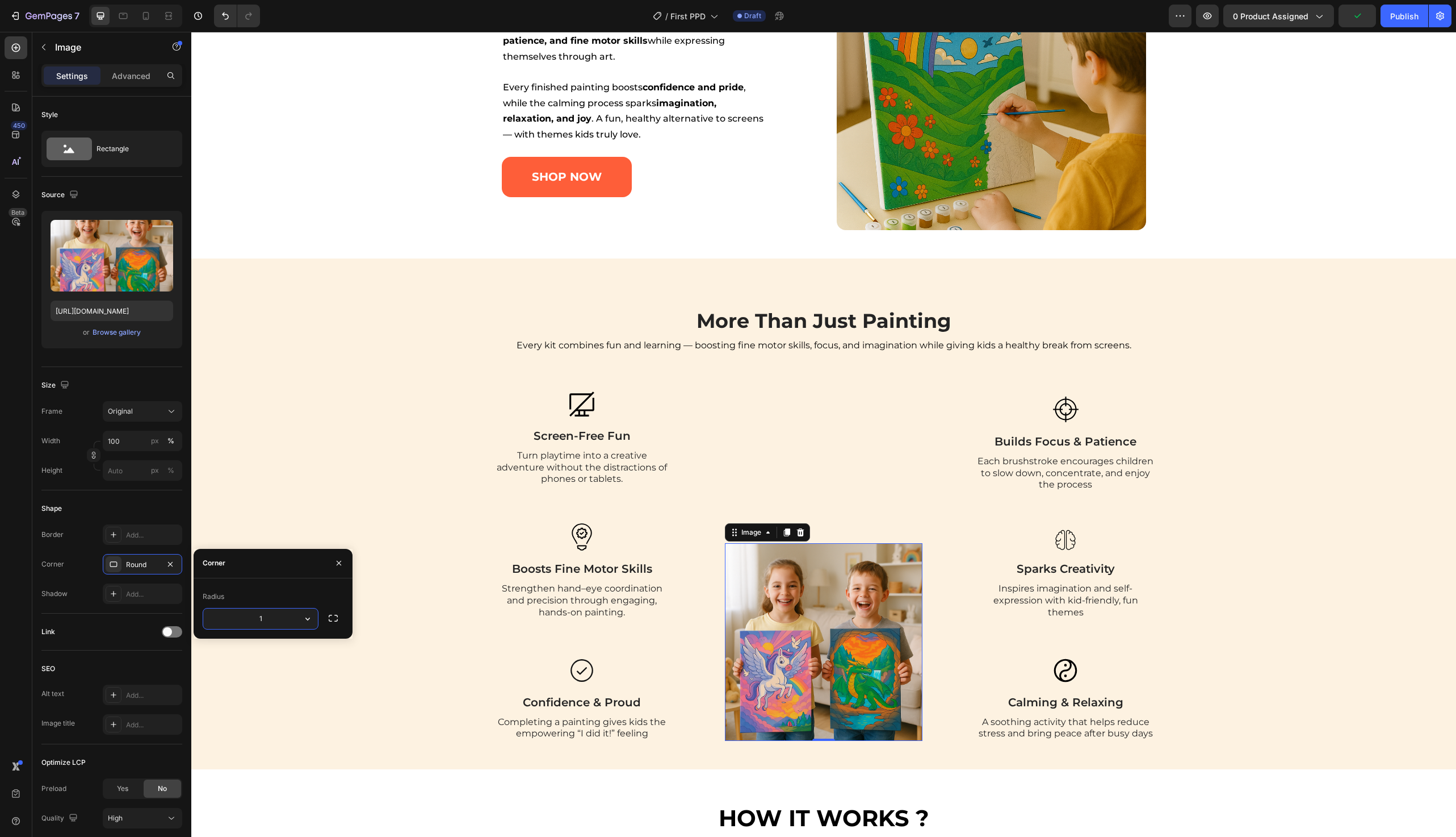
type input "16"
click at [134, 77] on p "Advanced" at bounding box center [131, 76] width 39 height 12
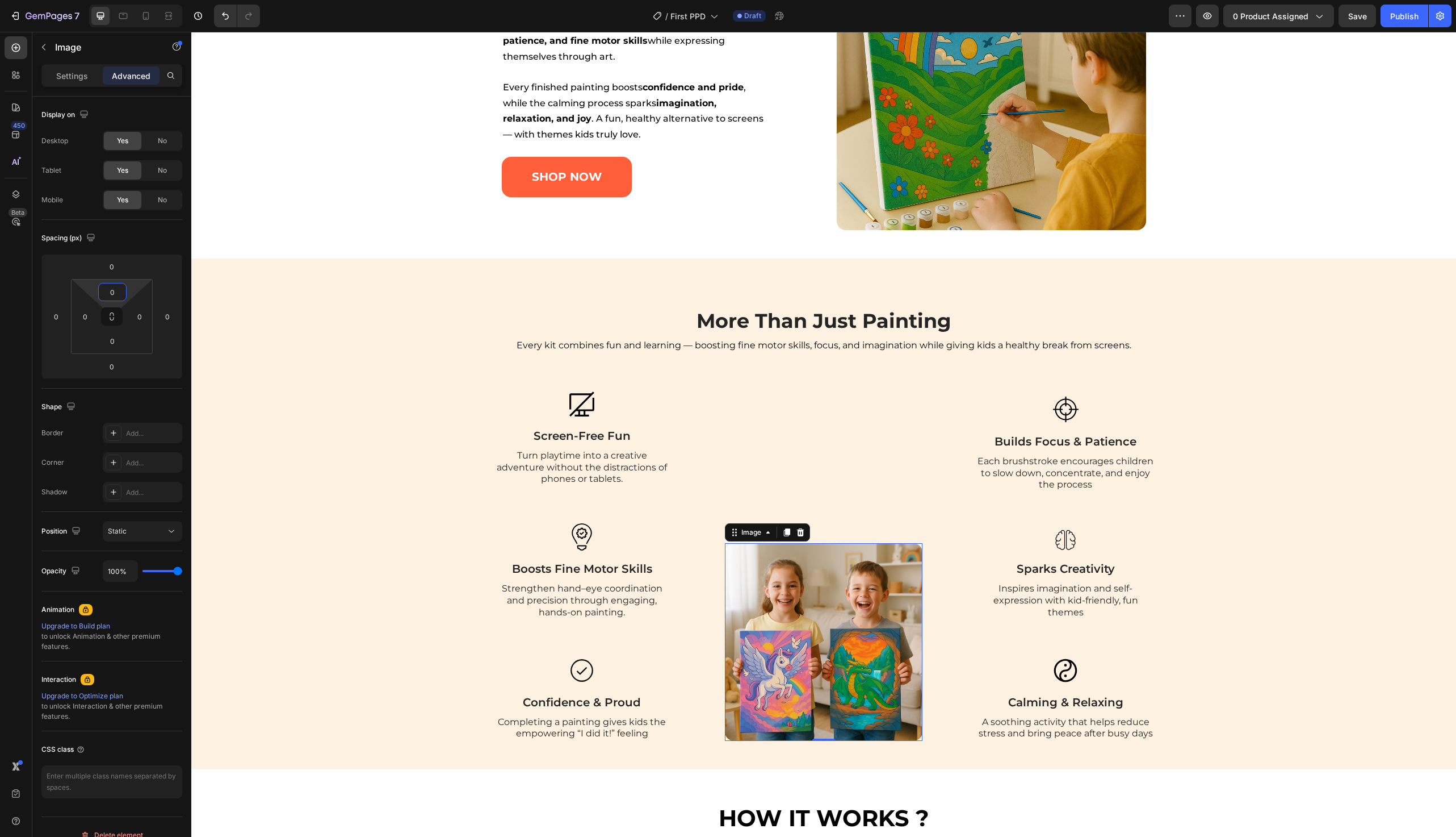
click at [115, 295] on input "0" at bounding box center [112, 292] width 23 height 17
type input "1"
click at [114, 270] on input "0" at bounding box center [112, 267] width 23 height 17
type input "0"
type input "1"
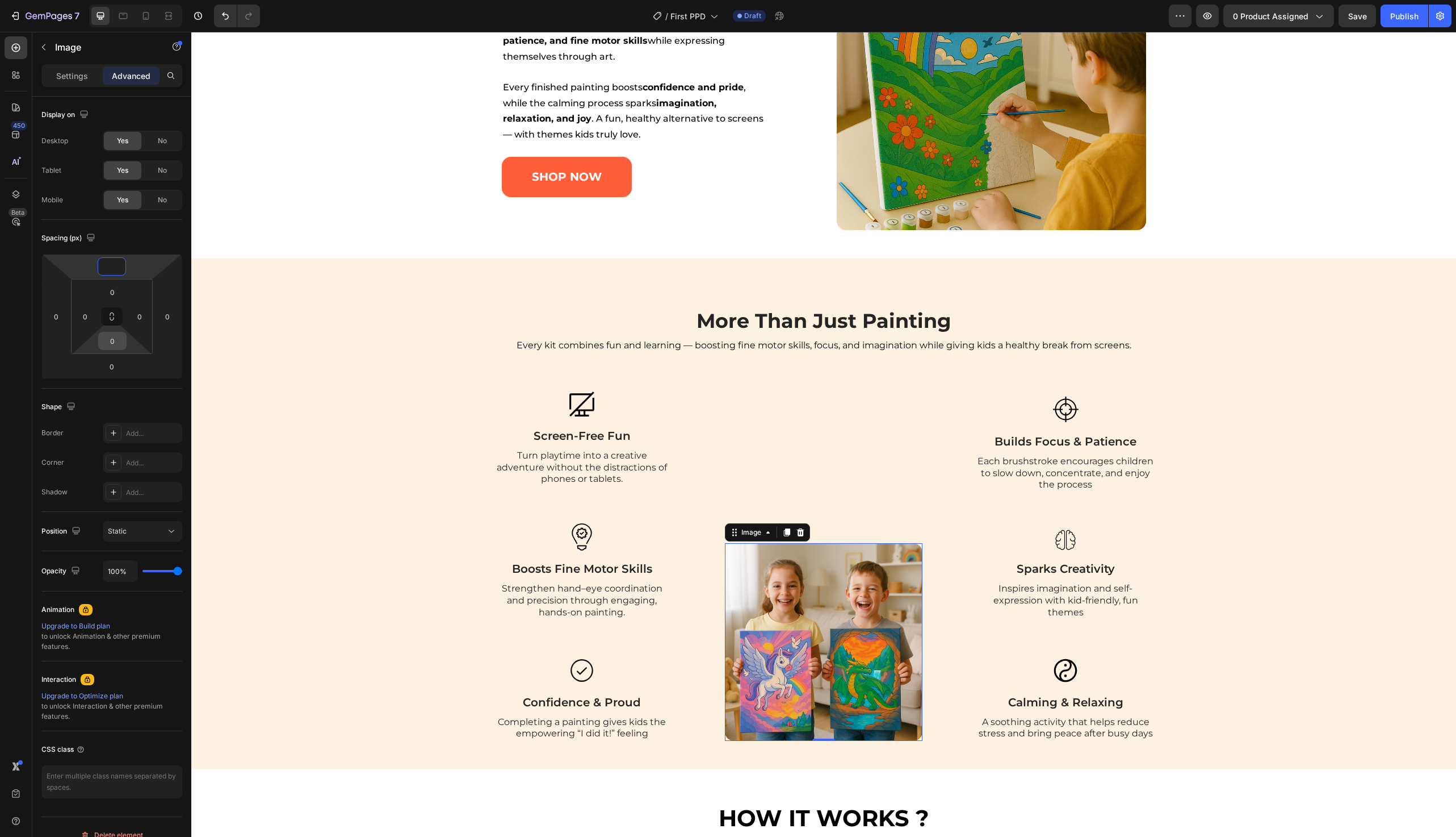
click at [113, 339] on input "0" at bounding box center [112, 341] width 23 height 17
type input "0"
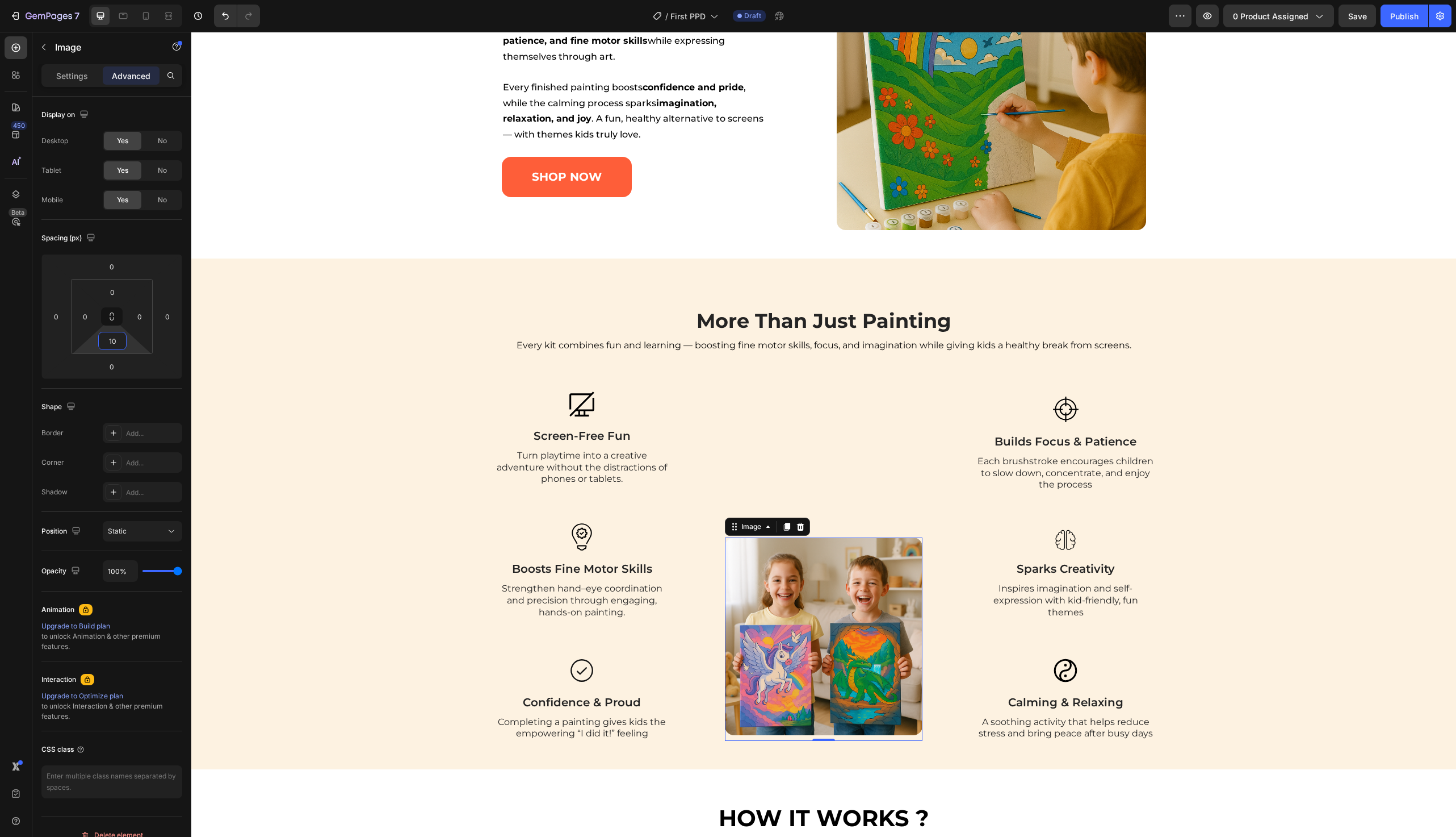
type input "100"
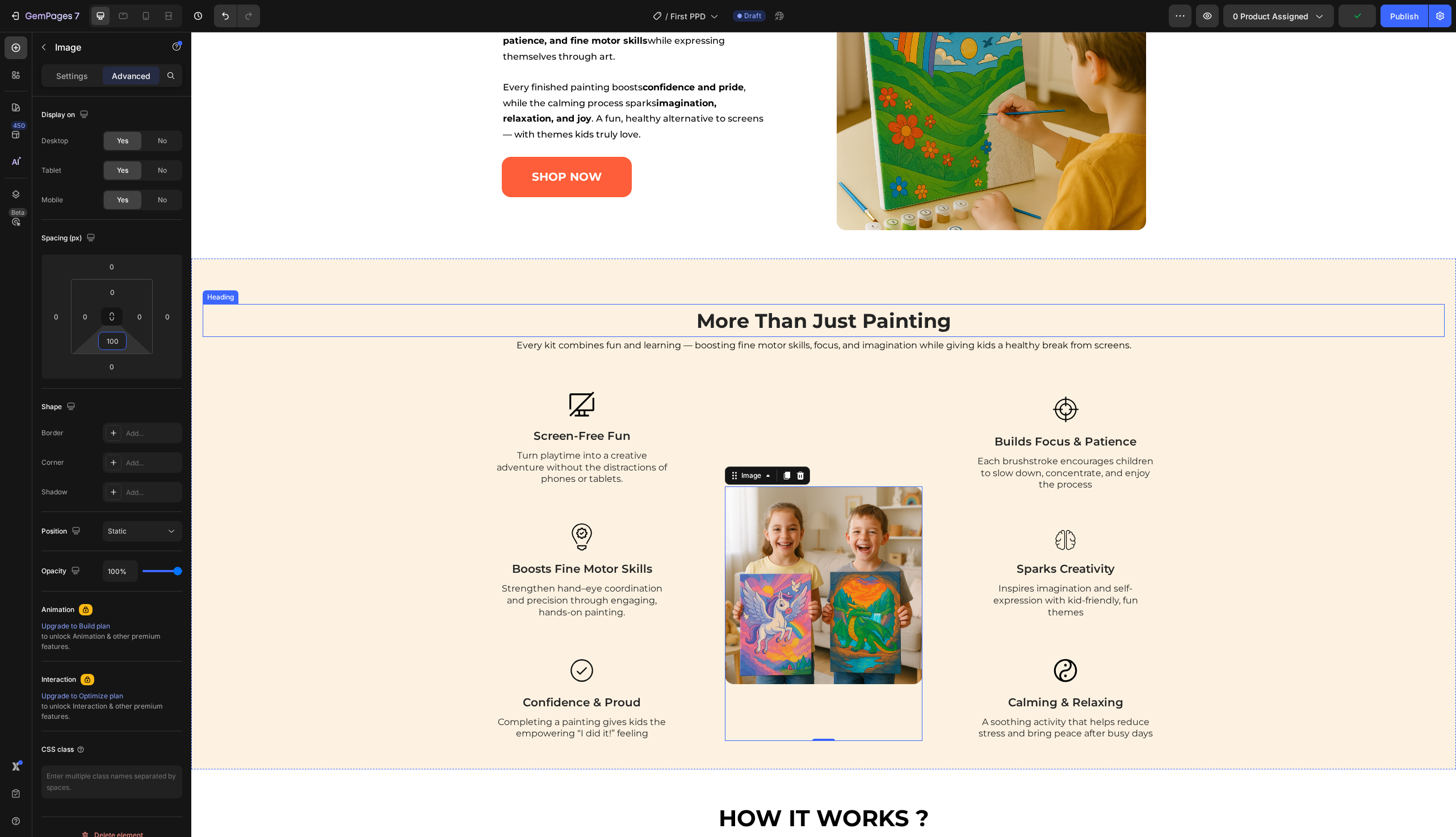
click at [342, 333] on h2 "More Than Just Painting" at bounding box center [824, 320] width 1242 height 33
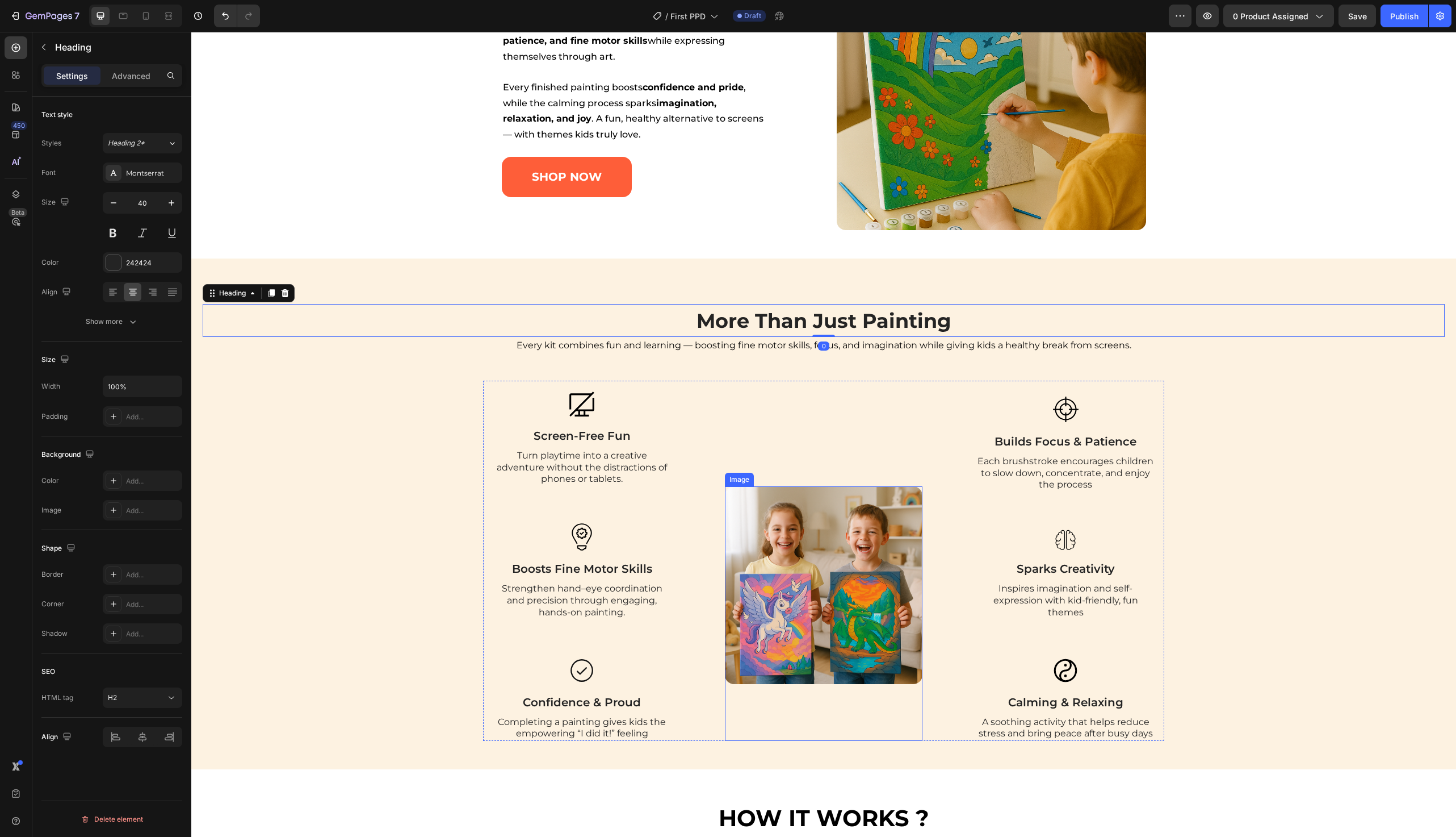
click at [742, 542] on img at bounding box center [824, 585] width 197 height 197
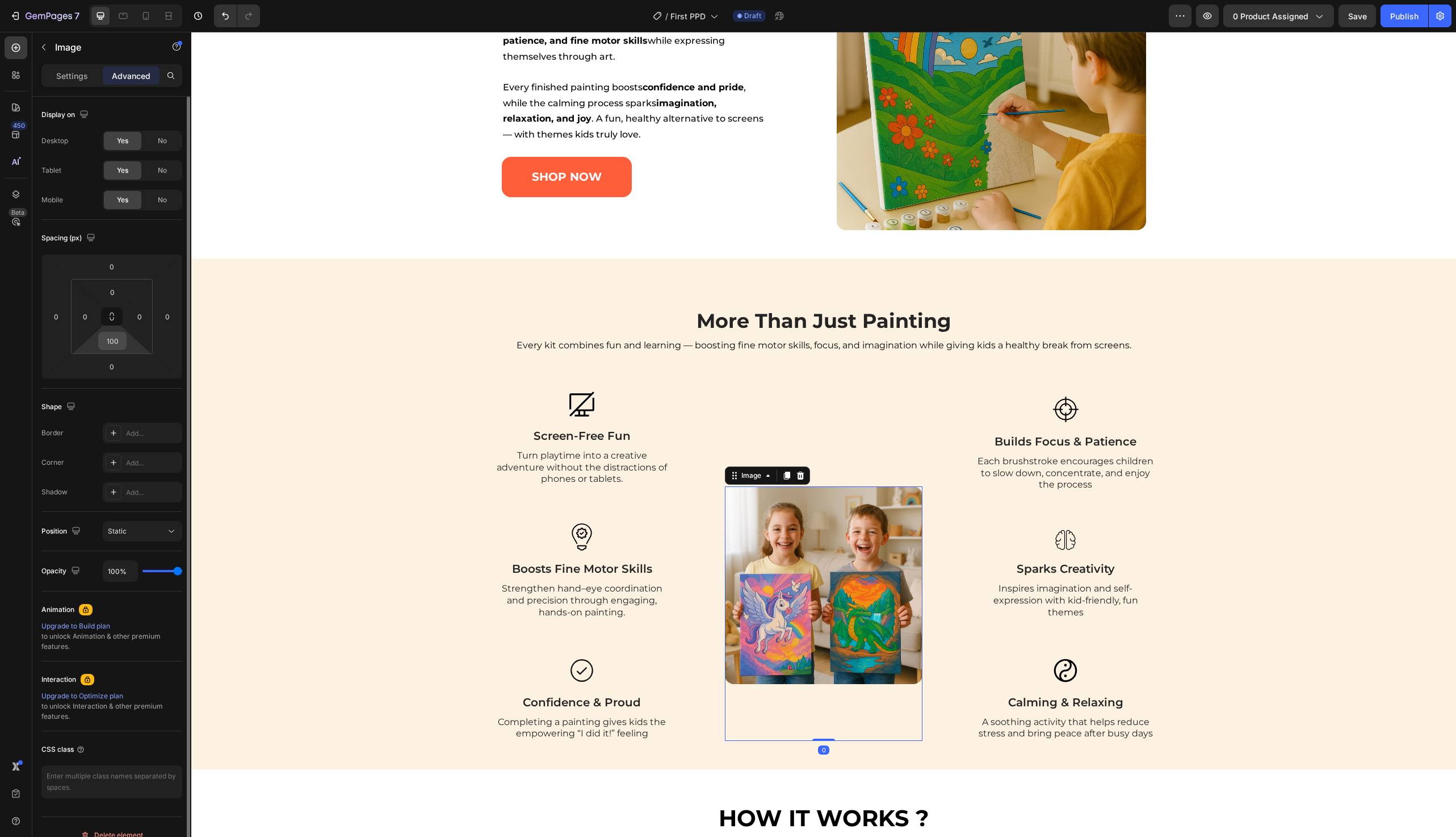
click at [116, 335] on input "100" at bounding box center [112, 341] width 23 height 17
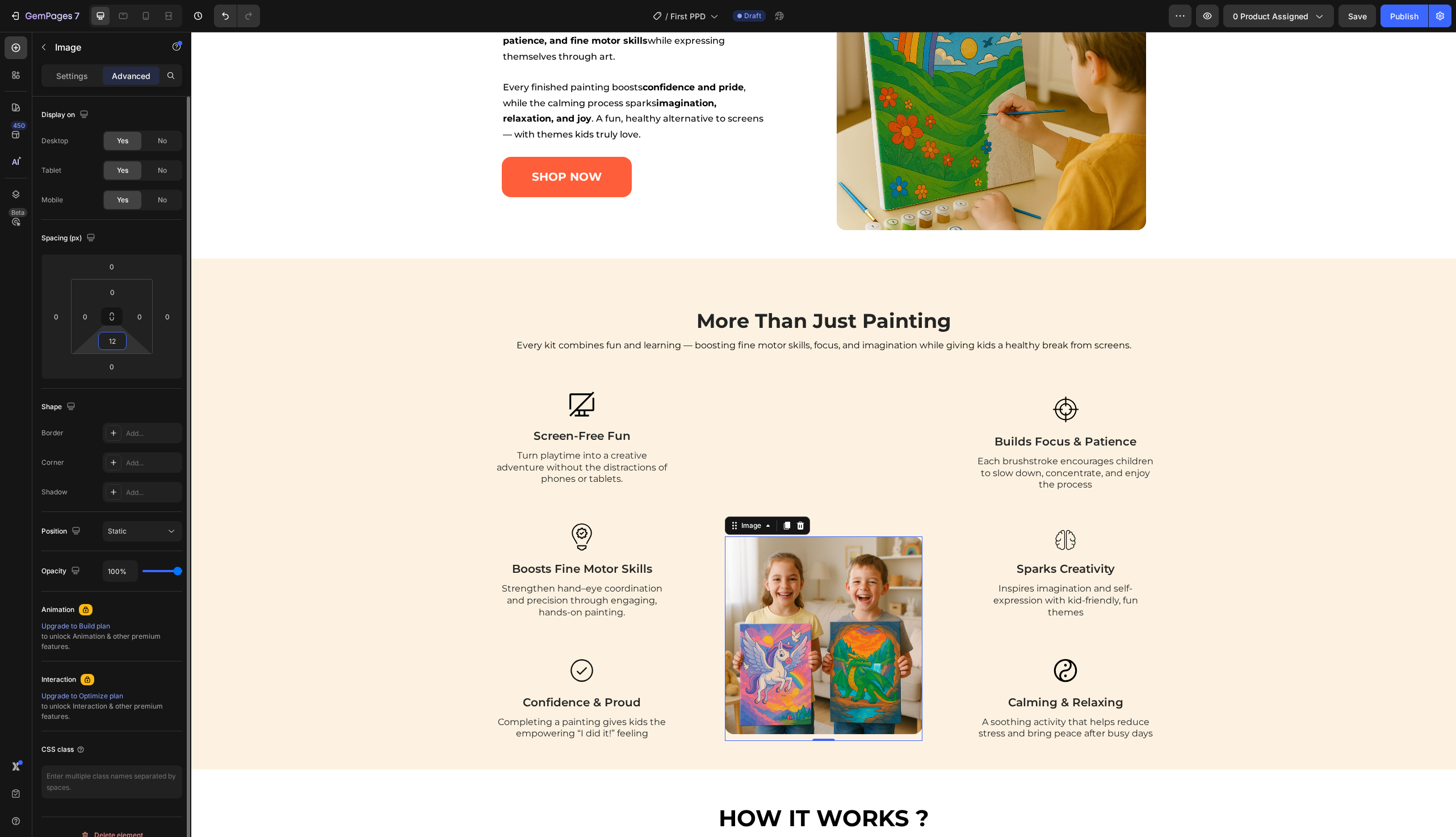
type input "120"
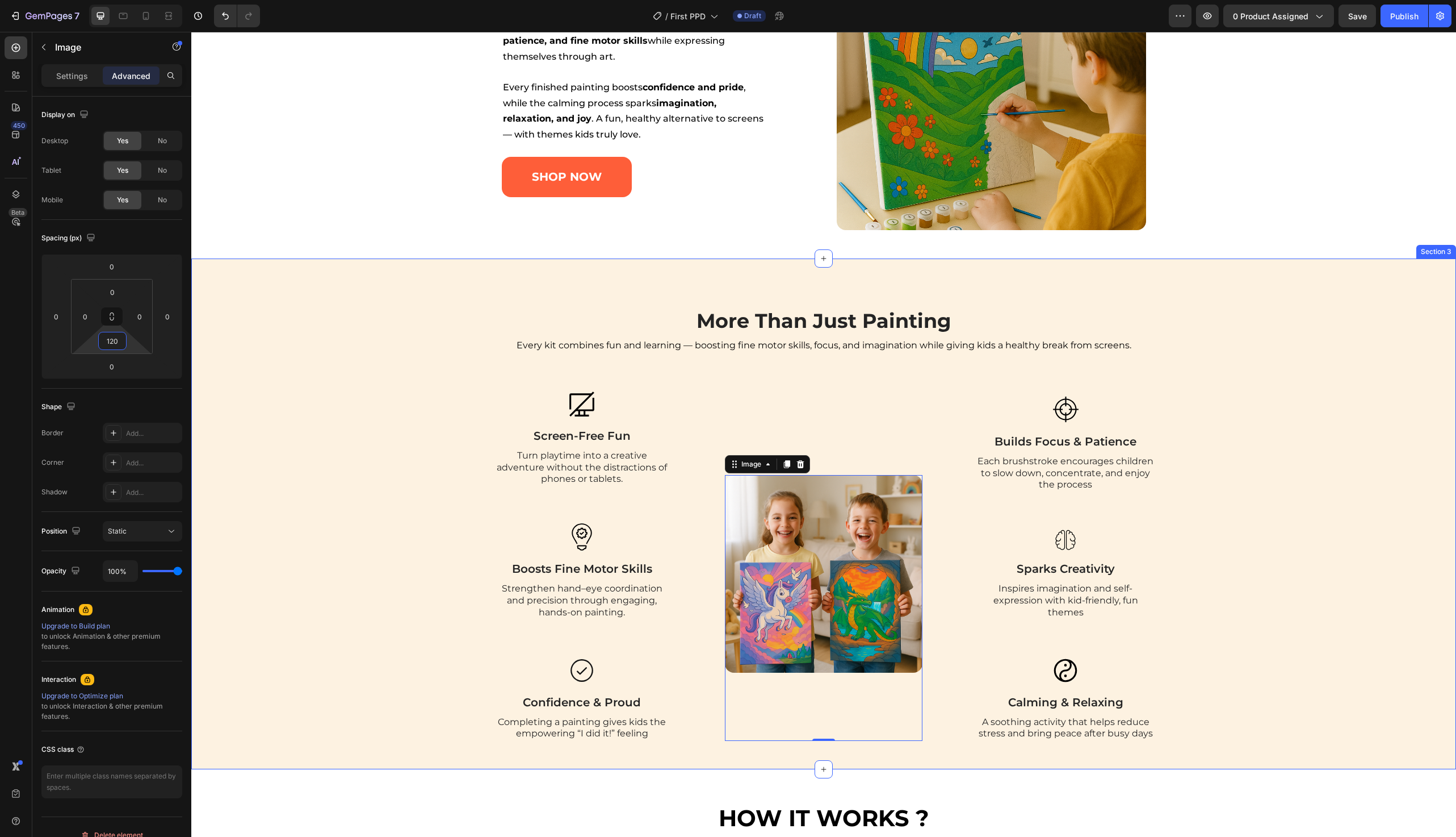
click at [329, 301] on div "More Than Just Painting Heading Every kit combines fun and learning — boosting …" at bounding box center [824, 513] width 1265 height 511
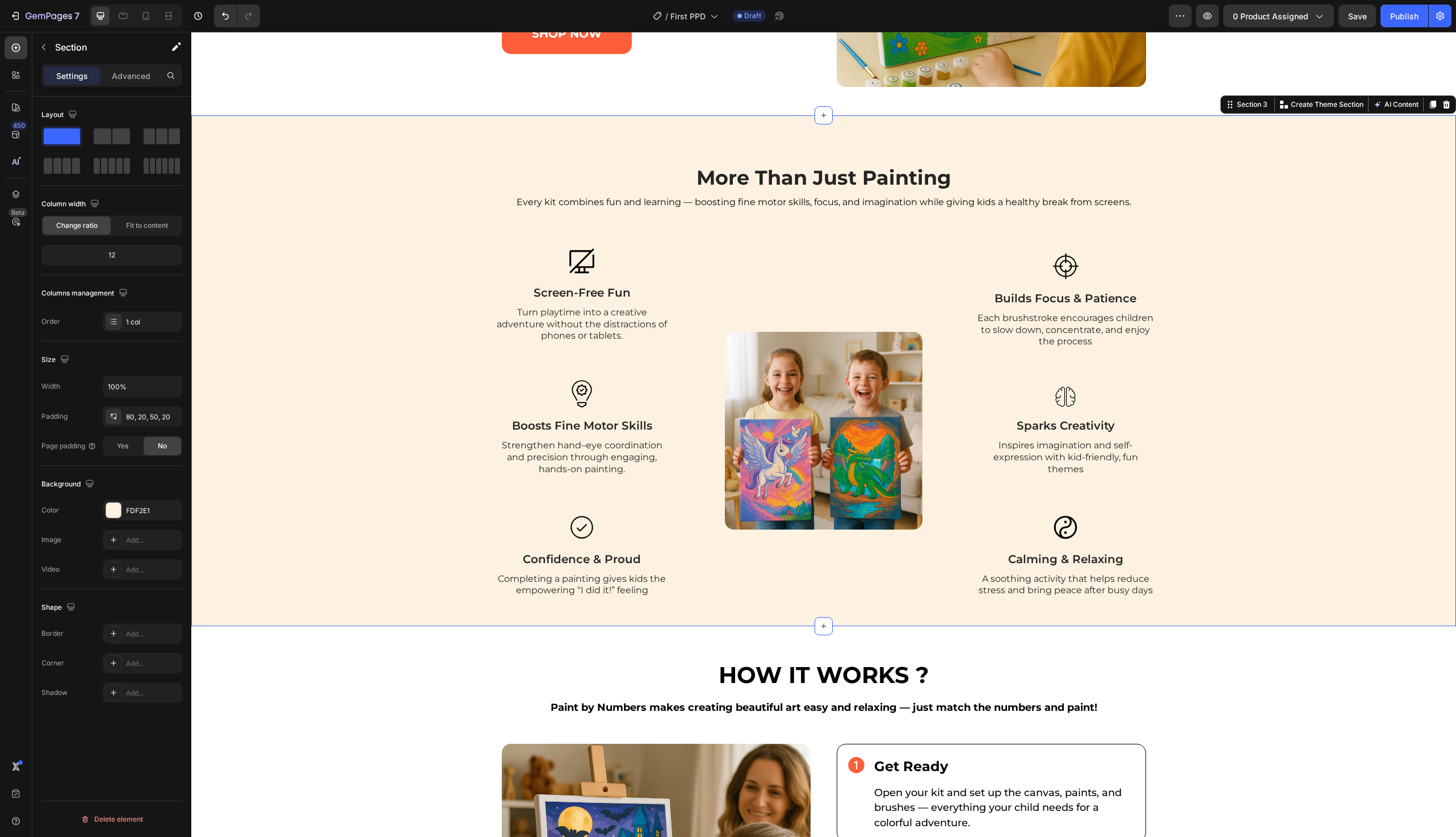
scroll to position [1090, 0]
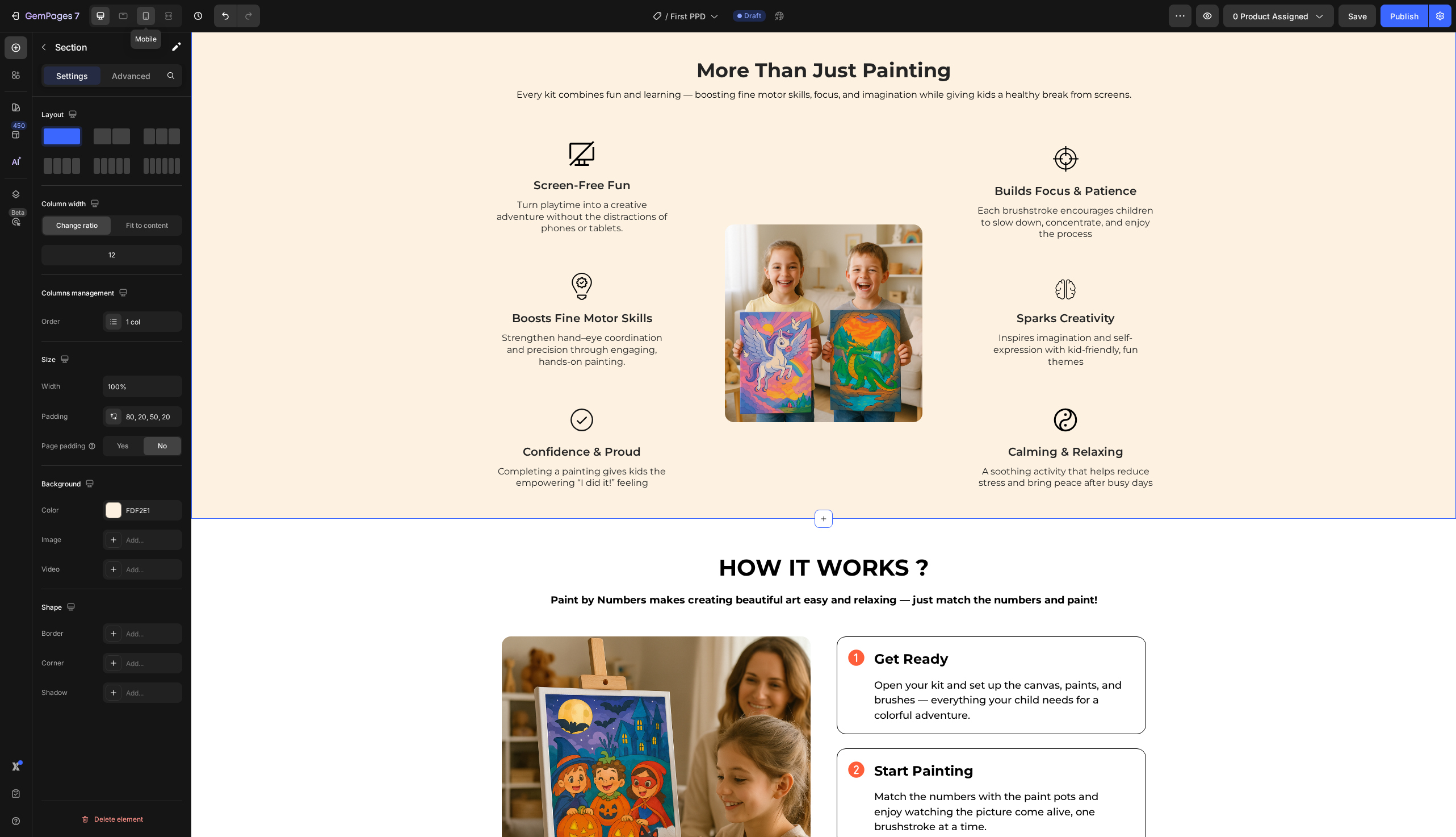
click at [147, 19] on icon at bounding box center [146, 16] width 6 height 8
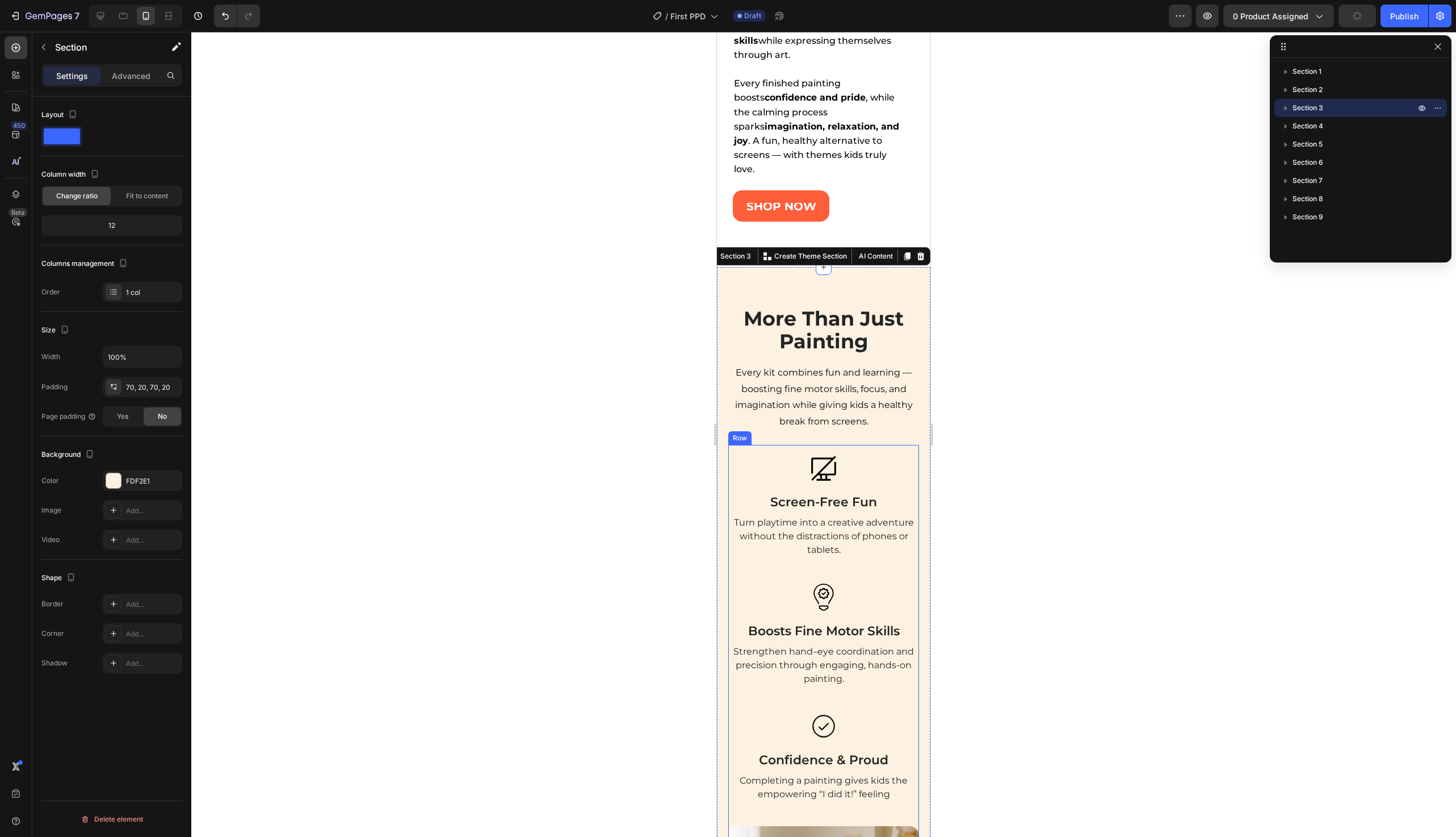
scroll to position [1407, 0]
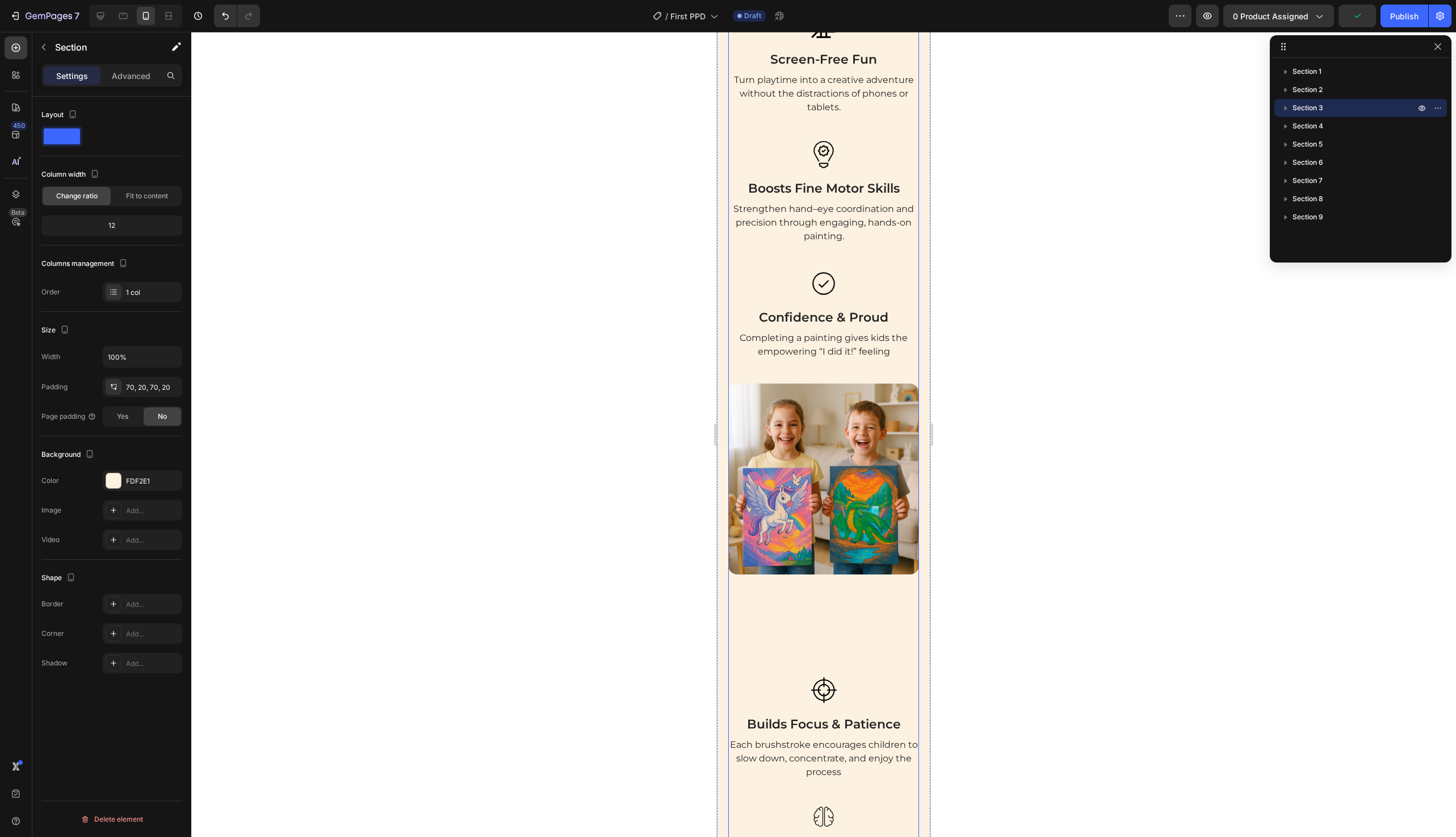
click at [793, 607] on div "Image" at bounding box center [824, 513] width 191 height 259
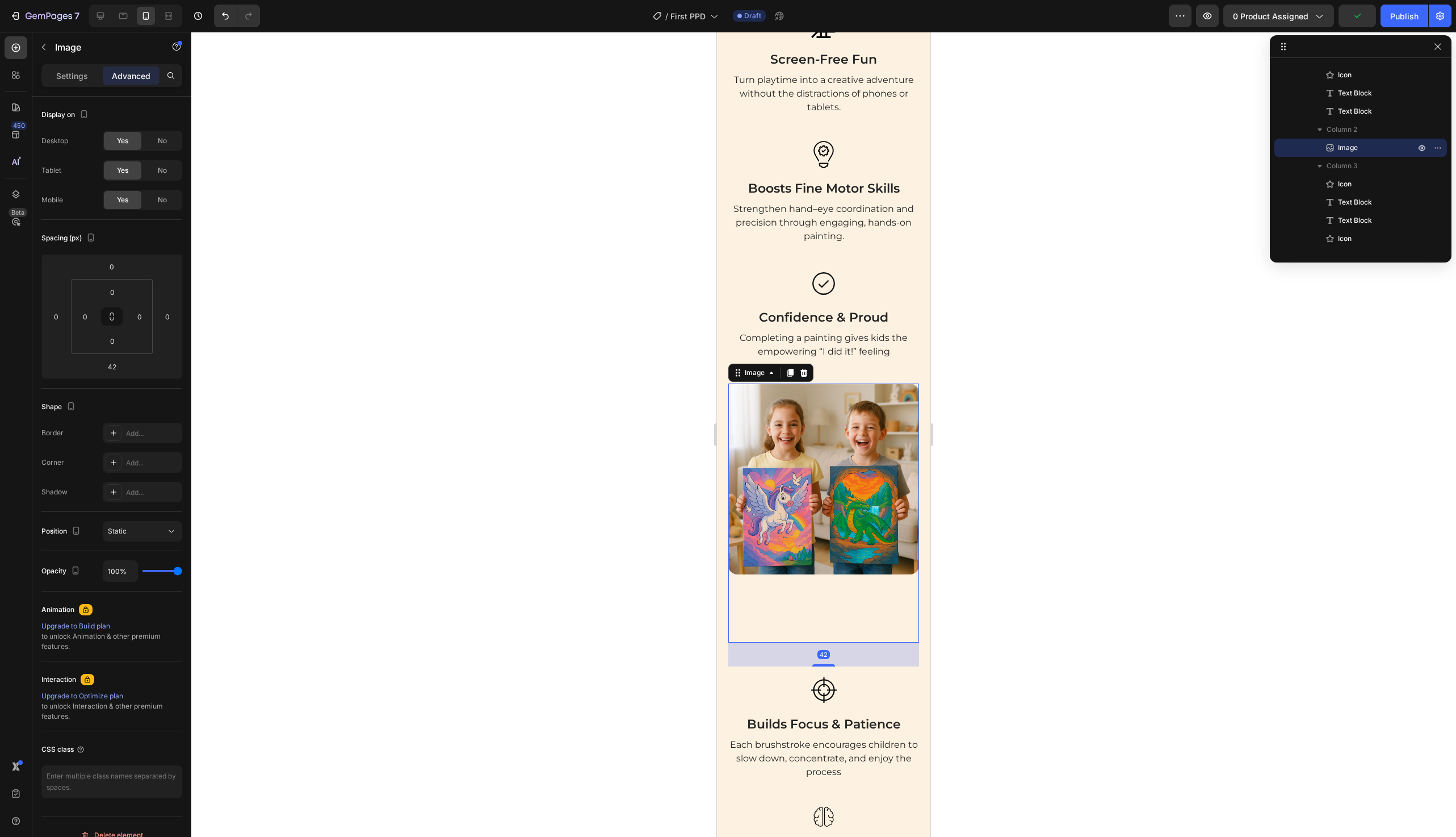
click at [819, 543] on img at bounding box center [824, 479] width 191 height 191
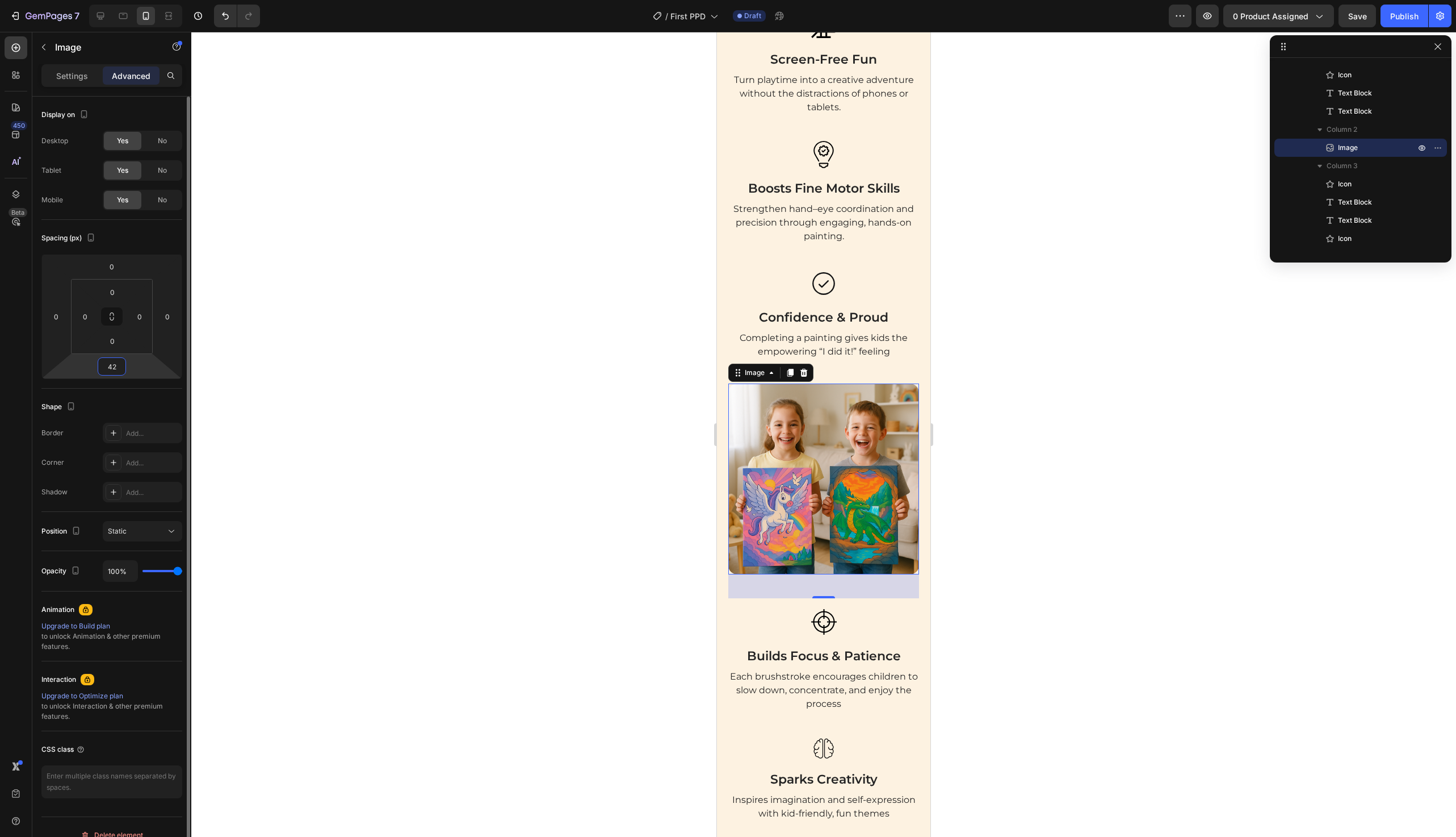
click at [114, 368] on input "42" at bounding box center [112, 366] width 23 height 17
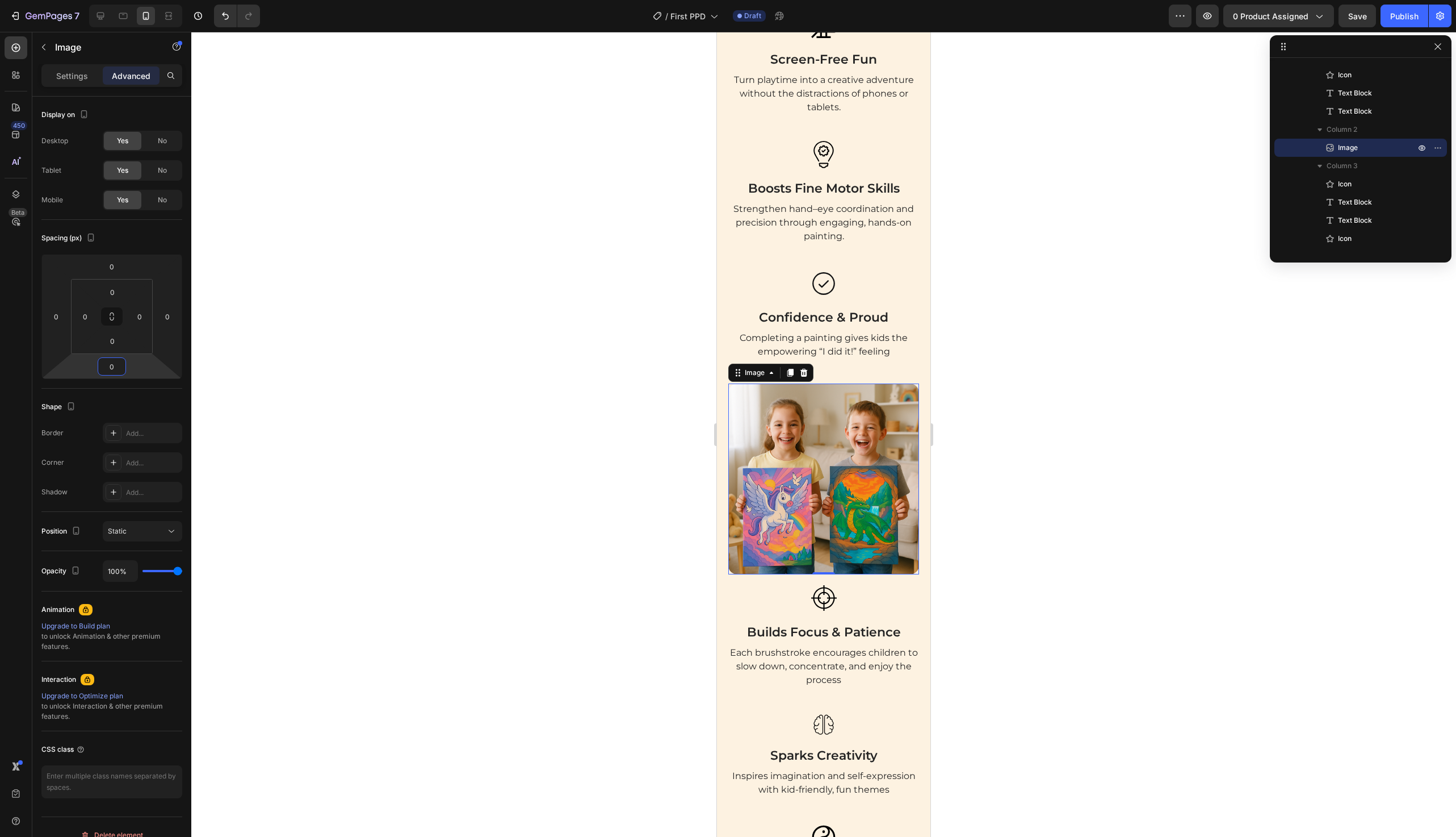
click at [836, 504] on img at bounding box center [824, 479] width 191 height 191
click at [826, 579] on div at bounding box center [824, 579] width 23 height 2
type input "10"
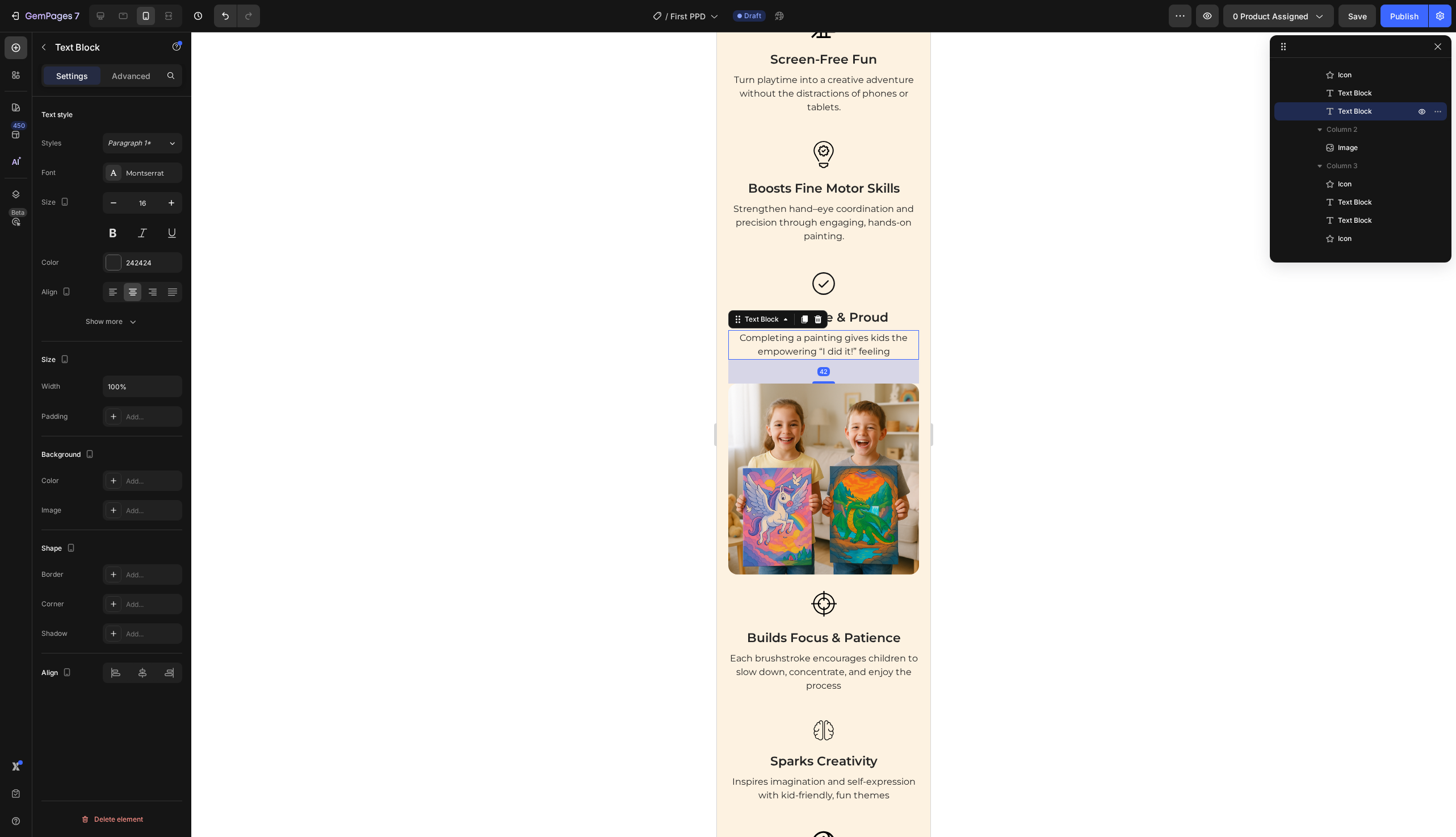
click at [859, 353] on p "Completing a painting gives kids the empowering “I did it!” feeling" at bounding box center [824, 345] width 188 height 27
click at [828, 557] on img at bounding box center [824, 479] width 191 height 191
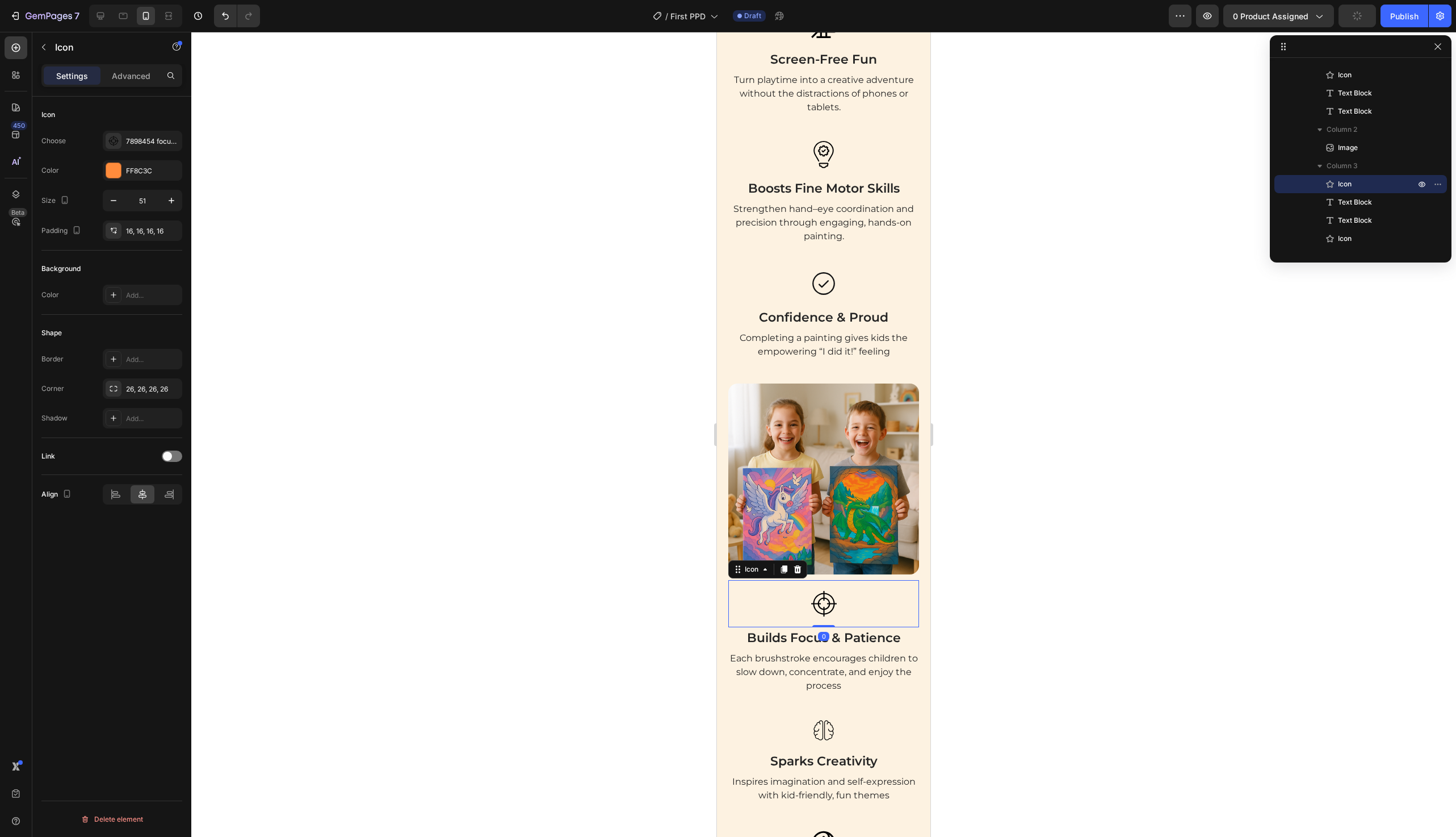
click at [827, 580] on div at bounding box center [824, 604] width 47 height 47
click at [846, 557] on img at bounding box center [824, 479] width 191 height 191
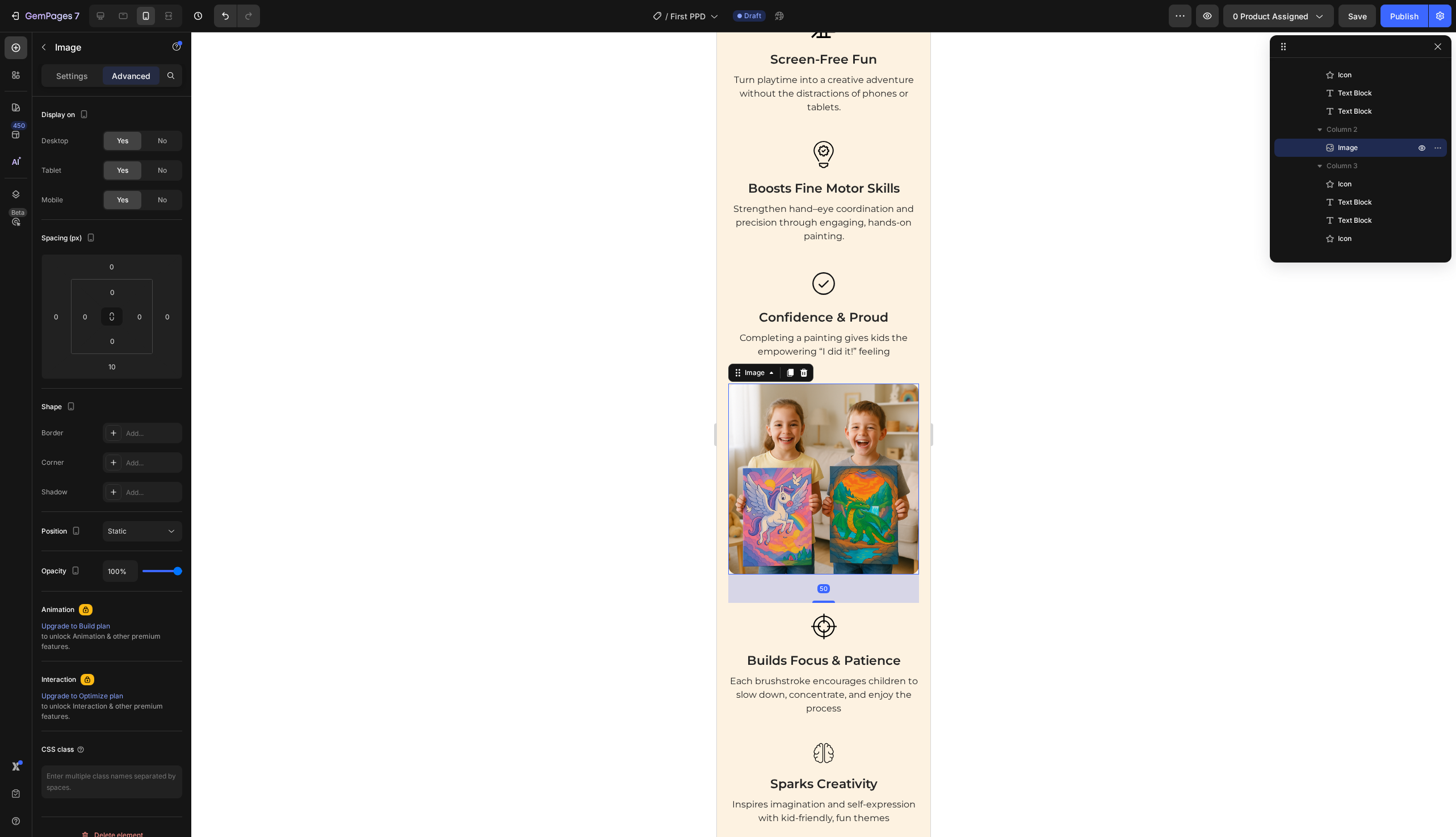
drag, startPoint x: 828, startPoint y: 577, endPoint x: 852, endPoint y: 600, distance: 33.2
click at [852, 574] on div "50" at bounding box center [824, 574] width 191 height 0
type input "50"
click at [650, 593] on div at bounding box center [824, 434] width 1265 height 805
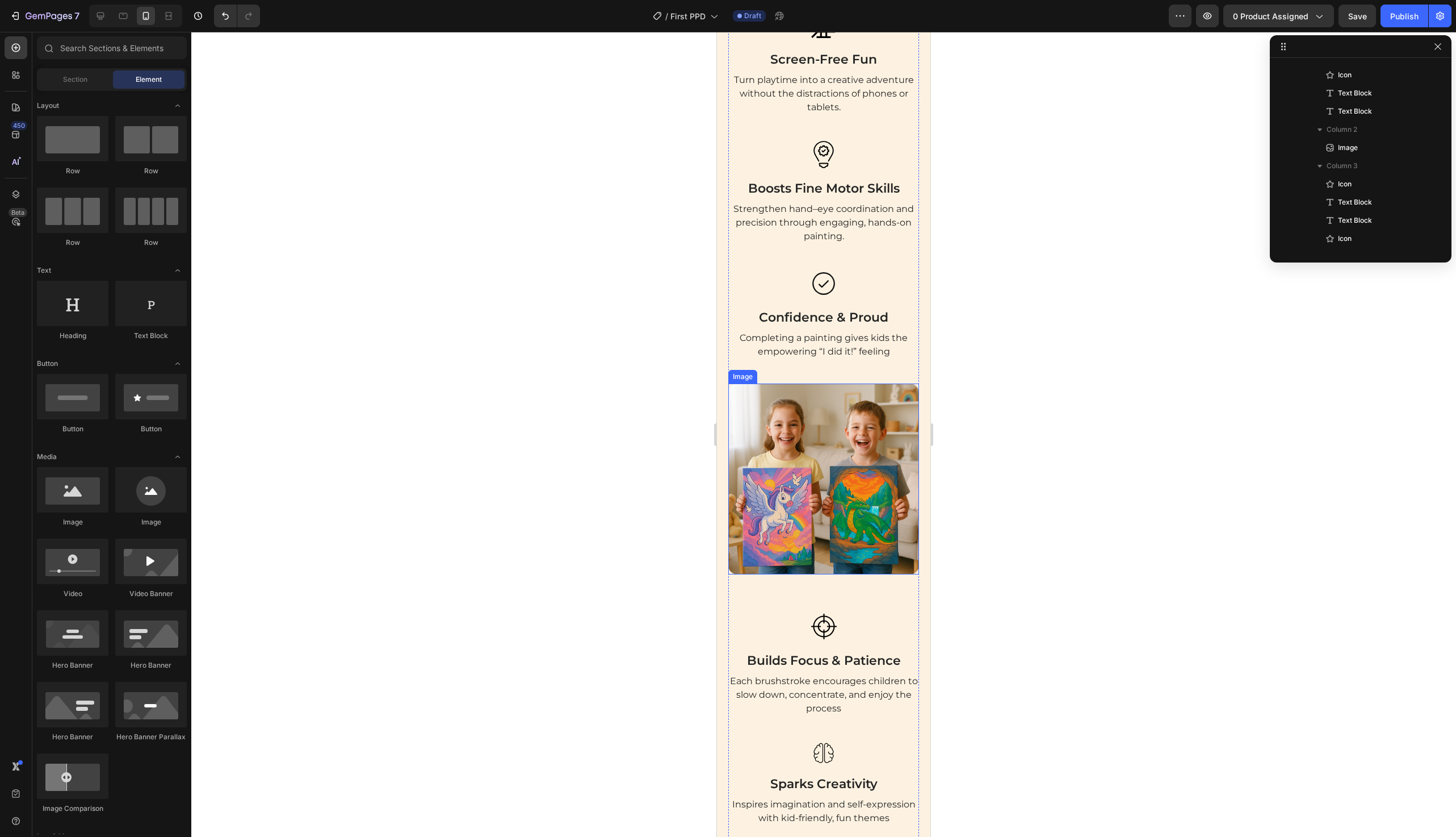
click at [818, 554] on img at bounding box center [824, 479] width 191 height 191
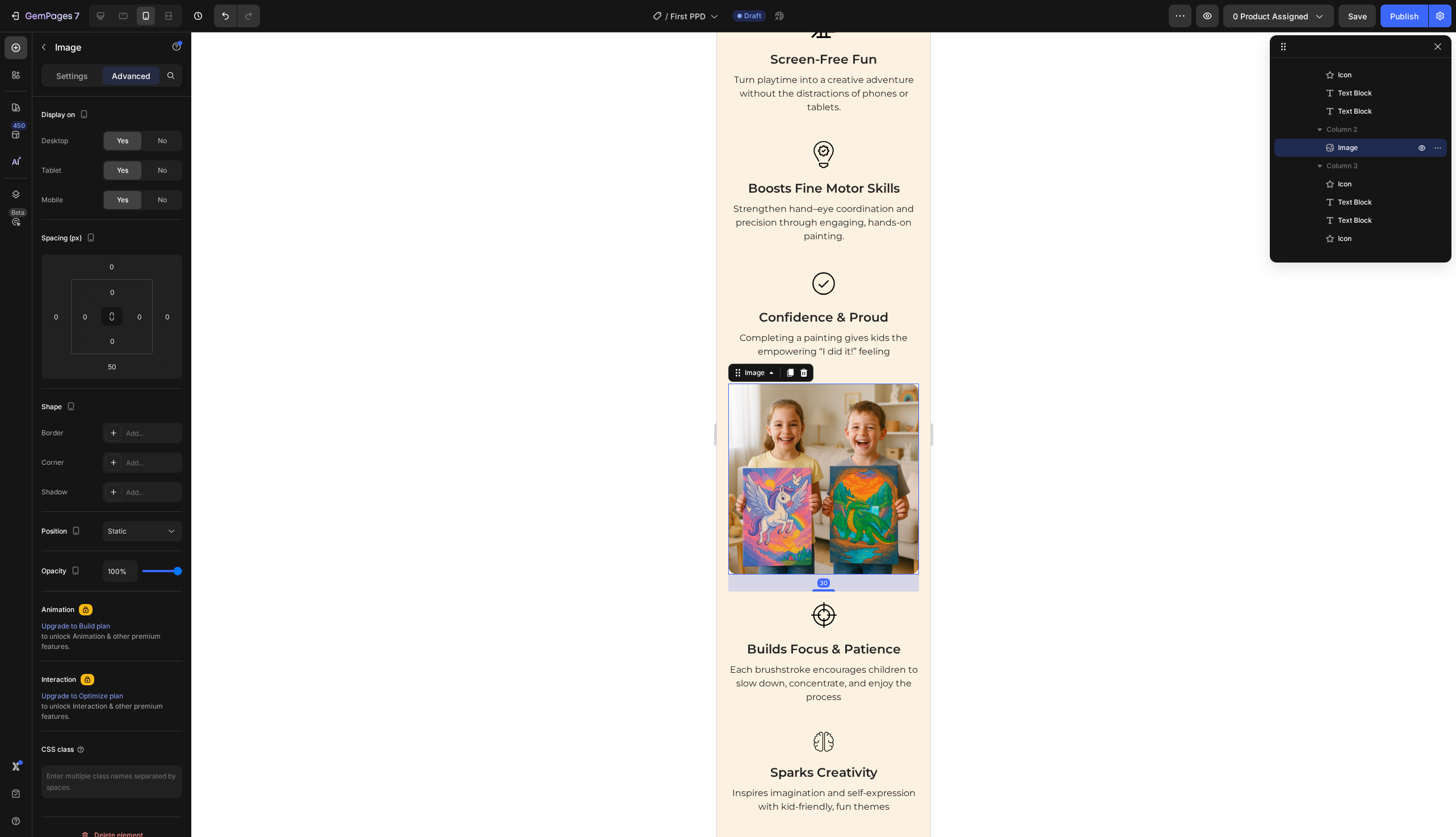
drag, startPoint x: 829, startPoint y: 599, endPoint x: 841, endPoint y: 588, distance: 16.3
click at [841, 574] on div "30" at bounding box center [824, 574] width 191 height 0
type input "30"
click at [652, 504] on div at bounding box center [824, 434] width 1265 height 805
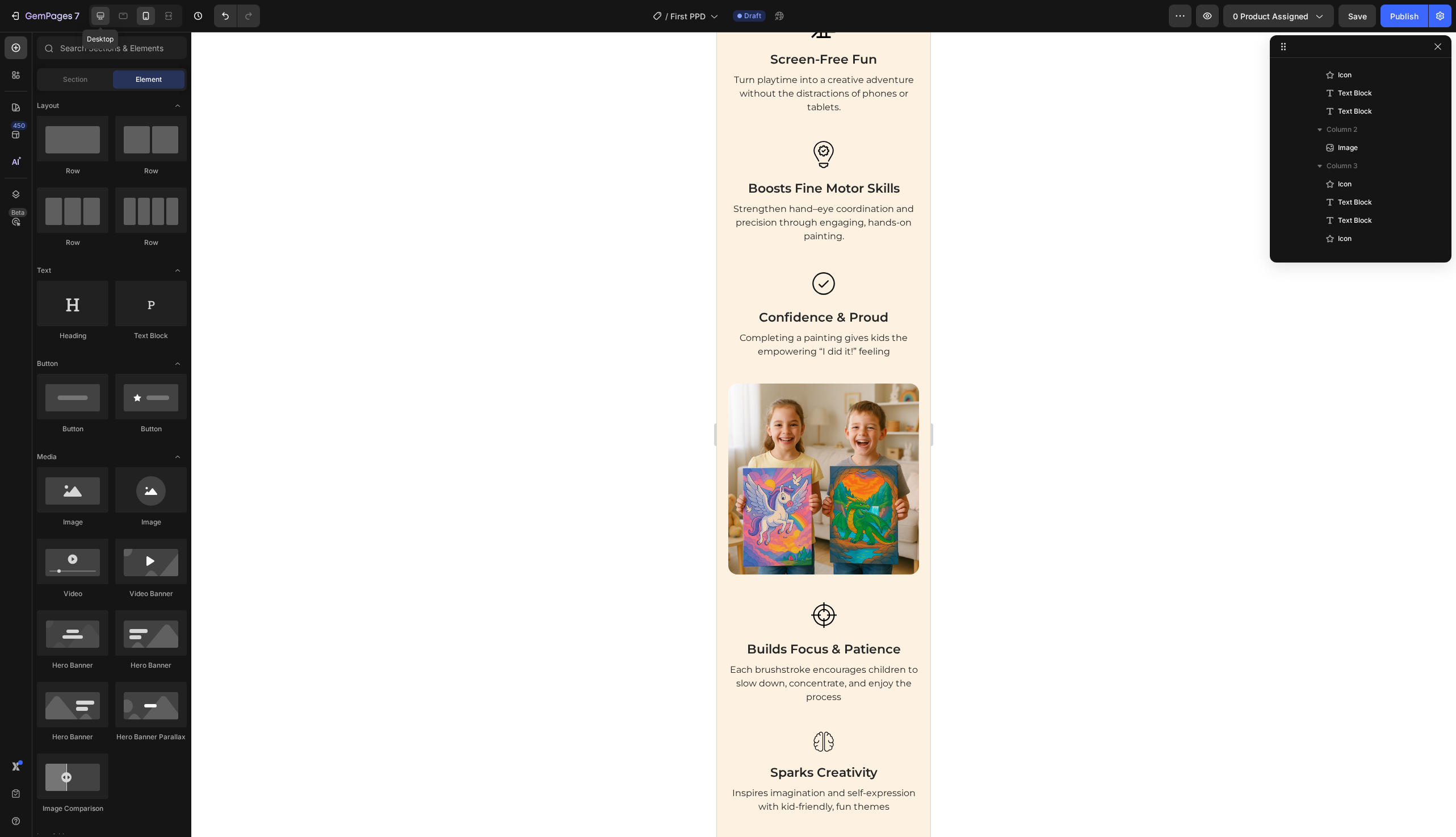
click at [97, 16] on icon at bounding box center [101, 16] width 8 height 8
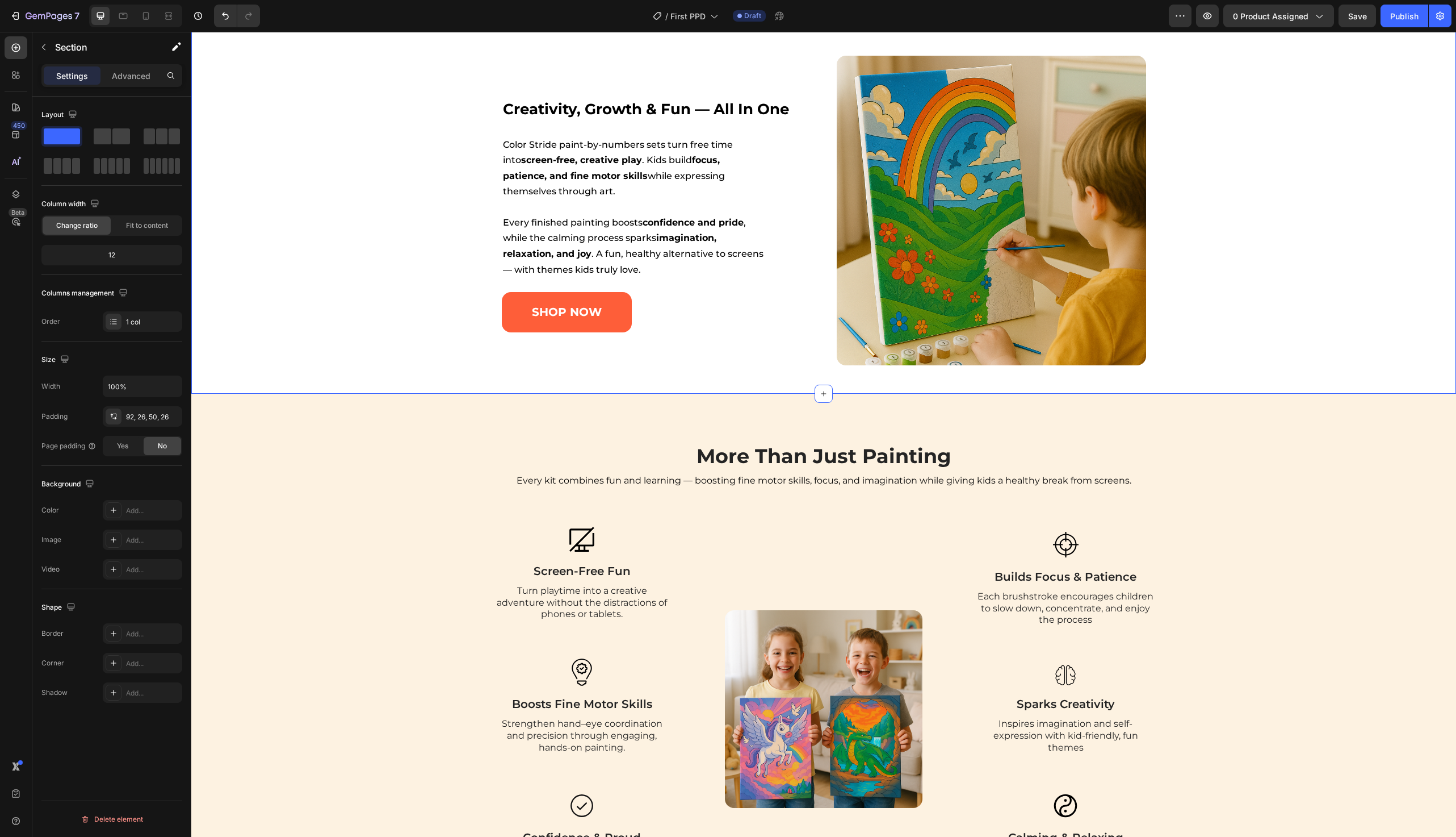
click at [374, 251] on div "creativity, growth & fun — all in one Heading Color Stride paint-by-numbers set…" at bounding box center [824, 210] width 1236 height 310
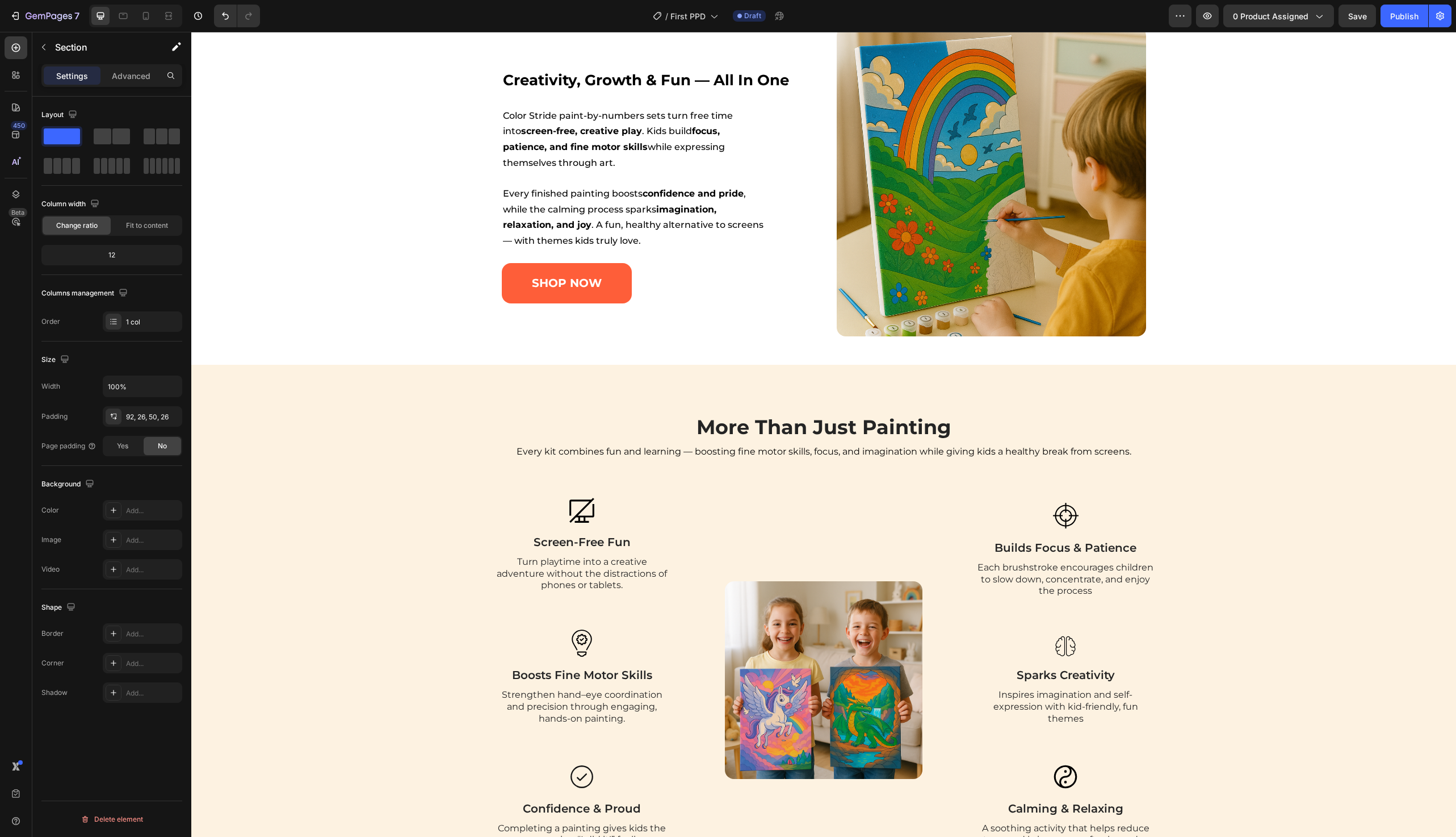
scroll to position [1077, 0]
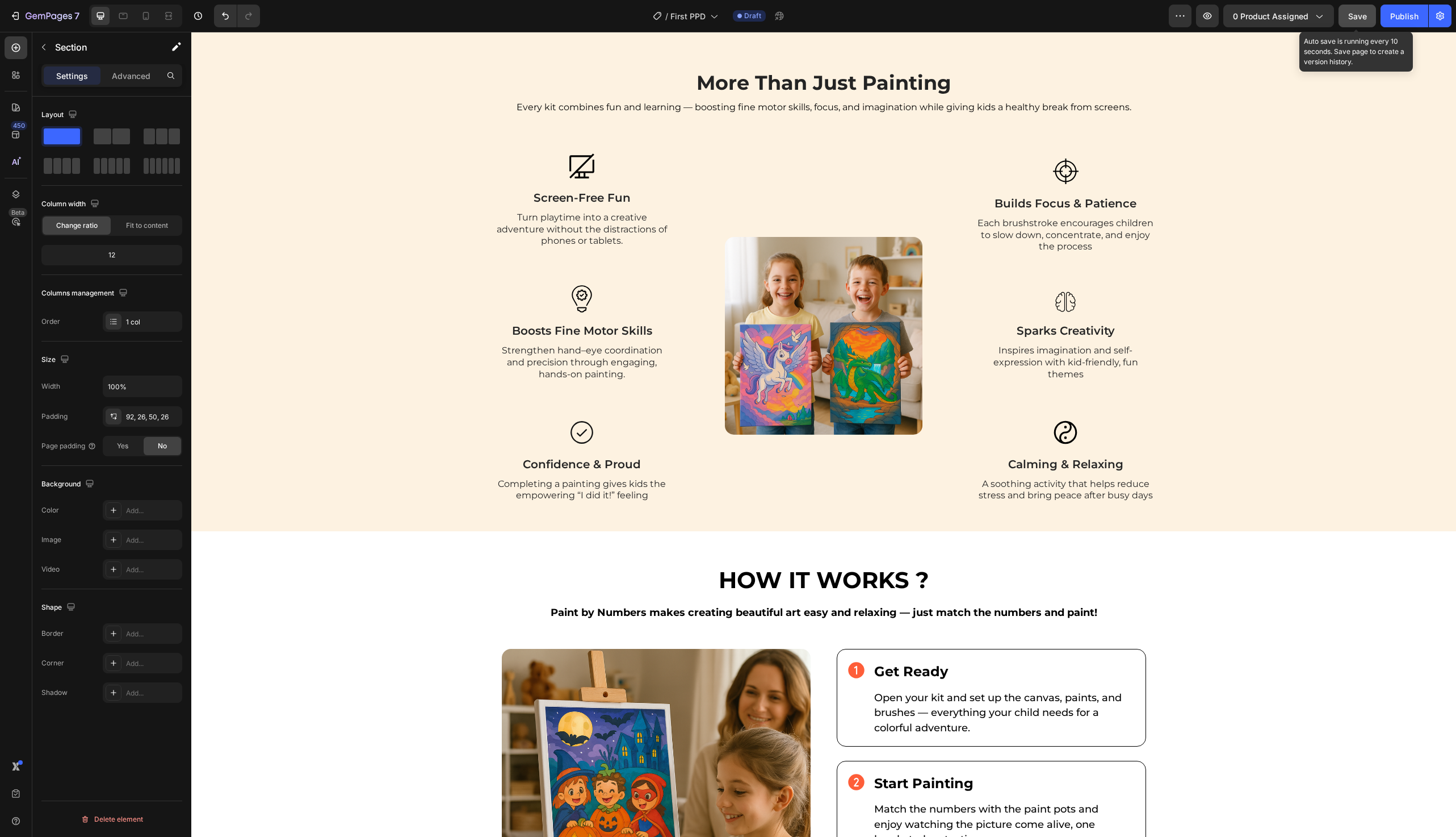
click at [1354, 14] on span "Save" at bounding box center [1357, 16] width 19 height 10
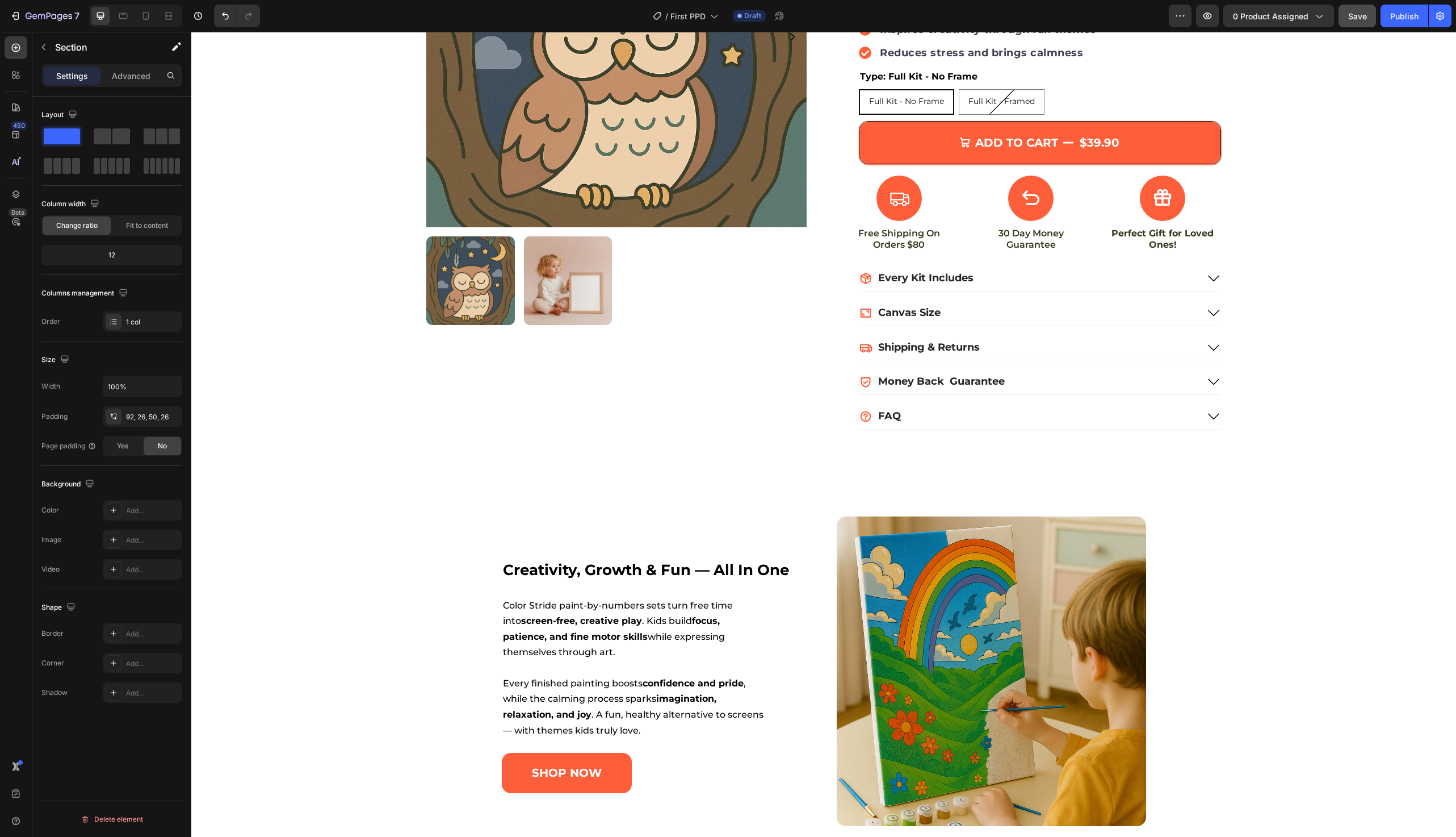
scroll to position [362, 0]
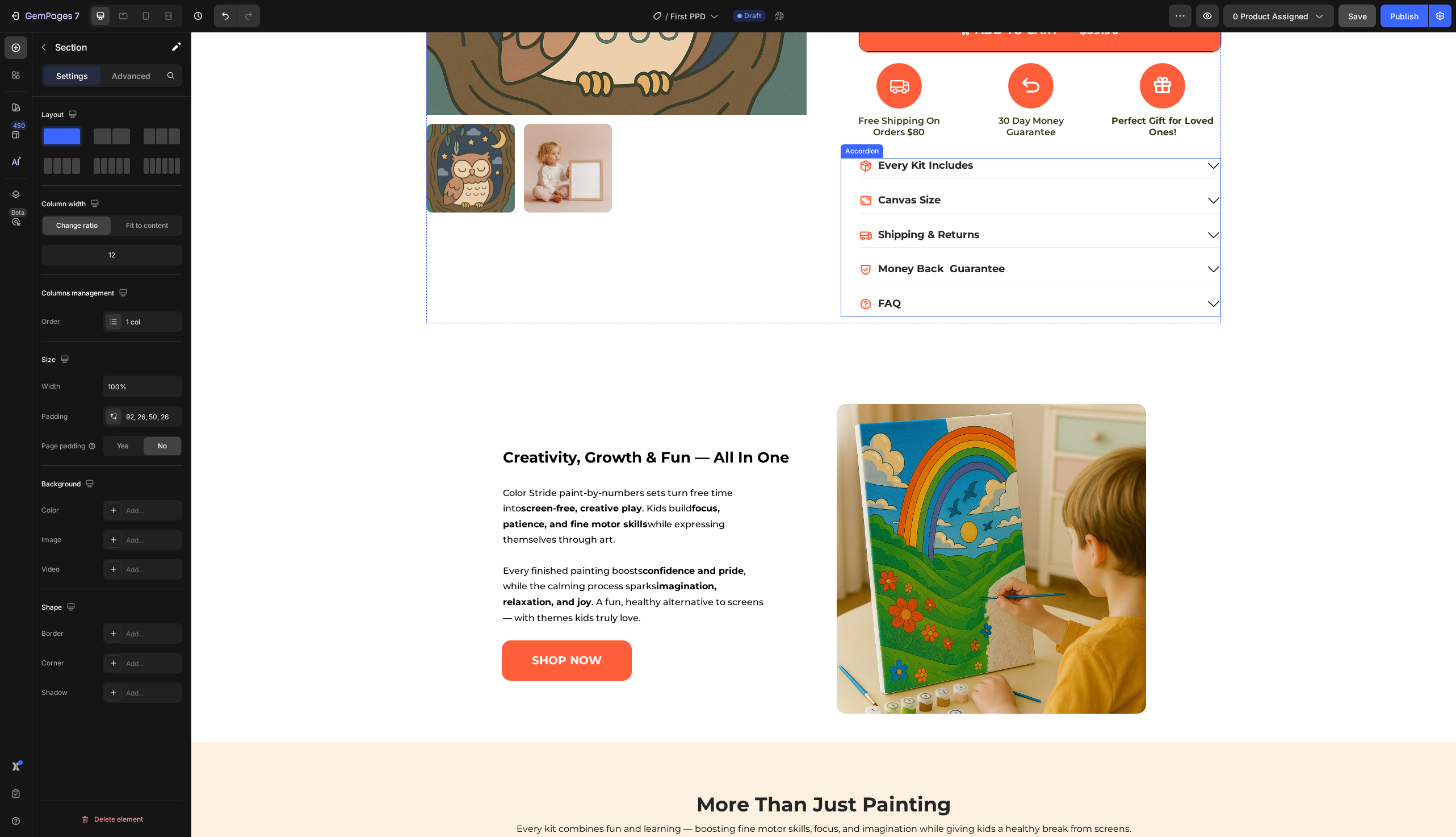
click at [961, 200] on div "Canvas Size" at bounding box center [1029, 201] width 339 height 16
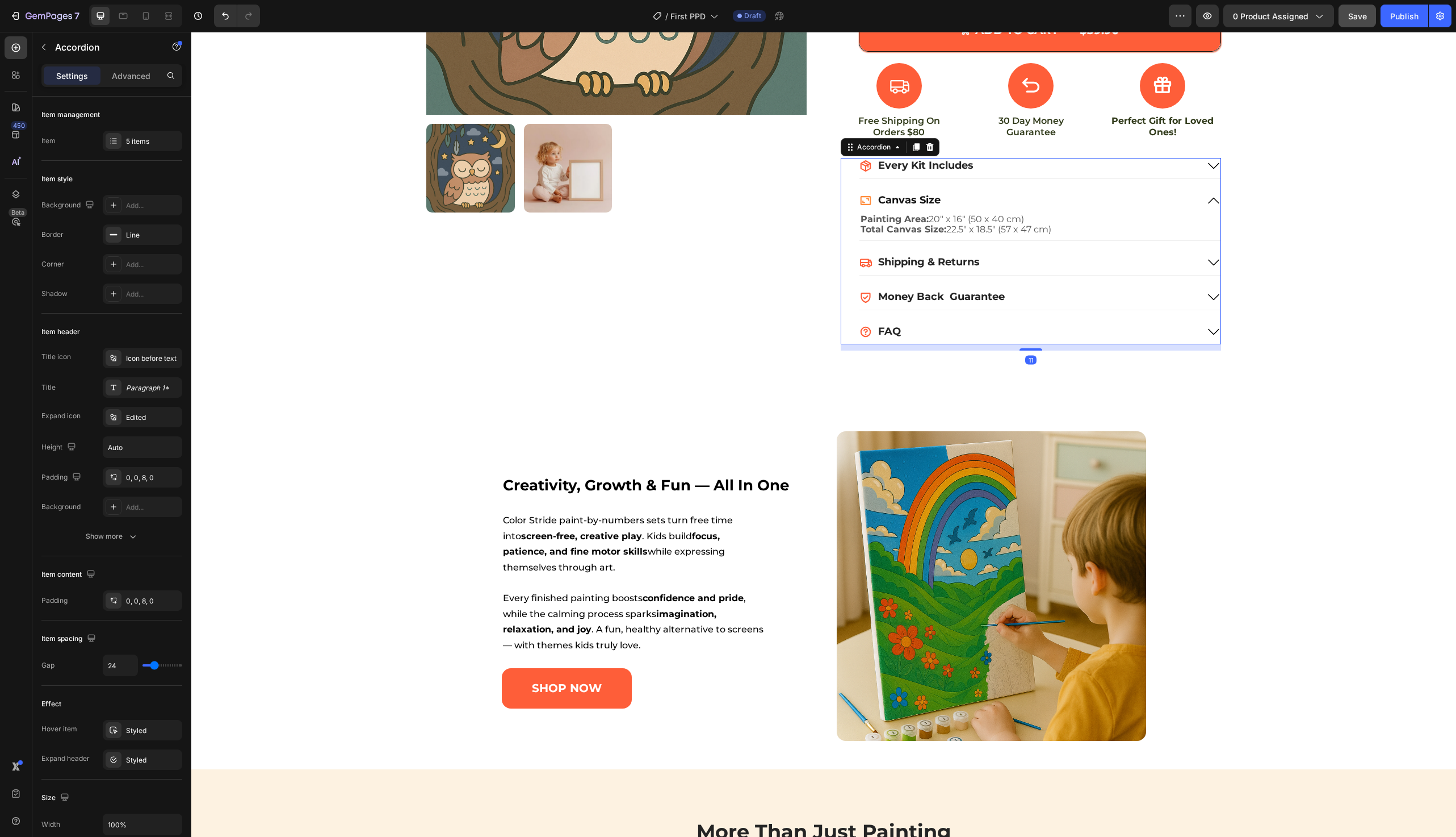
click at [961, 200] on div "Canvas Size" at bounding box center [1029, 201] width 339 height 16
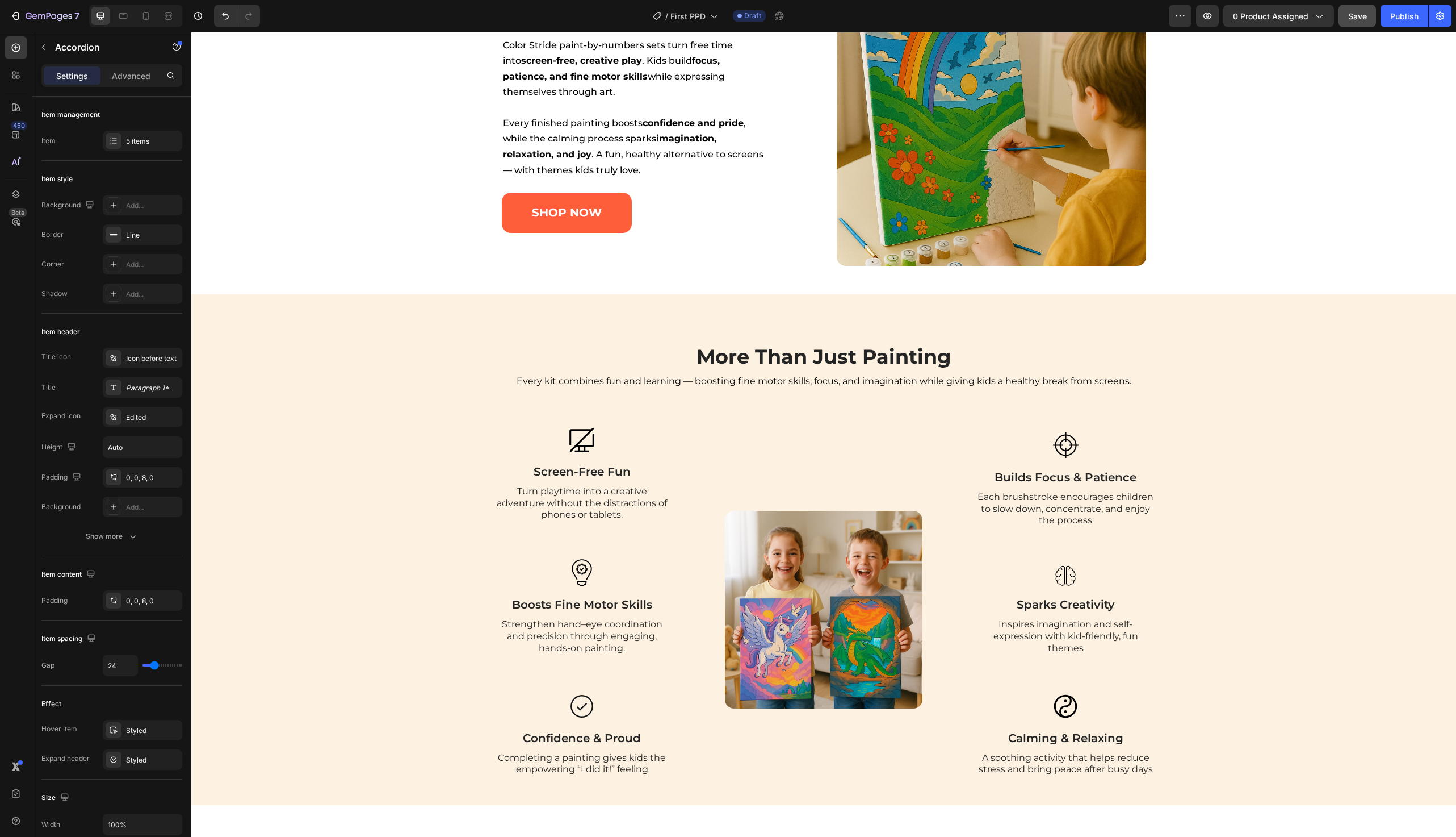
scroll to position [249, 0]
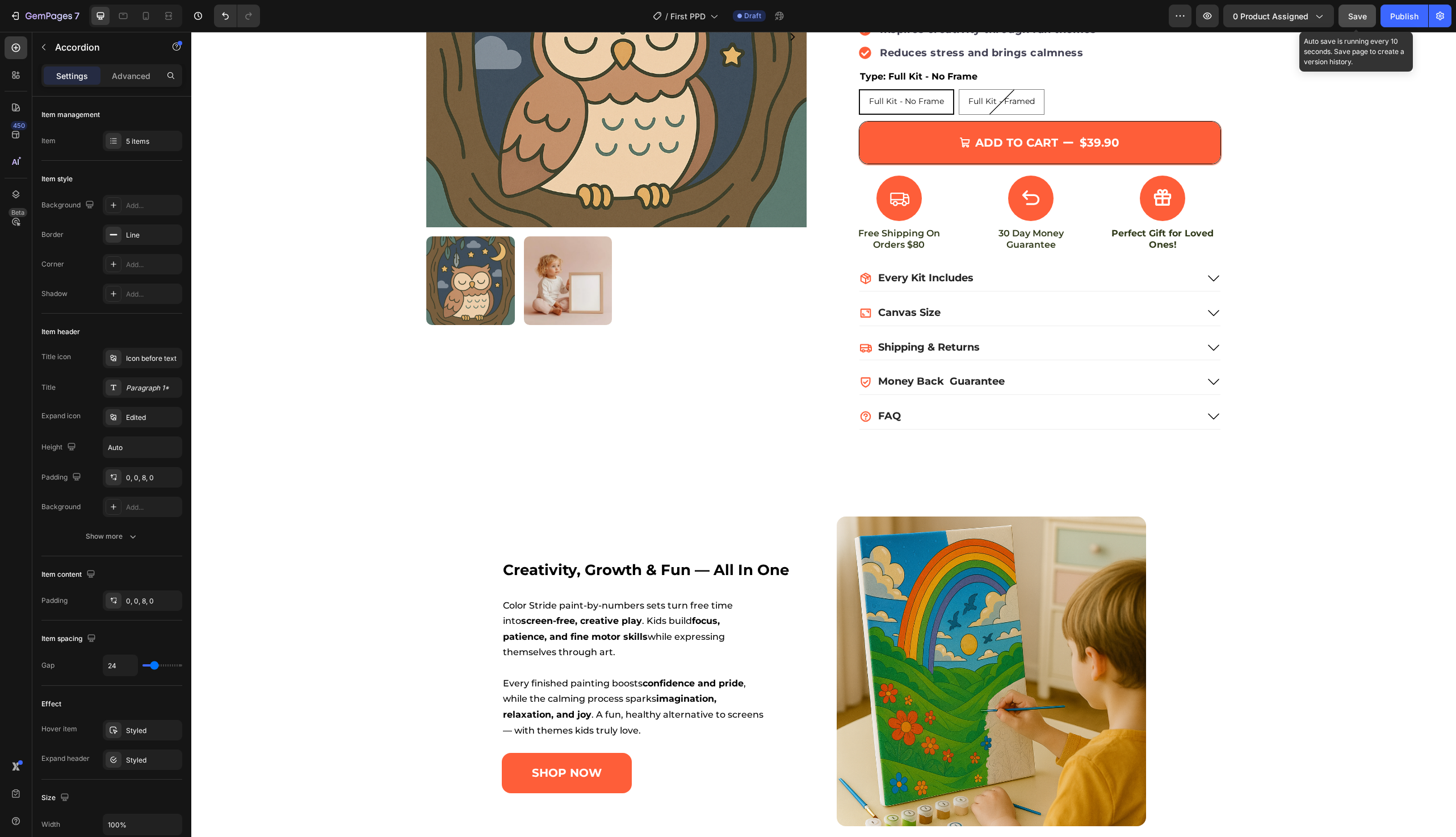
click at [1354, 17] on span "Save" at bounding box center [1357, 16] width 19 height 10
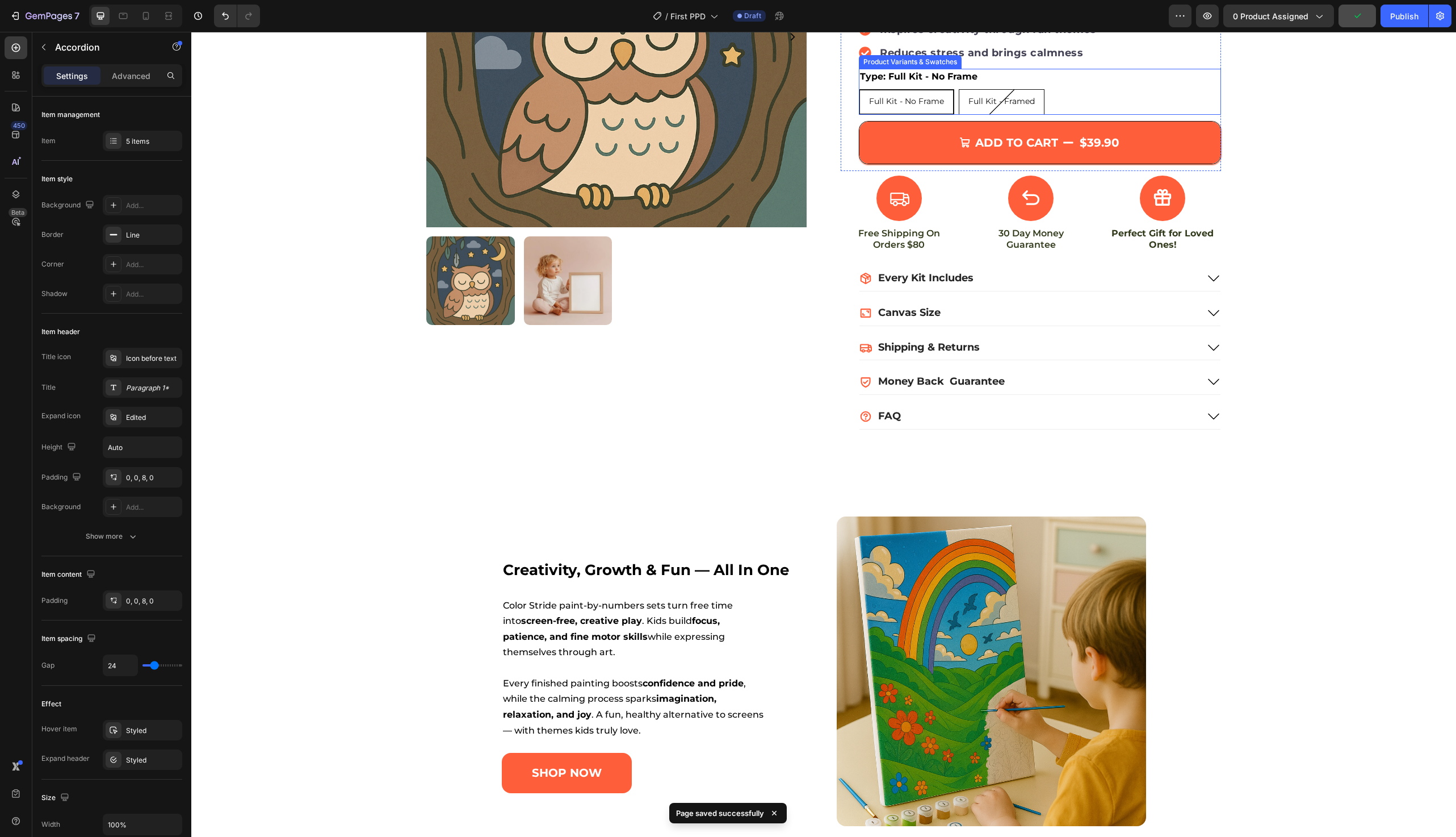
scroll to position [0, 0]
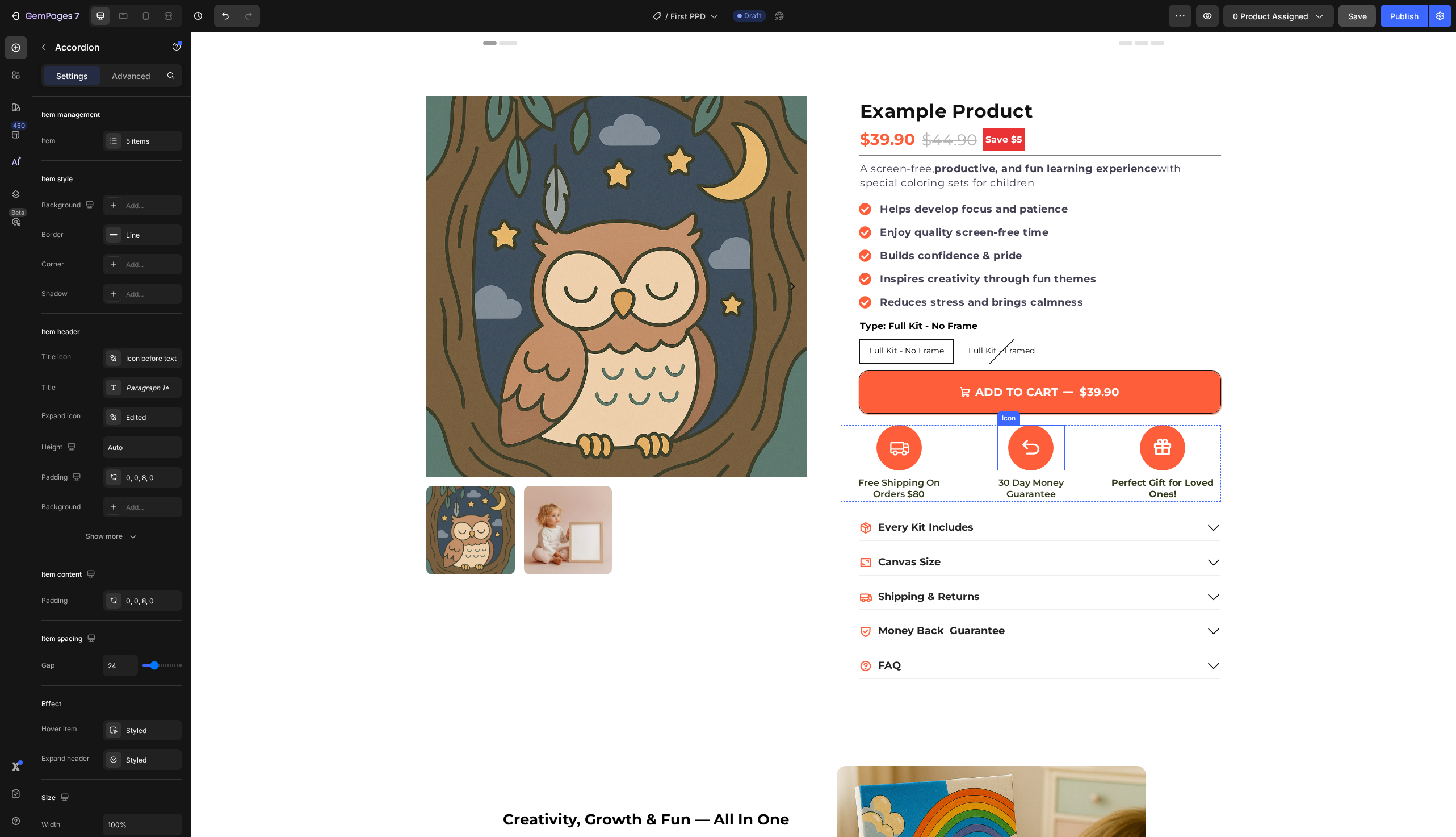
click at [981, 380] on button "ADD TO CART $39.90" at bounding box center [1040, 391] width 361 height 42
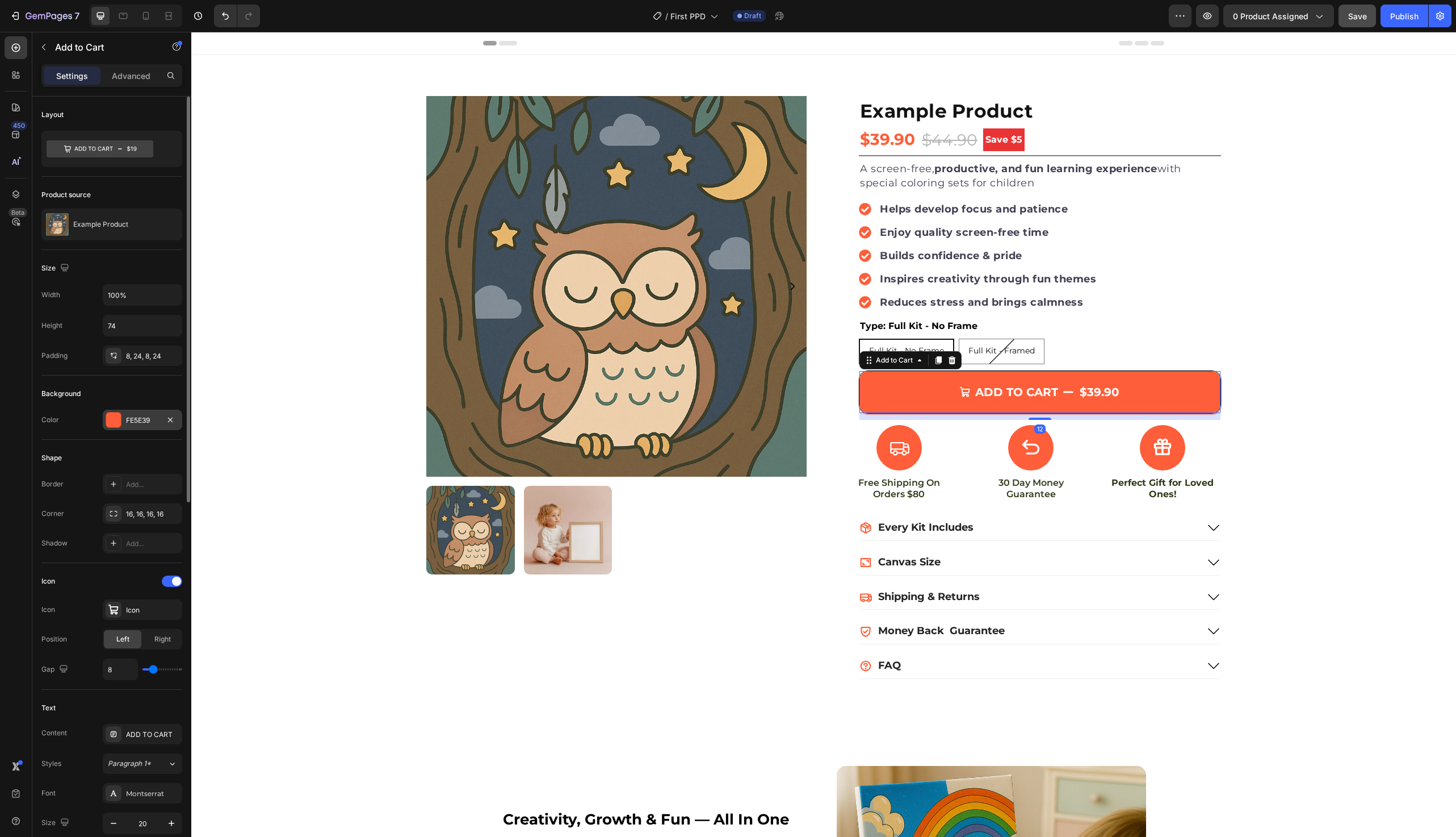
click at [121, 422] on div "FE5E39" at bounding box center [142, 419] width 80 height 21
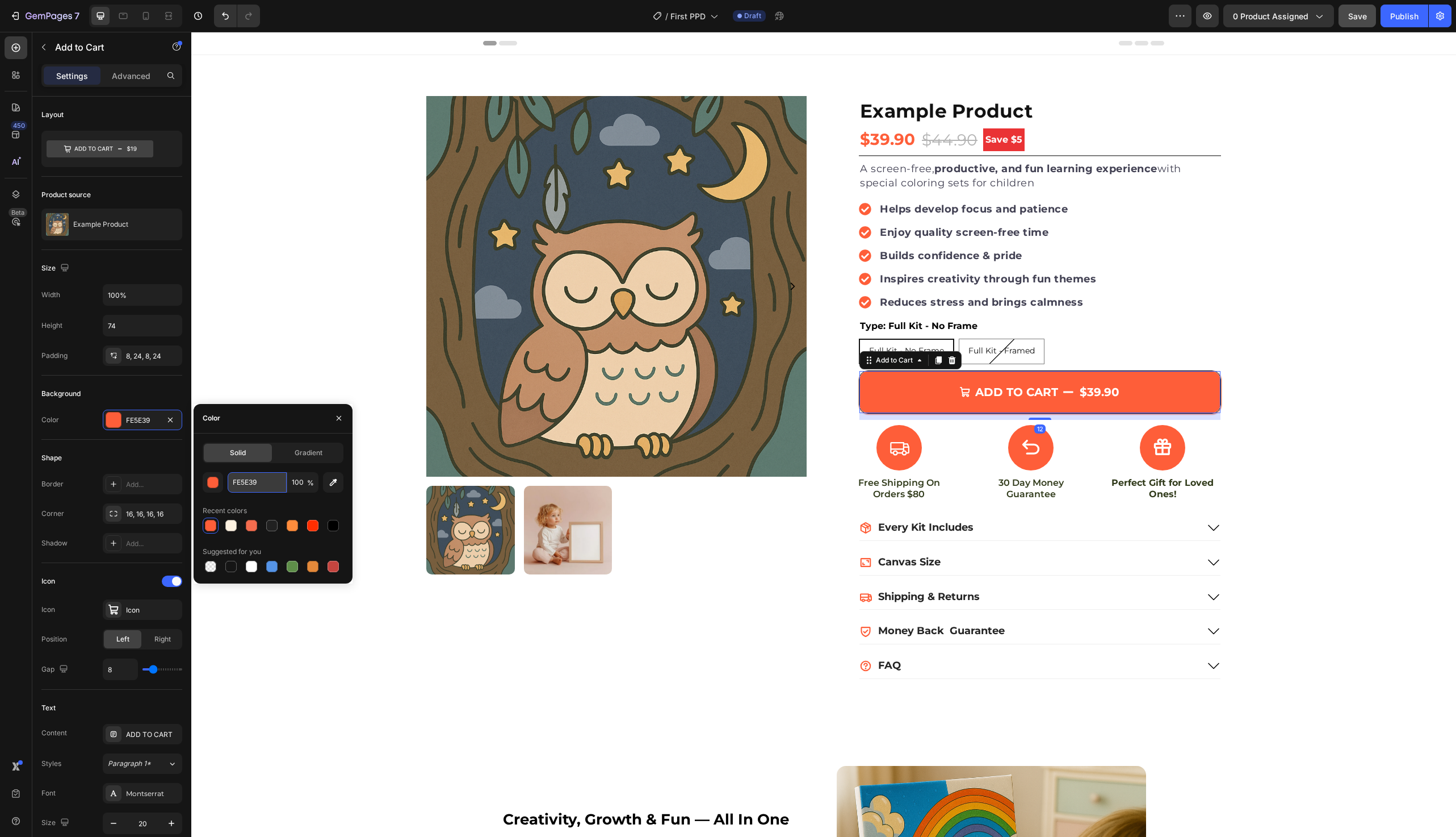
click at [250, 486] on input "FE5E39" at bounding box center [257, 482] width 59 height 21
paste input "eb6947"
type input "eb6947"
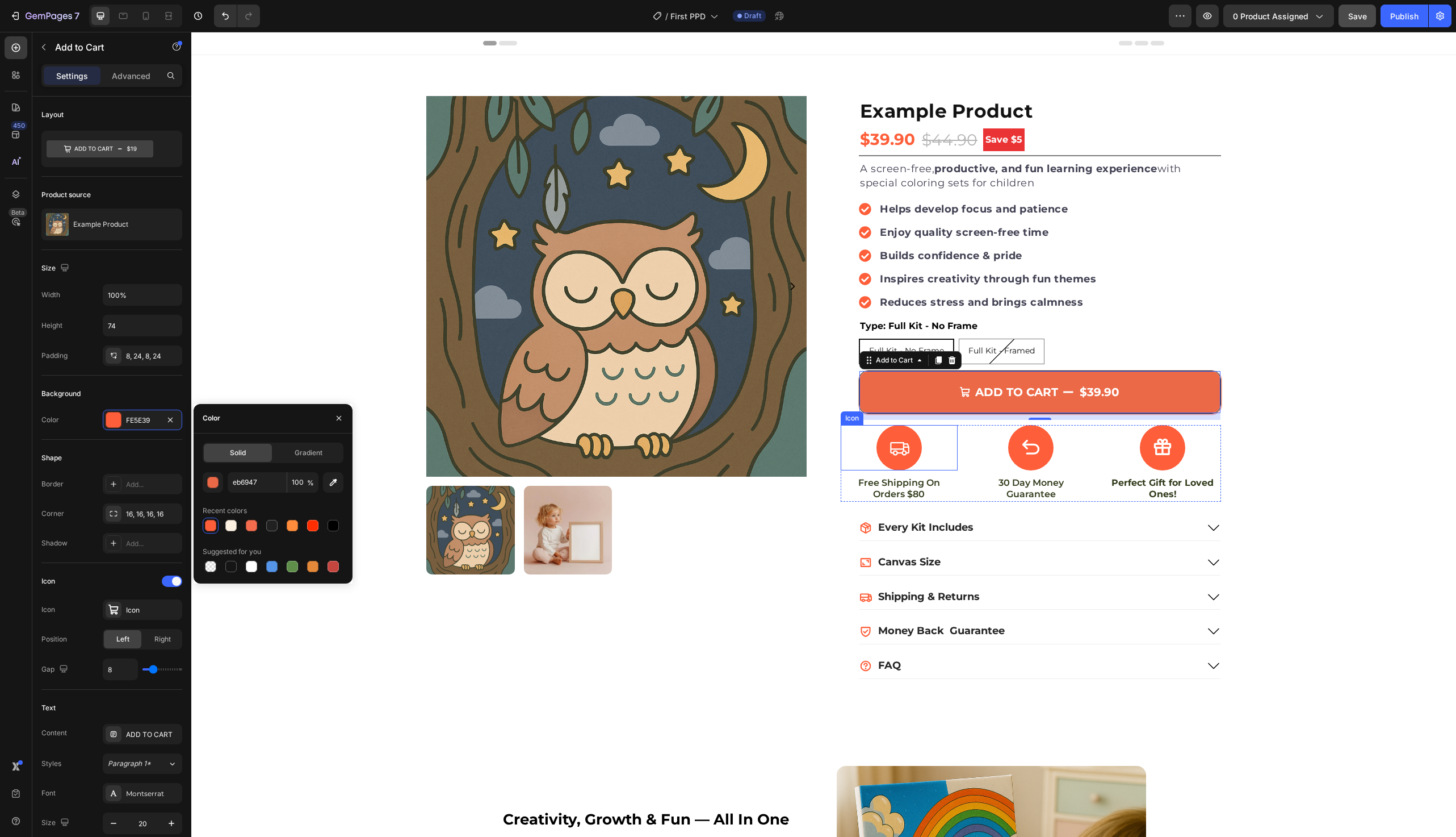
click at [865, 461] on div "Icon" at bounding box center [900, 447] width 117 height 46
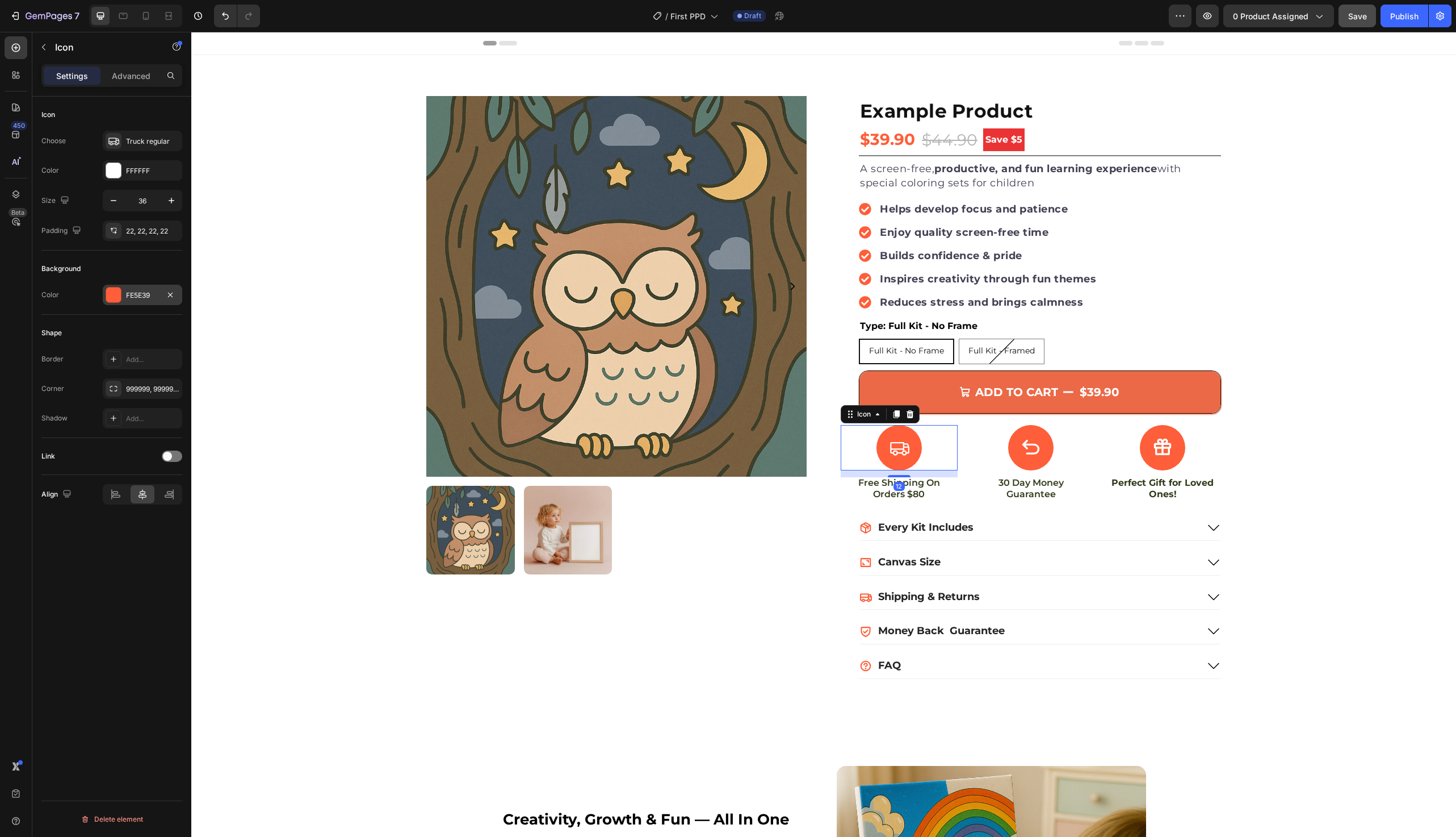
click at [131, 298] on div "FE5E39" at bounding box center [142, 295] width 33 height 10
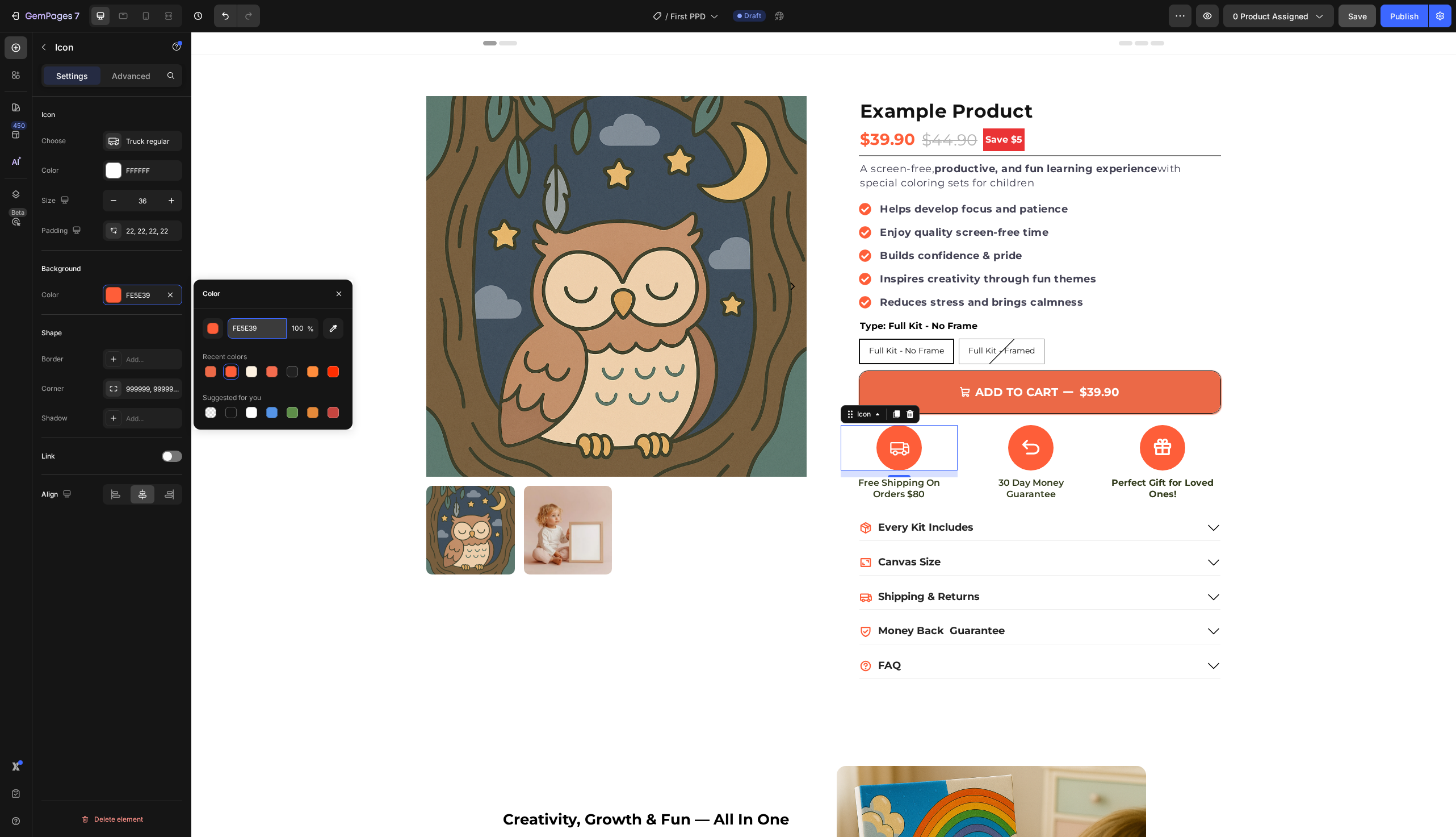
click at [269, 328] on input "FE5E39" at bounding box center [257, 328] width 59 height 21
paste input "eb6947"
type input "eb6947"
click at [287, 197] on div "Product Images Example Product Product Title $39.90 (P) Price (P) Price $44.90 …" at bounding box center [824, 390] width 1248 height 589
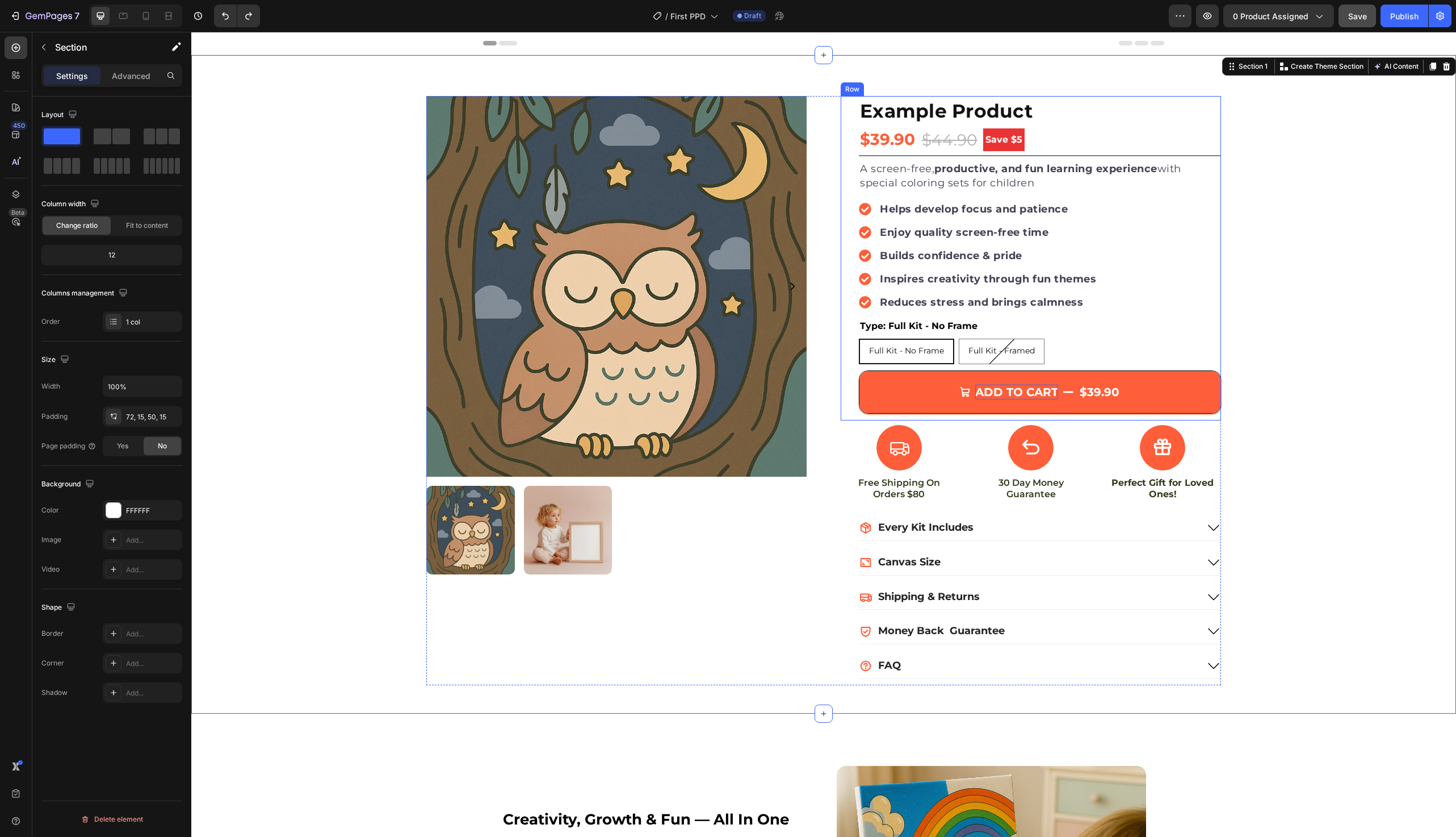
click at [977, 393] on div "ADD TO CART" at bounding box center [1016, 391] width 83 height 14
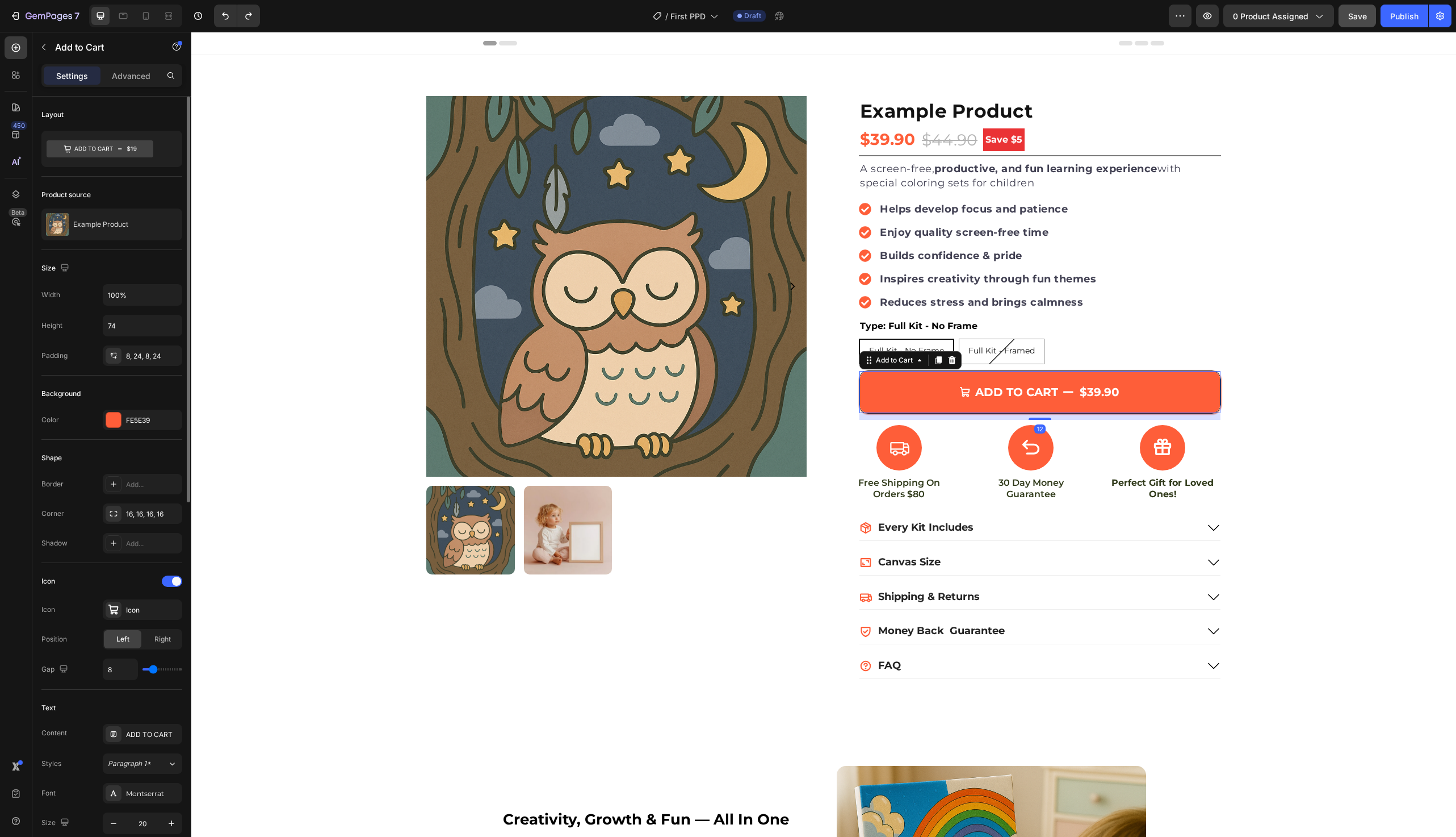
click at [140, 427] on div "FE5E39" at bounding box center [142, 419] width 80 height 21
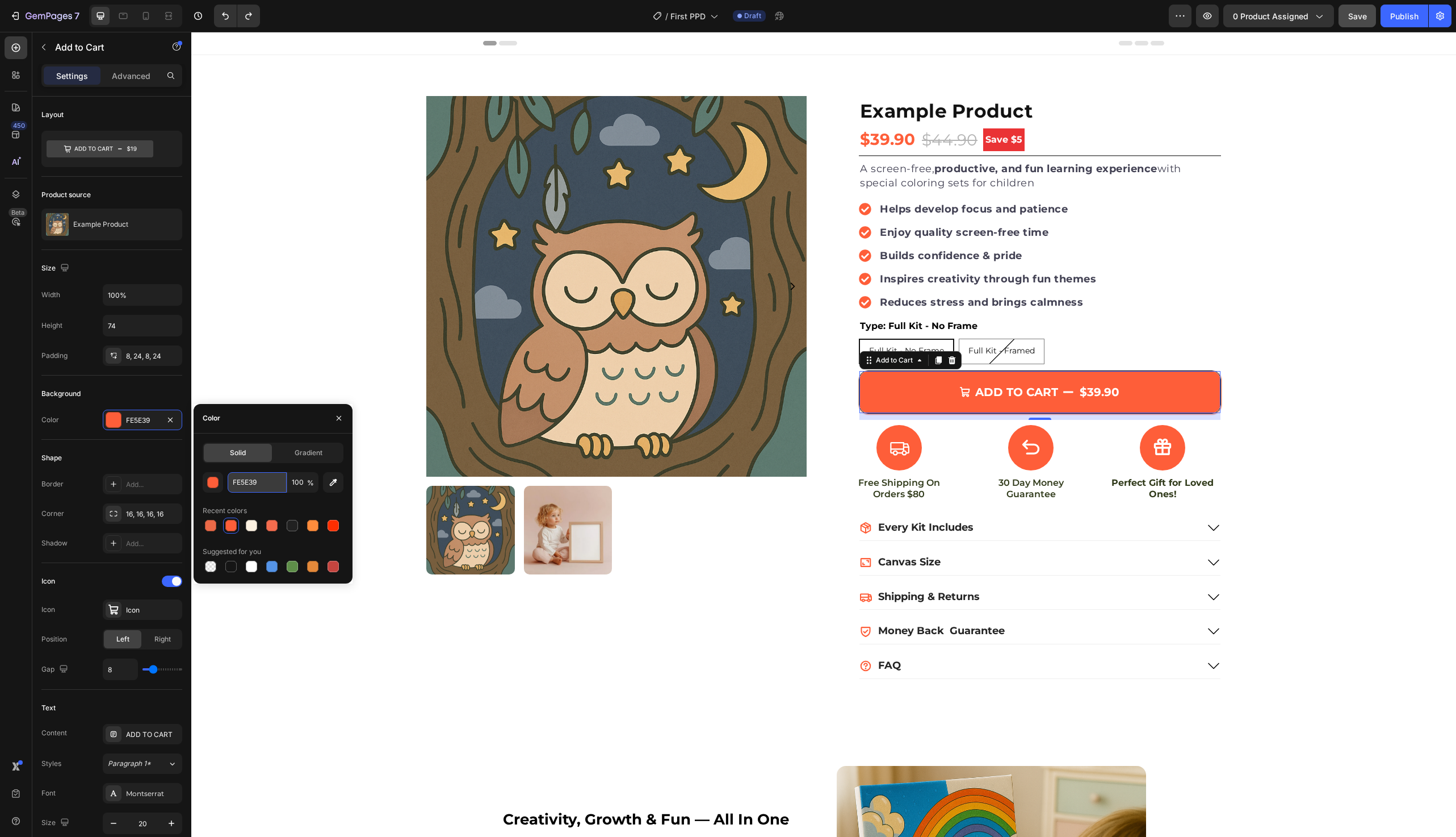
click at [267, 485] on input "FE5E39" at bounding box center [257, 482] width 59 height 21
click at [335, 219] on div "Product Images Example Product Product Title $39.90 (P) Price (P) Price $44.90 …" at bounding box center [824, 390] width 1248 height 589
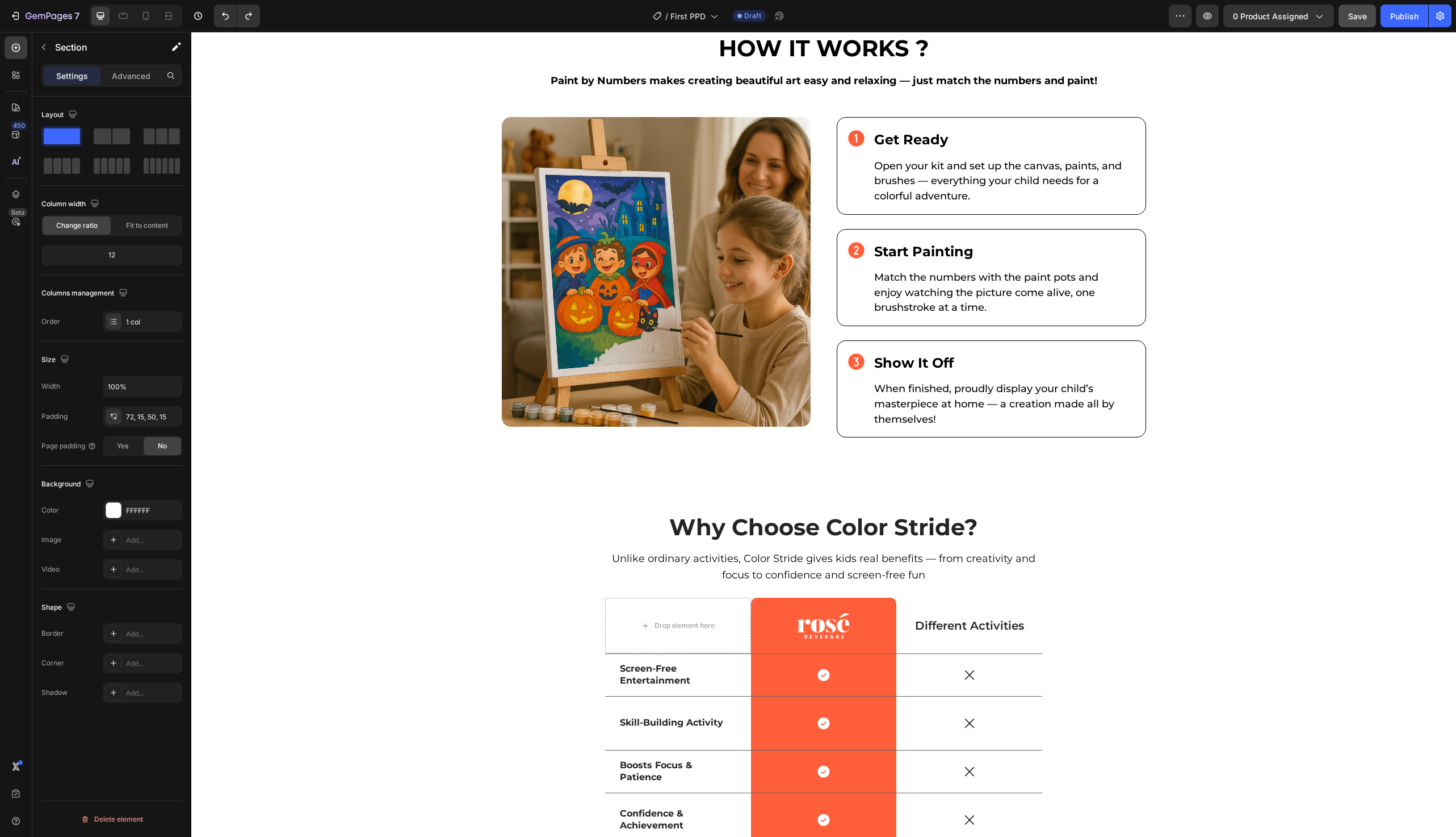
scroll to position [1002, 0]
